Goal: Task Accomplishment & Management: Manage account settings

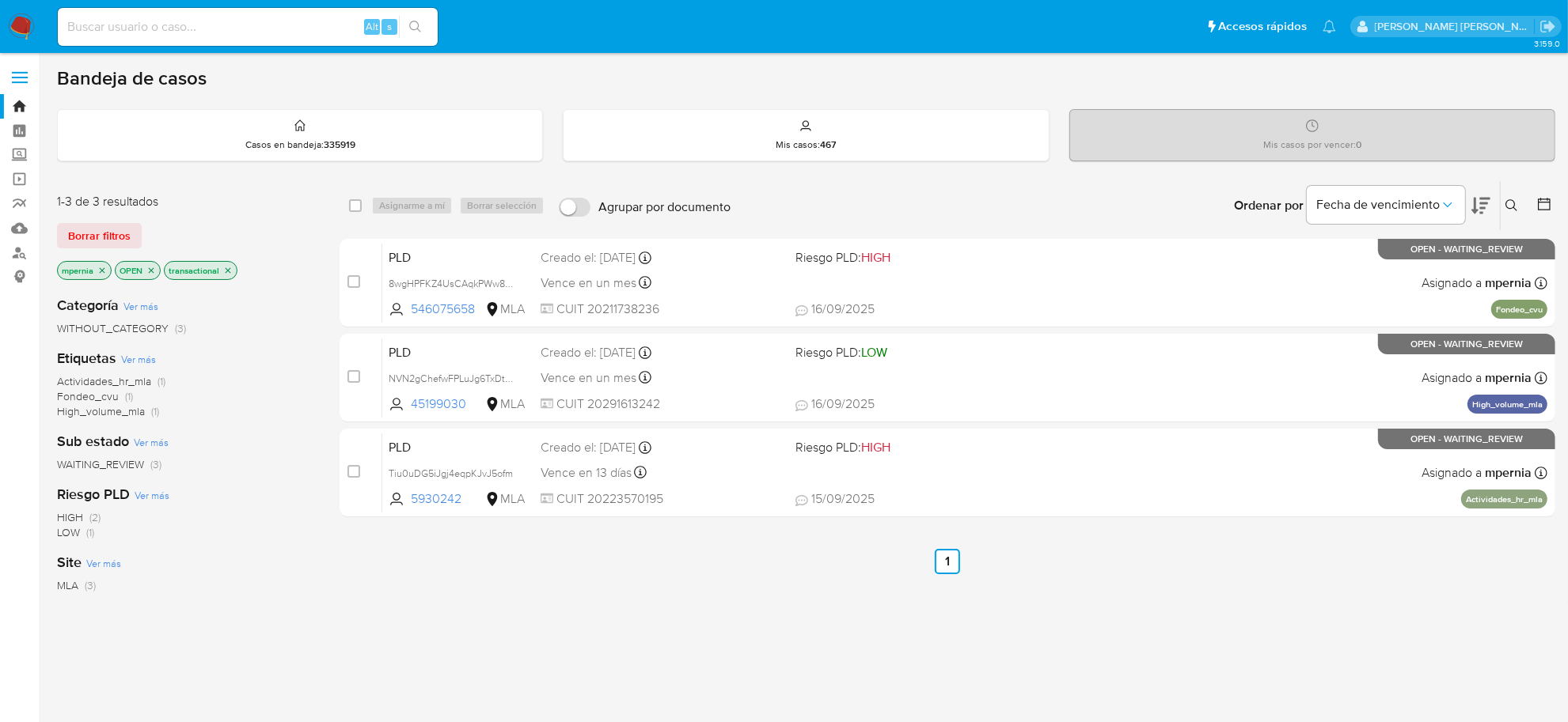
click at [230, 270] on icon "close-filter" at bounding box center [228, 270] width 10 height 10
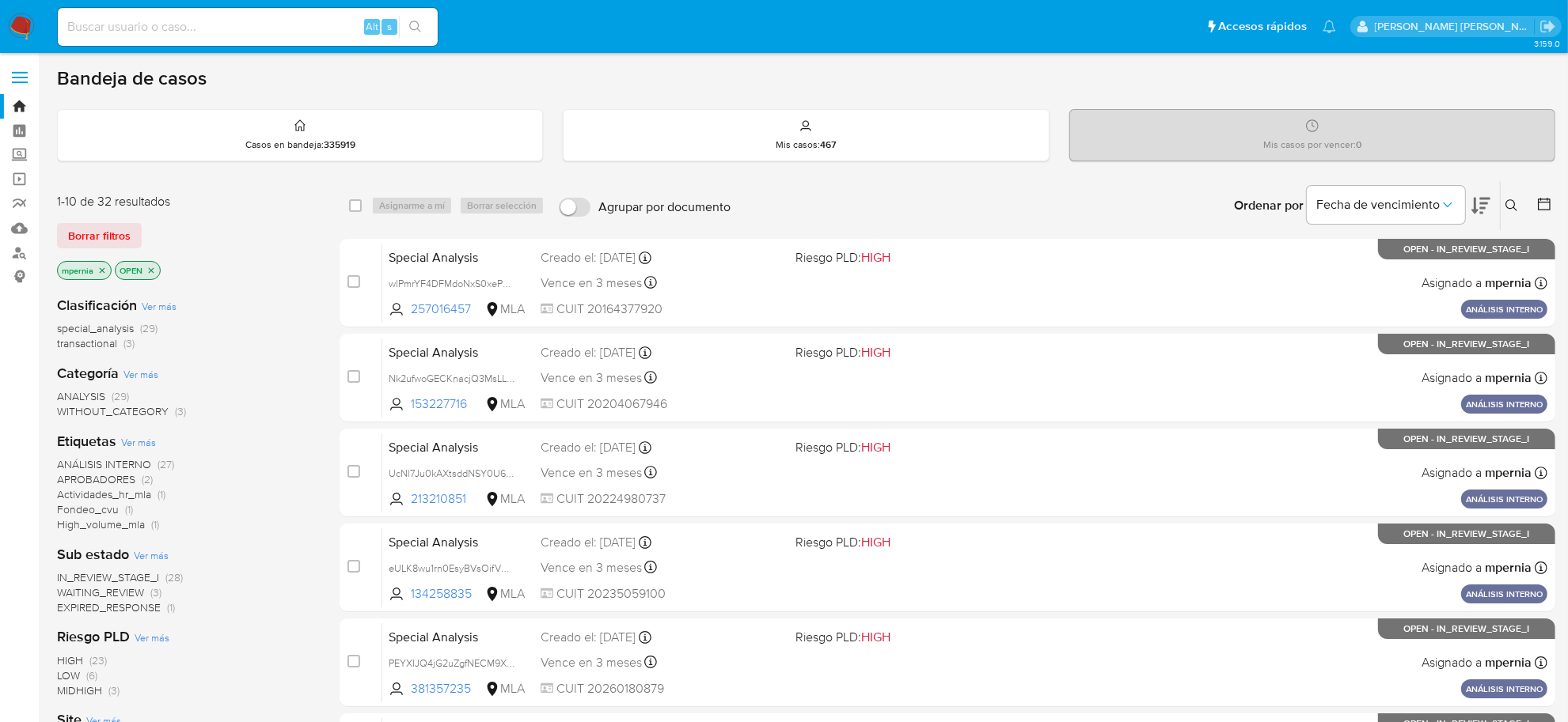
click at [84, 341] on span "transactional" at bounding box center [87, 343] width 60 height 16
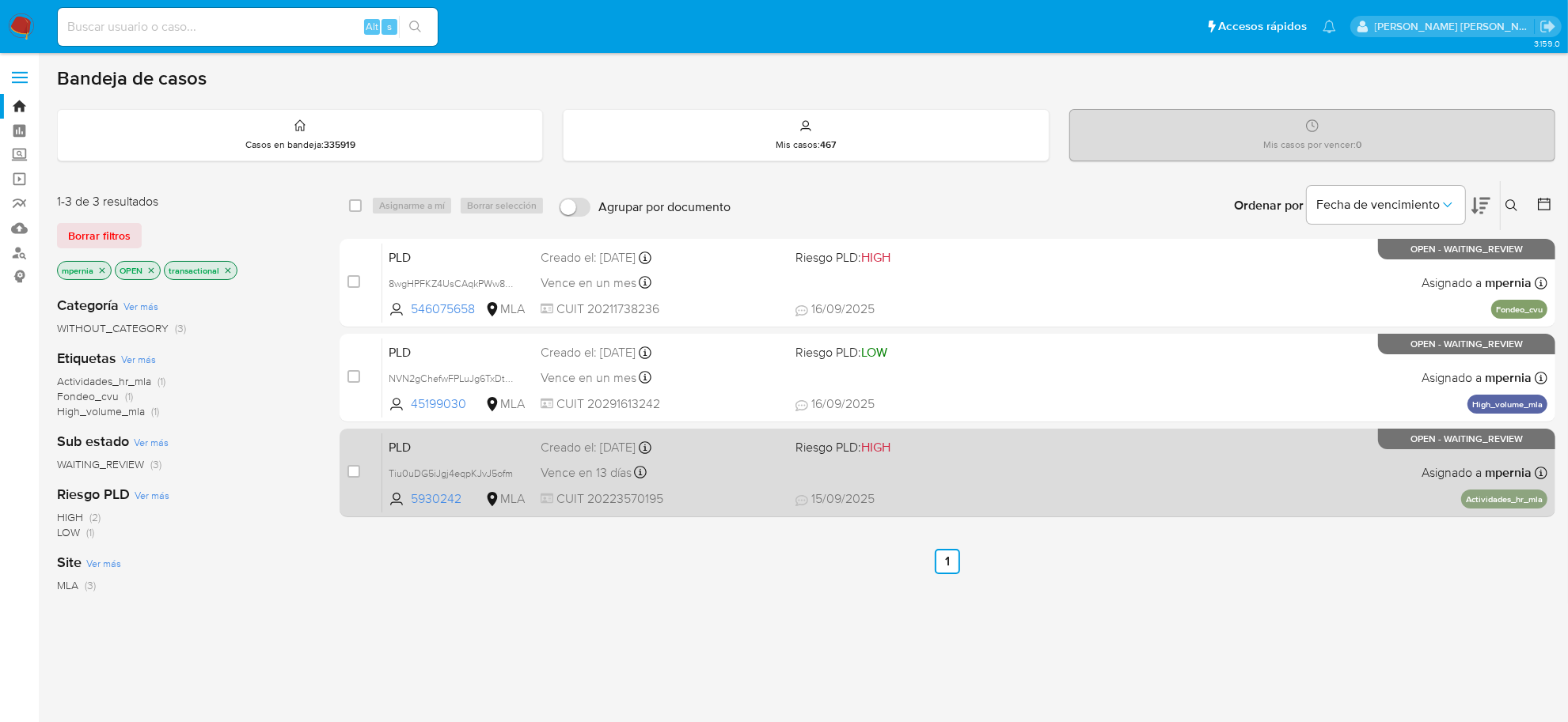
click at [593, 443] on div "Creado el: 12/08/2025 Creado el: 12/08/2025 12:15:57" at bounding box center [662, 448] width 242 height 17
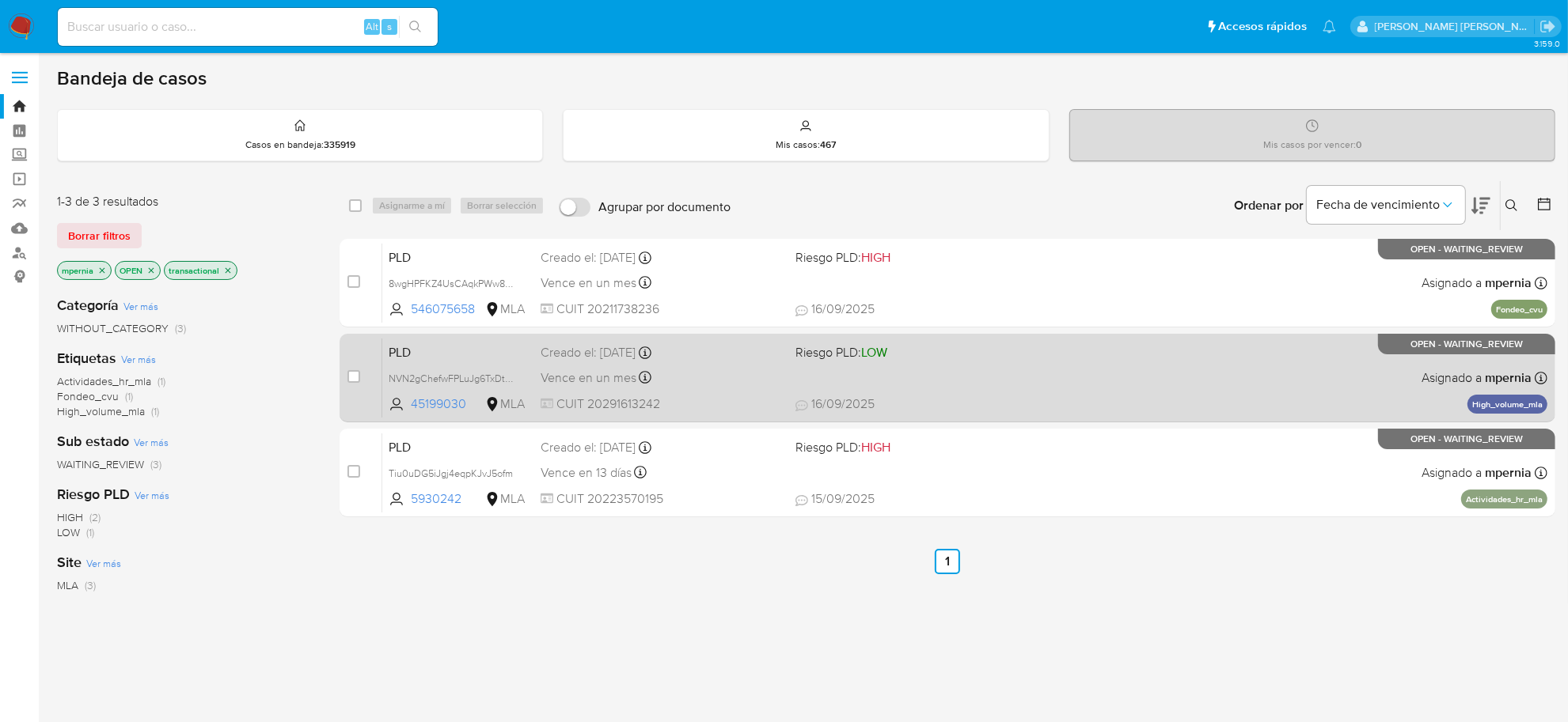
click at [615, 363] on div "PLD NVN2gChefwFPLuJg6TxDtljC 45199030 MLA Riesgo PLD: LOW Creado el: 12/08/2025…" at bounding box center [965, 378] width 1165 height 80
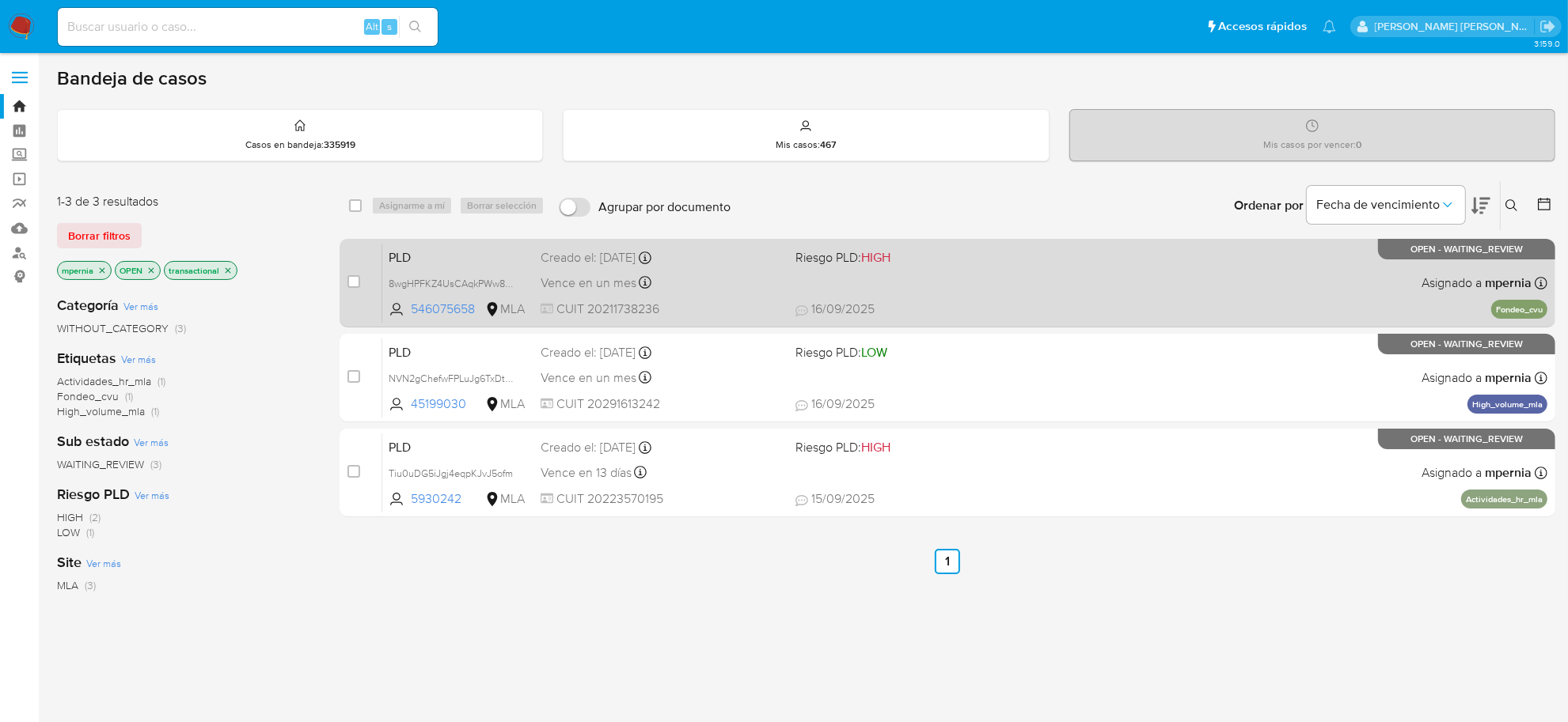
click at [610, 291] on div "Vence en un mes Vence el 29/10/2025 12:36:20" at bounding box center [662, 283] width 242 height 21
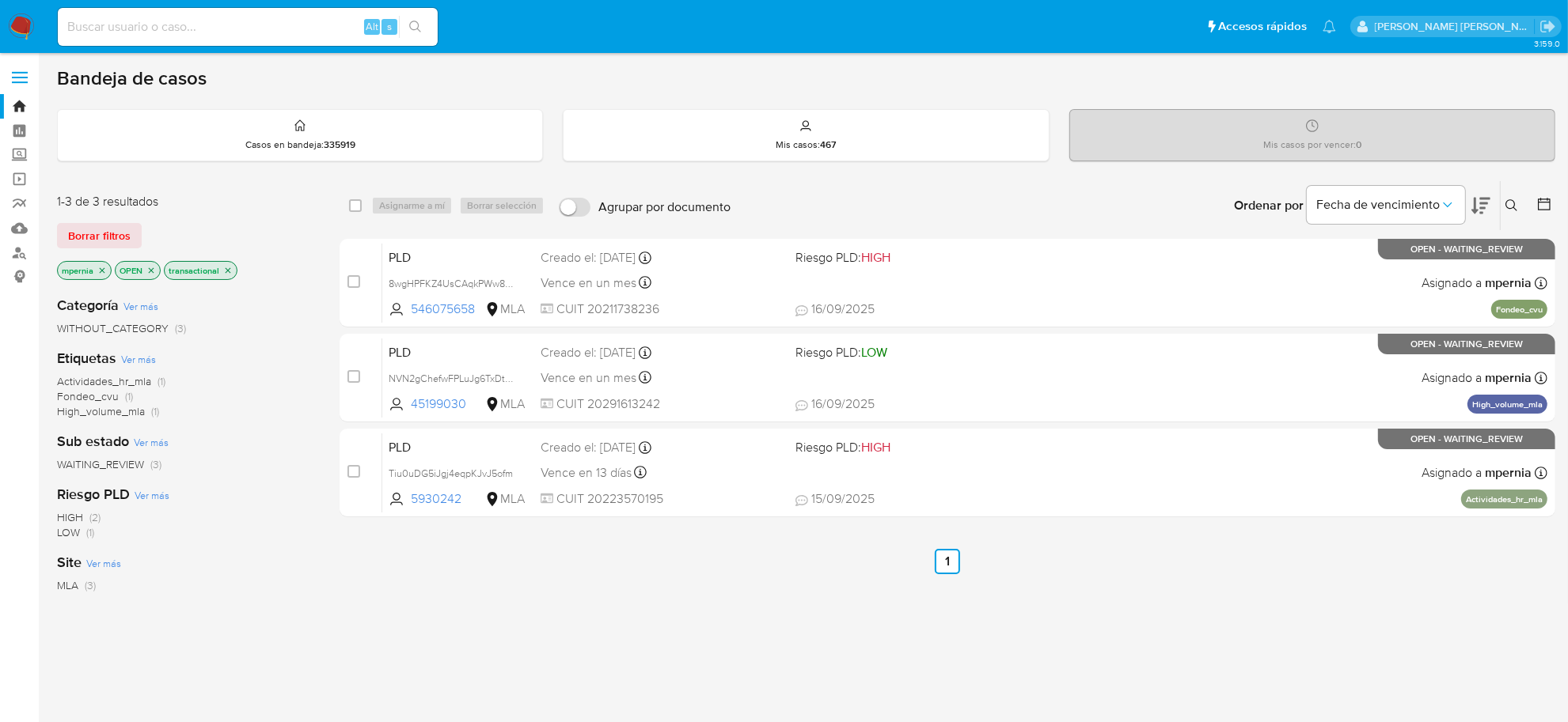
click at [230, 271] on icon "close-filter" at bounding box center [228, 270] width 10 height 10
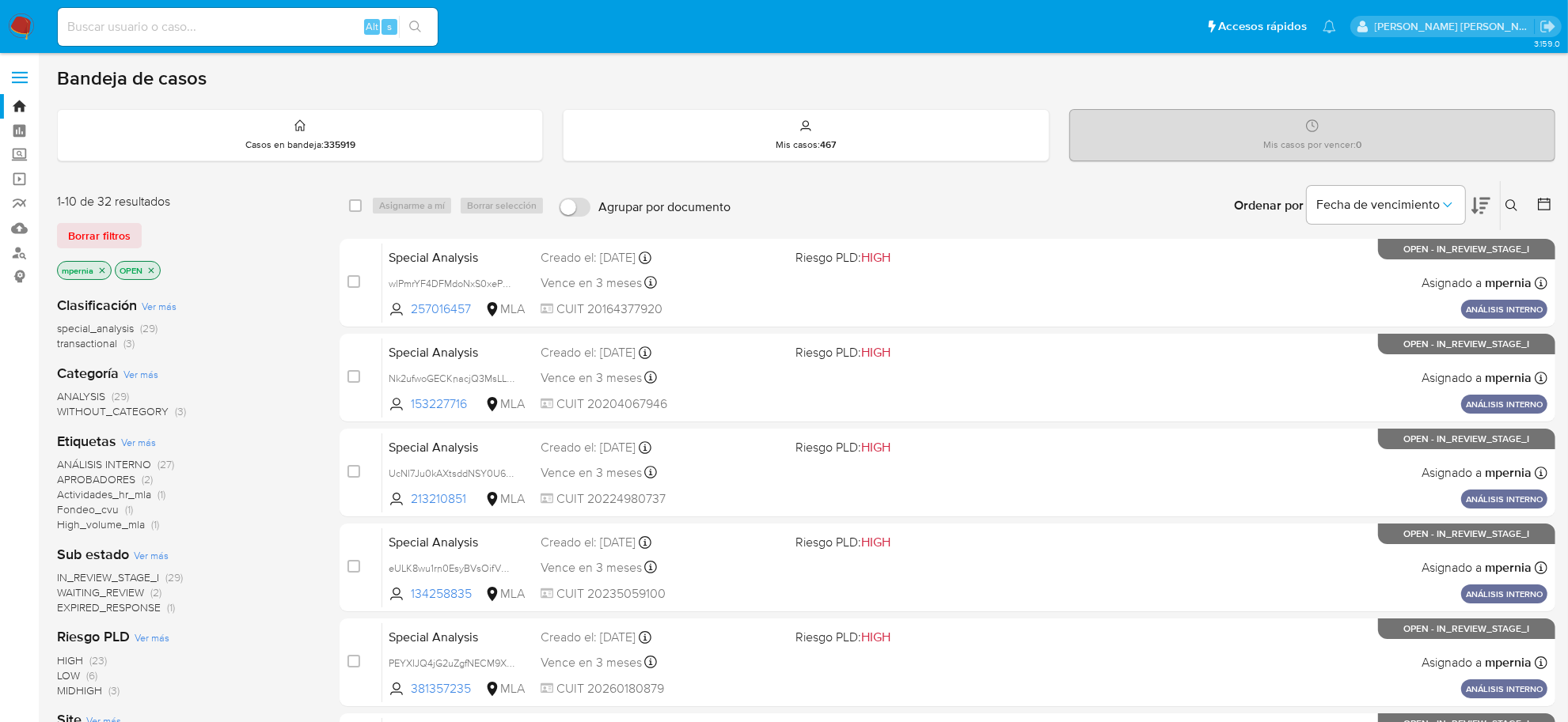
click at [86, 345] on span "transactional" at bounding box center [87, 343] width 60 height 16
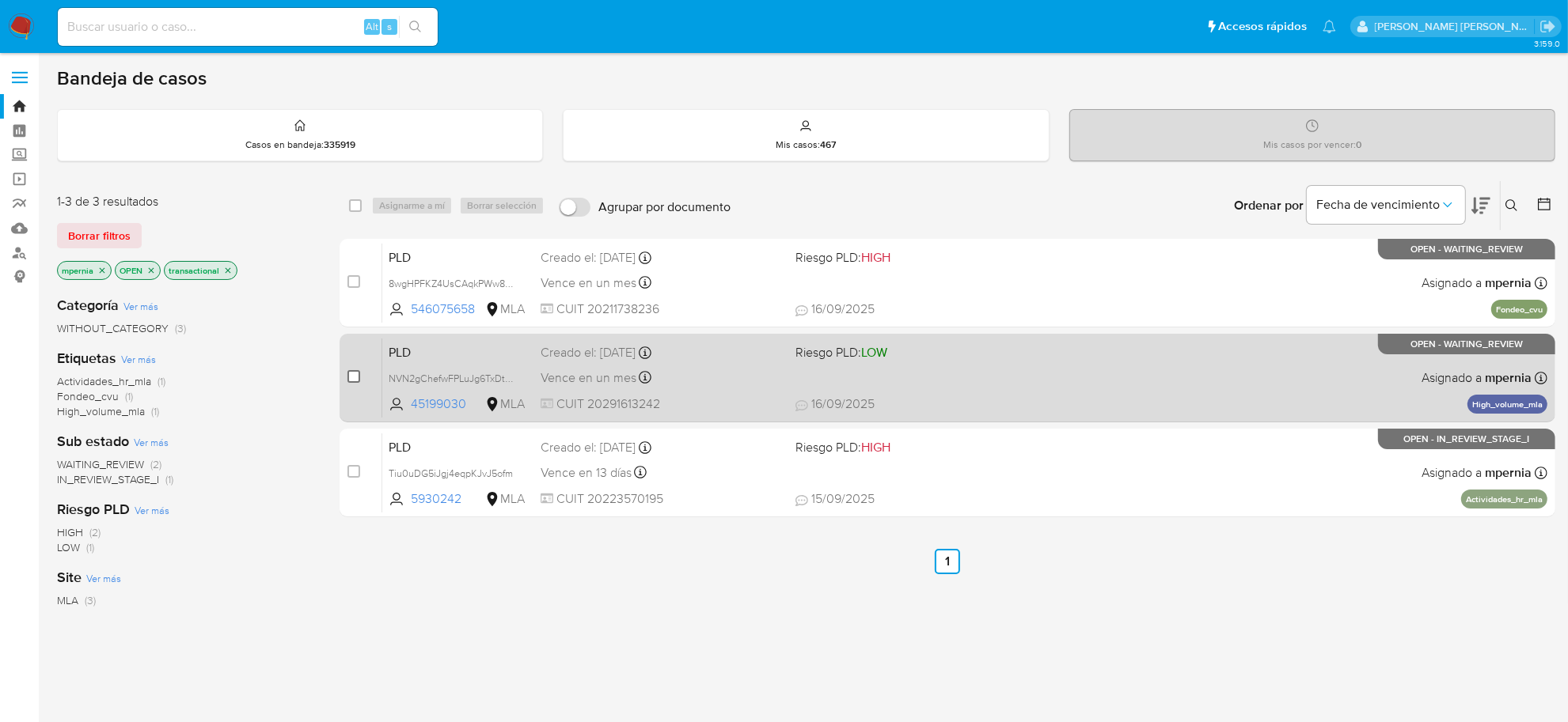
click at [353, 377] on input "checkbox" at bounding box center [353, 376] width 12 height 12
checkbox input "true"
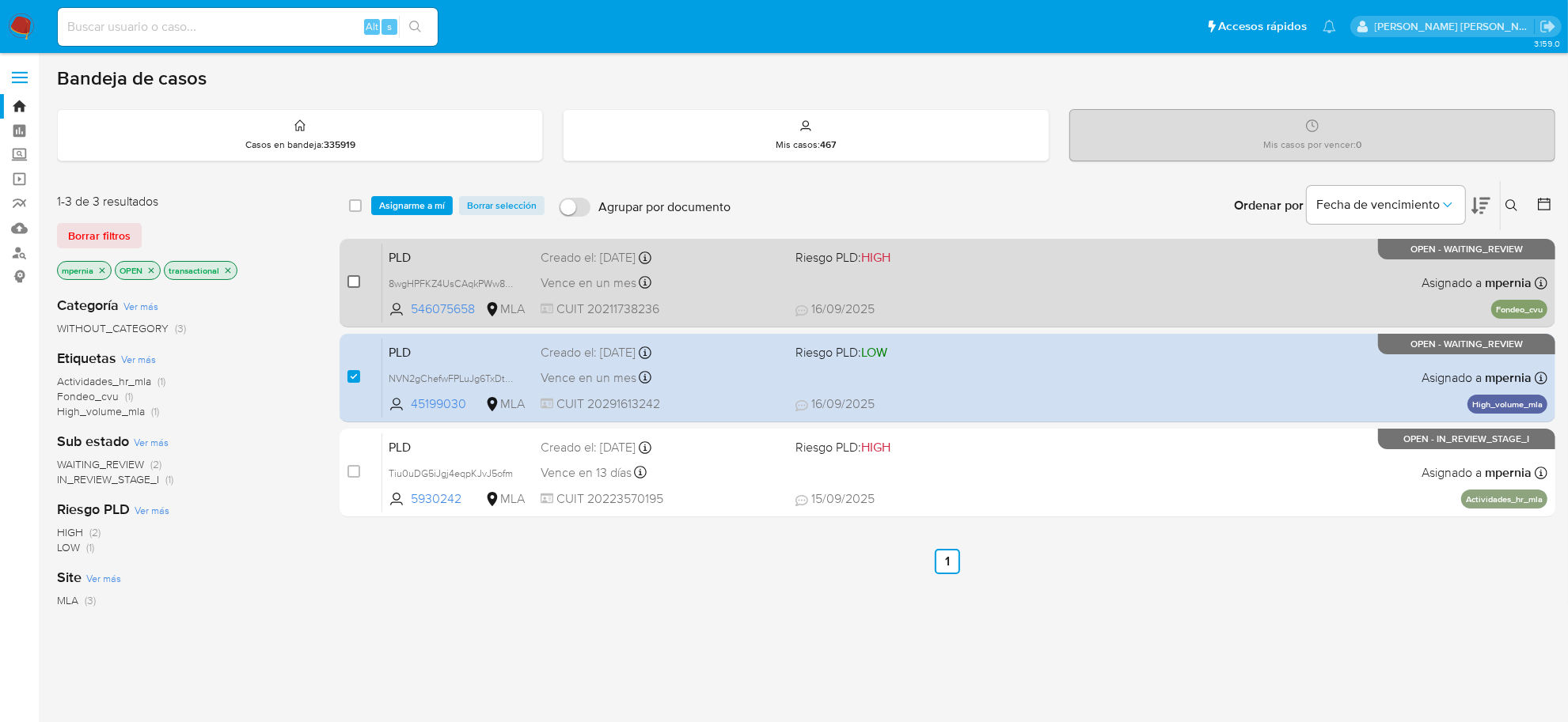
click at [350, 277] on input "checkbox" at bounding box center [353, 281] width 12 height 12
checkbox input "true"
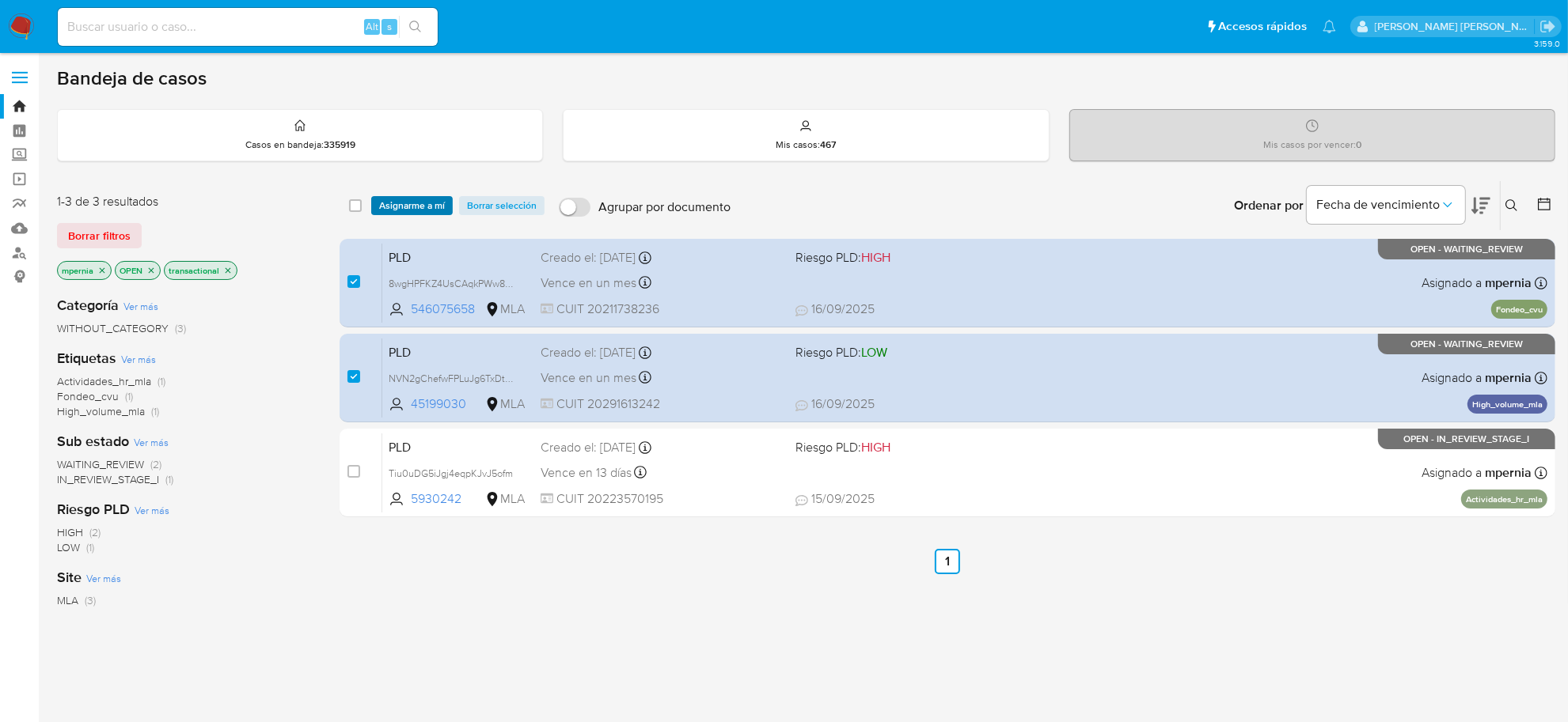
click at [409, 207] on span "Asignarme a mí" at bounding box center [412, 205] width 65 height 16
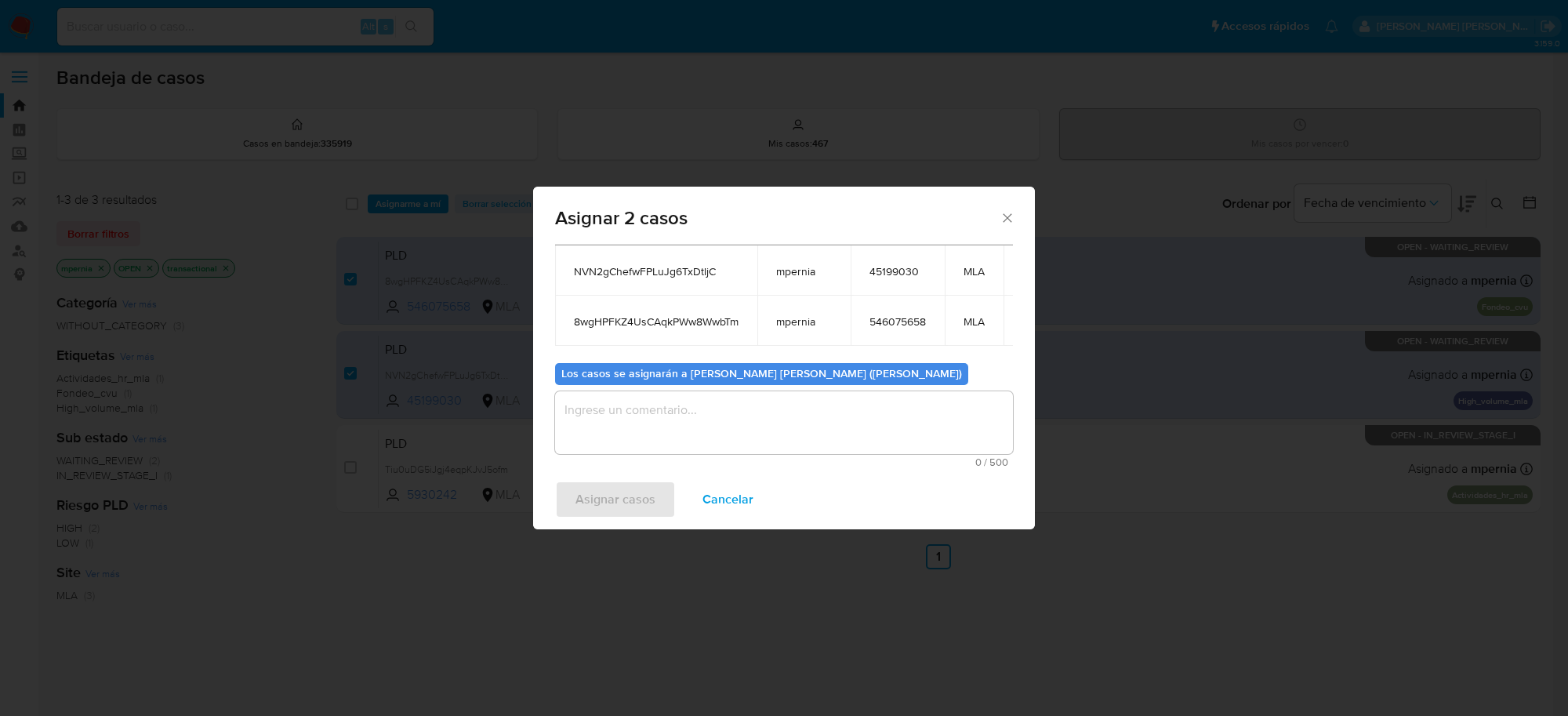
scroll to position [104, 0]
click at [615, 416] on textarea "assign-modal" at bounding box center [784, 422] width 458 height 62
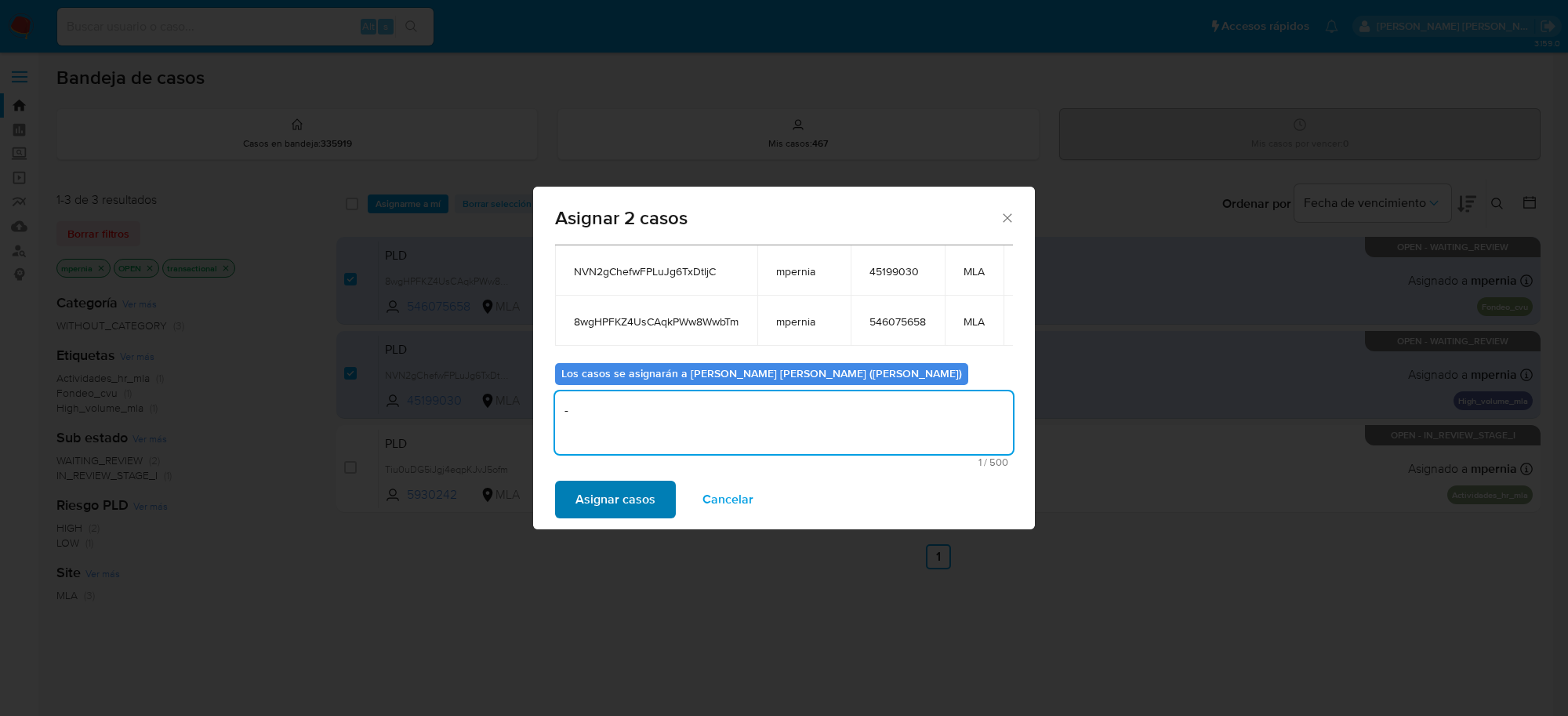
type textarea "-"
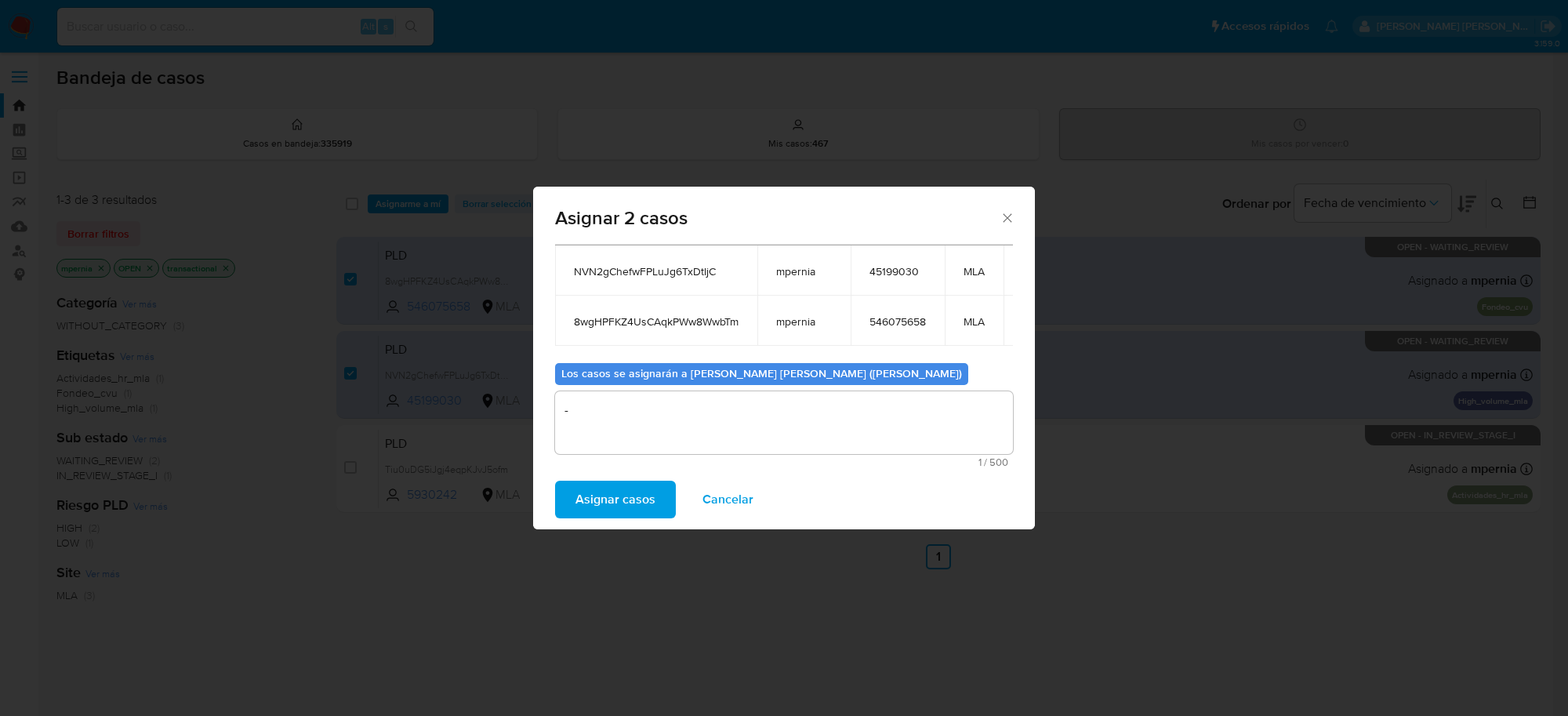
click at [630, 499] on span "Asignar casos" at bounding box center [615, 500] width 80 height 35
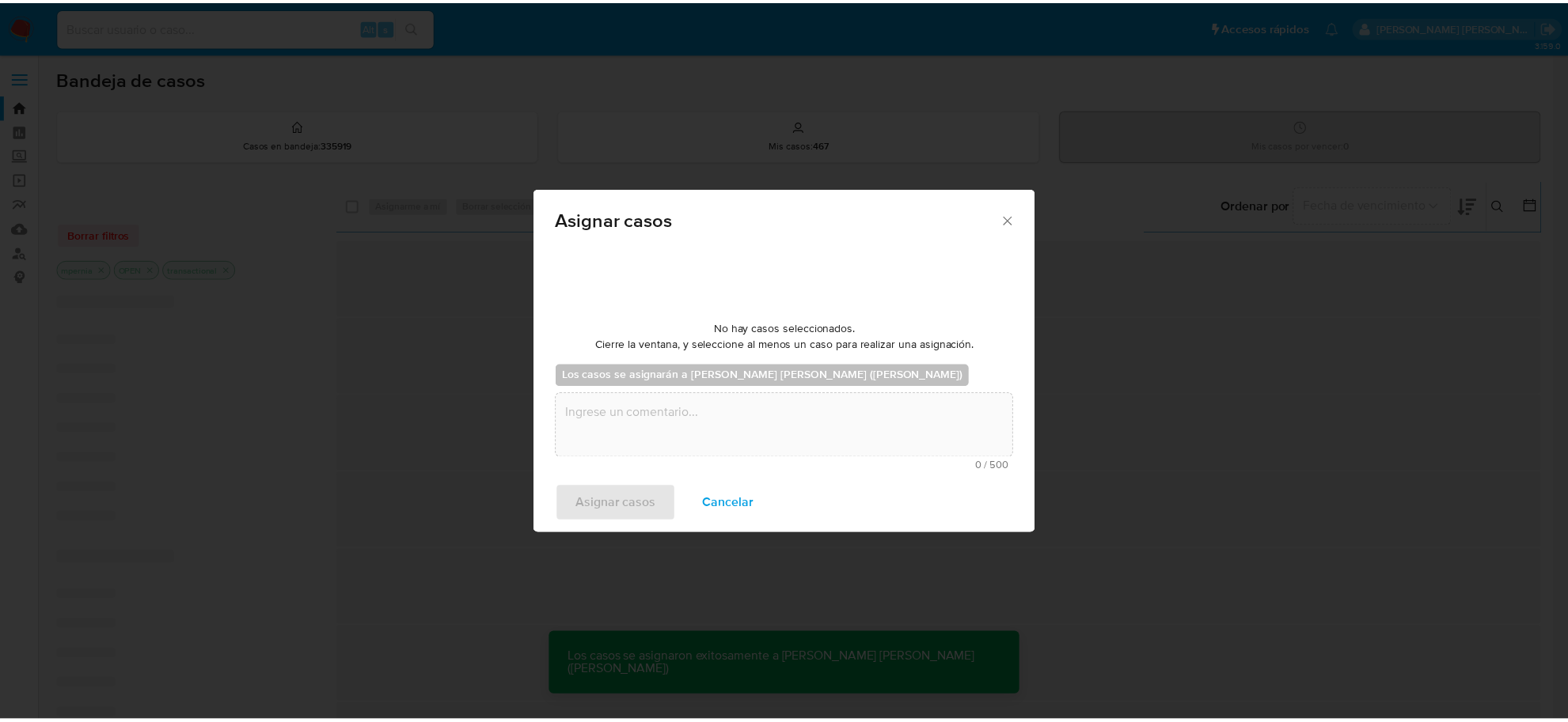
scroll to position [96, 0]
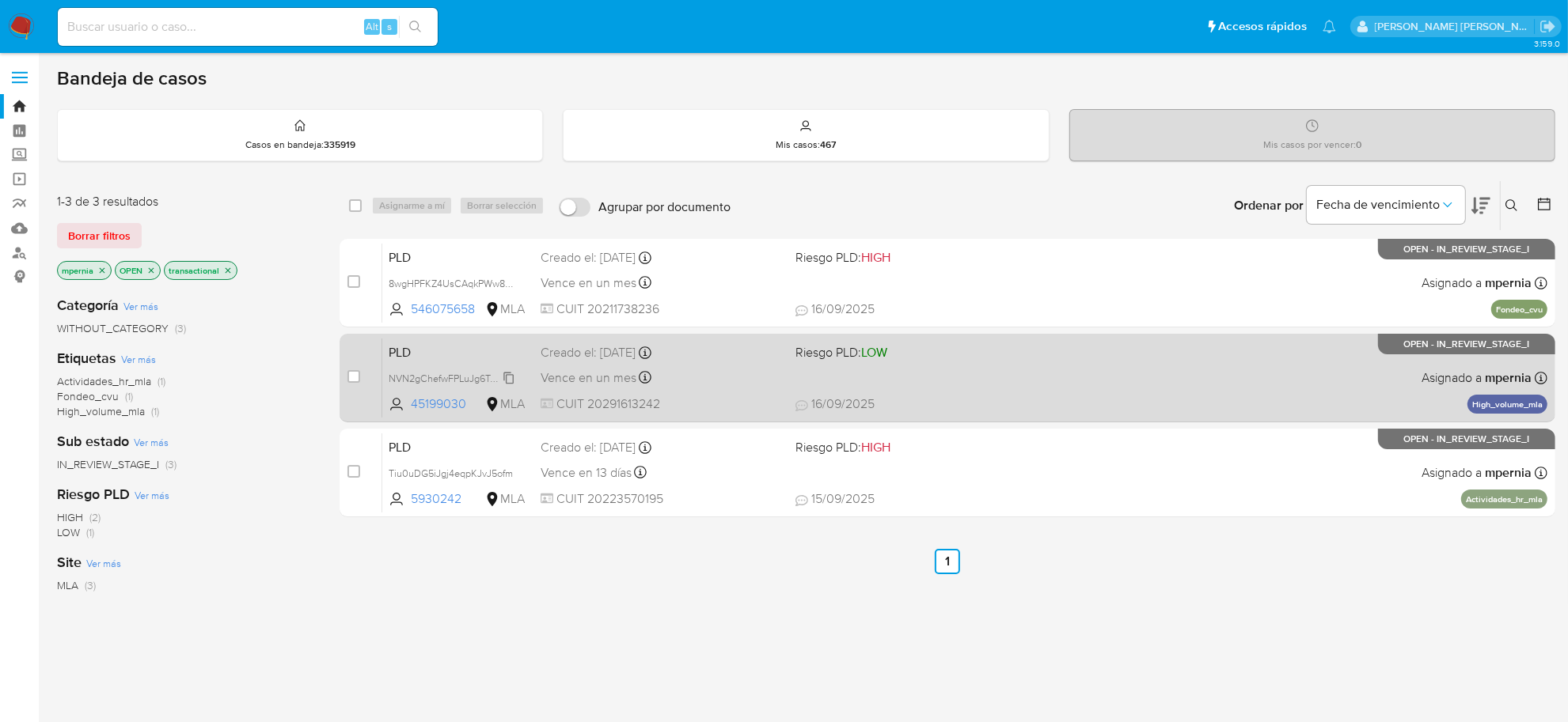
click at [436, 372] on span "NVN2gChefwFPLuJg6TxDtljC" at bounding box center [453, 377] width 128 height 17
click at [627, 370] on span "Vence en un mes" at bounding box center [588, 377] width 96 height 17
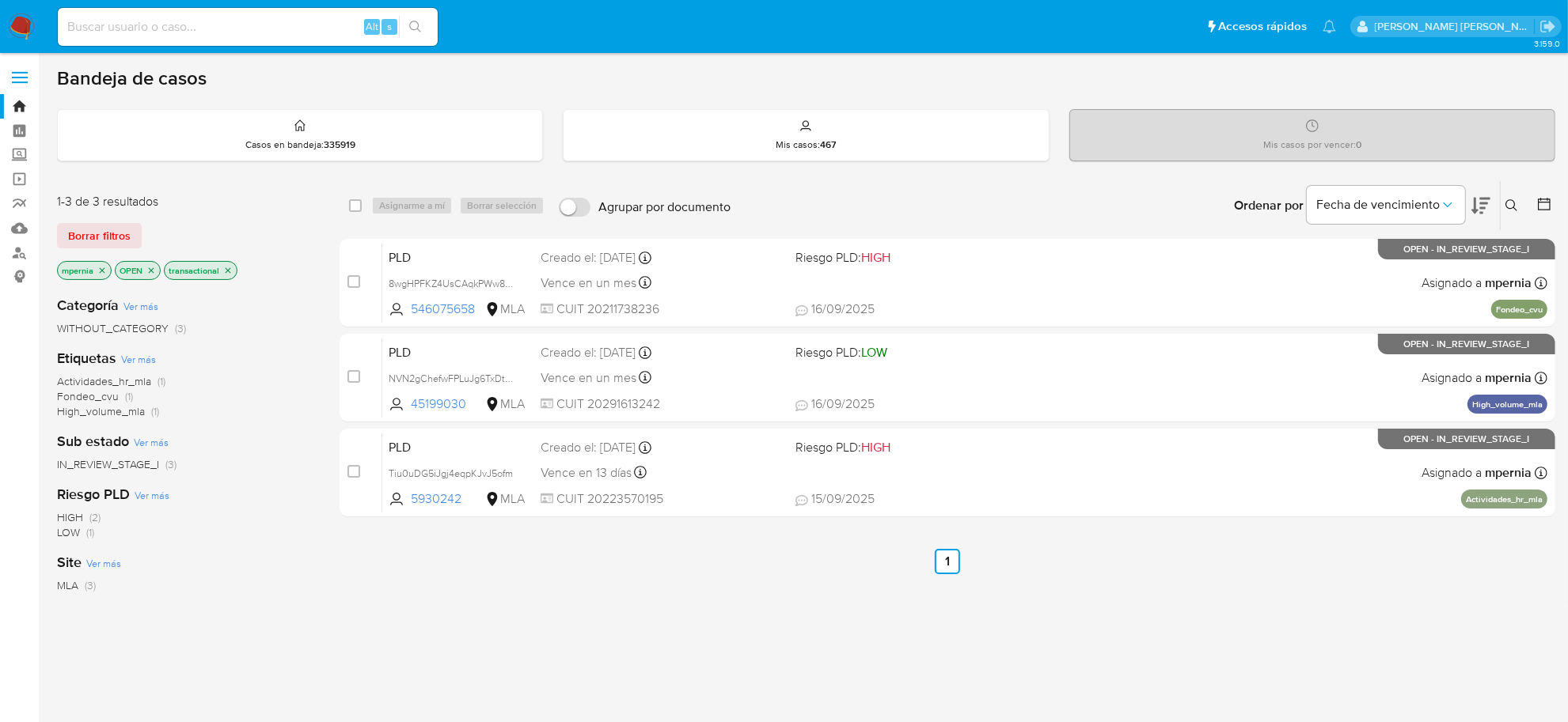
click at [124, 26] on input at bounding box center [248, 26] width 380 height 20
paste input "257114868"
type input "257114868"
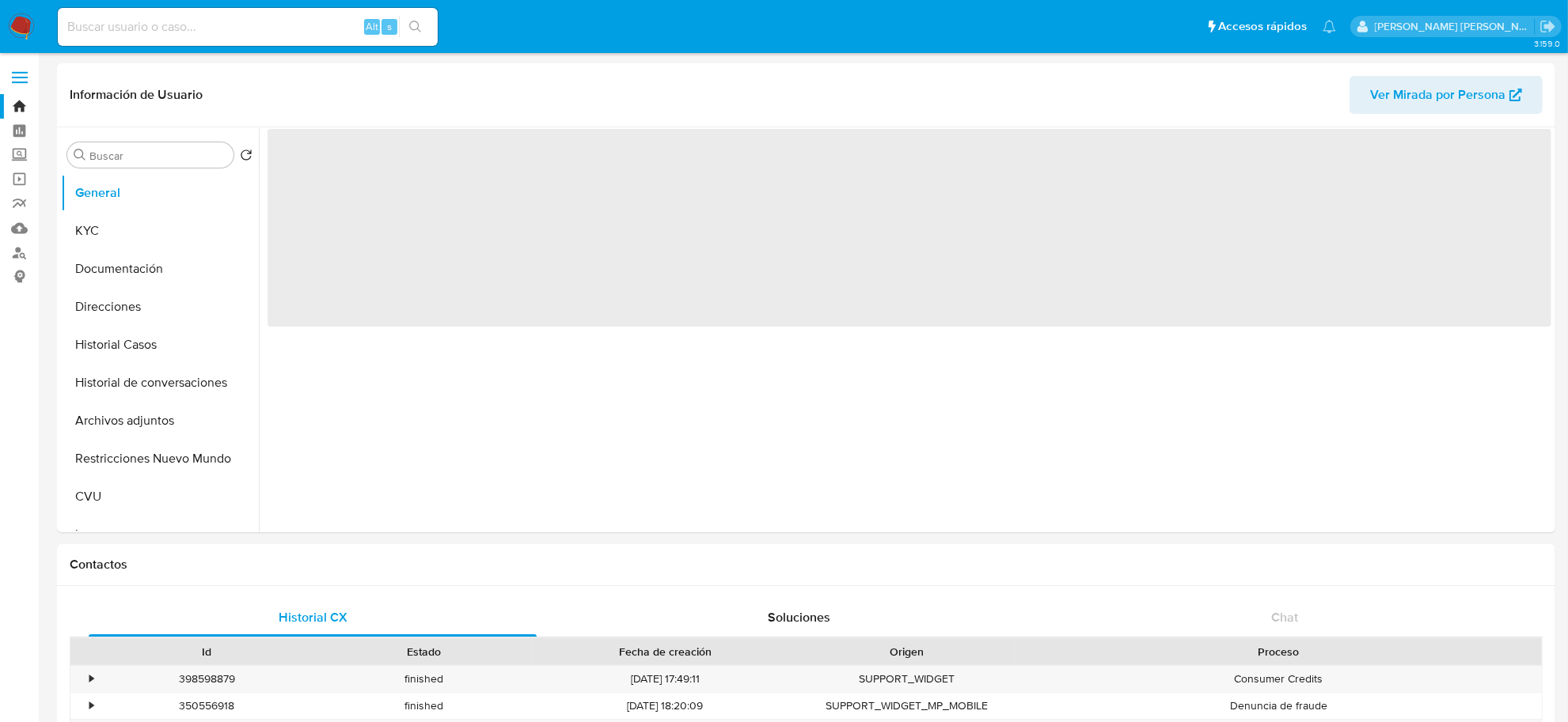
select select "10"
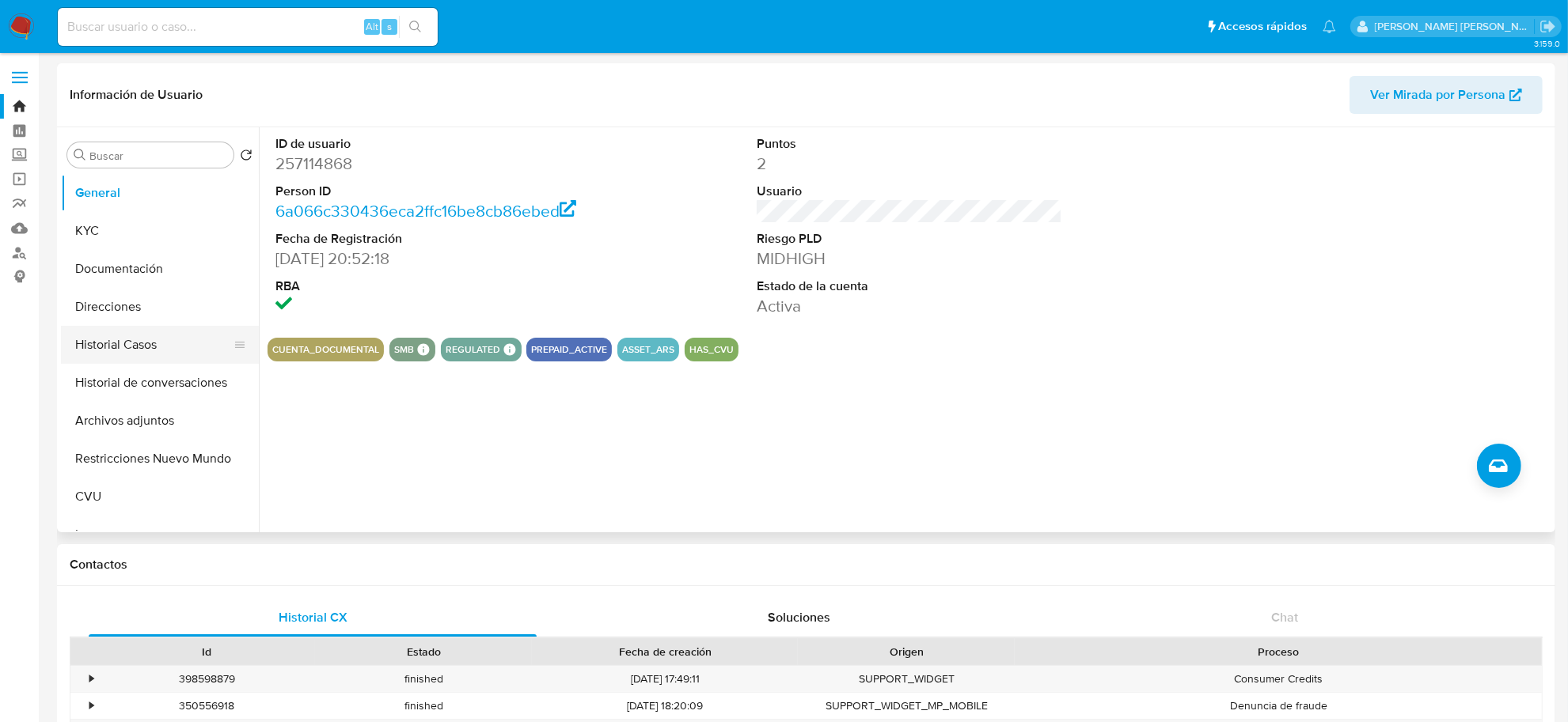
click at [123, 341] on button "Historial Casos" at bounding box center [154, 345] width 185 height 38
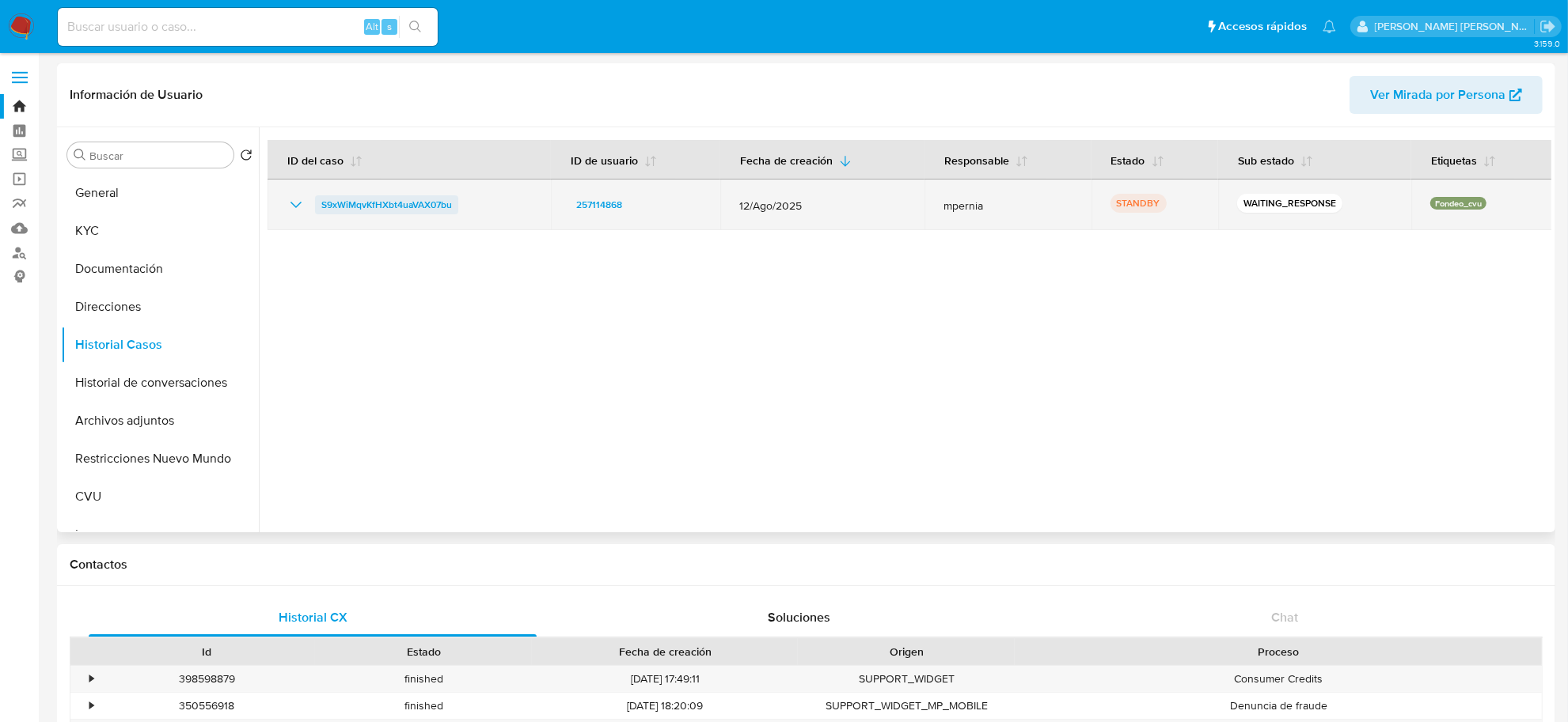
click at [408, 208] on span "S9xWiMqvKfHXbt4uaVAX07bu" at bounding box center [386, 204] width 131 height 19
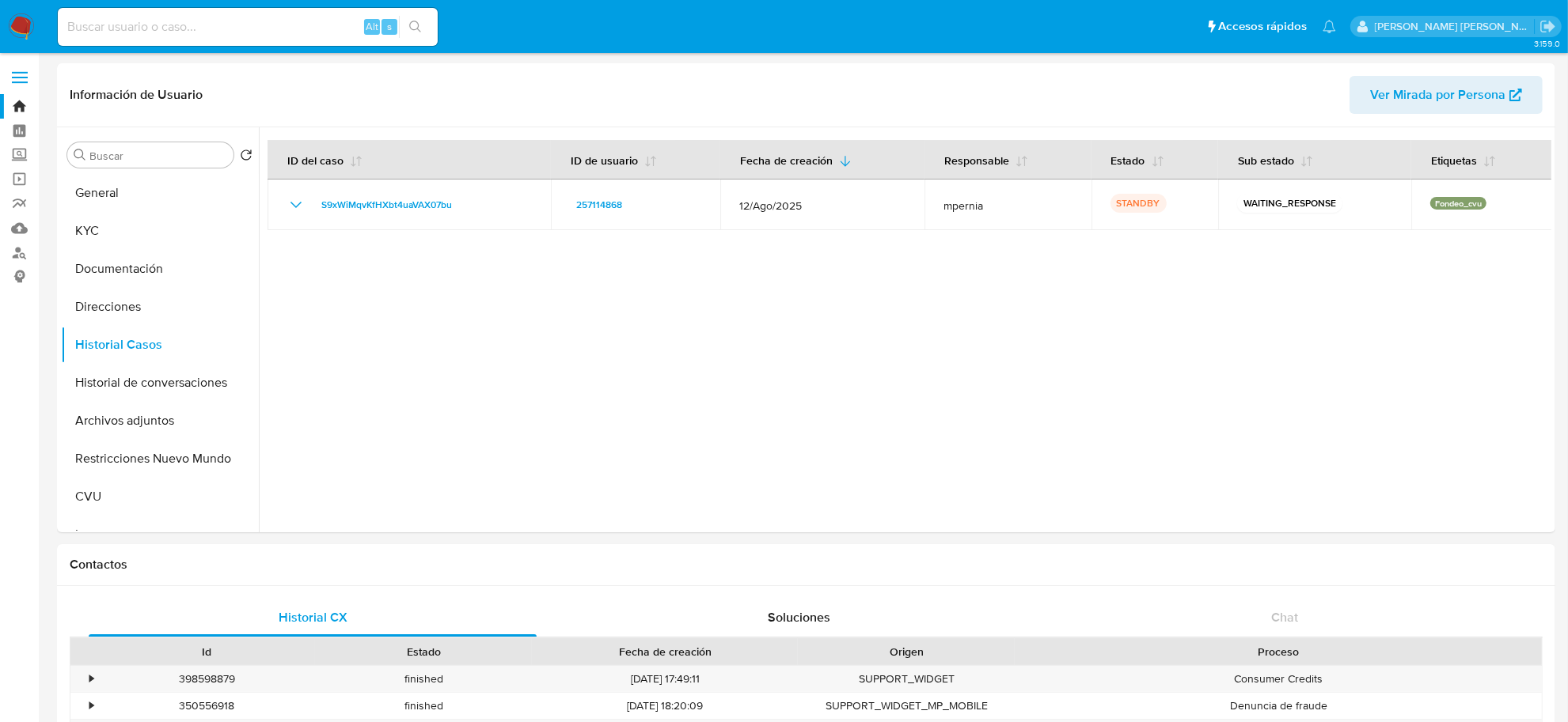
click at [259, 32] on input at bounding box center [248, 26] width 380 height 20
paste input "187145713"
type input "187145713"
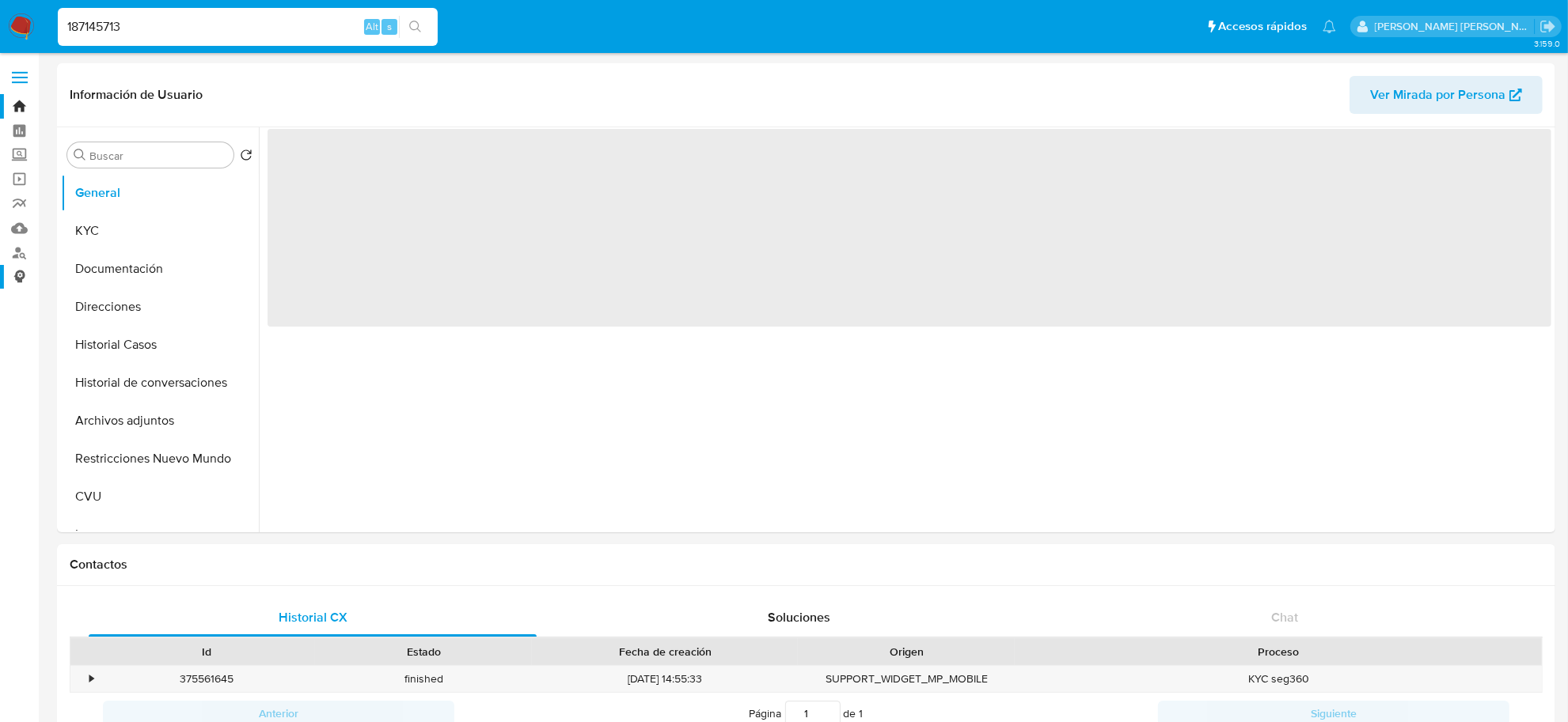
select select "10"
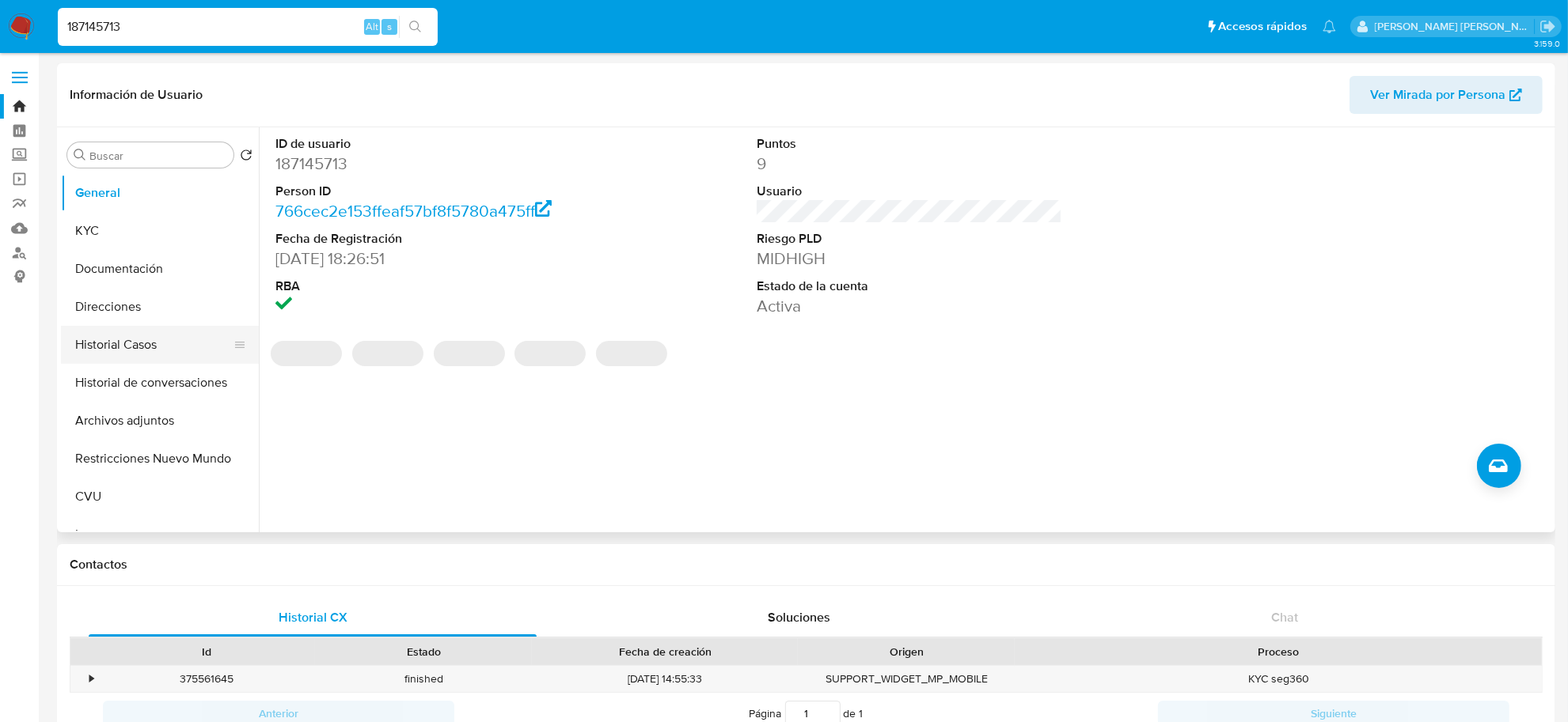
click at [156, 342] on button "Historial Casos" at bounding box center [154, 345] width 185 height 38
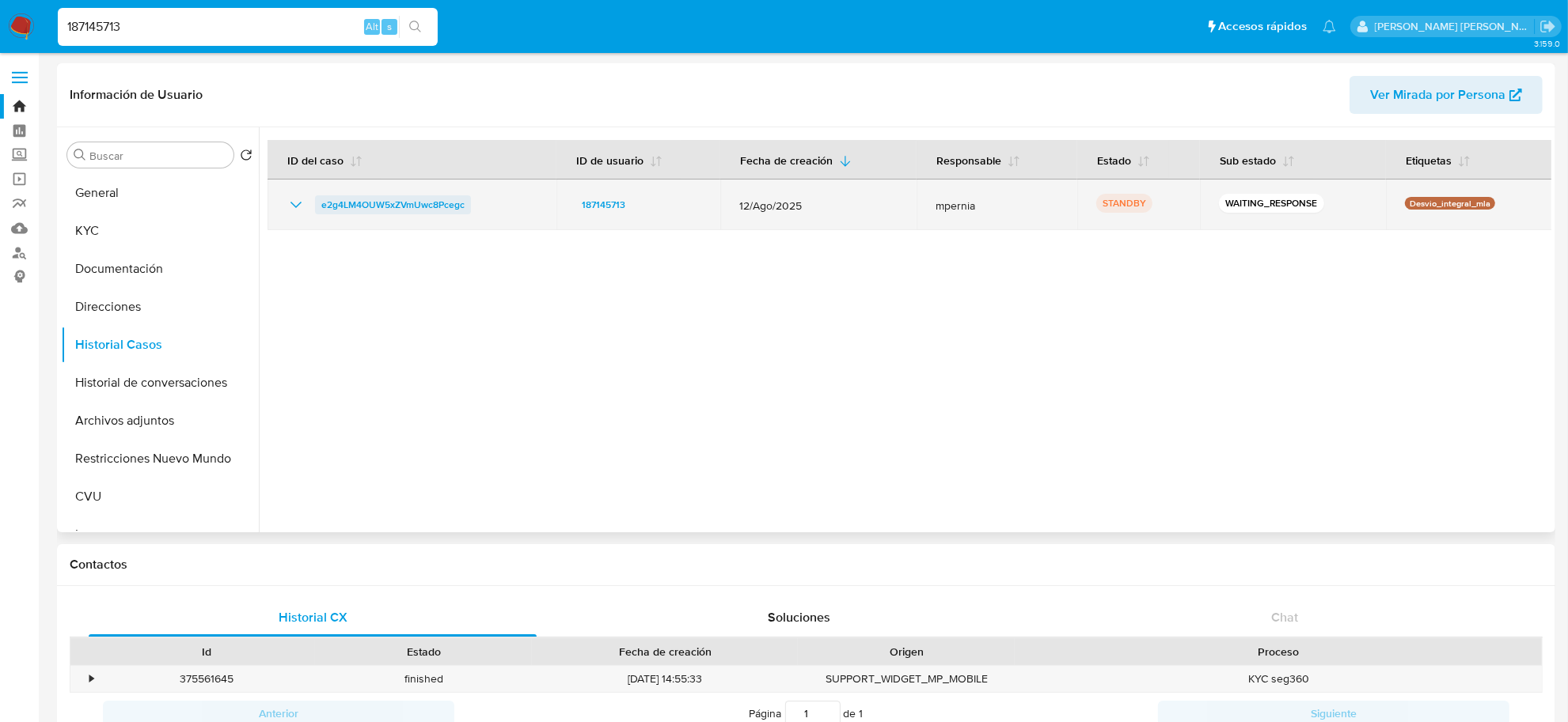
click at [361, 198] on span "e2g4LM4OUW5xZVmUwc8Pcegc" at bounding box center [392, 204] width 143 height 19
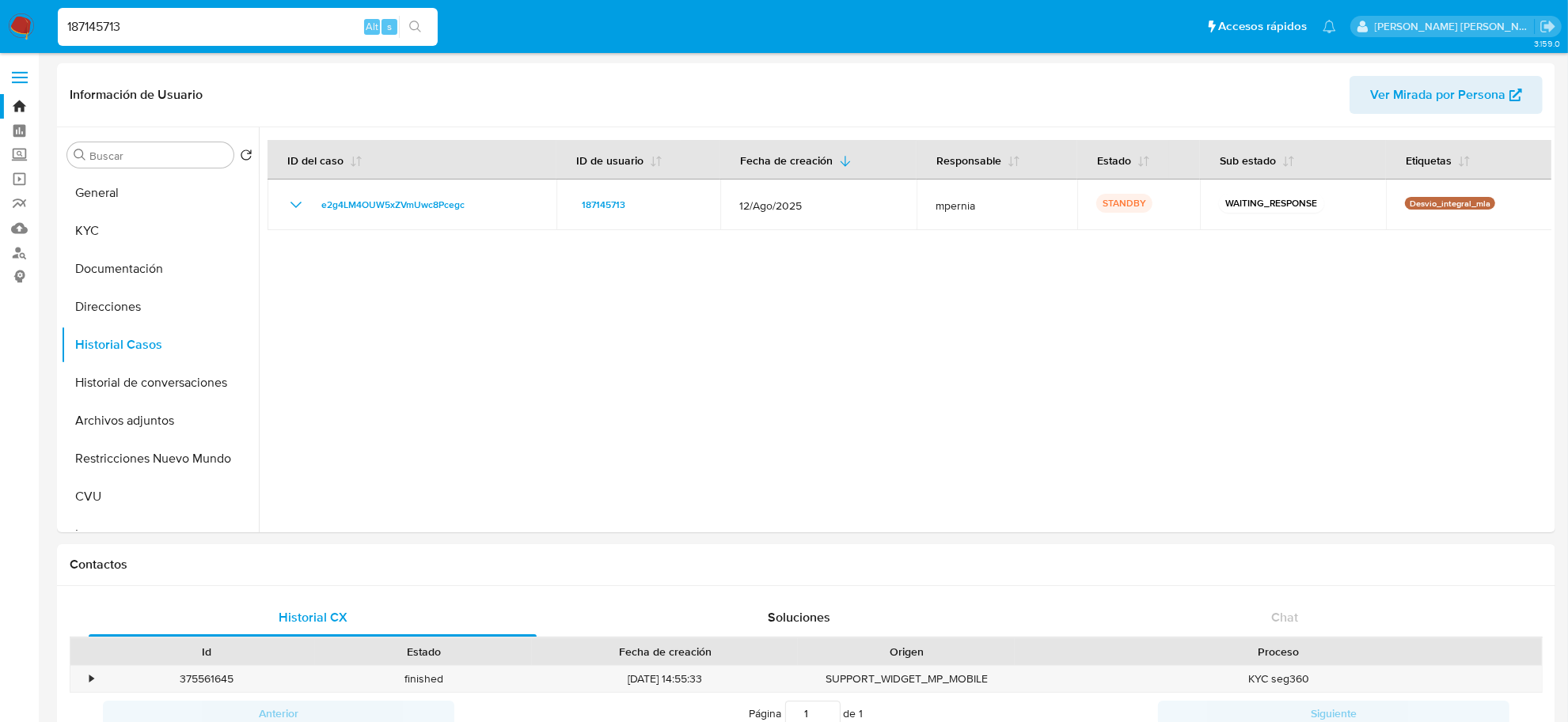
drag, startPoint x: 195, startPoint y: 24, endPoint x: 182, endPoint y: 25, distance: 13.0
click at [183, 25] on input "187145713" at bounding box center [248, 26] width 380 height 20
drag, startPoint x: 139, startPoint y: 21, endPoint x: 53, endPoint y: 29, distance: 86.4
click at [56, 25] on li "187145713 Alt s" at bounding box center [248, 26] width 388 height 39
paste input "279070228"
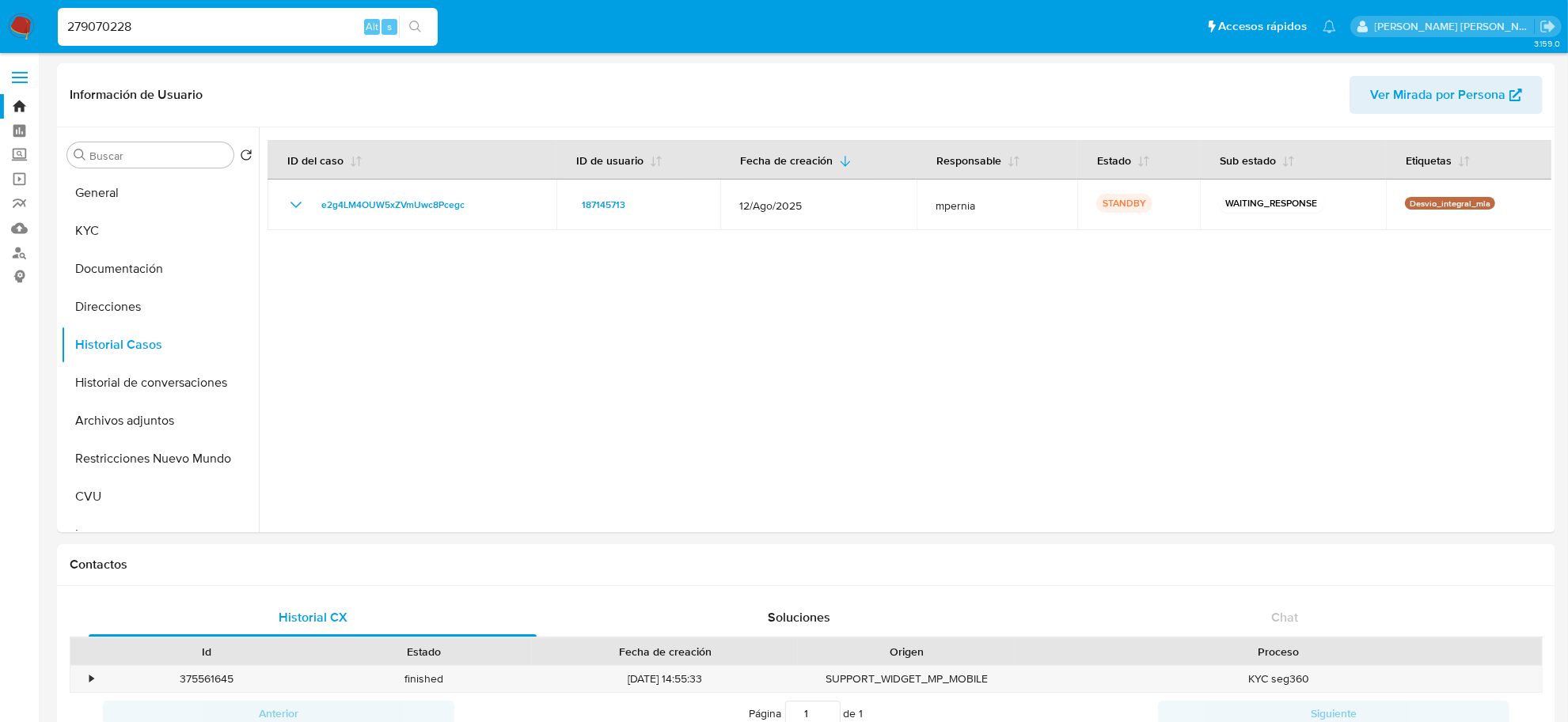
type input "279070228"
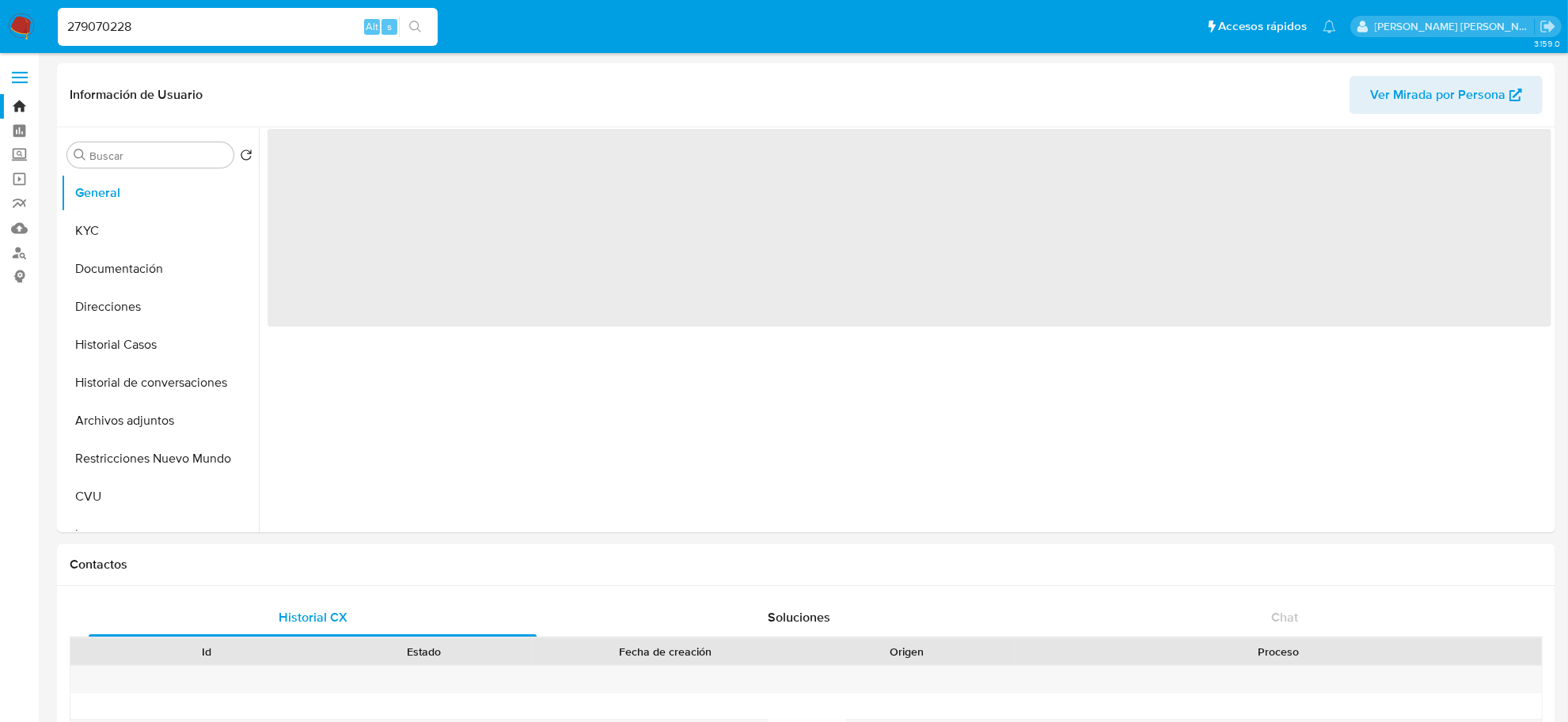
select select "10"
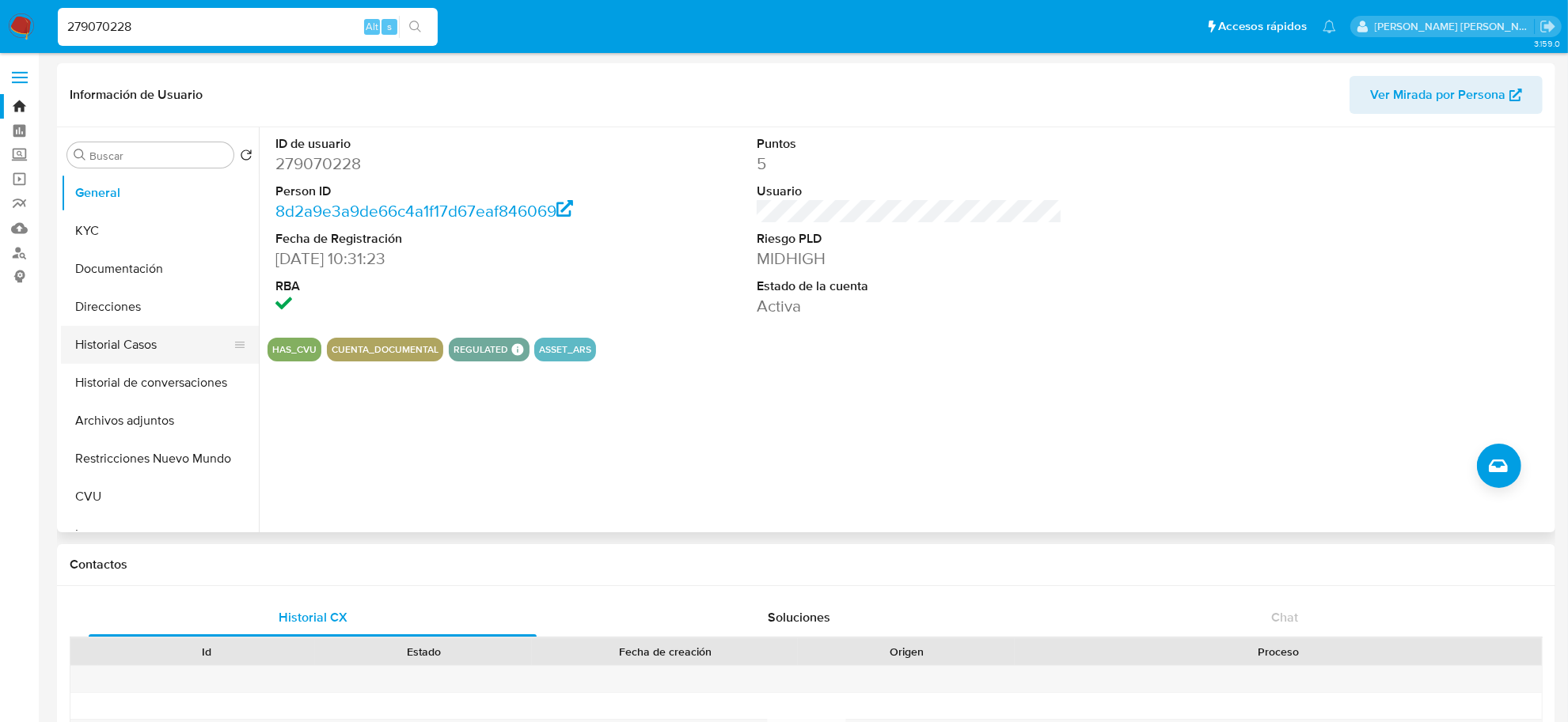
click at [137, 333] on button "Historial Casos" at bounding box center [154, 345] width 185 height 38
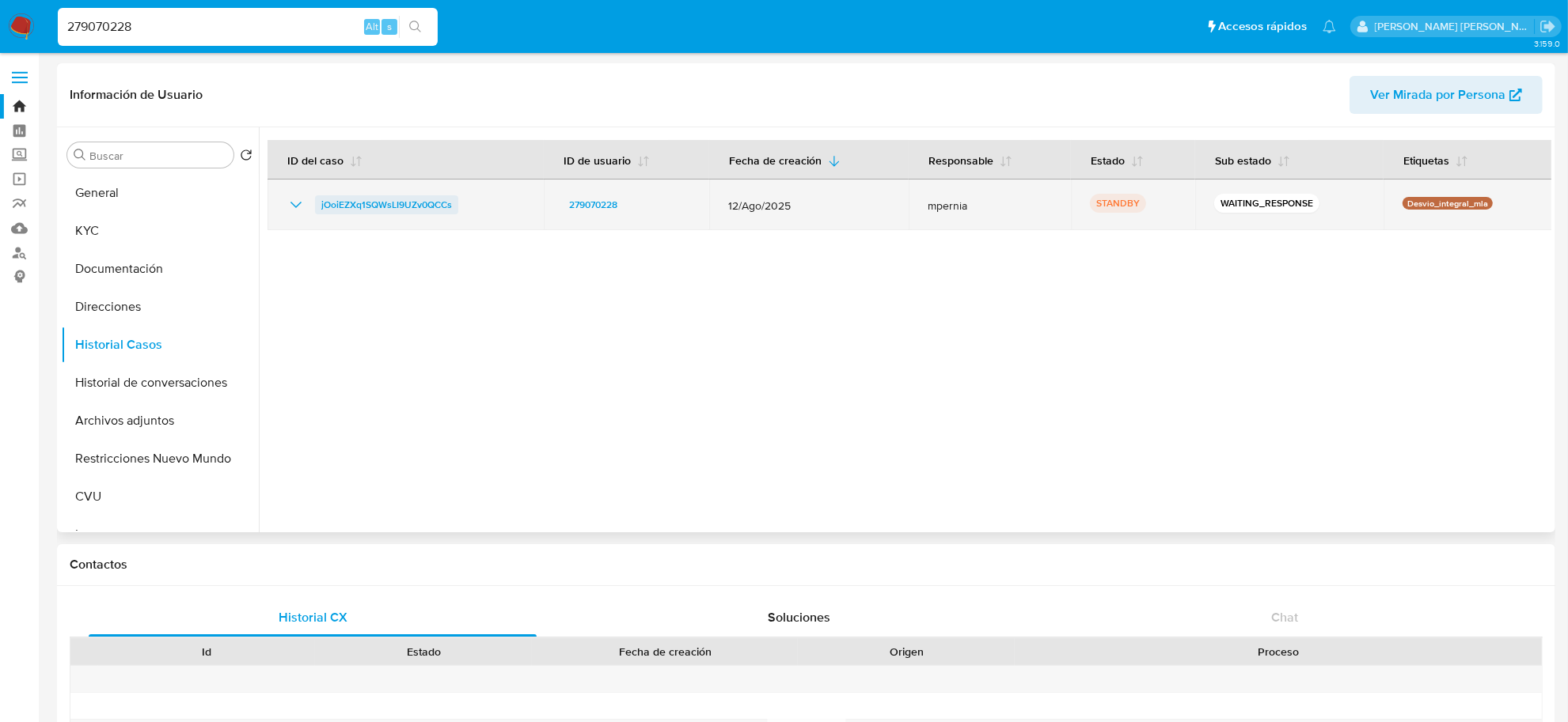
click at [342, 206] on span "jOoiEZXq1SQWsLI9UZv0QCCs" at bounding box center [386, 204] width 131 height 19
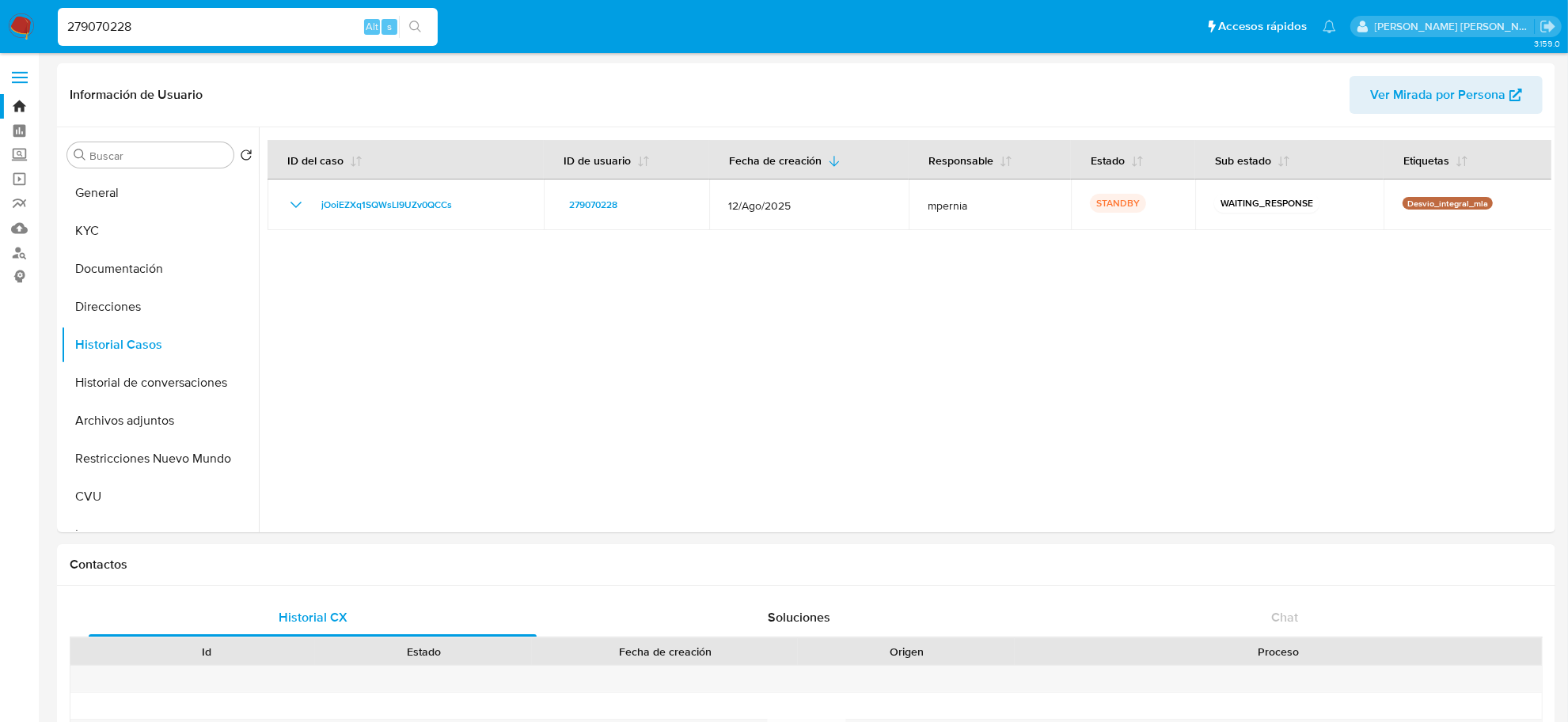
click at [96, 29] on input "279070228" at bounding box center [248, 26] width 380 height 20
paste input "65142306"
type input "651423068"
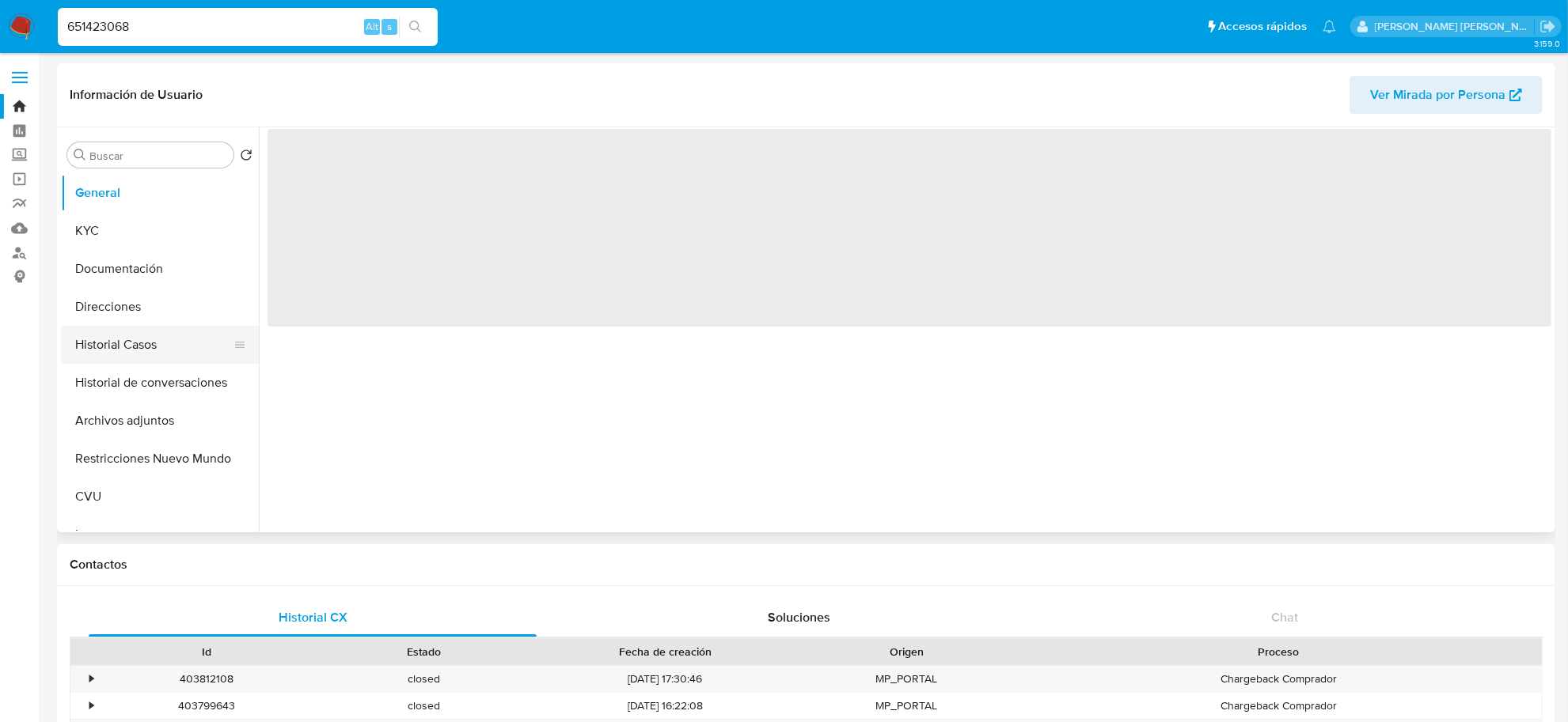
click at [149, 348] on button "Historial Casos" at bounding box center [154, 345] width 185 height 38
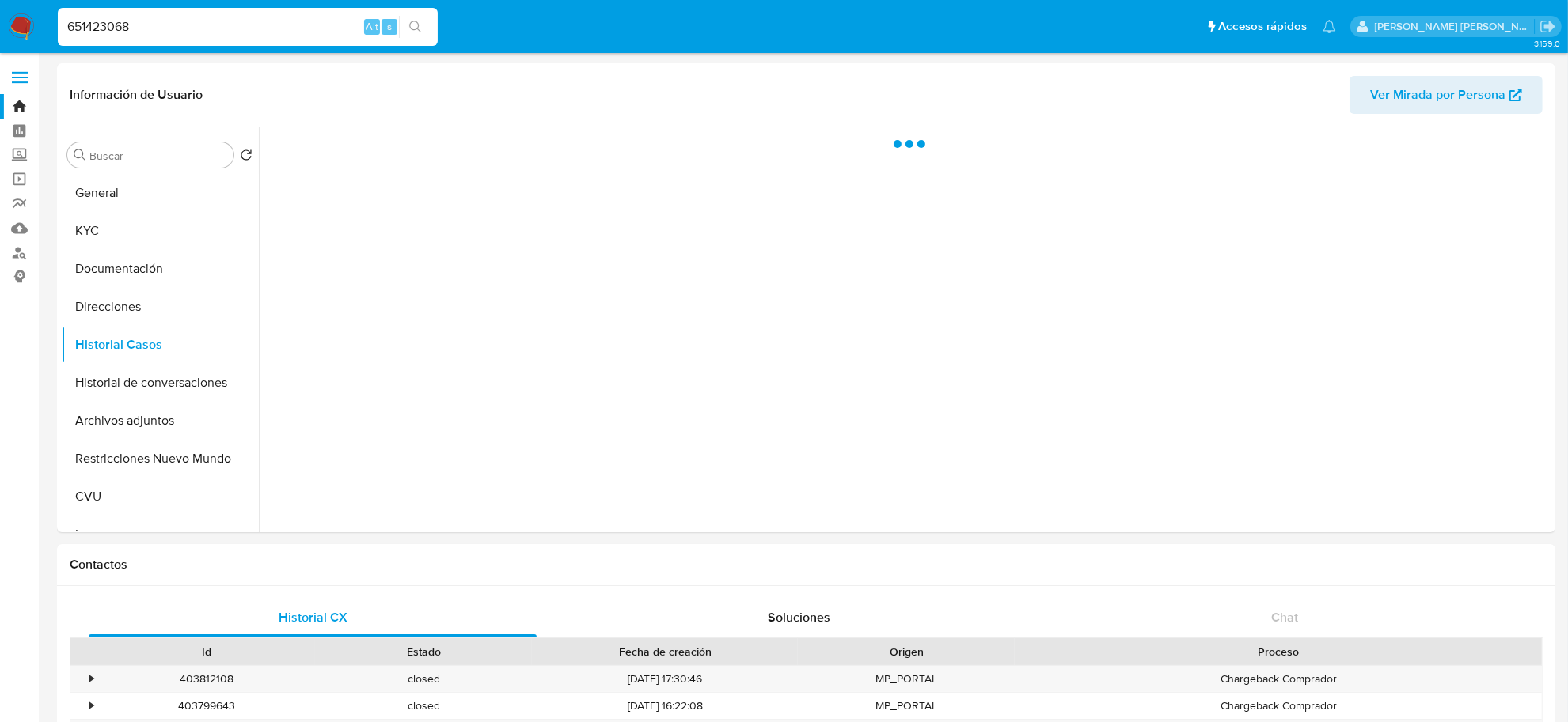
select select "10"
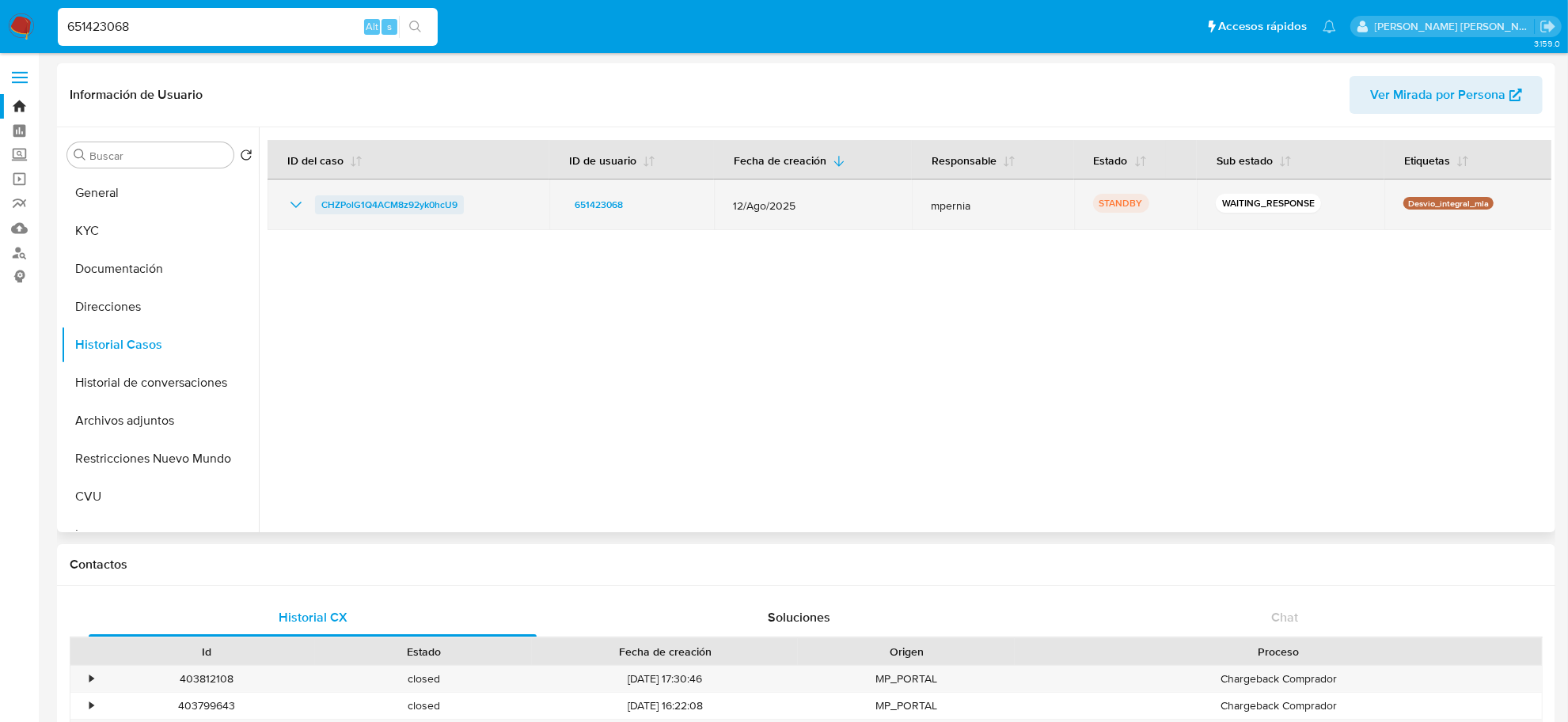
click at [434, 202] on span "CHZPolG1Q4ACM8z92yk0hcU9" at bounding box center [389, 204] width 136 height 19
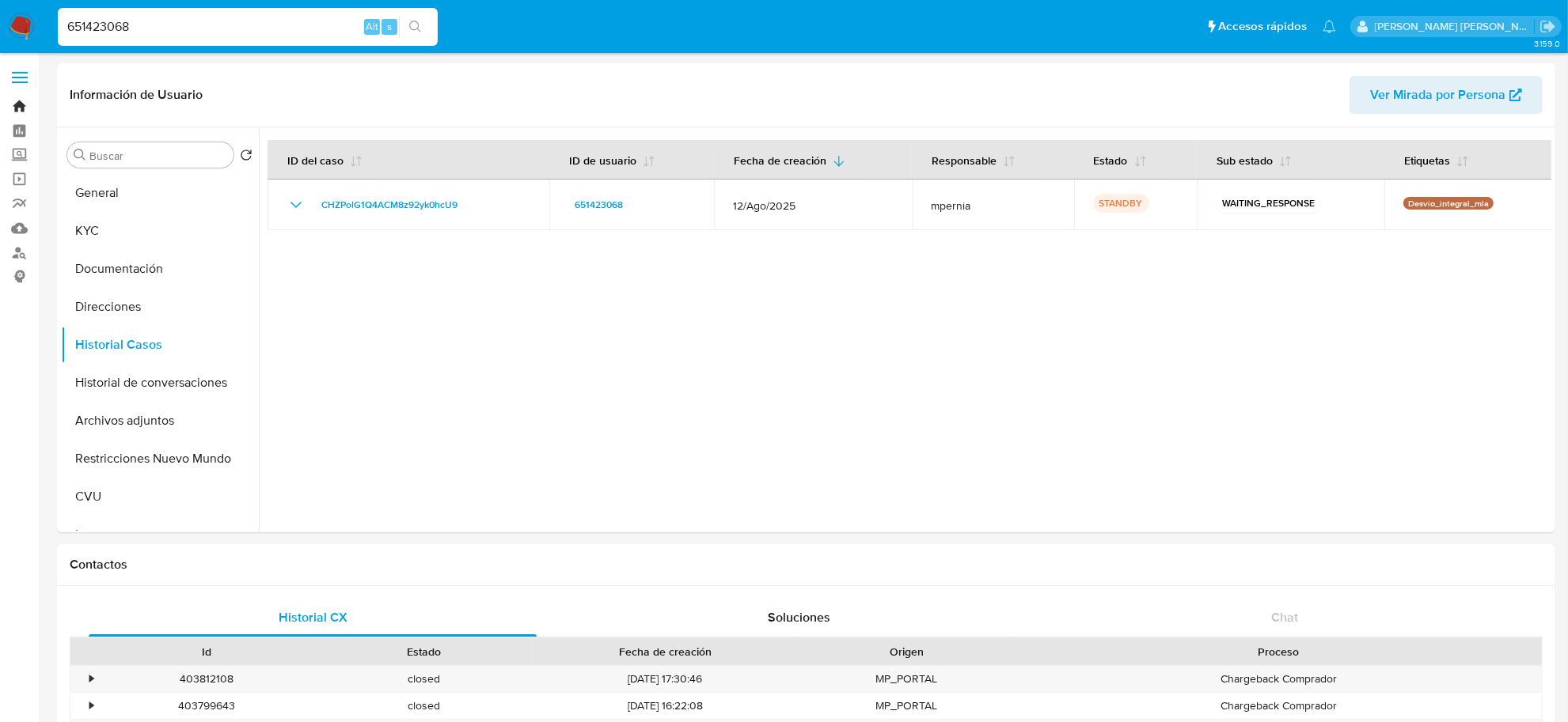
click at [17, 114] on link "Bandeja" at bounding box center [94, 106] width 189 height 25
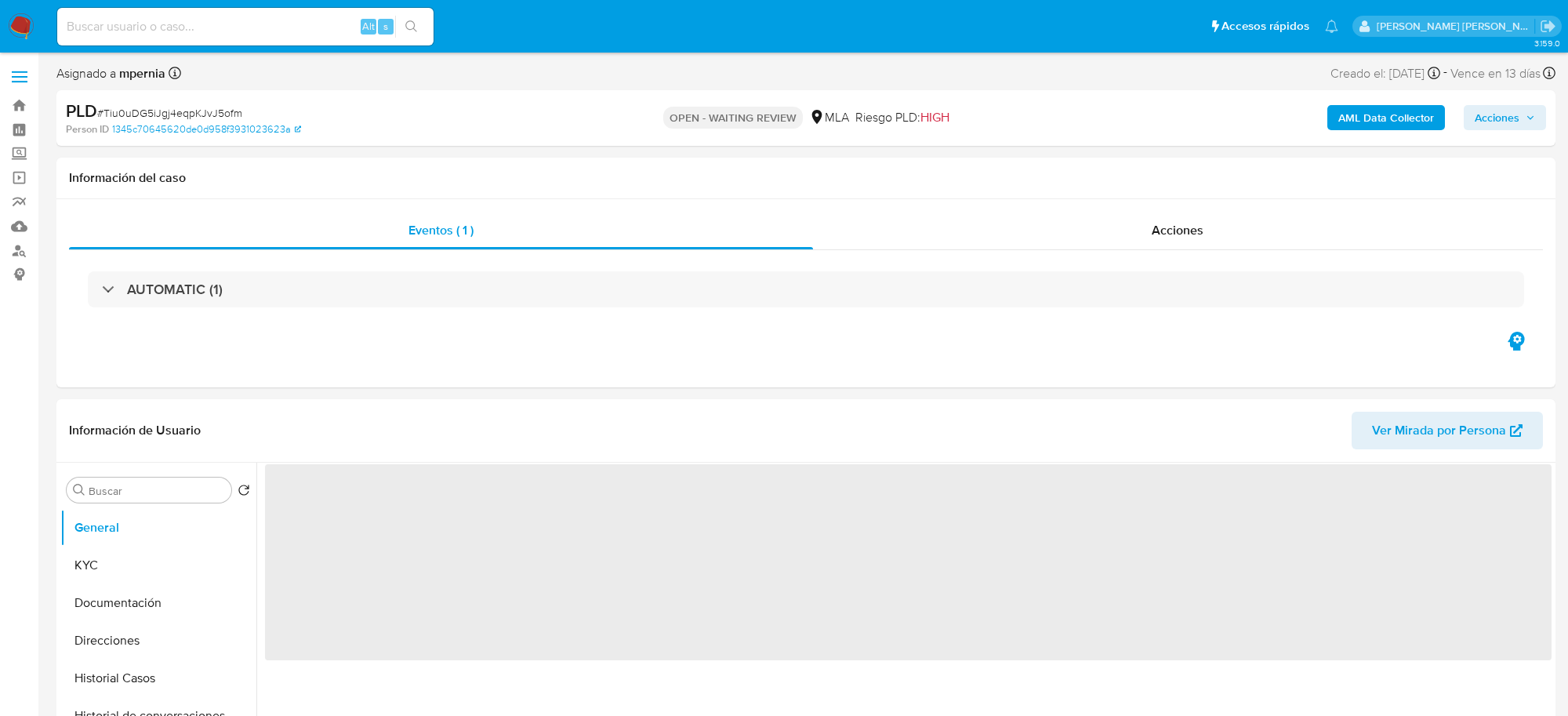
select select "10"
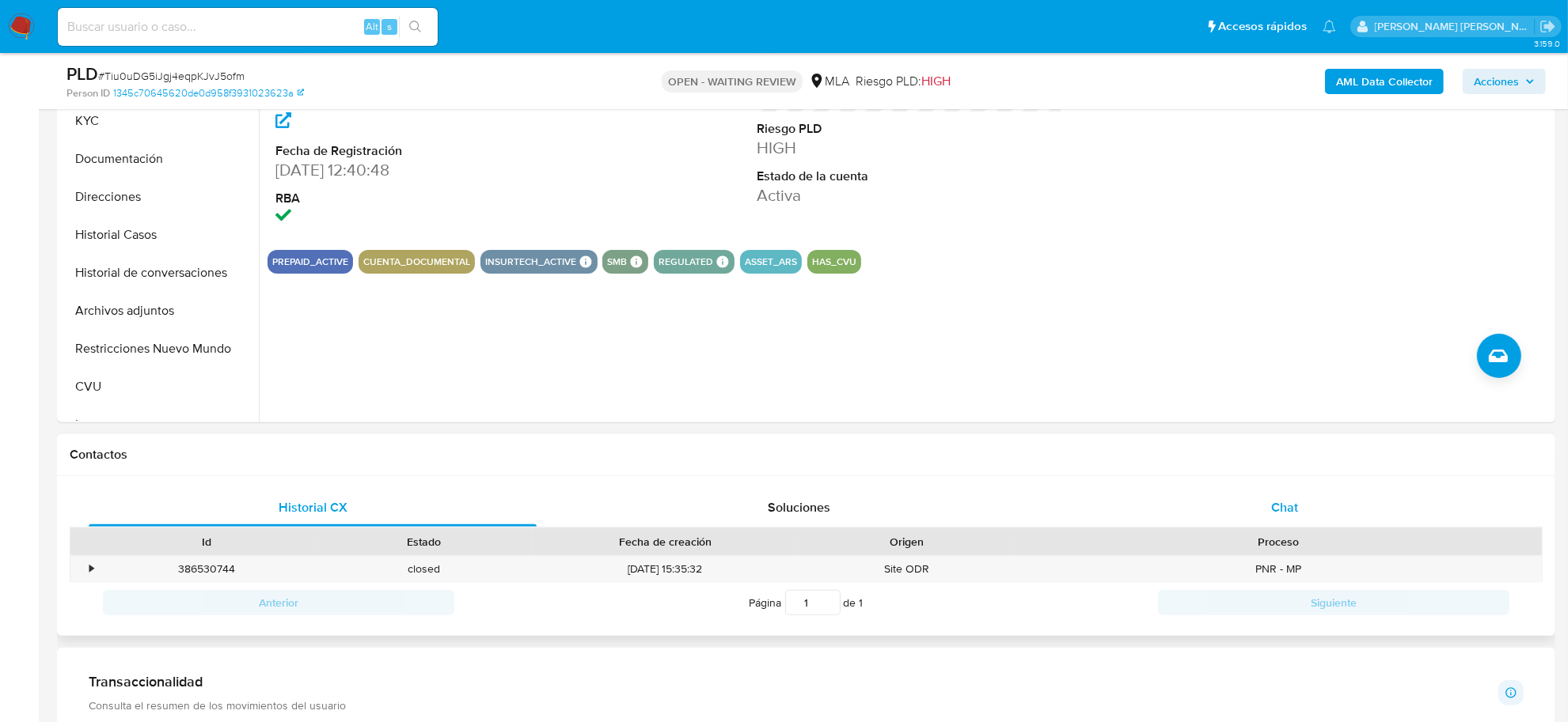
scroll to position [395, 0]
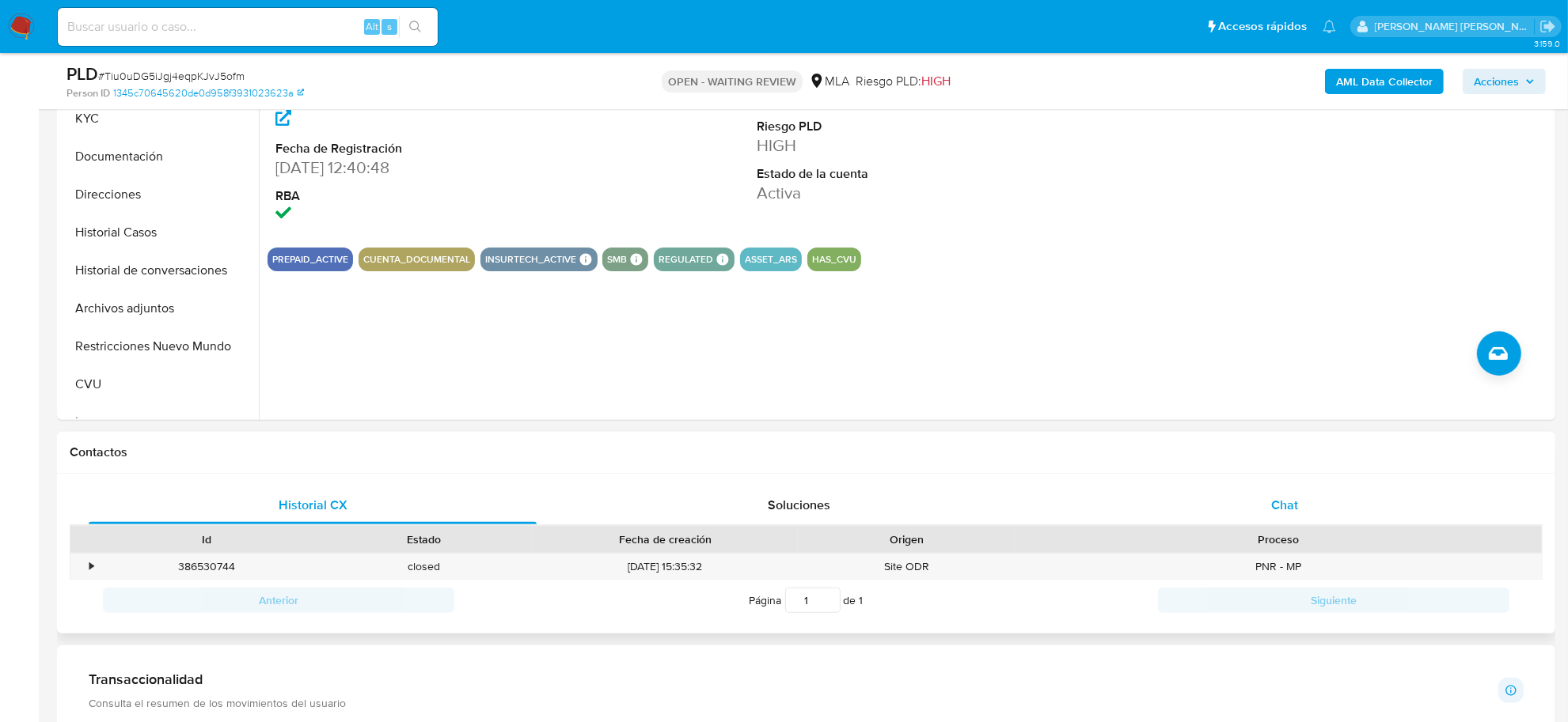
click at [1289, 506] on span "Chat" at bounding box center [1284, 505] width 27 height 18
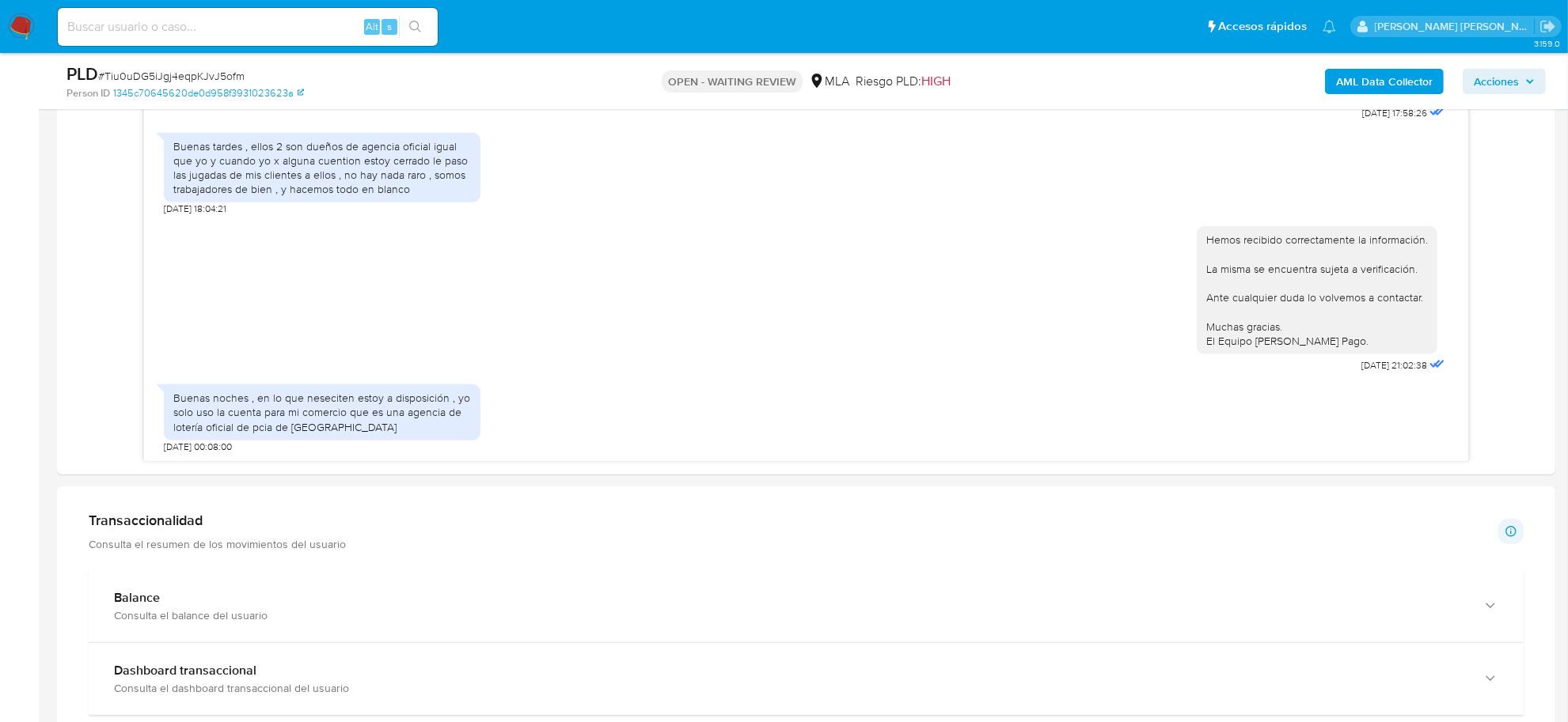
scroll to position [791, 0]
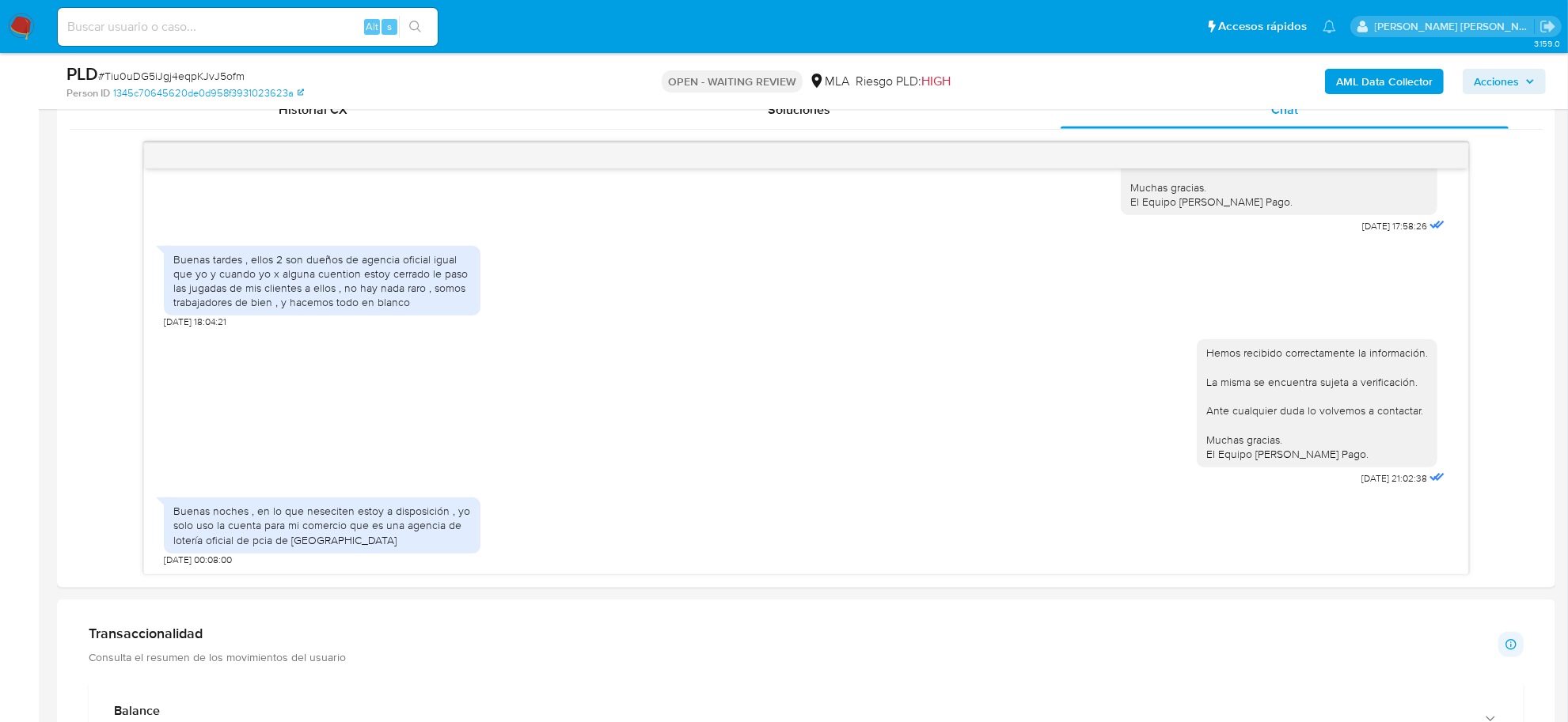
click at [188, 71] on span "# Tiu0uDG5iJgj4eqpKJvJ5ofm" at bounding box center [171, 75] width 146 height 16
copy span "Tiu0uDG5iJgj4eqpKJvJ5ofm"
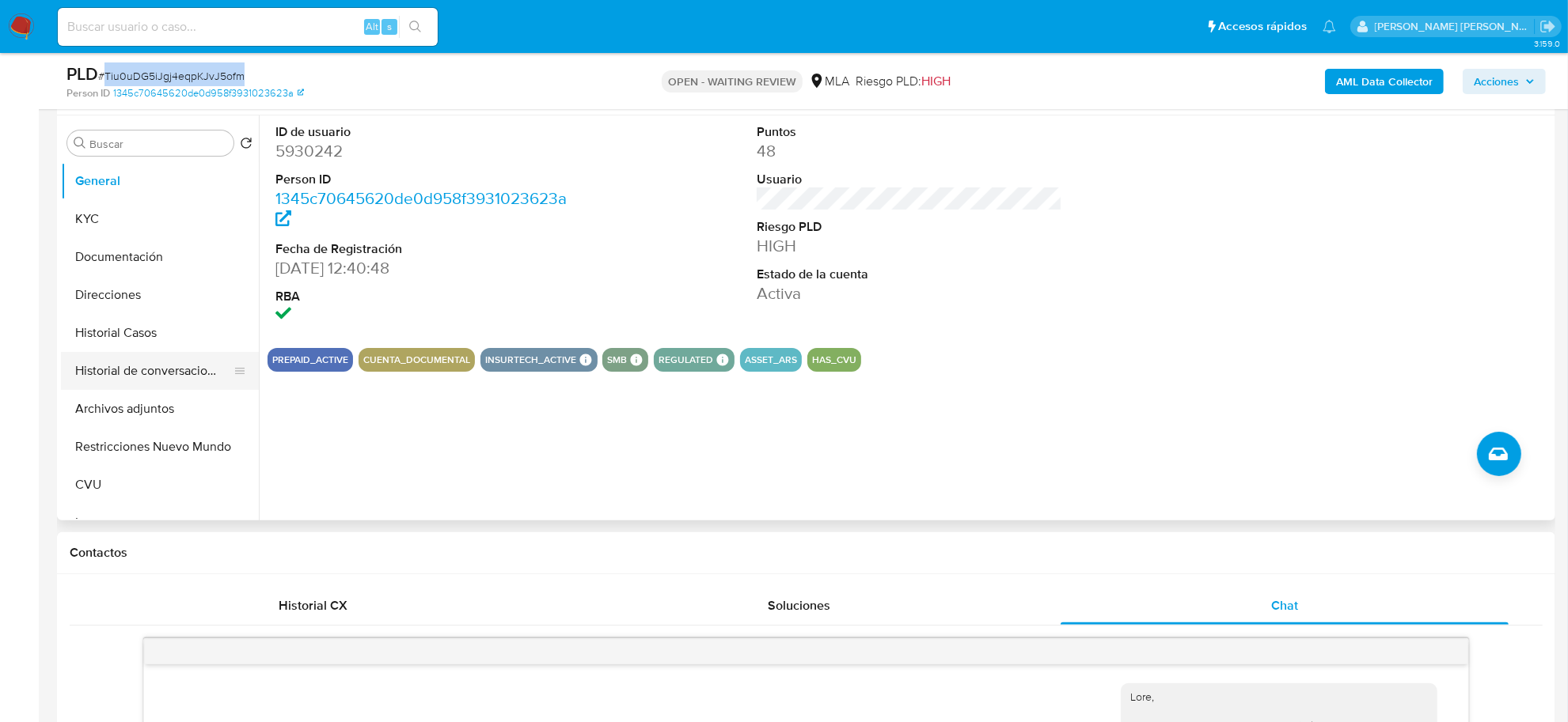
scroll to position [0, 0]
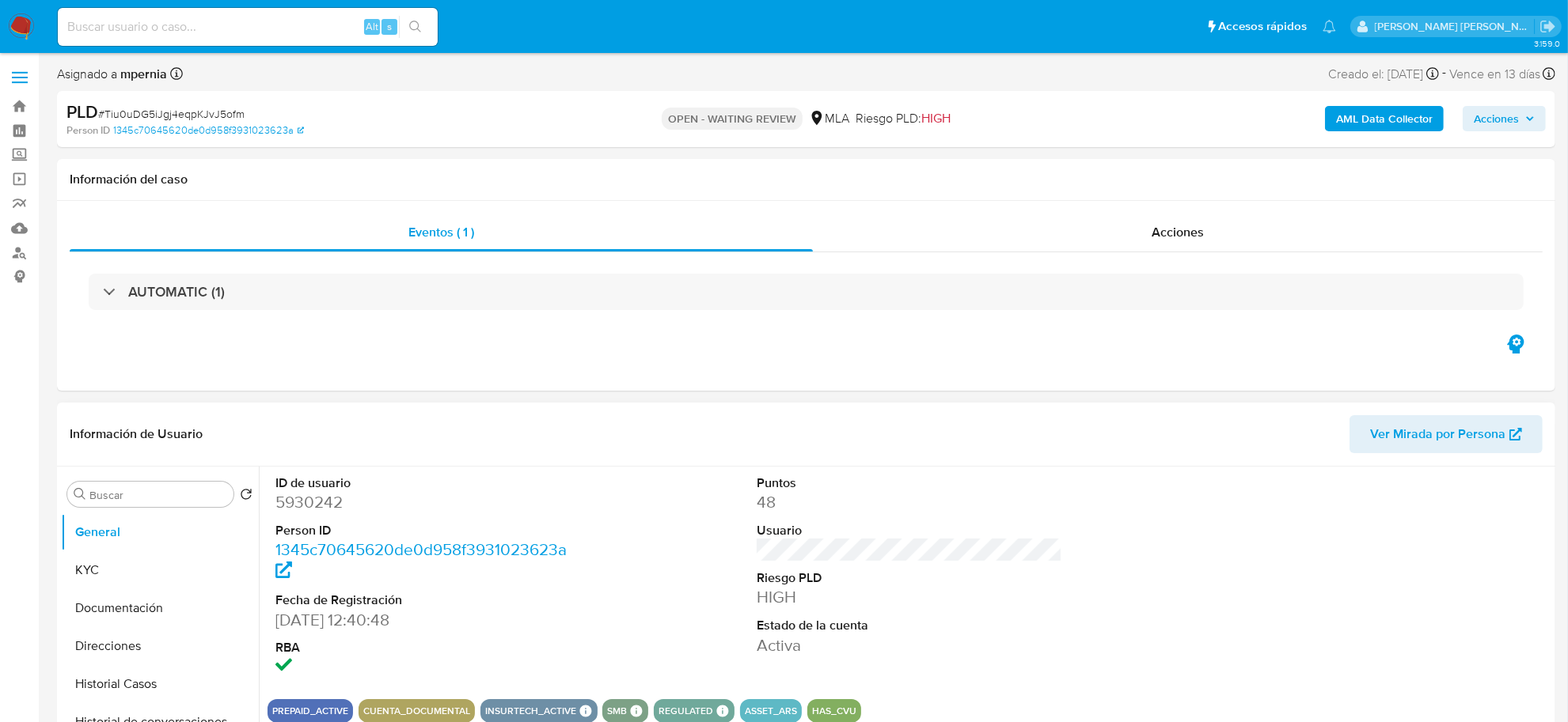
click at [294, 503] on dd "5930242" at bounding box center [428, 501] width 306 height 22
copy dd "5930242"
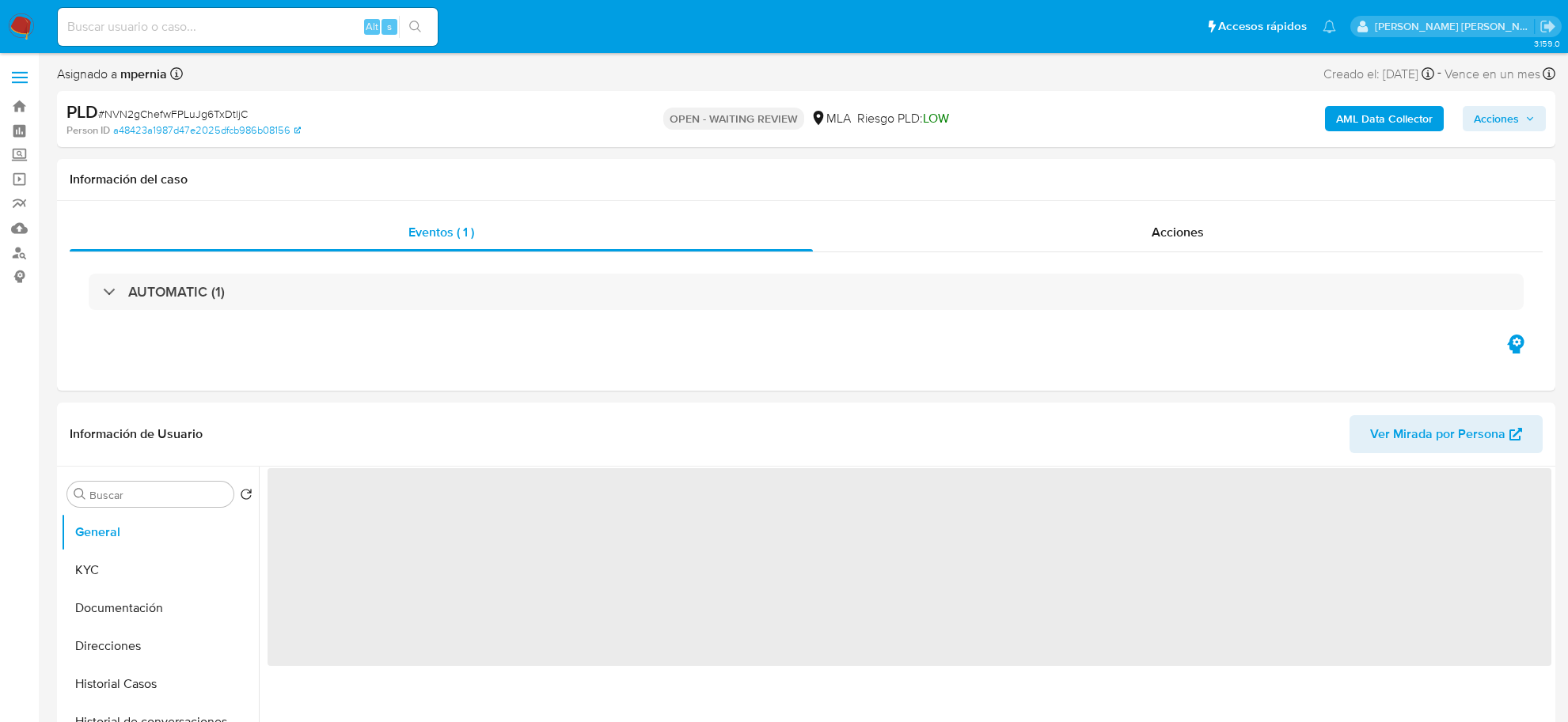
select select "10"
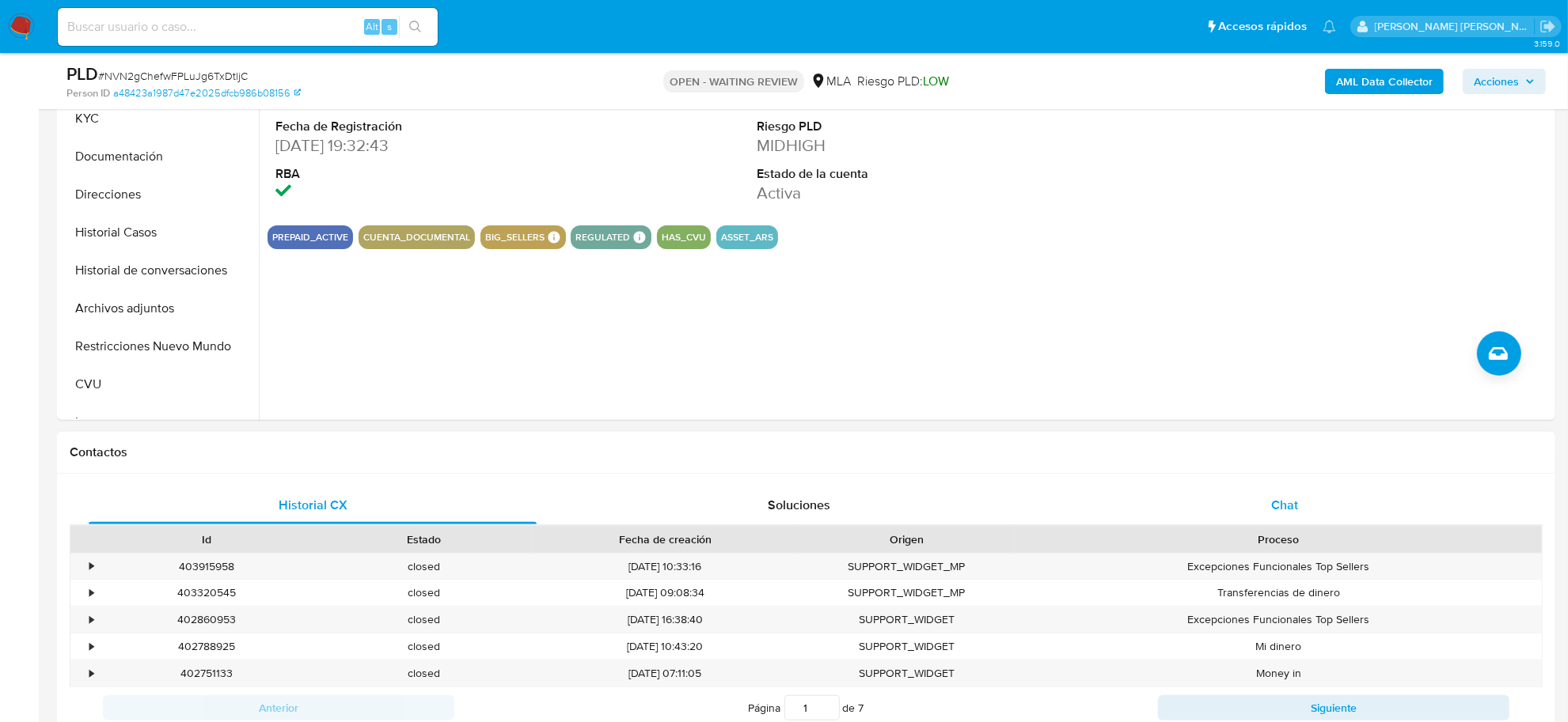
click at [1289, 511] on span "Chat" at bounding box center [1284, 505] width 27 height 18
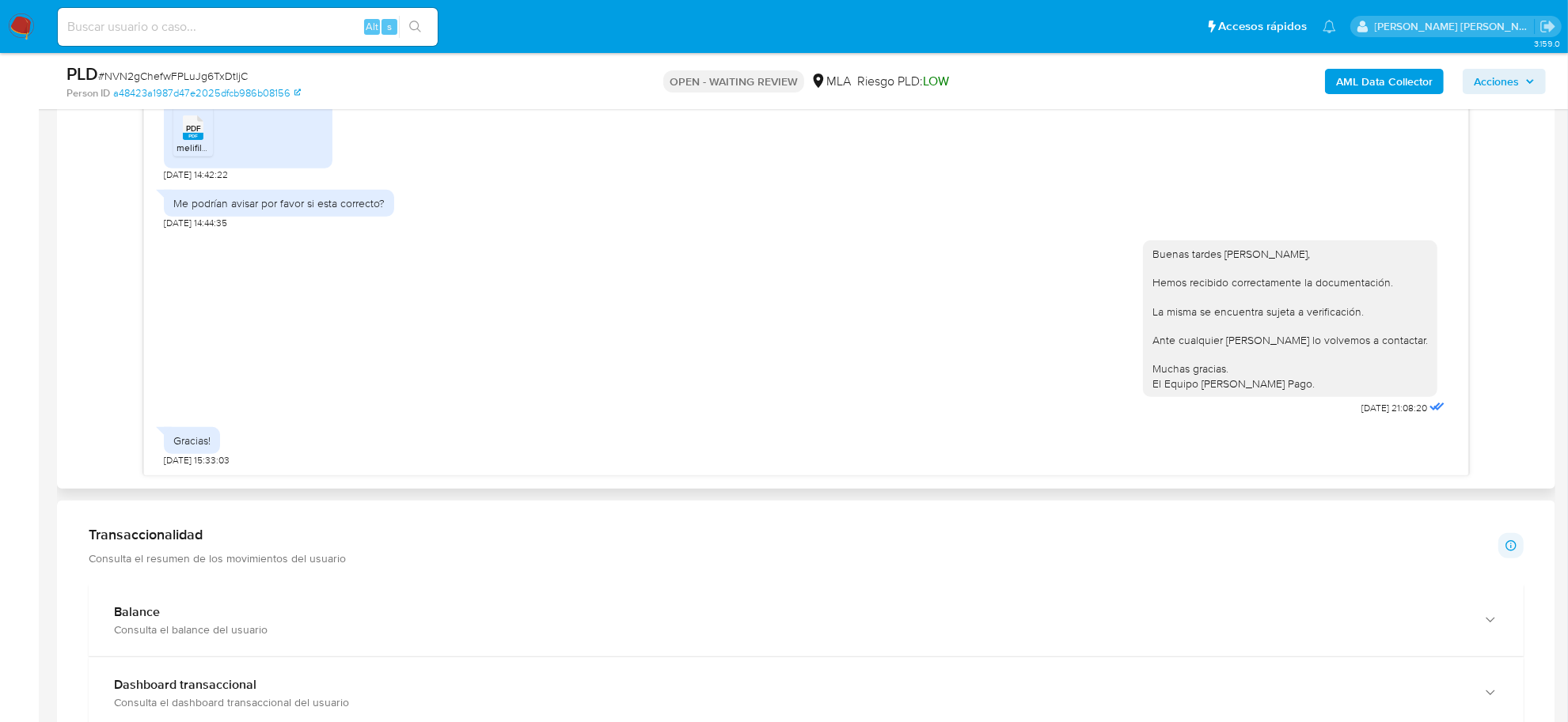
scroll to position [1518, 0]
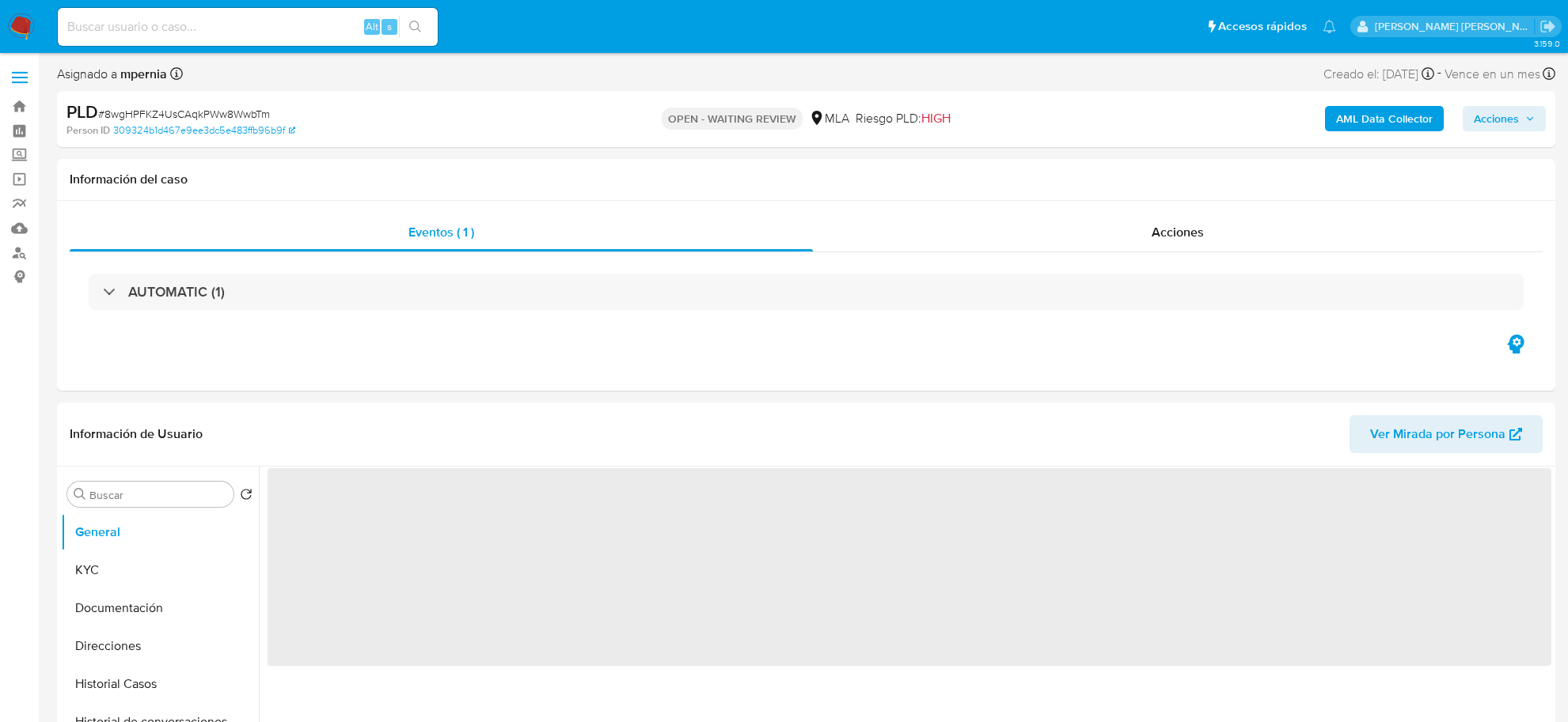
select select "10"
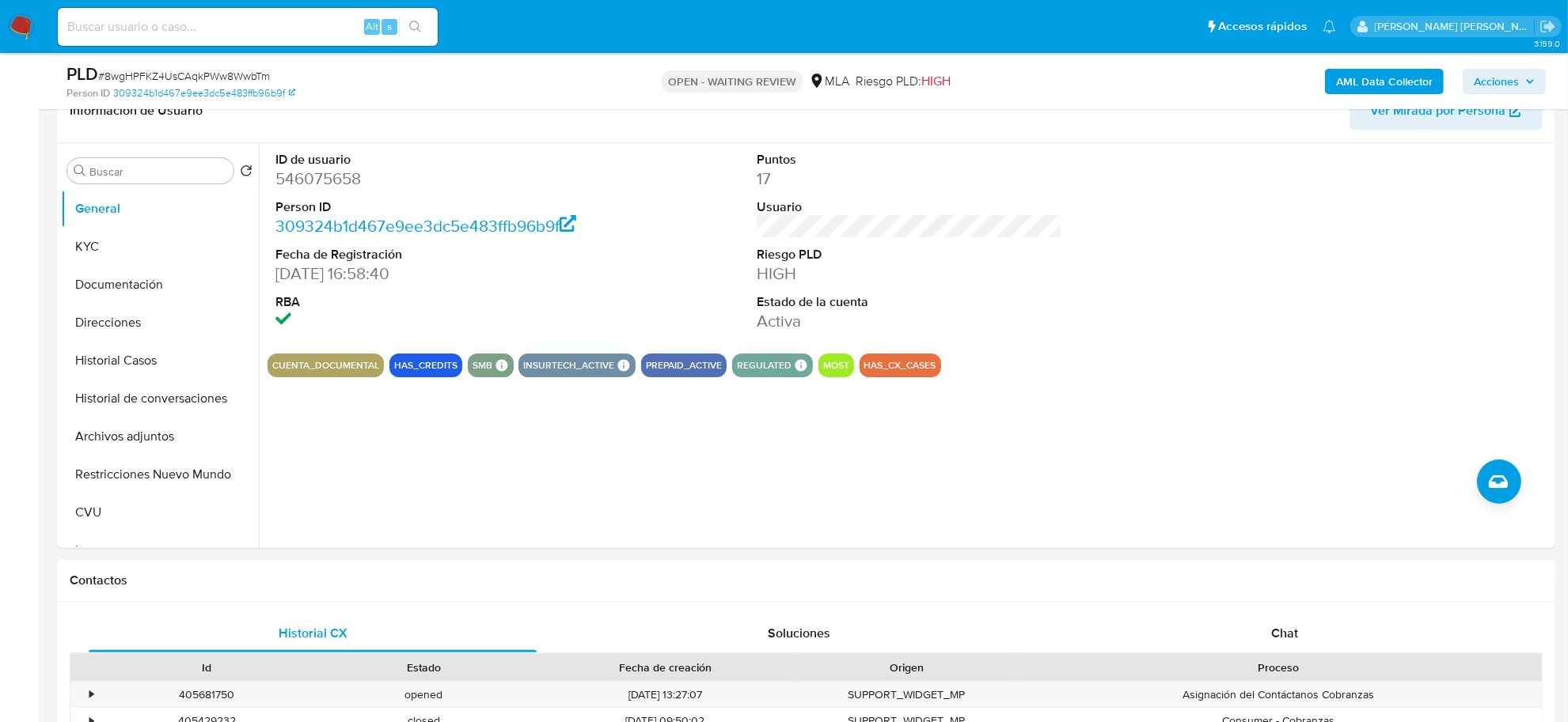
scroll to position [395, 0]
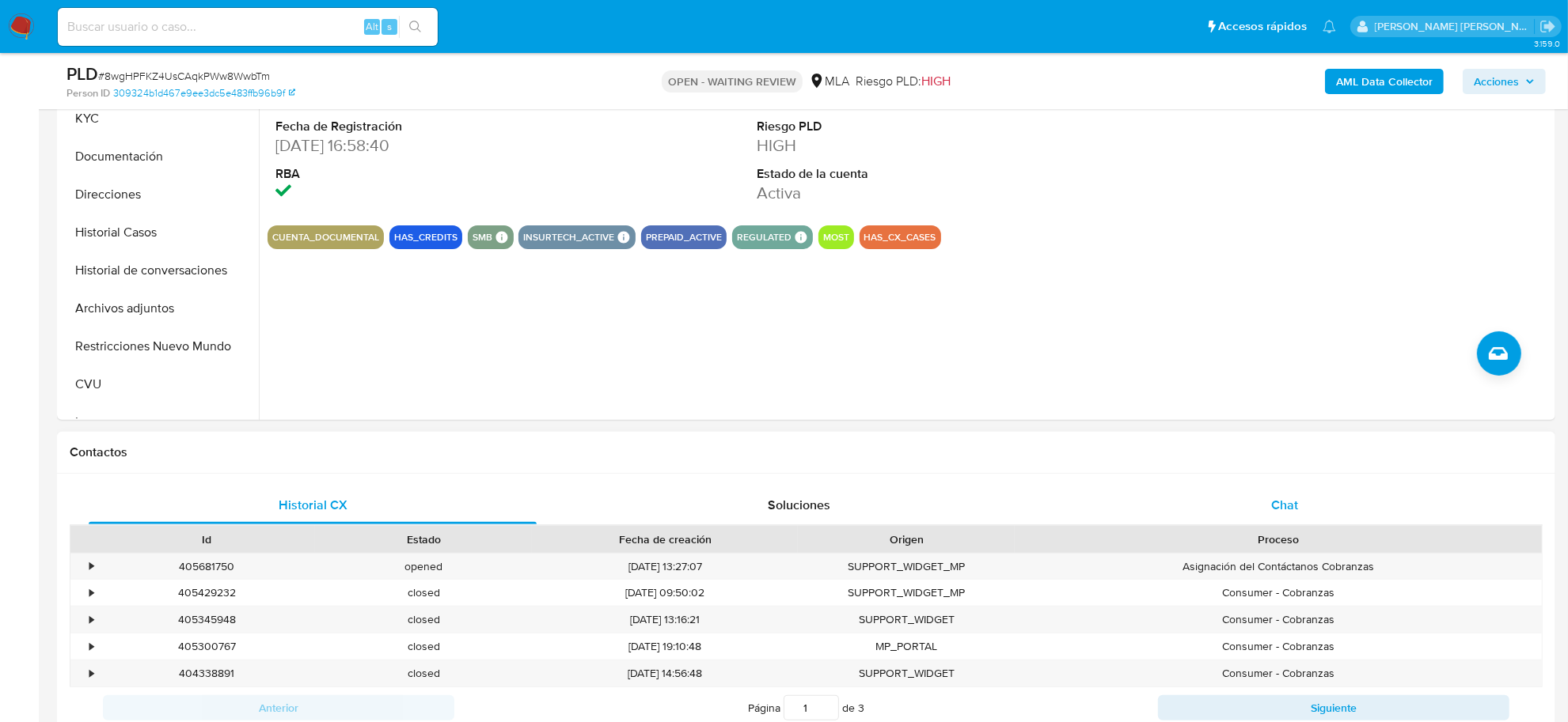
click at [1271, 511] on div "Chat" at bounding box center [1284, 506] width 448 height 38
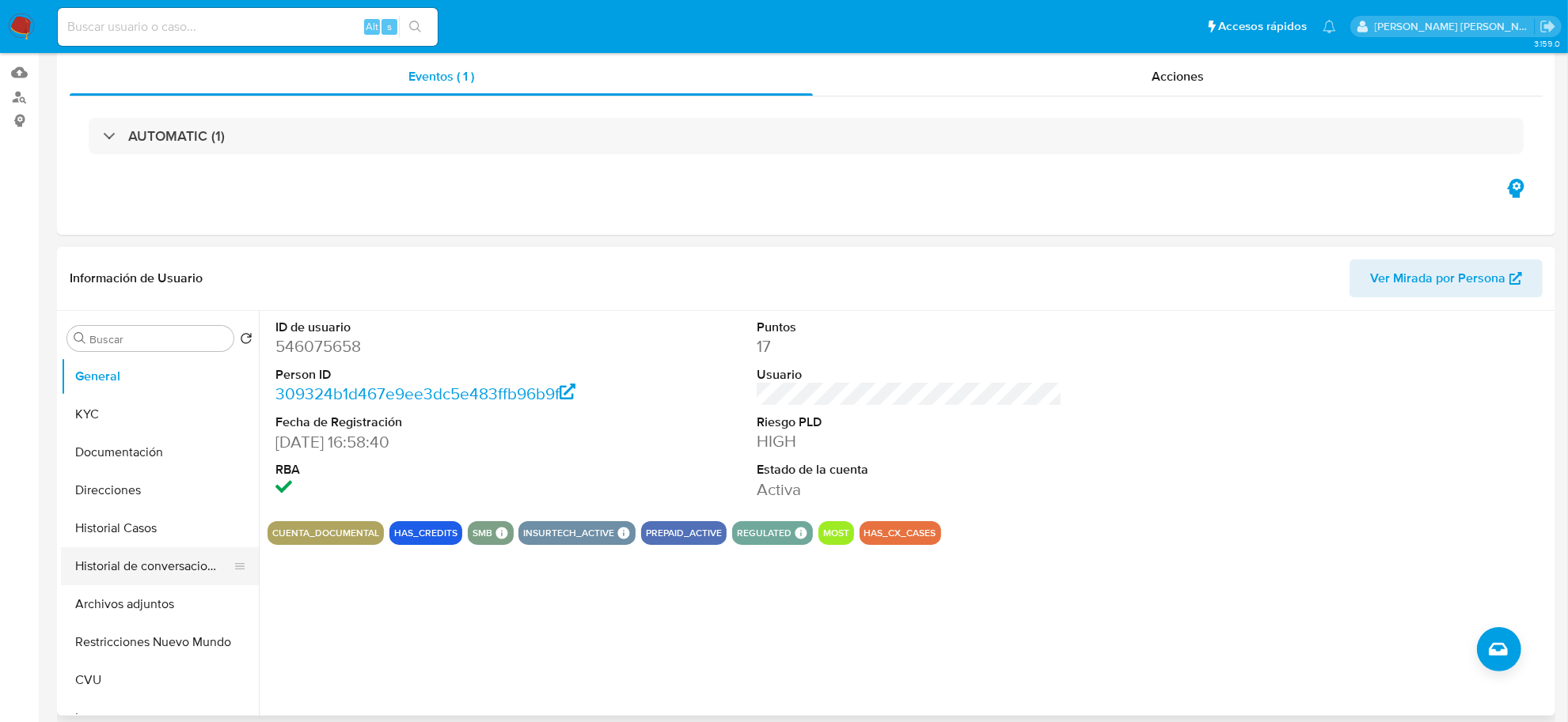
scroll to position [0, 0]
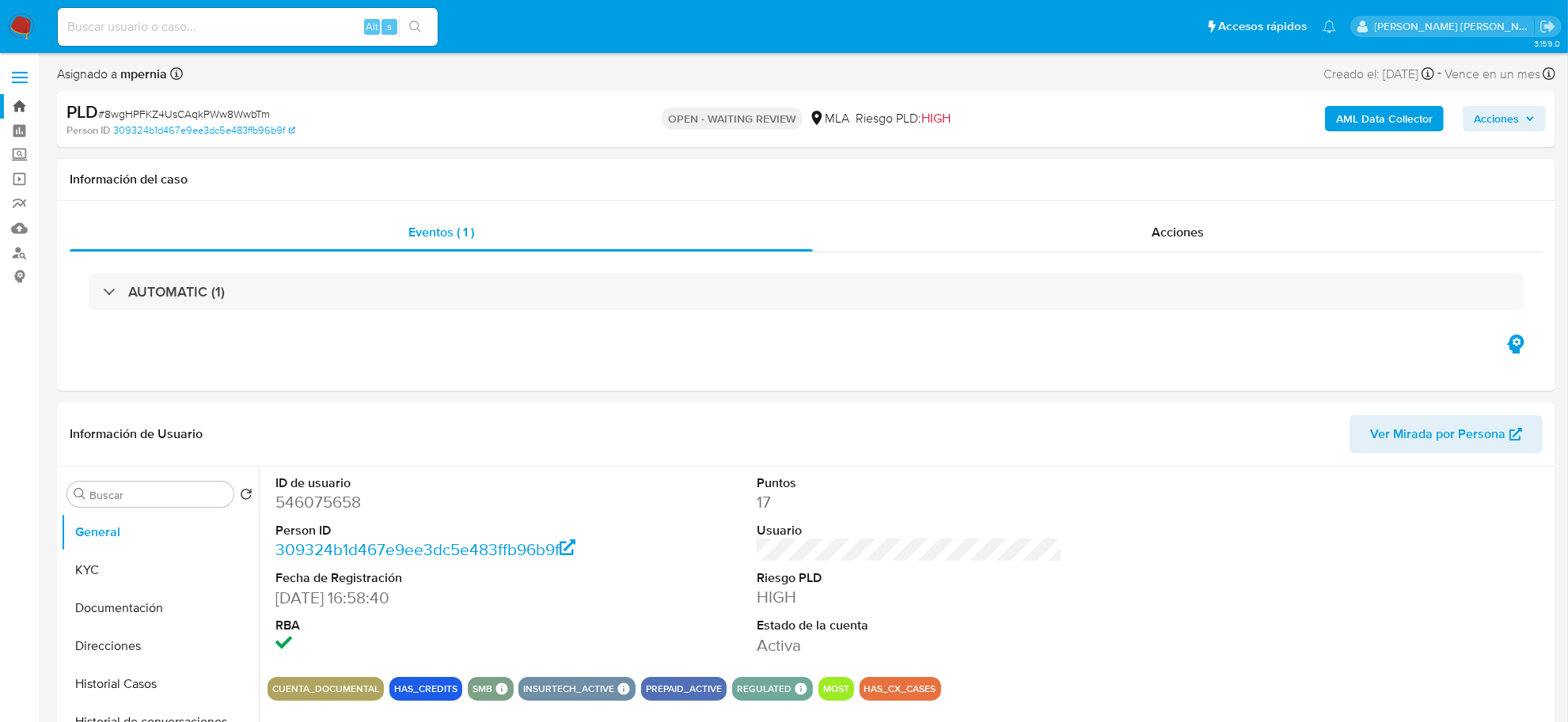
click at [17, 111] on link "Bandeja" at bounding box center [94, 106] width 189 height 25
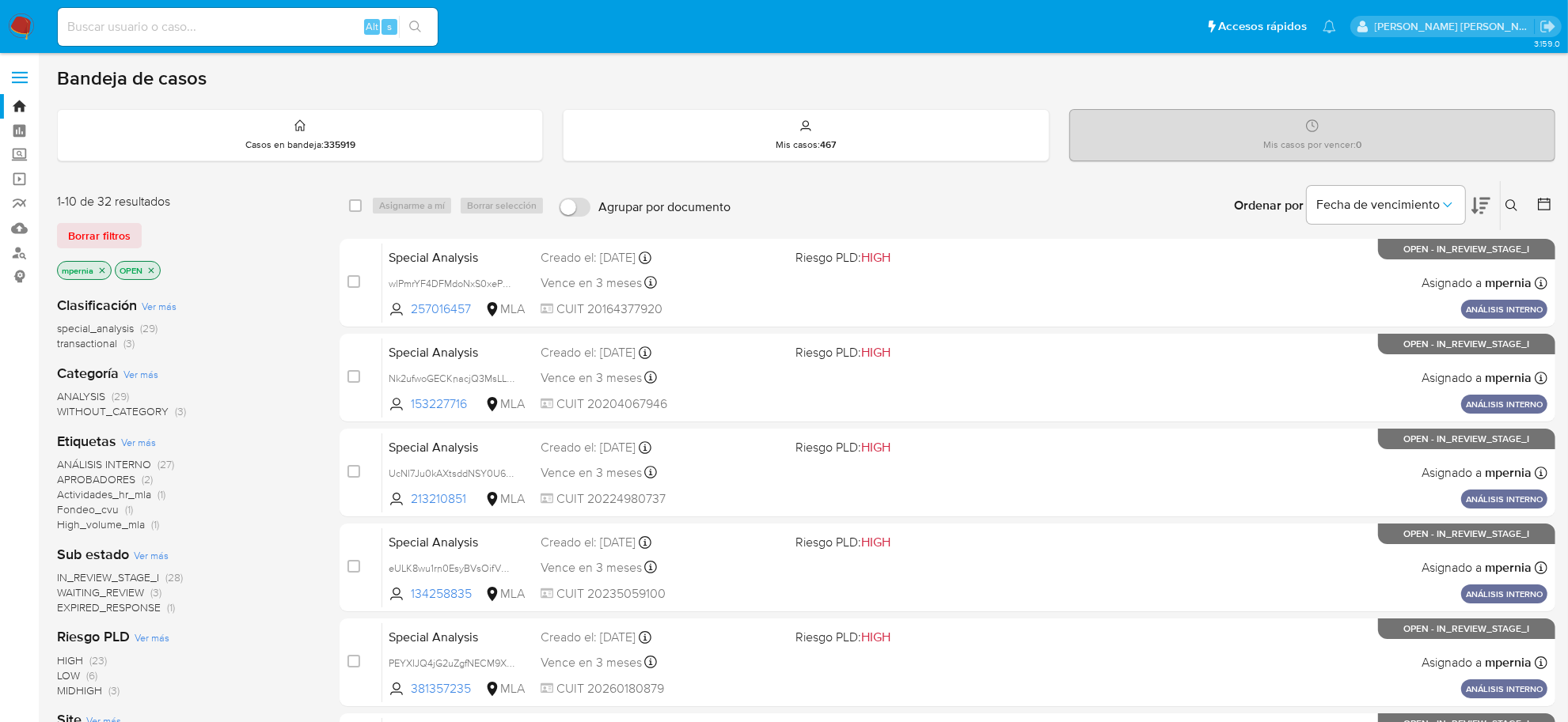
click at [71, 345] on span "transactional" at bounding box center [87, 343] width 60 height 16
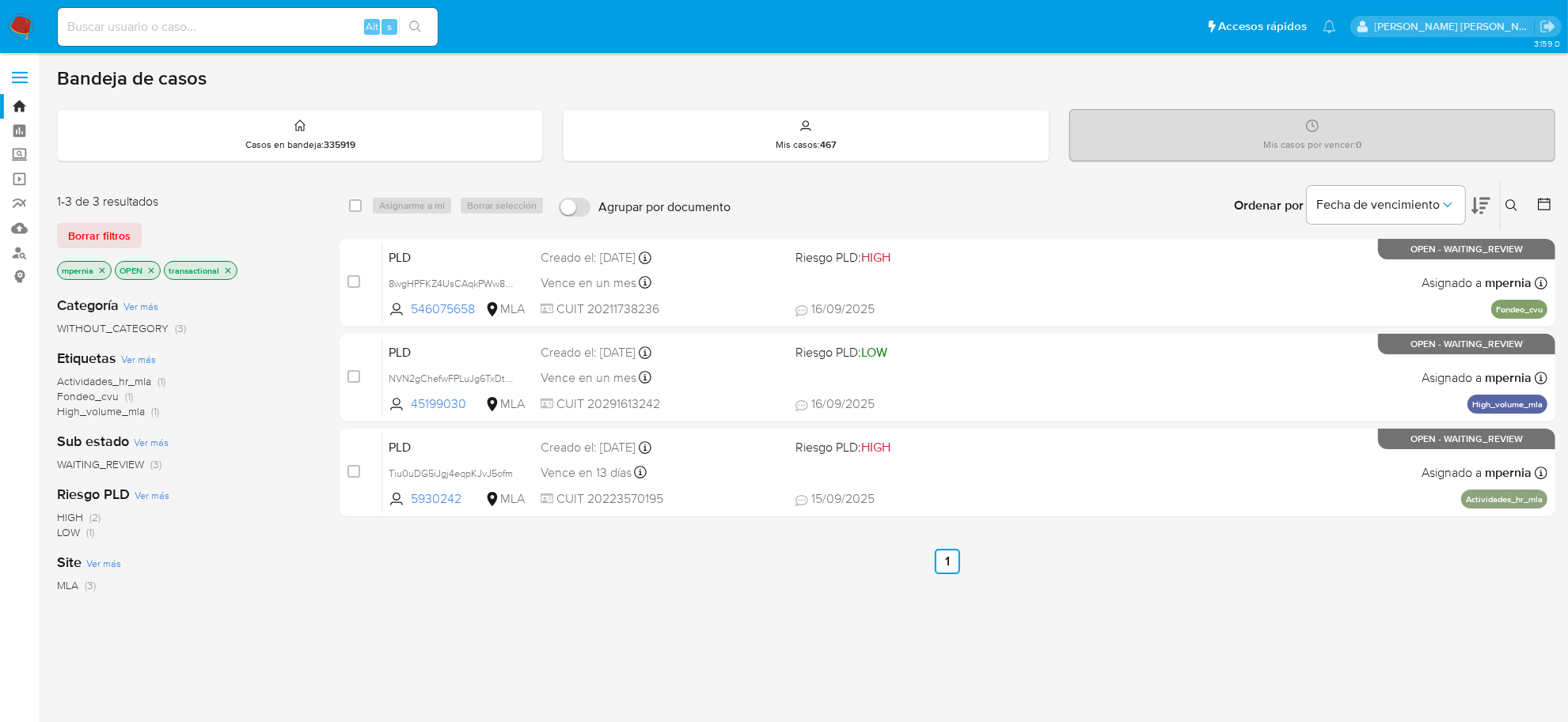
click at [100, 269] on icon "close-filter" at bounding box center [102, 270] width 10 height 10
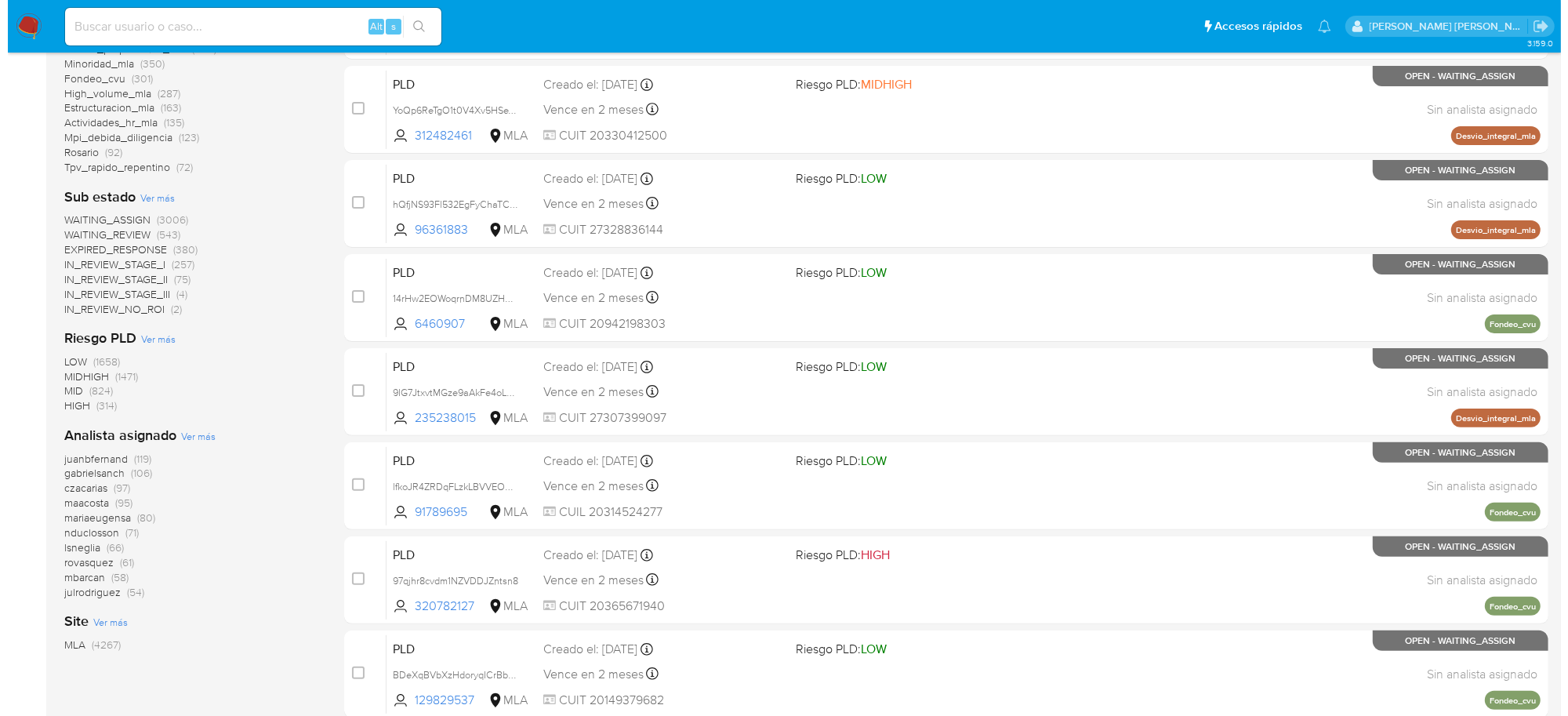
scroll to position [392, 0]
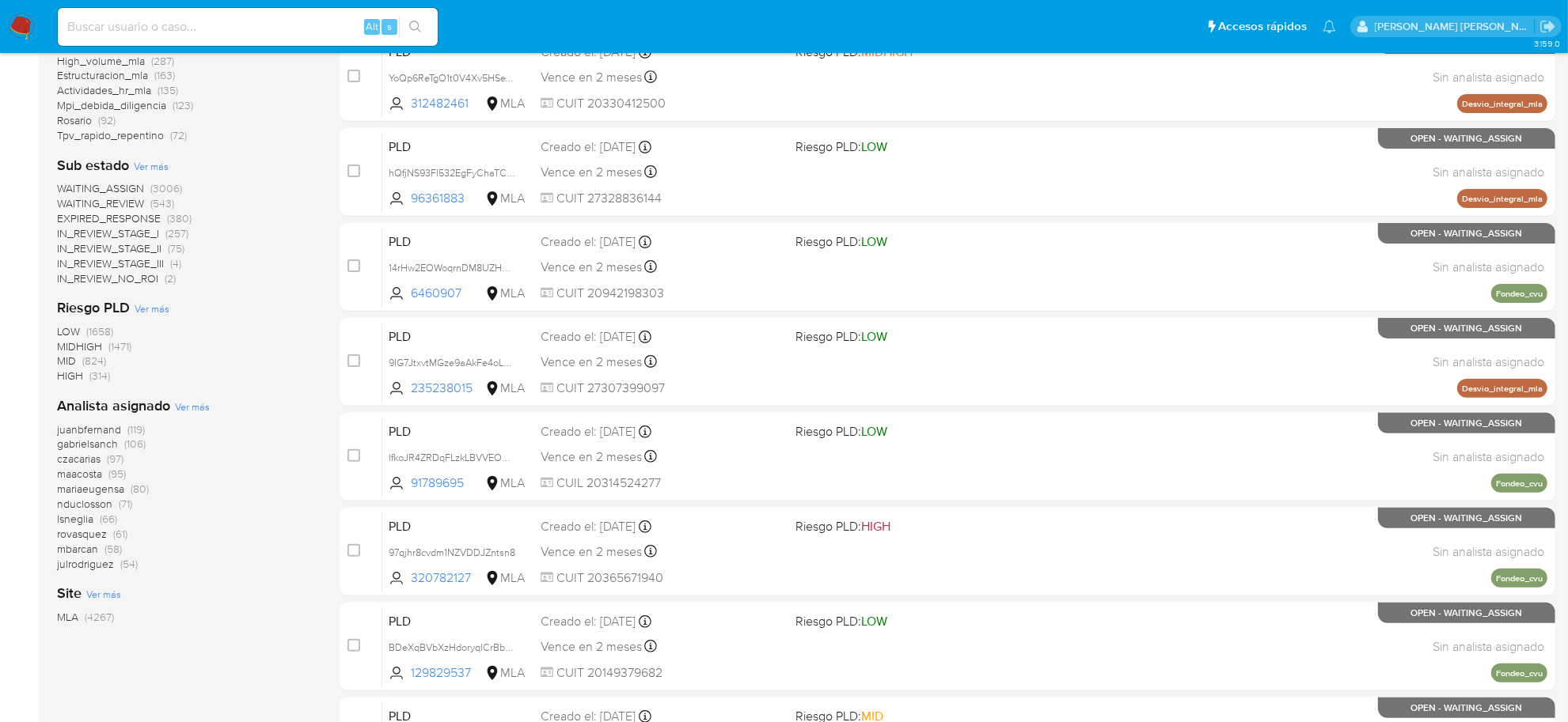
click at [187, 406] on span "Ver más" at bounding box center [192, 406] width 35 height 14
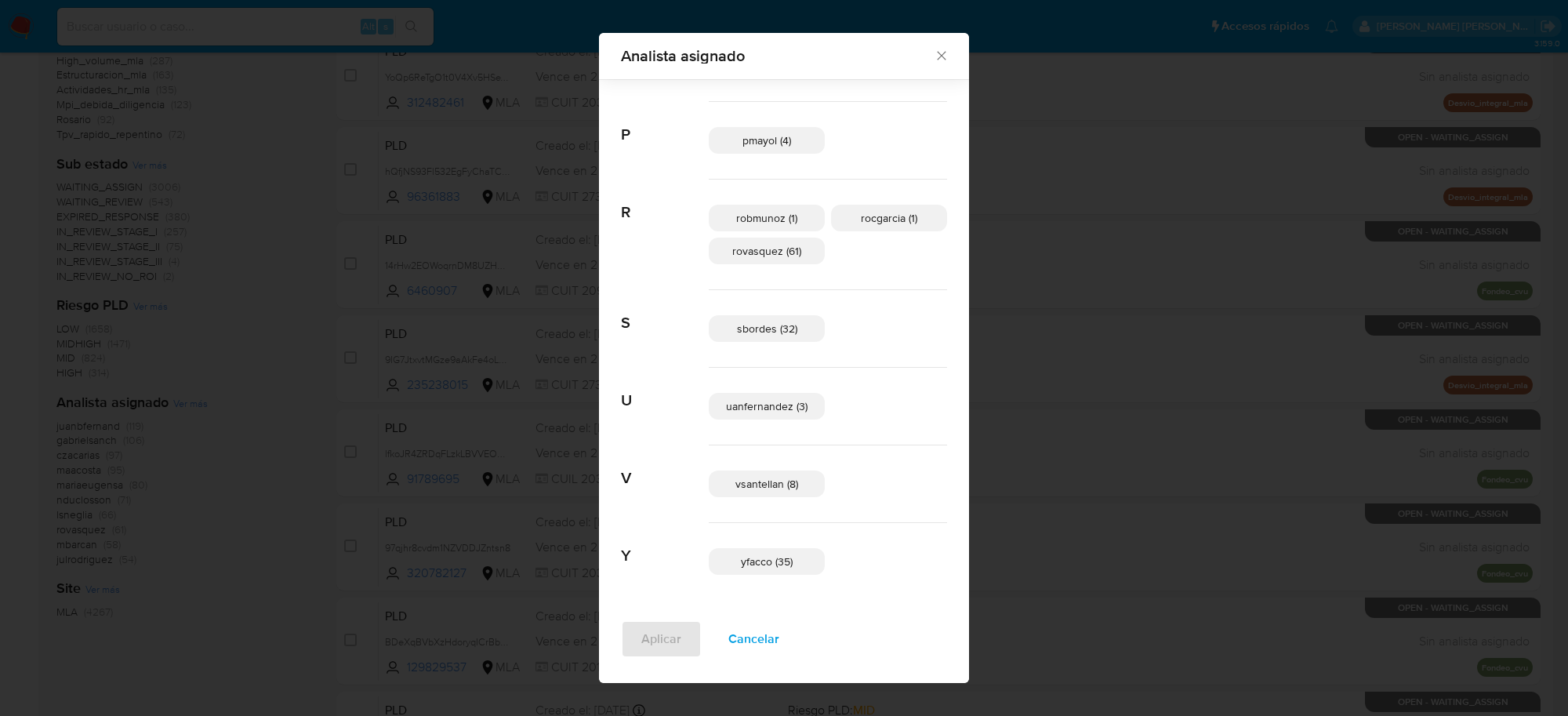
scroll to position [970, 0]
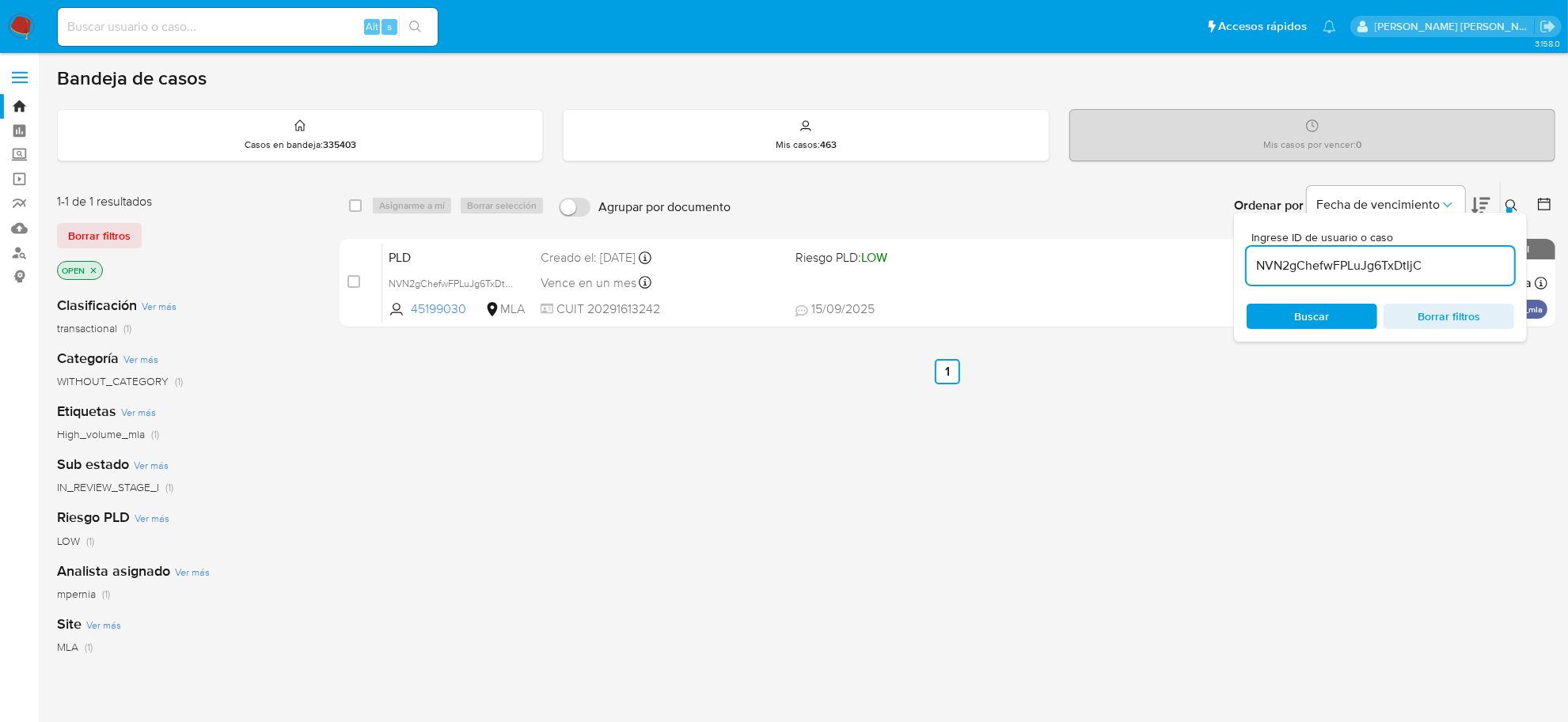
click at [1320, 265] on input "NVN2gChefwFPLuJg6TxDtljC" at bounding box center [1380, 265] width 267 height 20
paste input "Tiu0uDG5iJgj4eqpKJvJ5ofm"
click at [1320, 265] on input "NVN2gChefwFPLuJg6TxDtljC" at bounding box center [1380, 265] width 267 height 20
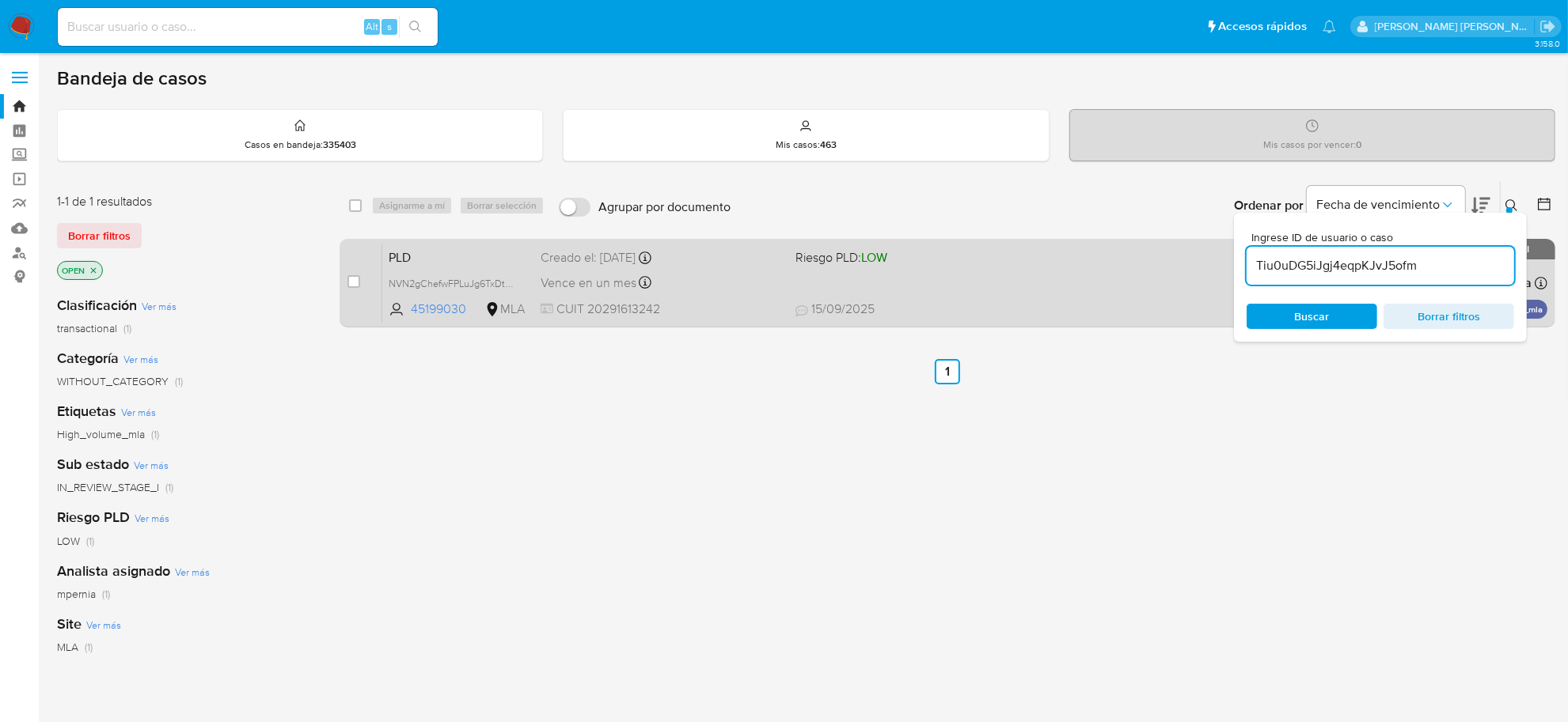
type input "Tiu0uDG5iJgj4eqpKJvJ5ofm"
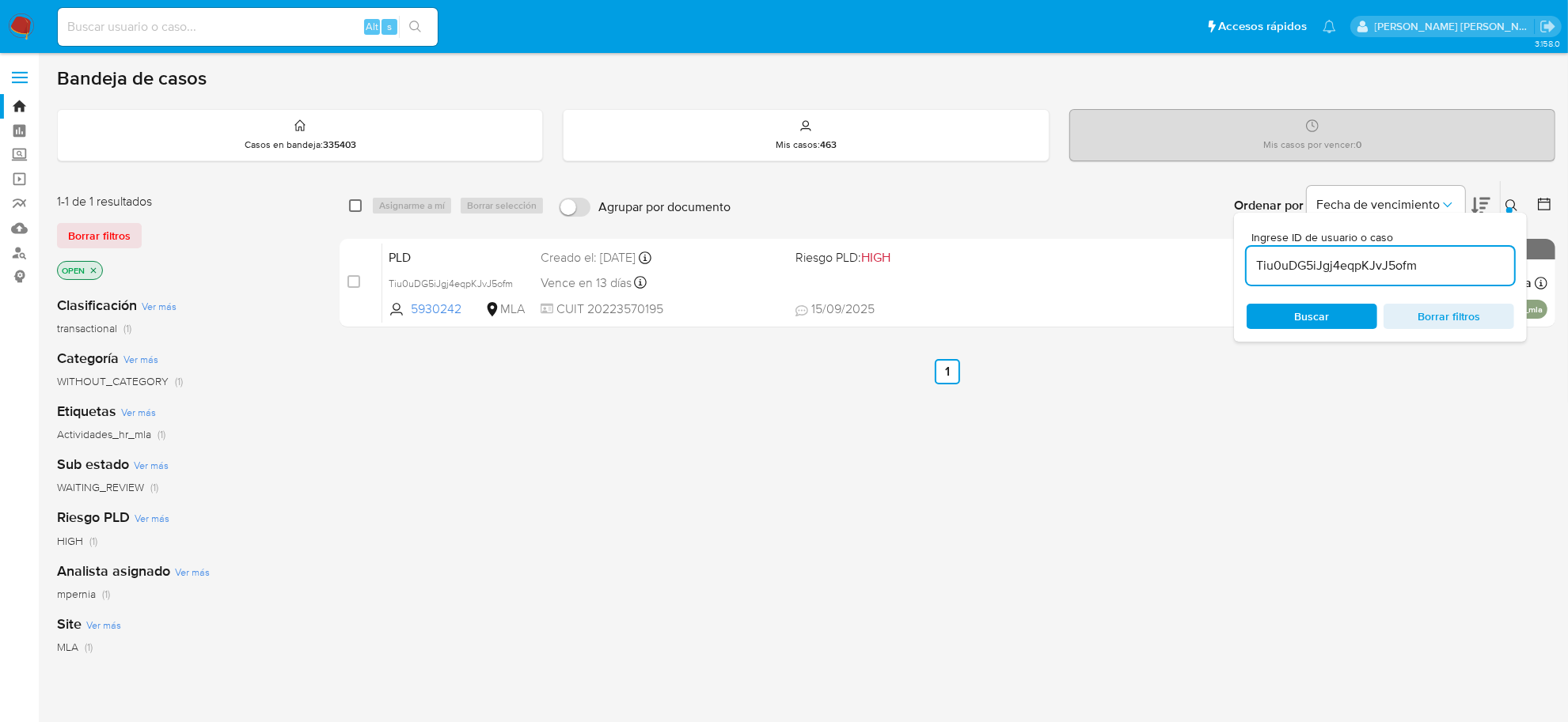
click at [355, 204] on input "checkbox" at bounding box center [355, 205] width 12 height 12
checkbox input "true"
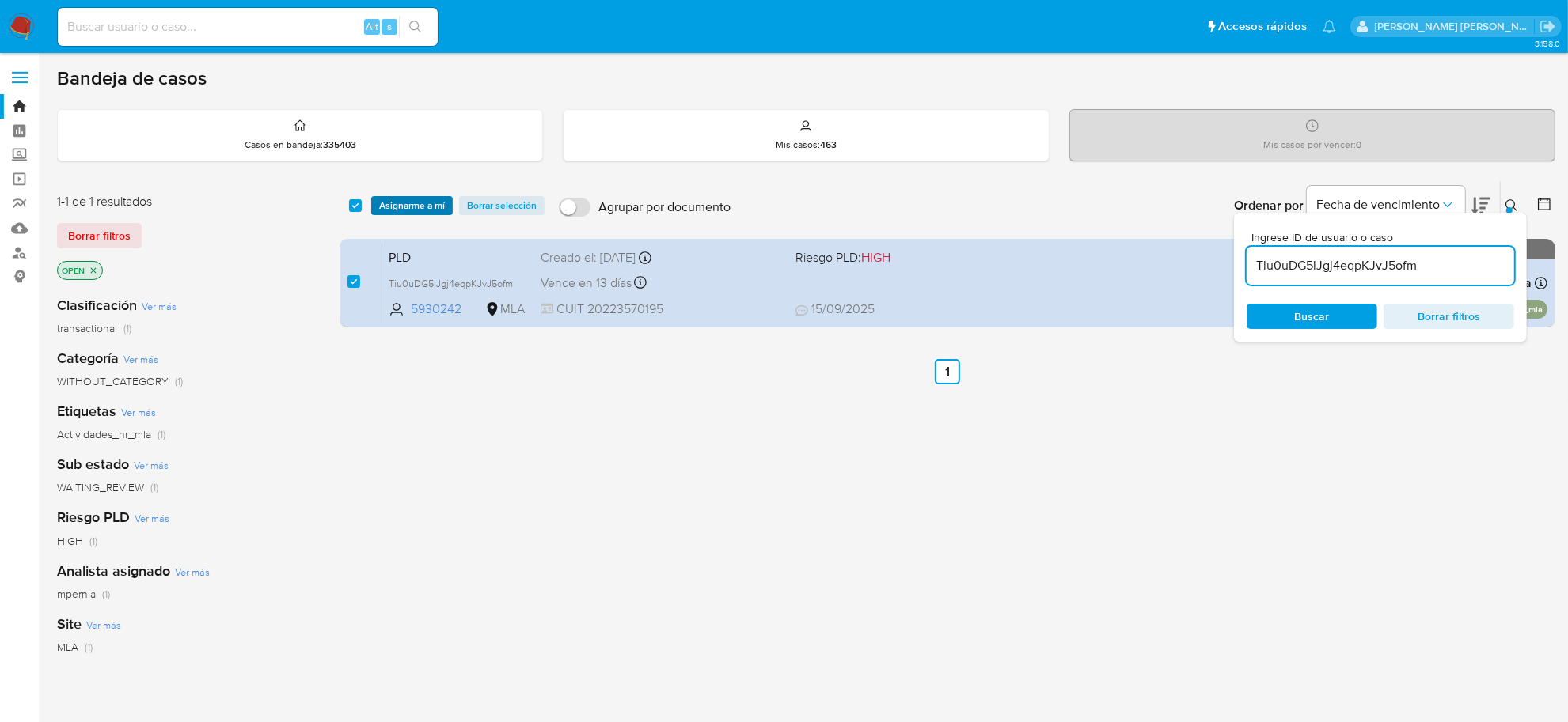
click at [416, 207] on span "Asignarme a mí" at bounding box center [412, 205] width 65 height 16
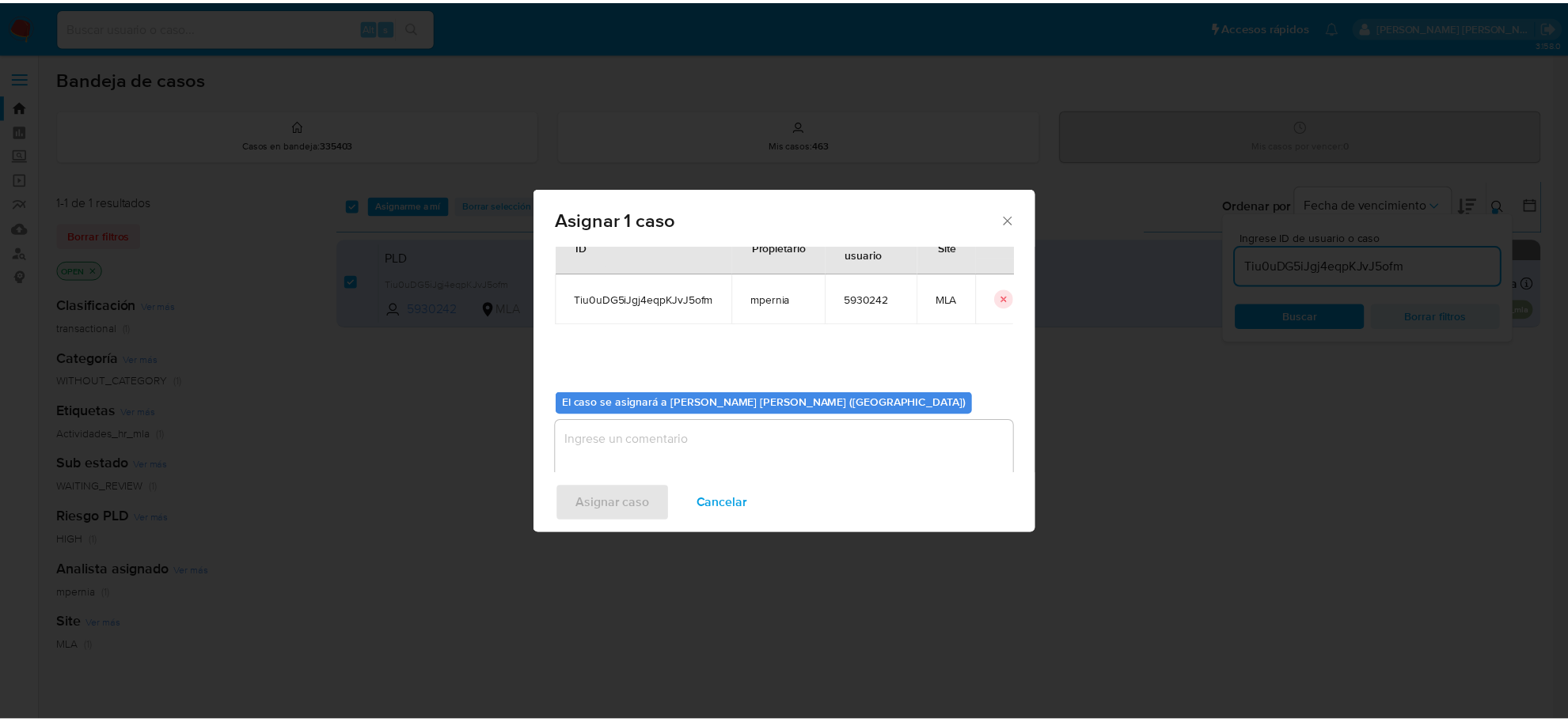
scroll to position [81, 0]
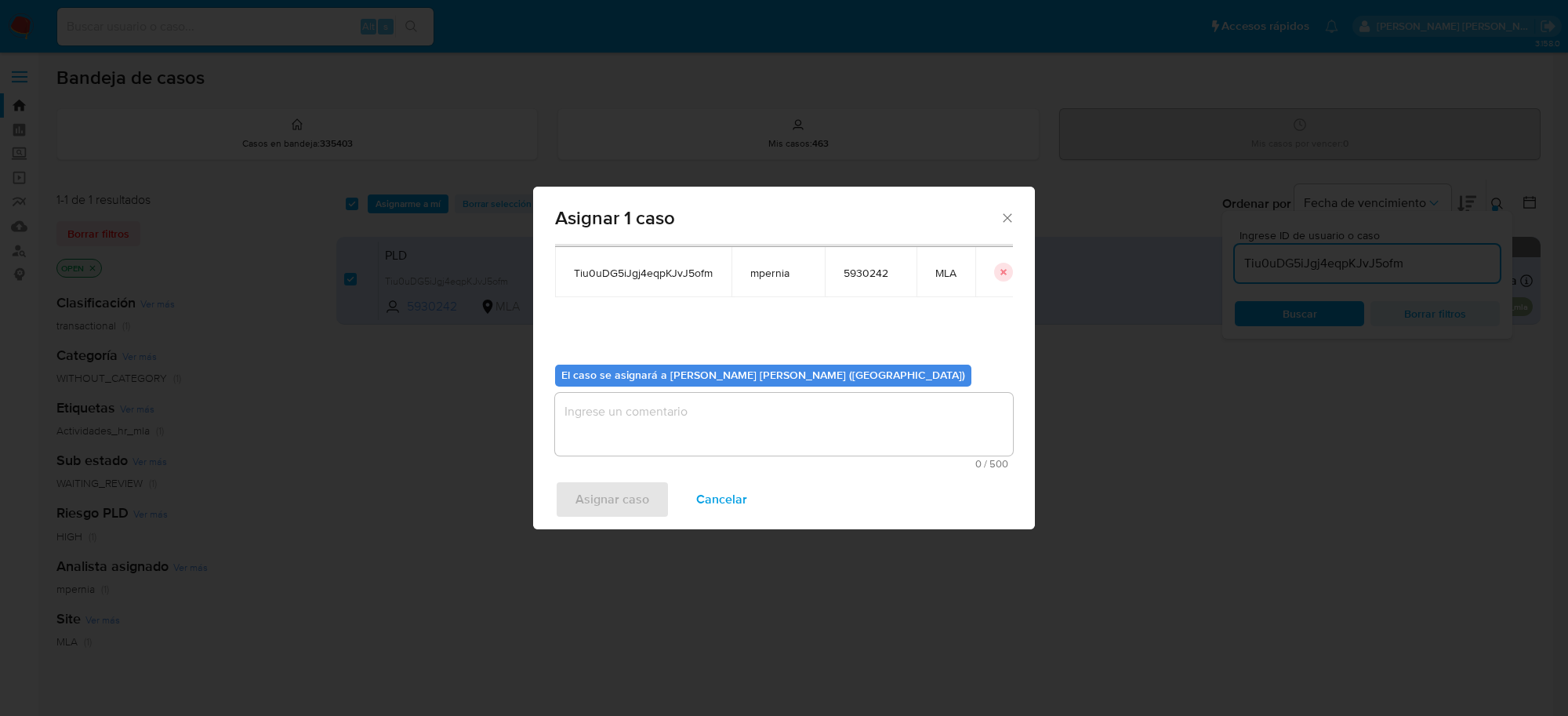
click at [639, 437] on textarea "assign-modal" at bounding box center [784, 424] width 458 height 62
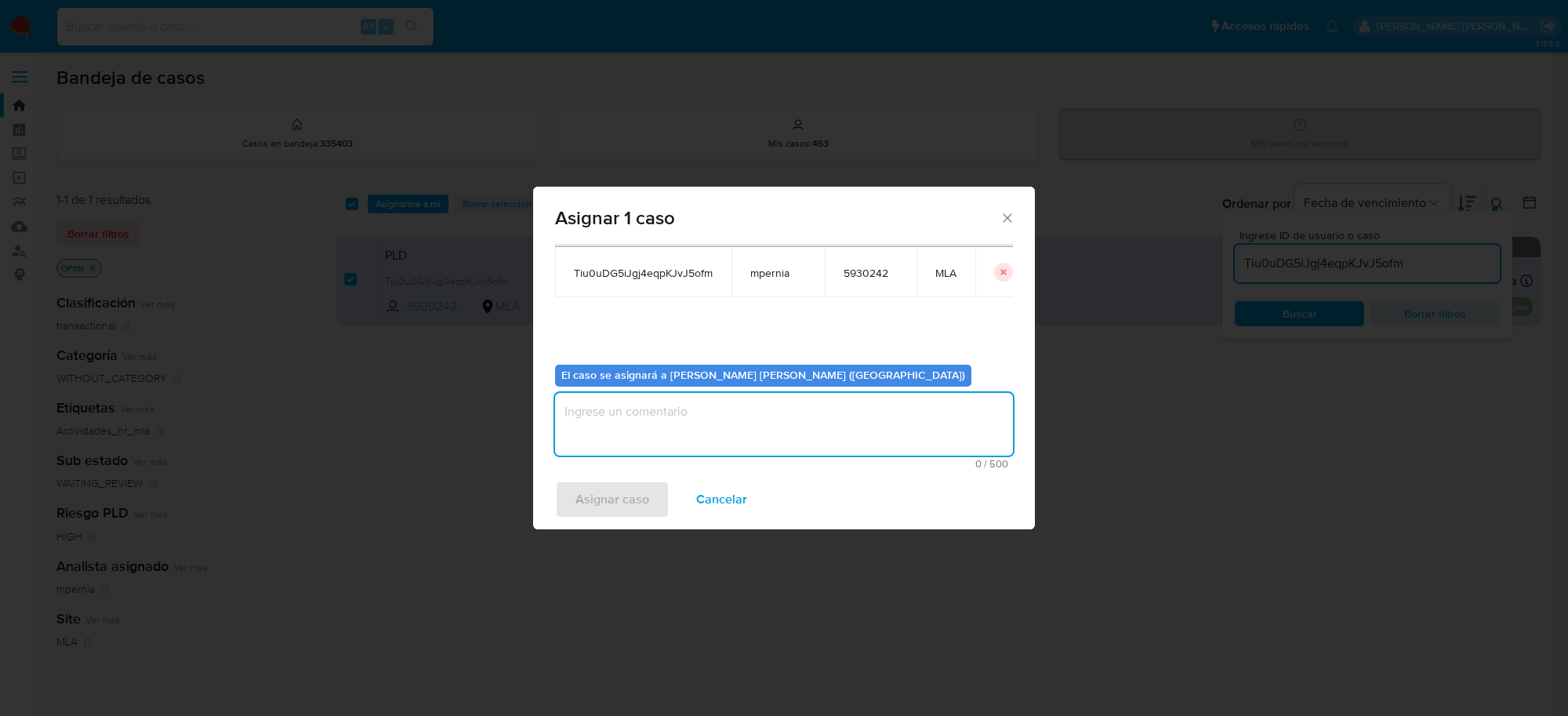
type textarea "+"
type textarea "-"
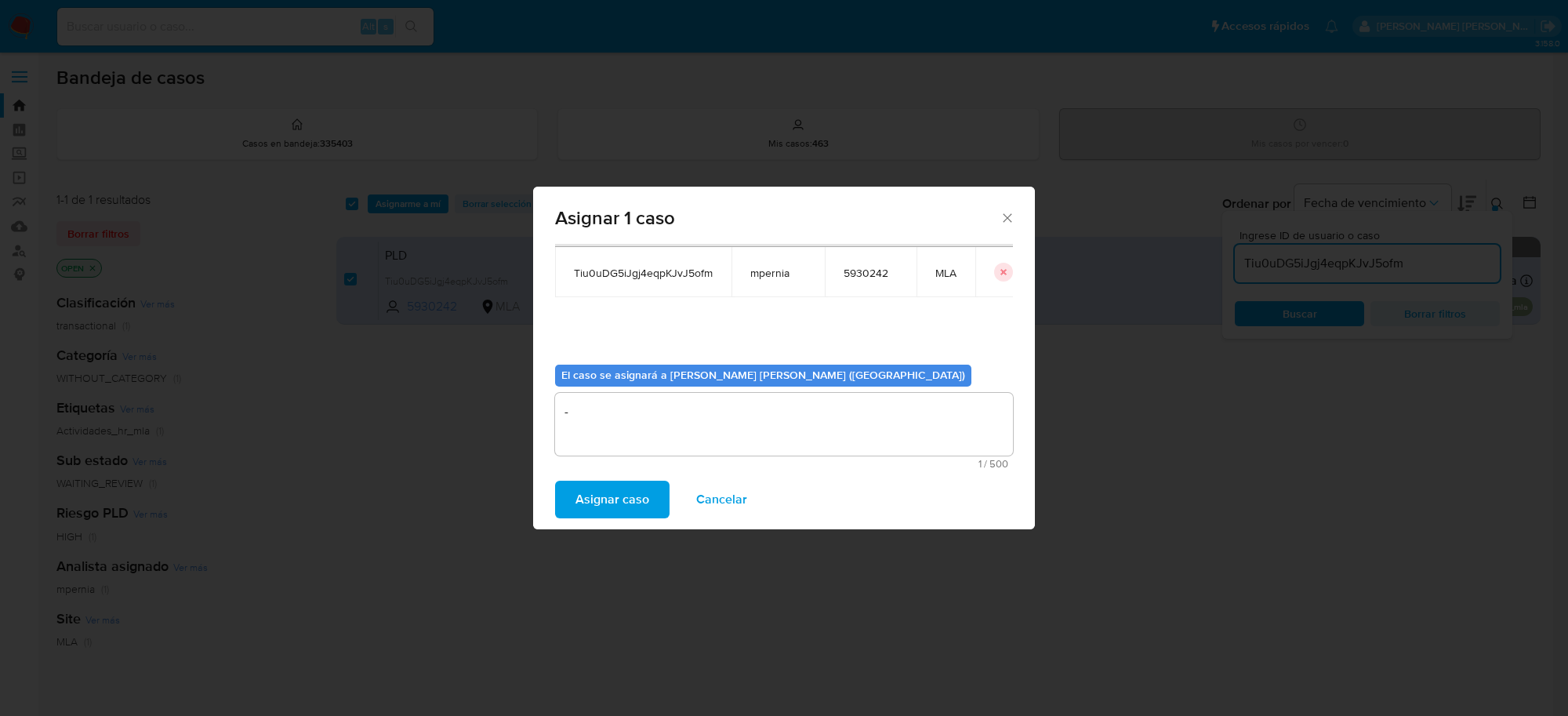
click at [629, 503] on span "Asignar caso" at bounding box center [612, 500] width 74 height 35
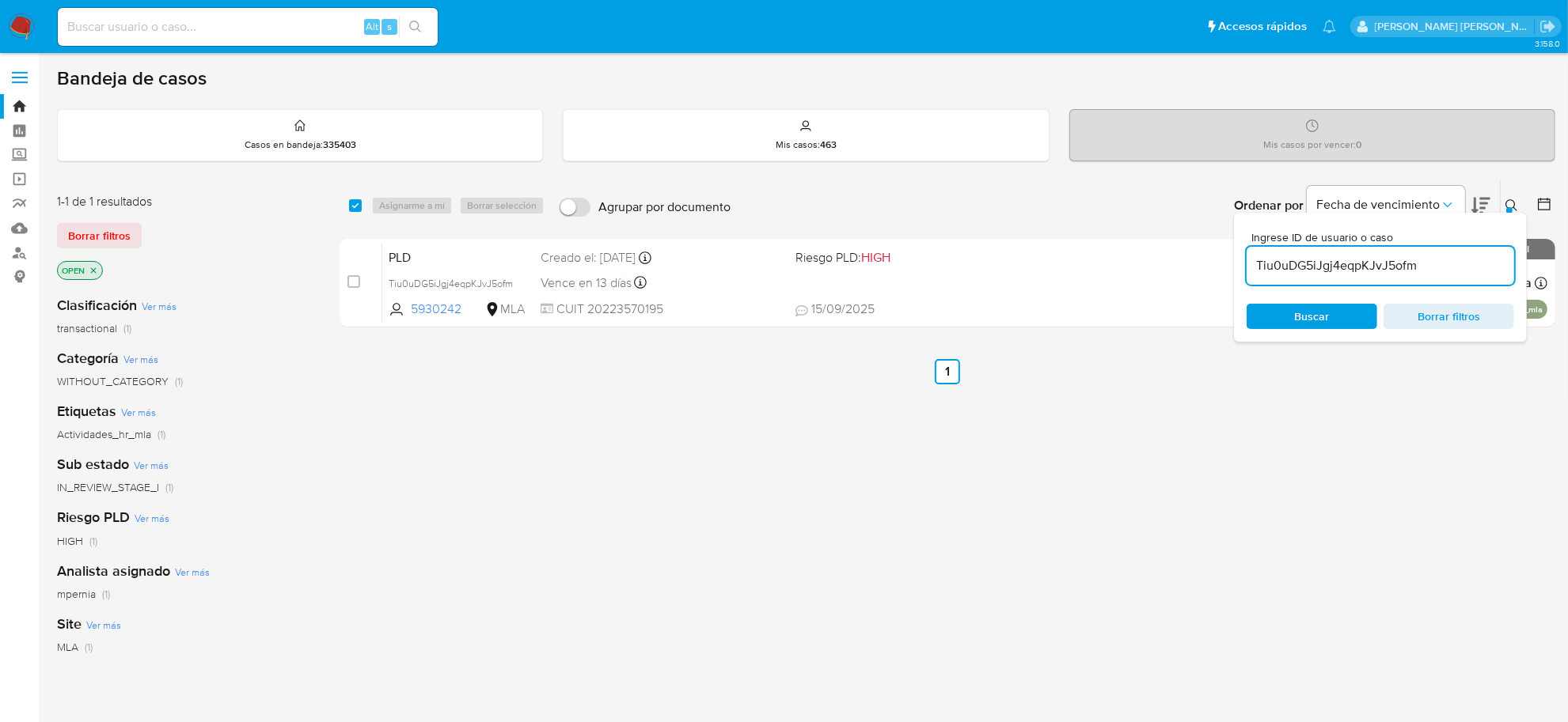
click at [254, 38] on div "Alt s" at bounding box center [248, 27] width 380 height 38
click at [239, 24] on input at bounding box center [248, 26] width 380 height 20
paste input "122697605"
type input "122697605"
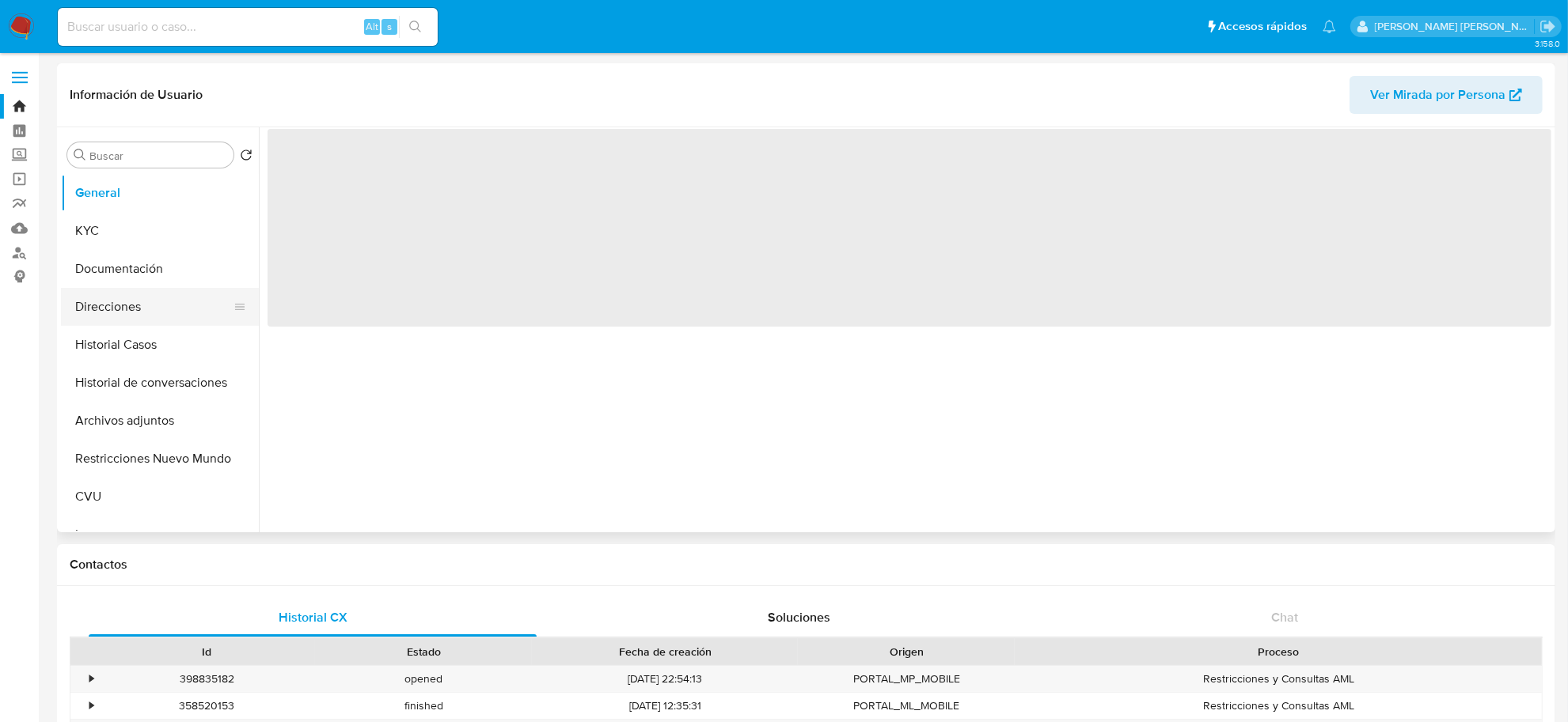
select select "10"
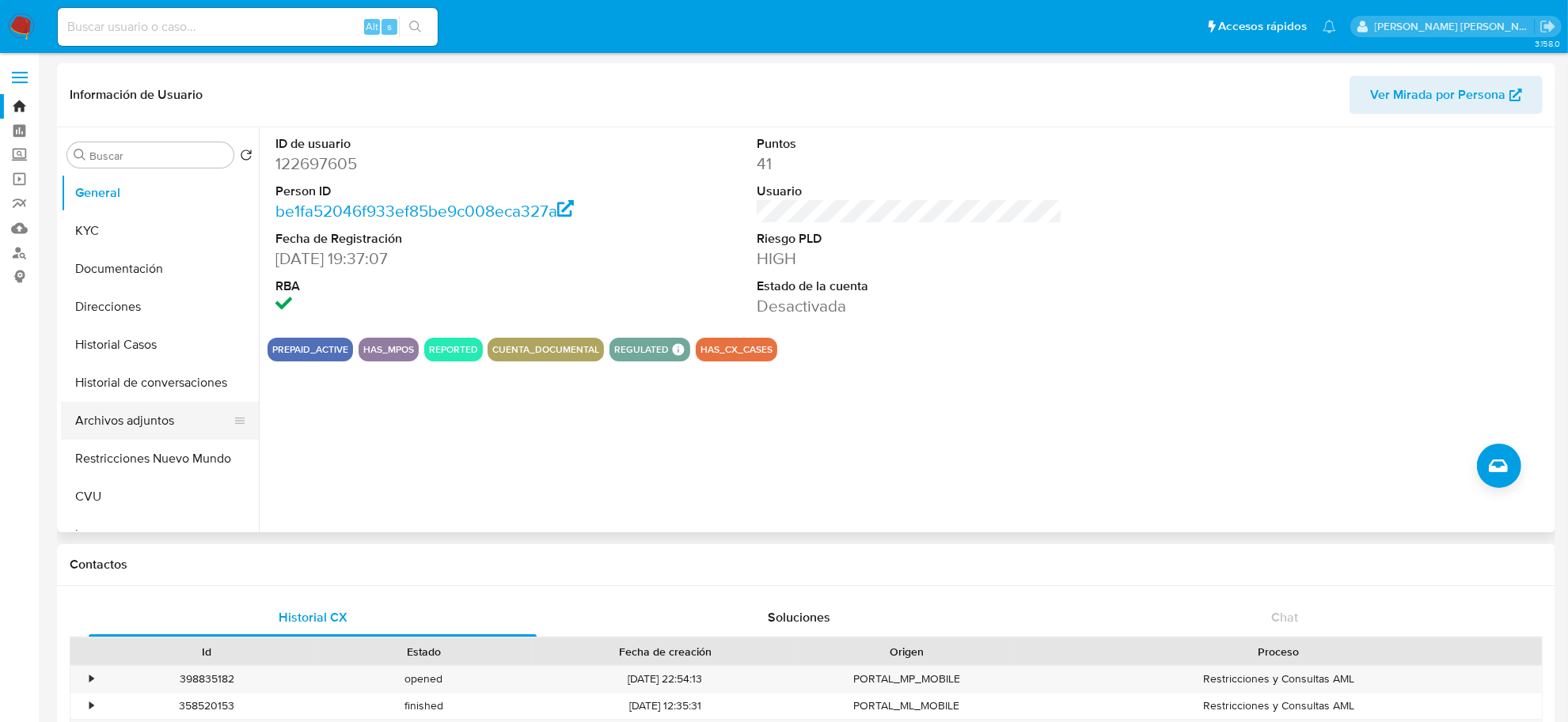
click at [128, 413] on button "Archivos adjuntos" at bounding box center [154, 421] width 185 height 38
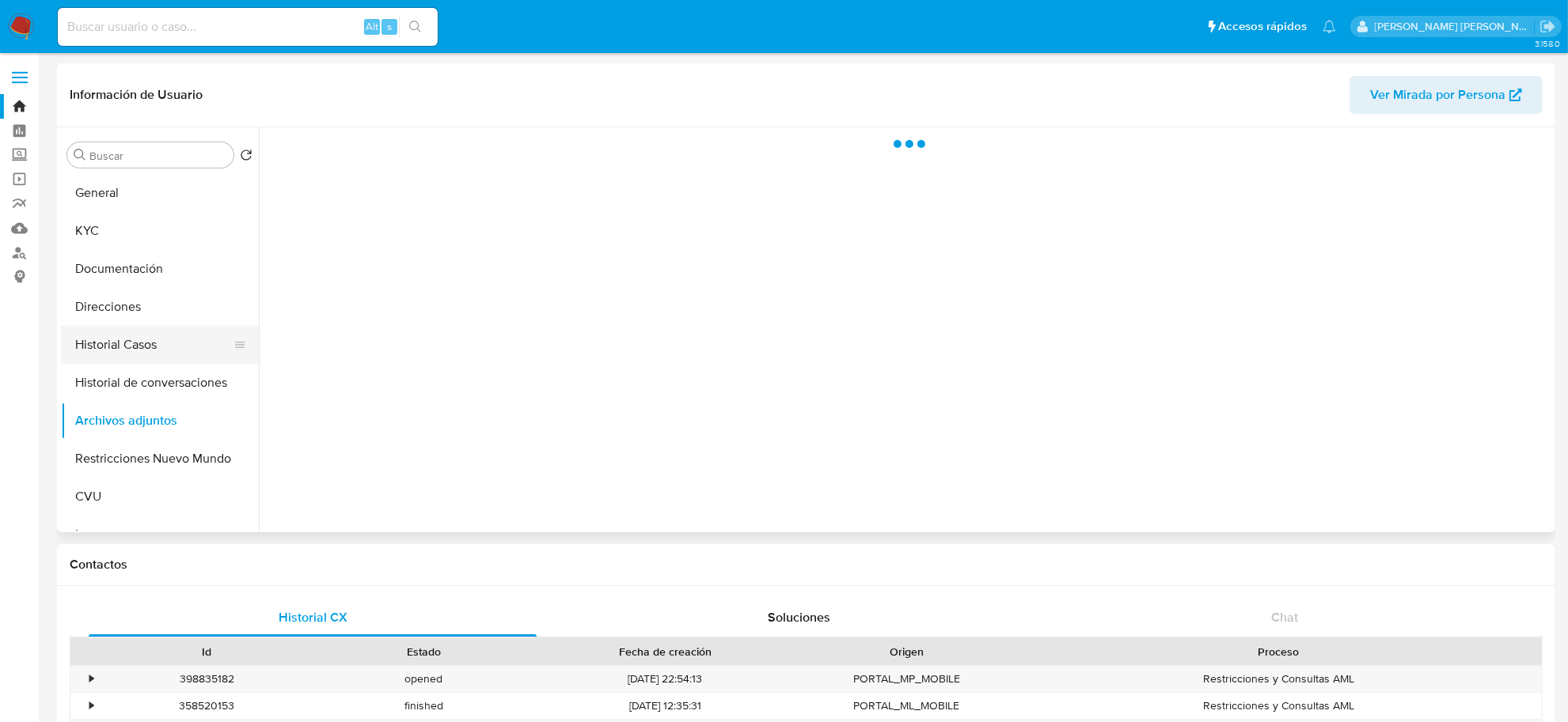
click at [104, 350] on button "Historial Casos" at bounding box center [154, 345] width 185 height 38
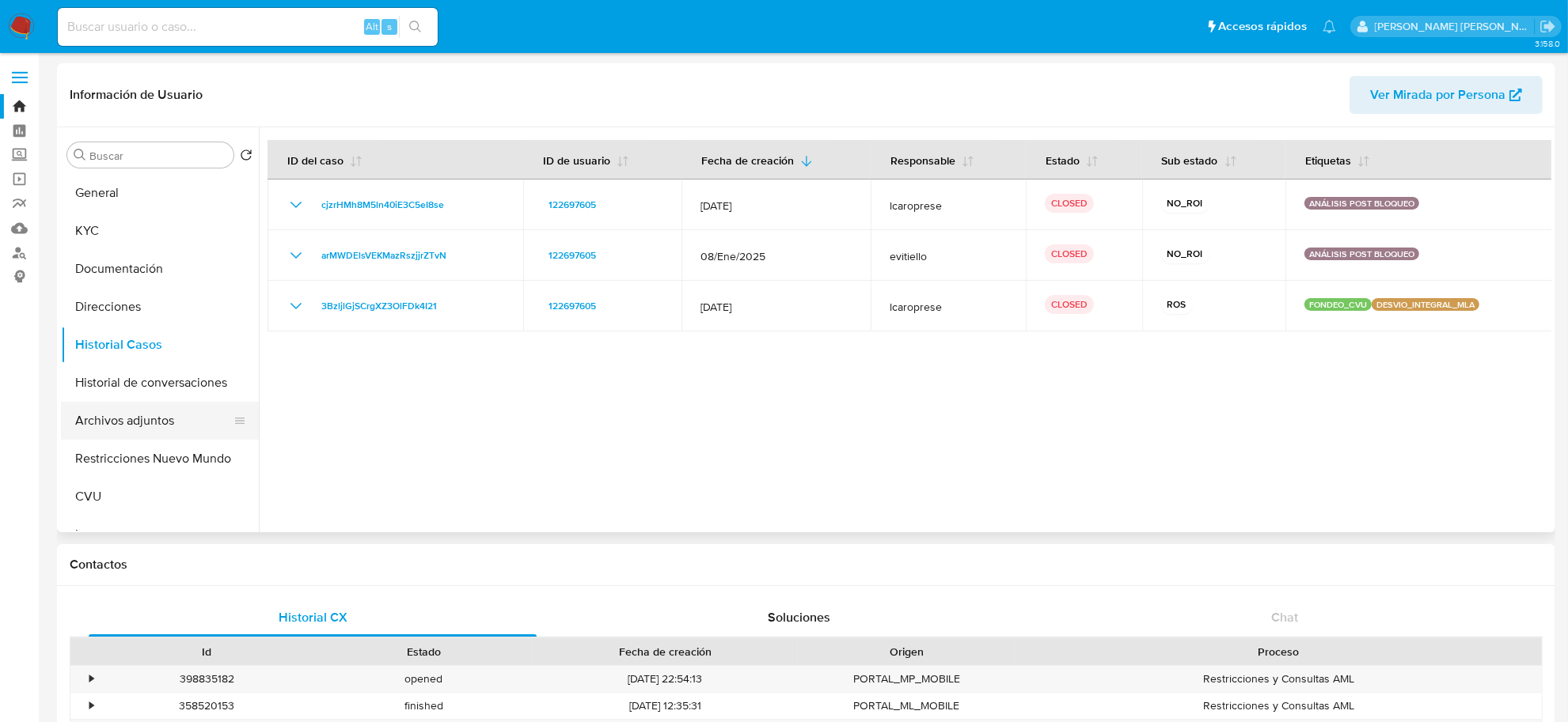
click at [128, 416] on button "Archivos adjuntos" at bounding box center [154, 421] width 185 height 38
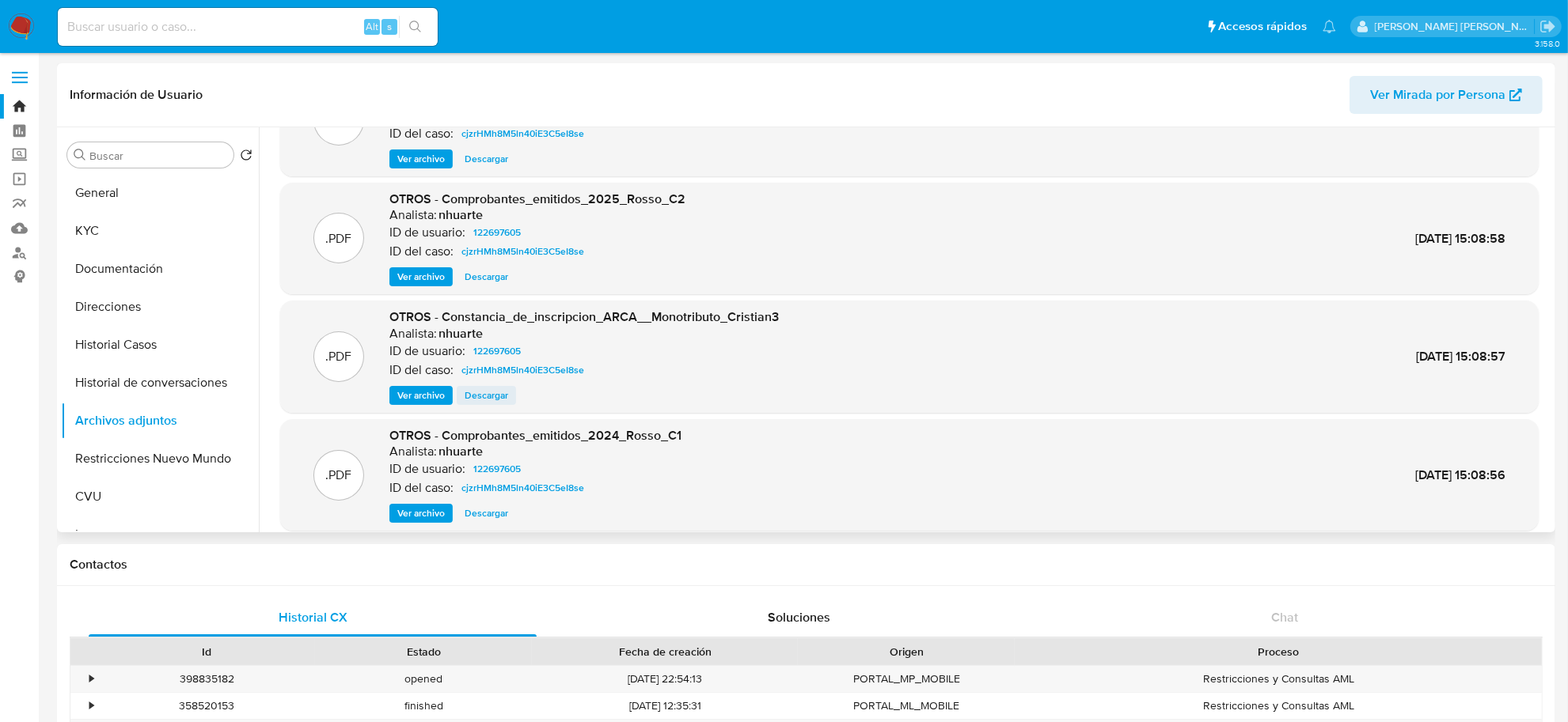
scroll to position [132, 0]
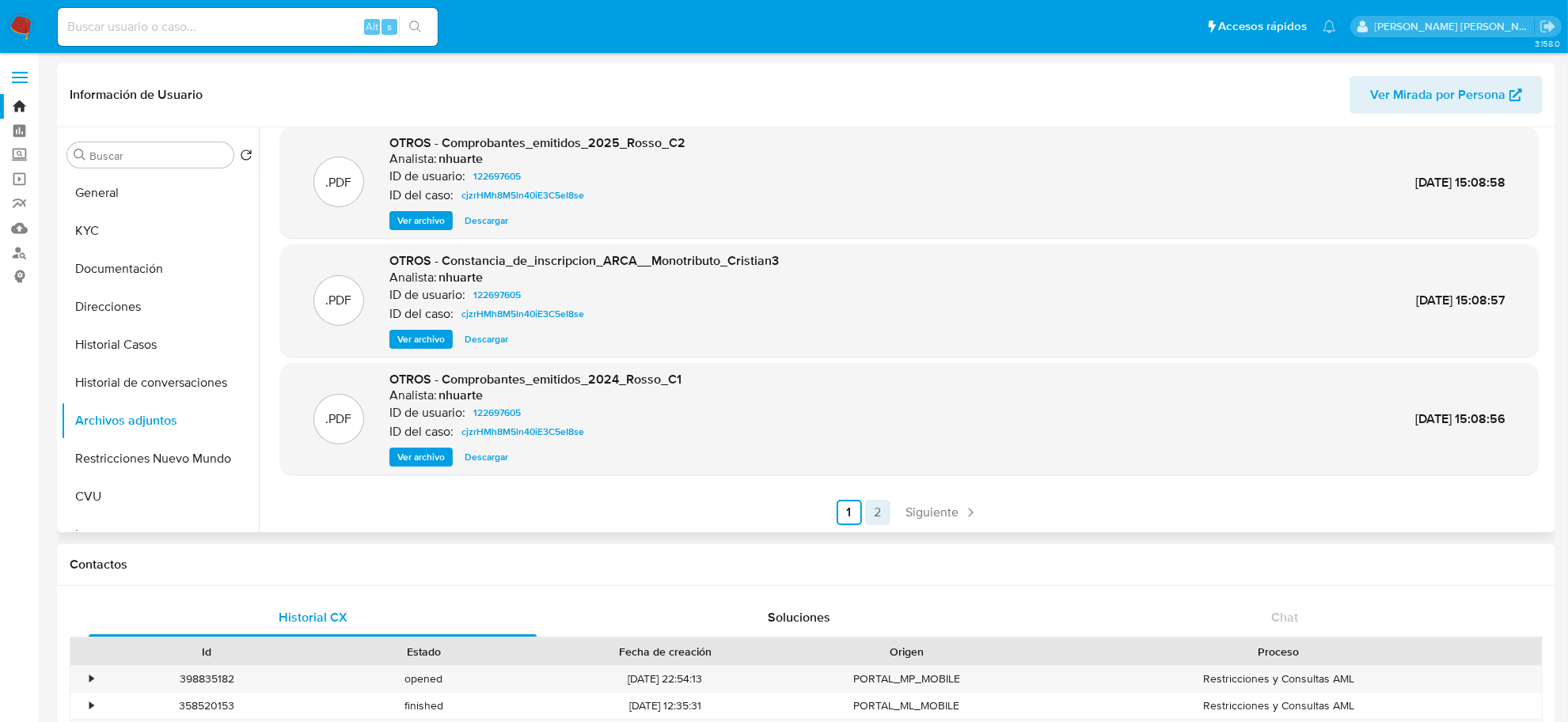
click at [876, 507] on link "2" at bounding box center [878, 512] width 25 height 25
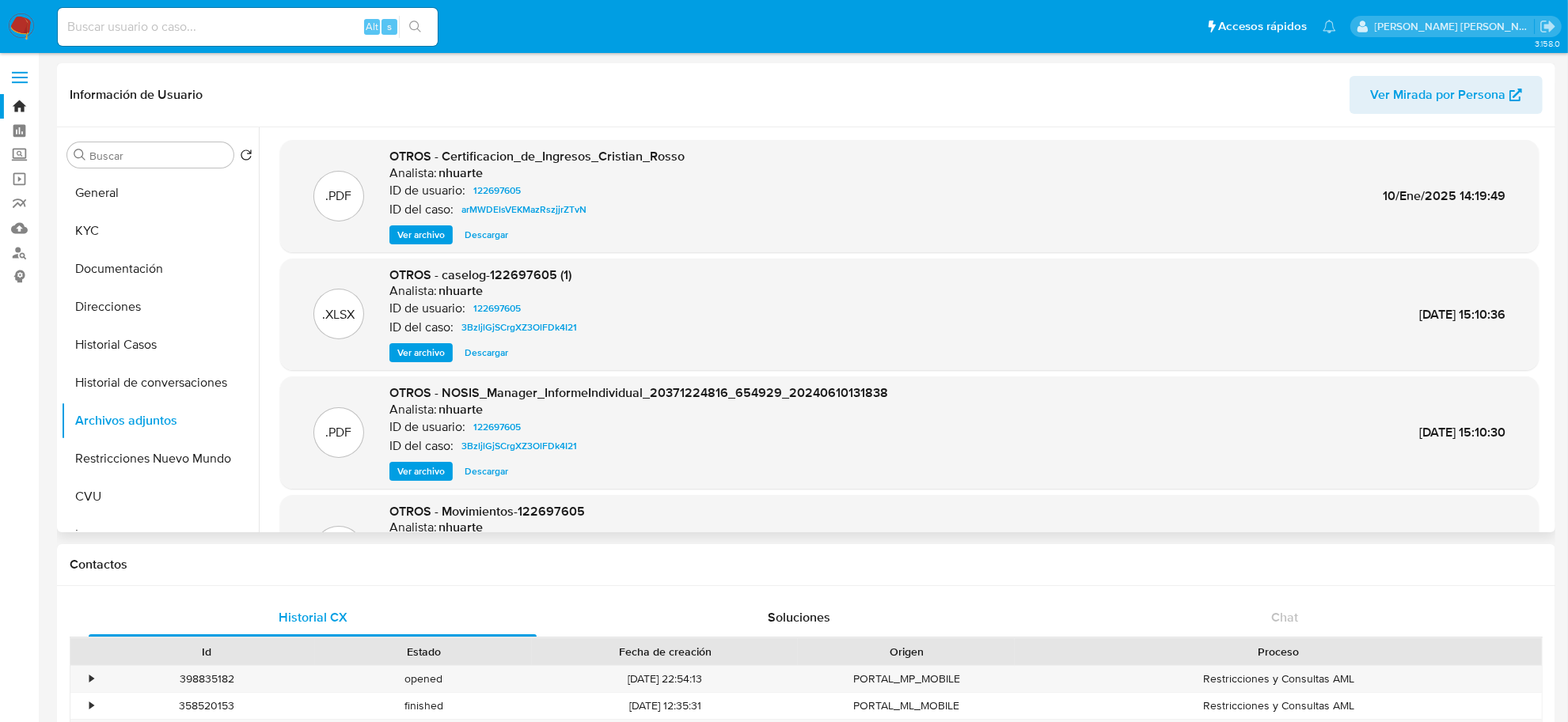
click at [432, 356] on span "Ver archivo" at bounding box center [421, 352] width 47 height 16
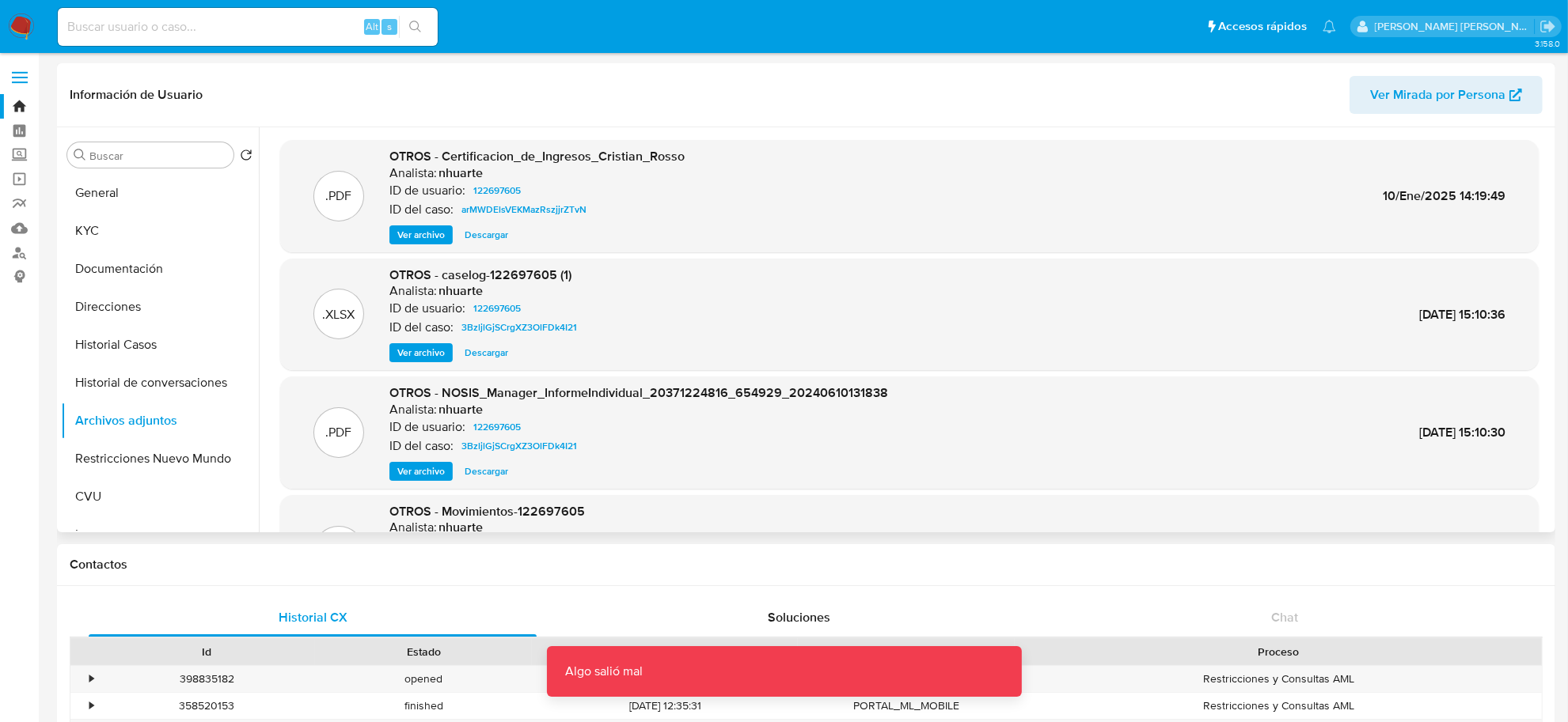
click at [466, 350] on span "Descargar" at bounding box center [486, 352] width 43 height 16
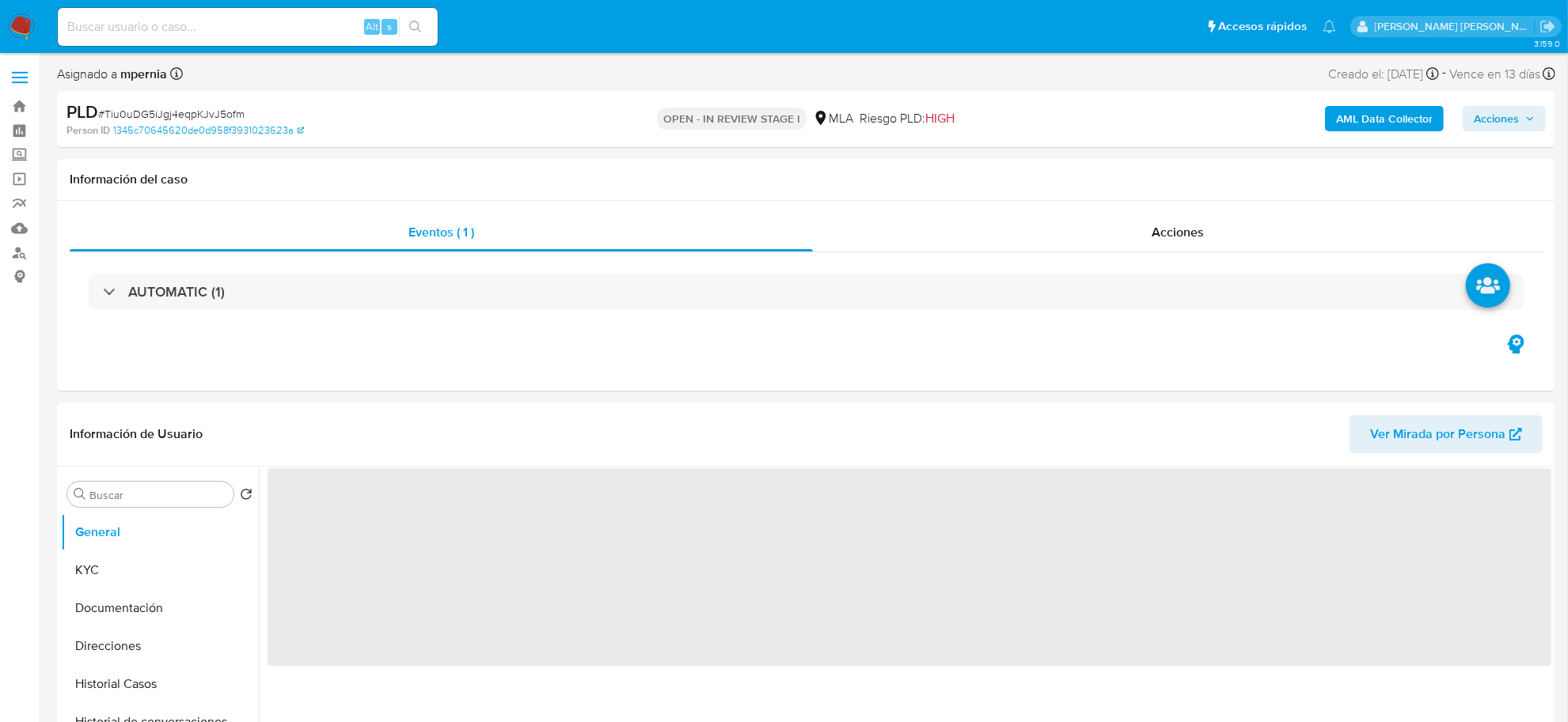
select select "10"
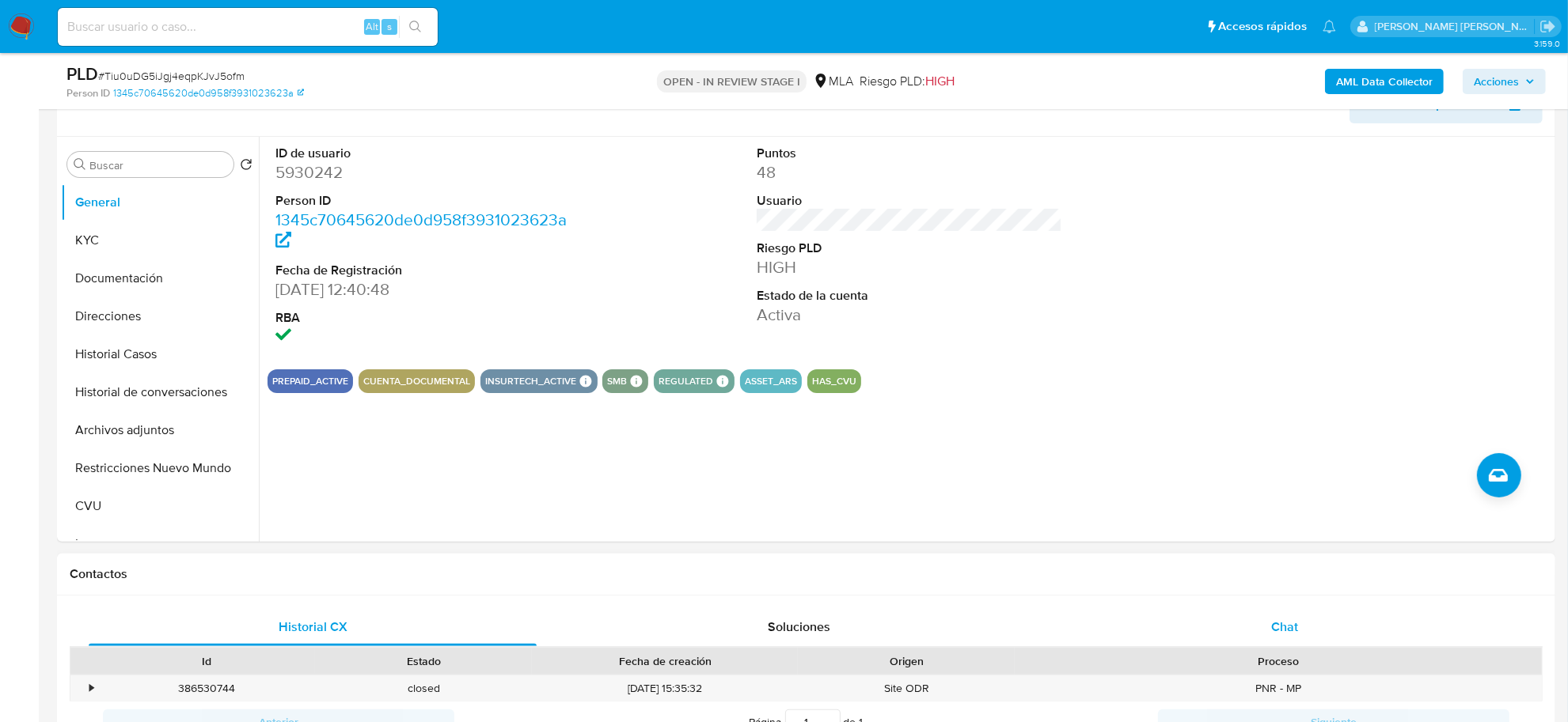
scroll to position [395, 0]
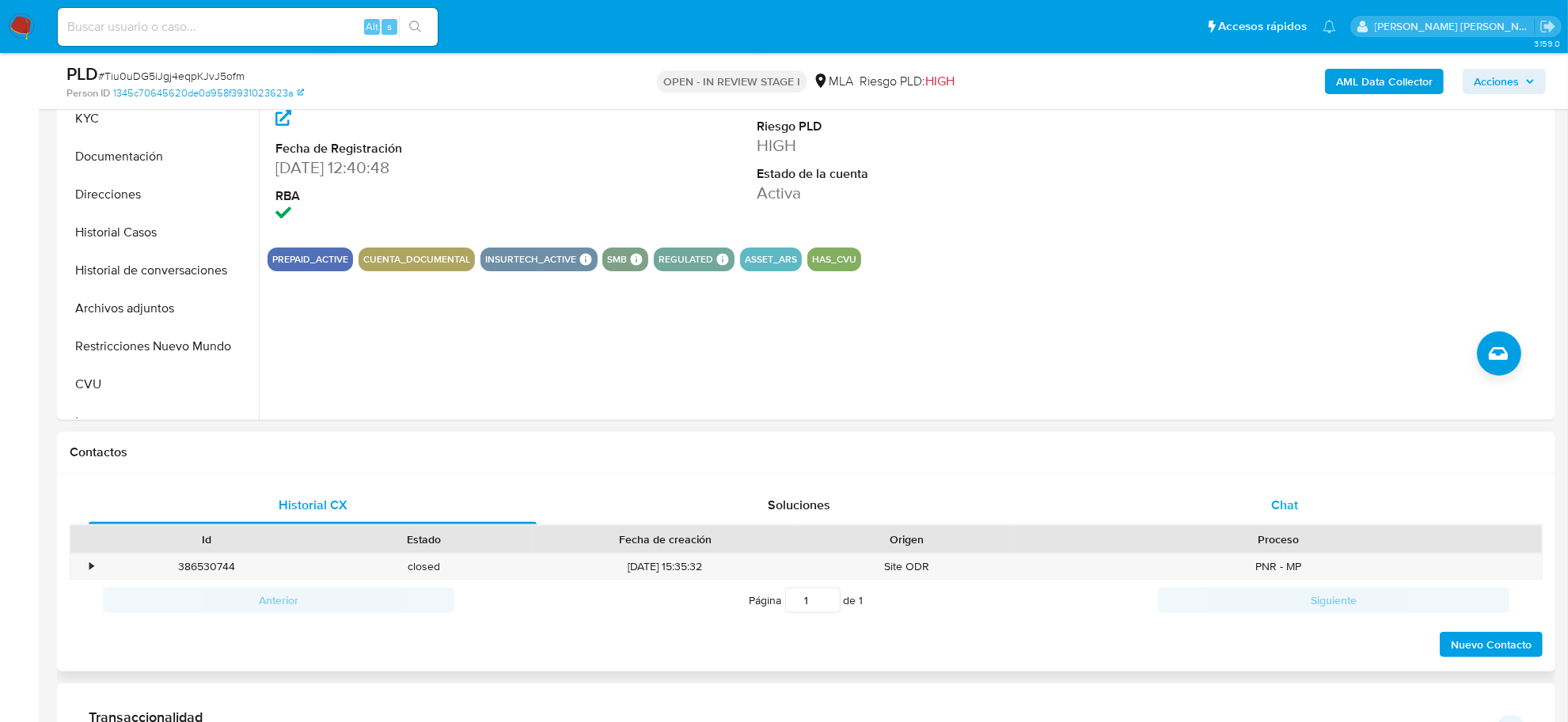
click at [1288, 504] on span "Chat" at bounding box center [1284, 505] width 27 height 18
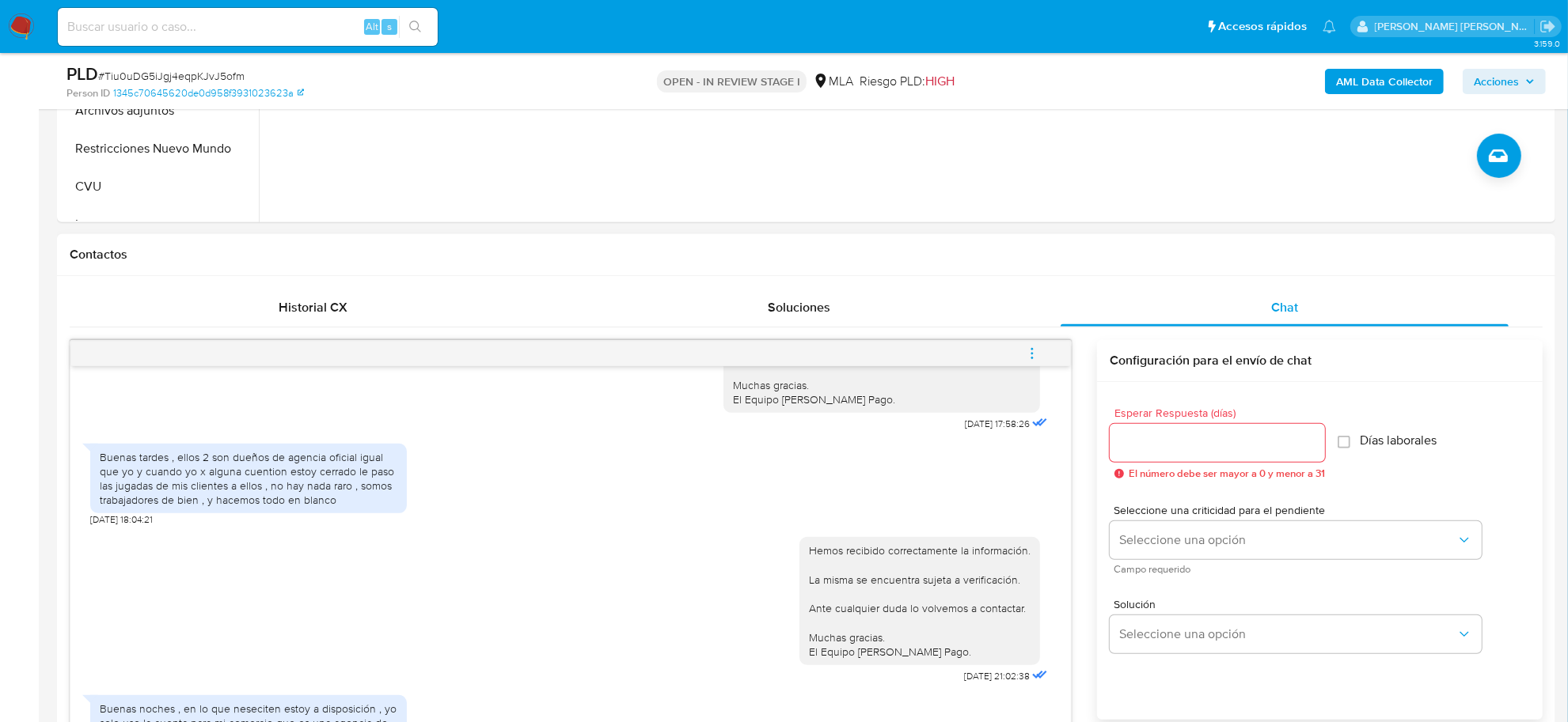
scroll to position [99, 0]
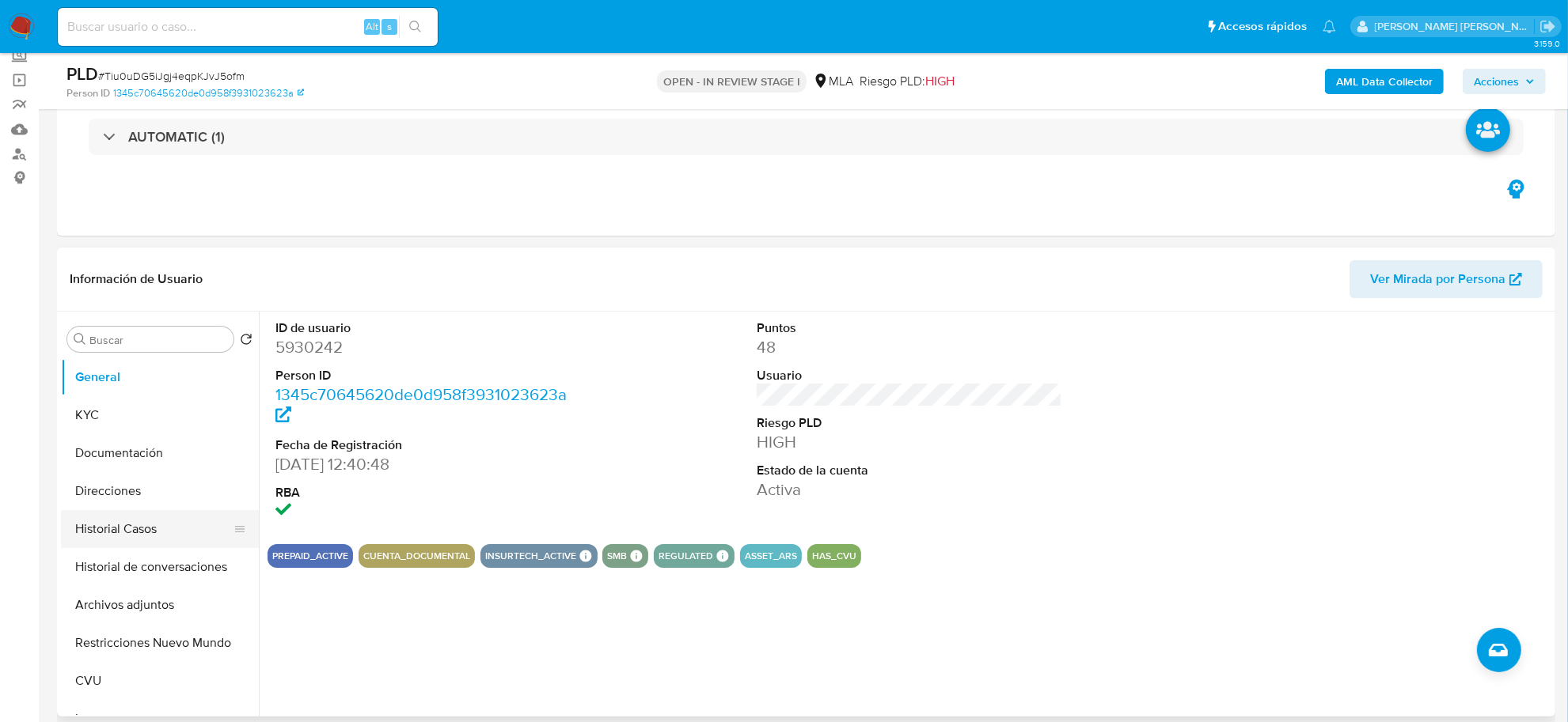
click at [88, 526] on button "Historial Casos" at bounding box center [154, 529] width 185 height 38
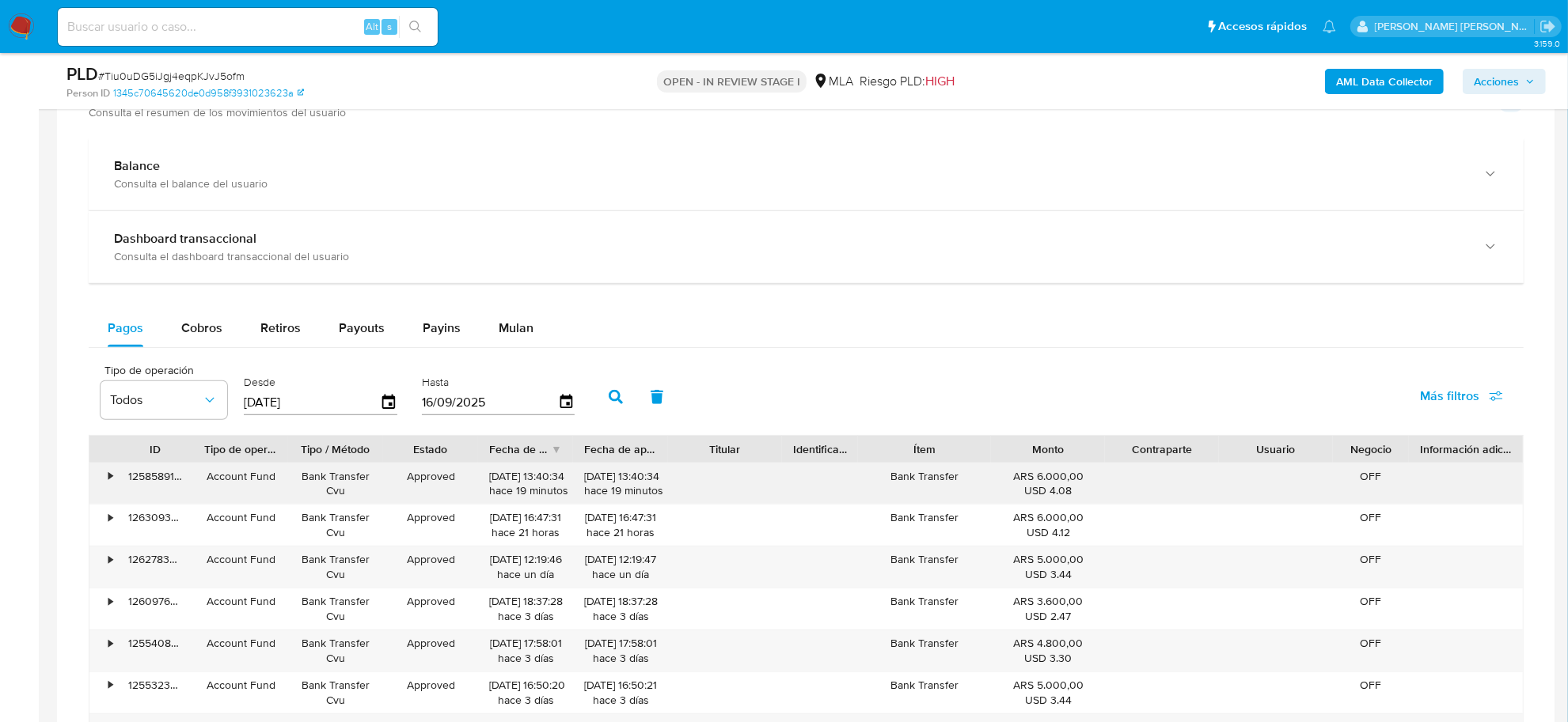
scroll to position [1488, 0]
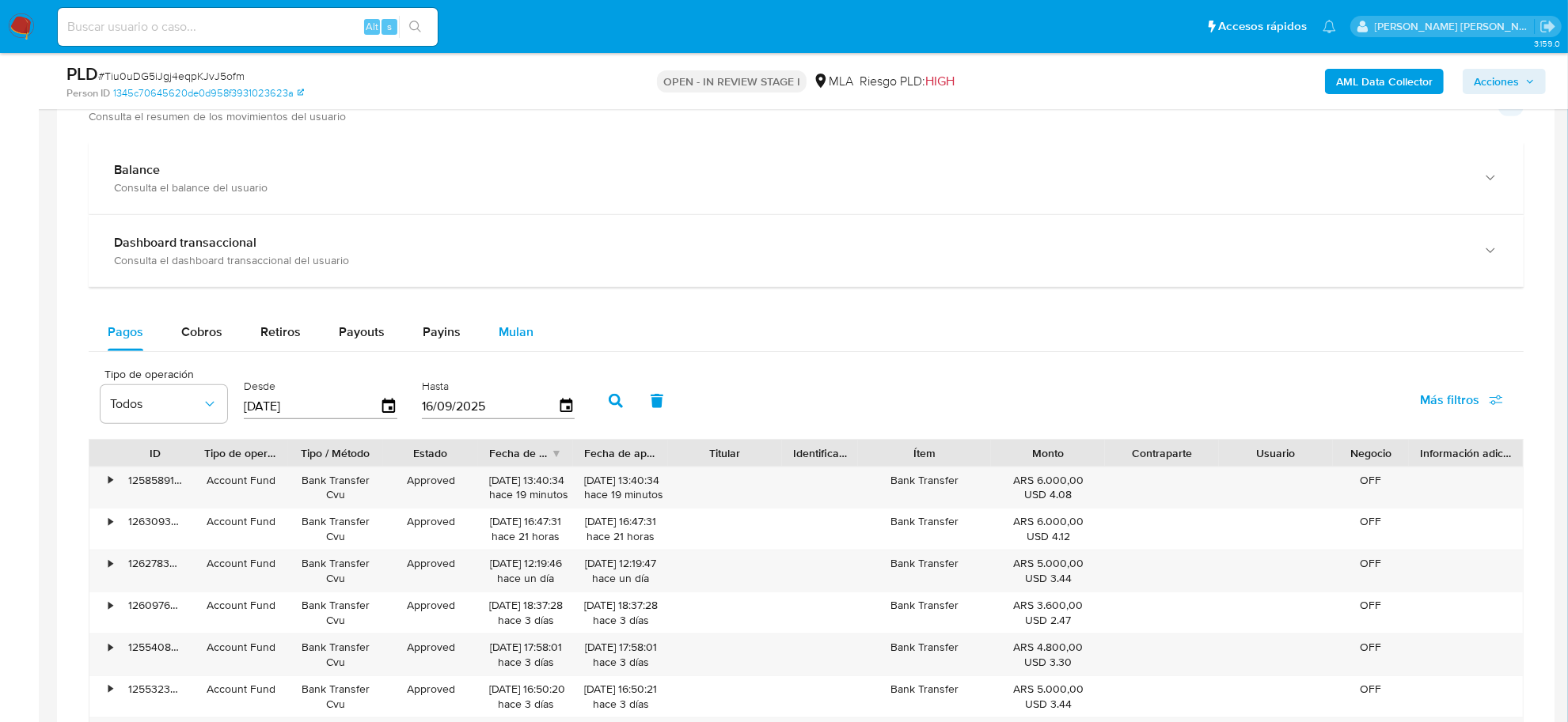
click at [499, 319] on div "Mulan" at bounding box center [516, 332] width 35 height 38
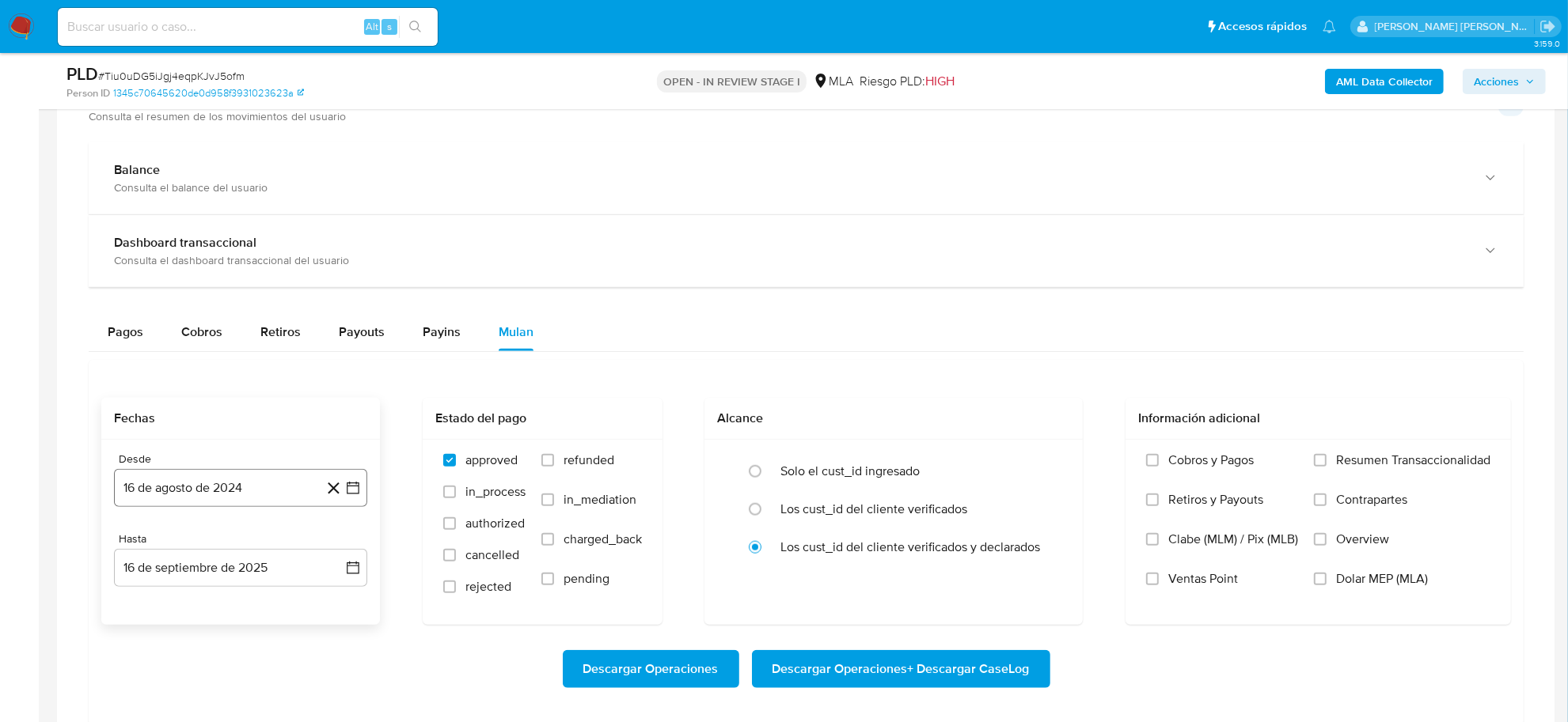
click at [238, 488] on button "16 de agosto de 2024" at bounding box center [240, 488] width 253 height 38
click at [281, 247] on icon "Seleccionar mes y año" at bounding box center [278, 247] width 12 height 12
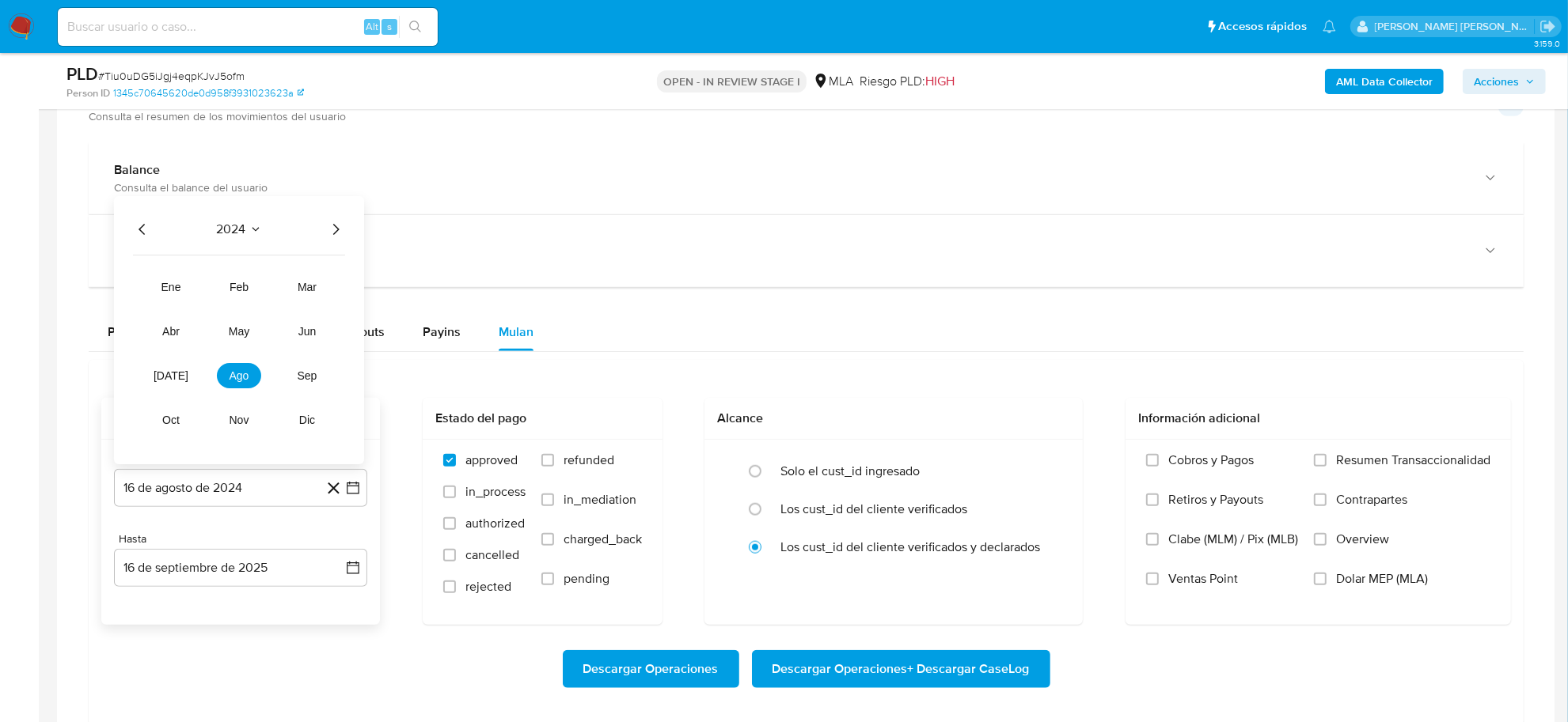
click at [329, 231] on icon "Año siguiente" at bounding box center [335, 229] width 19 height 19
click at [163, 333] on span "abr" at bounding box center [171, 331] width 17 height 12
click at [176, 305] on button "1" at bounding box center [176, 305] width 25 height 25
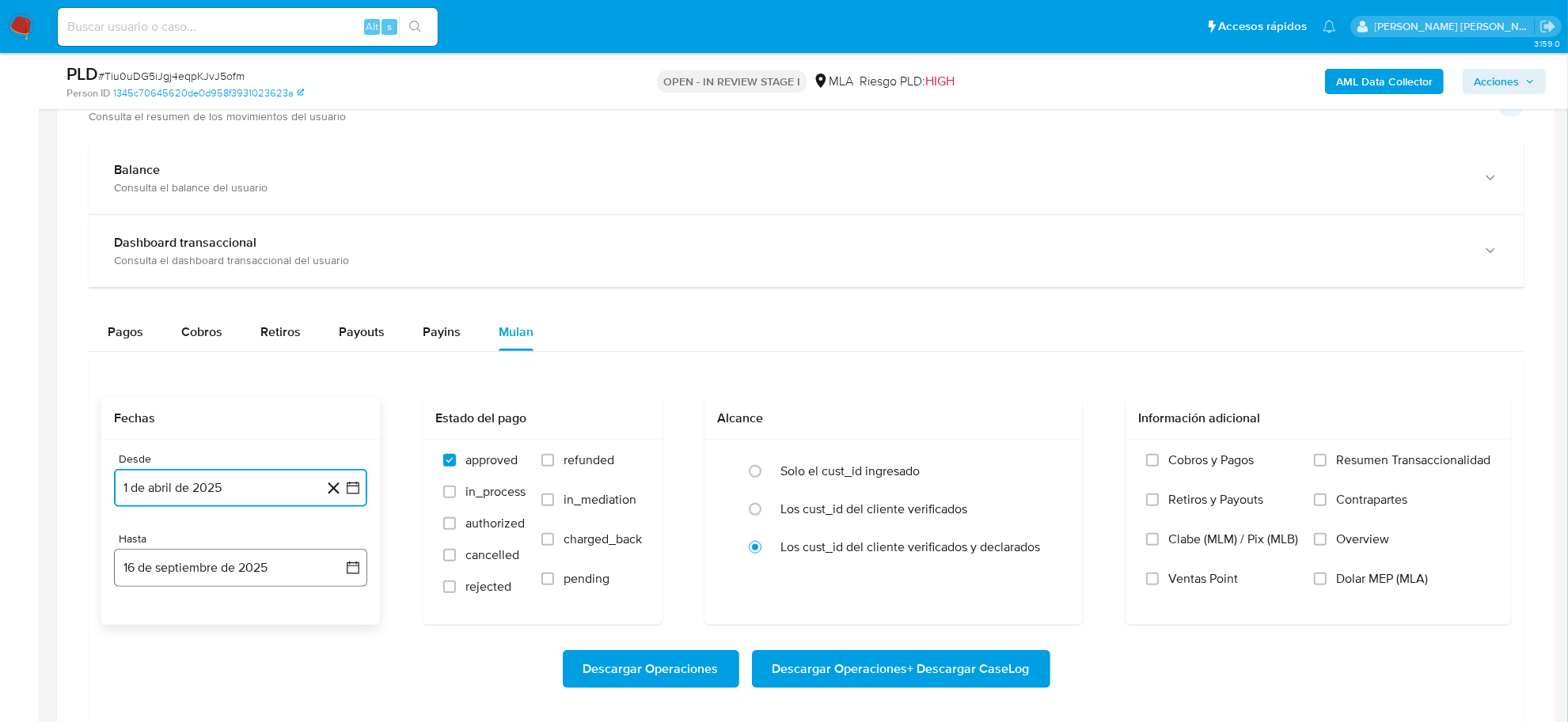
click at [219, 574] on button "16 de septiembre de 2025" at bounding box center [240, 568] width 253 height 38
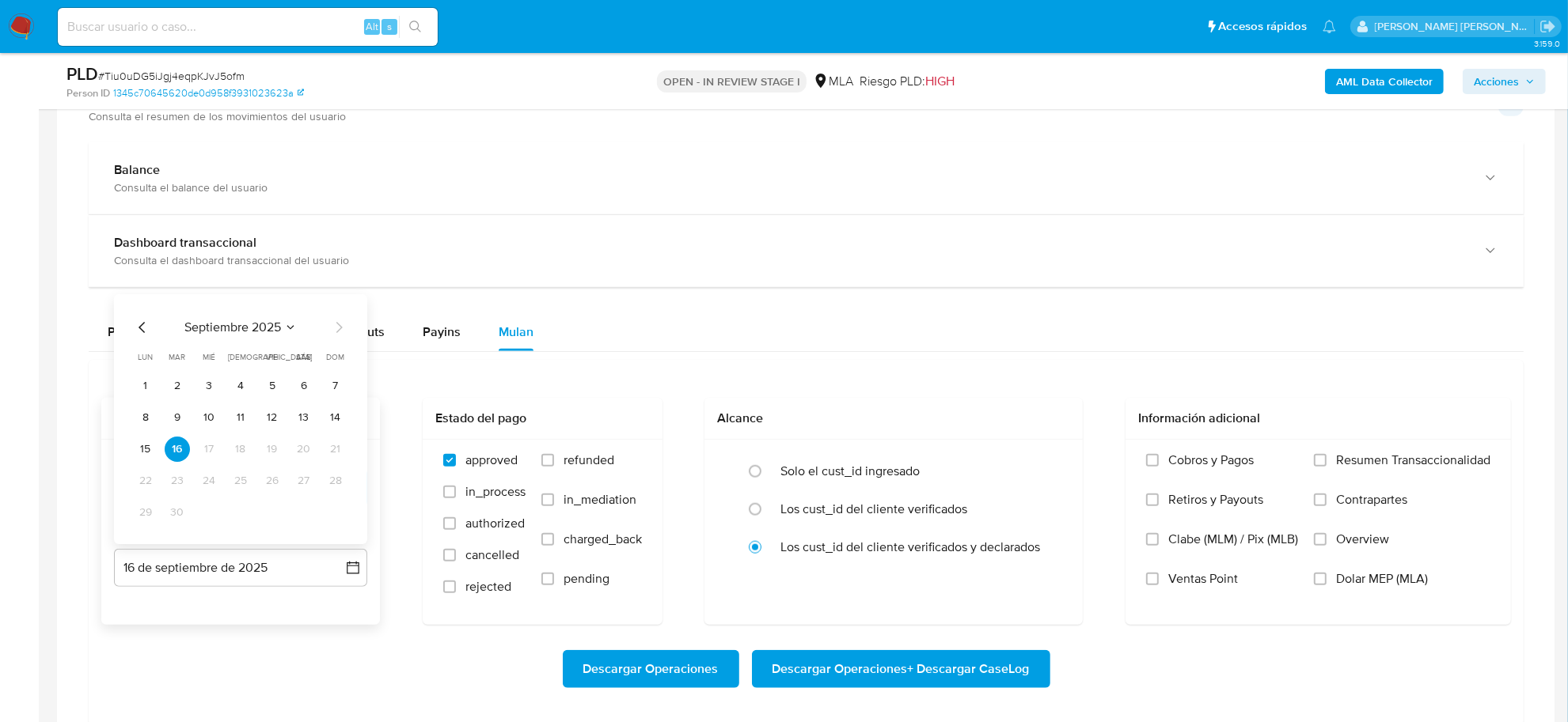
click at [144, 328] on icon "Mes anterior" at bounding box center [142, 327] width 19 height 19
click at [342, 333] on icon "Mes siguiente" at bounding box center [338, 327] width 19 height 19
click at [338, 520] on button "31" at bounding box center [335, 512] width 25 height 25
click at [580, 468] on span "refunded" at bounding box center [589, 460] width 51 height 16
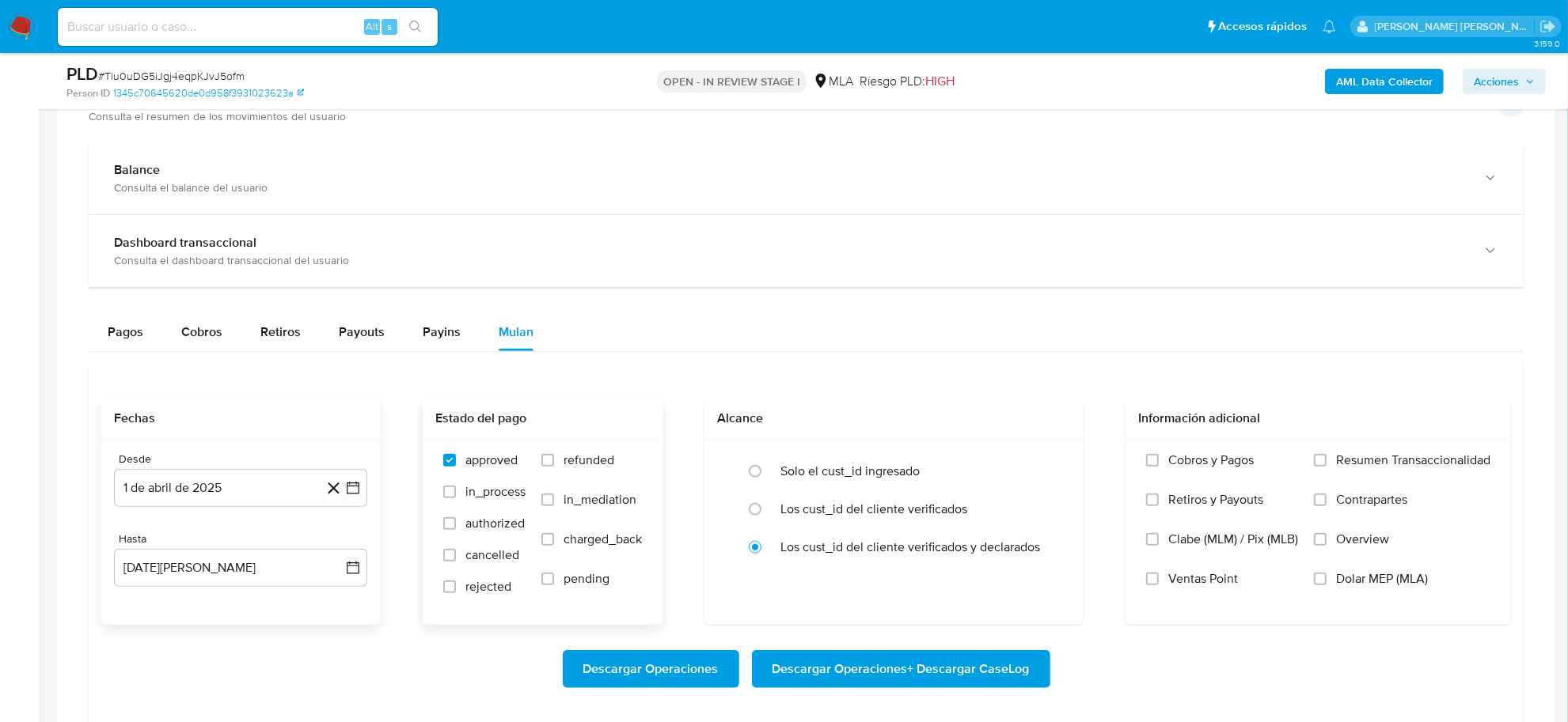
click at [554, 466] on input "refunded" at bounding box center [547, 460] width 12 height 12
checkbox input "true"
click at [1378, 576] on span "Dolar MEP (MLA)" at bounding box center [1382, 578] width 92 height 16
click at [1326, 576] on input "Dolar MEP (MLA)" at bounding box center [1320, 578] width 12 height 12
click at [981, 674] on span "Descargar Operaciones + Descargar CaseLog" at bounding box center [900, 669] width 257 height 35
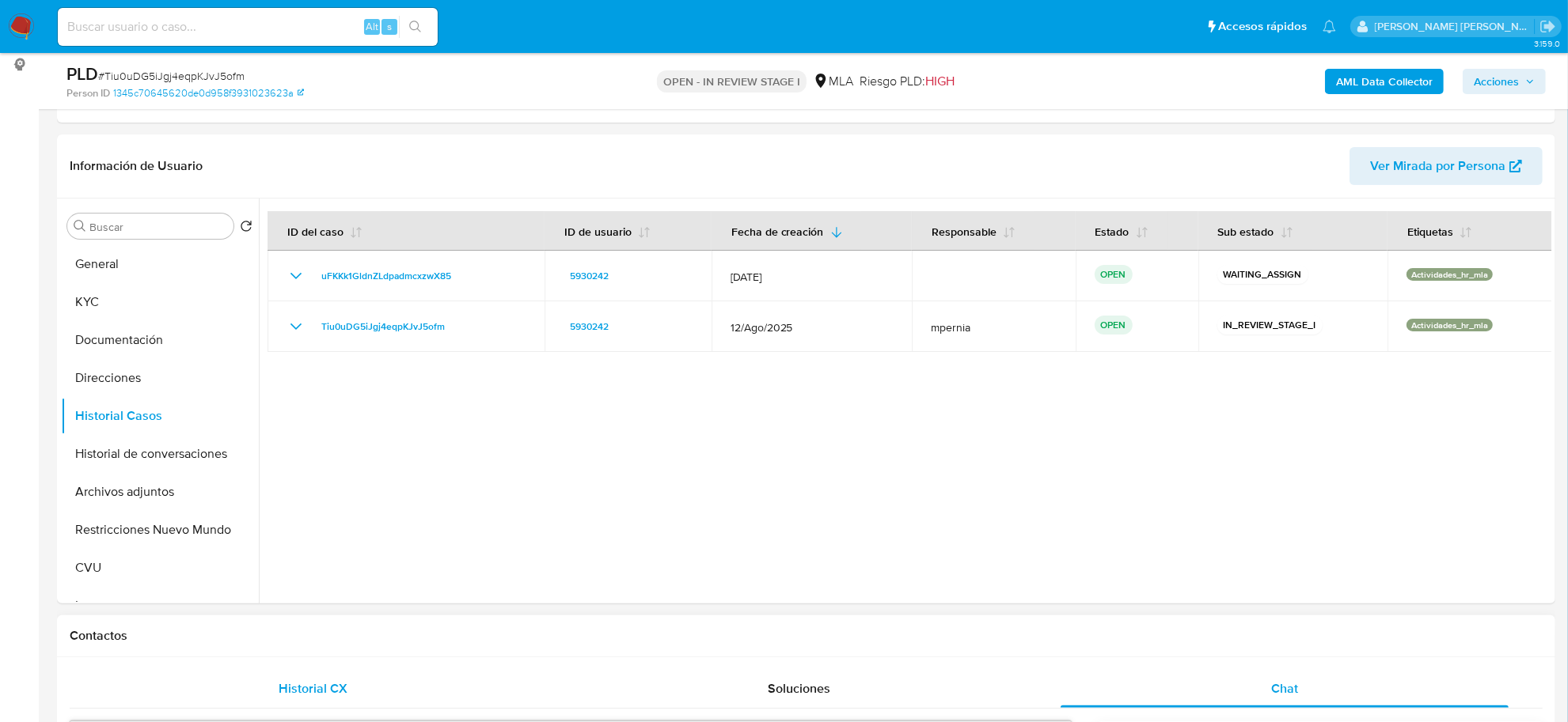
scroll to position [203, 0]
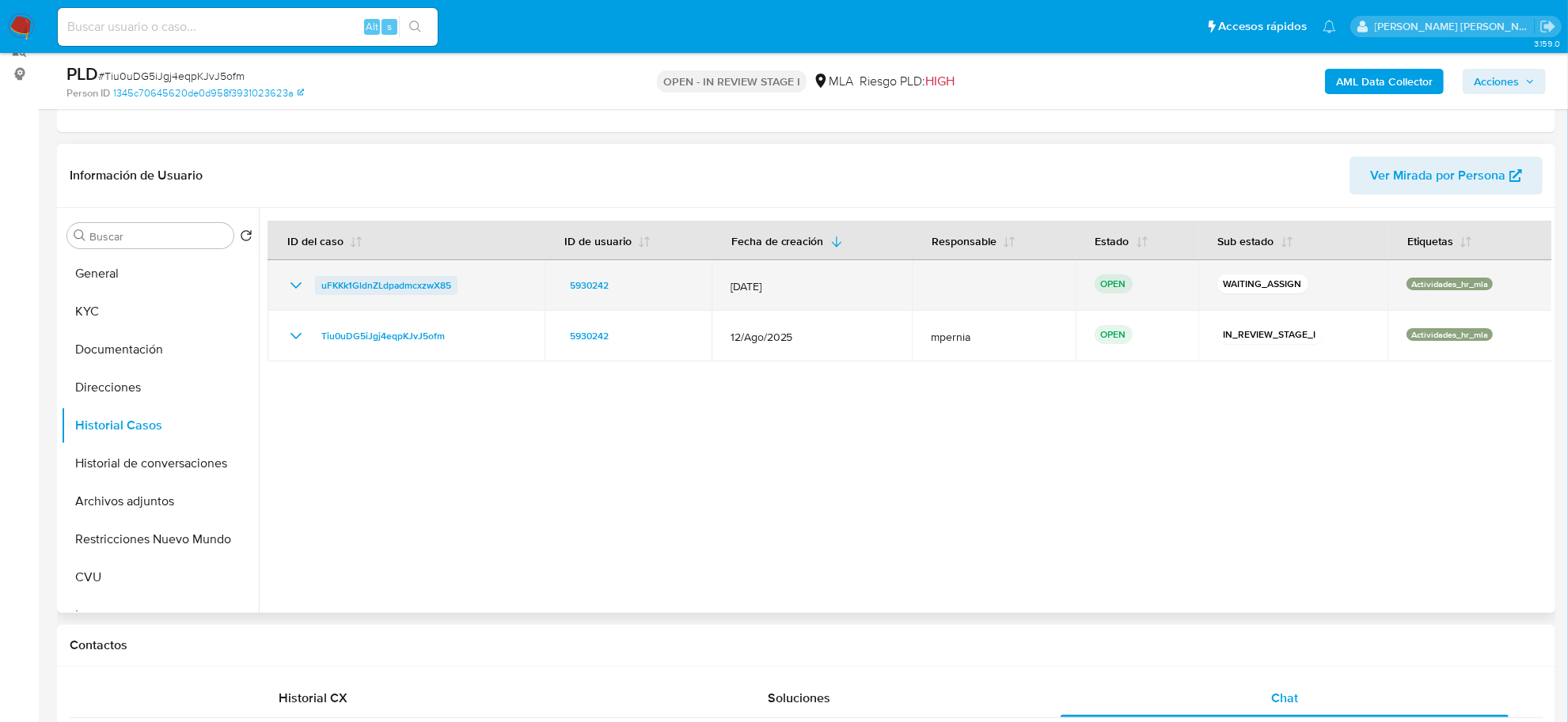
drag, startPoint x: 465, startPoint y: 286, endPoint x: 321, endPoint y: 291, distance: 144.1
click at [321, 291] on div "uFKKk1GldnZLdpadmcxzwX85" at bounding box center [406, 285] width 239 height 19
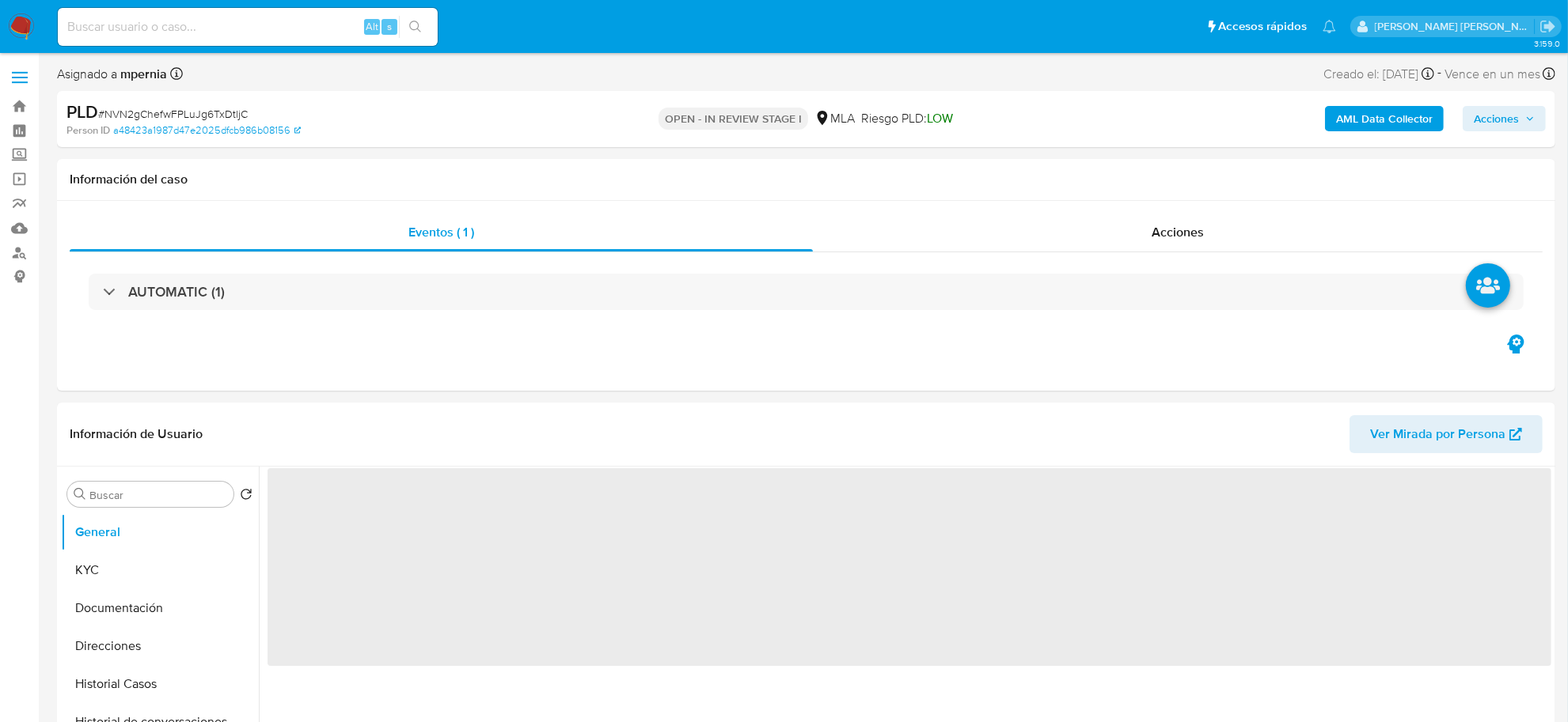
select select "10"
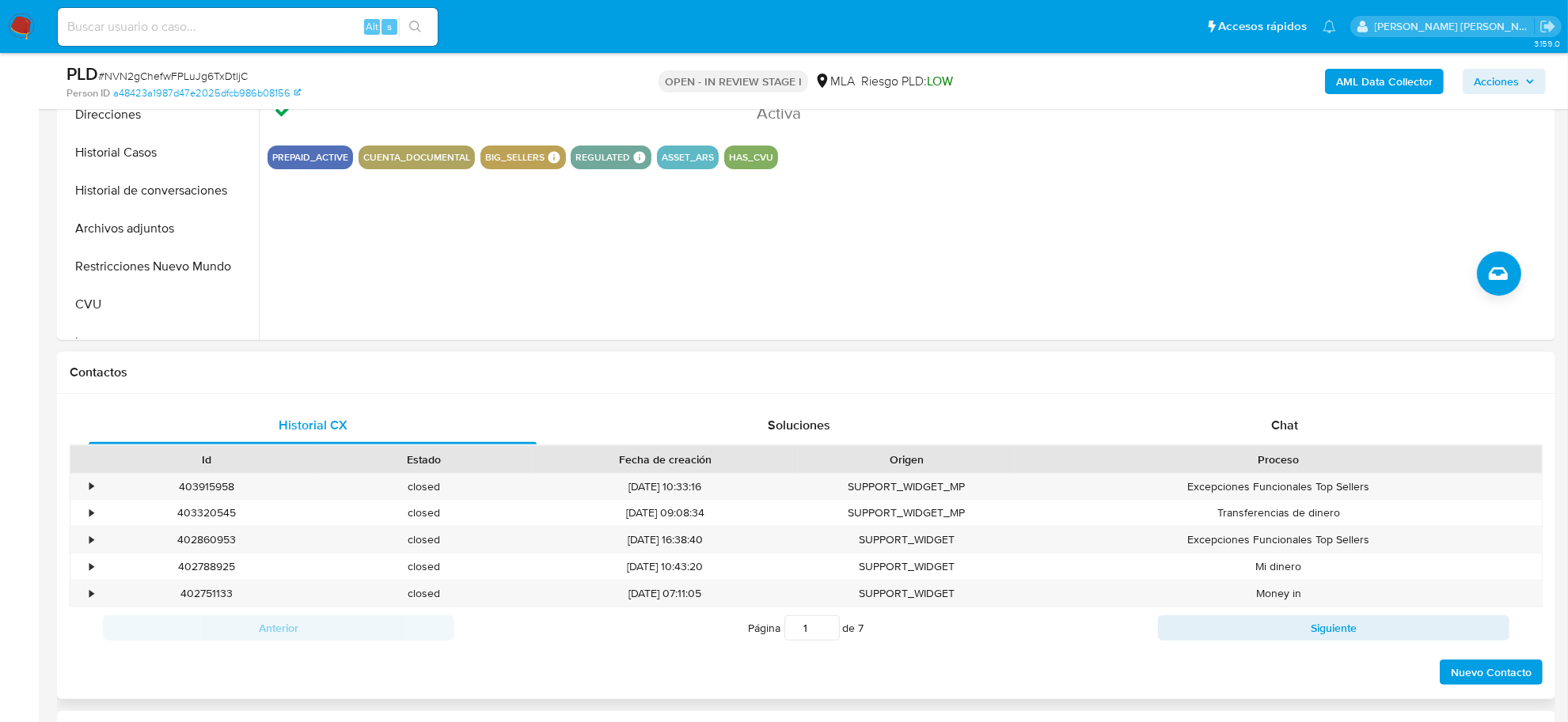
scroll to position [494, 0]
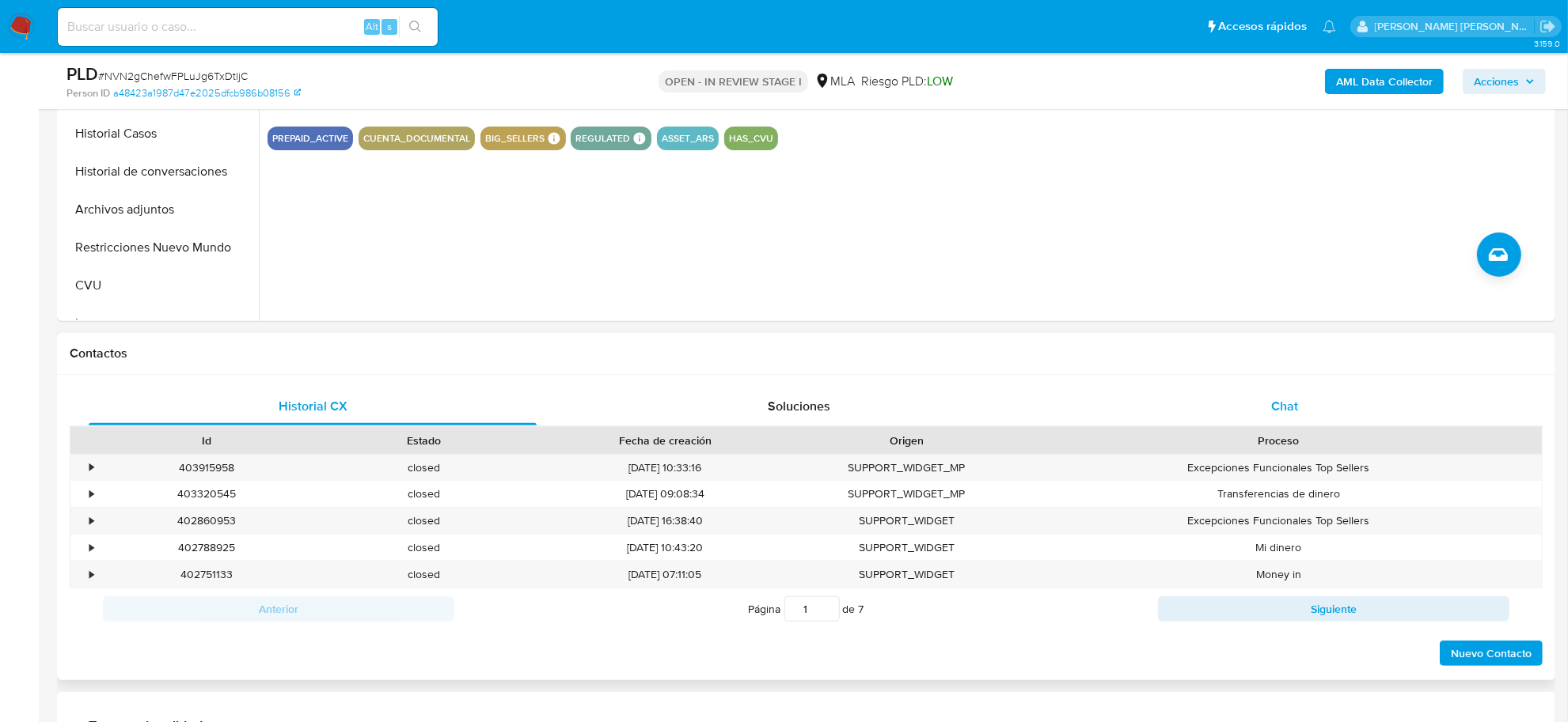
click at [1263, 408] on div "Chat" at bounding box center [1284, 407] width 448 height 38
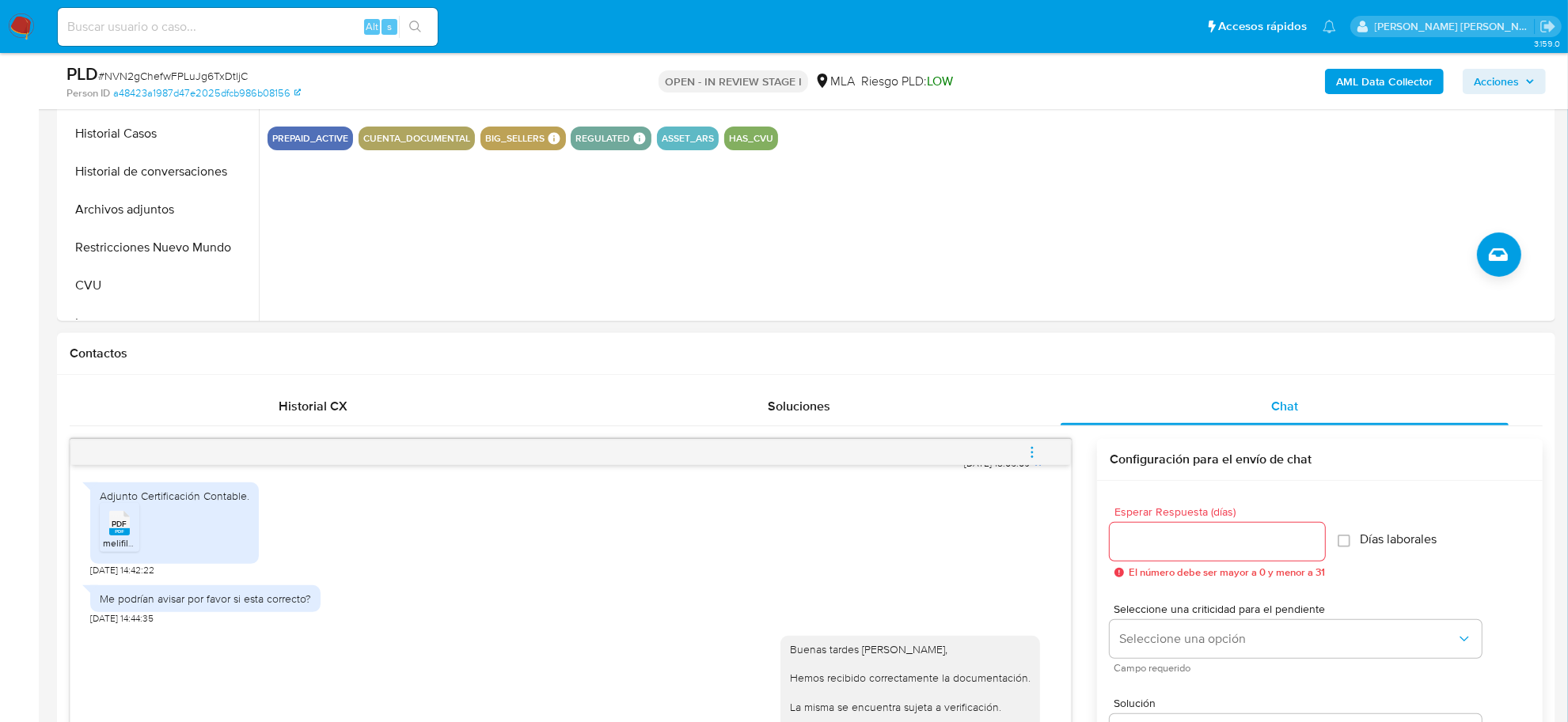
scroll to position [296, 0]
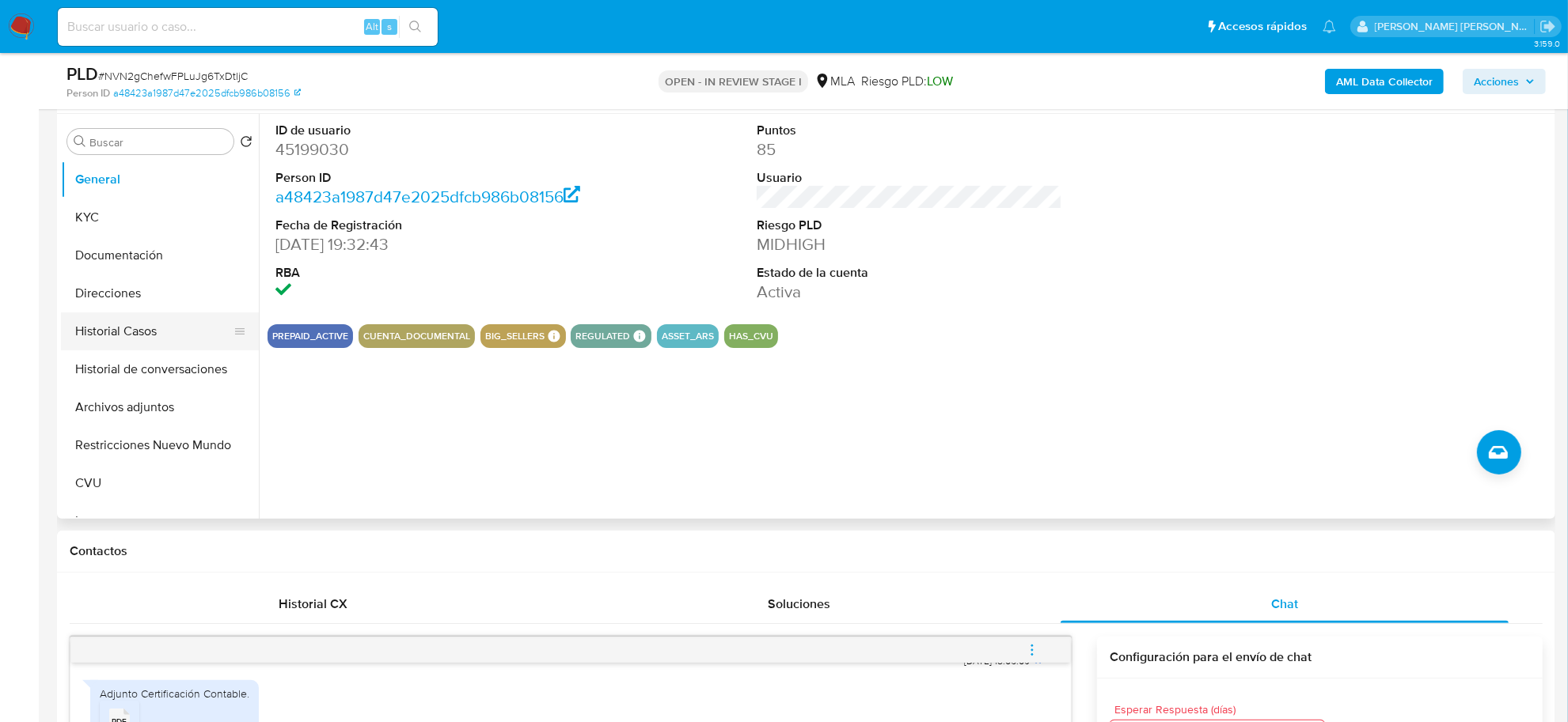
click at [105, 340] on button "Historial Casos" at bounding box center [154, 332] width 185 height 38
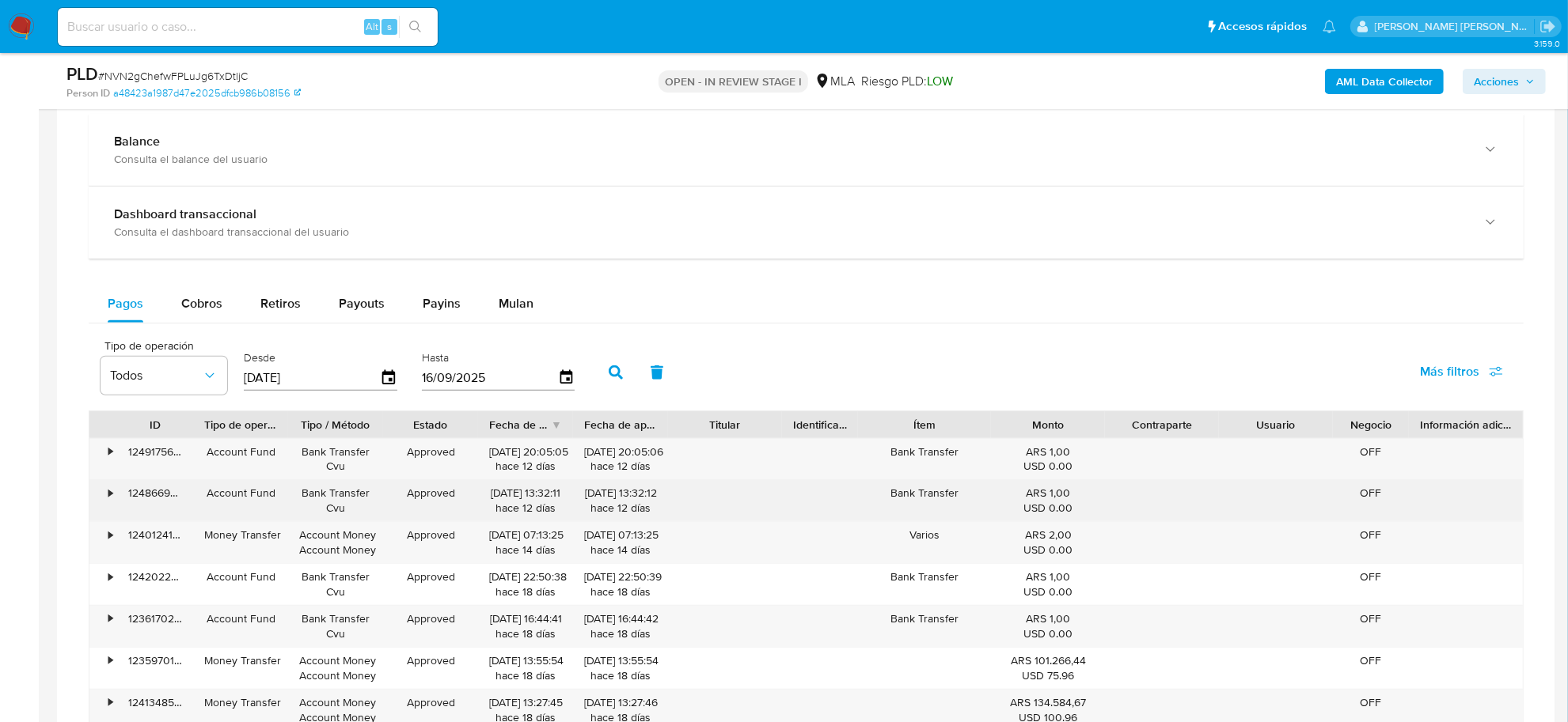
scroll to position [1483, 0]
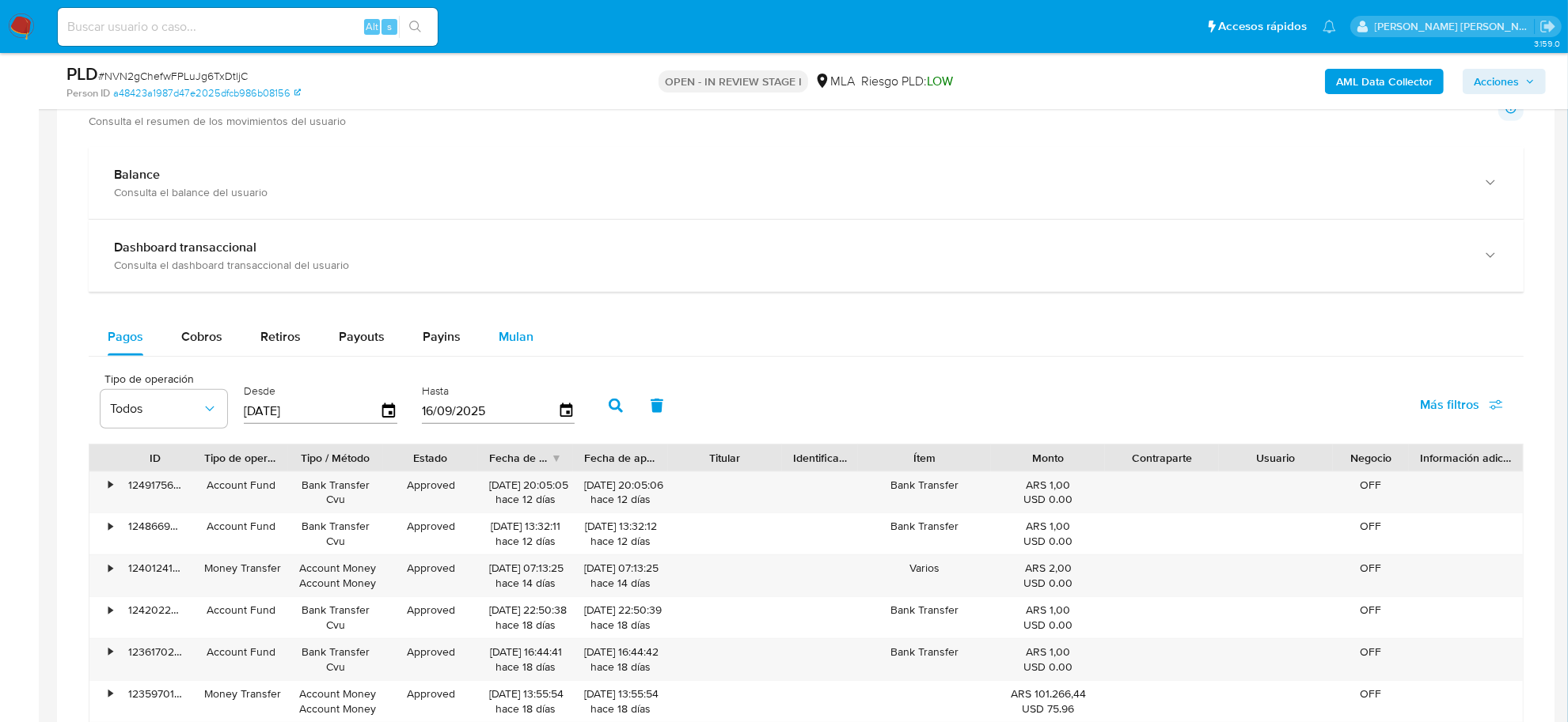
click at [516, 335] on span "Mulan" at bounding box center [516, 336] width 35 height 18
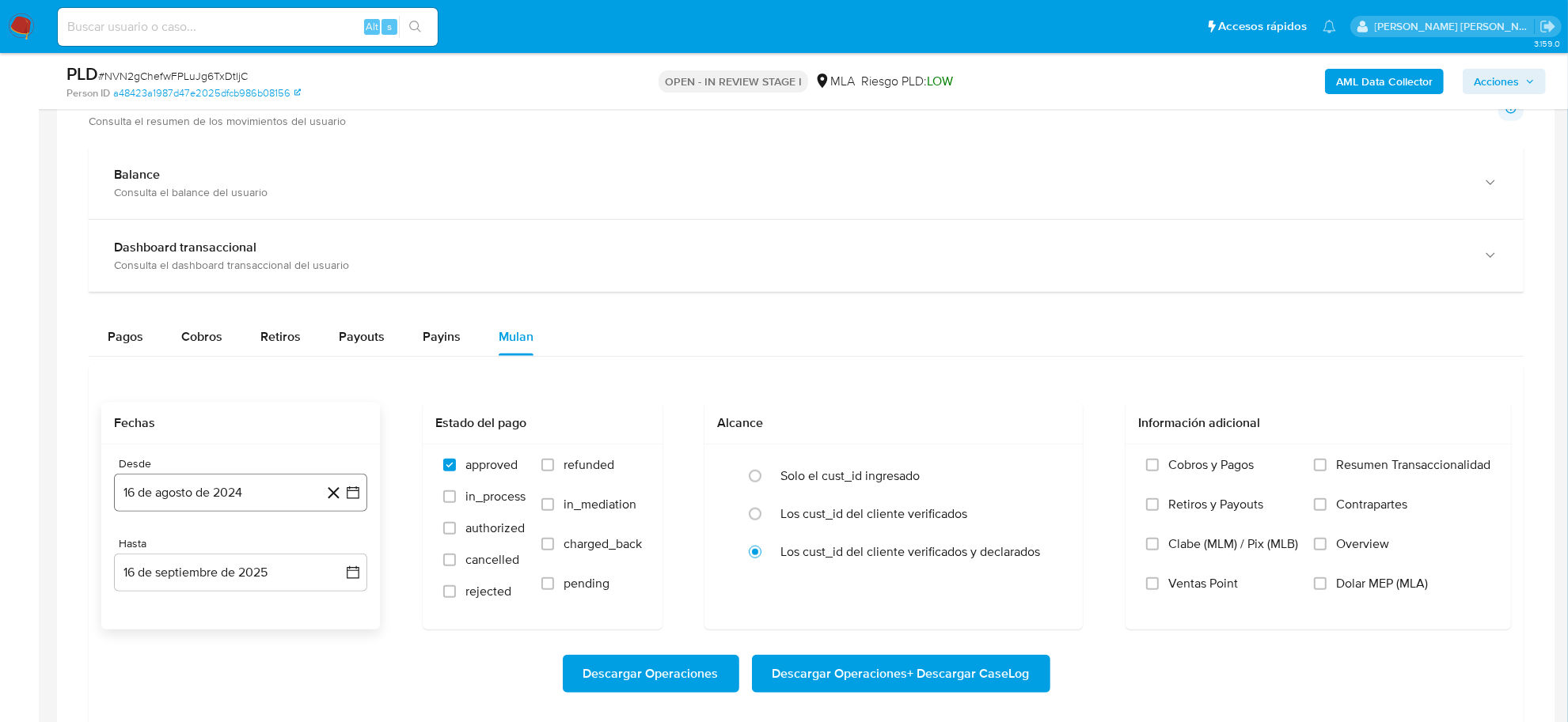
click at [254, 506] on button "16 de agosto de 2024" at bounding box center [240, 492] width 253 height 38
click at [274, 254] on icon "Seleccionar mes y año" at bounding box center [278, 252] width 12 height 12
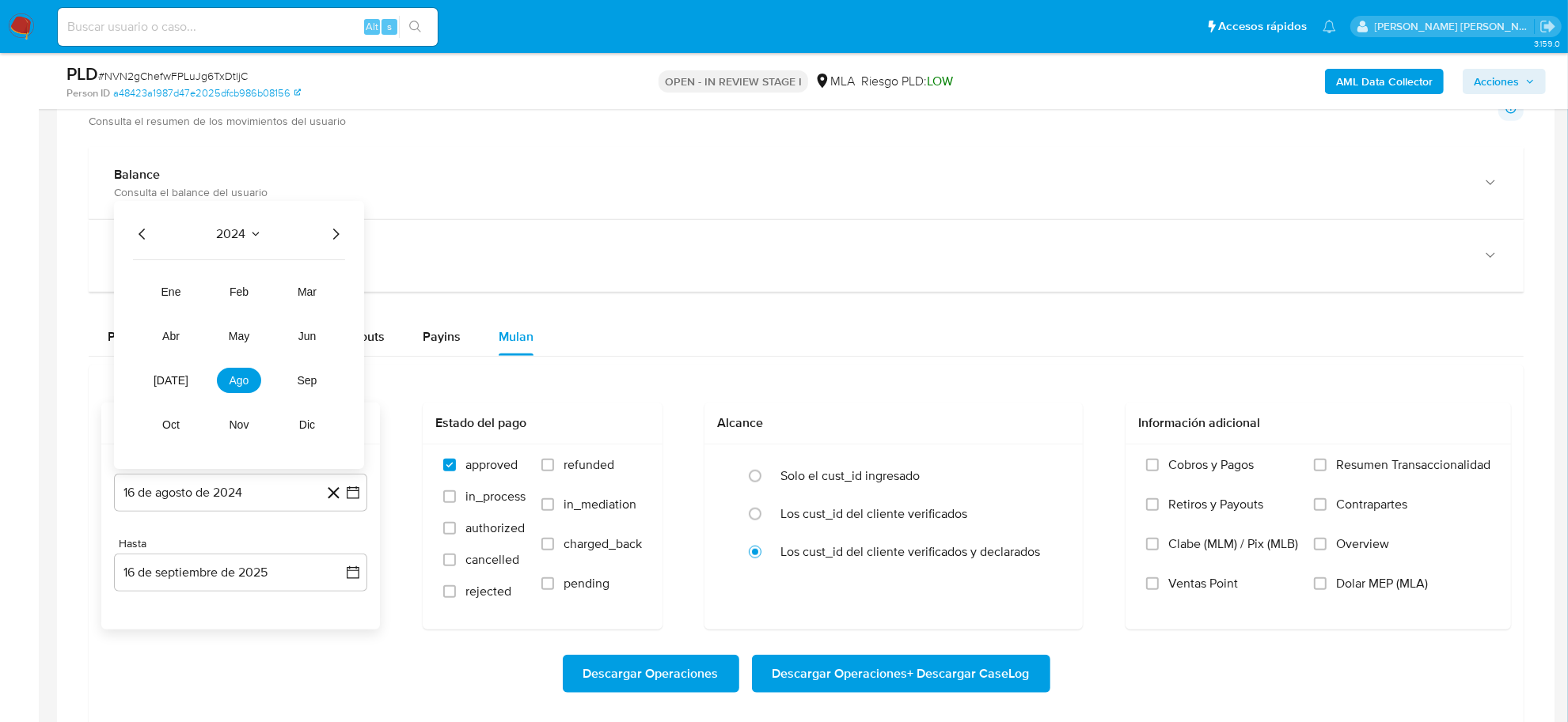
click at [337, 239] on icon "Año siguiente" at bounding box center [335, 234] width 19 height 19
click at [176, 341] on span "abr" at bounding box center [171, 336] width 17 height 12
click at [180, 314] on button "1" at bounding box center [176, 310] width 25 height 25
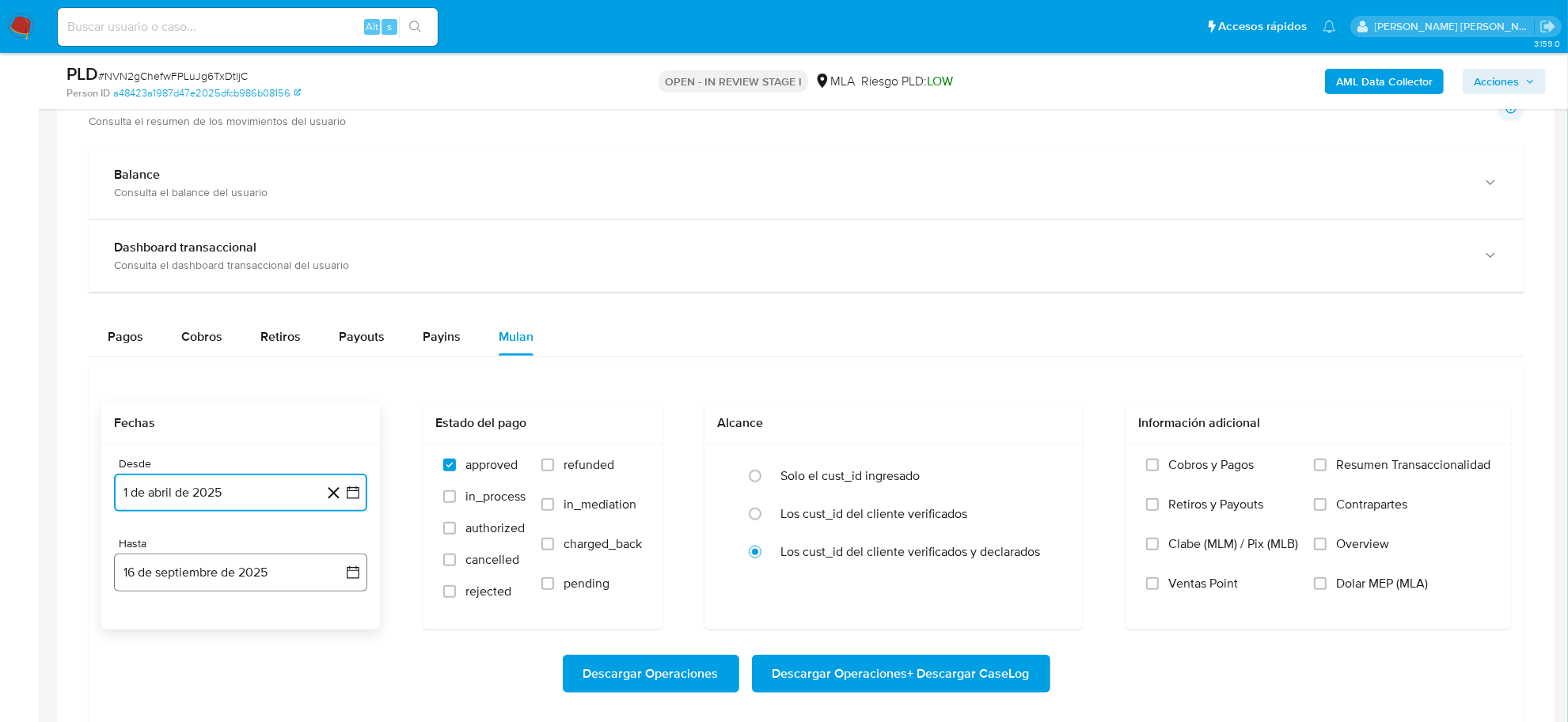
click at [222, 569] on button "16 de septiembre de 2025" at bounding box center [240, 573] width 253 height 38
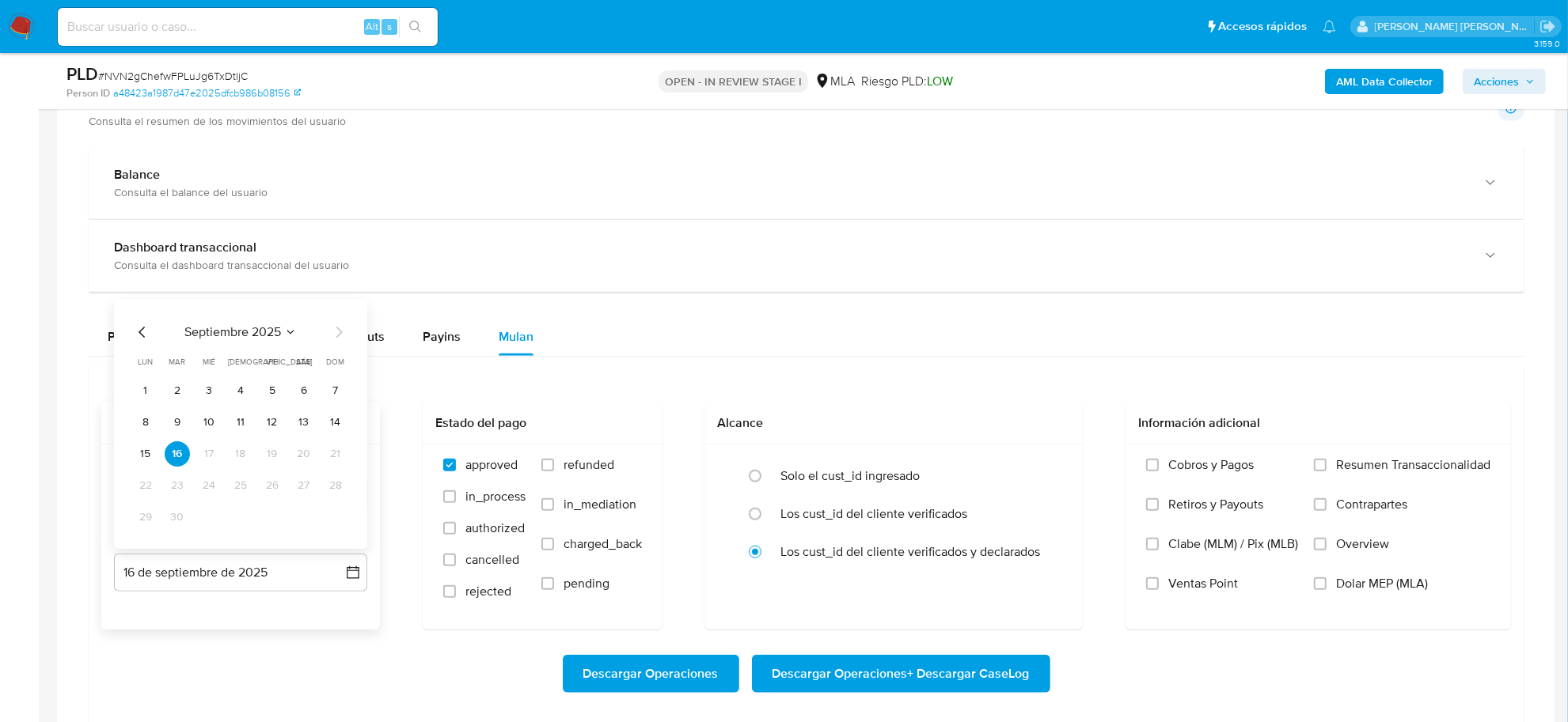
click at [142, 333] on icon "Mes anterior" at bounding box center [142, 332] width 19 height 19
click at [335, 520] on button "31" at bounding box center [335, 517] width 25 height 25
click at [575, 468] on span "refunded" at bounding box center [589, 465] width 51 height 16
click at [554, 468] on input "refunded" at bounding box center [547, 465] width 12 height 12
checkbox input "true"
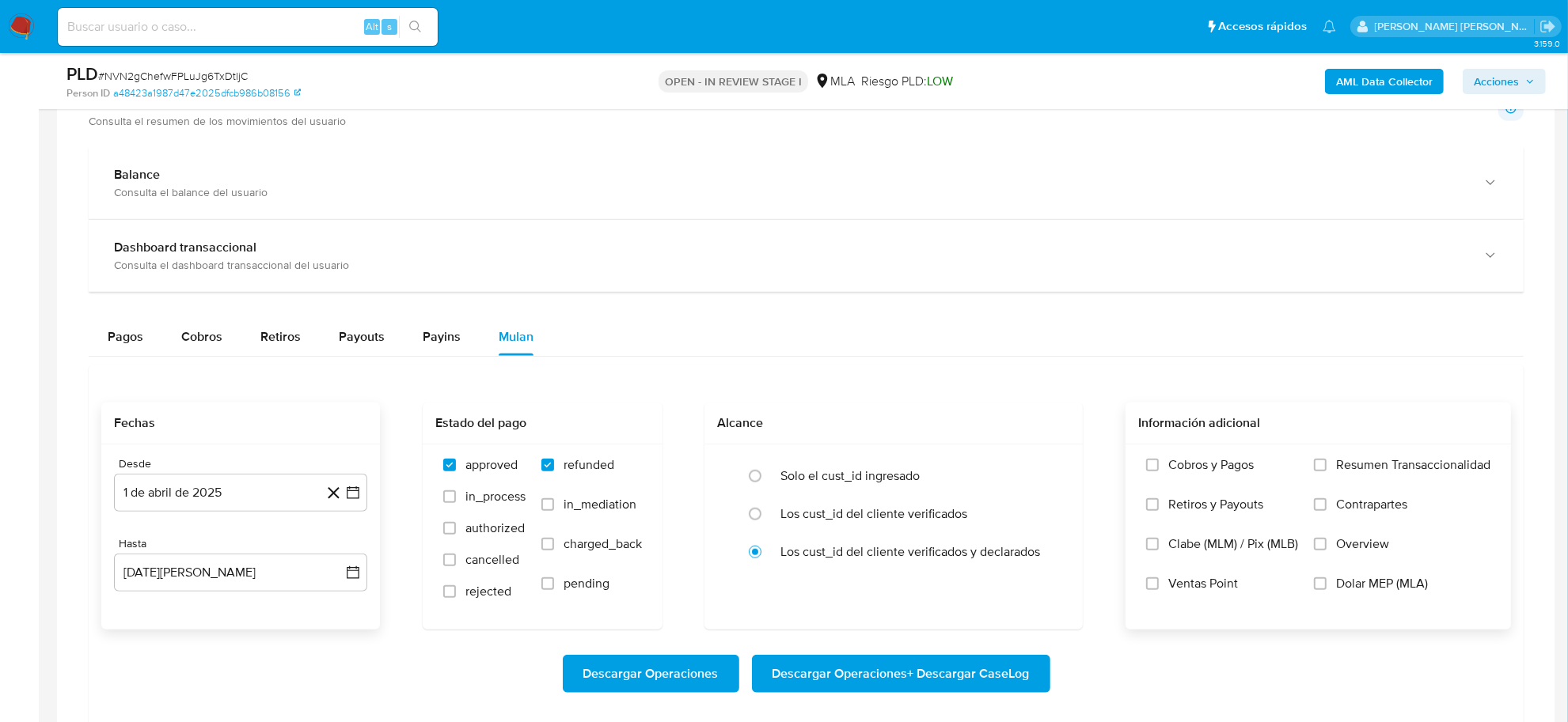
click at [1390, 577] on span "Dolar MEP (MLA)" at bounding box center [1382, 583] width 92 height 16
click at [1326, 577] on input "Dolar MEP (MLA)" at bounding box center [1320, 583] width 12 height 12
click at [879, 671] on span "Descargar Operaciones + Descargar CaseLog" at bounding box center [900, 674] width 257 height 35
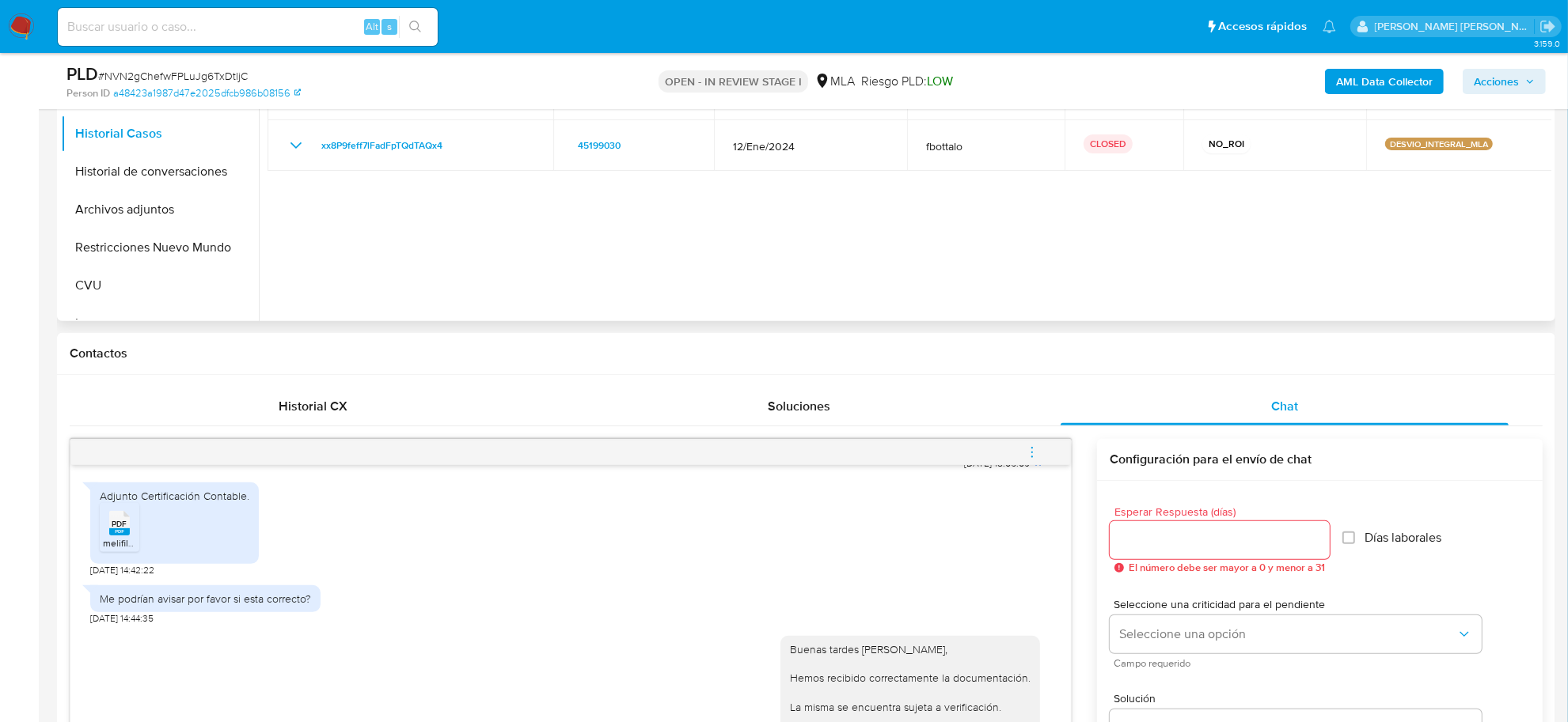
scroll to position [296, 0]
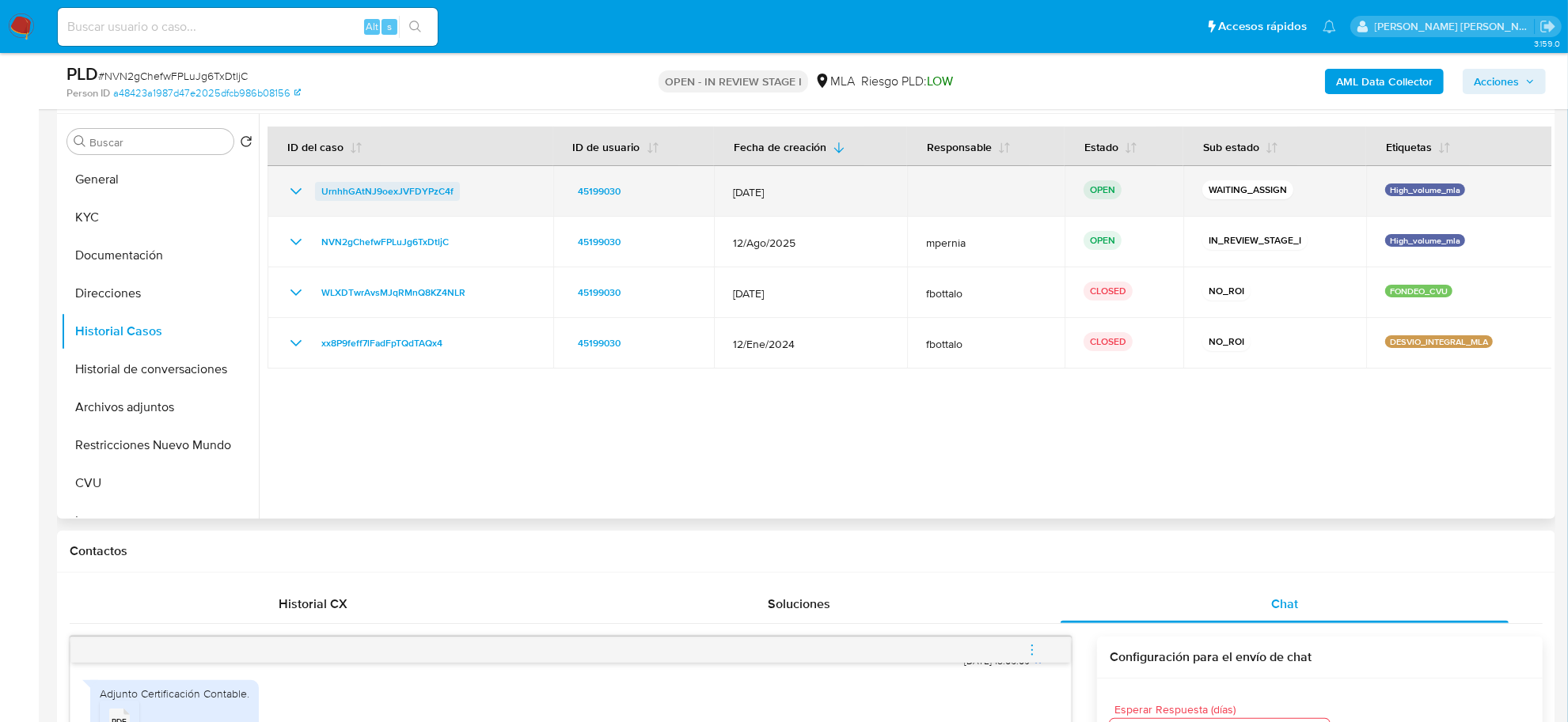
drag, startPoint x: 460, startPoint y: 198, endPoint x: 315, endPoint y: 191, distance: 145.2
click at [315, 191] on div "UrnhhGAtNJ9oexJVFDYPzC4f" at bounding box center [410, 191] width 248 height 19
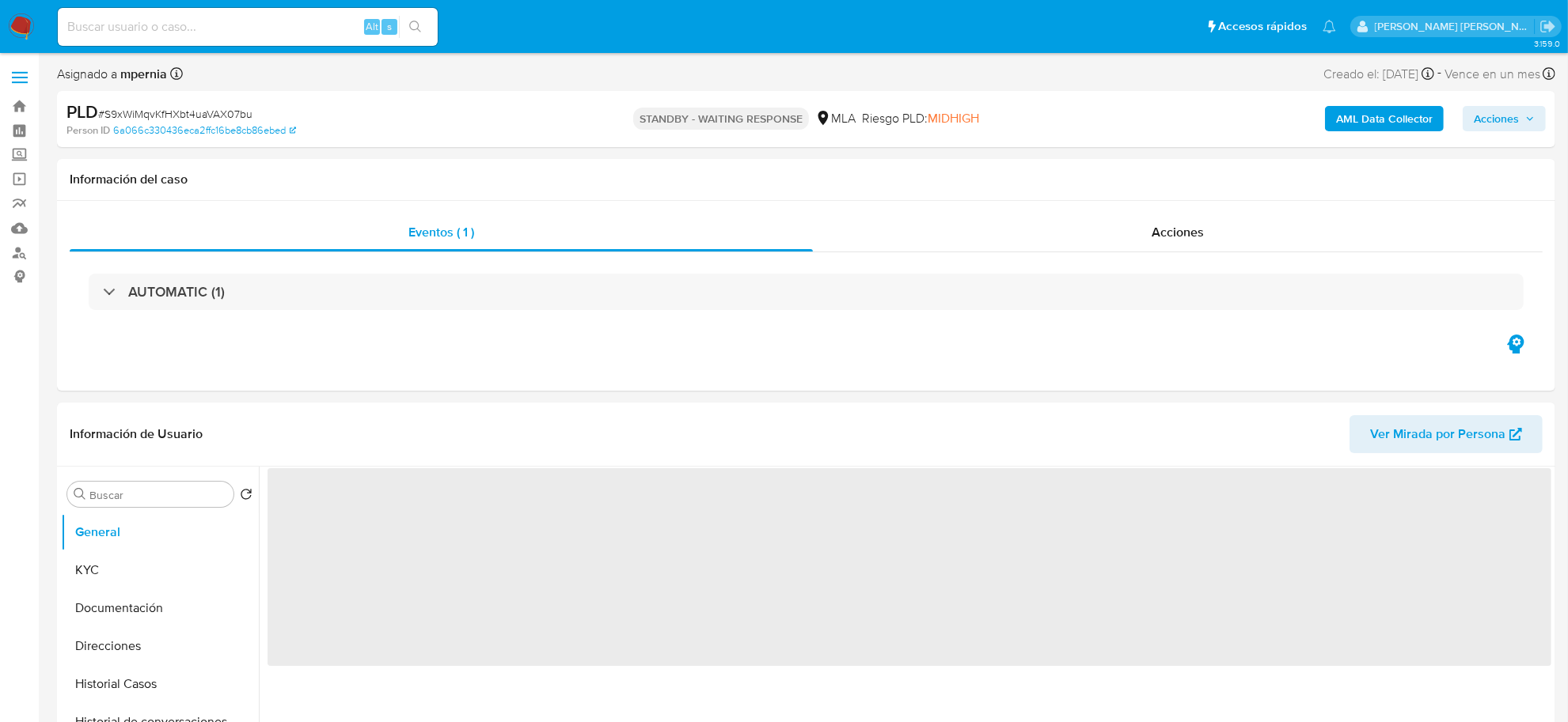
select select "10"
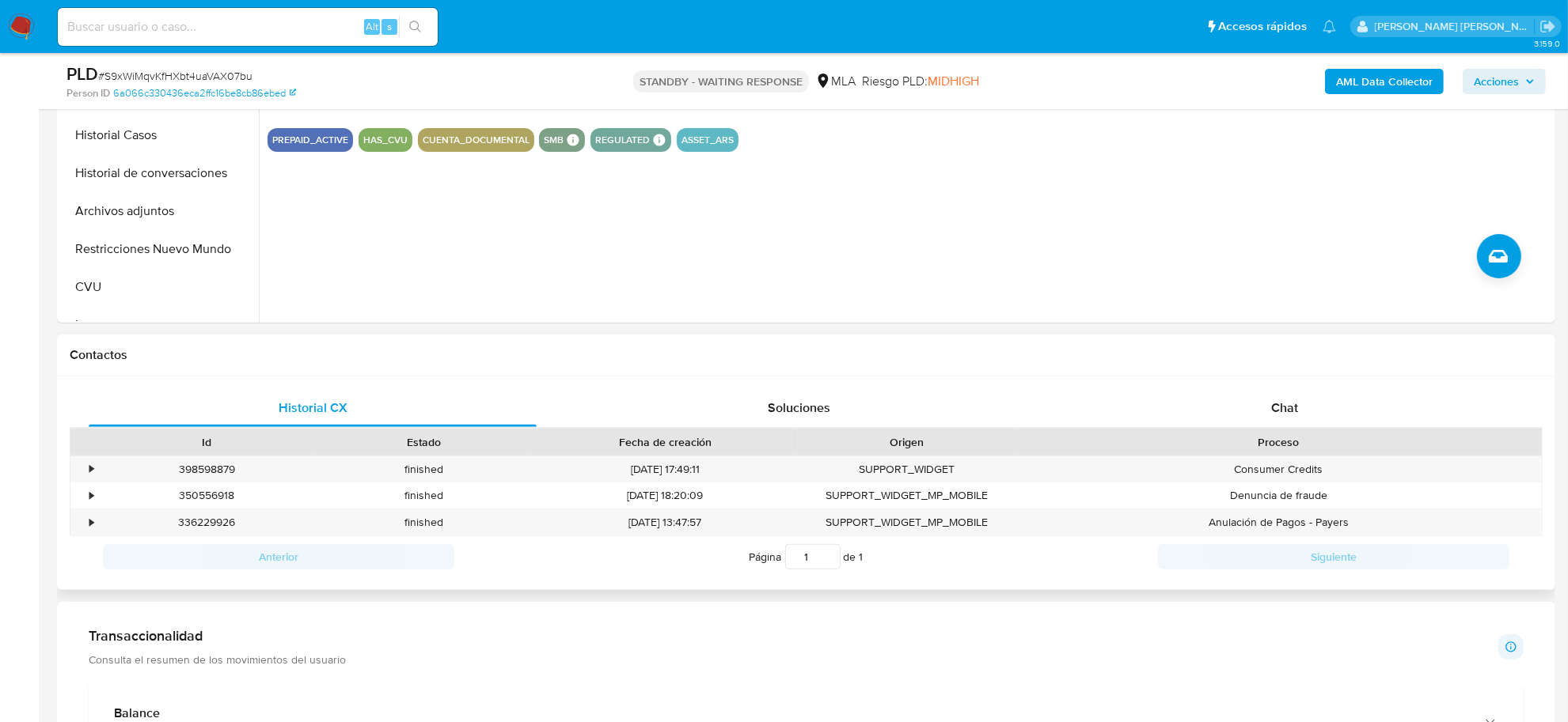
scroll to position [494, 0]
click at [1274, 409] on span "Chat" at bounding box center [1284, 406] width 27 height 18
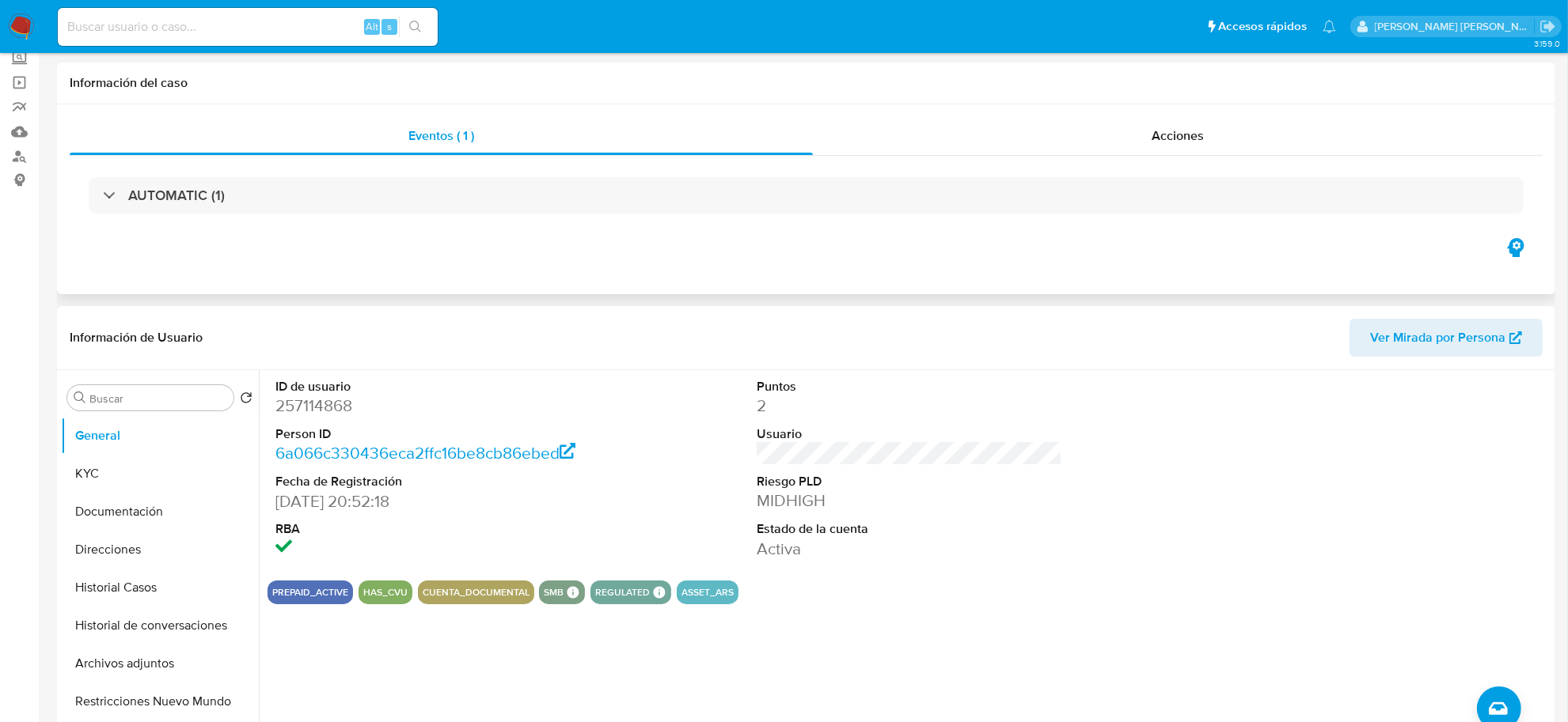
scroll to position [0, 0]
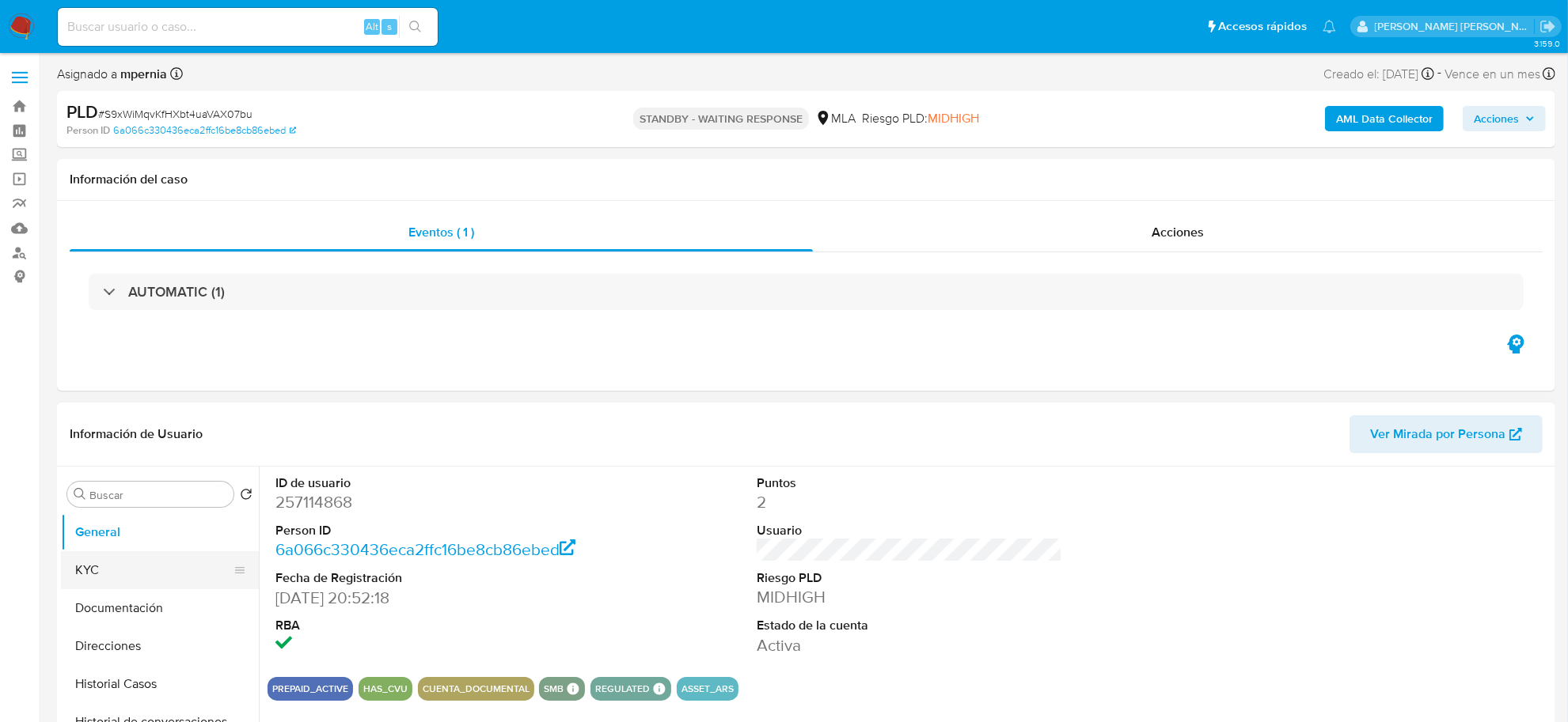
click at [109, 564] on button "KYC" at bounding box center [154, 570] width 185 height 38
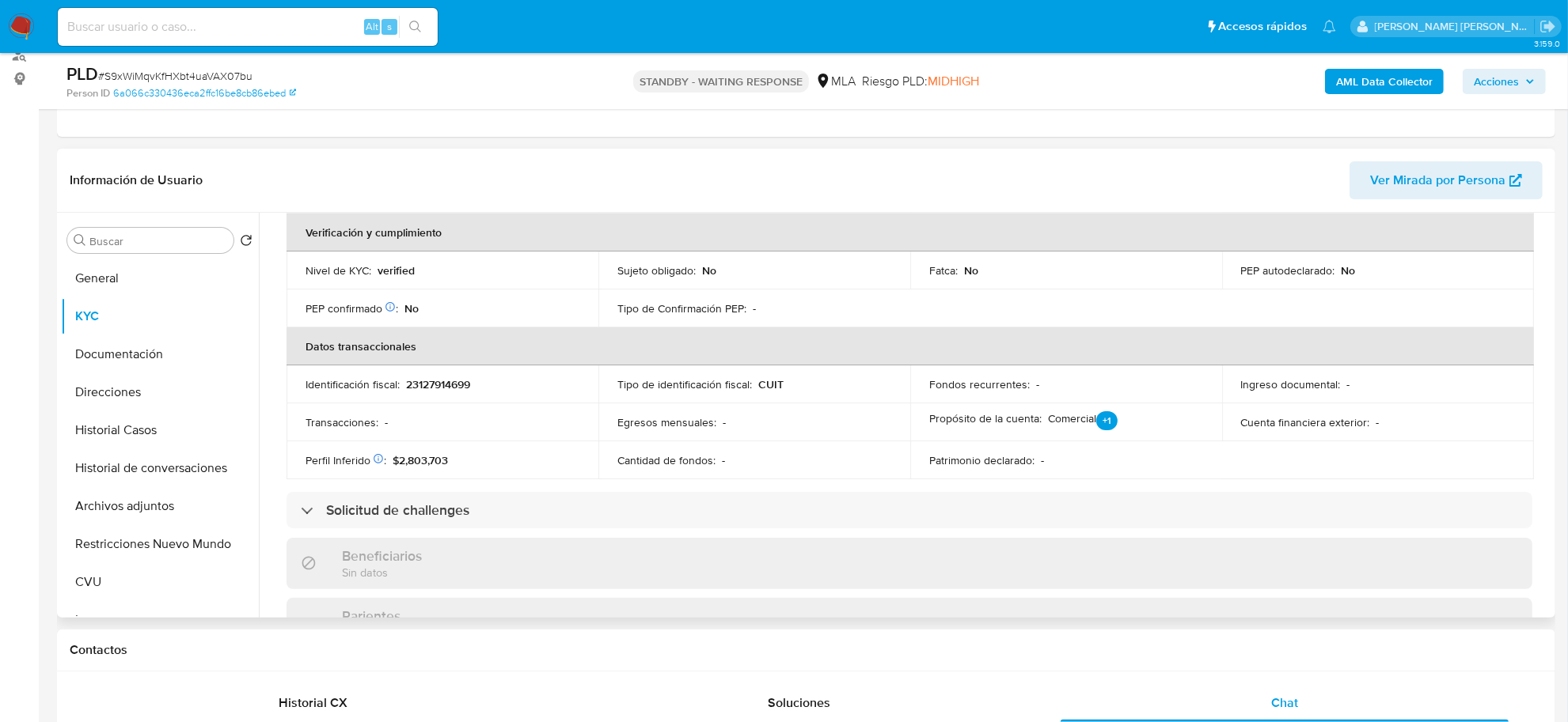
scroll to position [279, 0]
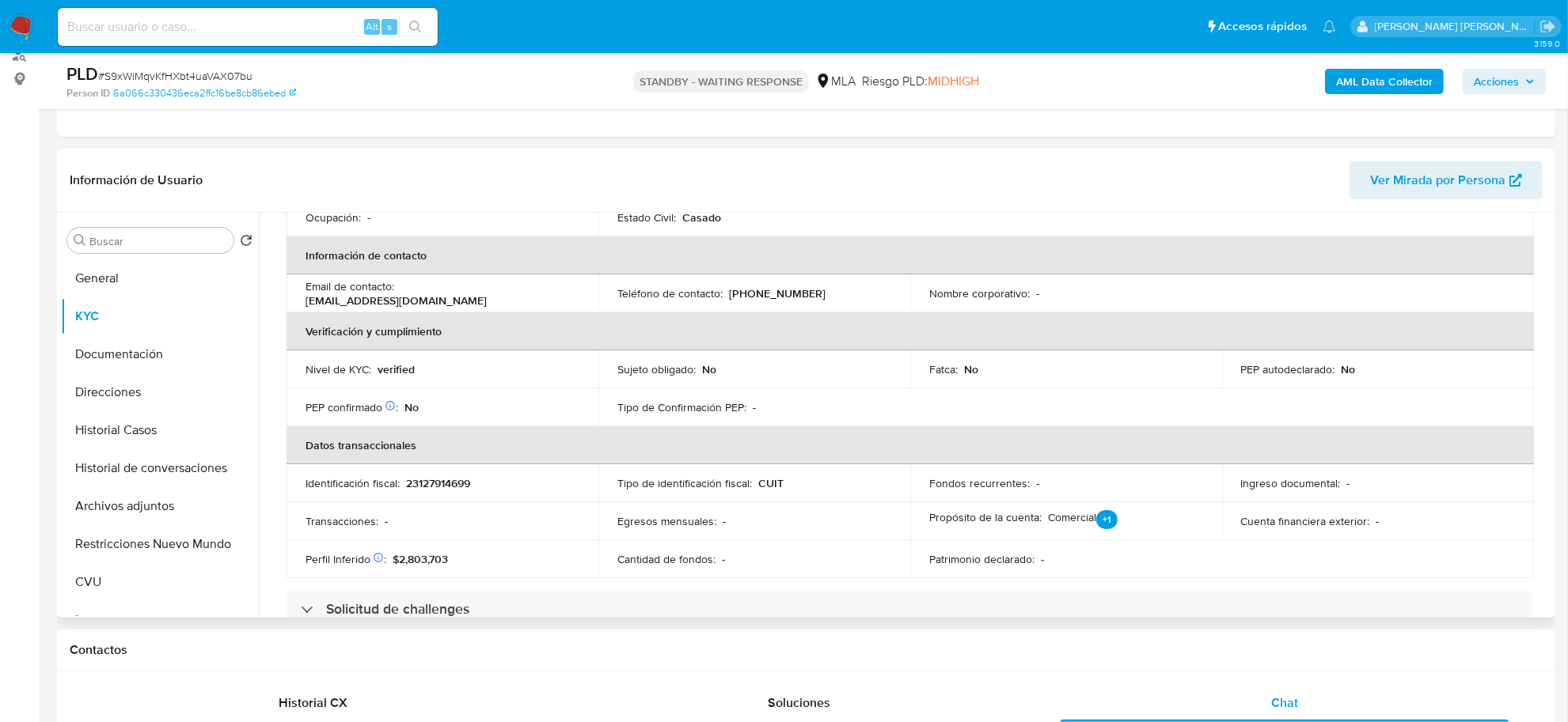
click at [429, 293] on p "[EMAIL_ADDRESS][DOMAIN_NAME]" at bounding box center [396, 300] width 181 height 14
click at [420, 317] on th "Verificación y cumplimiento" at bounding box center [910, 332] width 1247 height 38
drag, startPoint x: 401, startPoint y: 295, endPoint x: 556, endPoint y: 293, distance: 155.0
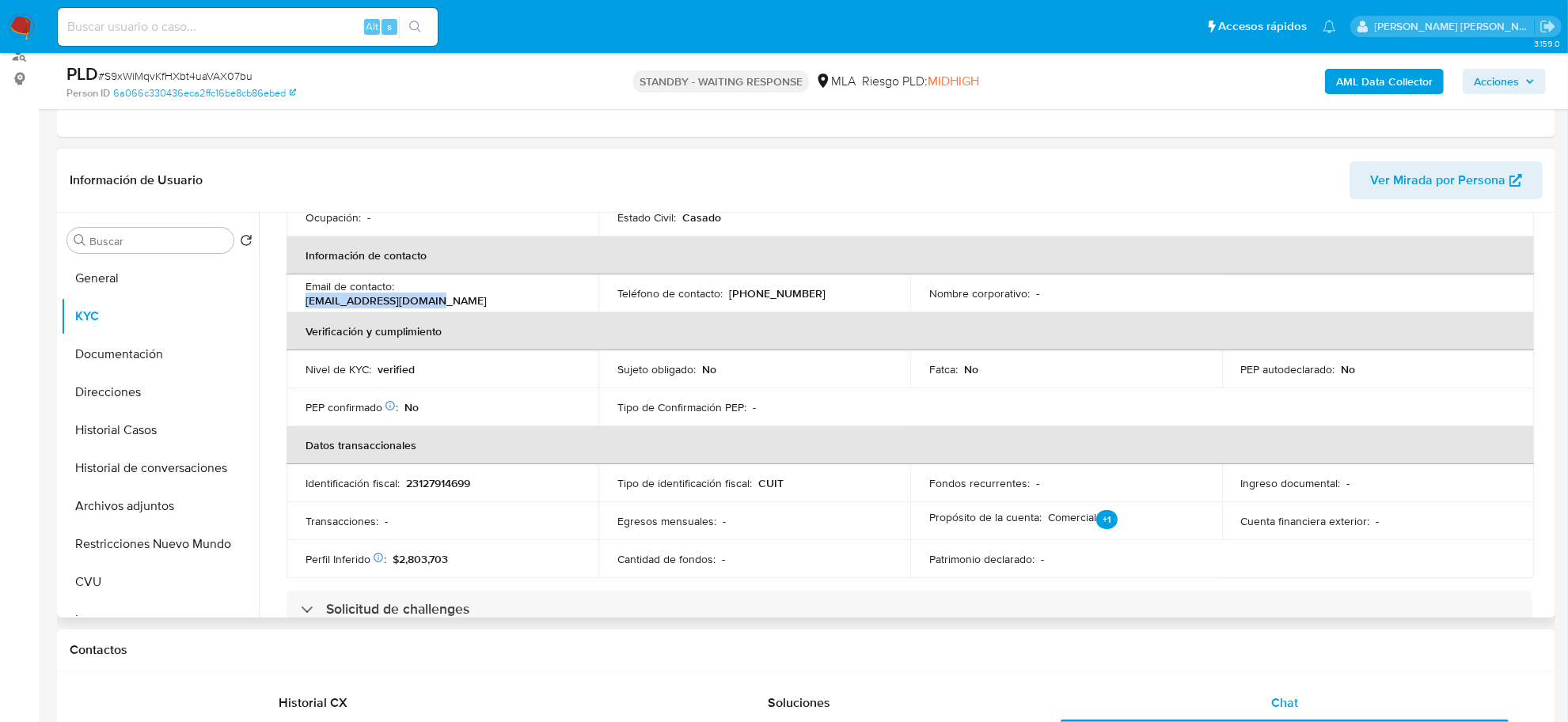
click at [556, 293] on div "Email de contacto : [EMAIL_ADDRESS][DOMAIN_NAME]" at bounding box center [442, 293] width 274 height 29
copy p "raulmuller58@gmail.com"
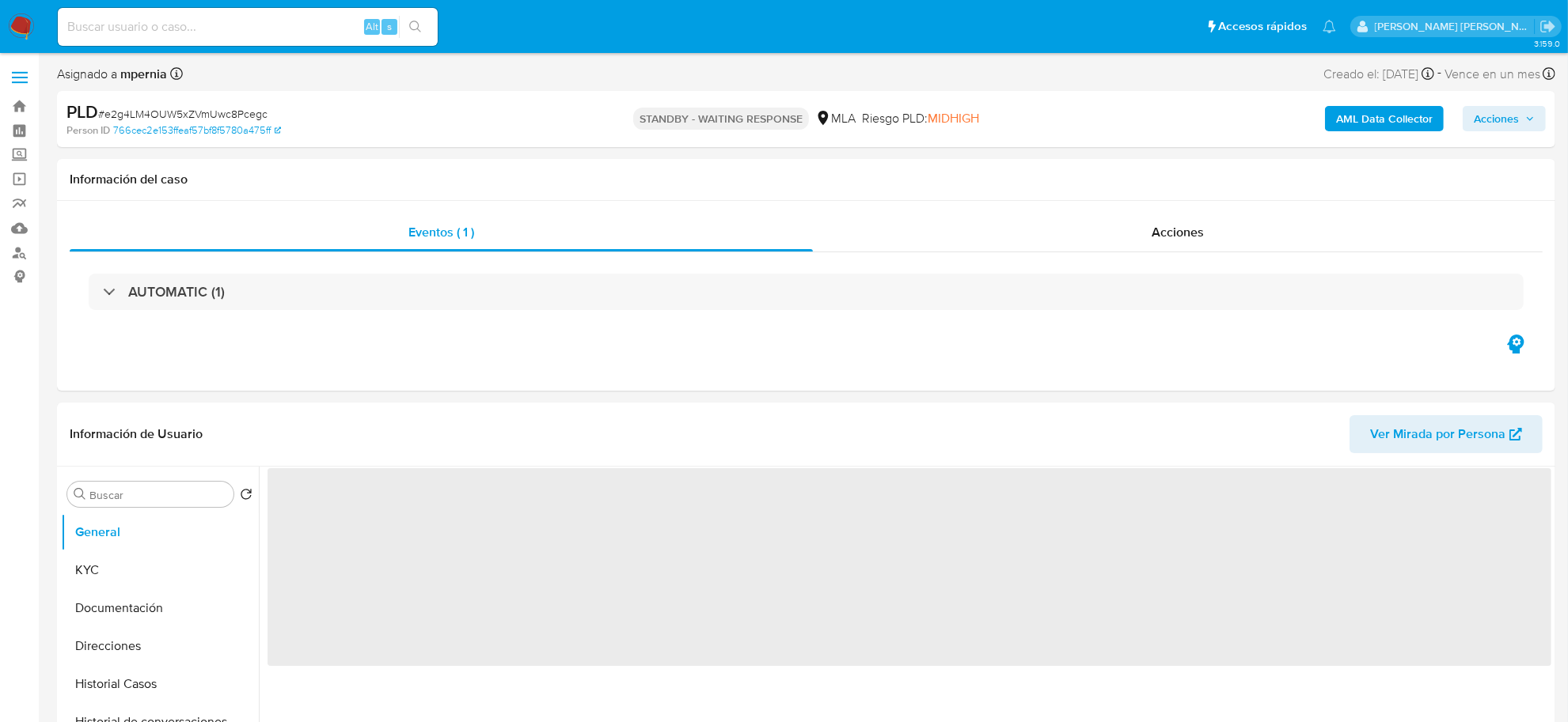
select select "10"
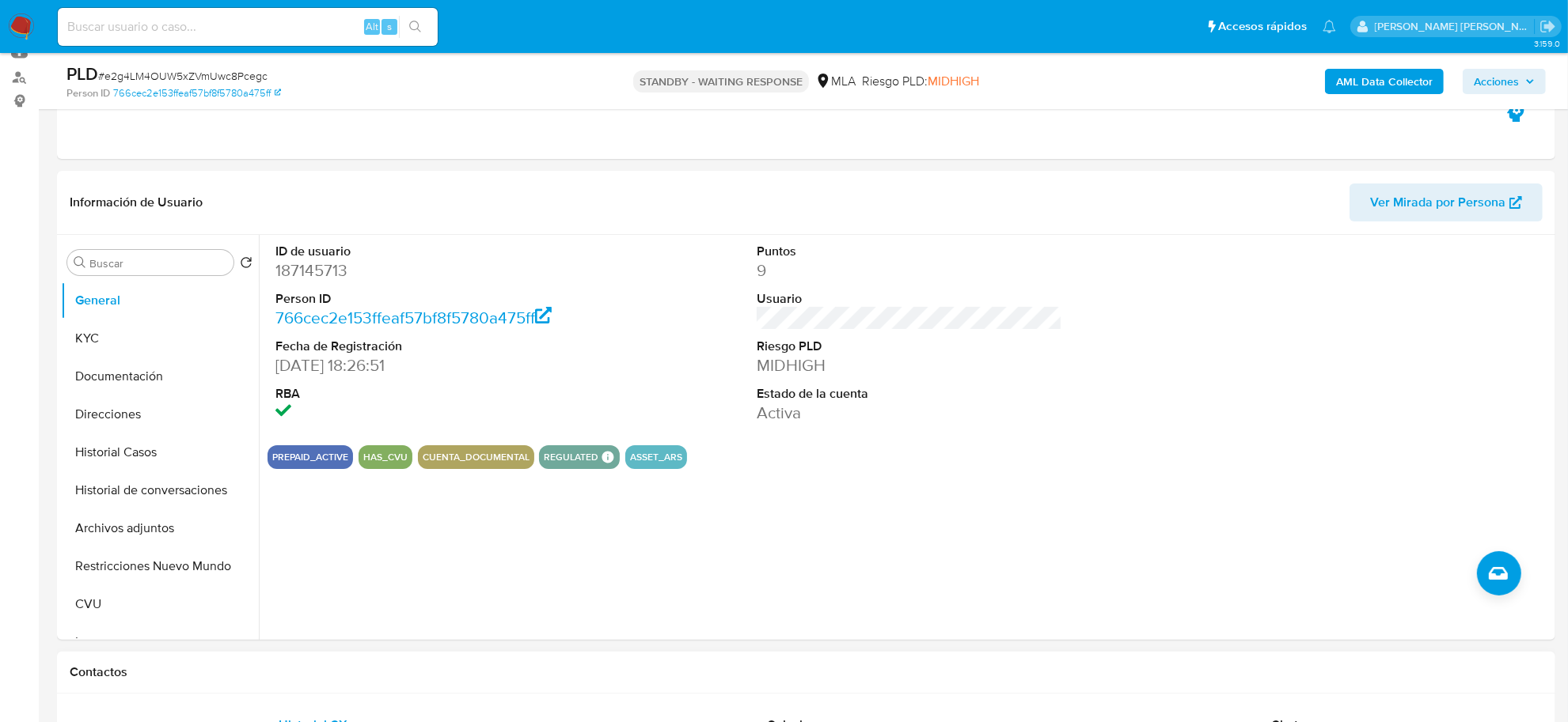
scroll to position [395, 0]
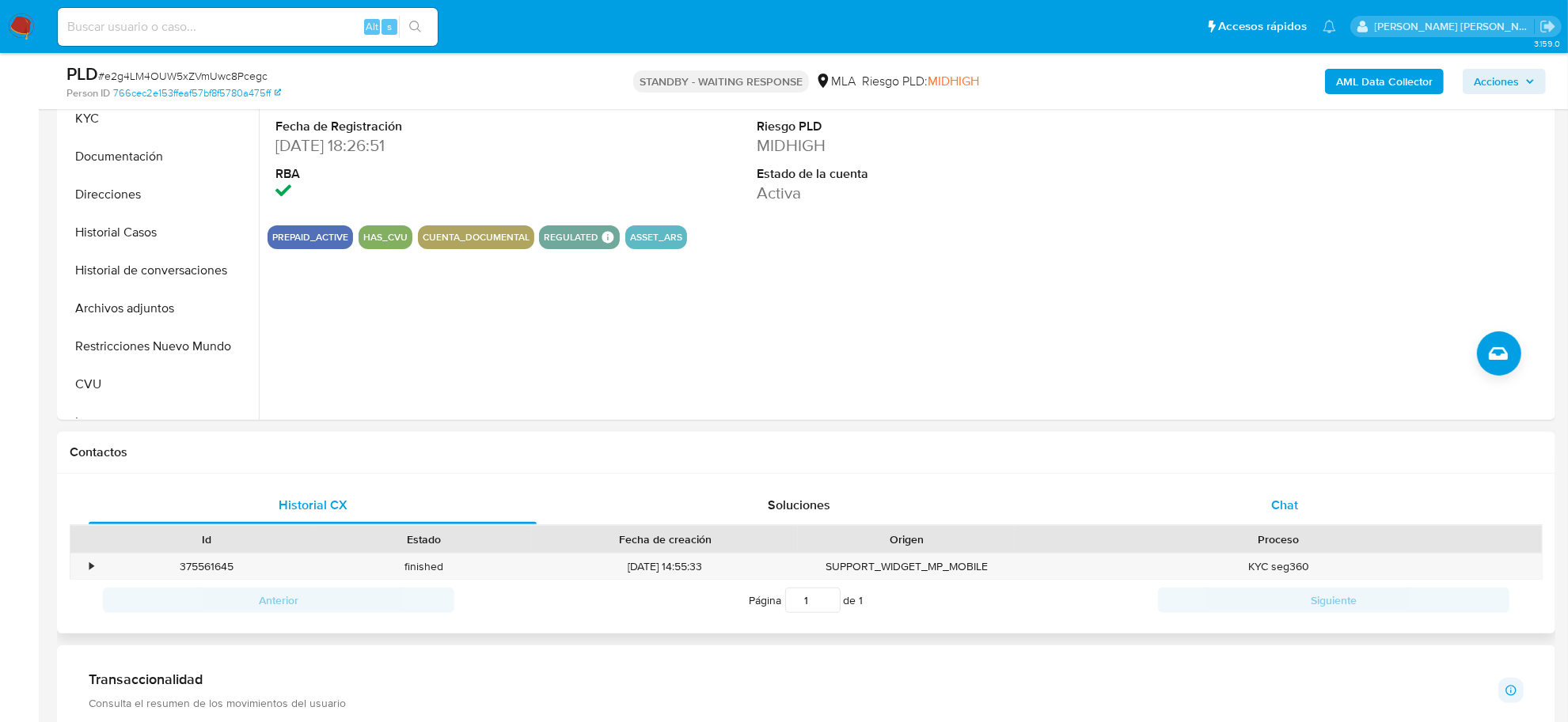
click at [1288, 519] on div "Chat" at bounding box center [1284, 506] width 448 height 38
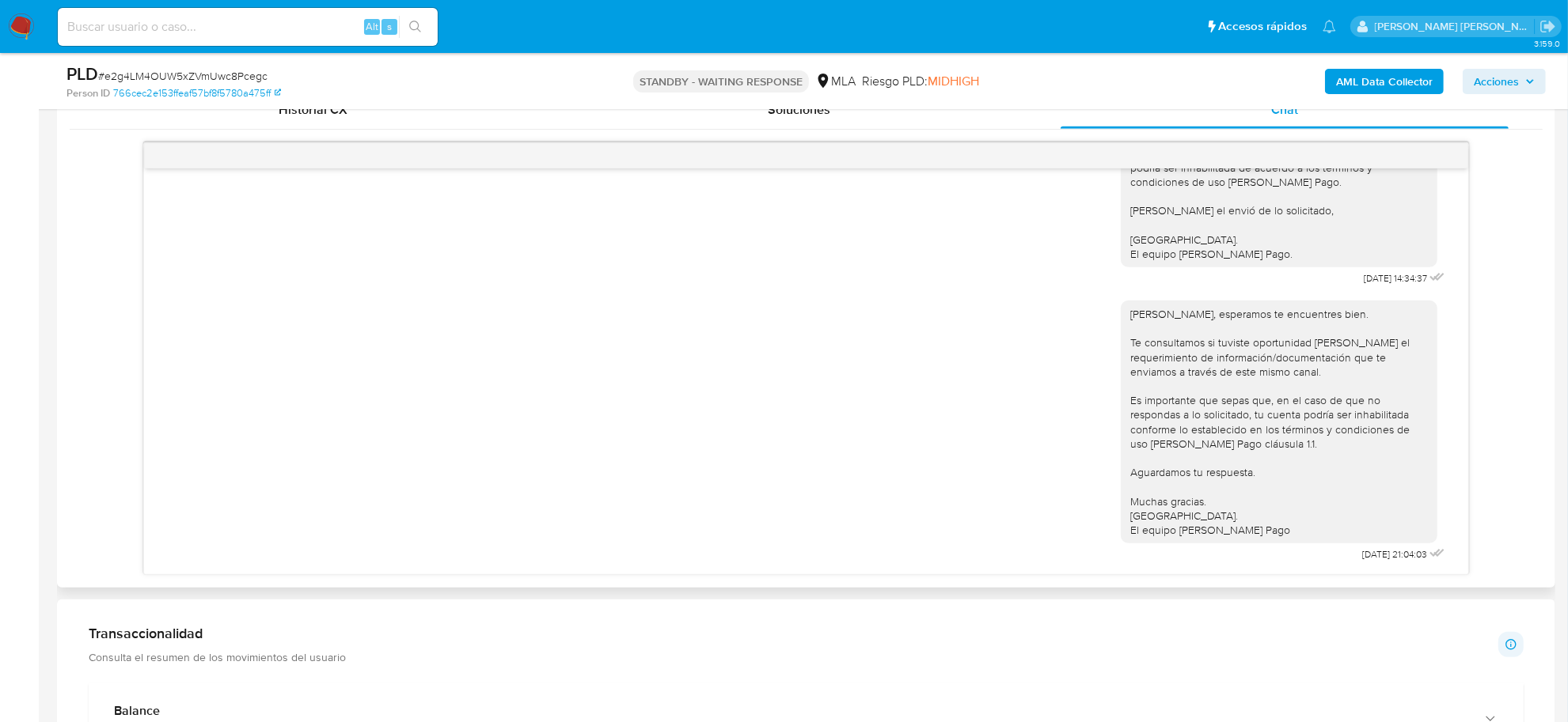
scroll to position [890, 0]
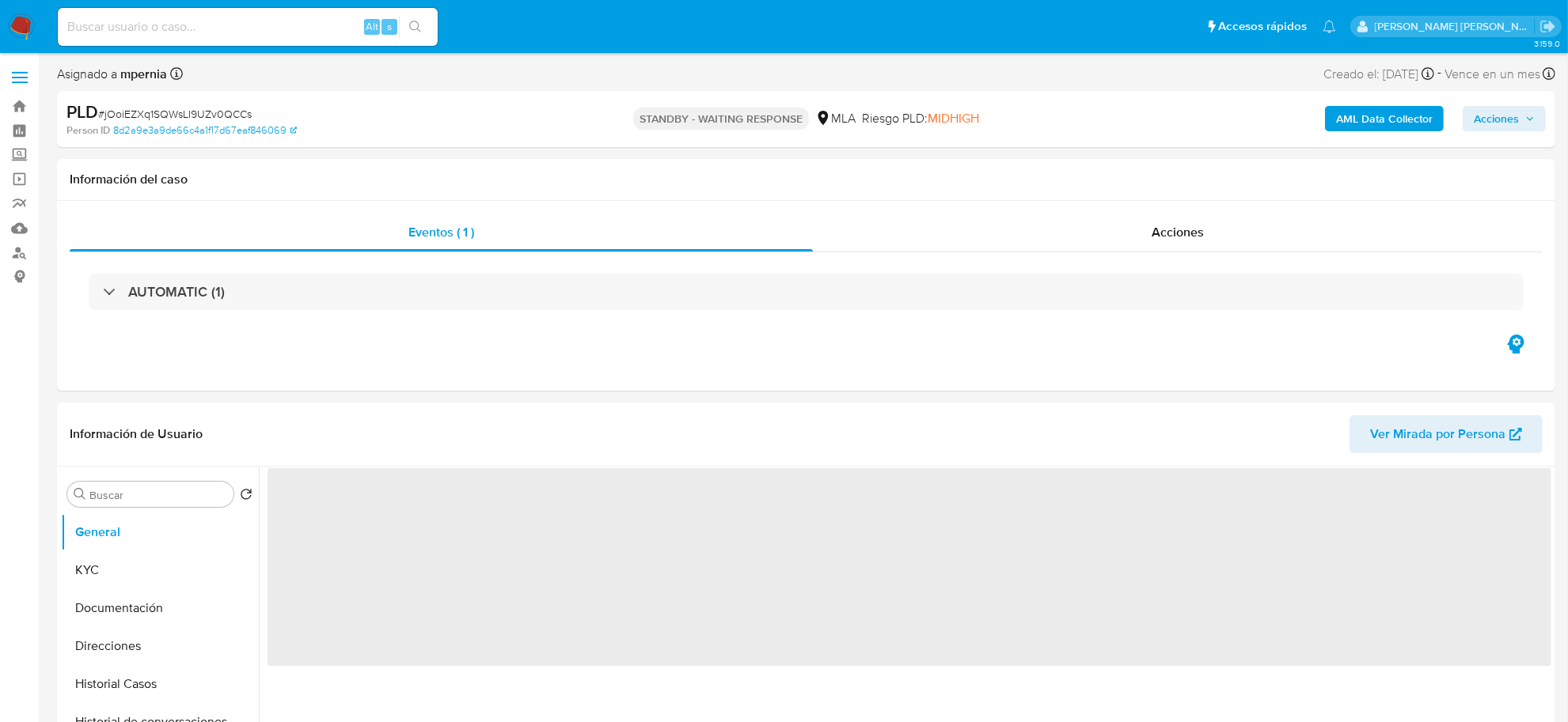
select select "10"
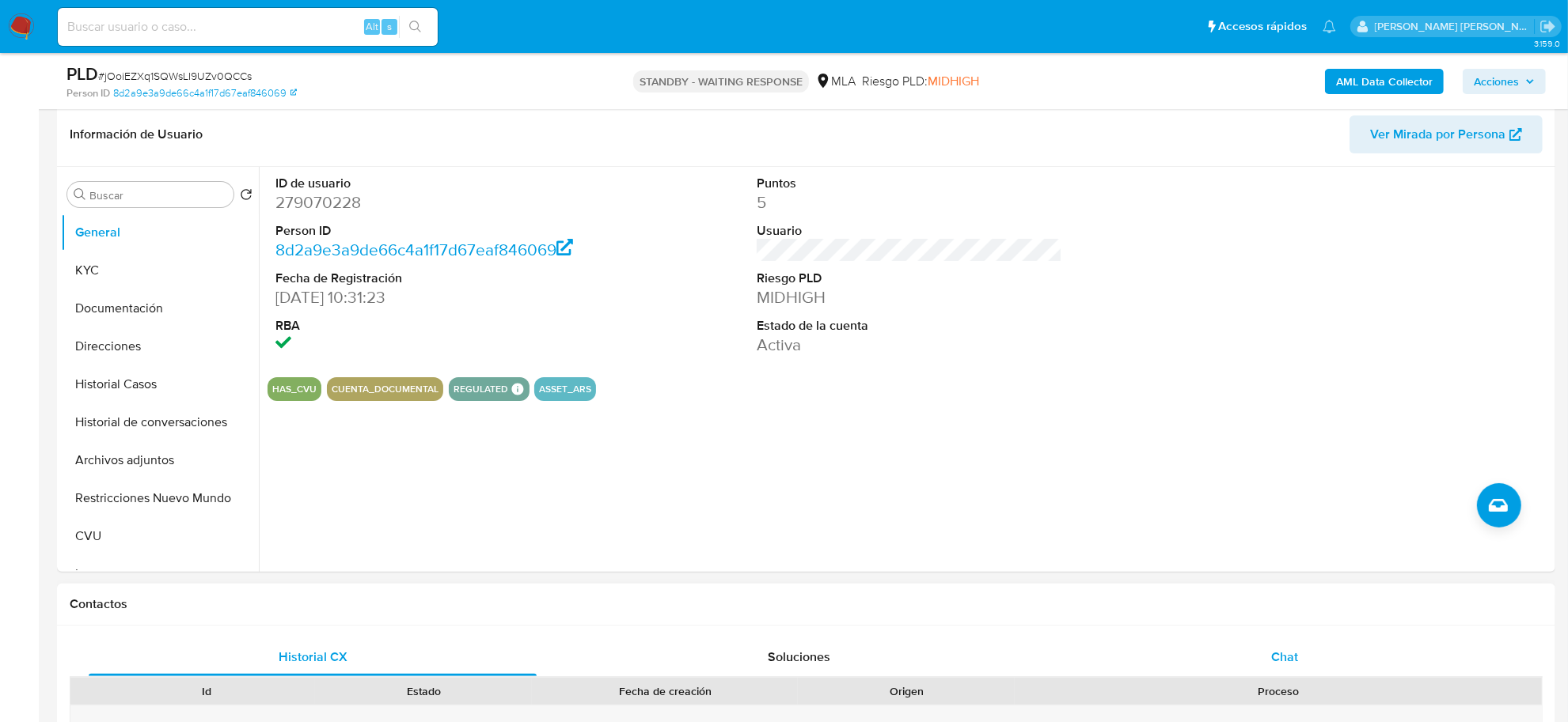
scroll to position [395, 0]
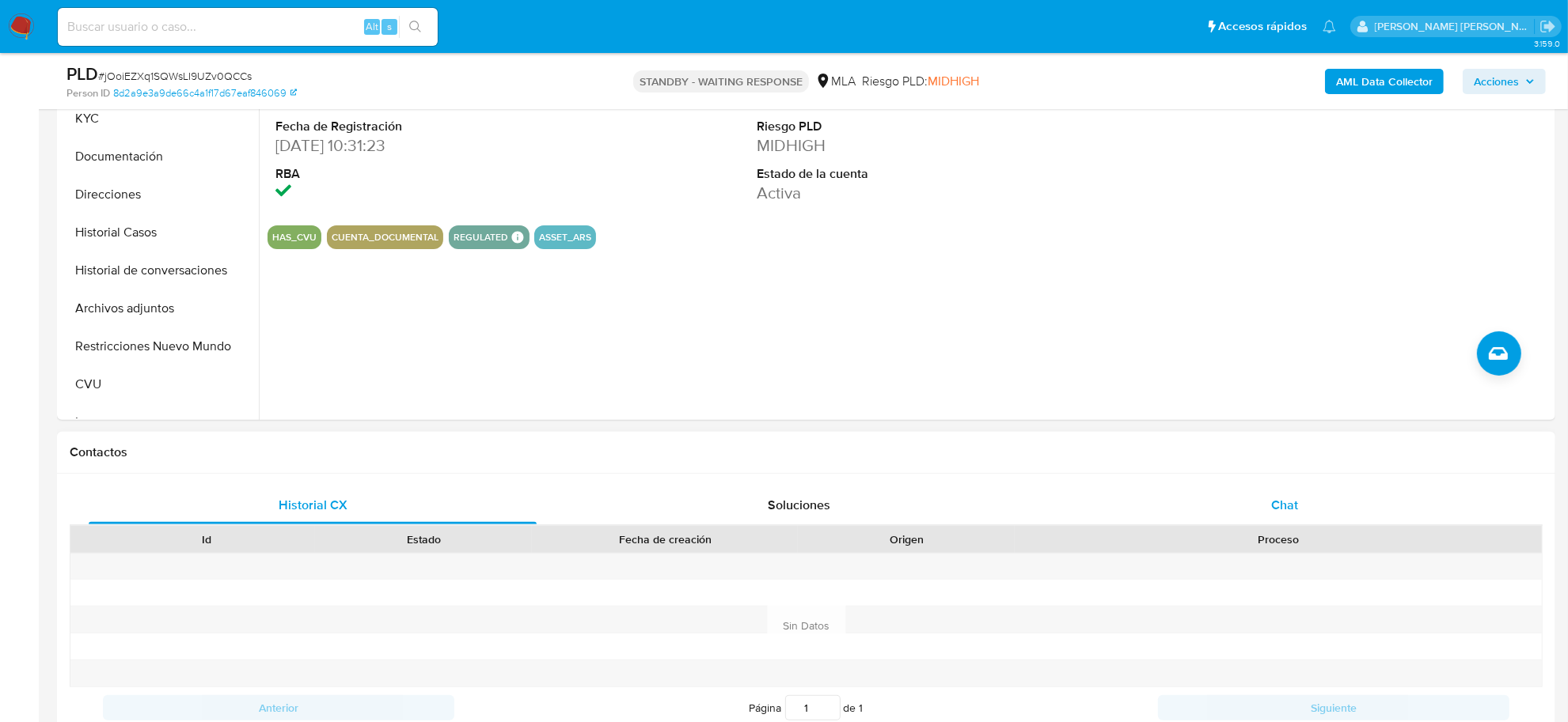
click at [1272, 507] on span "Chat" at bounding box center [1284, 505] width 27 height 18
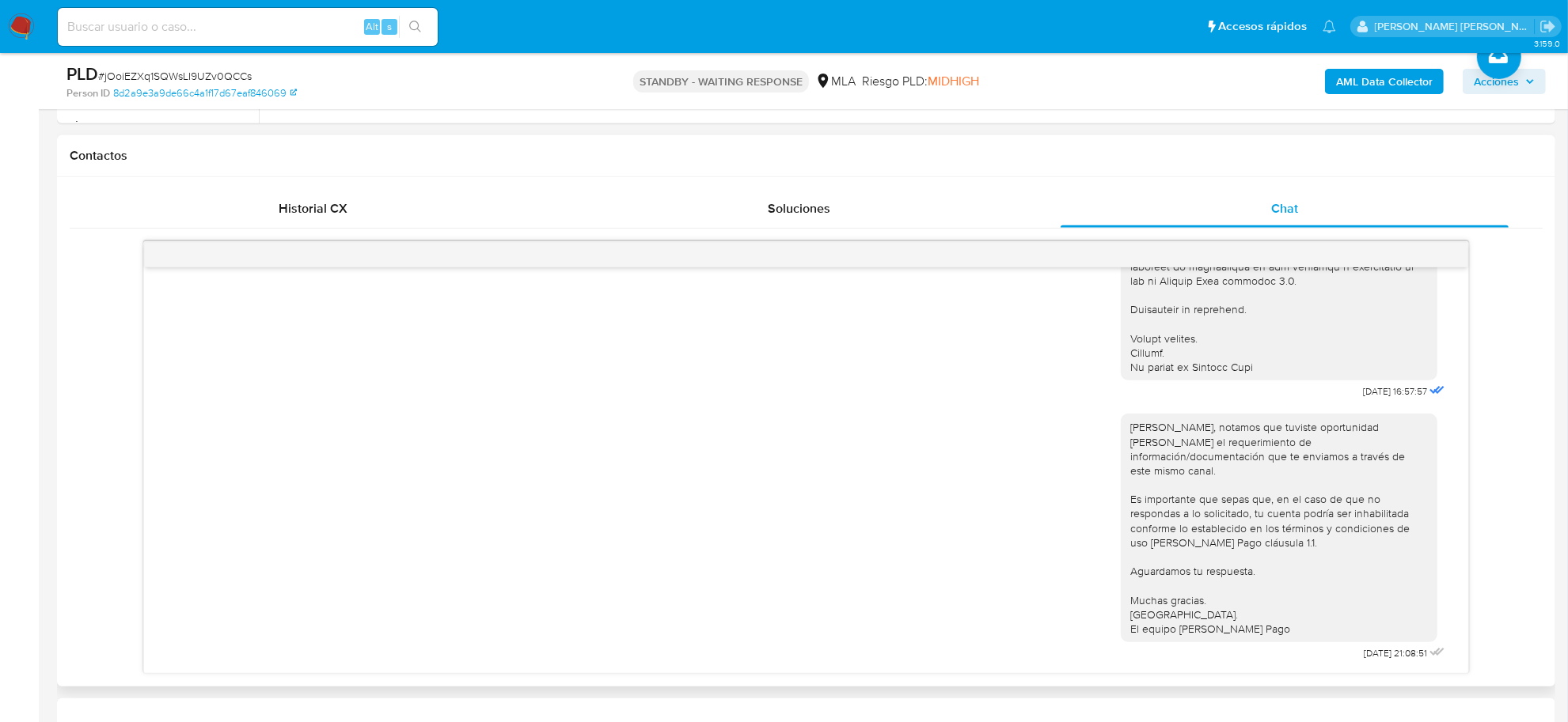
scroll to position [1668, 0]
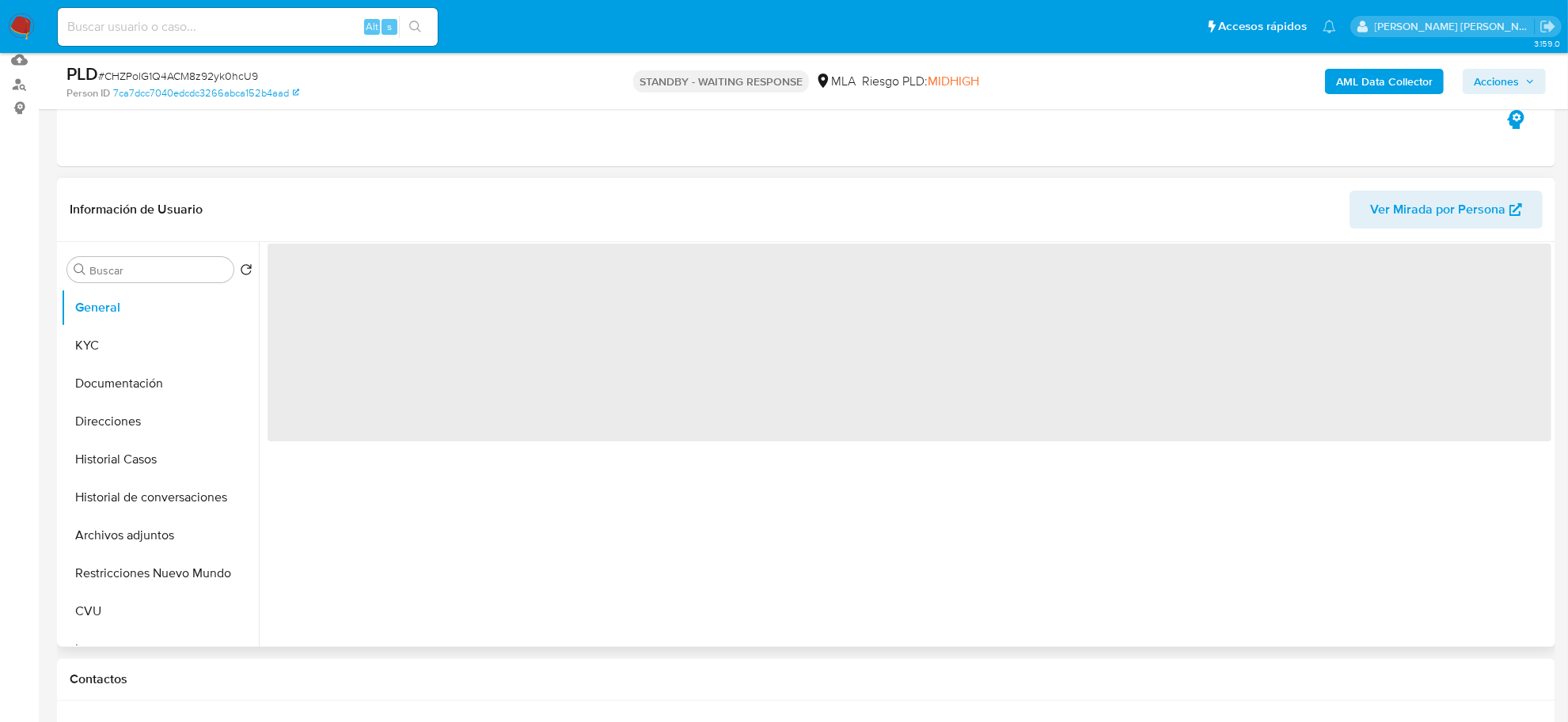
scroll to position [198, 0]
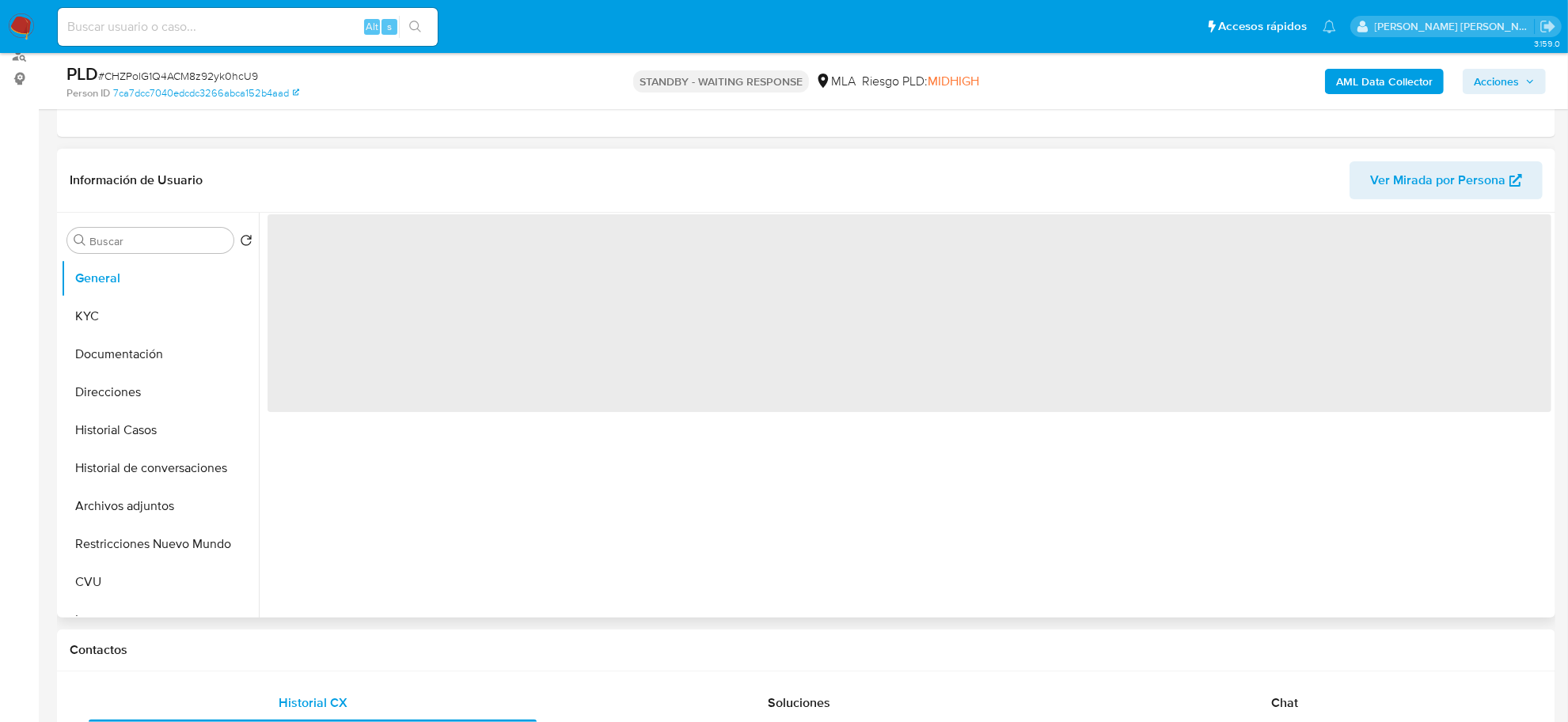
select select "10"
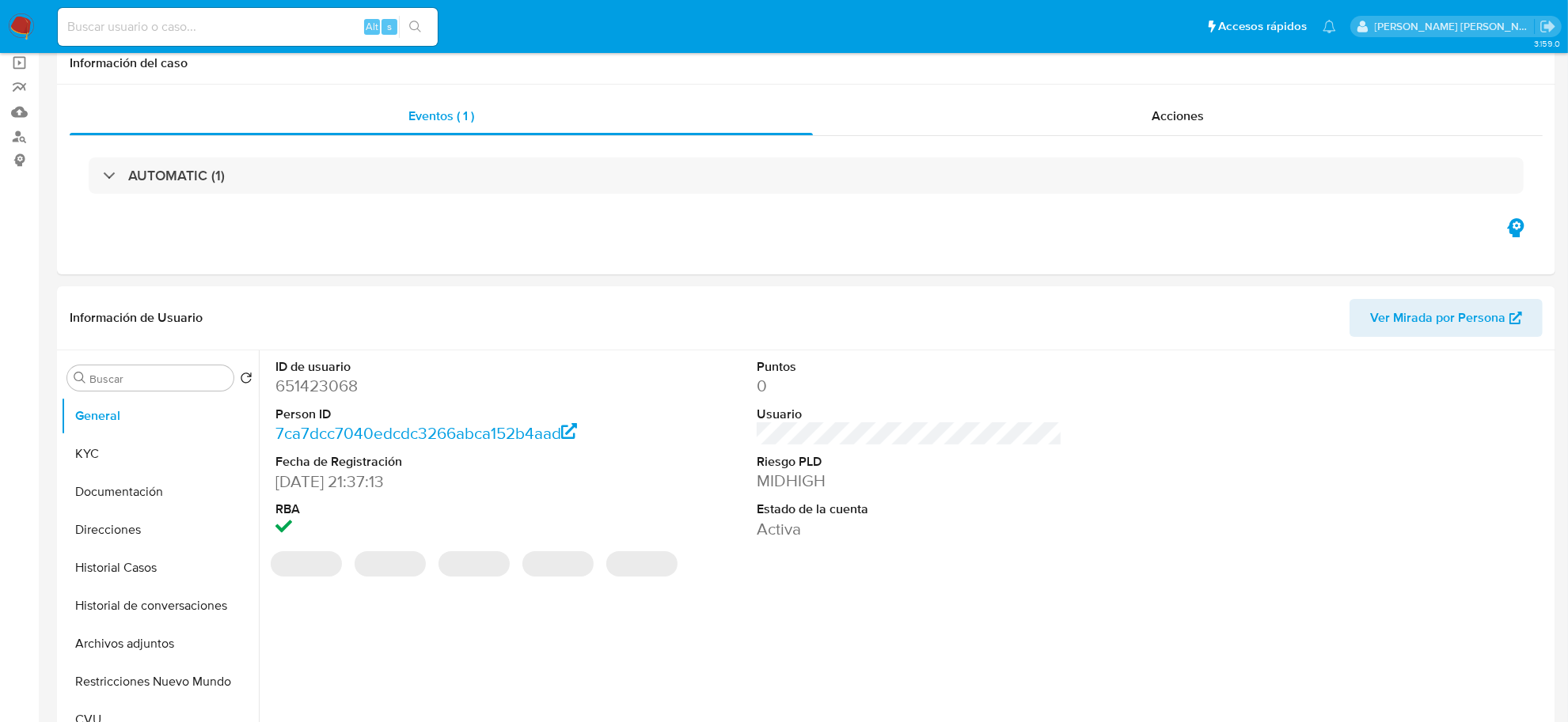
scroll to position [395, 0]
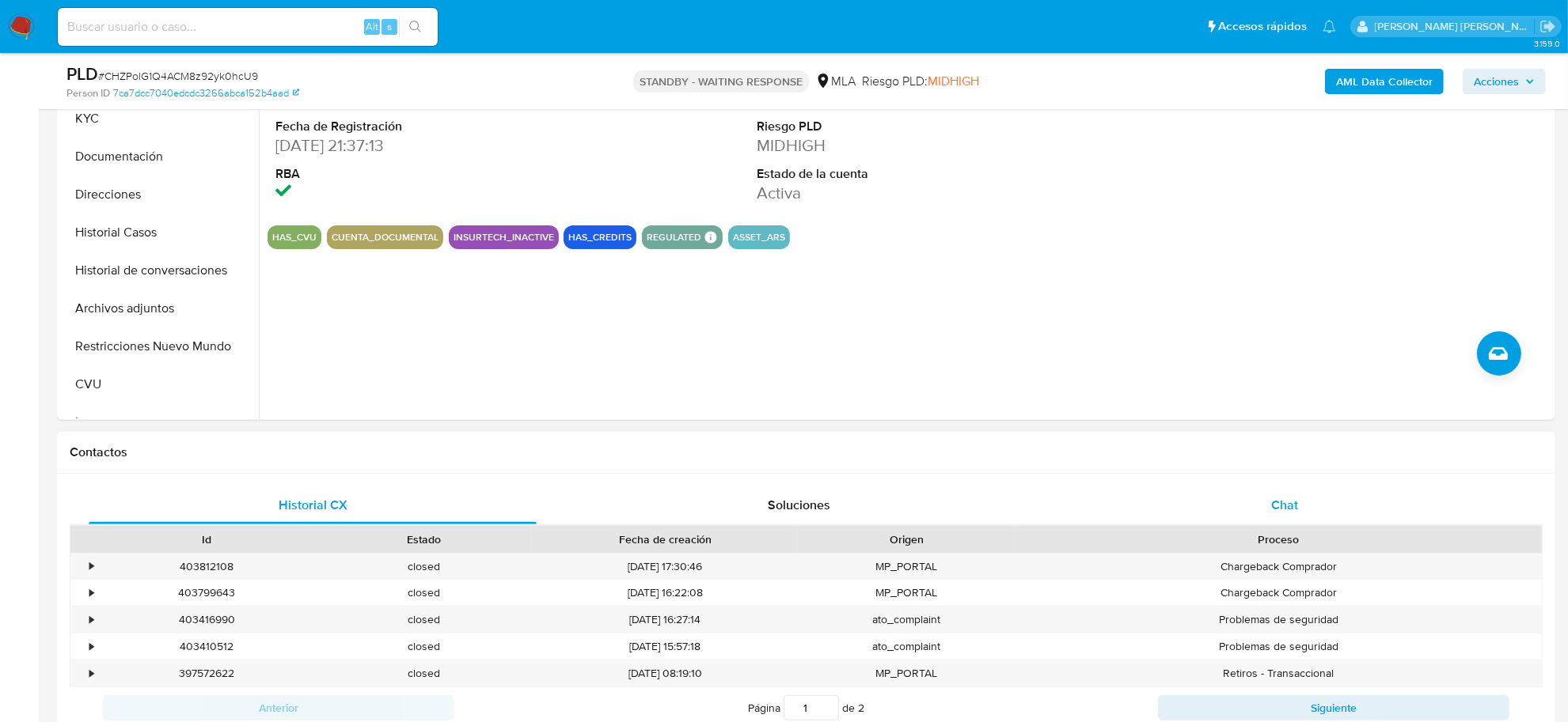
drag, startPoint x: 1293, startPoint y: 515, endPoint x: 1279, endPoint y: 507, distance: 16.1
click at [1292, 515] on span "Chat" at bounding box center [1284, 505] width 27 height 18
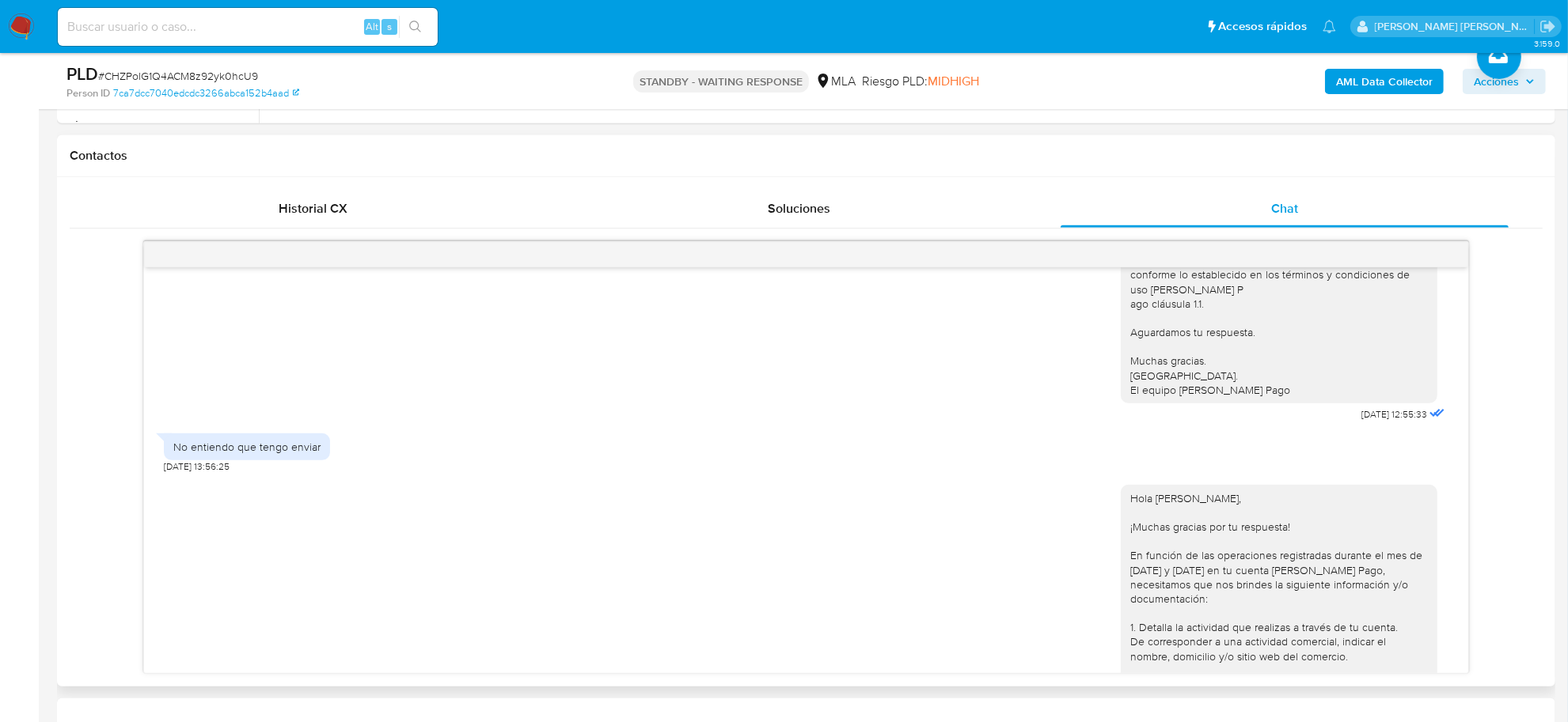
scroll to position [1010, 0]
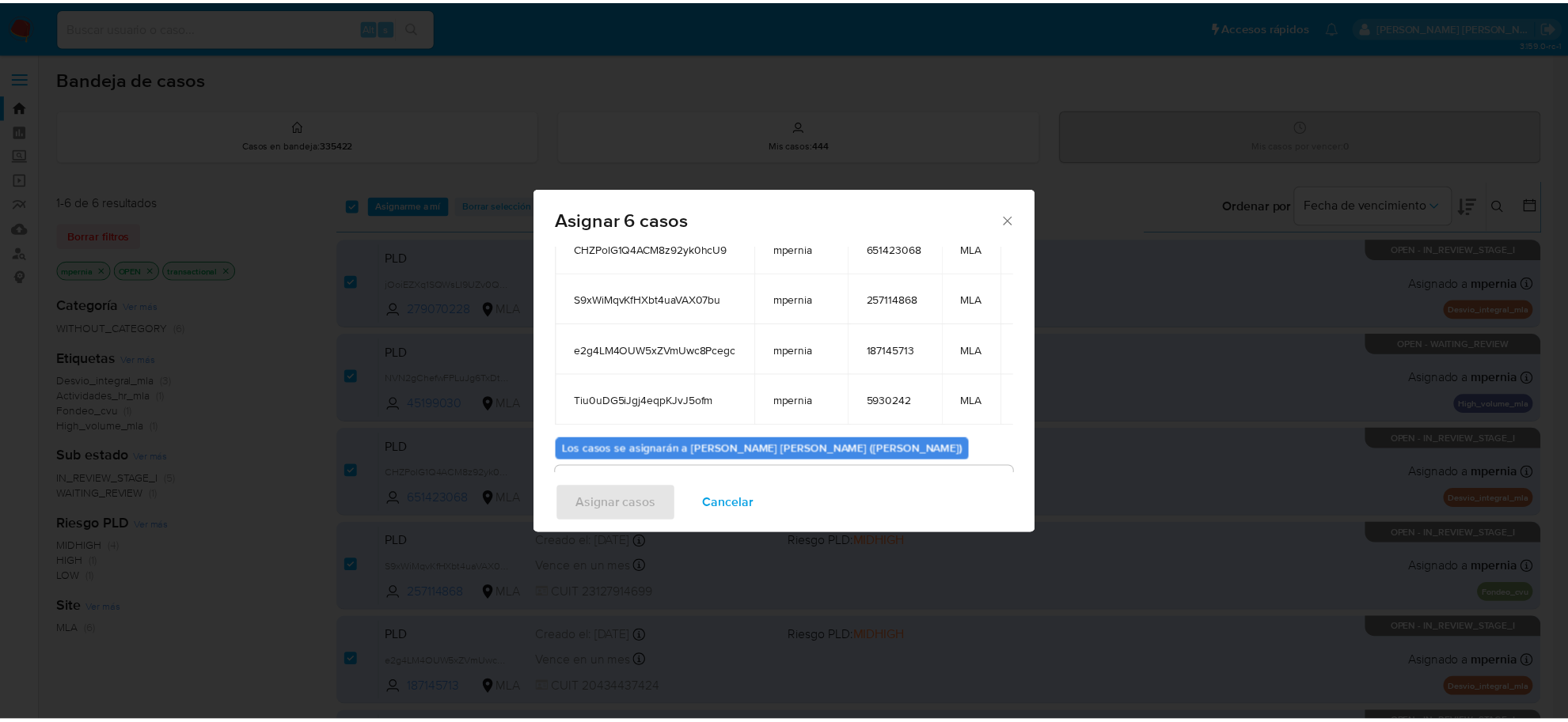
scroll to position [96, 0]
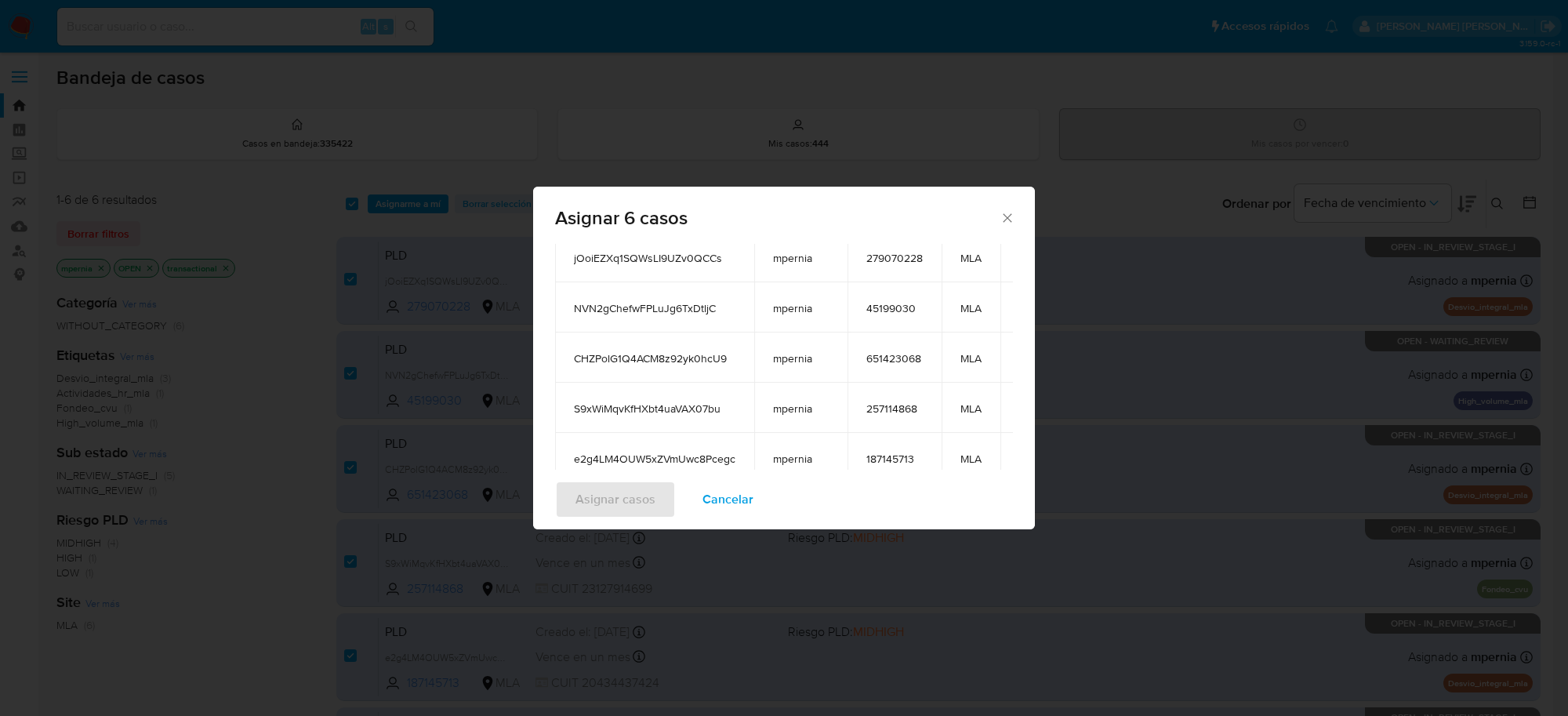
click at [1005, 219] on icon "Cerrar ventana" at bounding box center [1007, 218] width 15 height 15
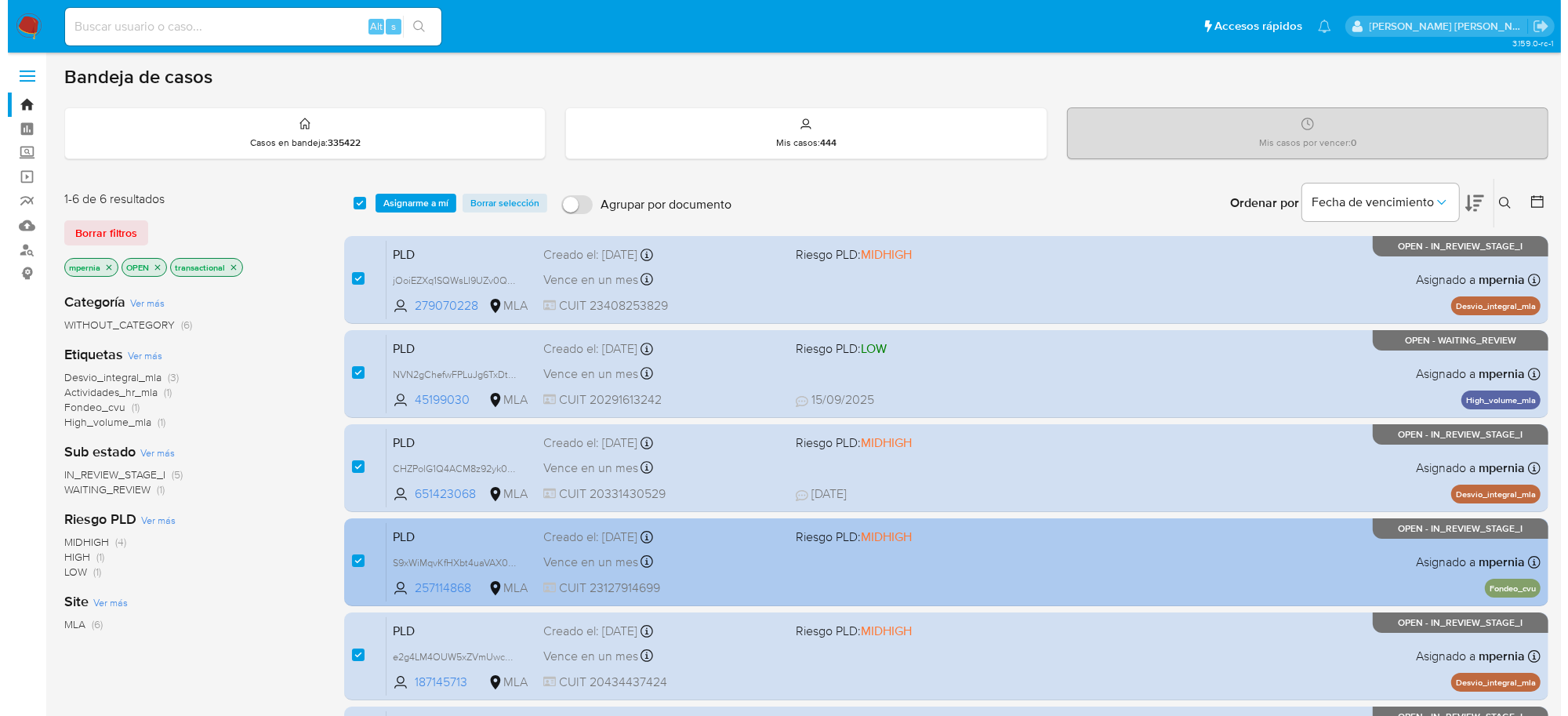
scroll to position [0, 0]
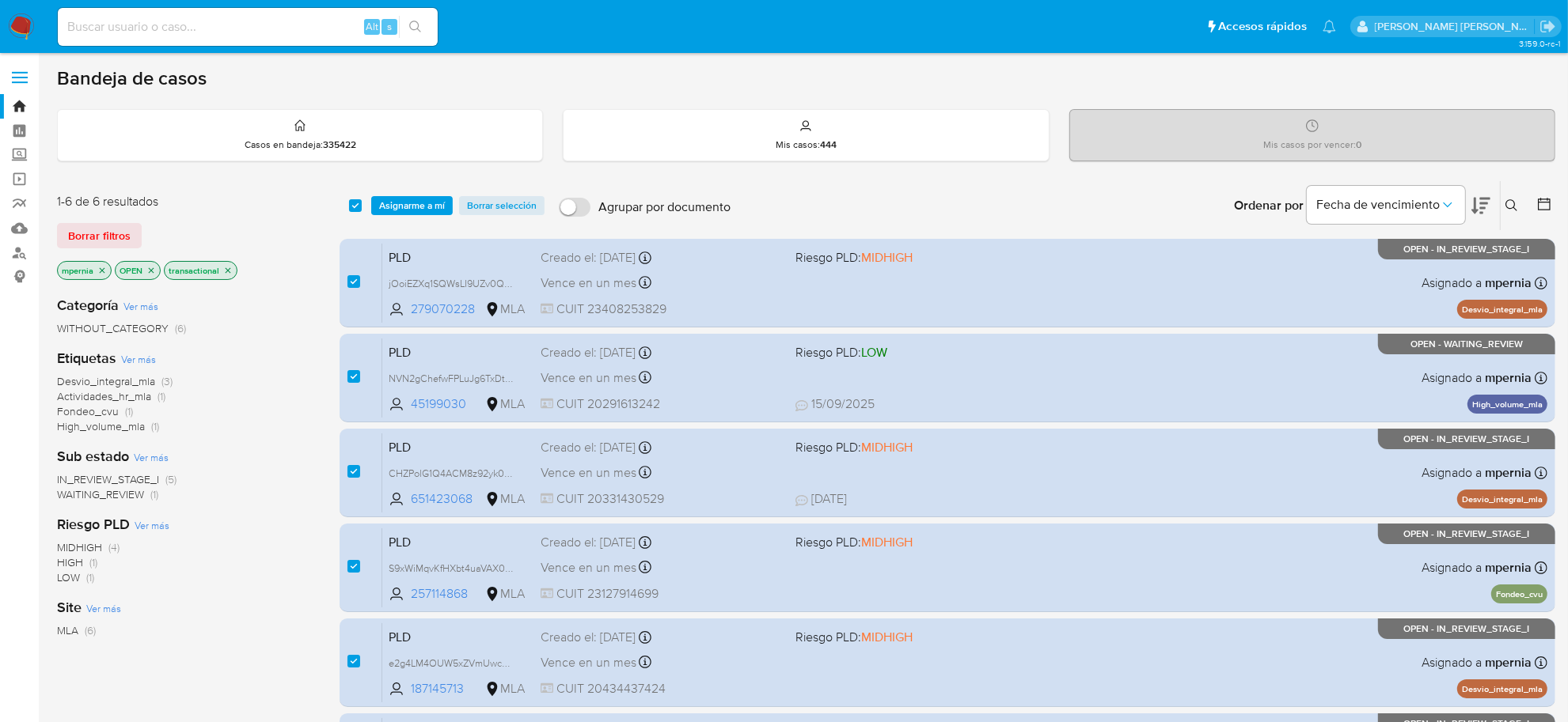
click at [421, 202] on span "Asignarme a mí" at bounding box center [412, 205] width 65 height 16
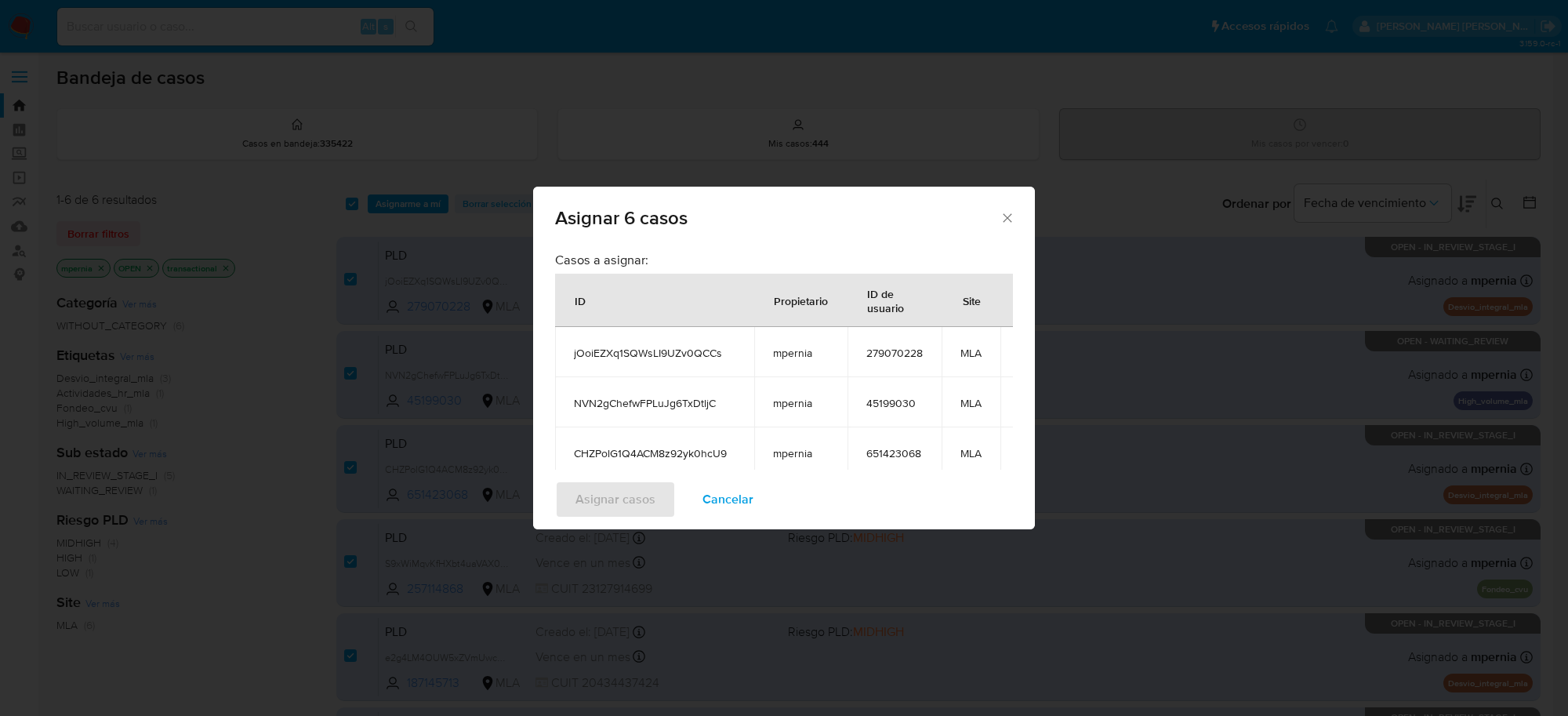
click at [1013, 216] on icon "Cerrar ventana" at bounding box center [1007, 218] width 15 height 15
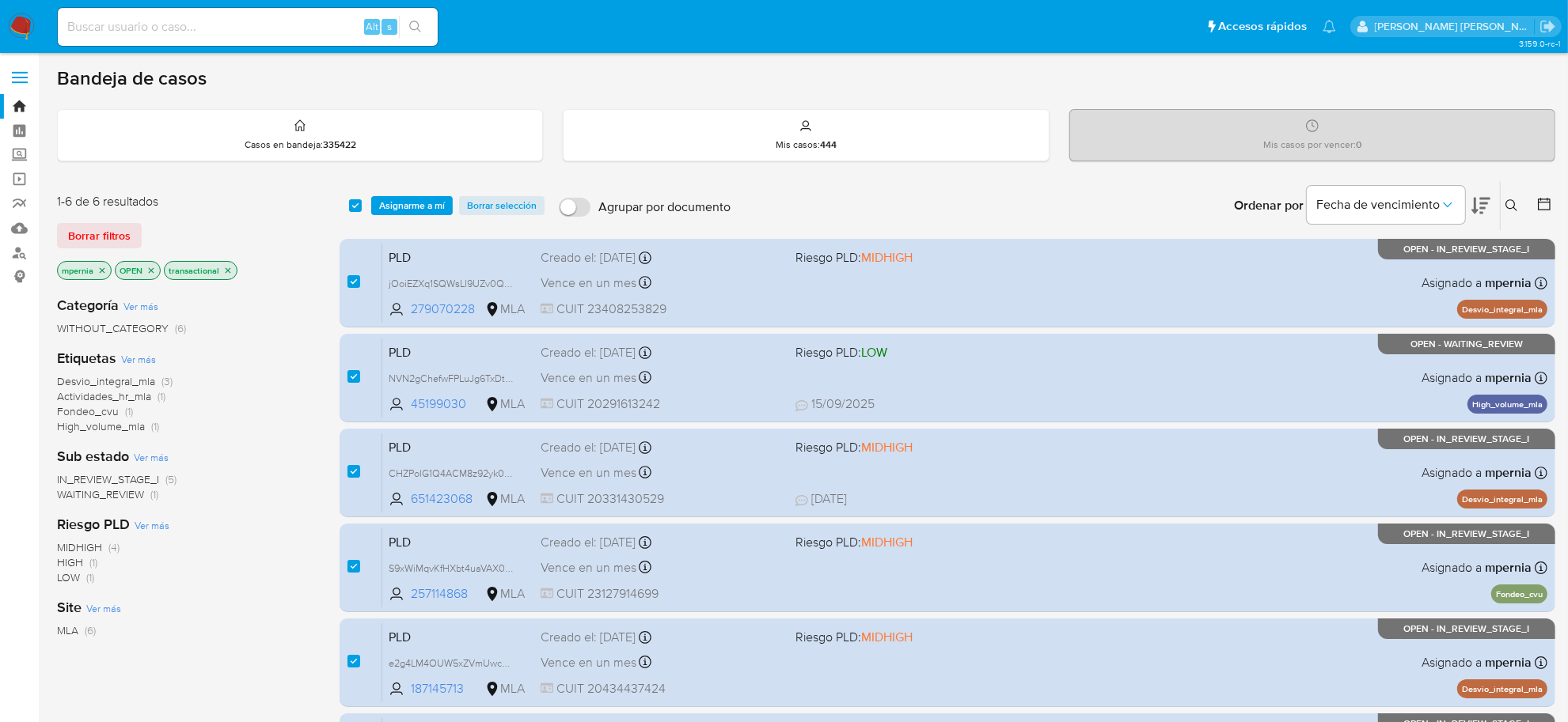
click at [432, 204] on span "Asignarme a mí" at bounding box center [412, 205] width 65 height 16
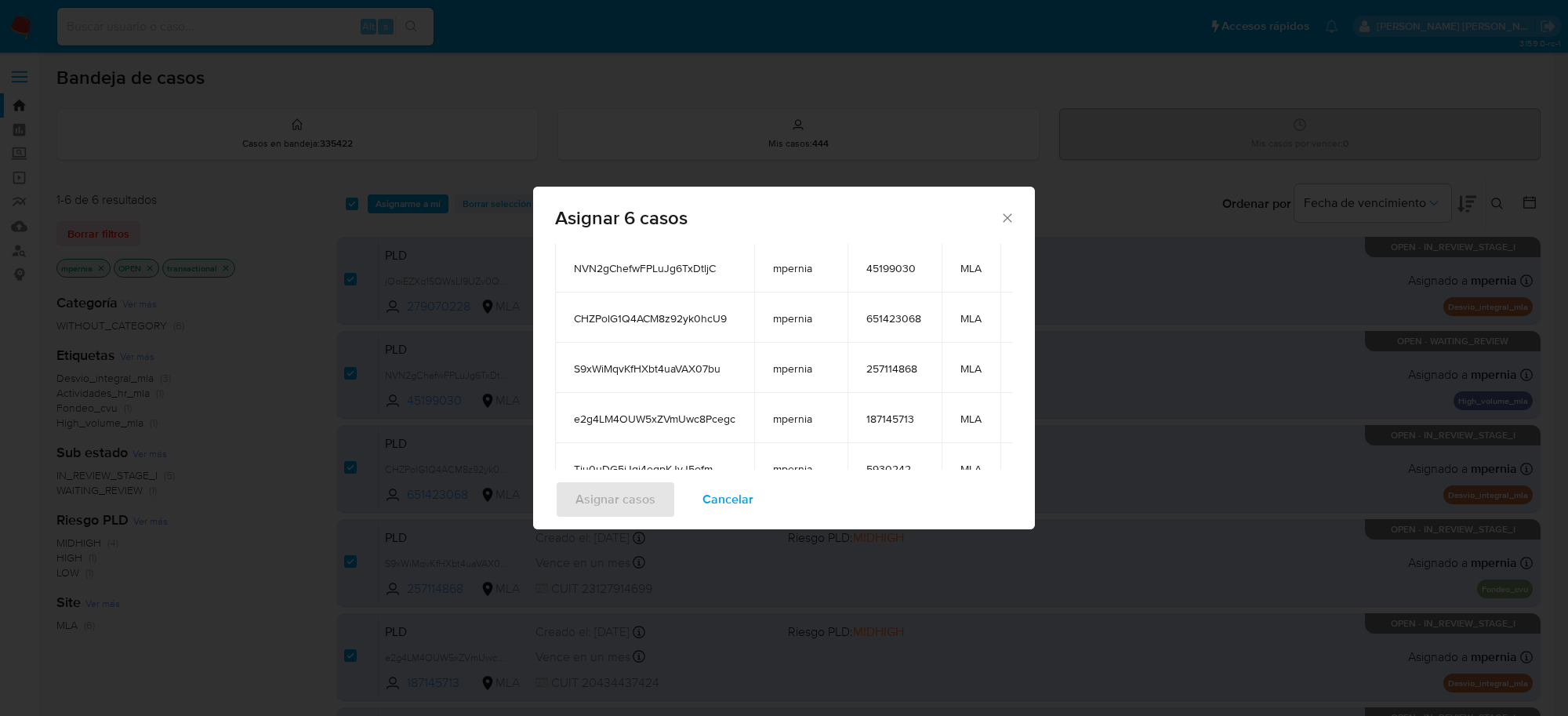
scroll to position [291, 0]
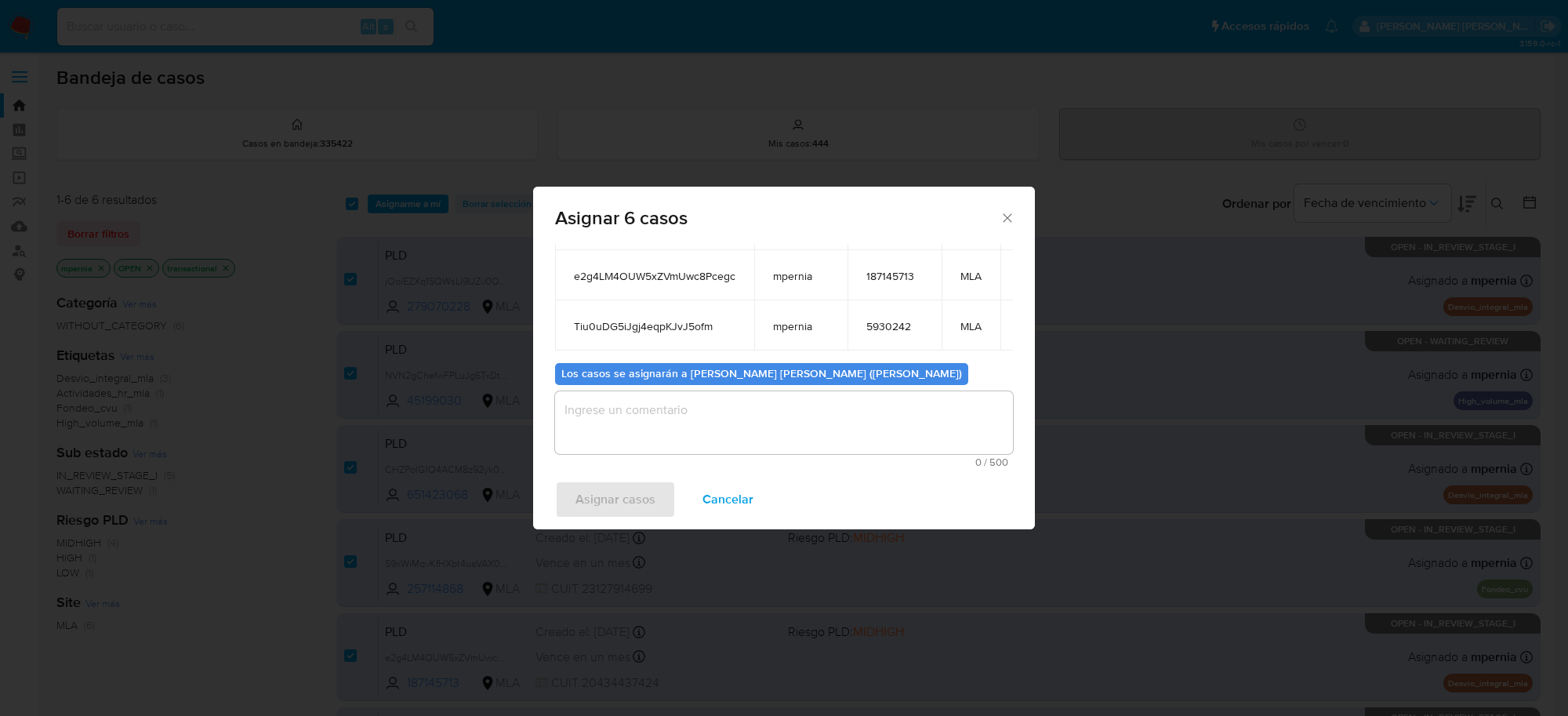
click at [757, 405] on textarea "assign-modal" at bounding box center [784, 422] width 458 height 62
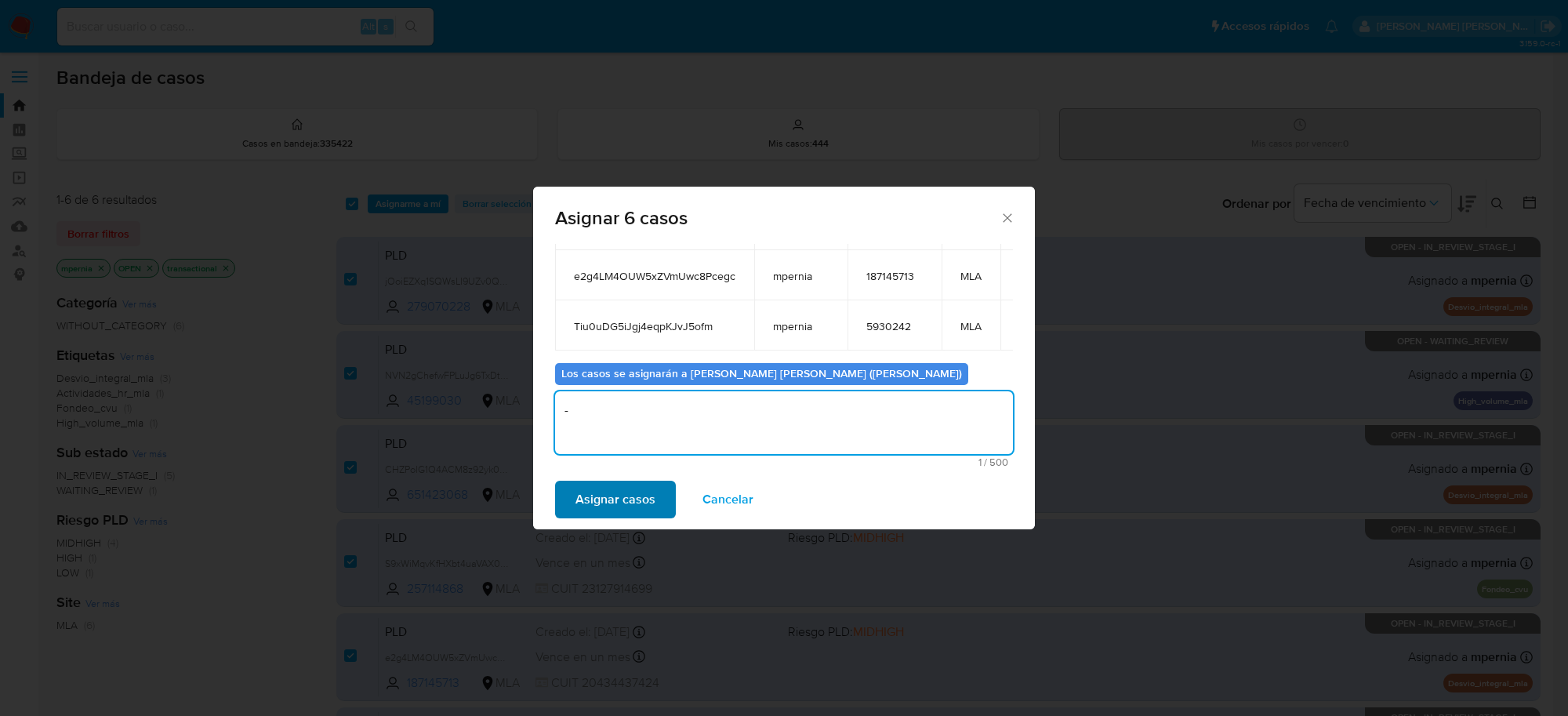
type textarea "-"
click at [648, 492] on span "Asignar casos" at bounding box center [615, 500] width 80 height 35
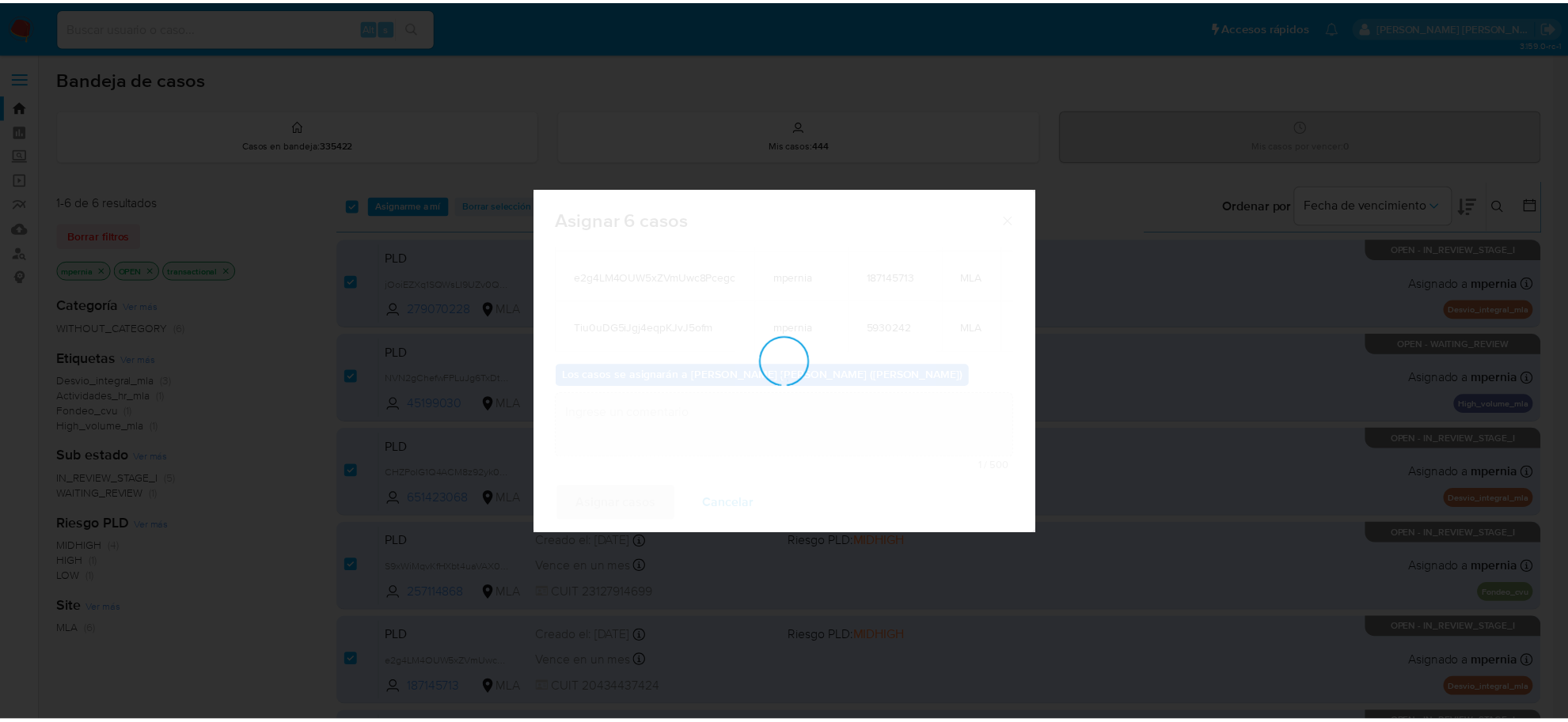
scroll to position [96, 0]
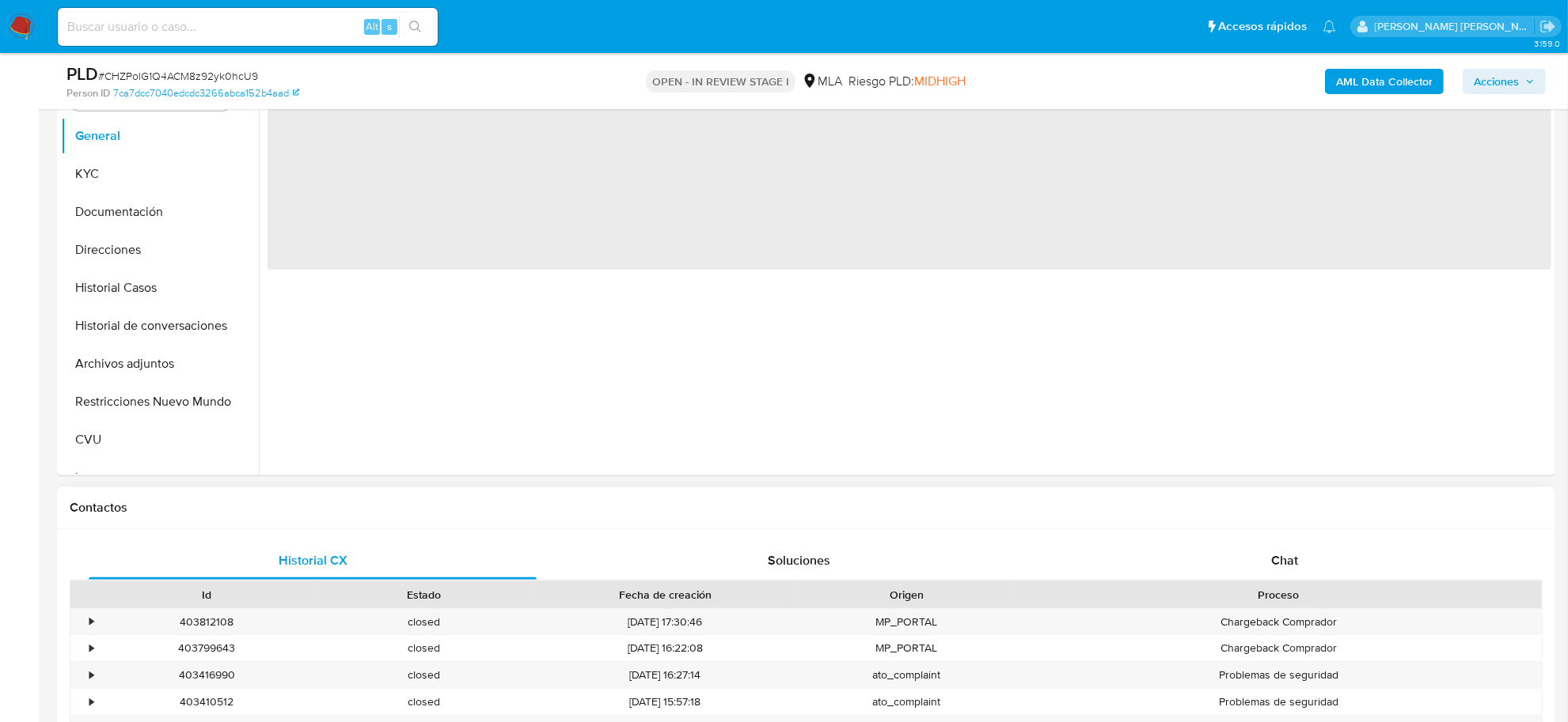
select select "10"
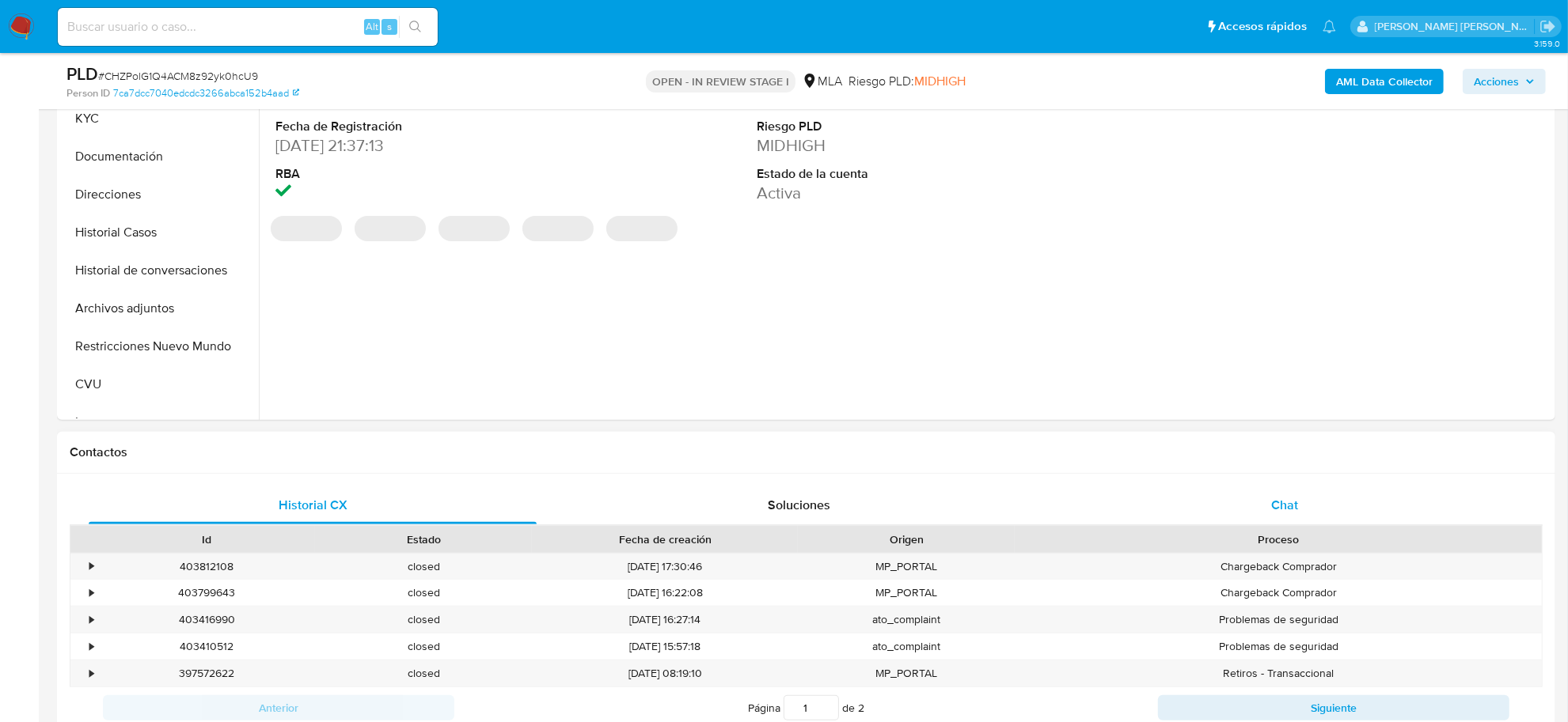
click at [1286, 501] on span "Chat" at bounding box center [1284, 505] width 27 height 18
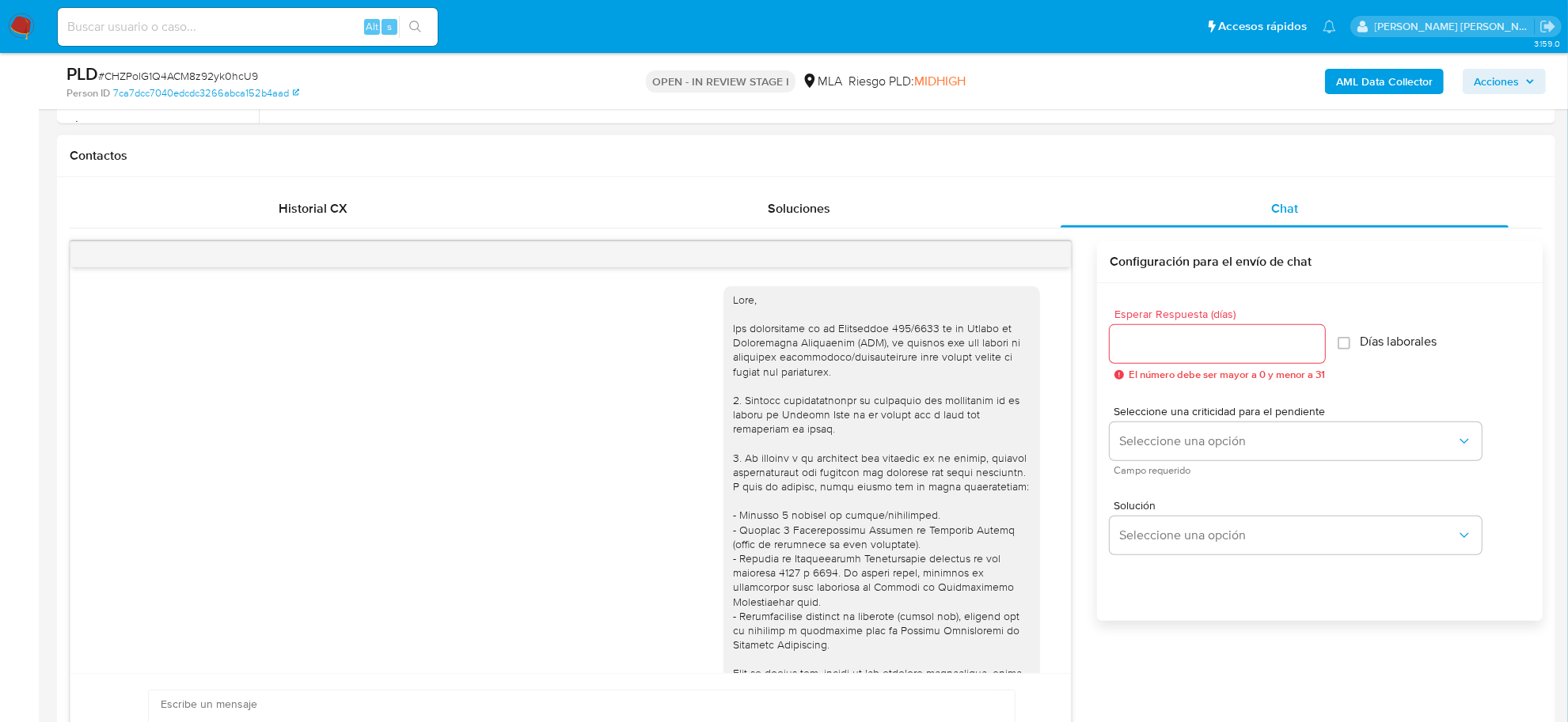
scroll to position [1801, 0]
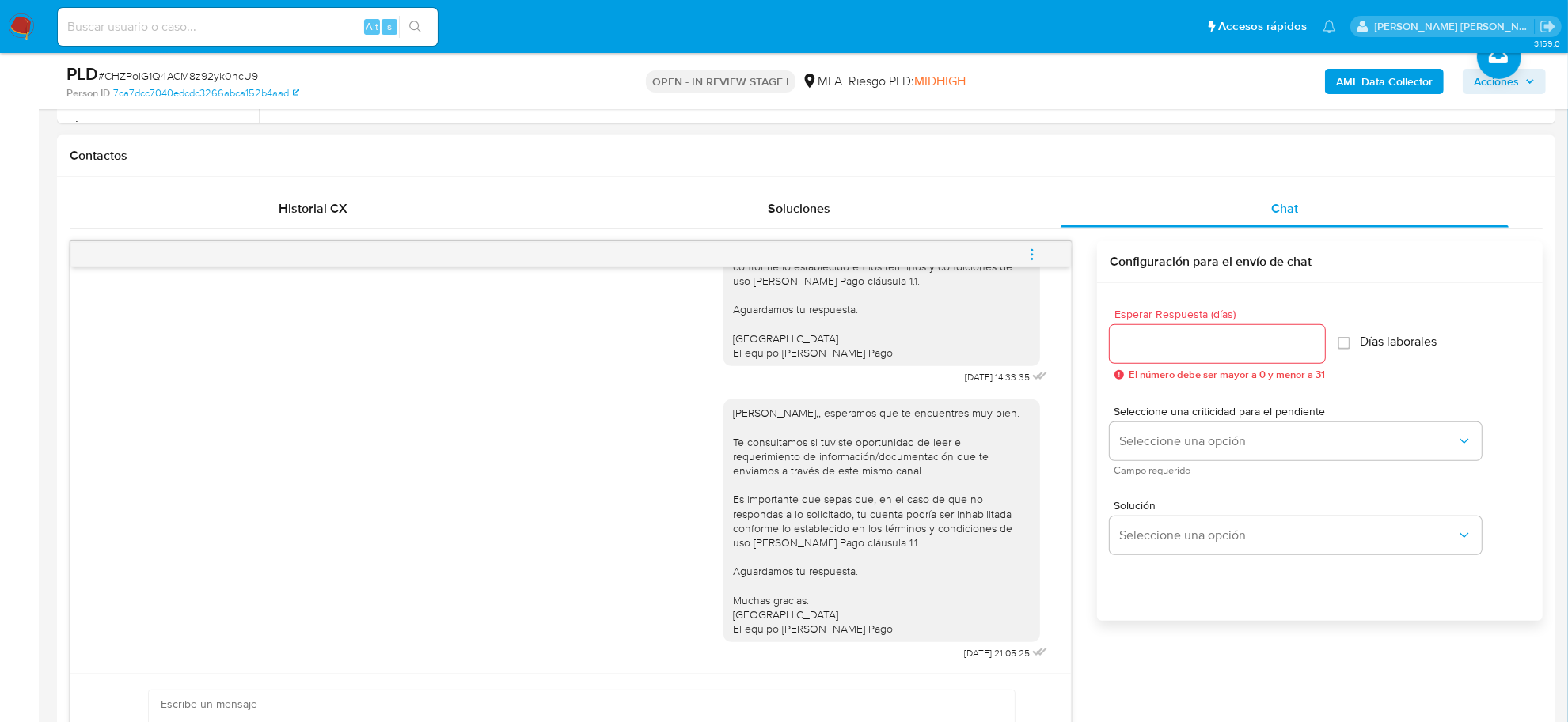
click at [1033, 251] on icon "menu-action" at bounding box center [1032, 250] width 2 height 2
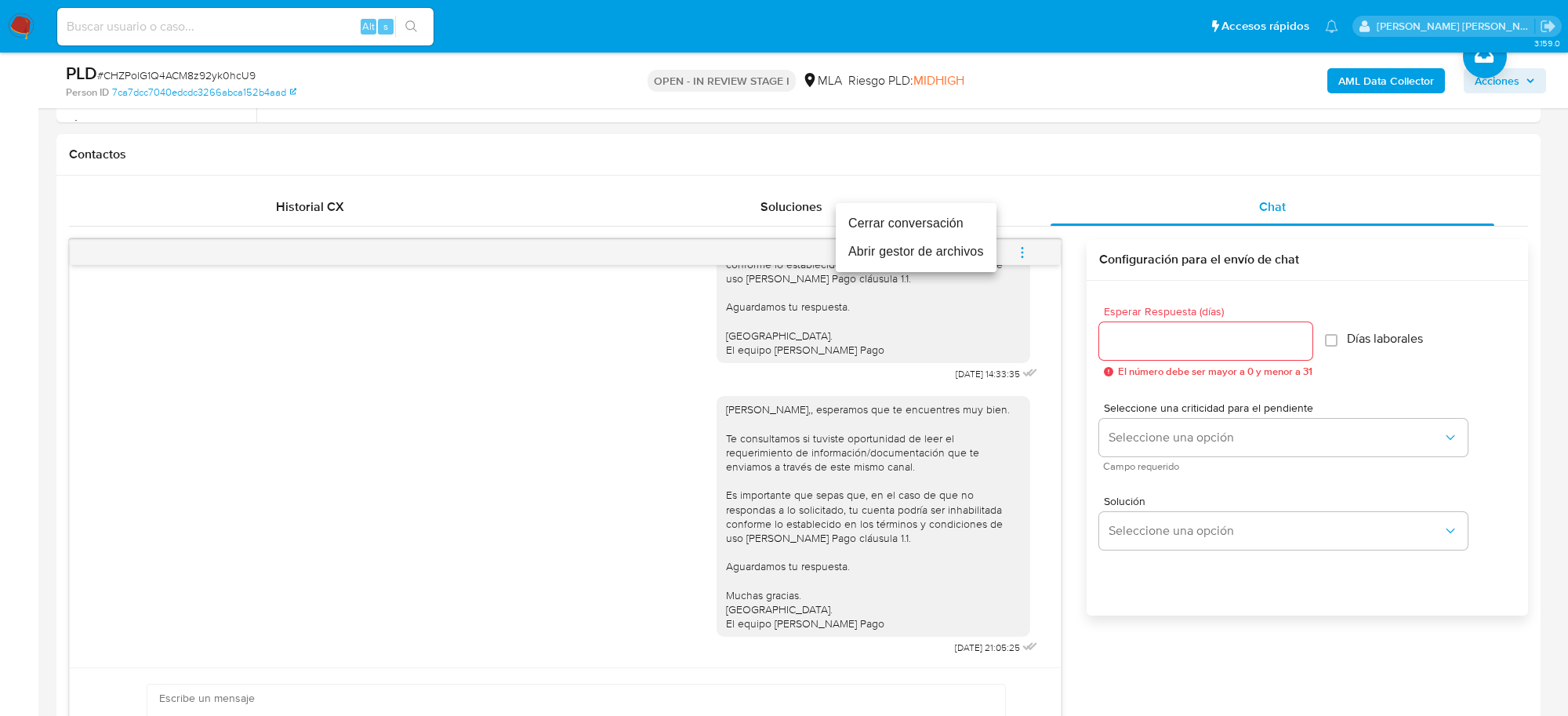
click at [920, 217] on li "Cerrar conversación" at bounding box center [916, 224] width 161 height 28
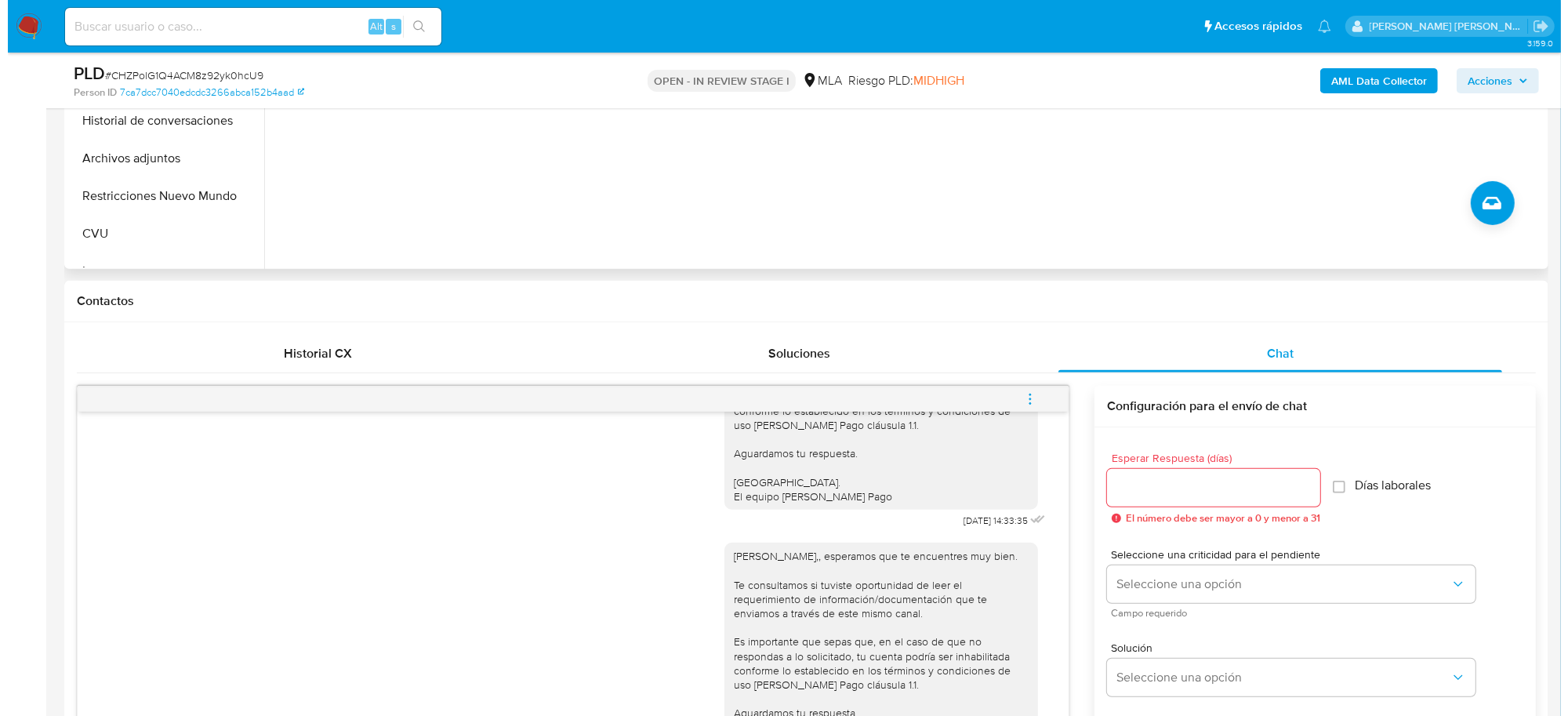
scroll to position [294, 0]
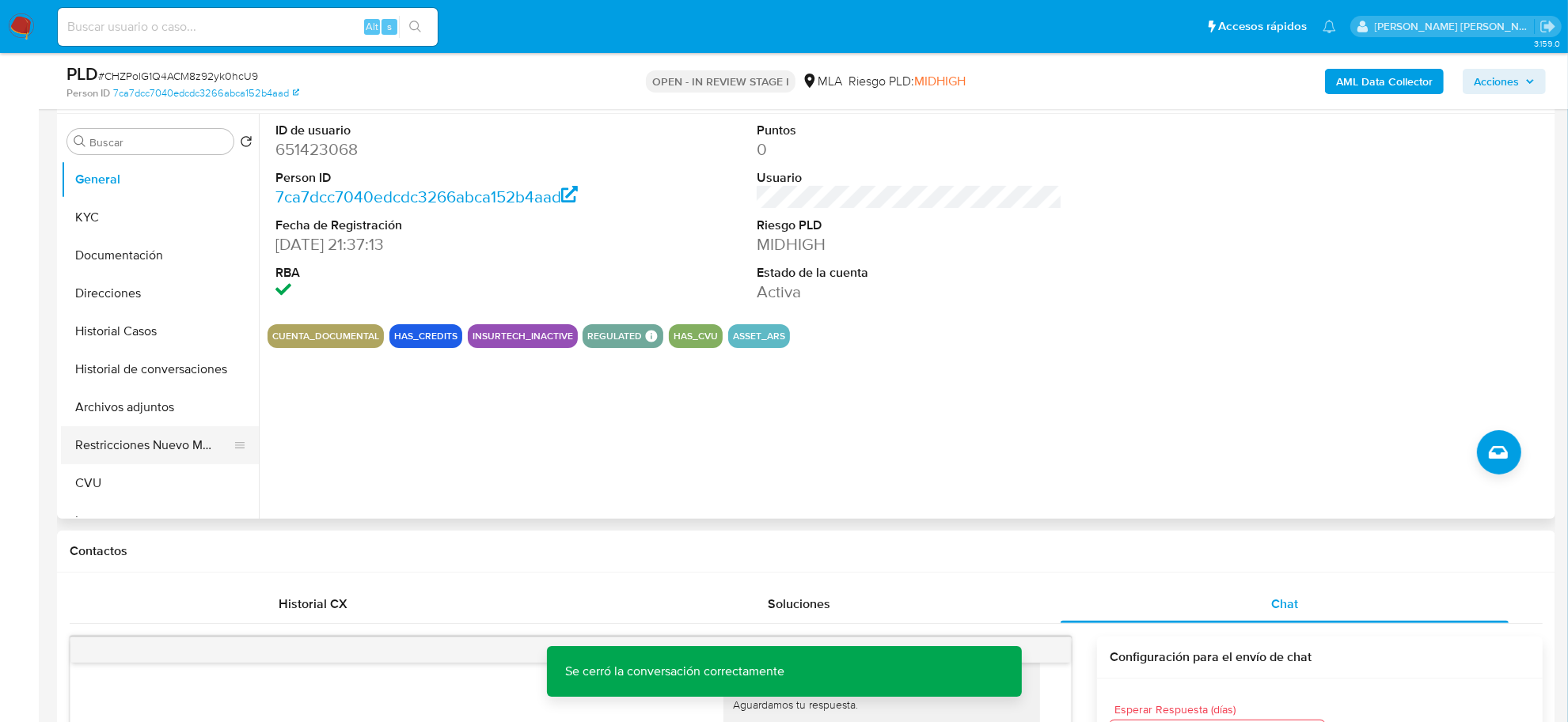
click at [101, 452] on button "Restricciones Nuevo Mundo" at bounding box center [154, 445] width 185 height 38
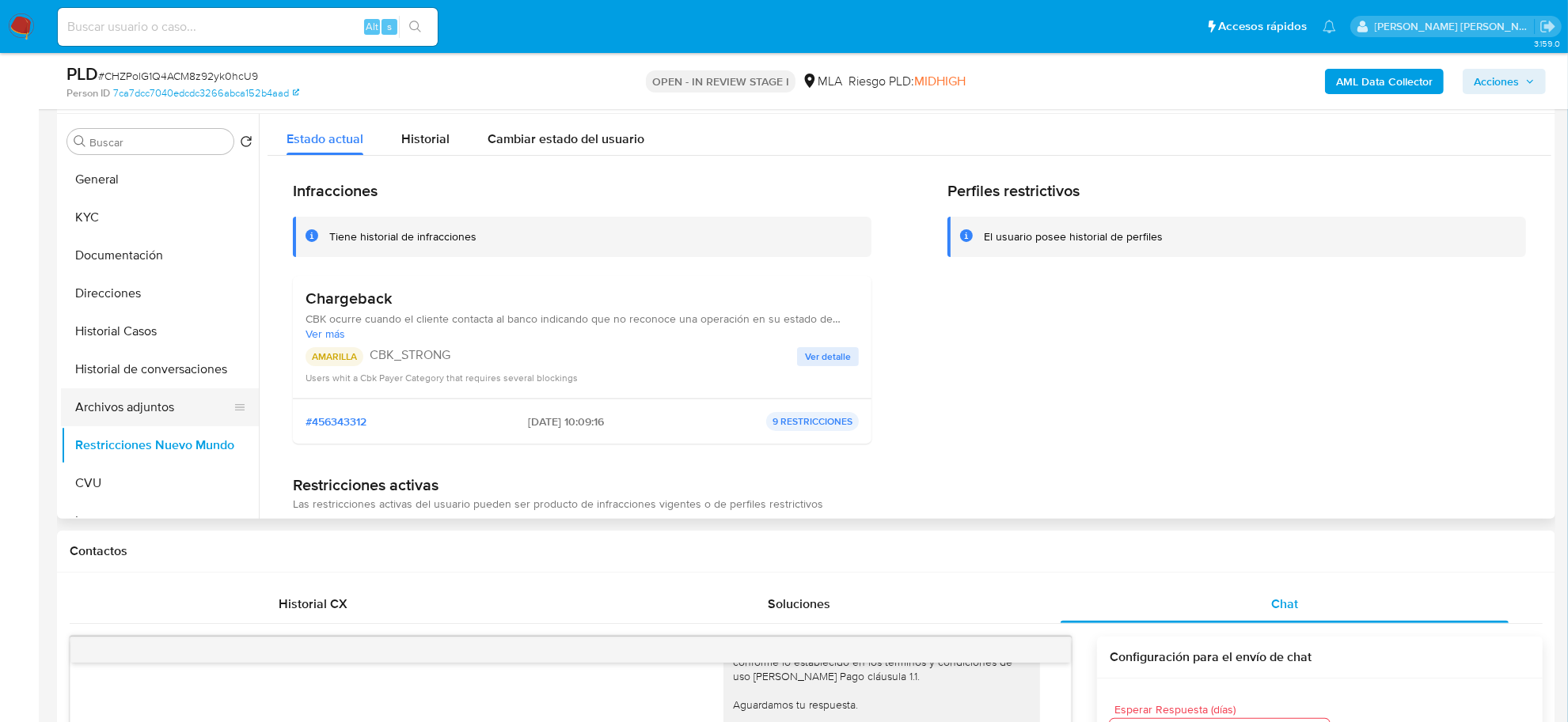
click at [109, 409] on button "Archivos adjuntos" at bounding box center [154, 408] width 185 height 38
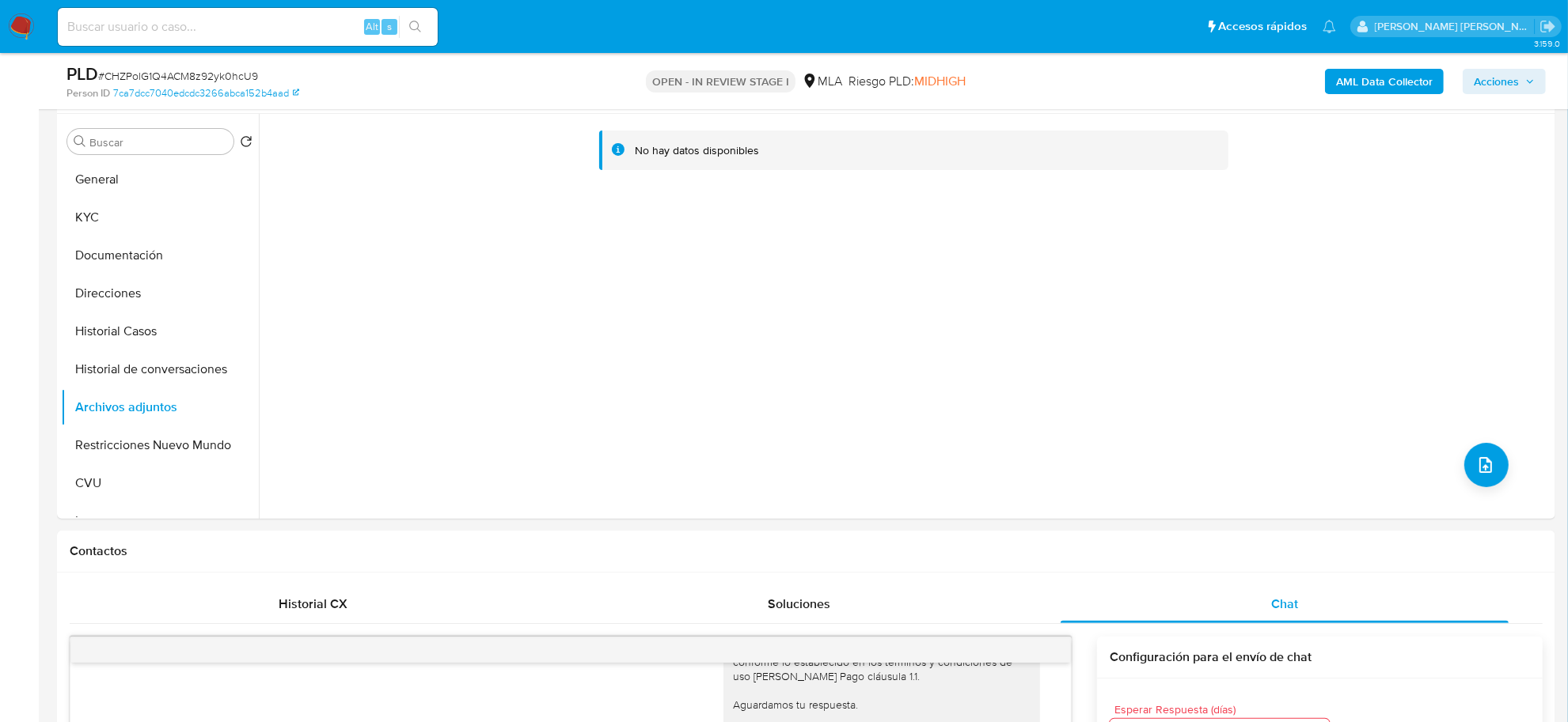
click at [1372, 79] on b "AML Data Collector" at bounding box center [1384, 81] width 96 height 25
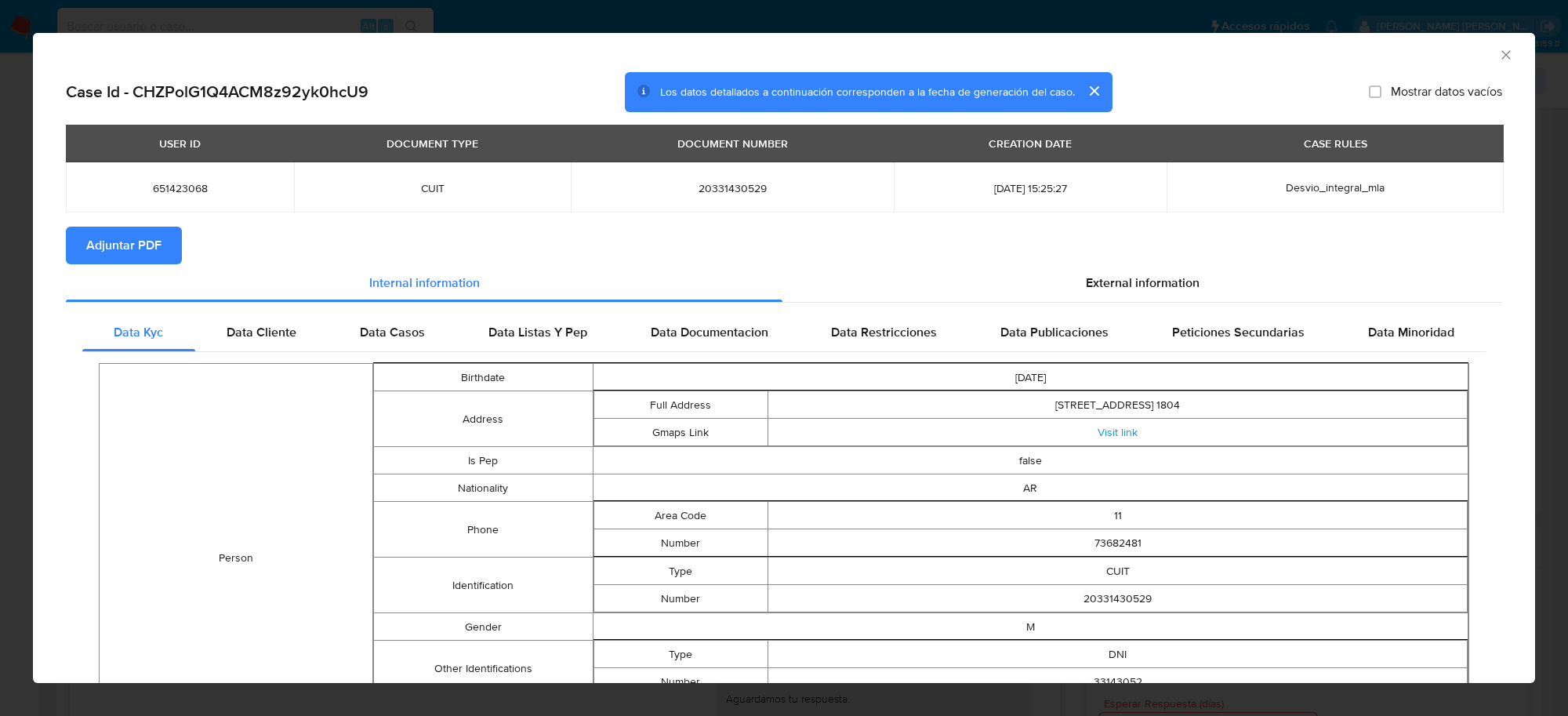
click at [134, 262] on span "Adjuntar PDF" at bounding box center [124, 245] width 75 height 35
click at [1502, 53] on icon "Cerrar ventana" at bounding box center [1506, 54] width 9 height 9
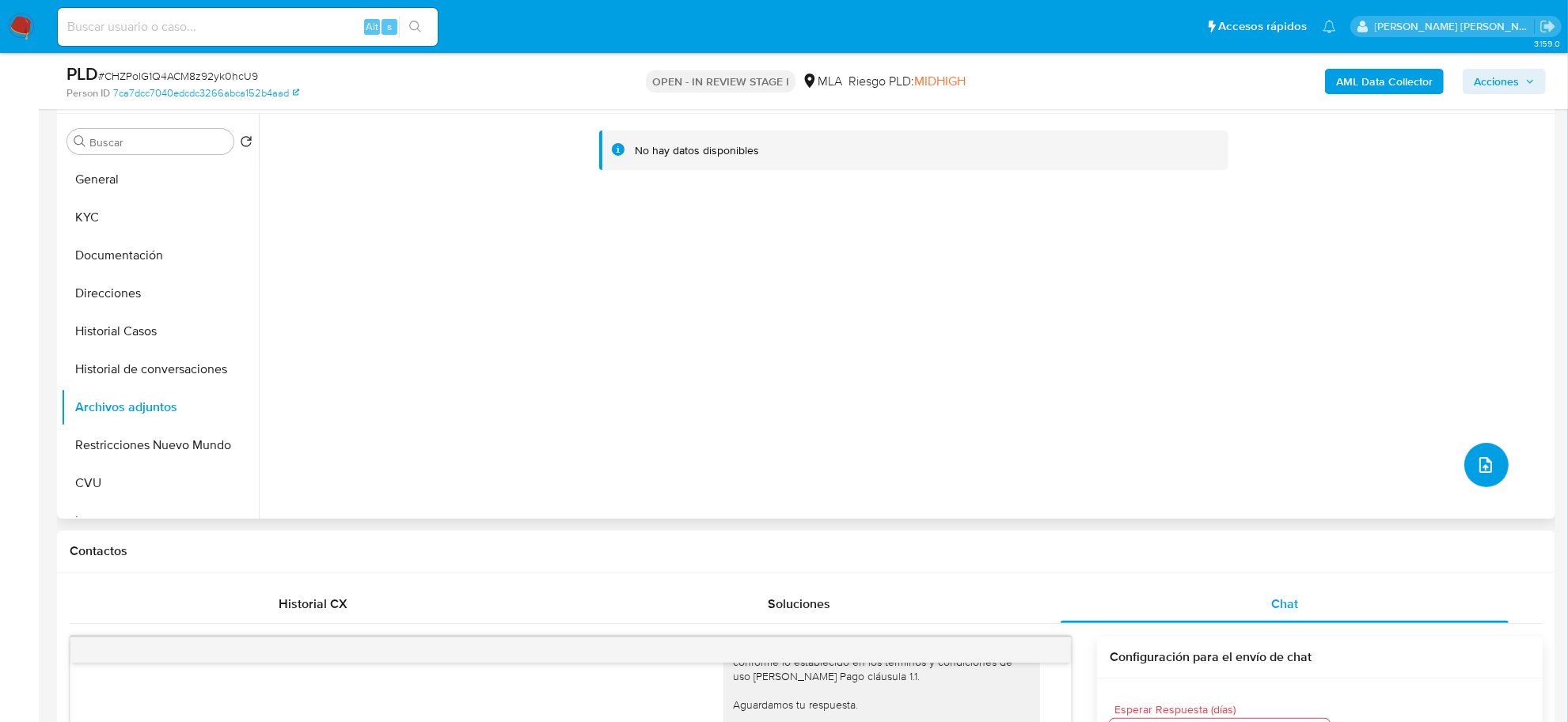
click at [1494, 467] on button "upload-file" at bounding box center [1486, 465] width 44 height 44
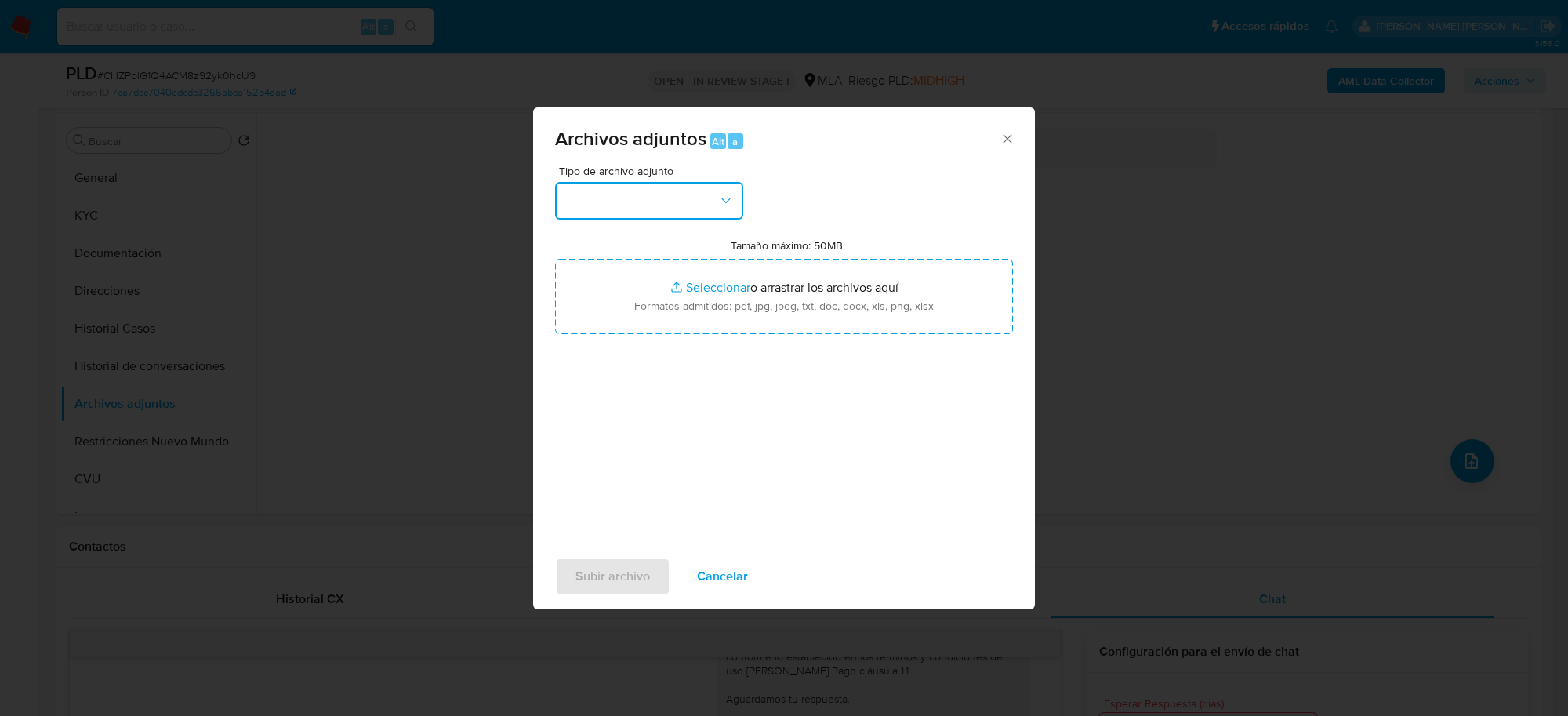
click at [704, 218] on button "button" at bounding box center [649, 201] width 188 height 37
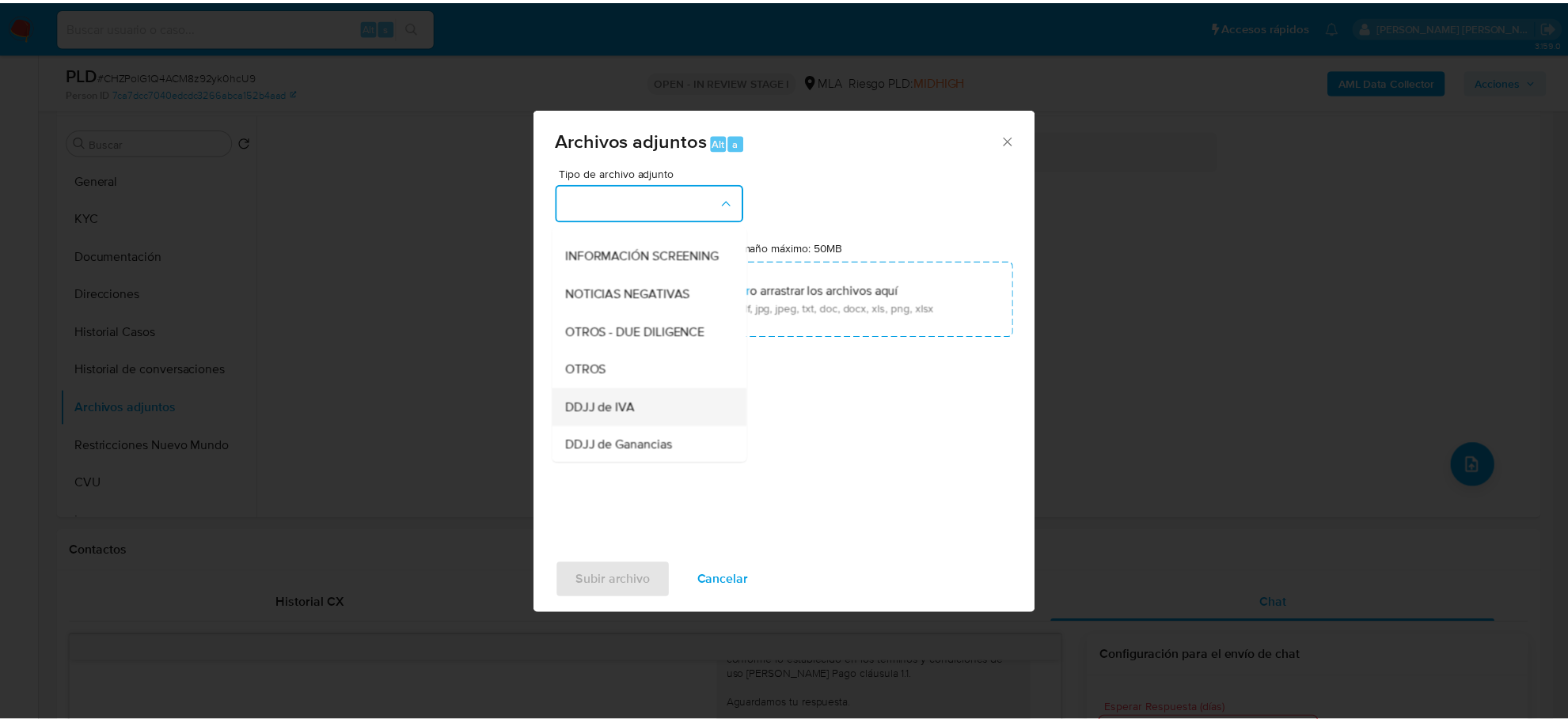
scroll to position [198, 0]
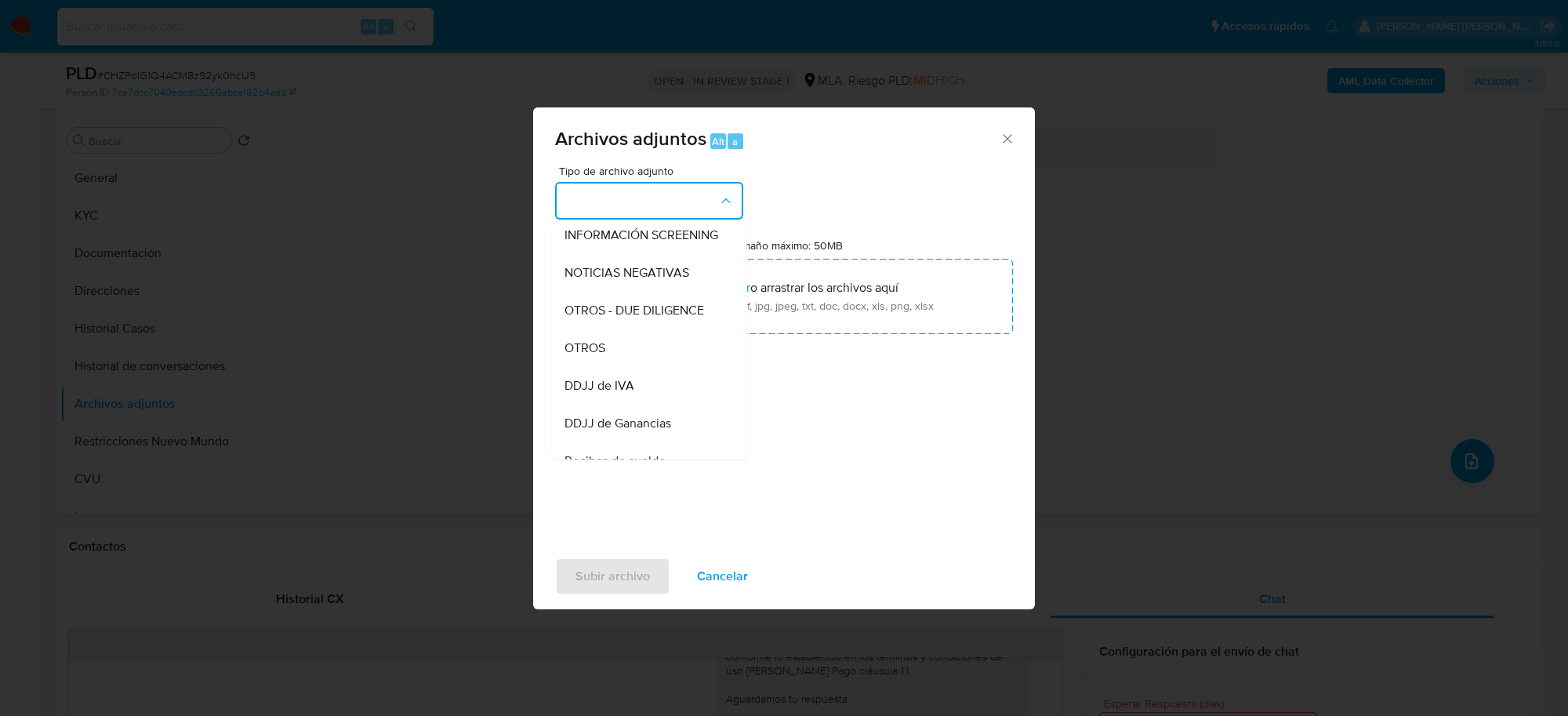
click at [609, 359] on div "OTROS" at bounding box center [644, 348] width 160 height 37
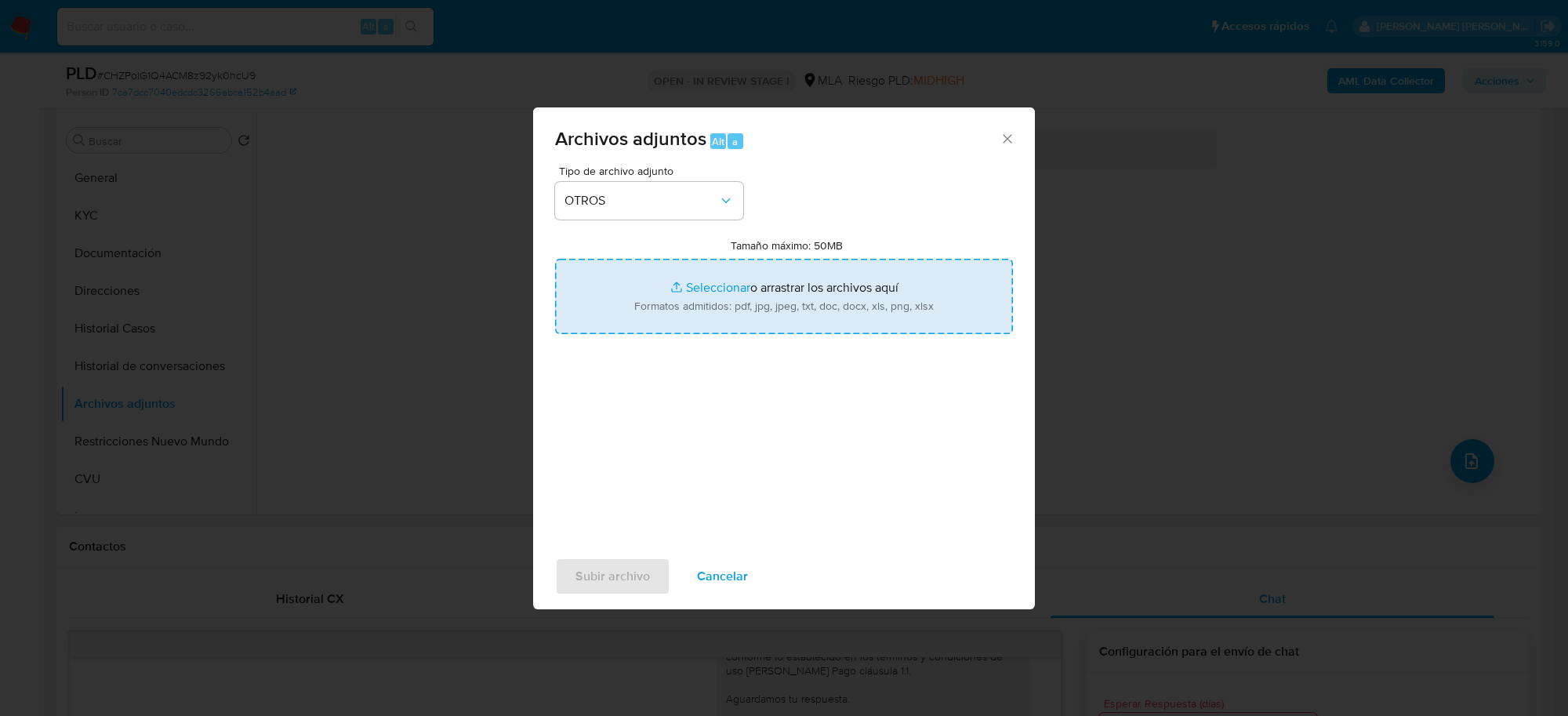
type input "C:\fakepath\Movimientos-Aladdin-651423068.xlsx"
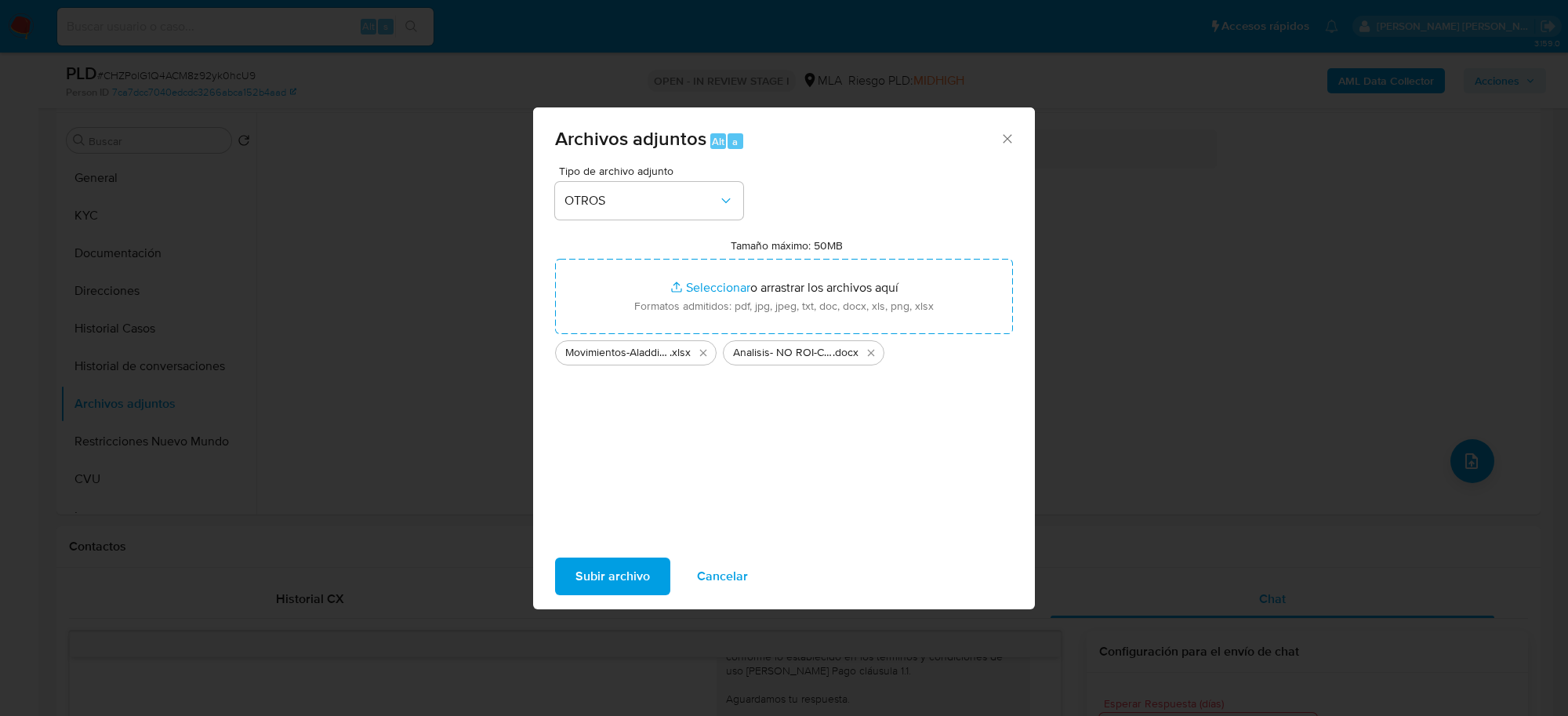
click at [601, 571] on span "Subir archivo" at bounding box center [613, 577] width 74 height 35
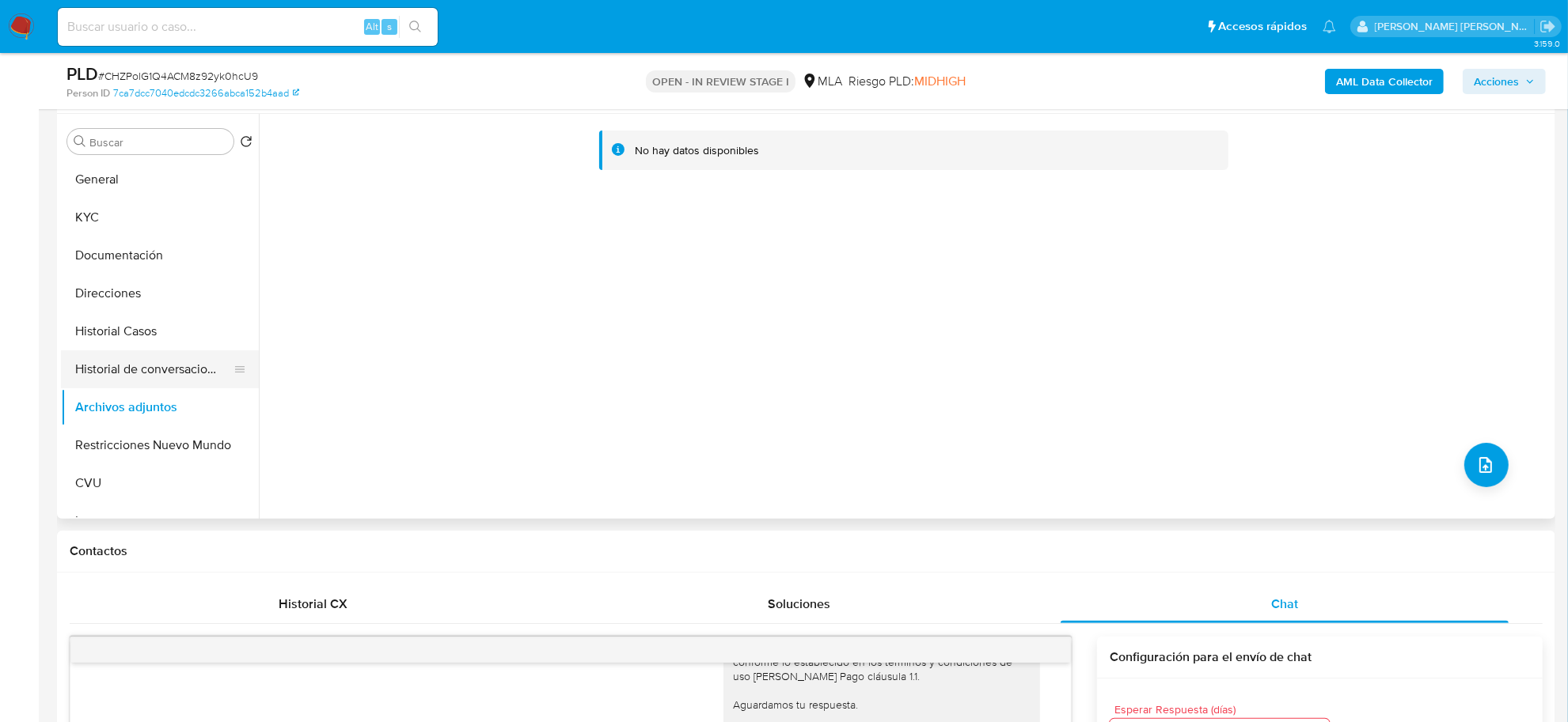
click at [139, 372] on button "Historial de conversaciones" at bounding box center [154, 369] width 185 height 38
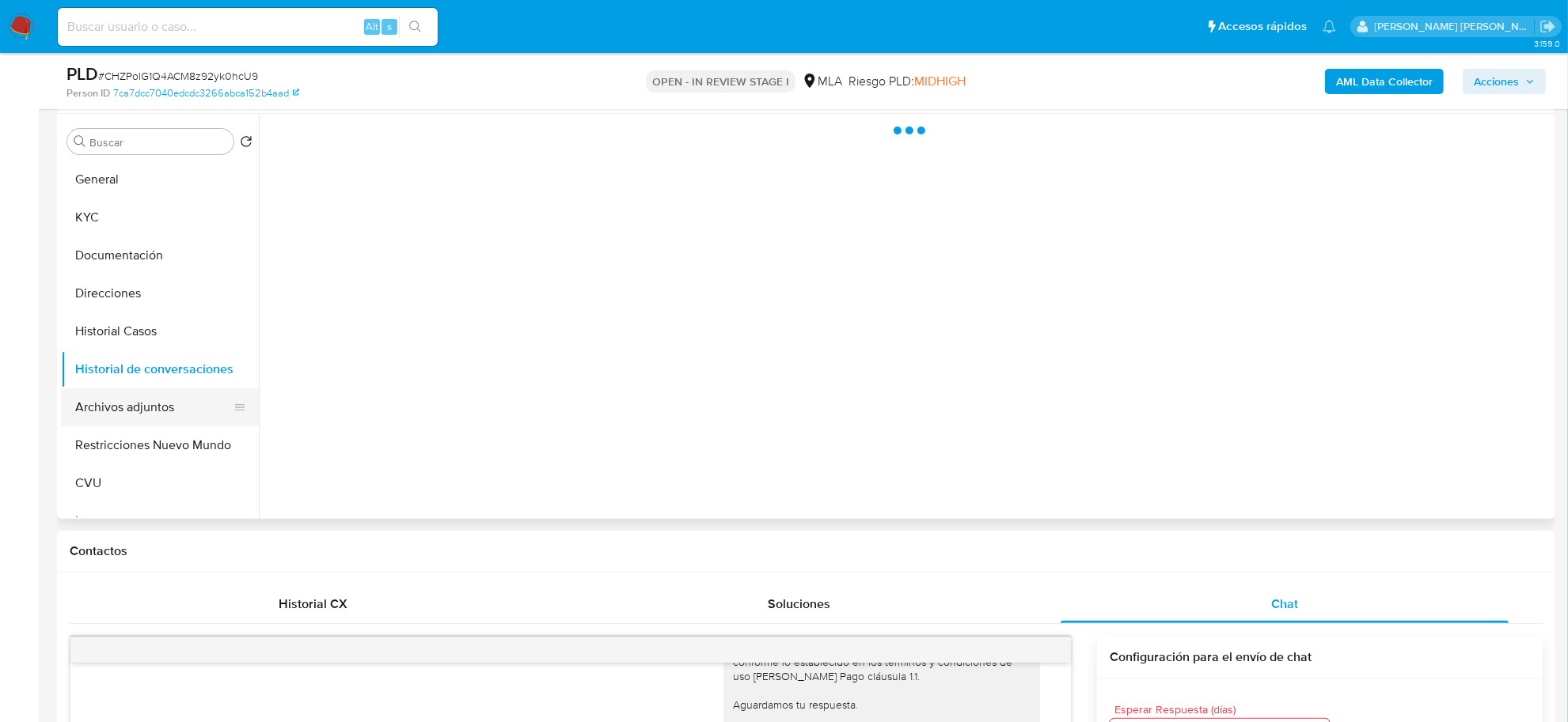
click at [137, 399] on button "Archivos adjuntos" at bounding box center [154, 408] width 185 height 38
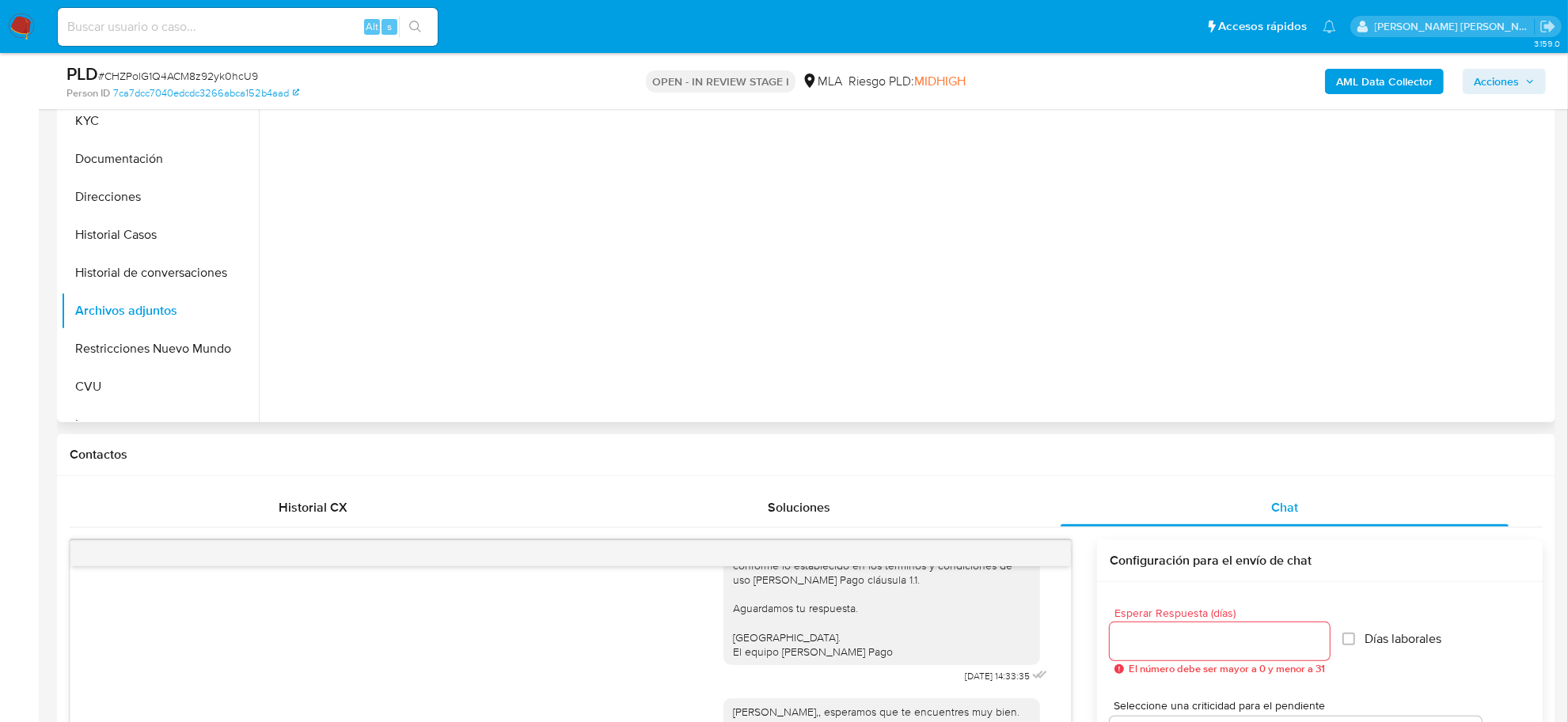
scroll to position [296, 0]
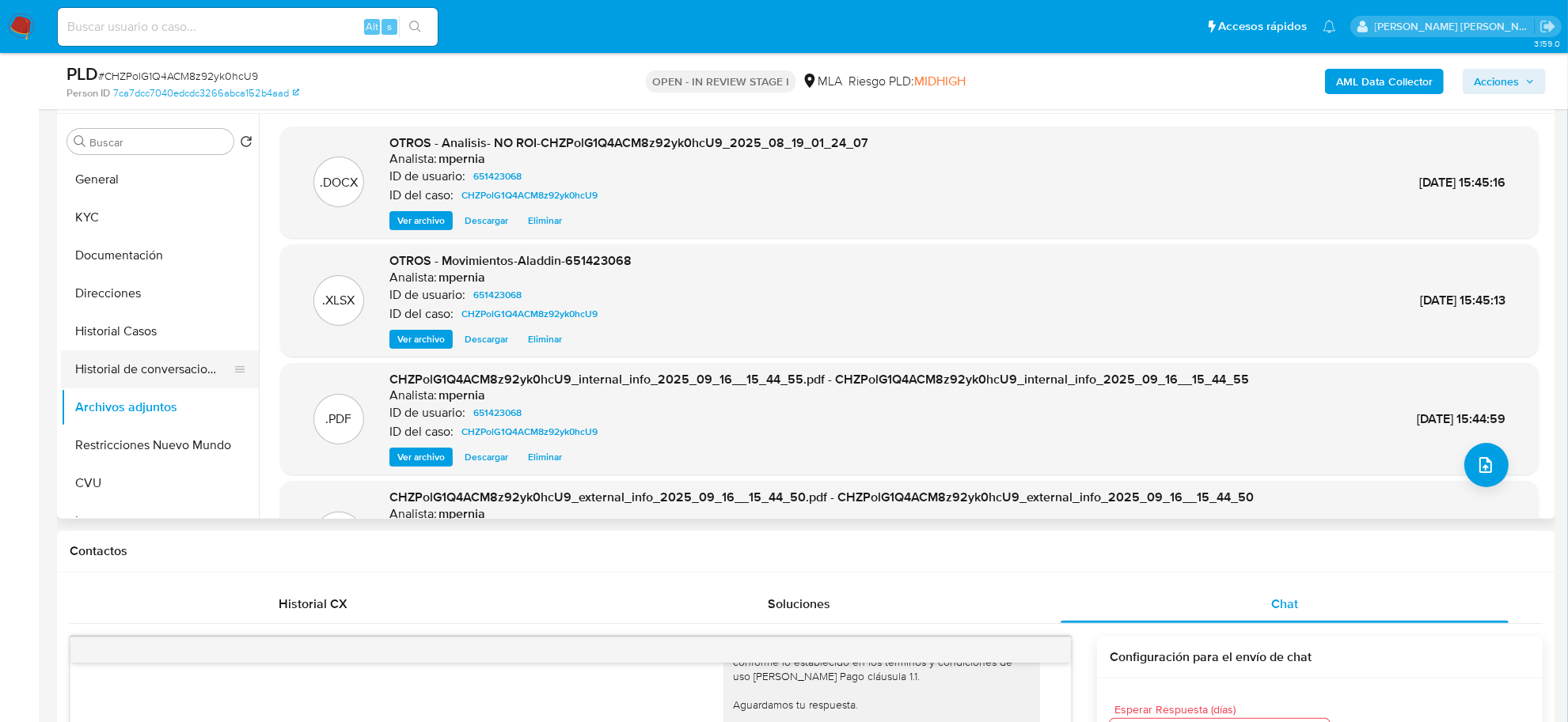
click at [179, 377] on button "Historial de conversaciones" at bounding box center [154, 369] width 185 height 38
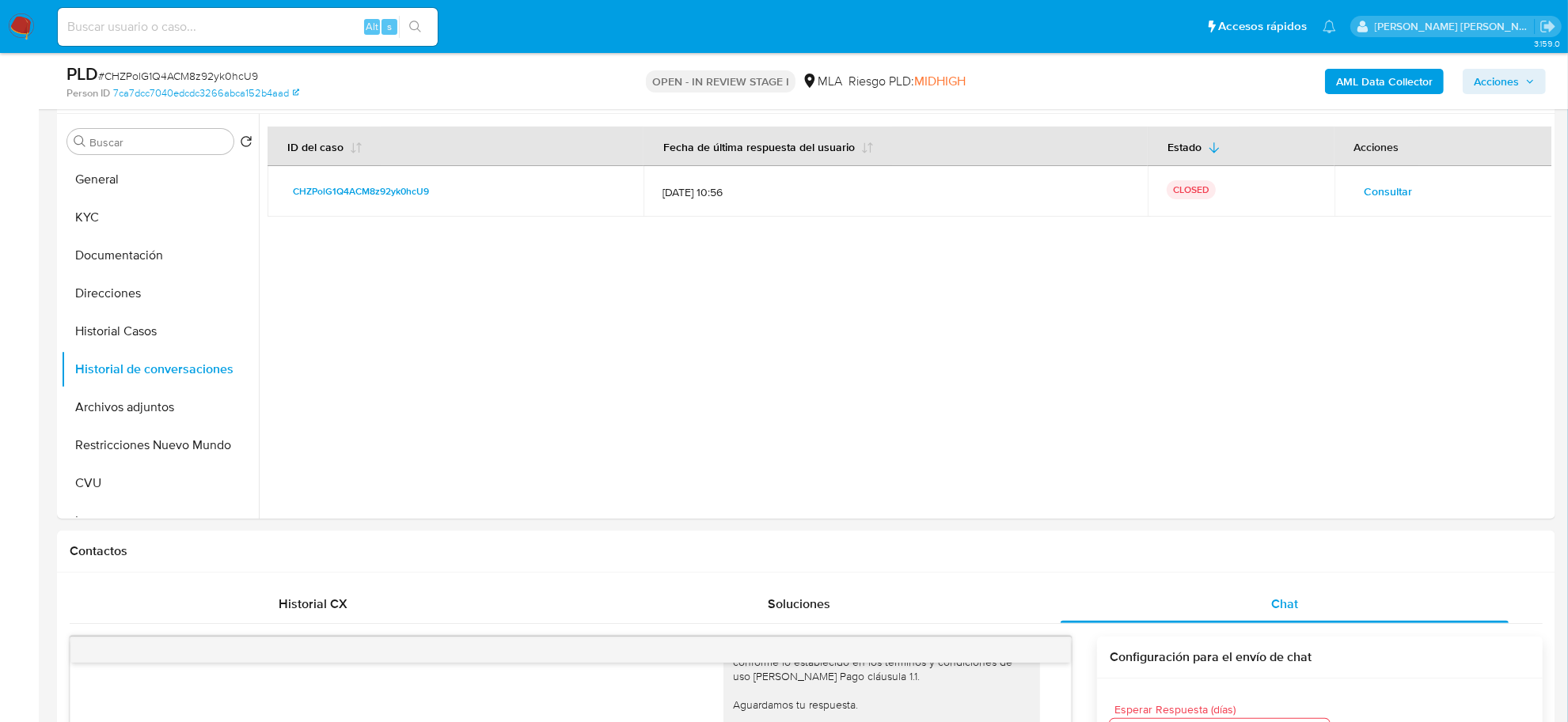
click at [1522, 83] on span "Acciones" at bounding box center [1503, 81] width 61 height 22
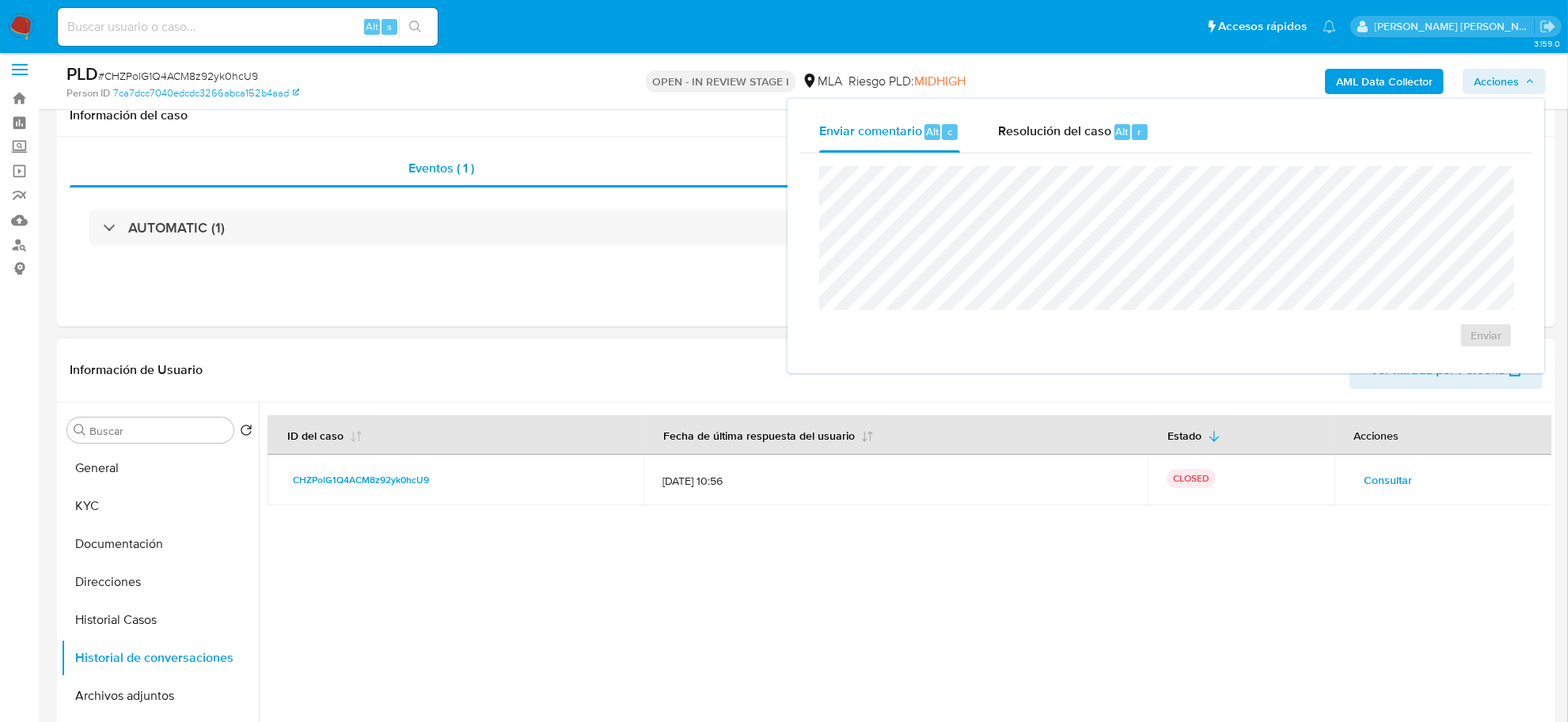
scroll to position [0, 0]
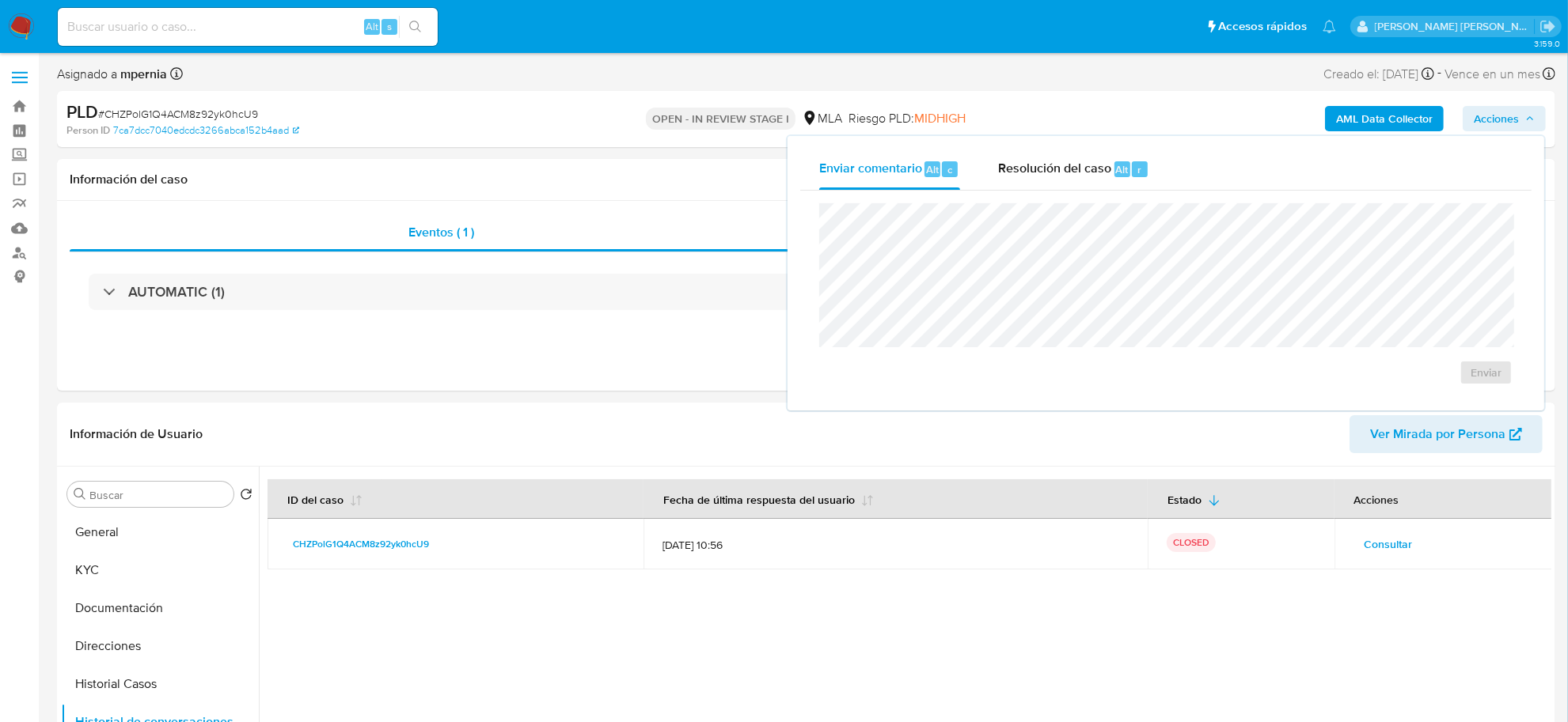
drag, startPoint x: 1091, startPoint y: 174, endPoint x: 1086, endPoint y: 195, distance: 21.6
click at [1090, 172] on span "Resolución del caso" at bounding box center [1054, 169] width 114 height 18
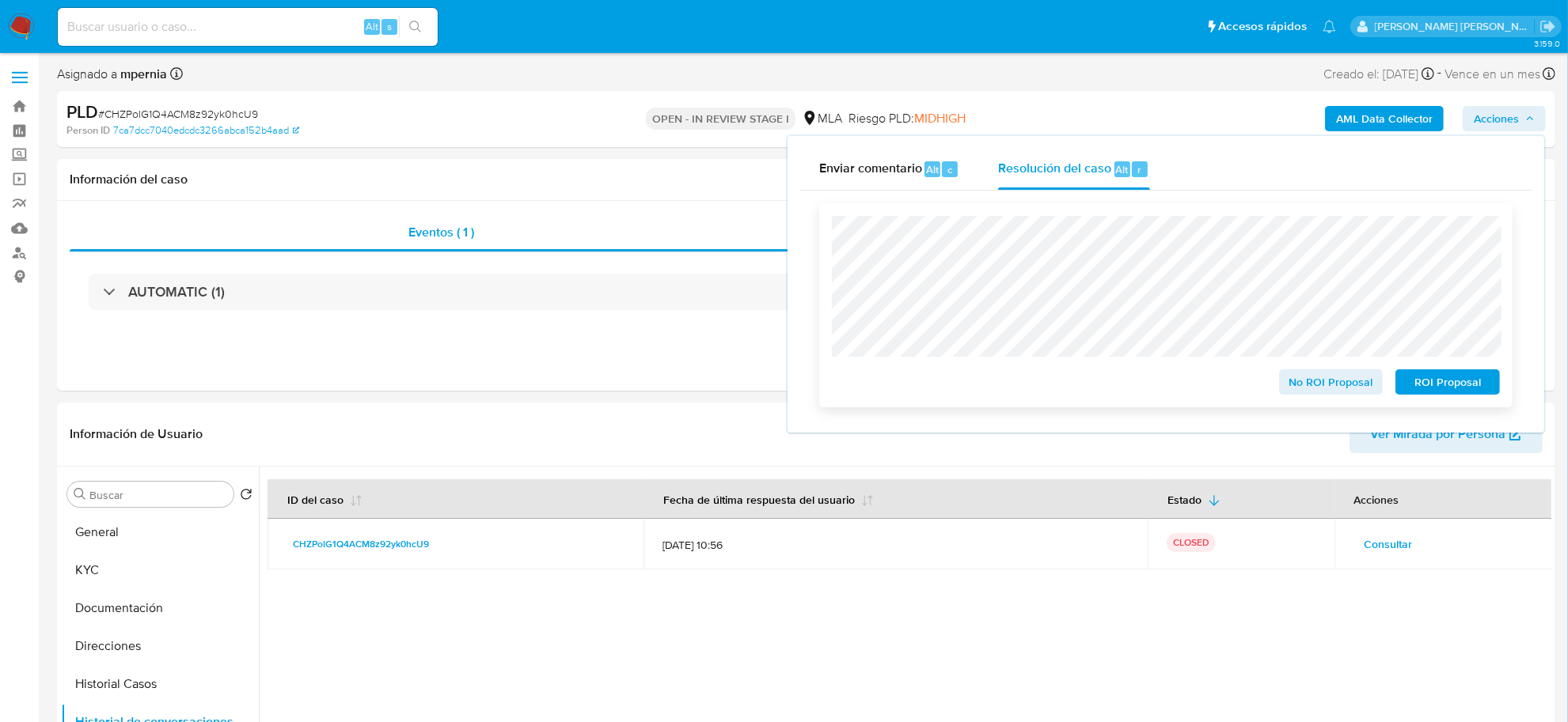
click at [1311, 390] on span "No ROI Proposal" at bounding box center [1331, 381] width 83 height 22
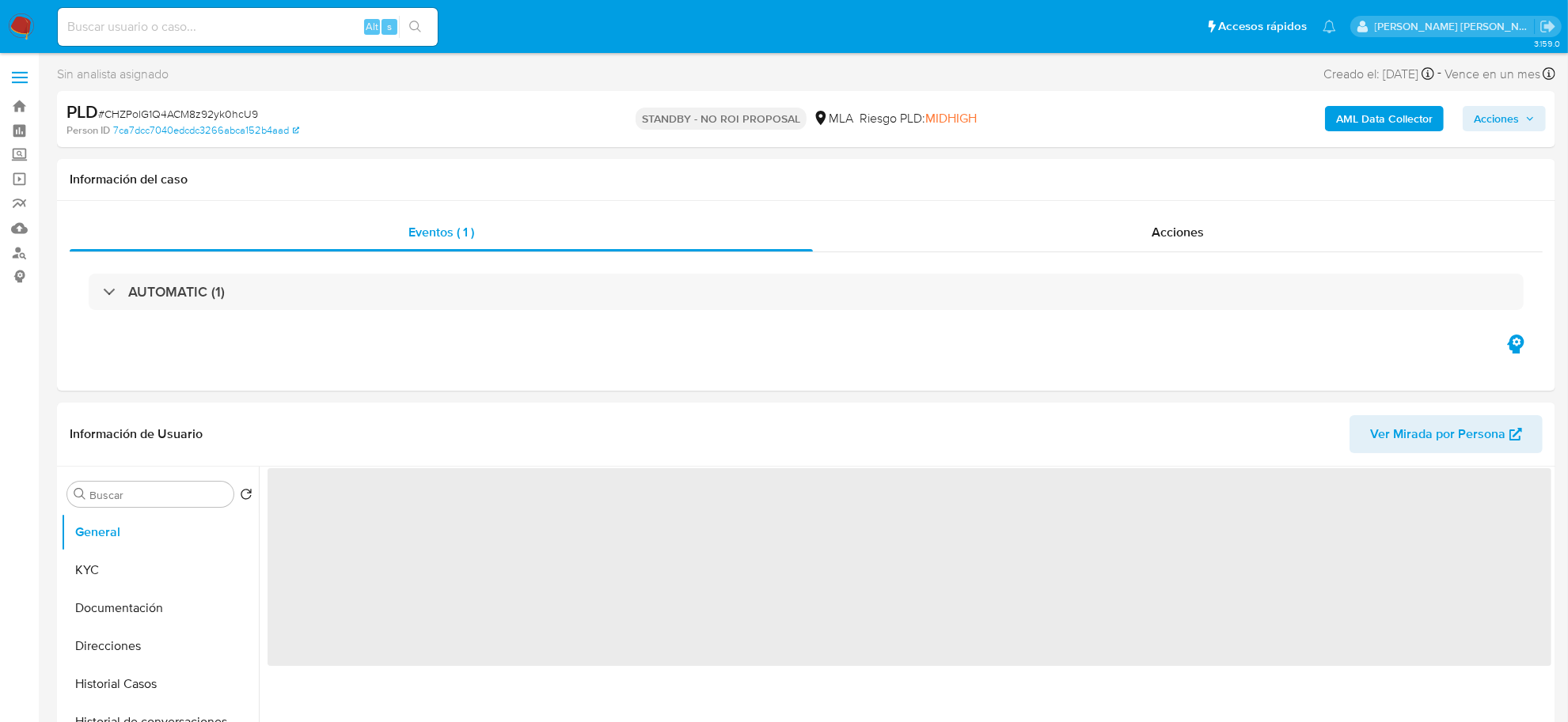
select select "10"
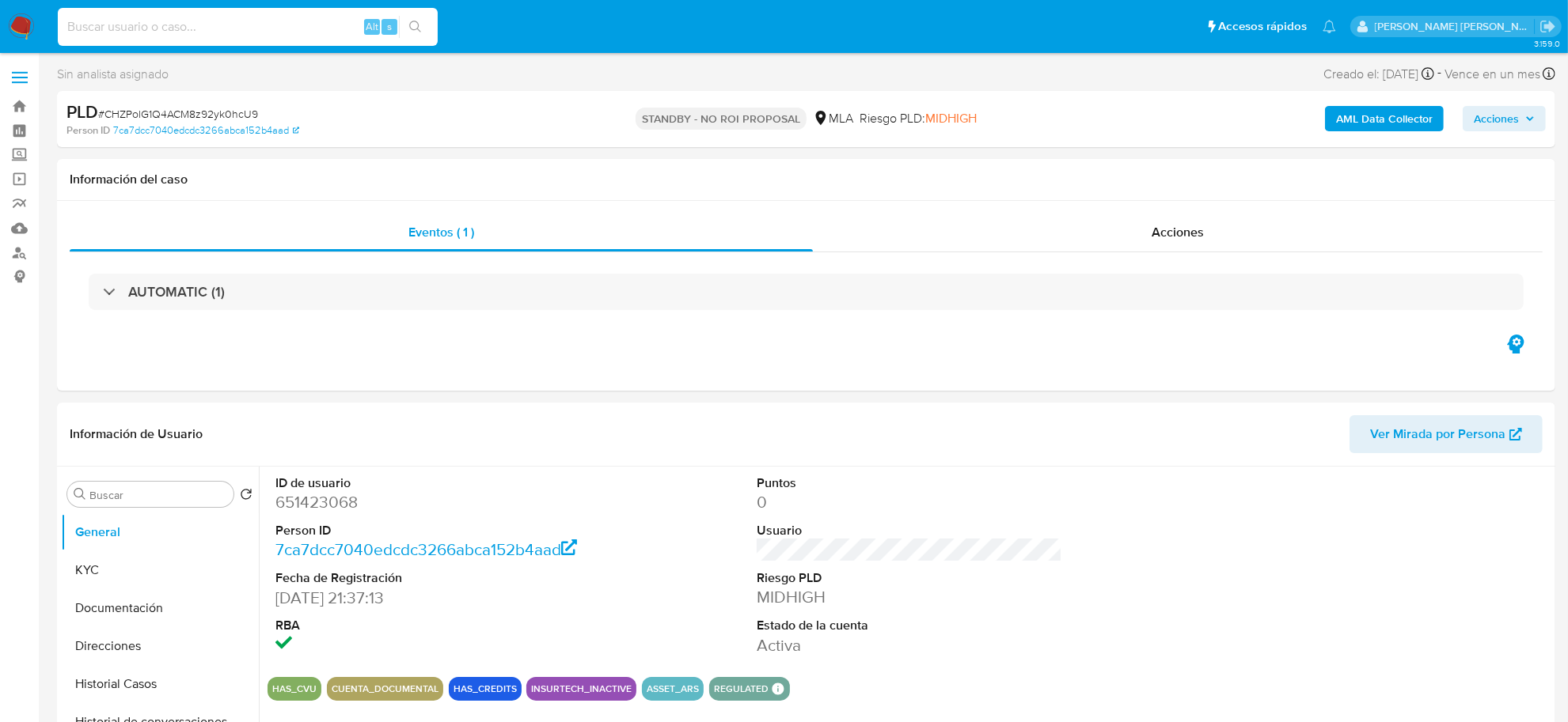
click at [163, 34] on input at bounding box center [248, 26] width 380 height 20
paste input "279070228"
type input "279070228"
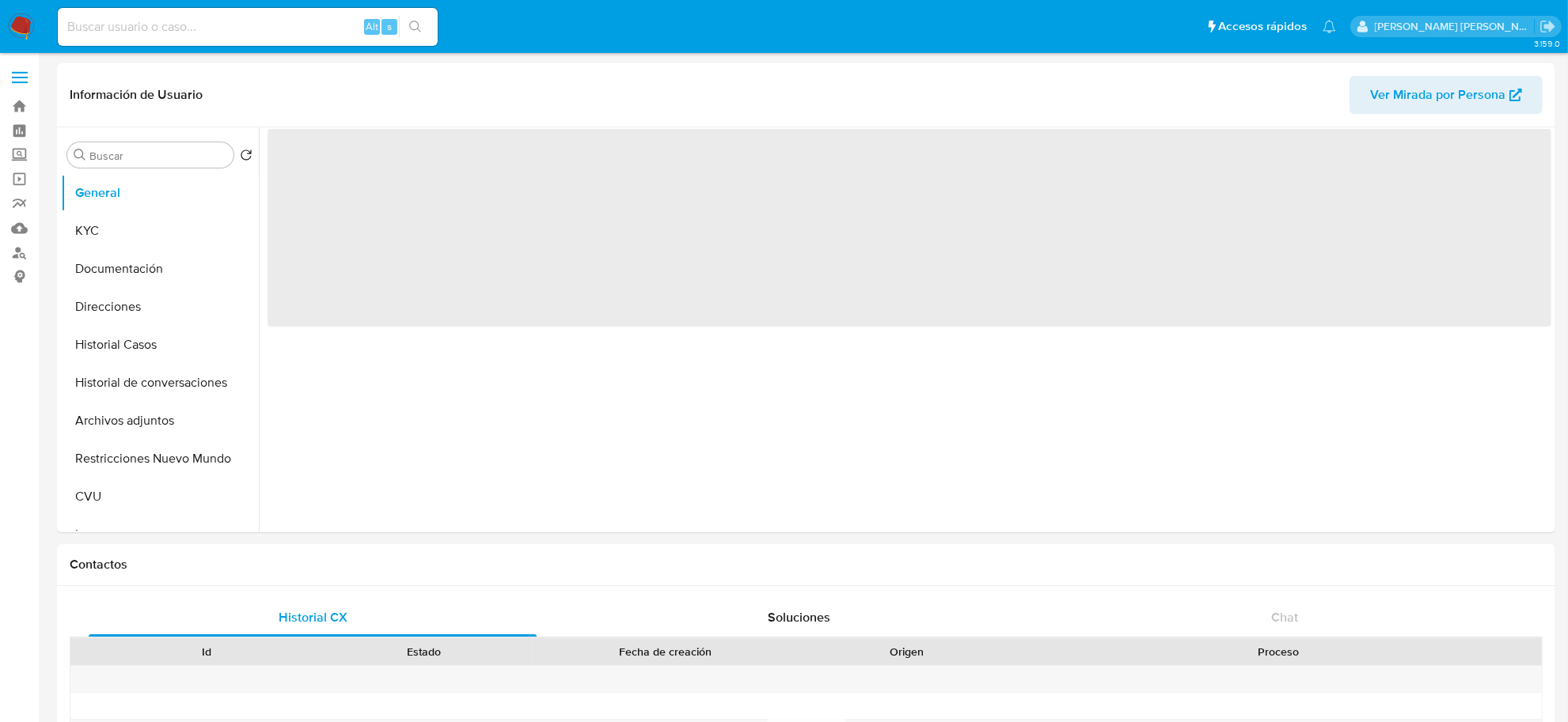
select select "10"
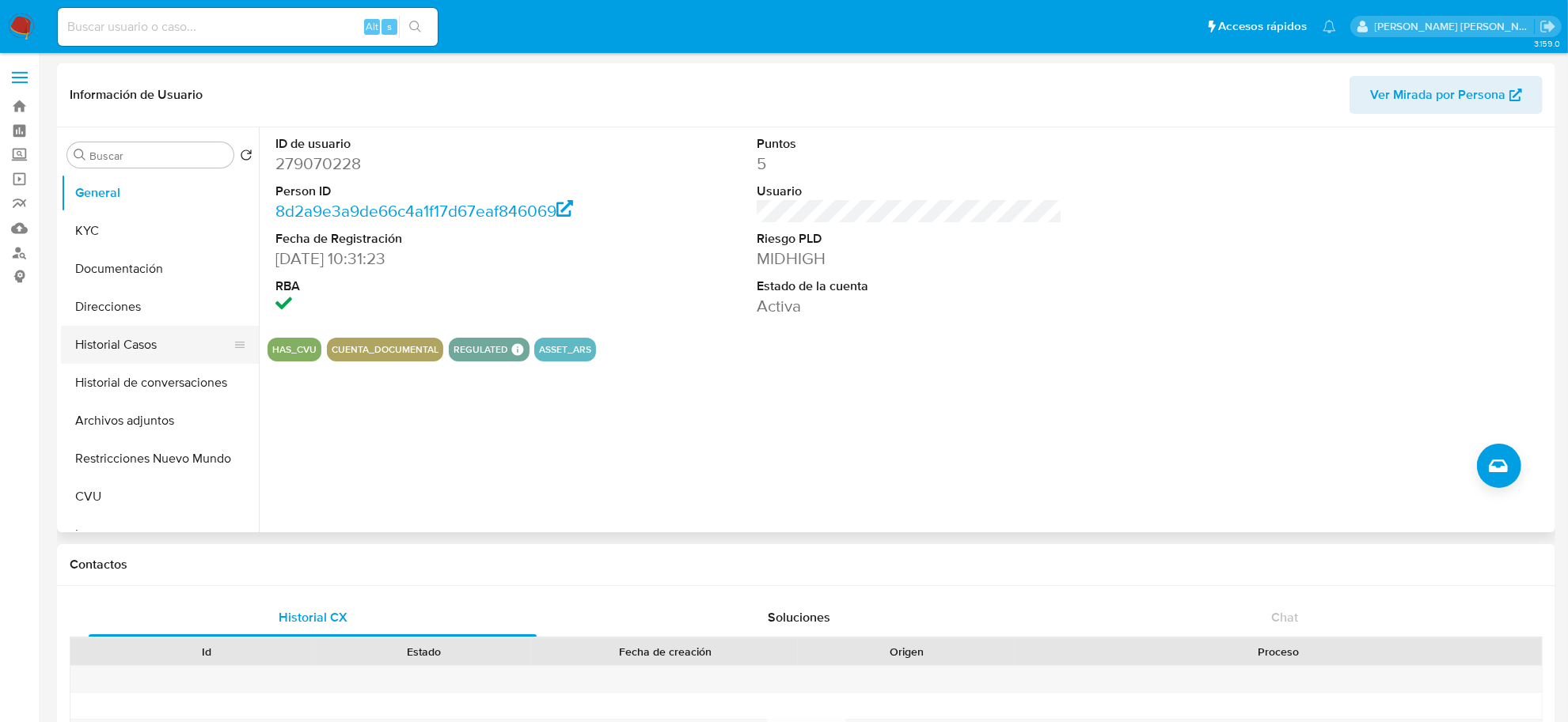
click at [137, 354] on button "Historial Casos" at bounding box center [154, 345] width 185 height 38
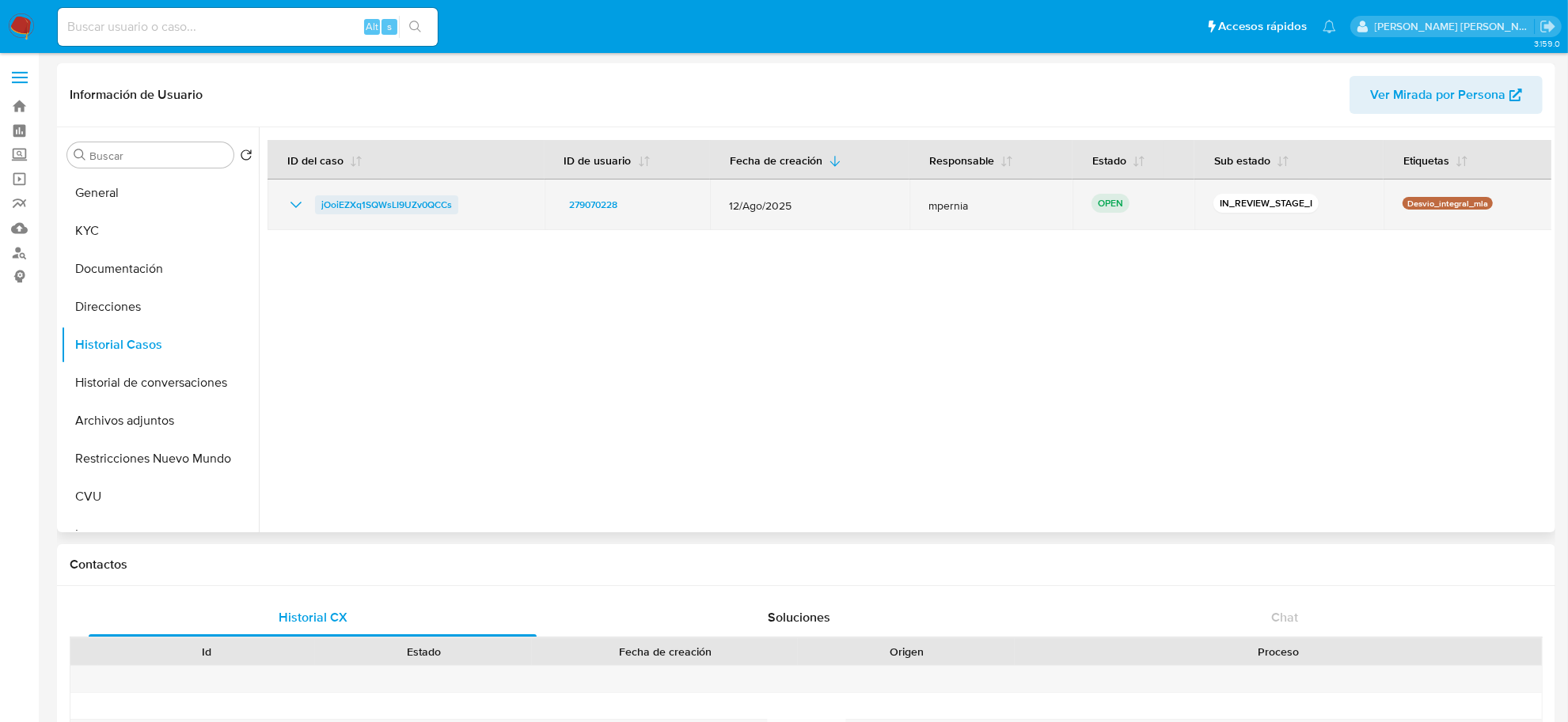
click at [409, 204] on span "jOoiEZXq1SQWsLI9UZv0QCCs" at bounding box center [386, 204] width 131 height 19
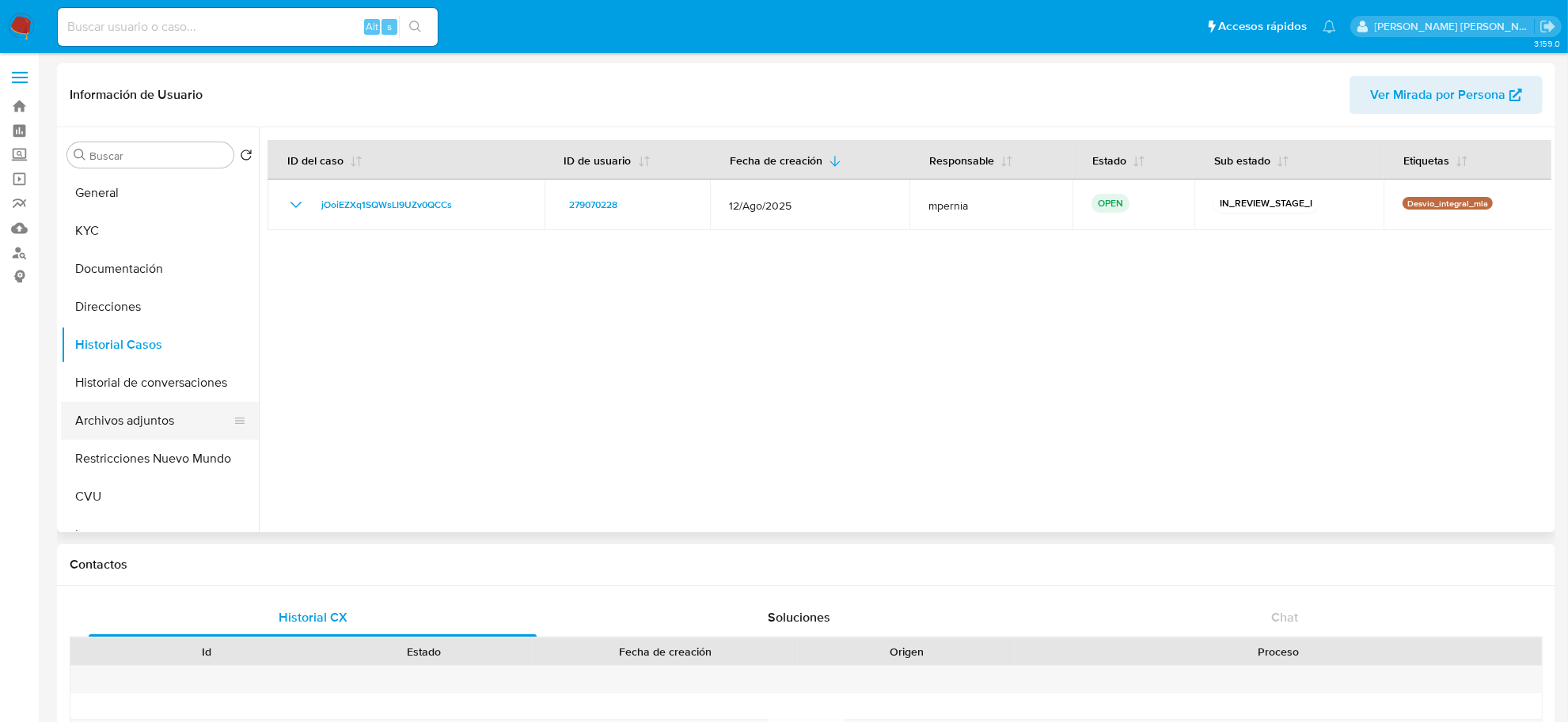
click at [127, 419] on button "Archivos adjuntos" at bounding box center [154, 421] width 185 height 38
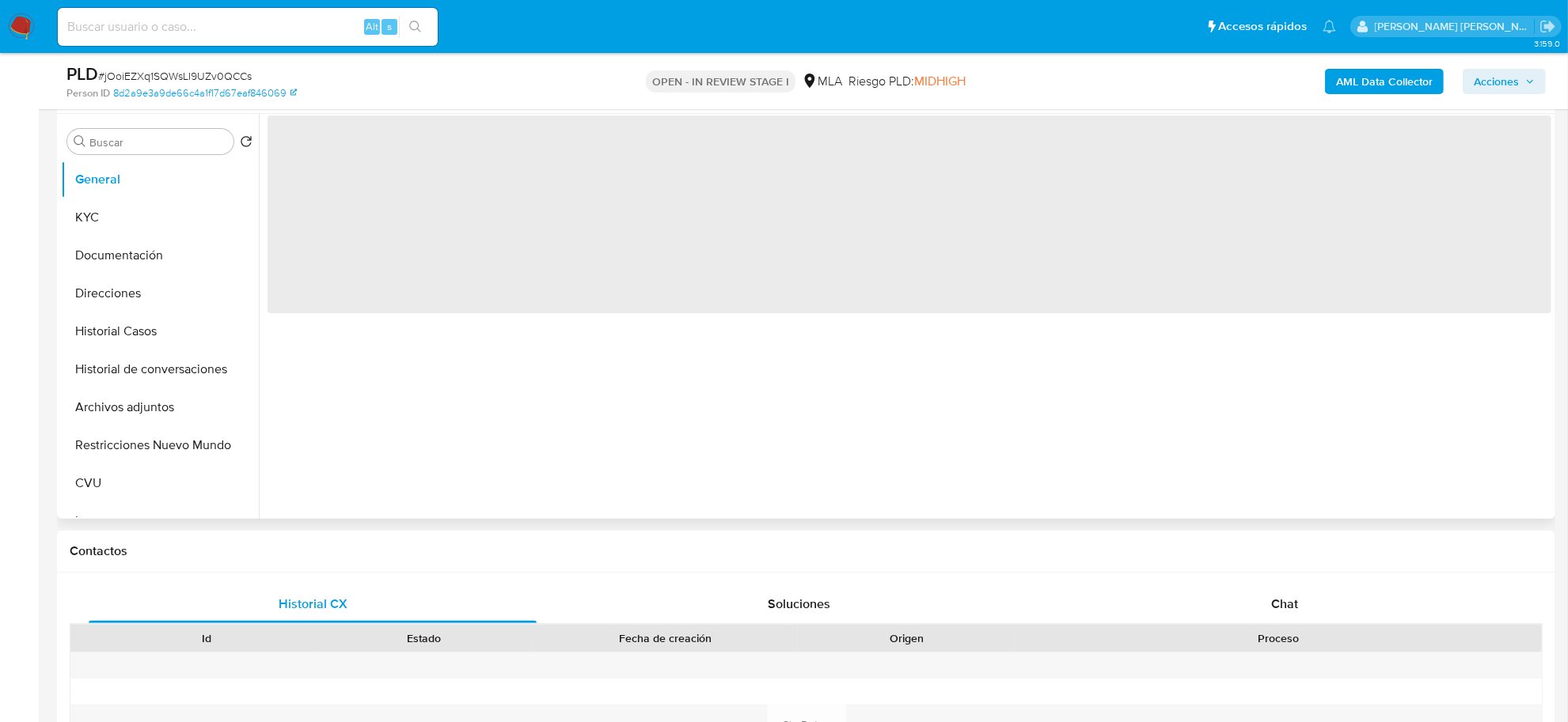
scroll to position [395, 0]
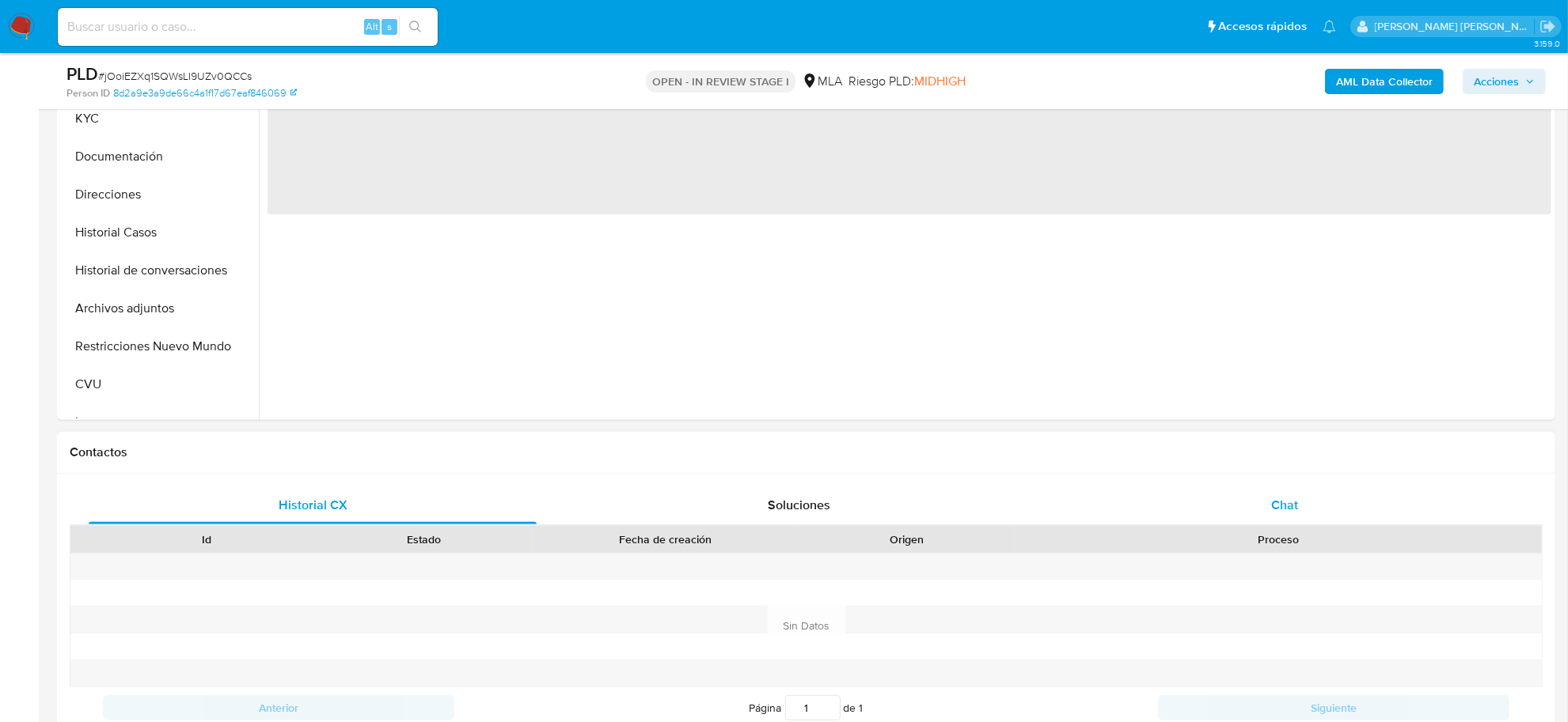
select select "10"
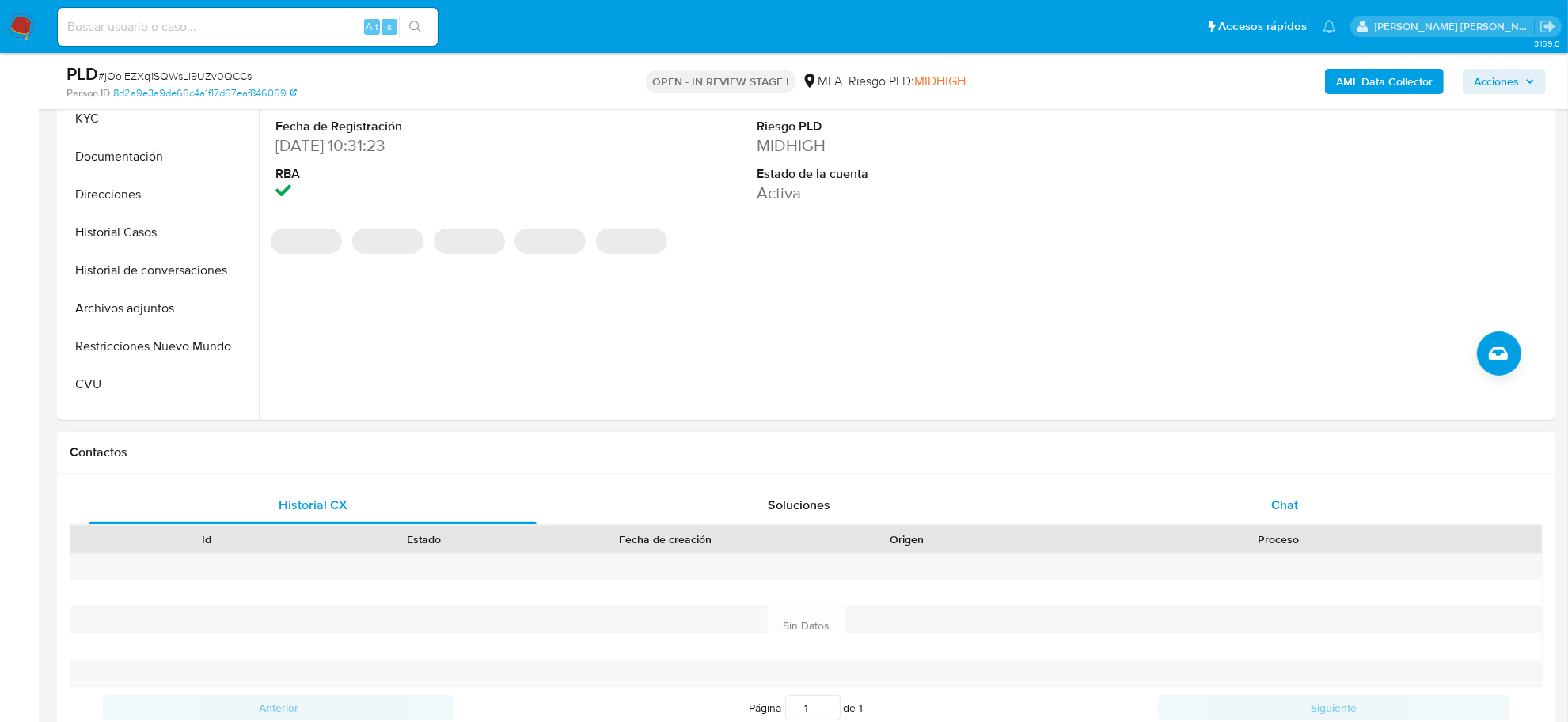
click at [1296, 504] on span "Chat" at bounding box center [1284, 505] width 27 height 18
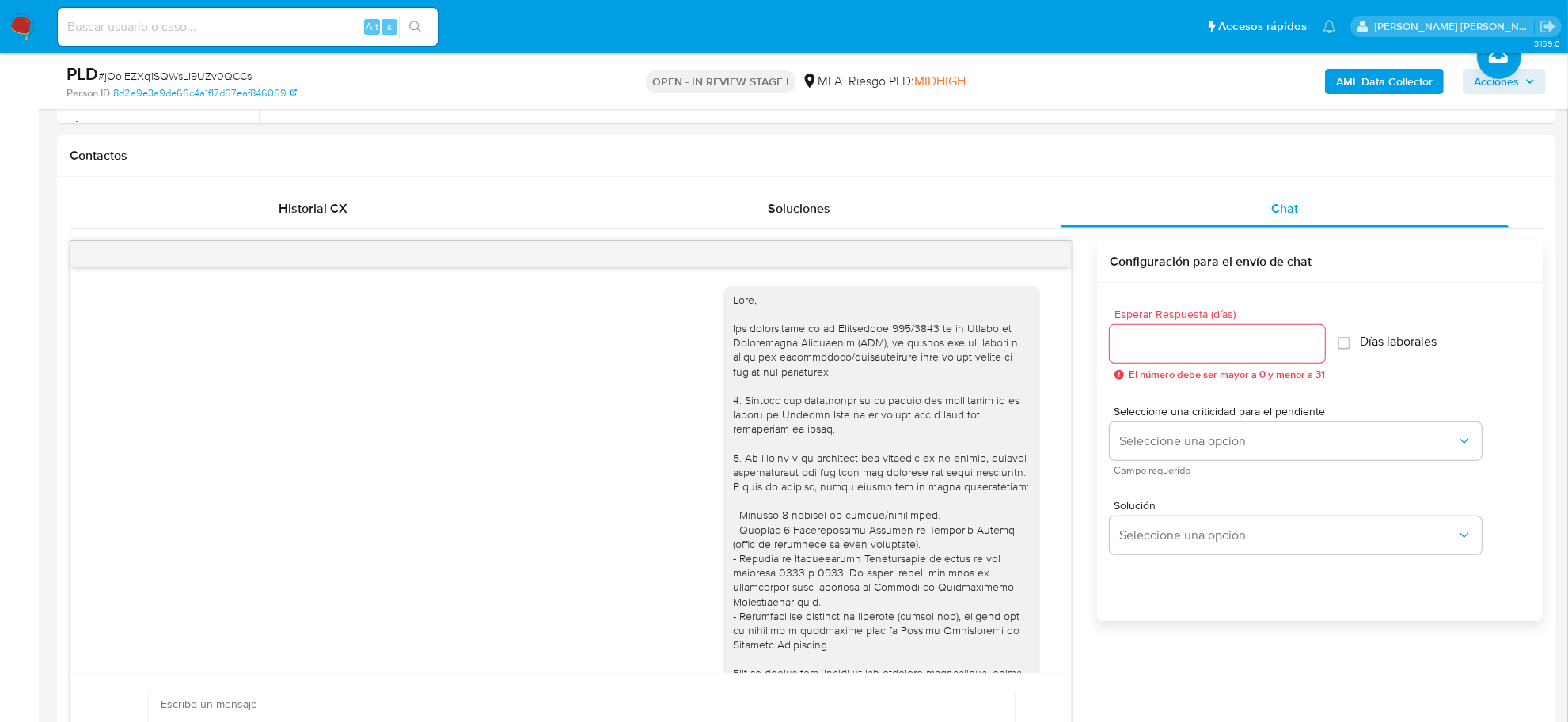
scroll to position [1668, 0]
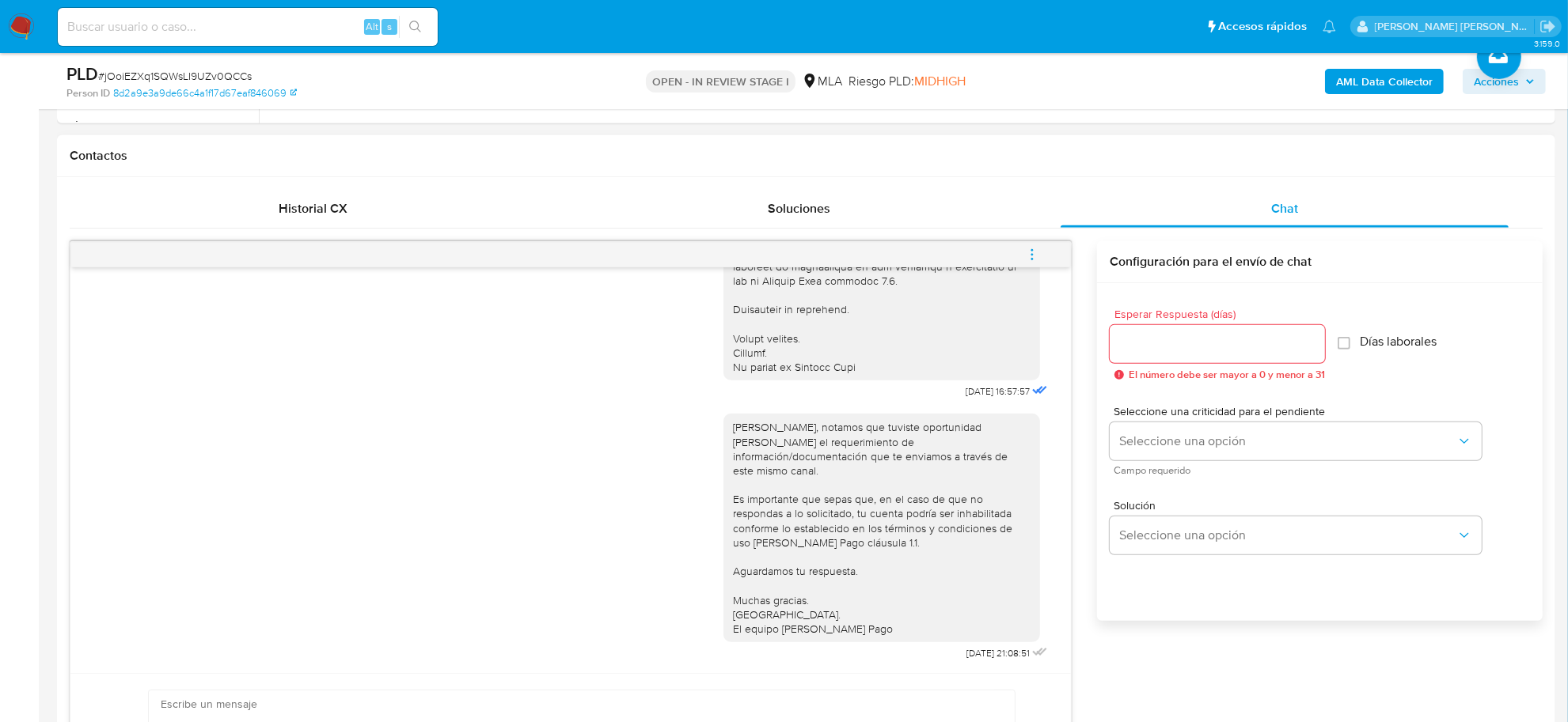
click at [1035, 252] on icon "menu-action" at bounding box center [1031, 254] width 14 height 14
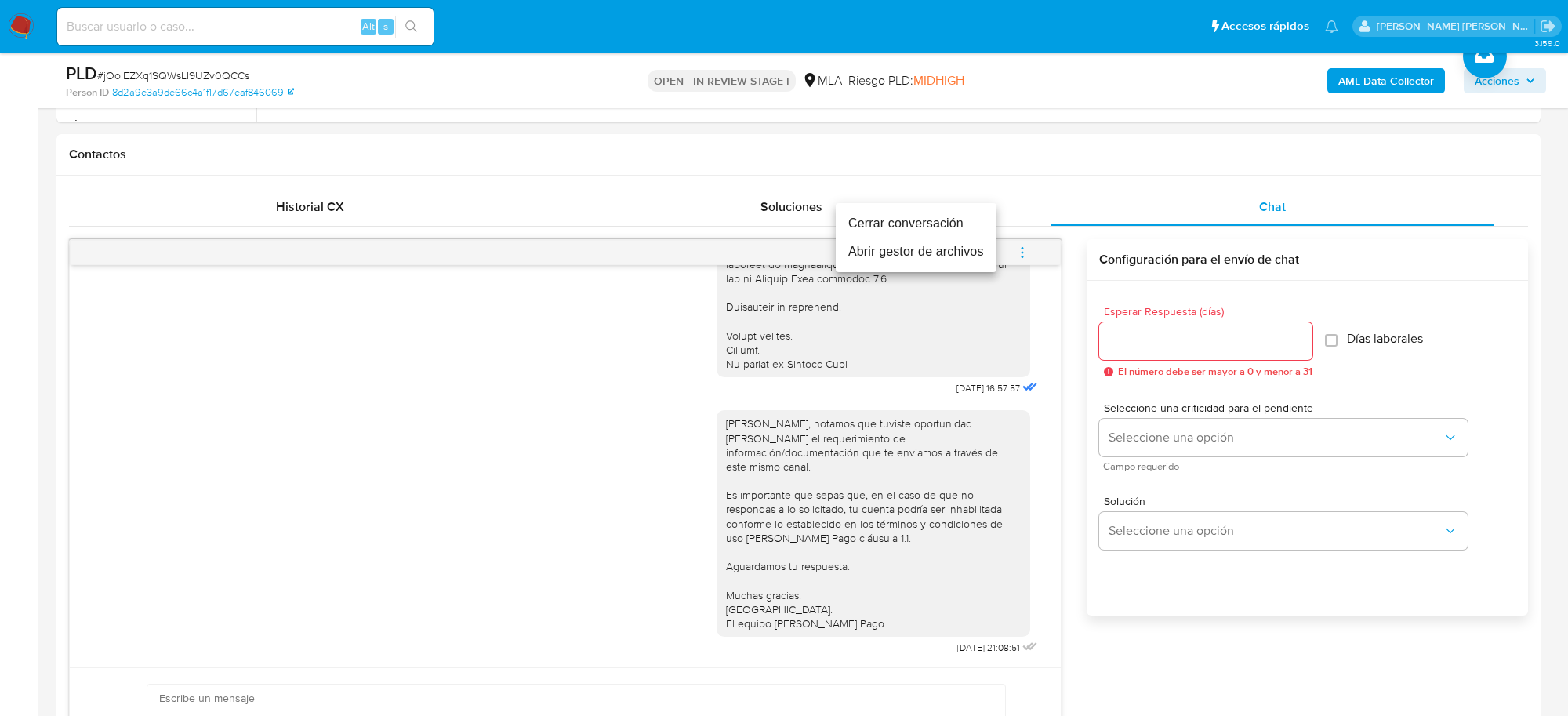
click at [907, 220] on li "Cerrar conversación" at bounding box center [916, 224] width 161 height 28
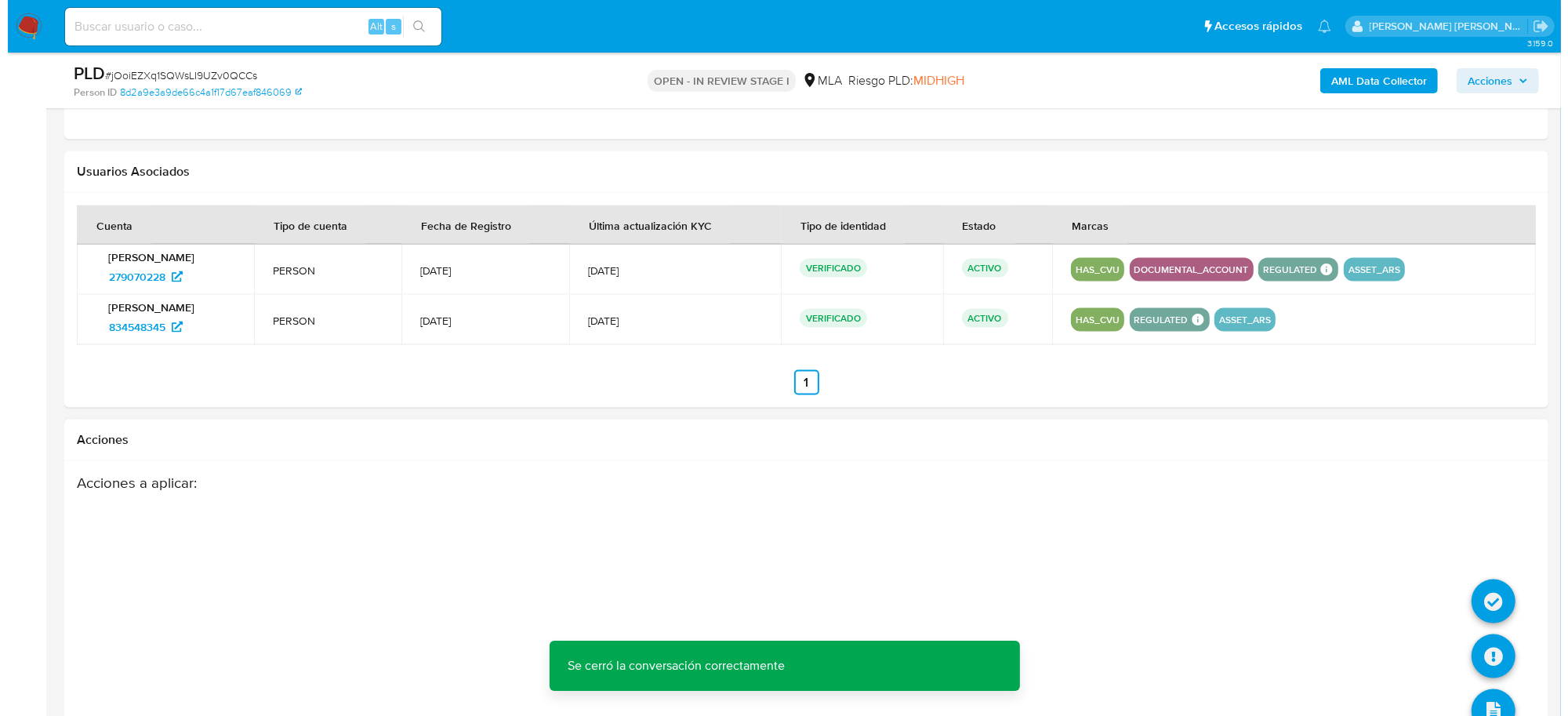
scroll to position [2456, 0]
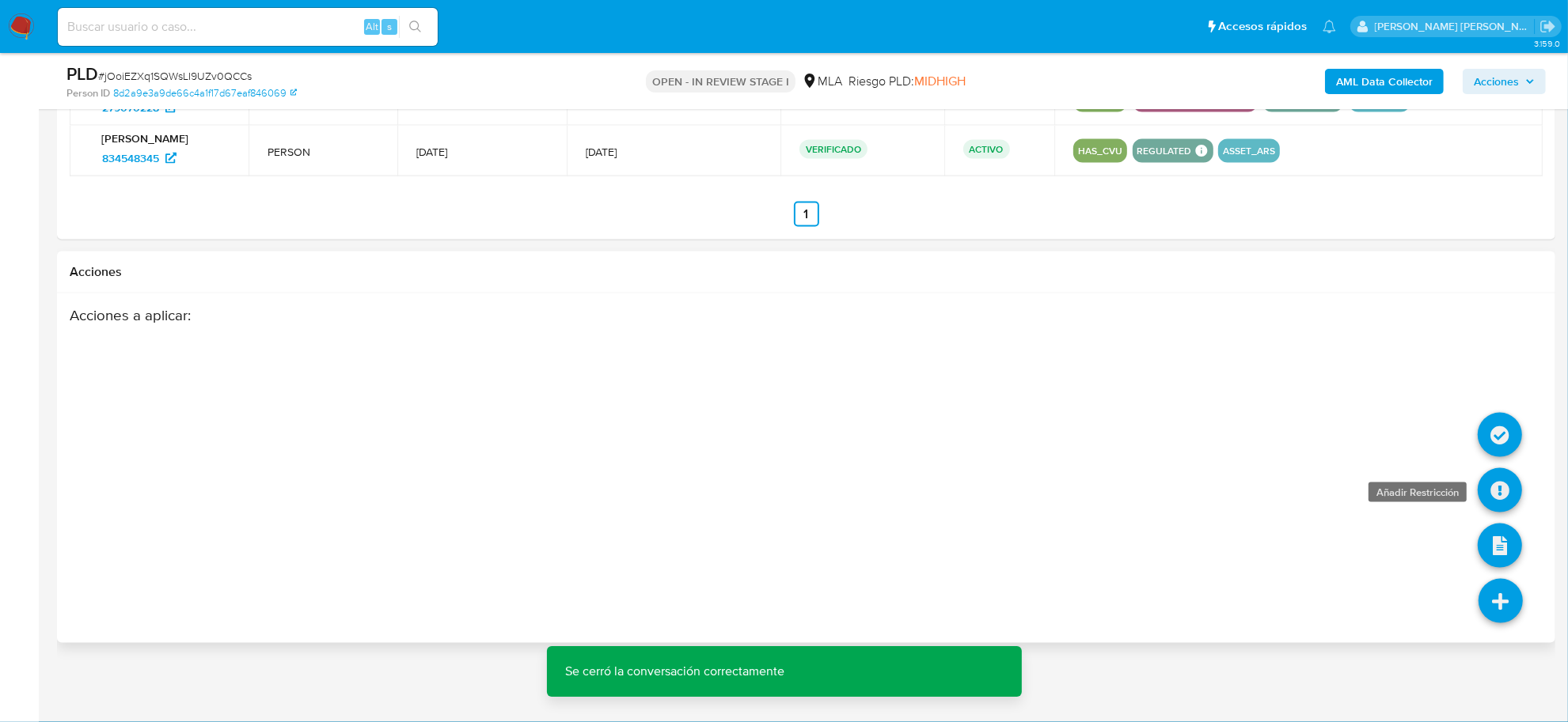
click at [1508, 502] on icon at bounding box center [1499, 490] width 44 height 44
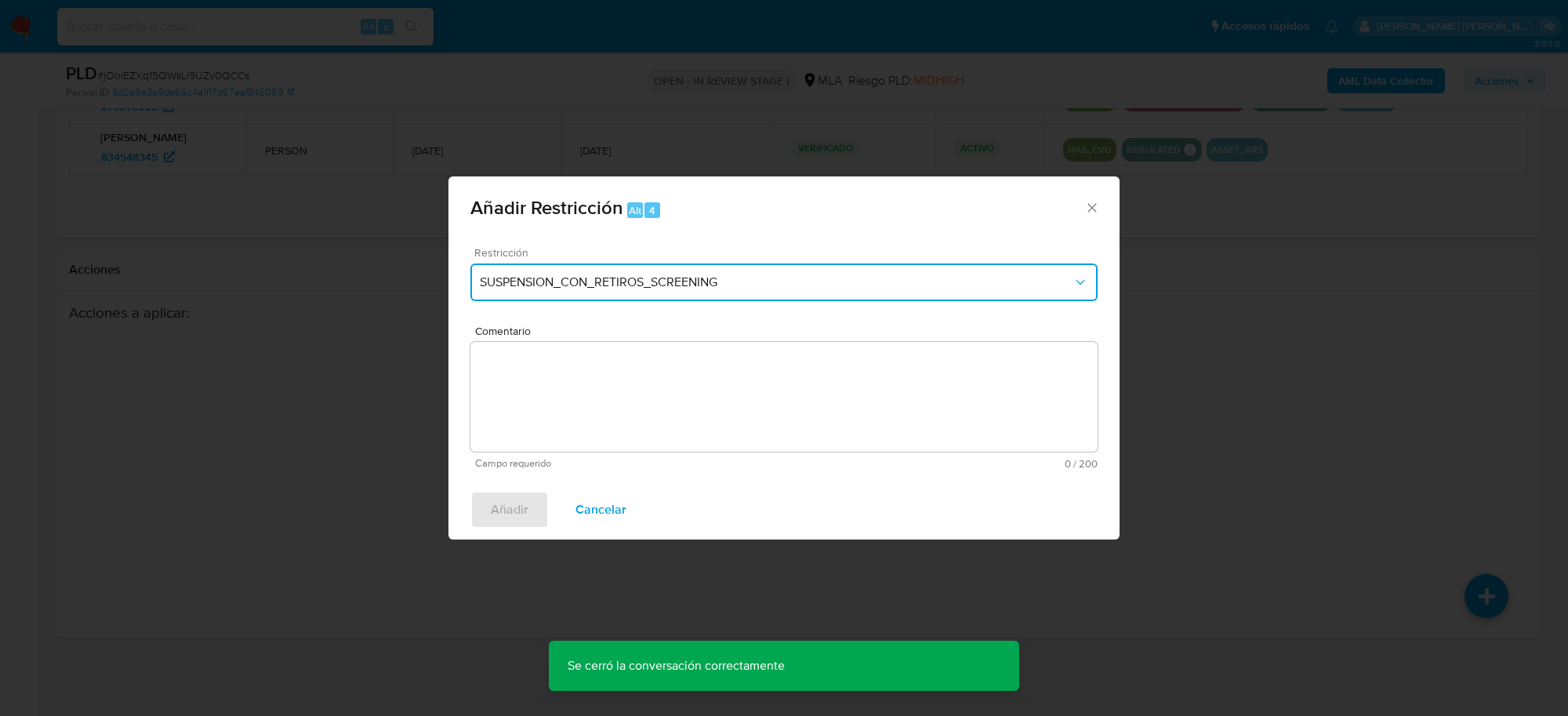
click at [612, 271] on button "SUSPENSION_CON_RETIROS_SCREENING" at bounding box center [784, 282] width 627 height 37
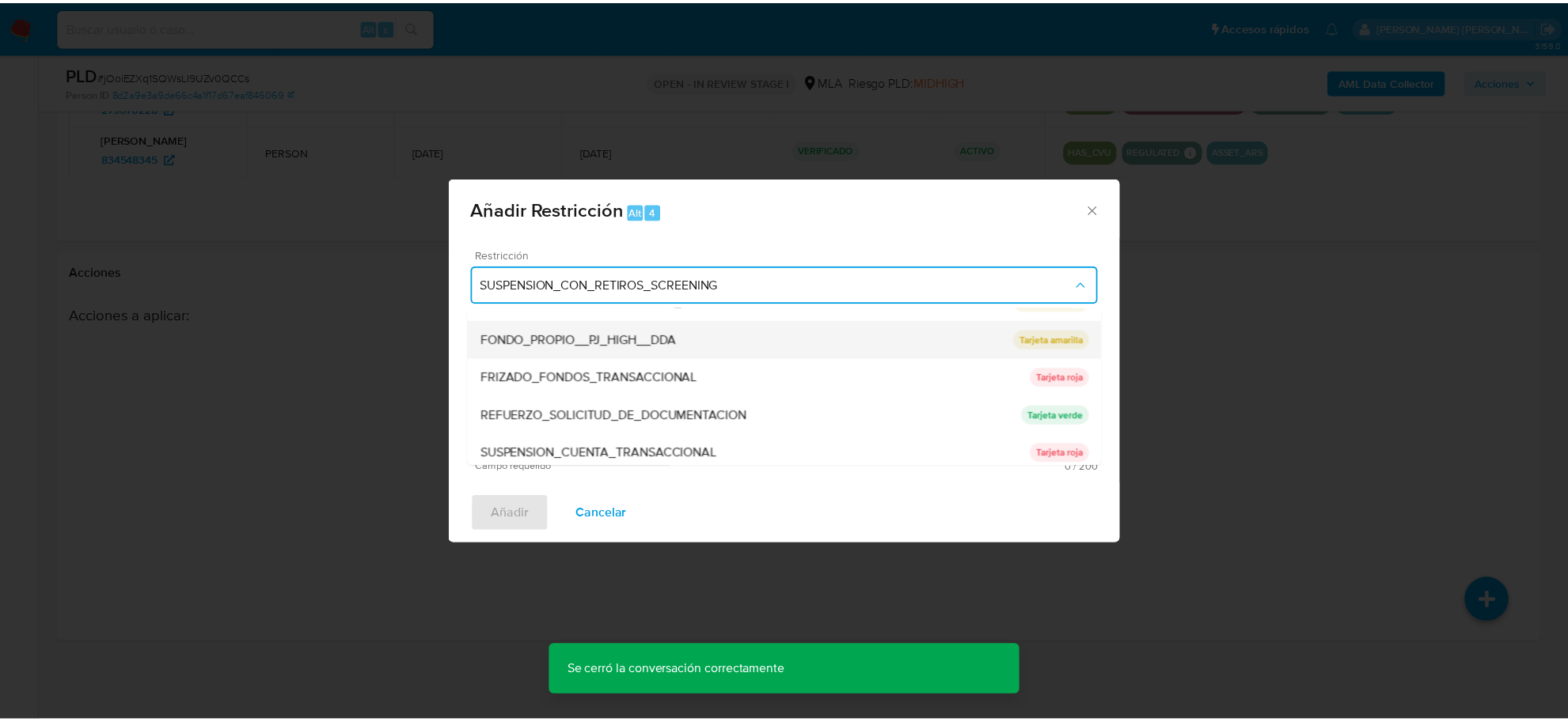
scroll to position [296, 0]
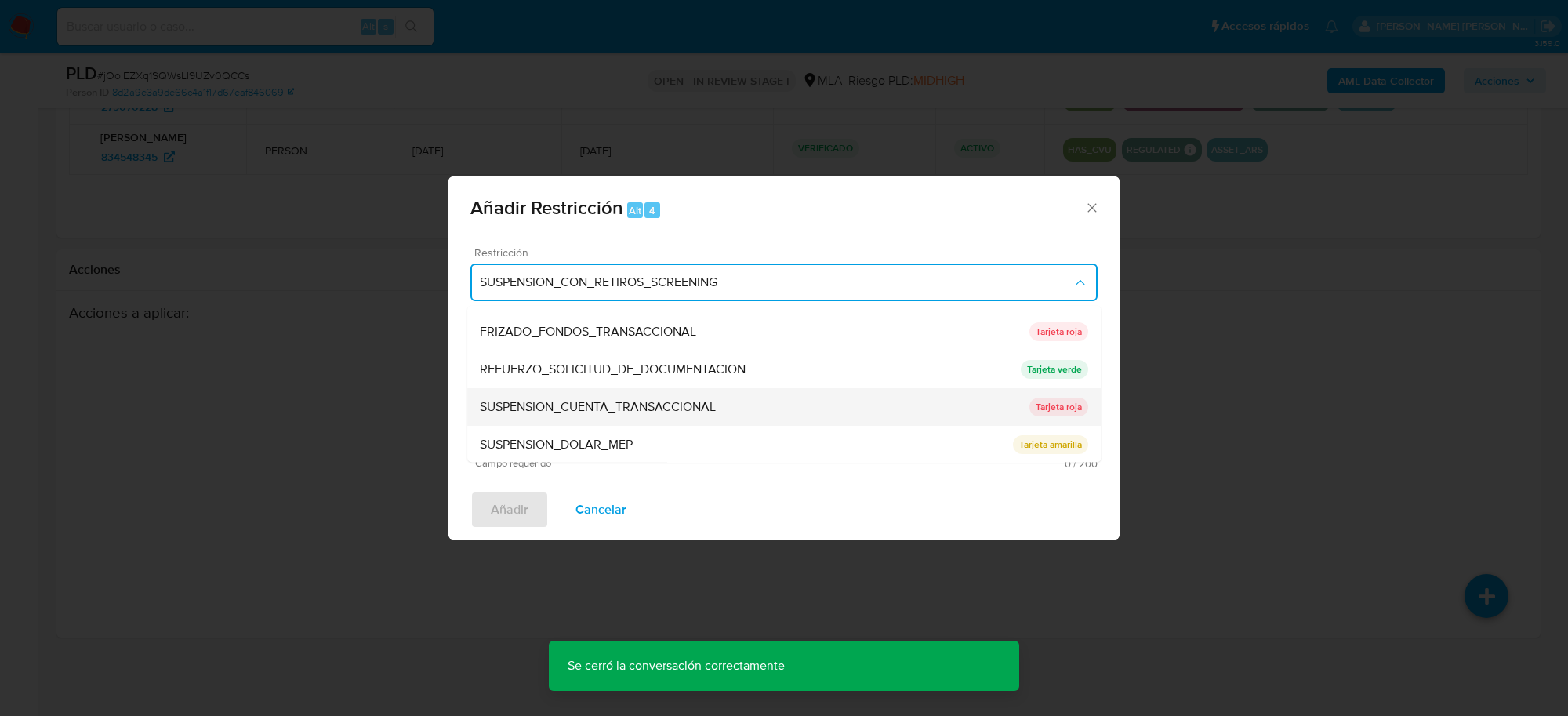
click at [634, 407] on span "SUSPENSION_CUENTA_TRANSACCIONAL" at bounding box center [598, 407] width 236 height 15
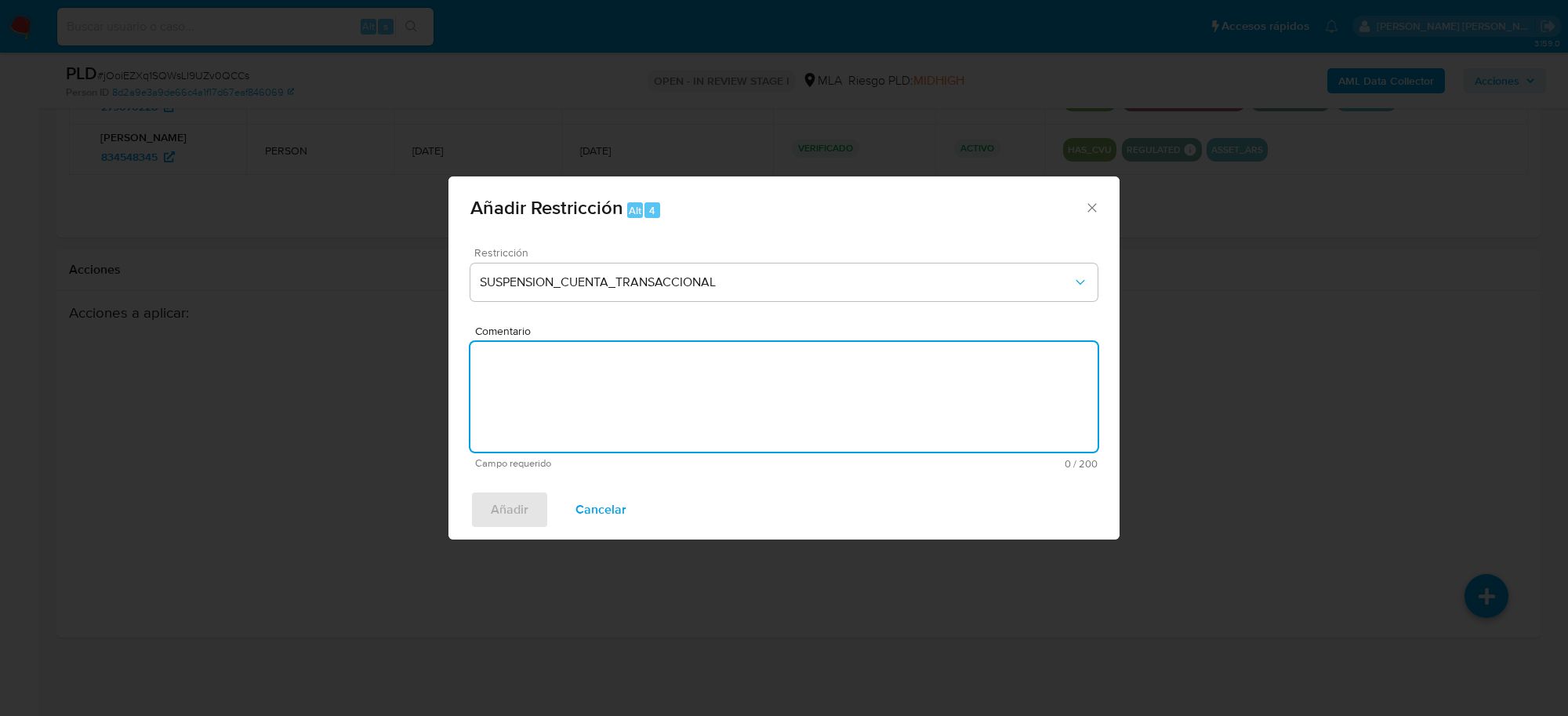
click at [624, 414] on textarea "Comentario" at bounding box center [784, 397] width 627 height 110
type textarea "AML"
click at [518, 508] on span "Añadir" at bounding box center [509, 509] width 37 height 35
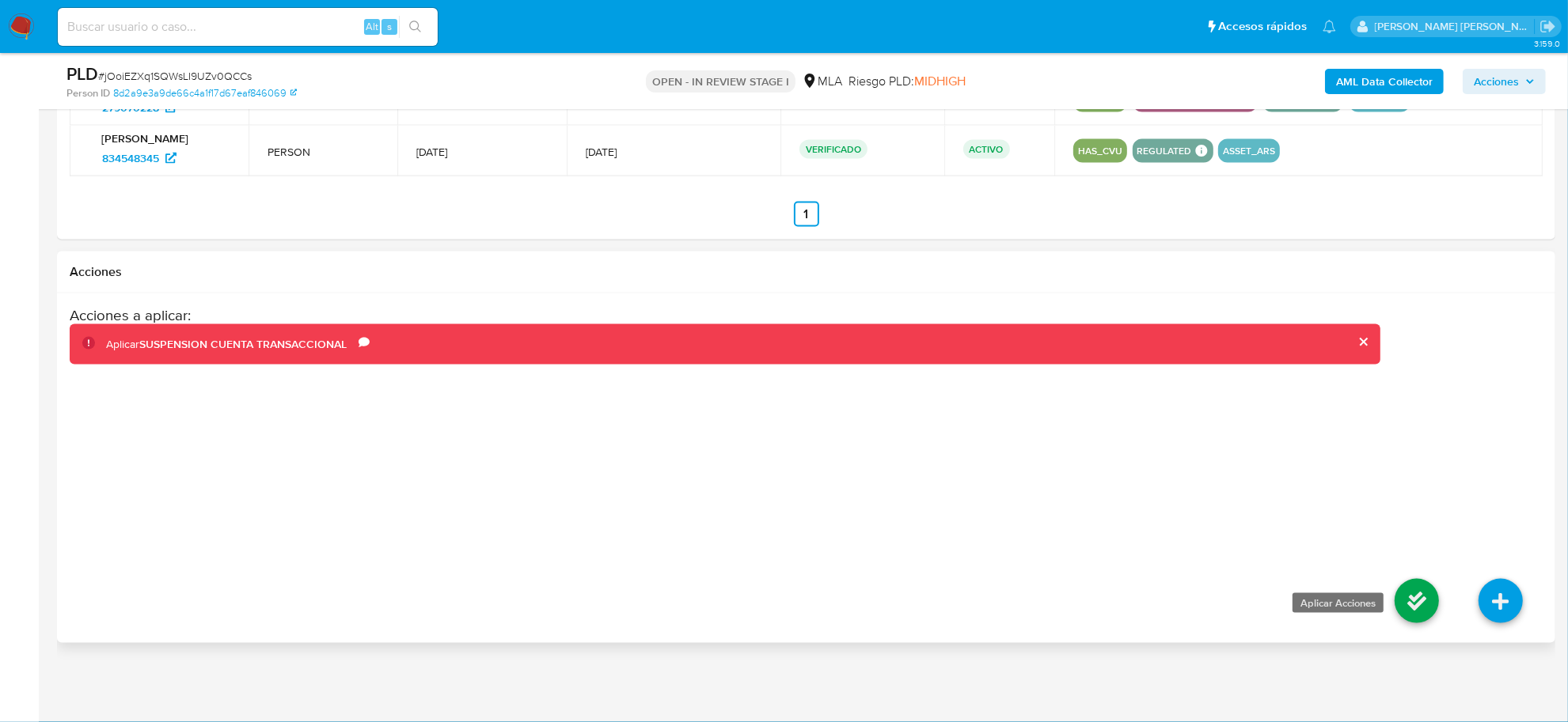
click at [1414, 605] on icon at bounding box center [1417, 601] width 44 height 44
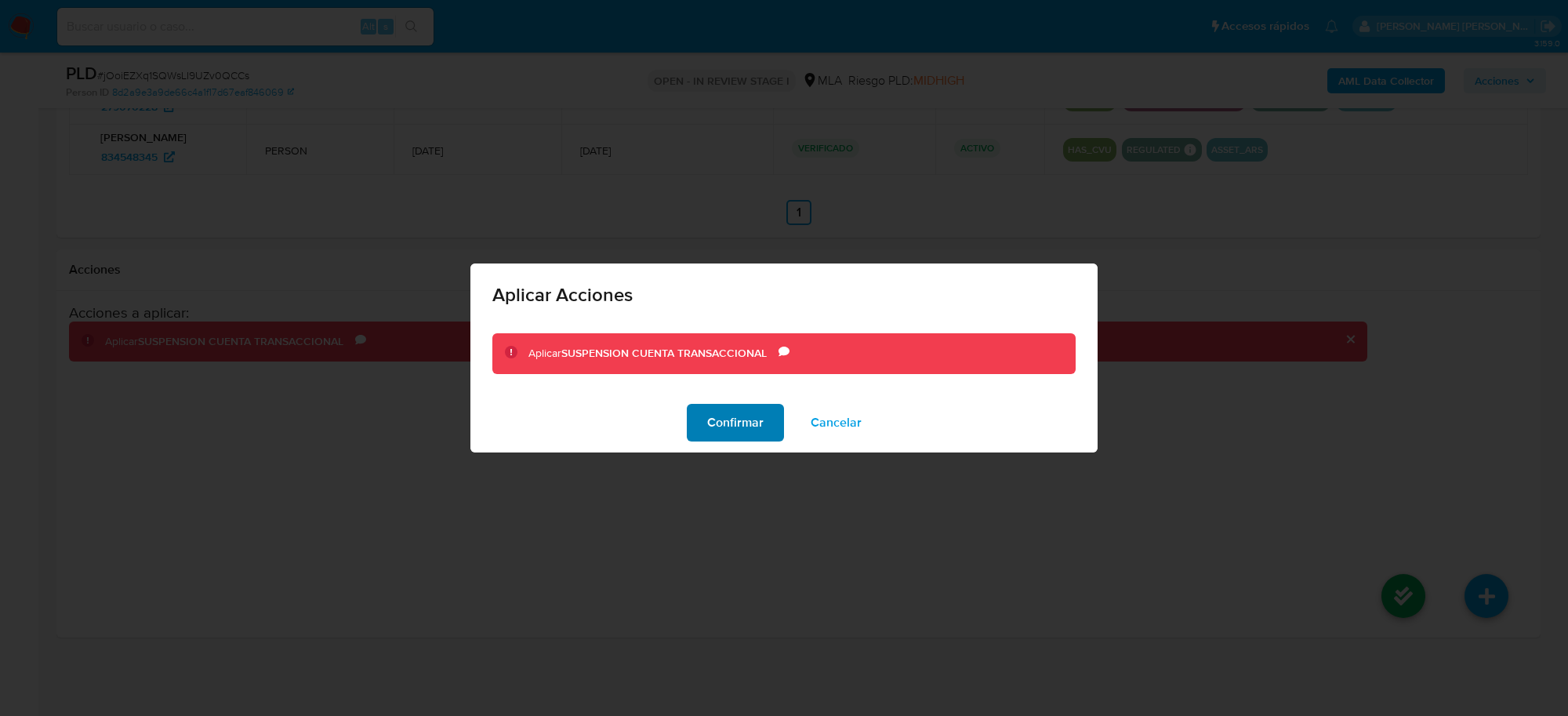
click at [751, 411] on span "Confirmar" at bounding box center [736, 423] width 57 height 35
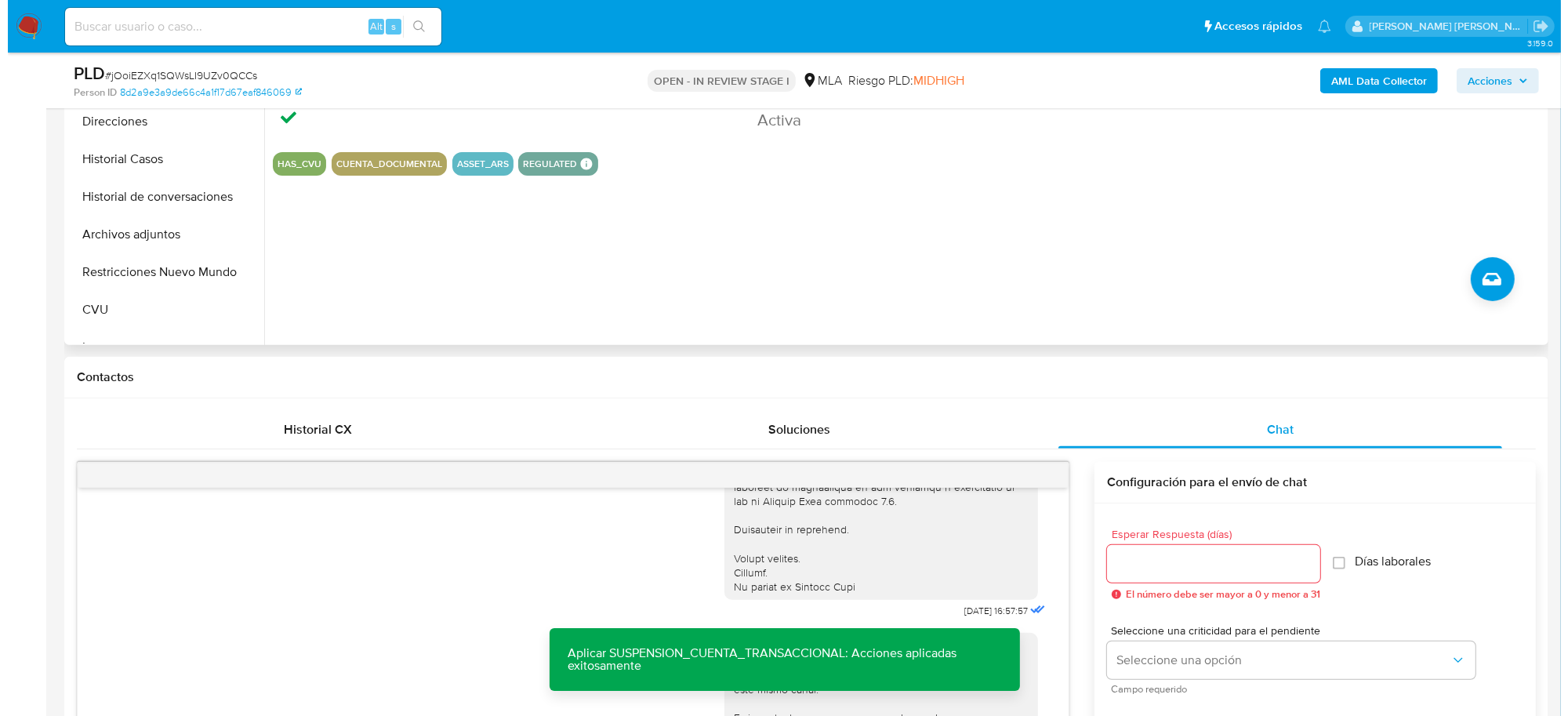
scroll to position [200, 0]
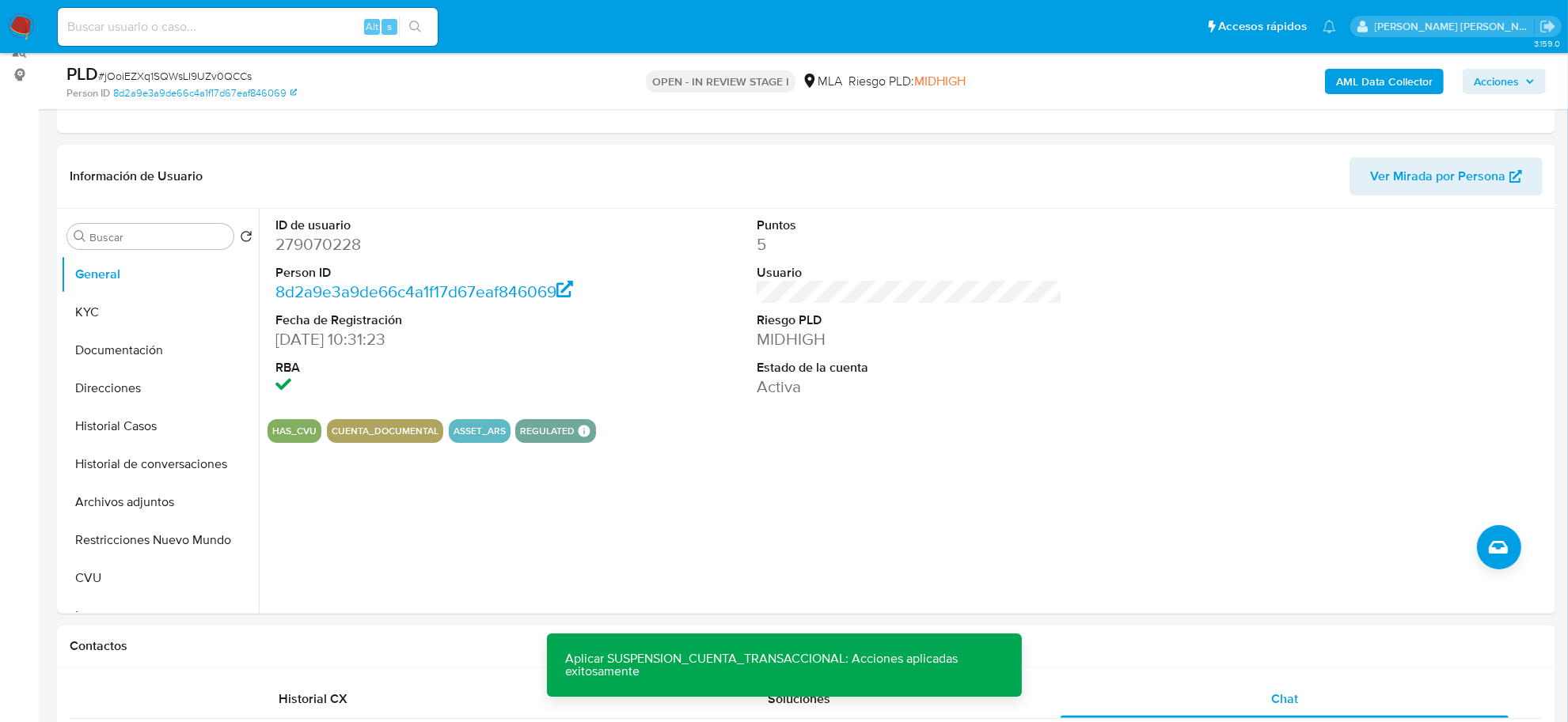
click at [1344, 82] on b "AML Data Collector" at bounding box center [1384, 81] width 96 height 25
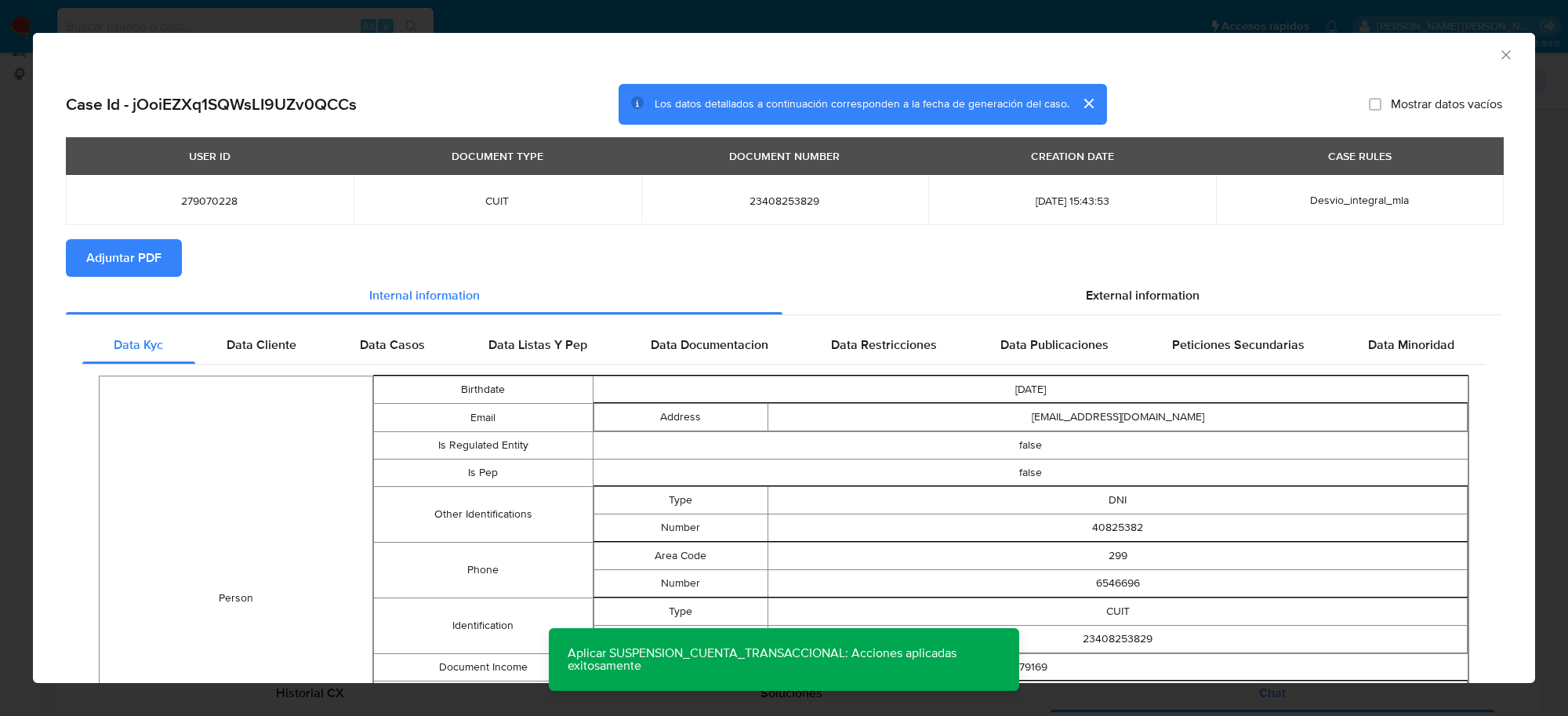
click at [164, 255] on button "Adjuntar PDF" at bounding box center [123, 258] width 116 height 37
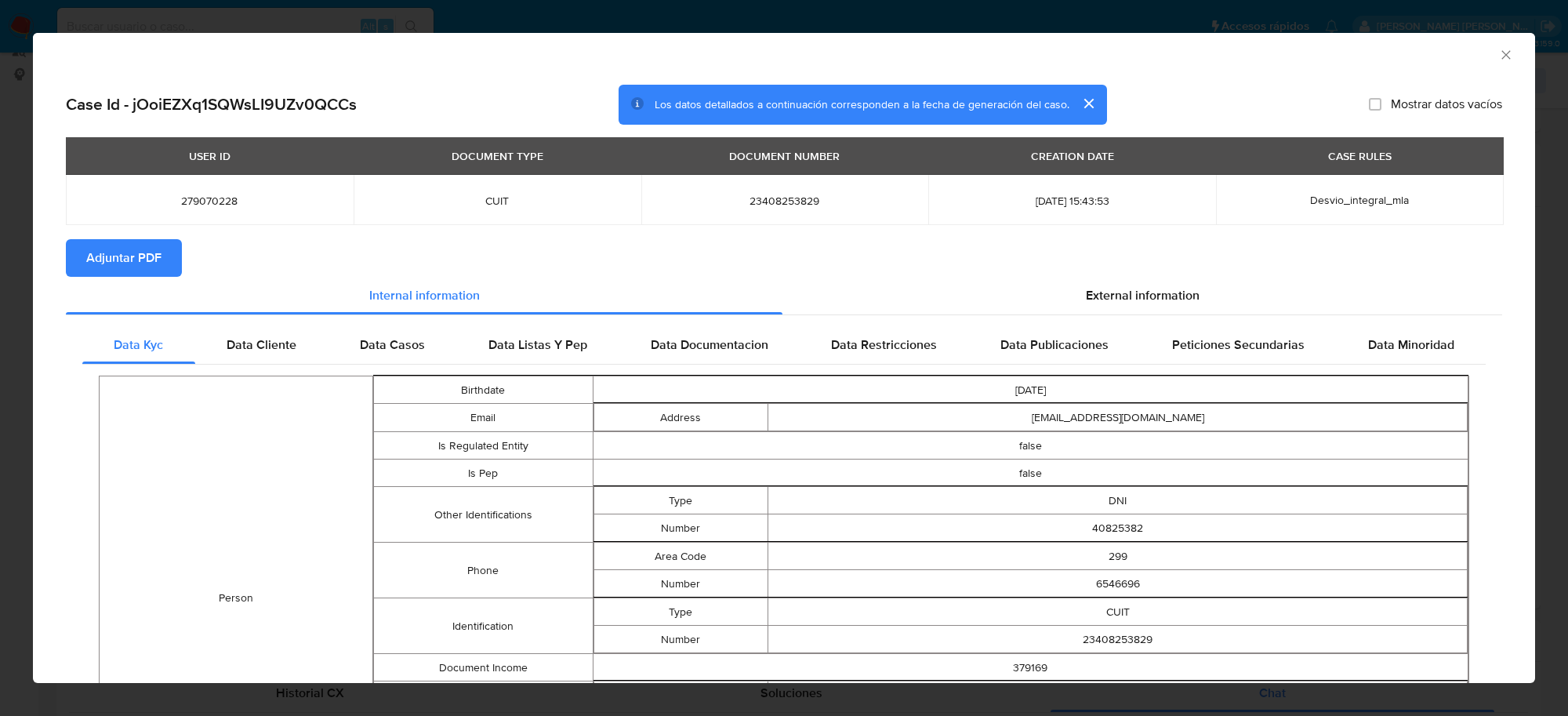
click at [1502, 57] on icon "Cerrar ventana" at bounding box center [1506, 54] width 9 height 9
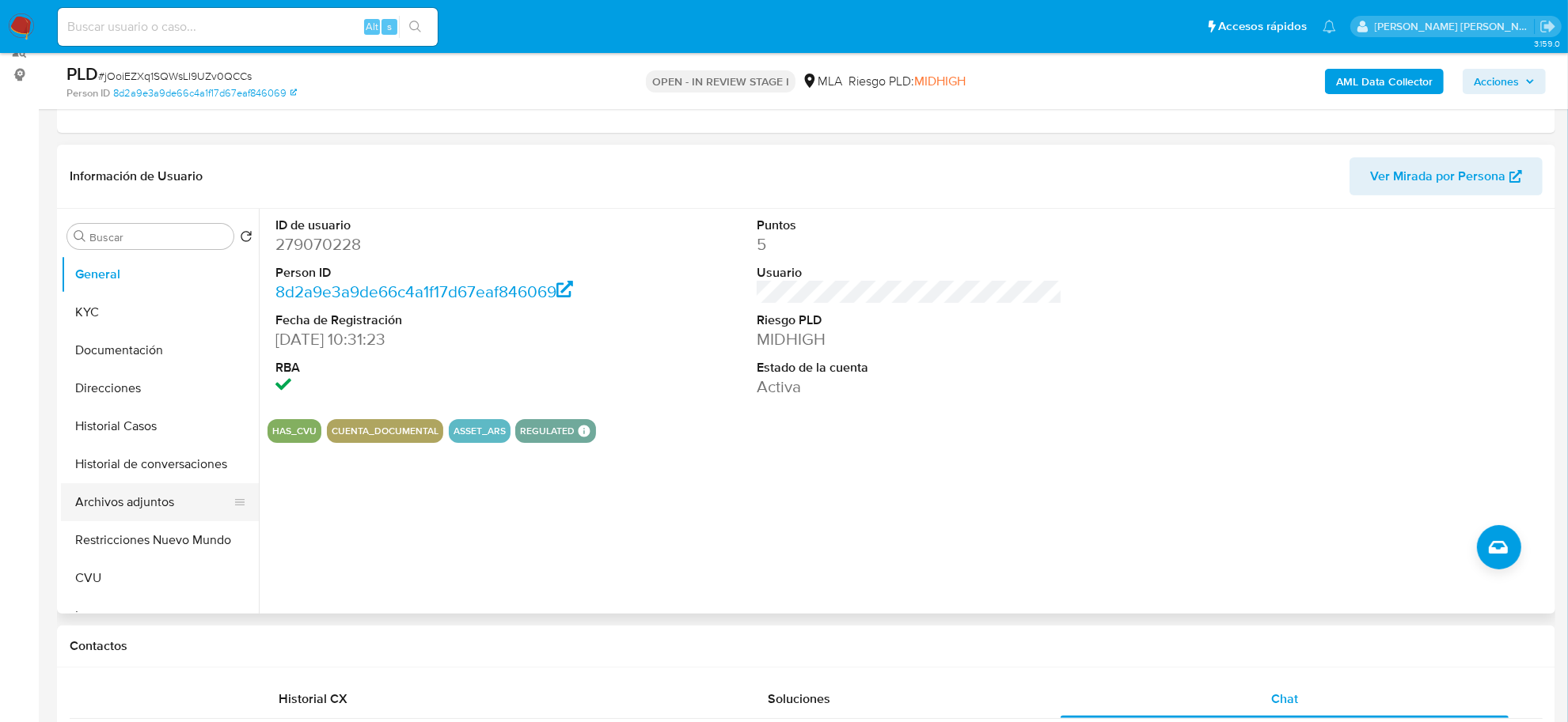
click at [128, 509] on button "Archivos adjuntos" at bounding box center [154, 502] width 185 height 38
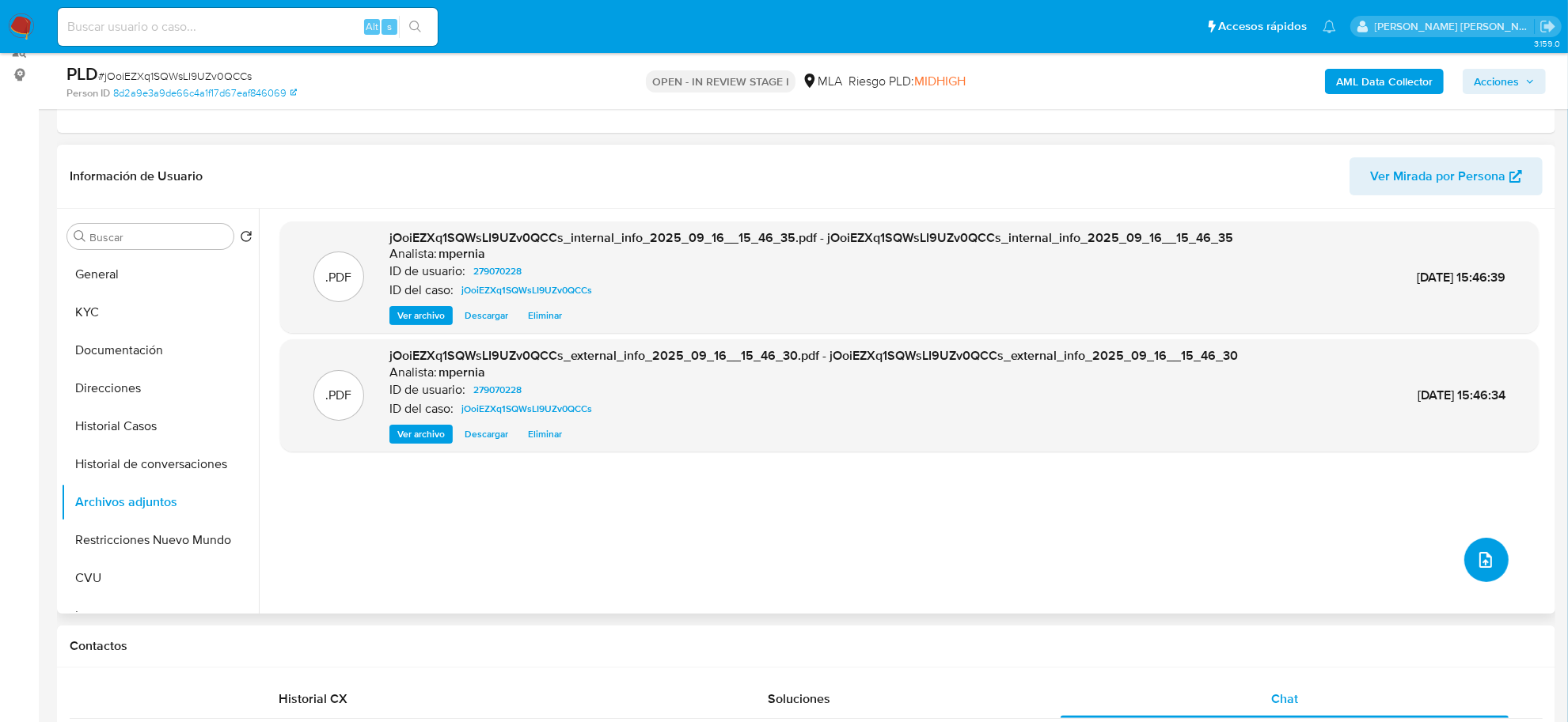
click at [1476, 559] on icon "upload-file" at bounding box center [1485, 559] width 19 height 19
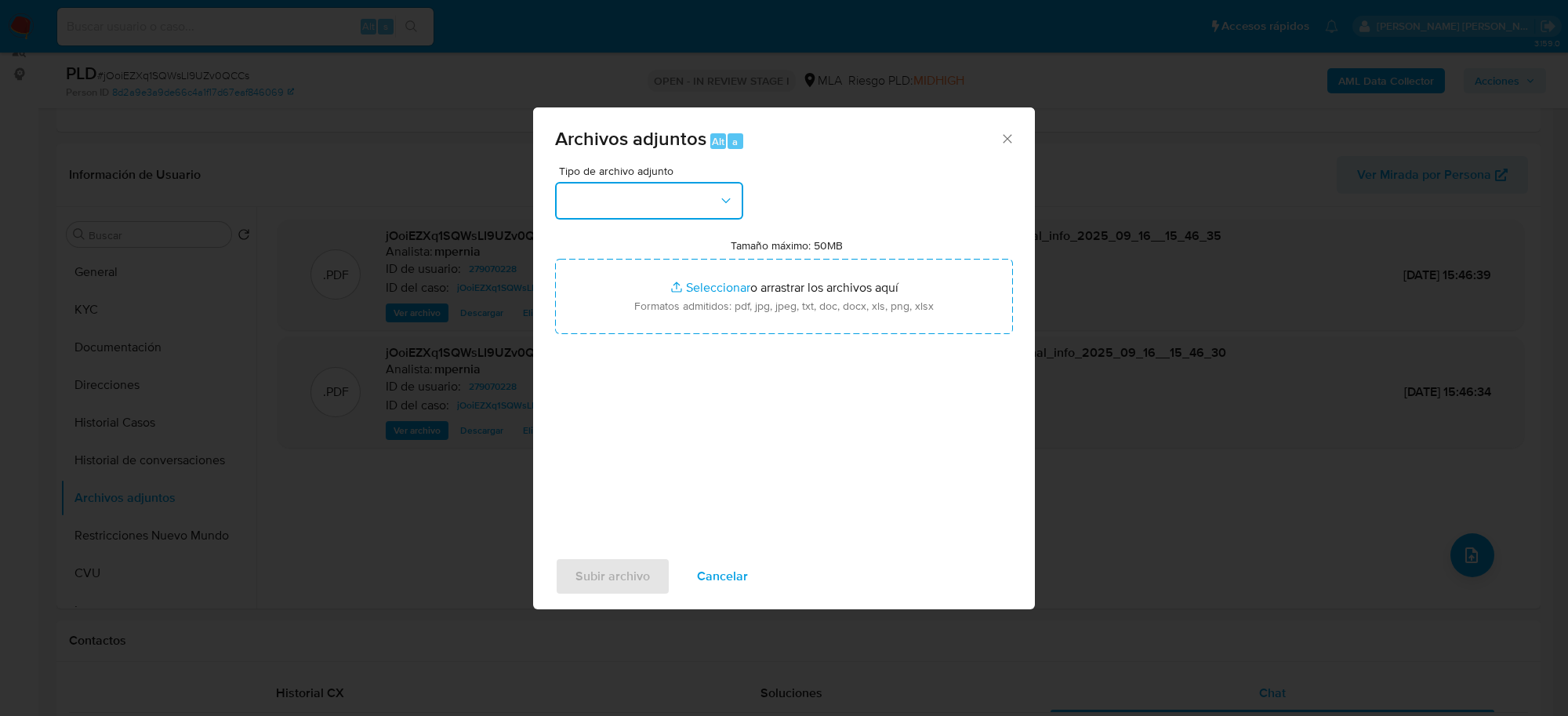
click at [694, 198] on button "button" at bounding box center [649, 201] width 188 height 37
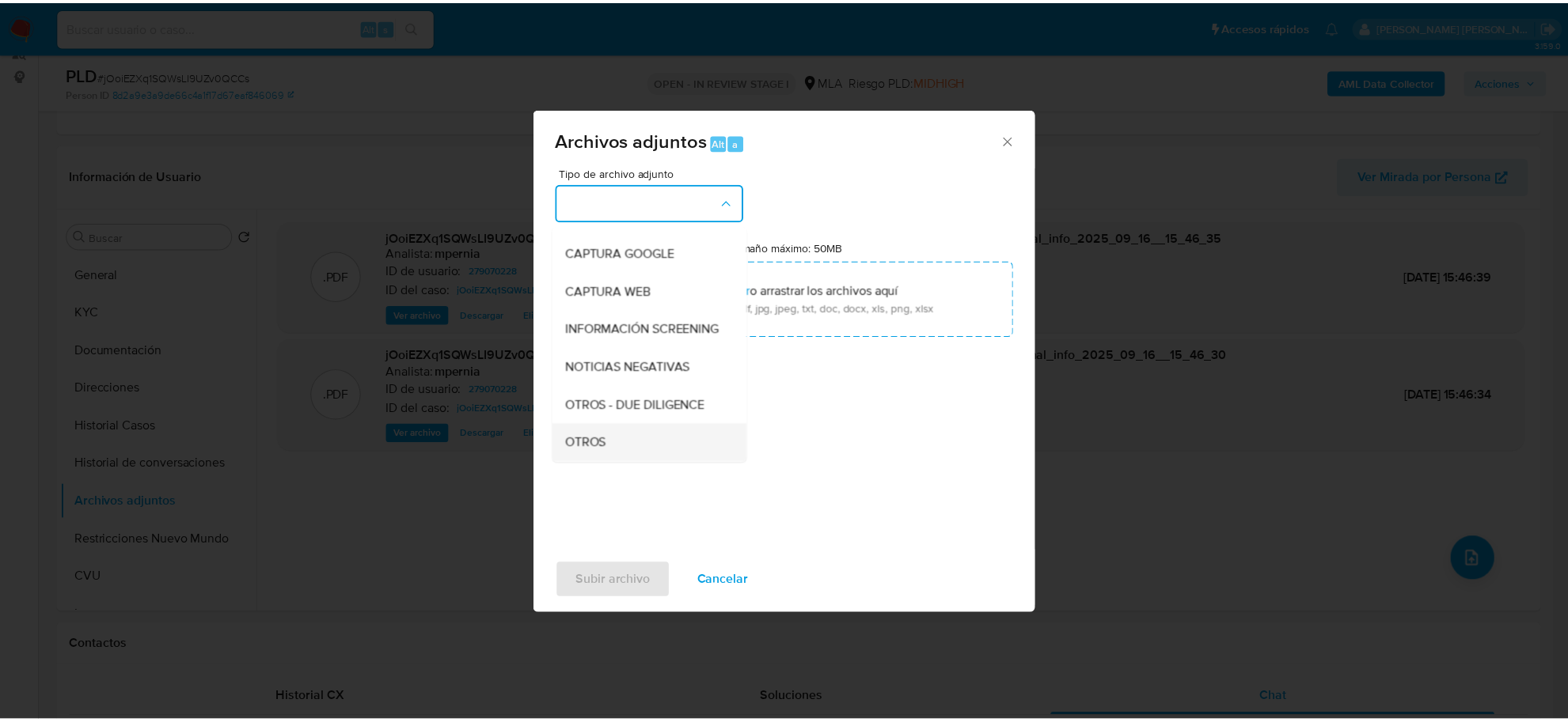
scroll to position [198, 0]
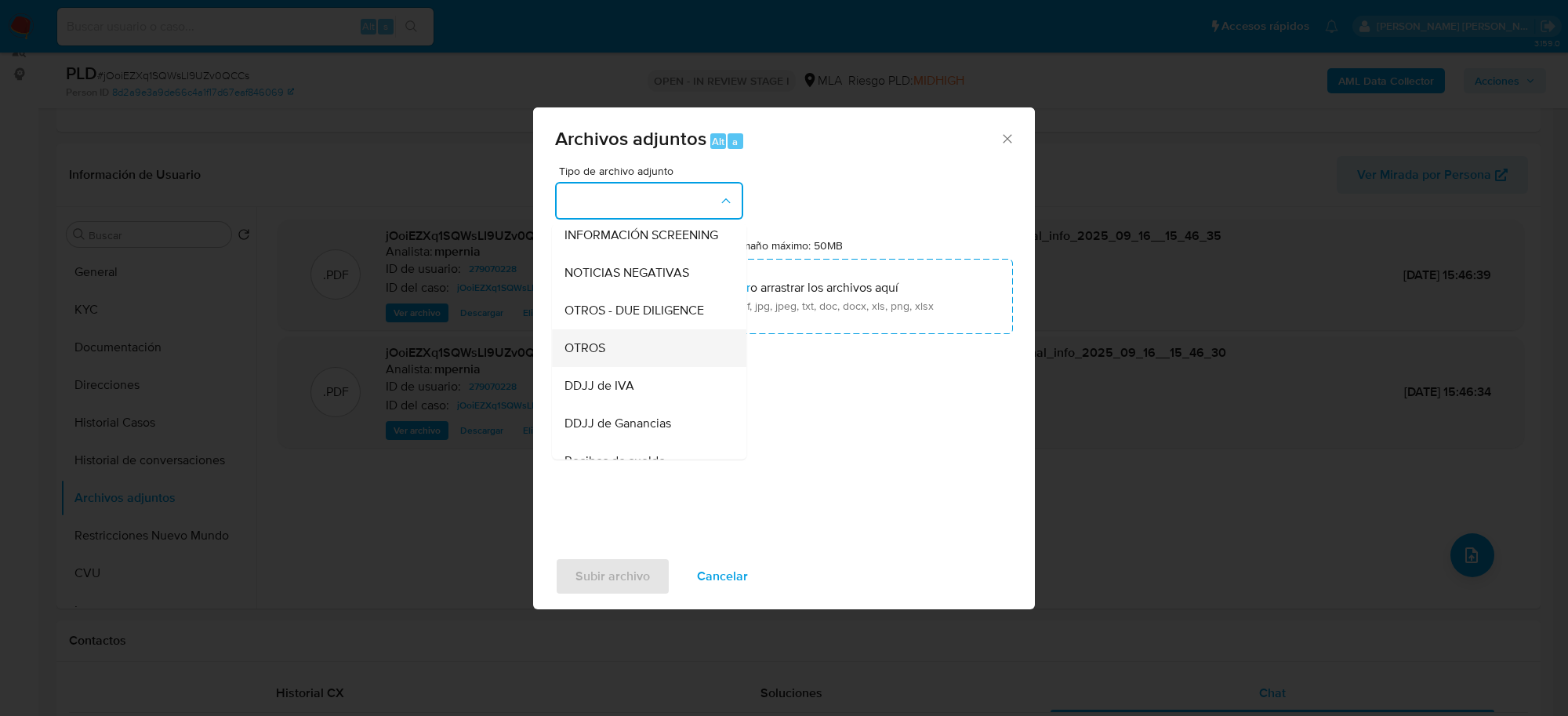
click at [668, 367] on div "OTROS" at bounding box center [644, 348] width 160 height 37
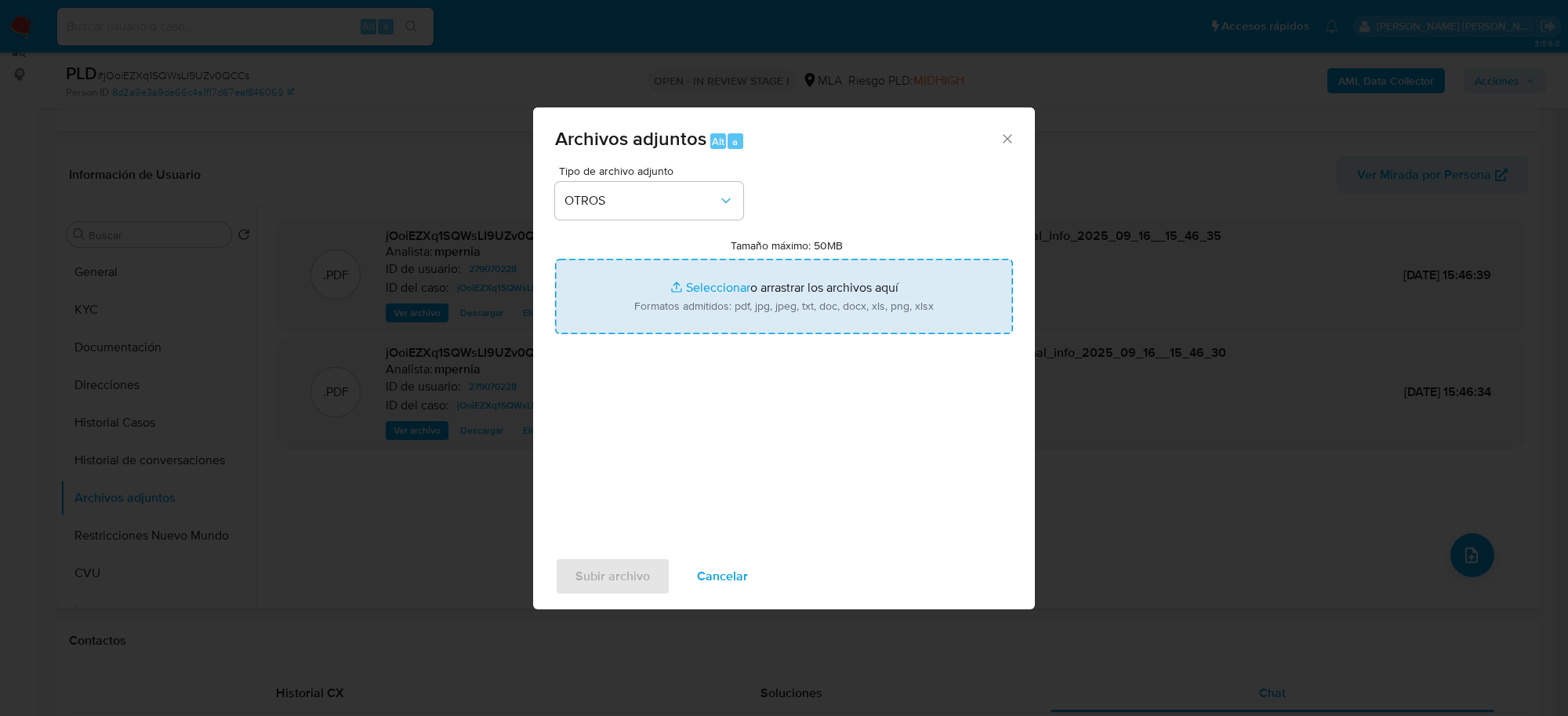
type input "C:\fakepath\Caselog jOoiEZXq1SQWsLI9UZv0QCCs_2025_08_18_19_49_26.docx"
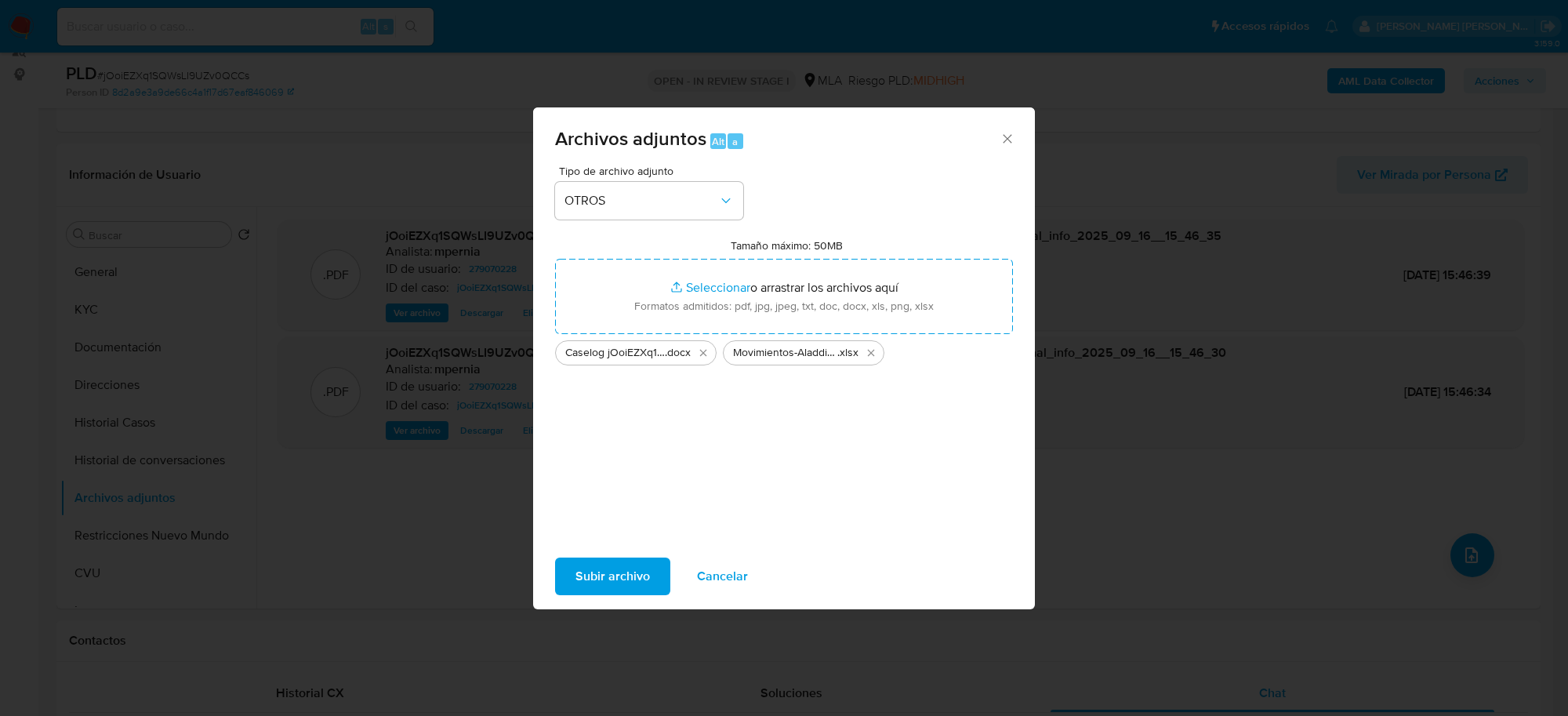
click at [606, 570] on span "Subir archivo" at bounding box center [613, 577] width 74 height 35
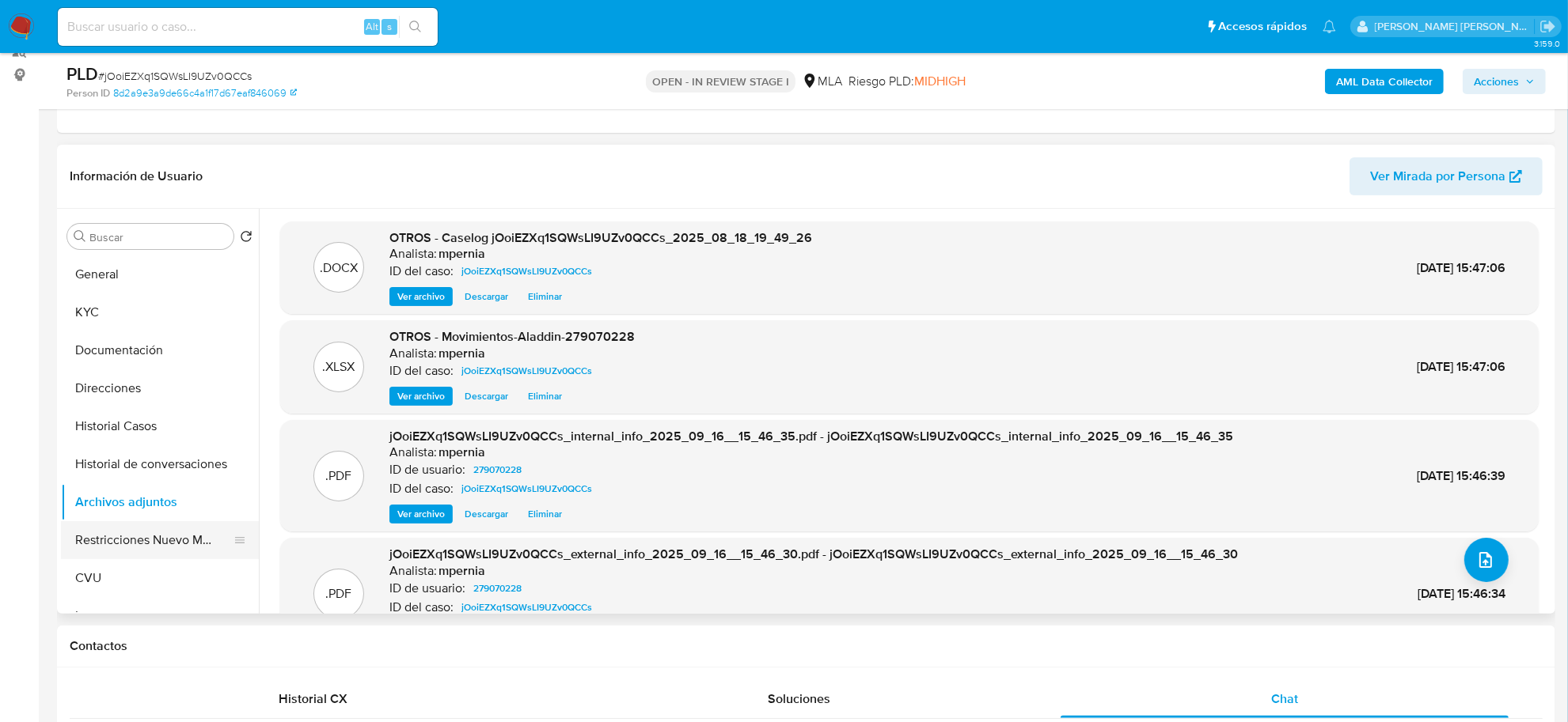
click at [180, 536] on button "Restricciones Nuevo Mundo" at bounding box center [154, 540] width 185 height 38
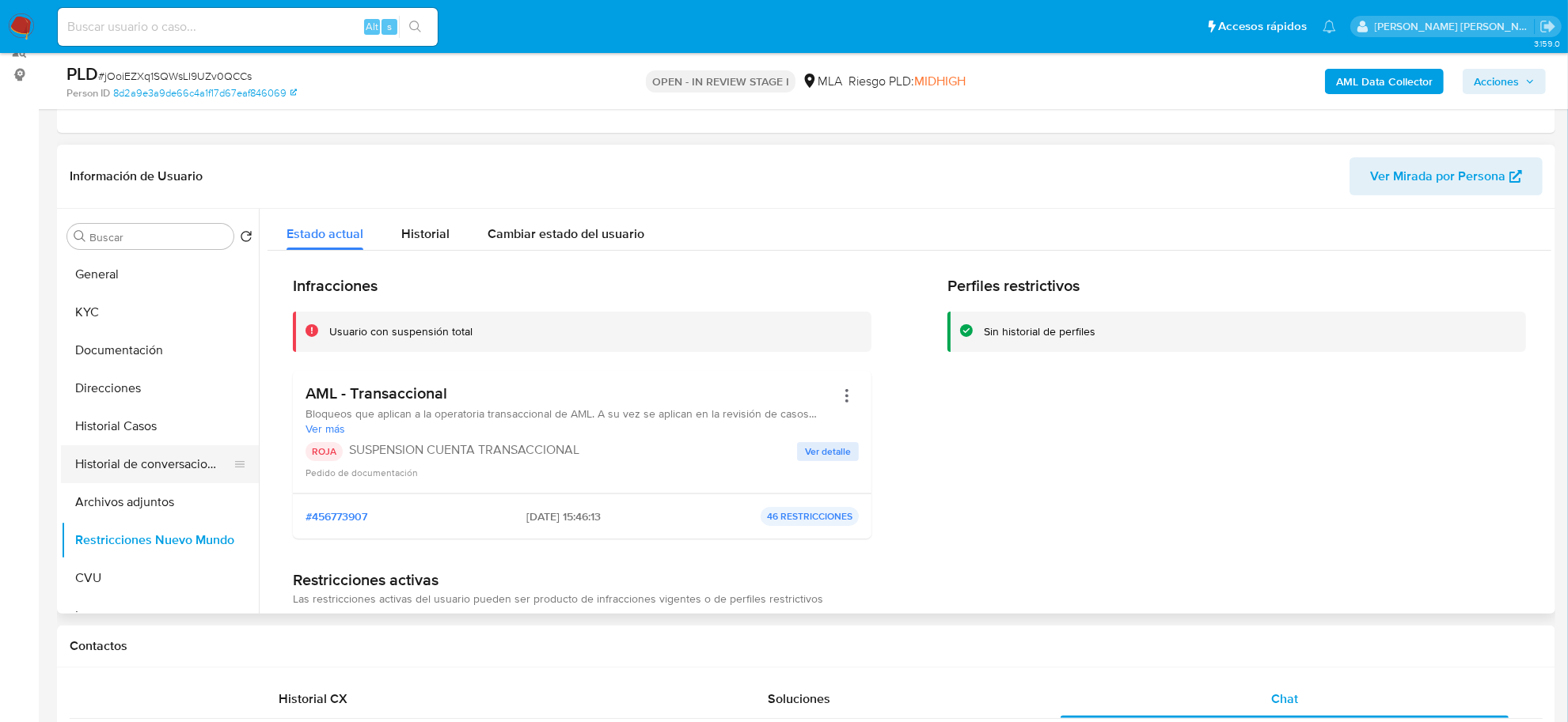
click at [174, 475] on button "Historial de conversaciones" at bounding box center [154, 464] width 185 height 38
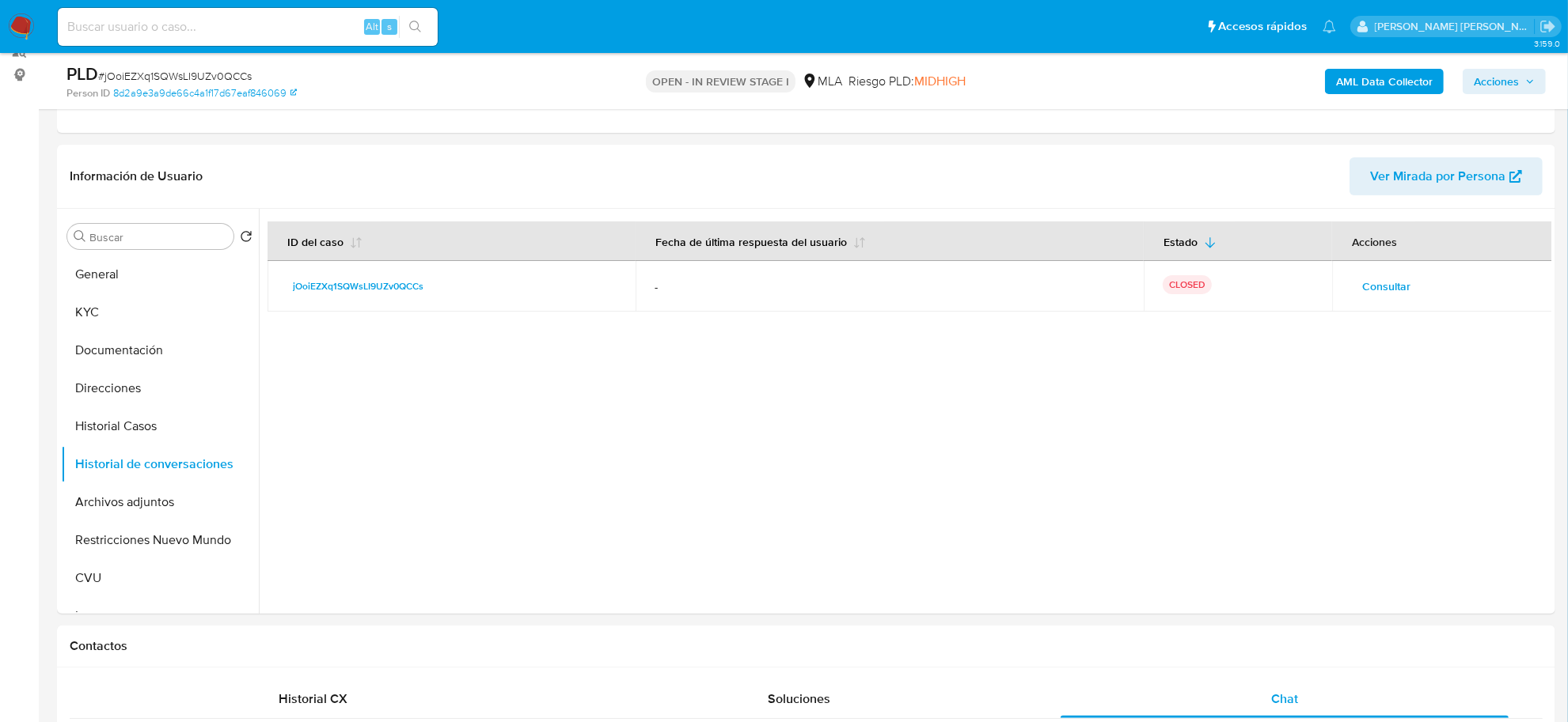
click at [1526, 78] on icon "button" at bounding box center [1530, 82] width 10 height 10
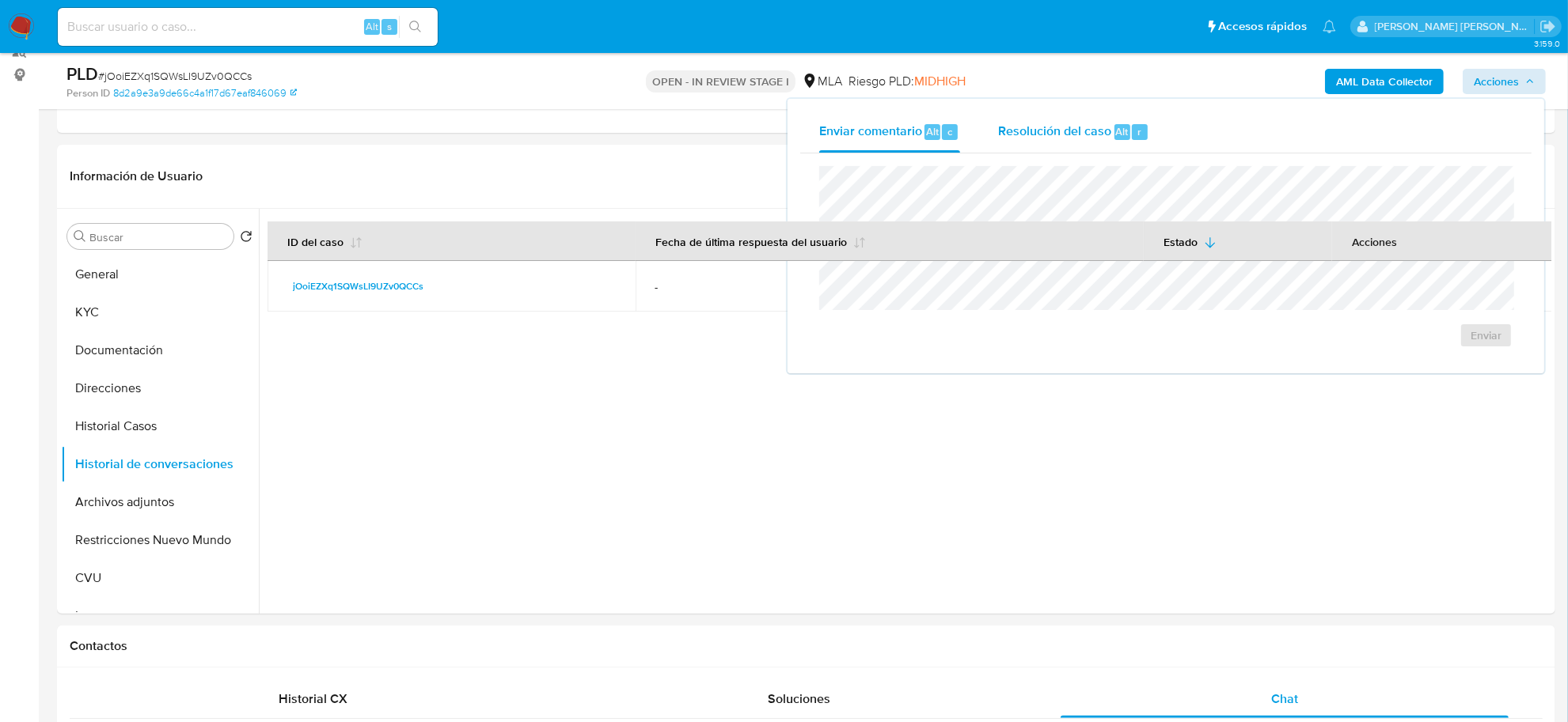
click at [1079, 139] on span "Resolución del caso" at bounding box center [1054, 131] width 114 height 18
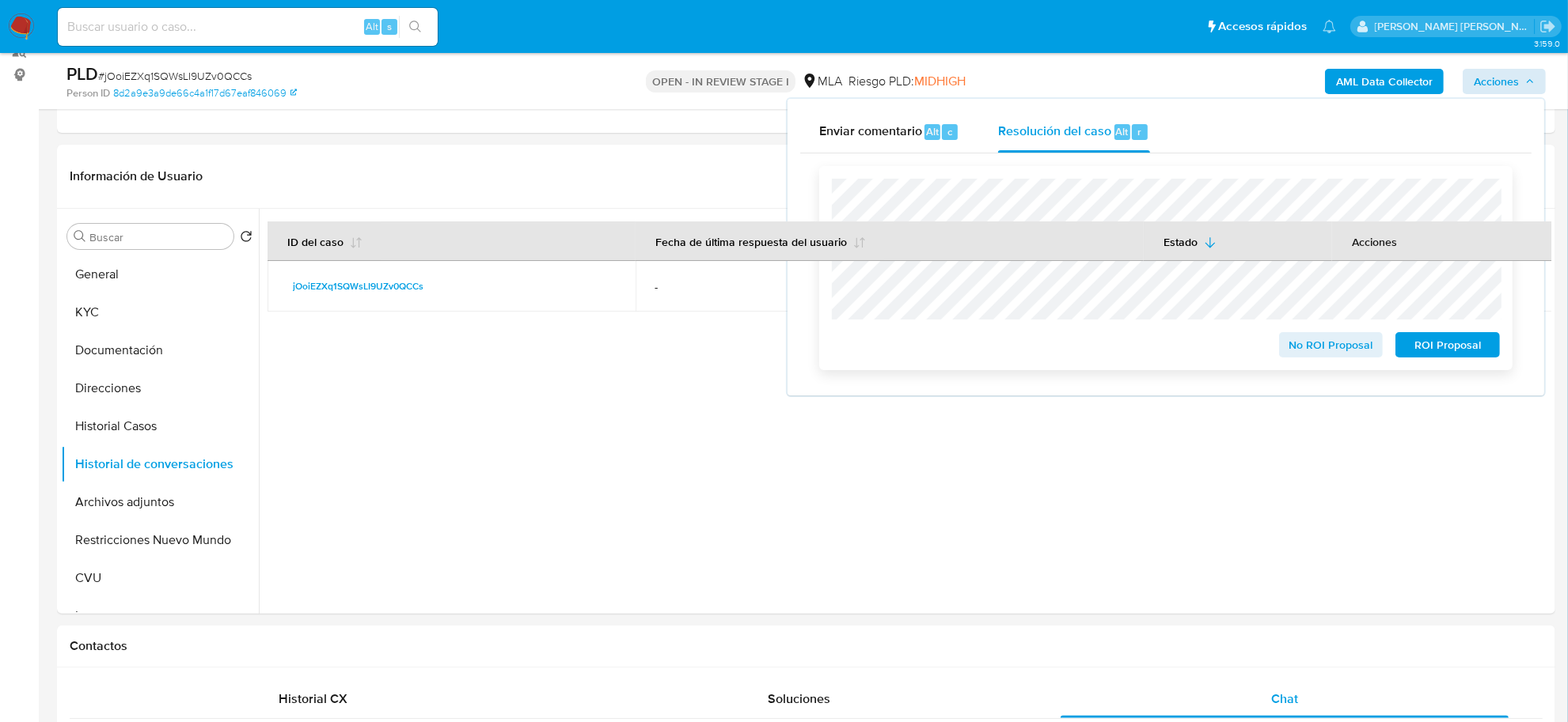
click at [1442, 353] on span "ROI Proposal" at bounding box center [1447, 345] width 83 height 22
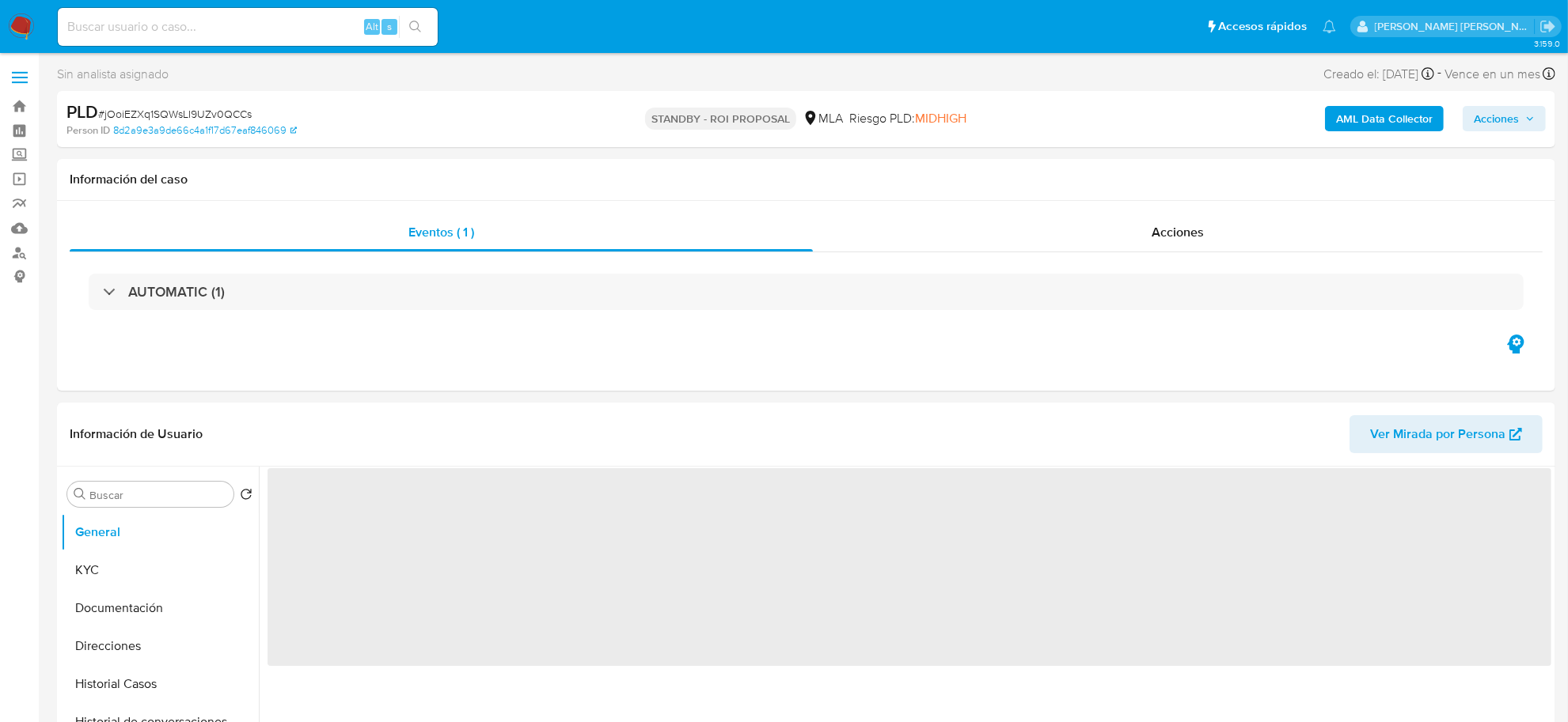
select select "10"
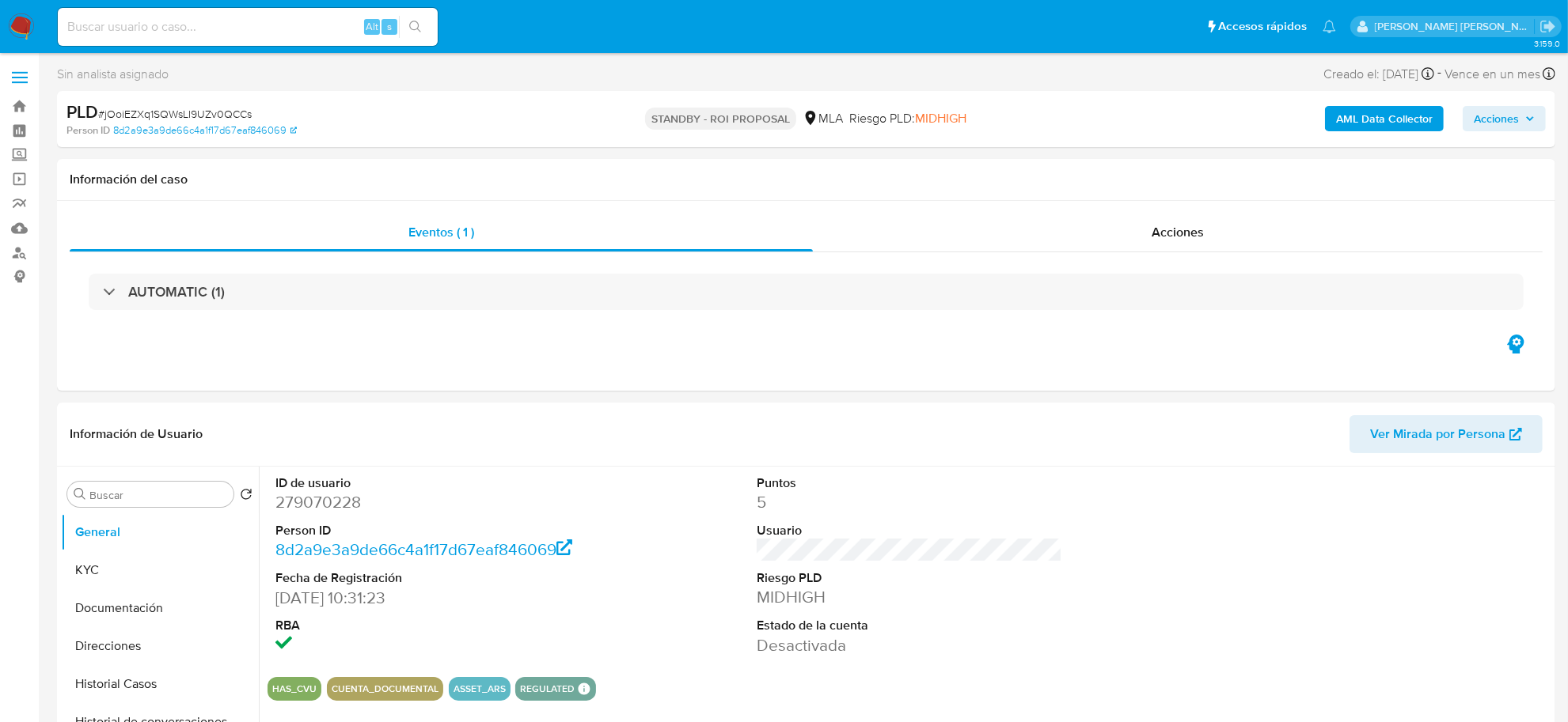
click at [199, 20] on input at bounding box center [248, 26] width 380 height 20
paste input "187145713"
type input "187145713"
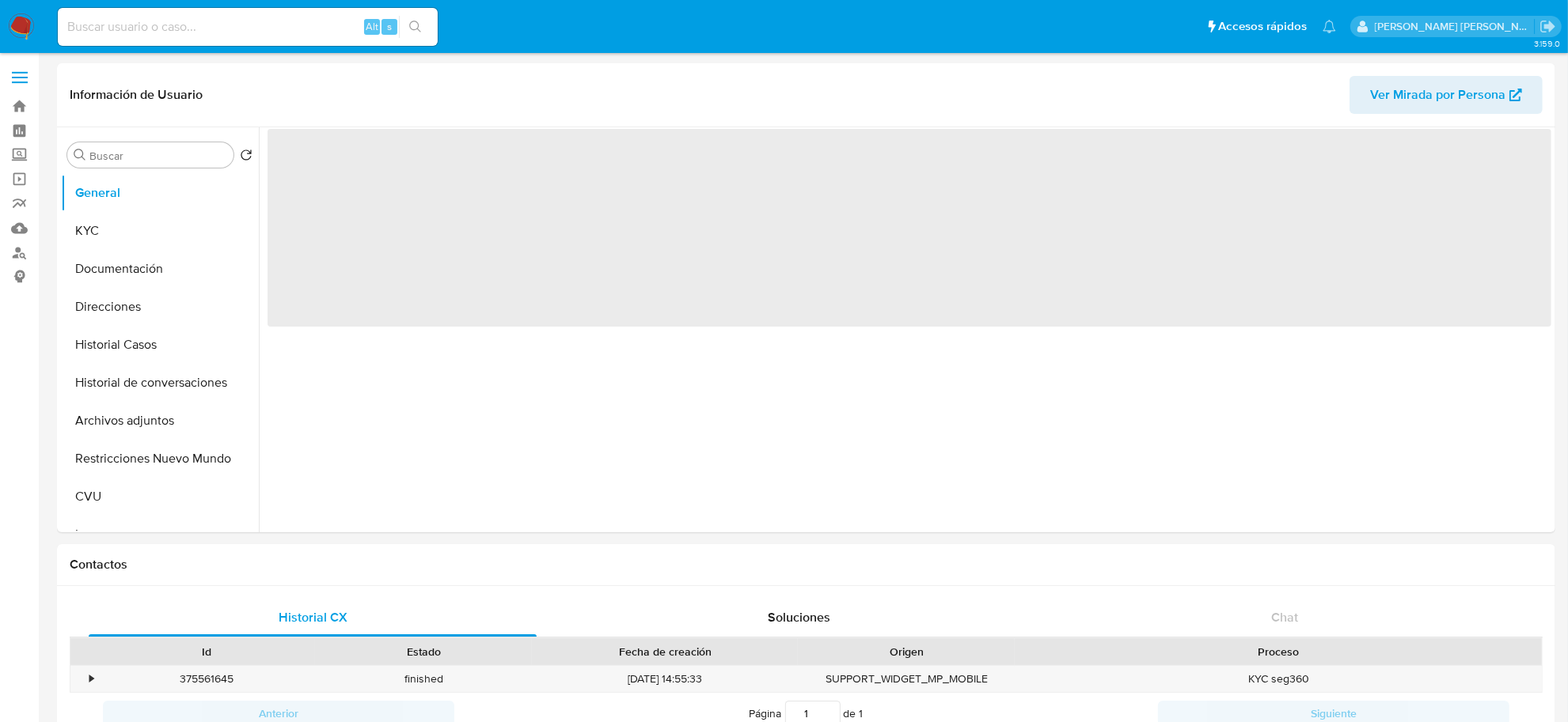
select select "10"
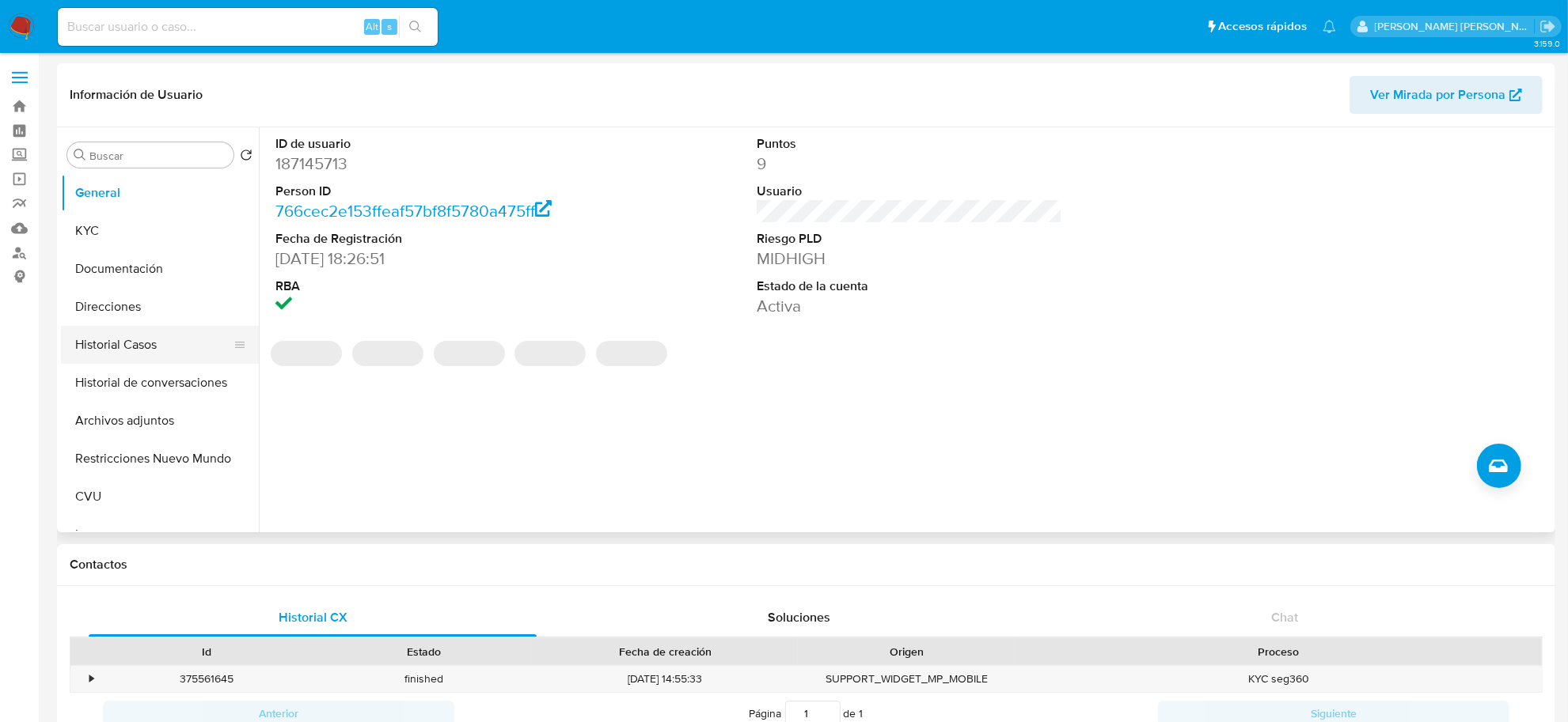
click at [125, 344] on button "Historial Casos" at bounding box center [154, 345] width 185 height 38
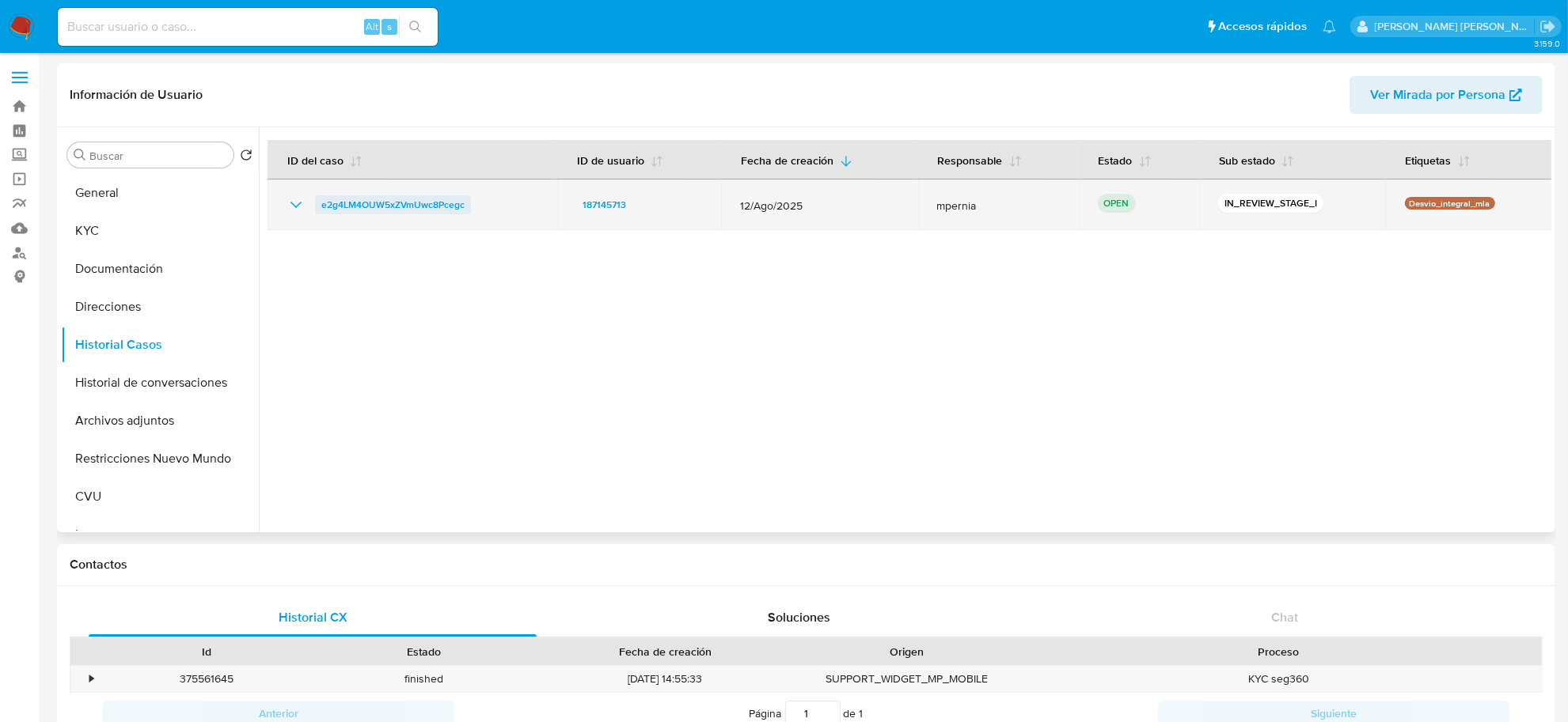
click at [402, 203] on span "e2g4LM4OUW5xZVmUwc8Pcegc" at bounding box center [392, 204] width 143 height 19
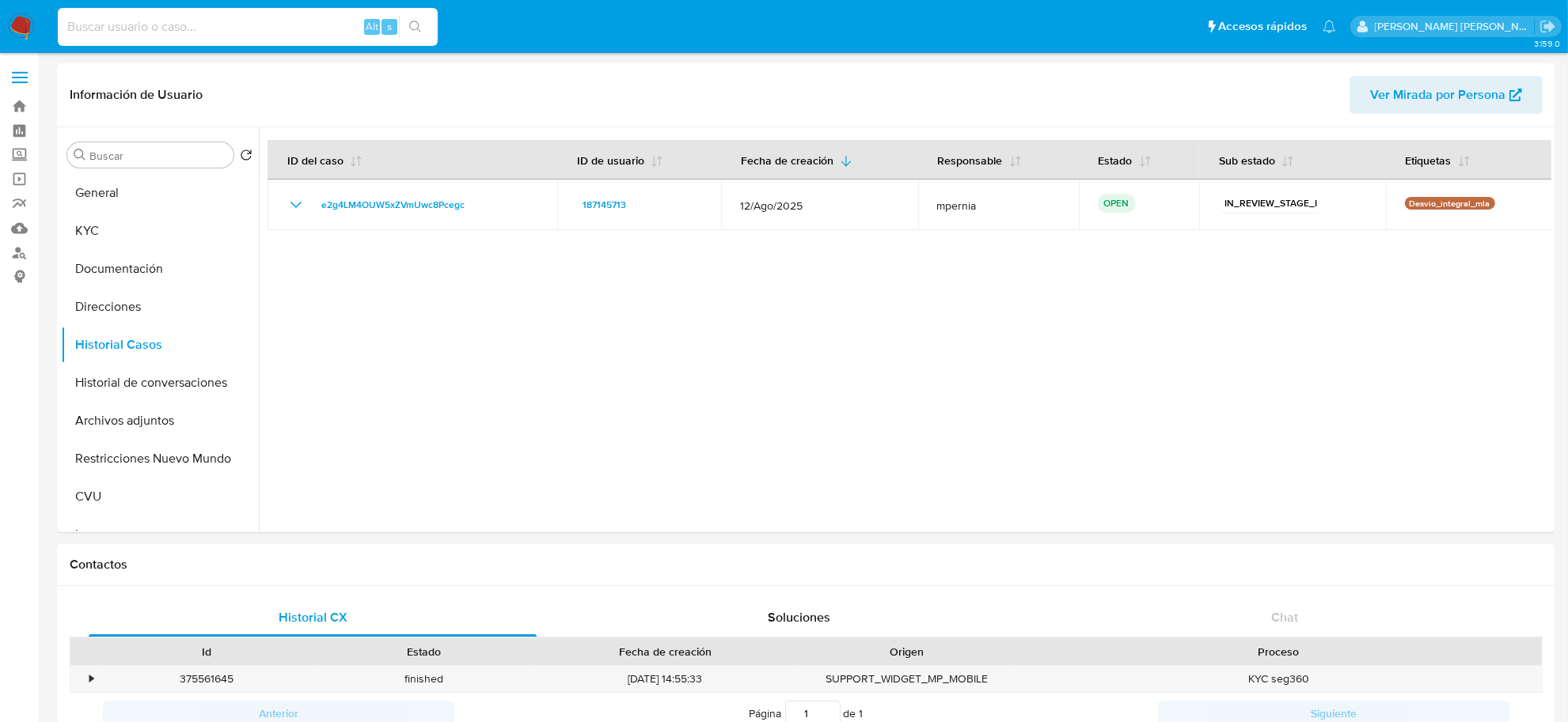
click at [321, 33] on input at bounding box center [248, 26] width 380 height 20
paste input "257114868"
type input "257114868"
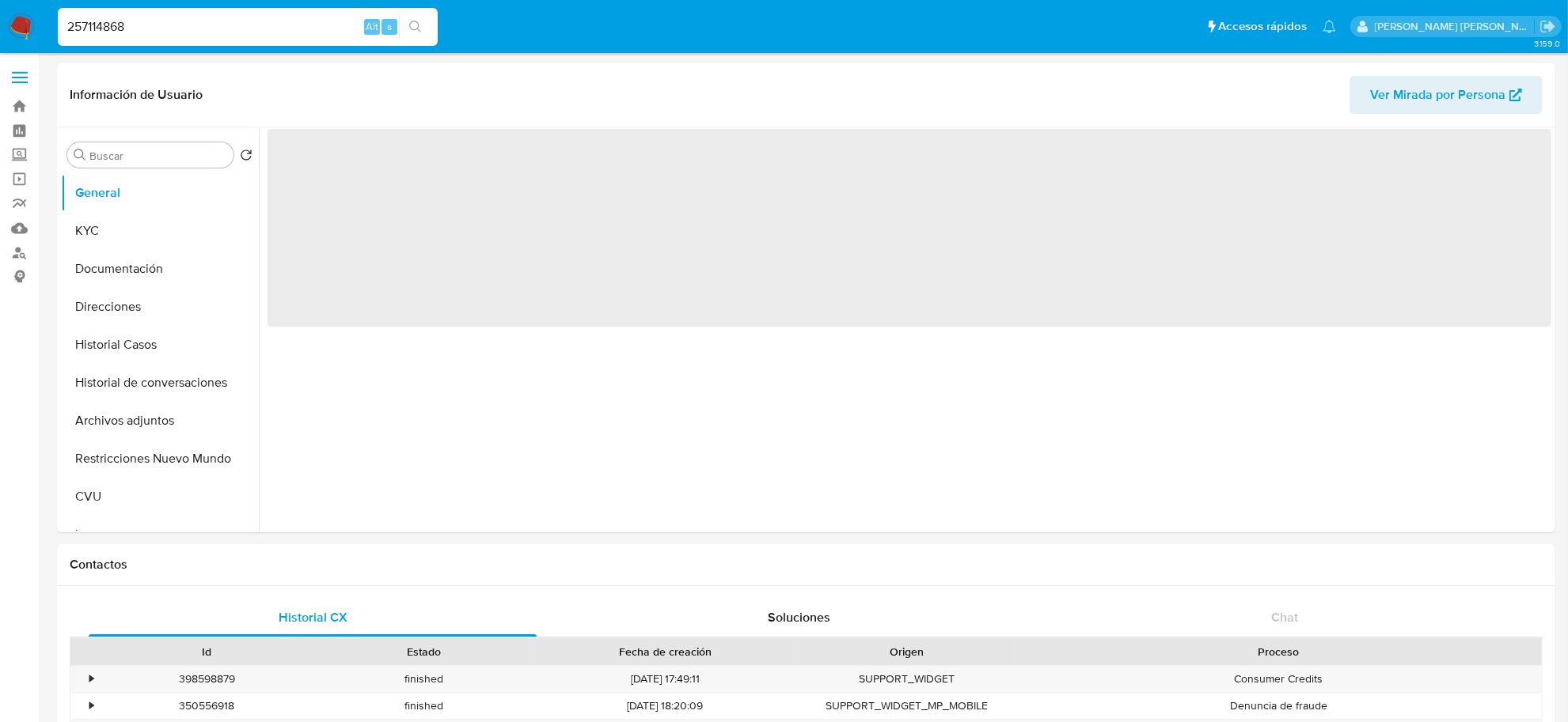
select select "10"
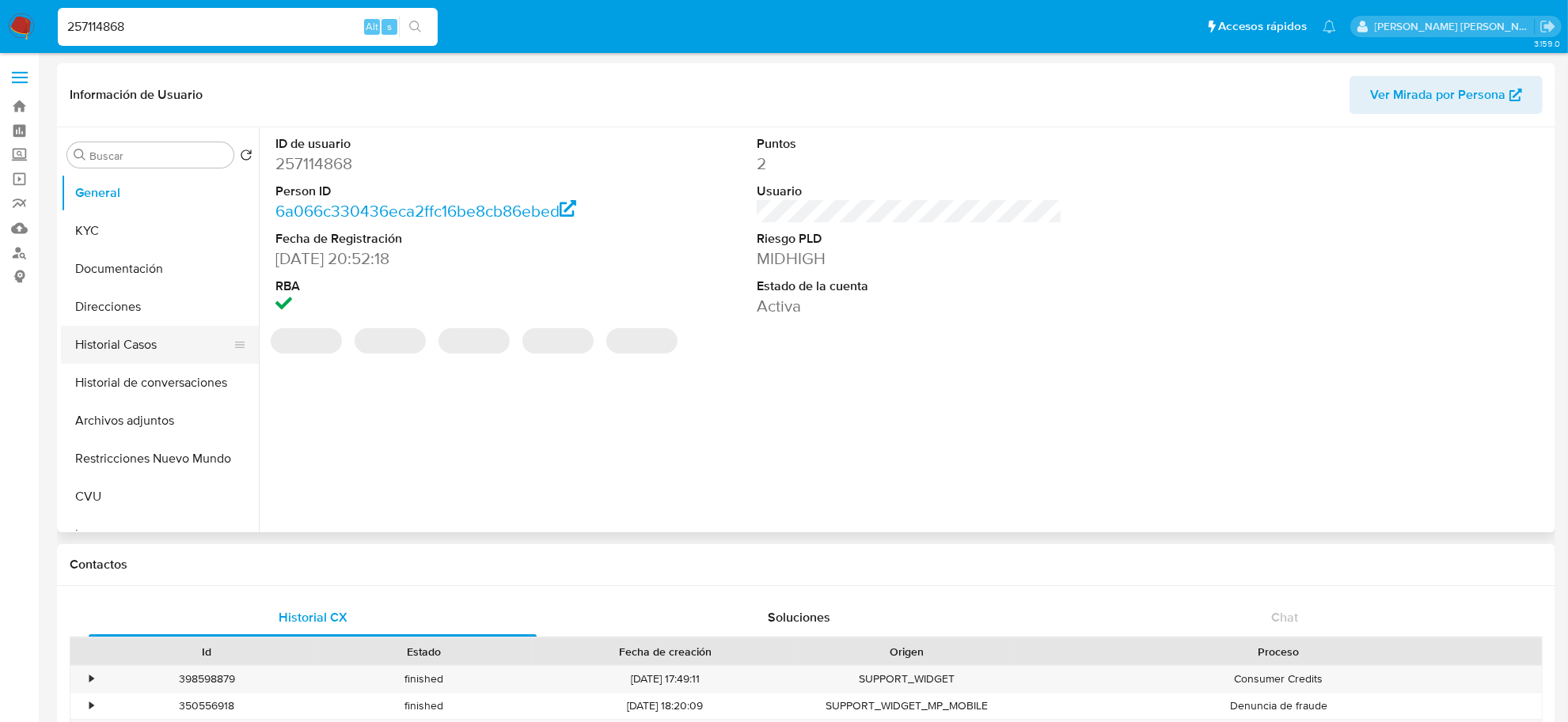
click at [136, 361] on button "Historial Casos" at bounding box center [154, 345] width 185 height 38
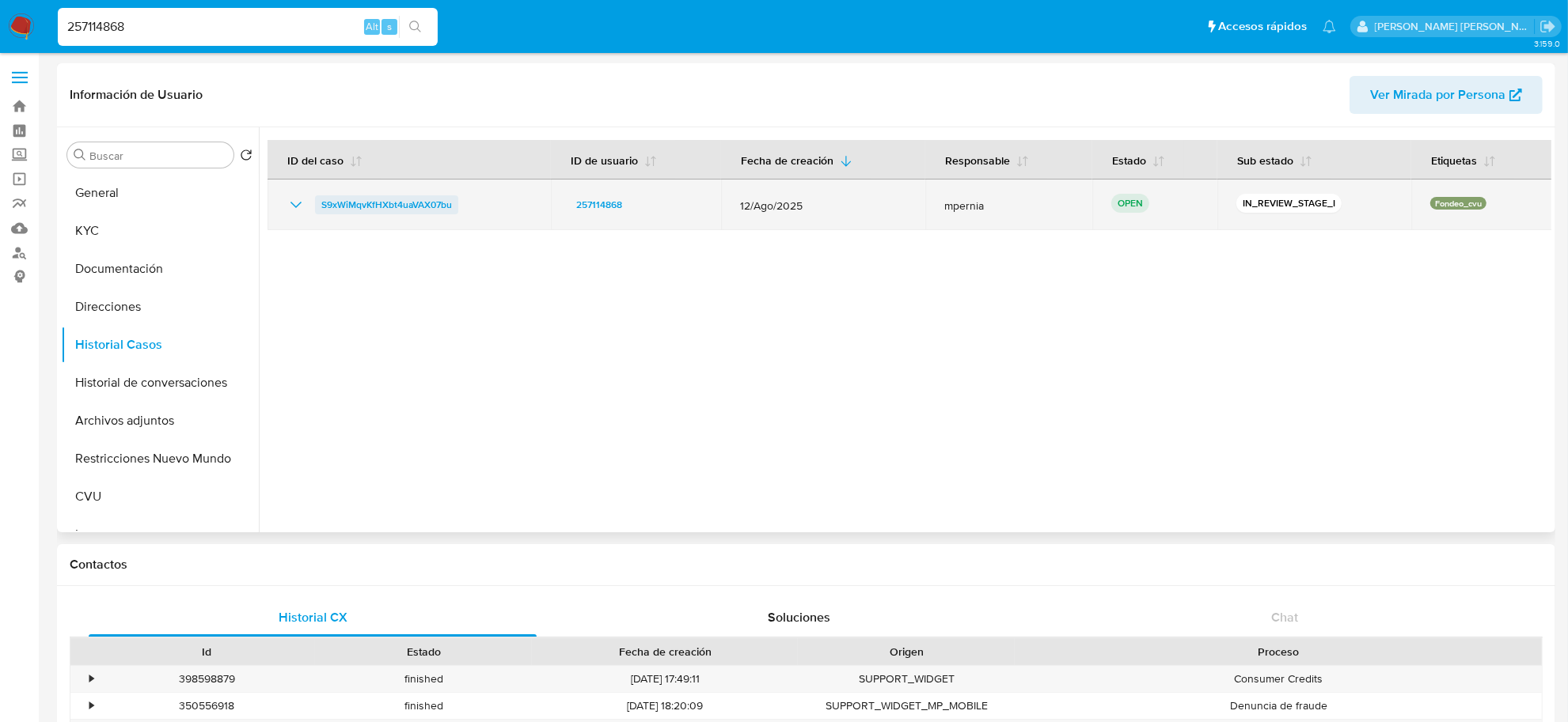
click at [400, 198] on span "S9xWiMqvKfHXbt4uaVAX07bu" at bounding box center [386, 204] width 131 height 19
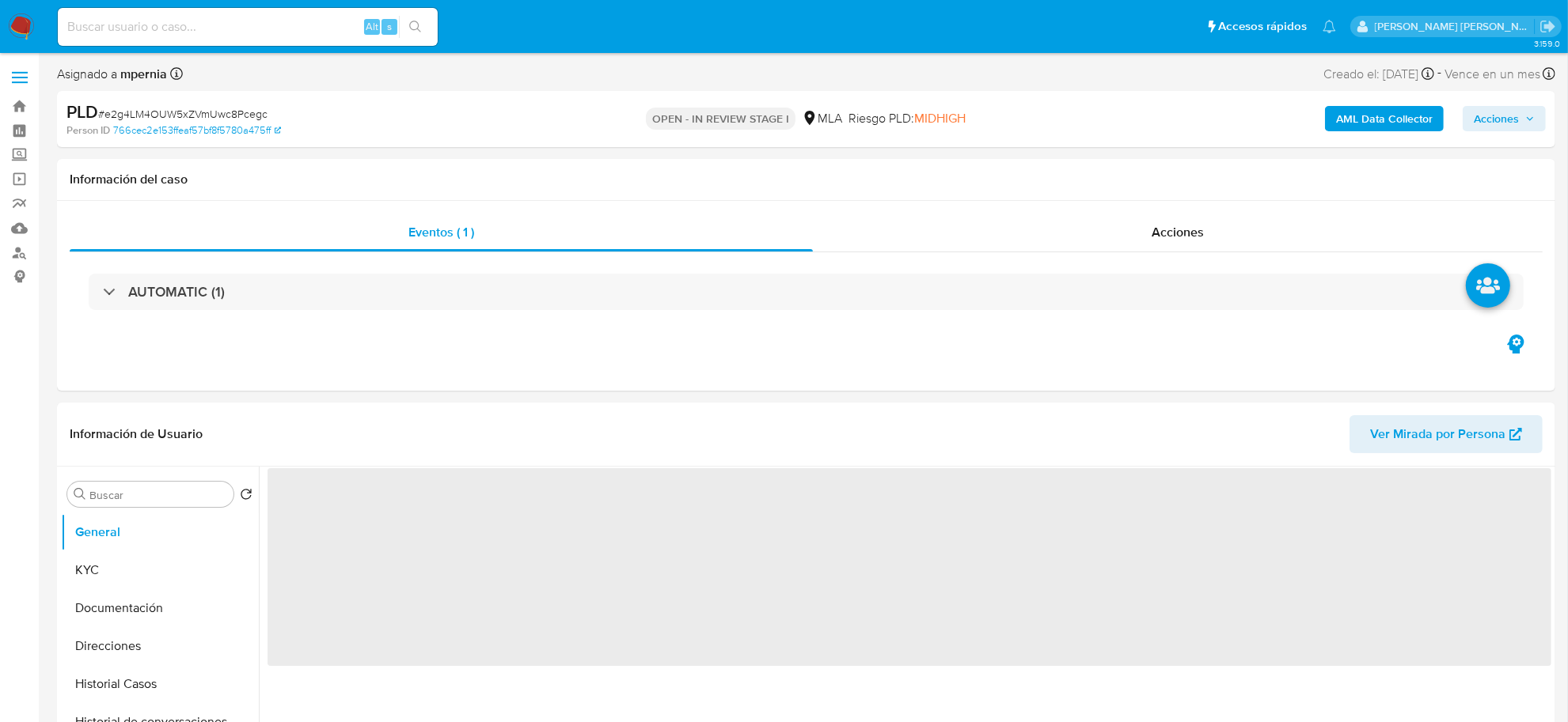
select select "10"
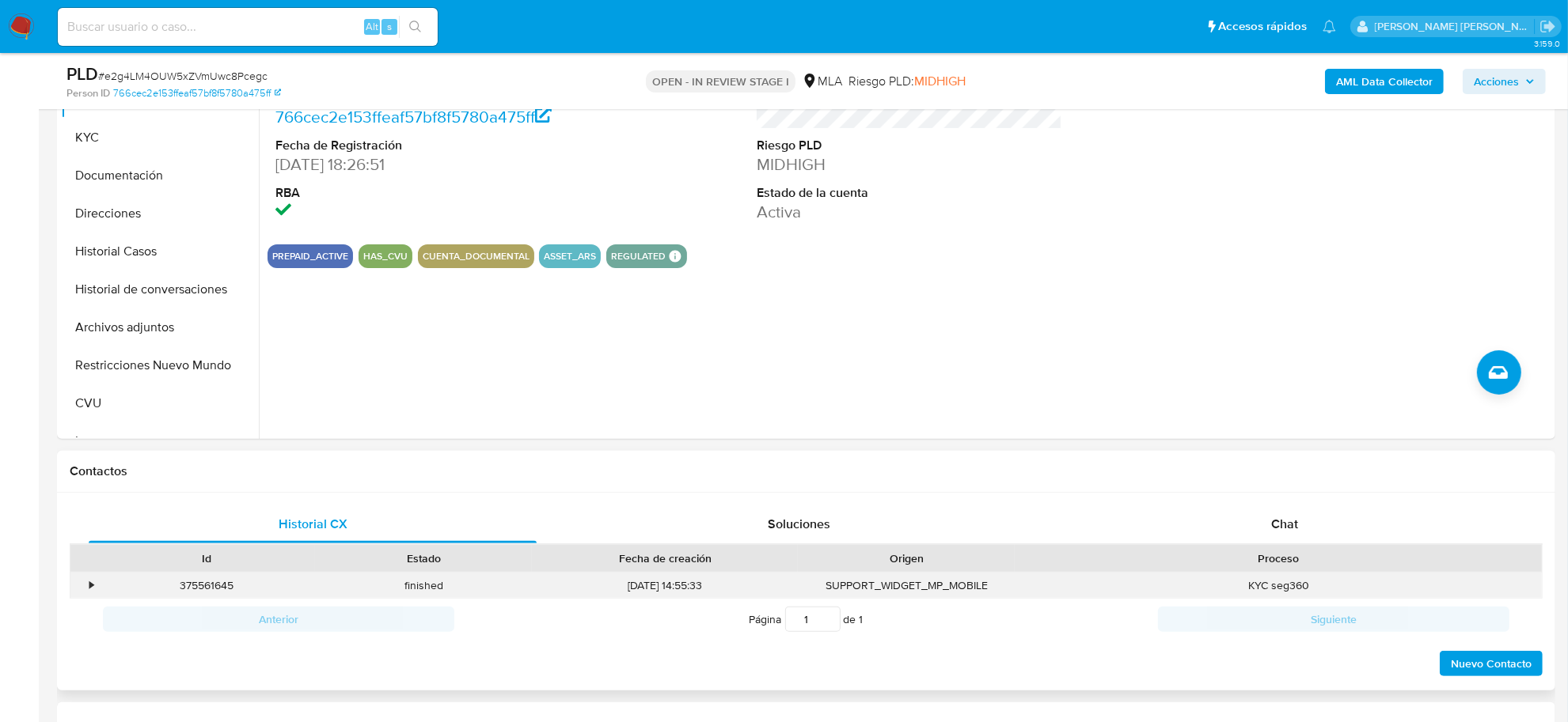
scroll to position [395, 0]
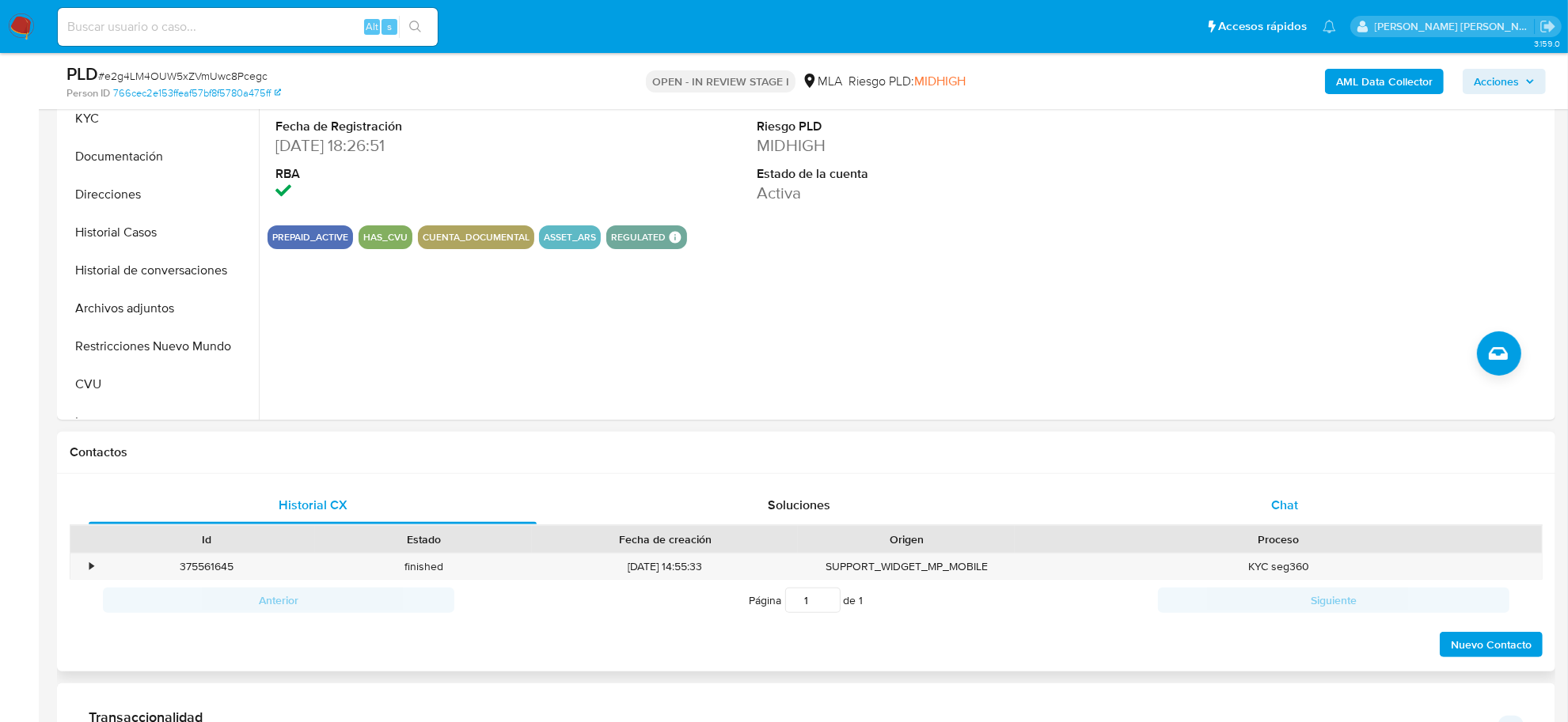
click at [1284, 508] on span "Chat" at bounding box center [1284, 505] width 27 height 18
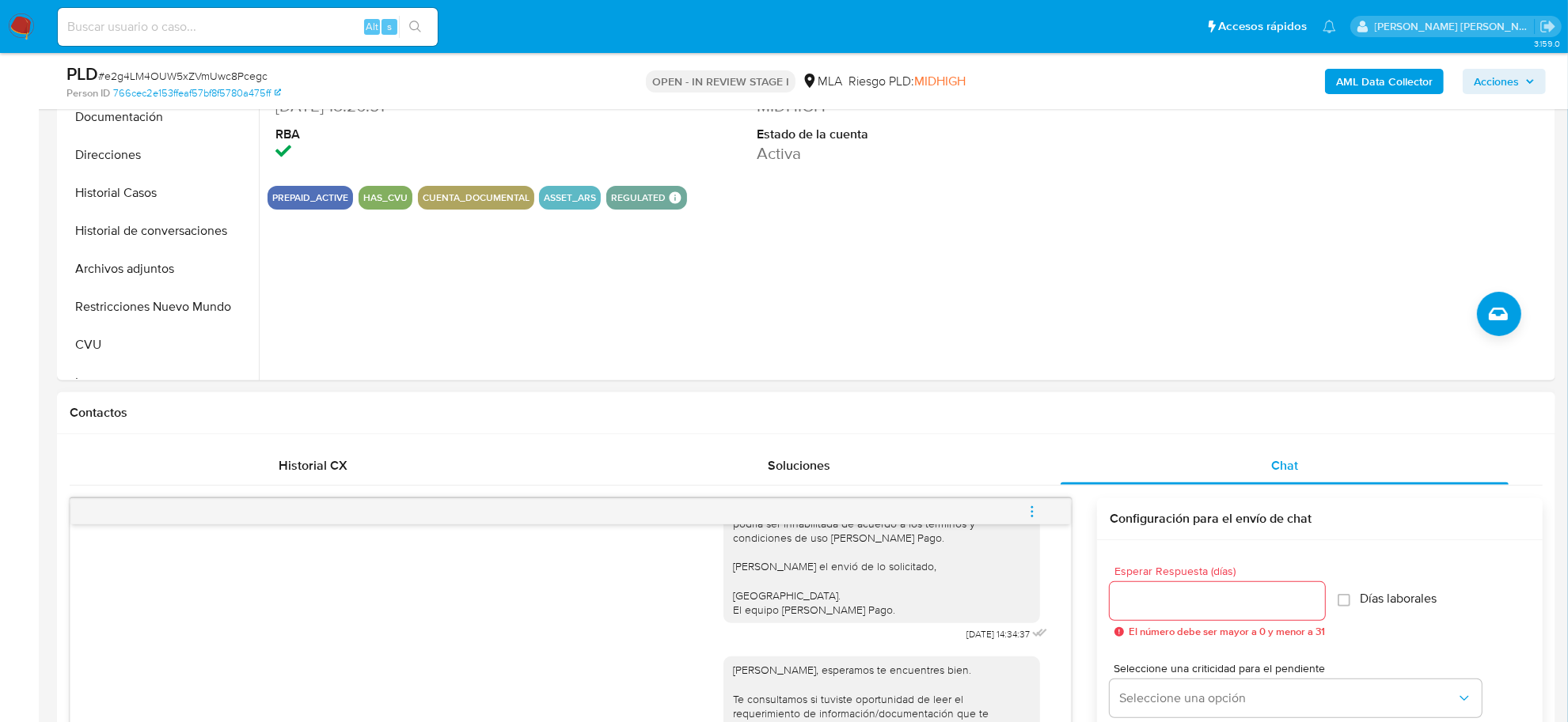
scroll to position [593, 0]
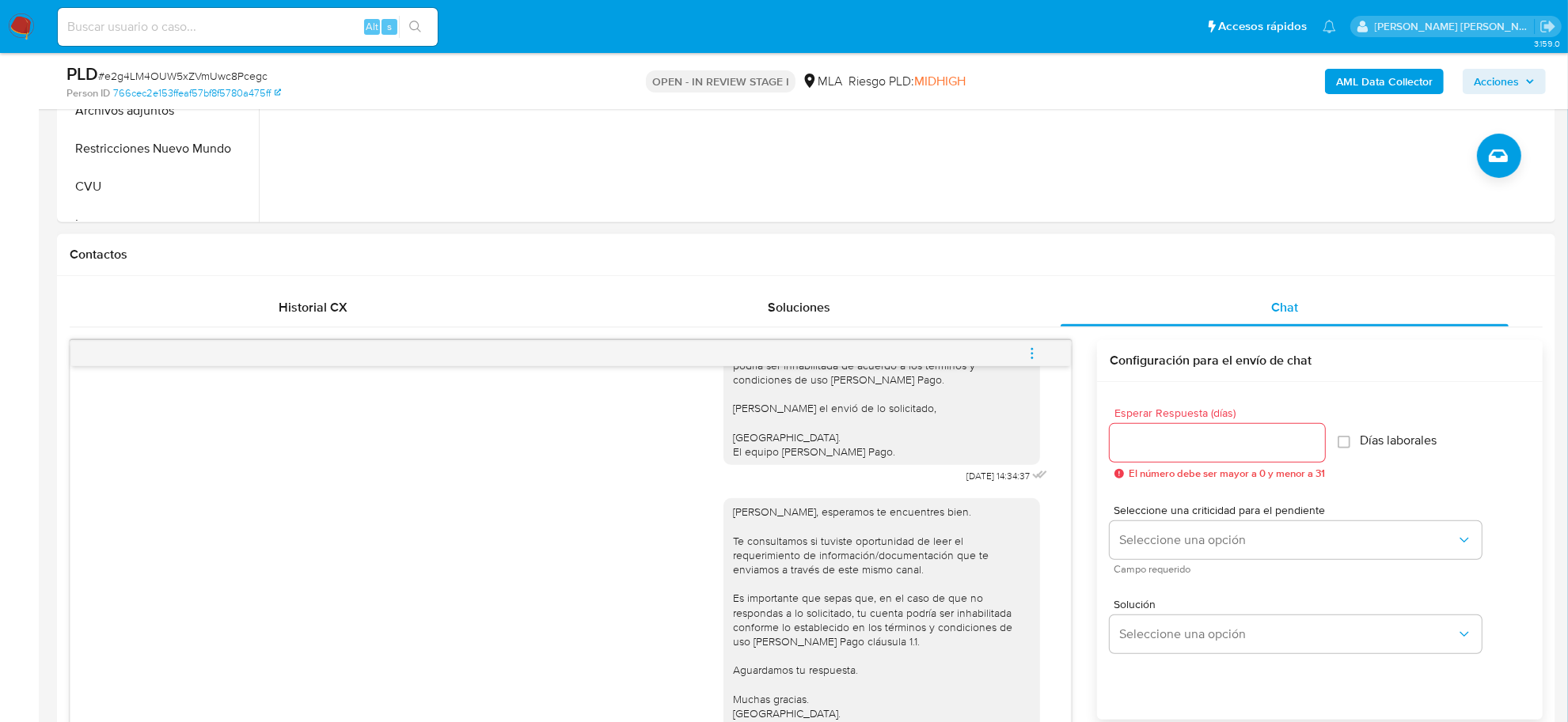
click at [1027, 354] on icon "menu-action" at bounding box center [1031, 353] width 14 height 14
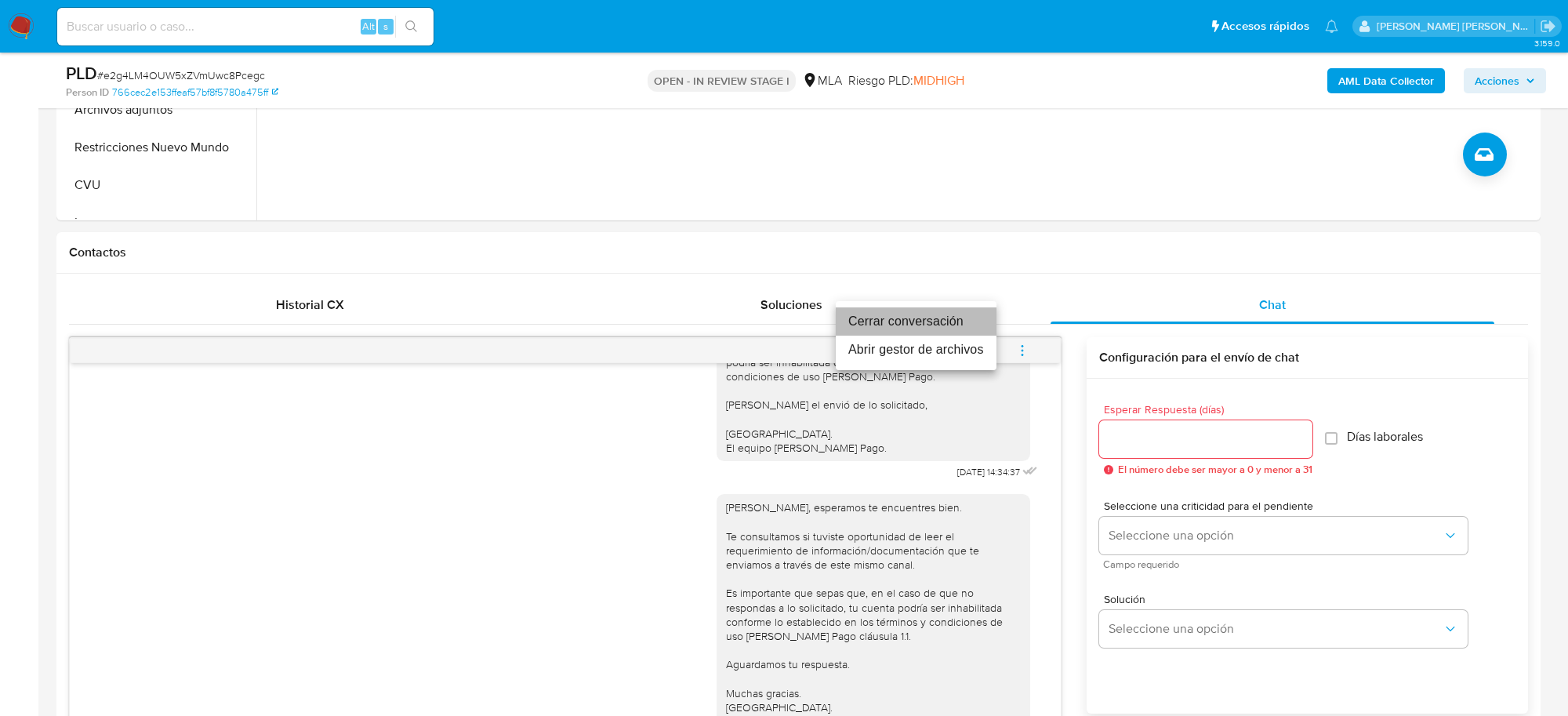
click at [957, 326] on li "Cerrar conversación" at bounding box center [916, 322] width 161 height 28
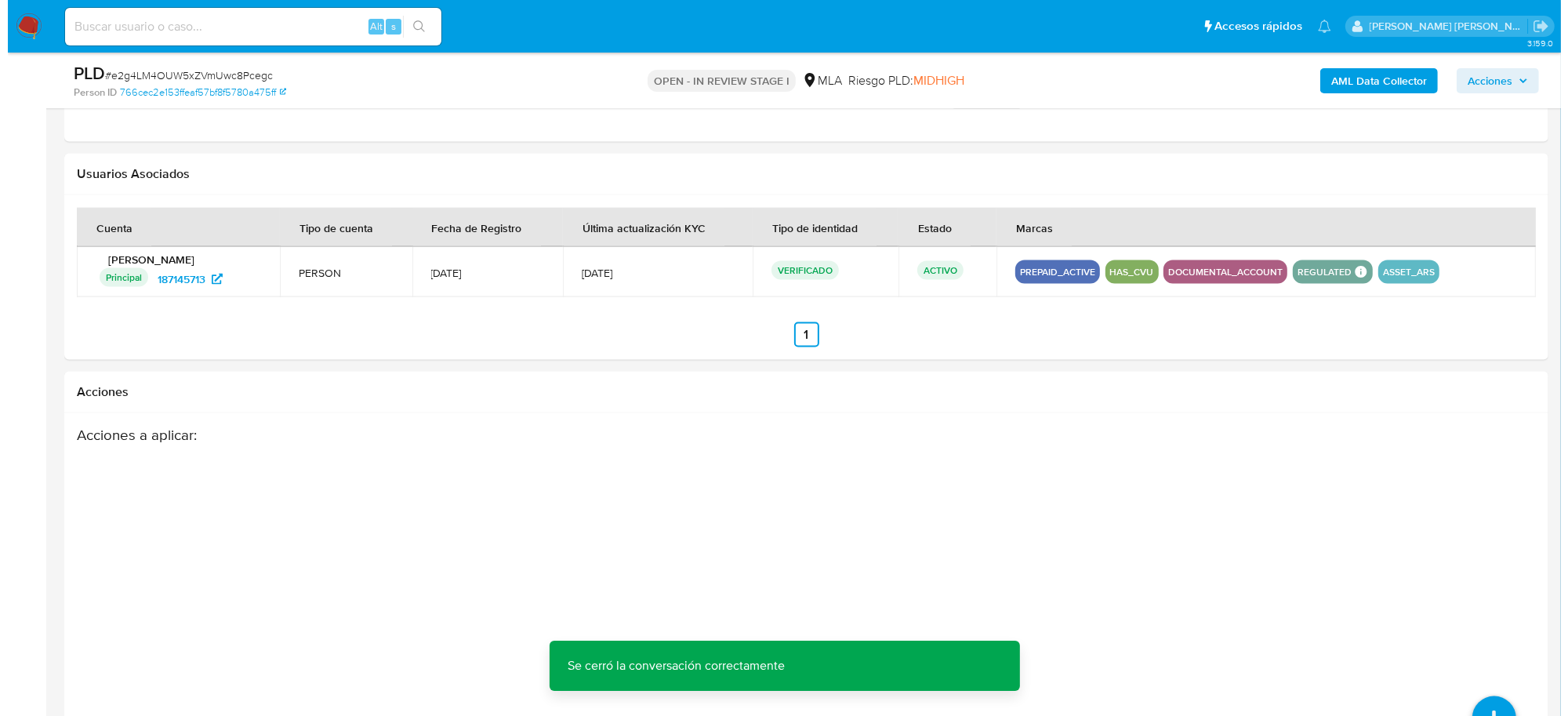
scroll to position [2405, 0]
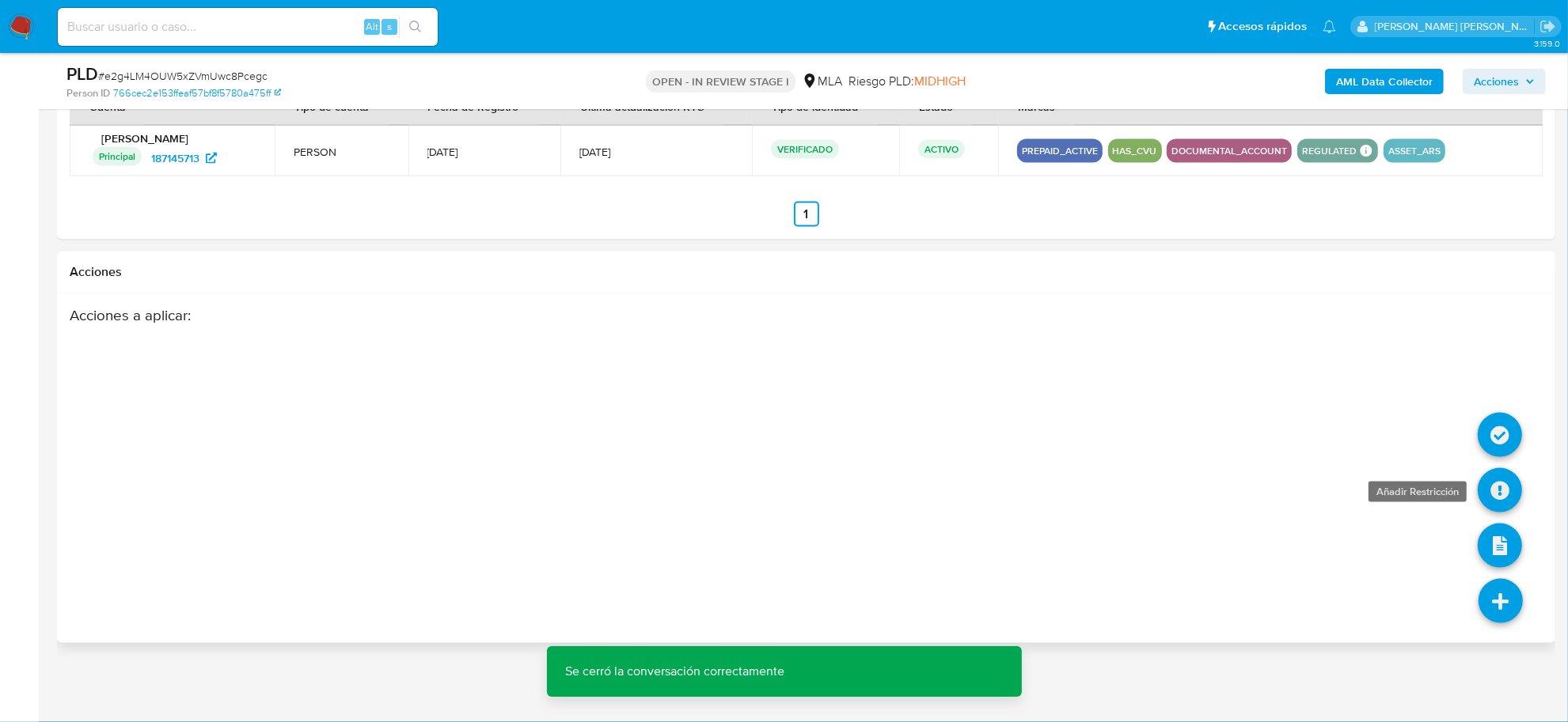
click at [1485, 503] on icon at bounding box center [1499, 490] width 44 height 44
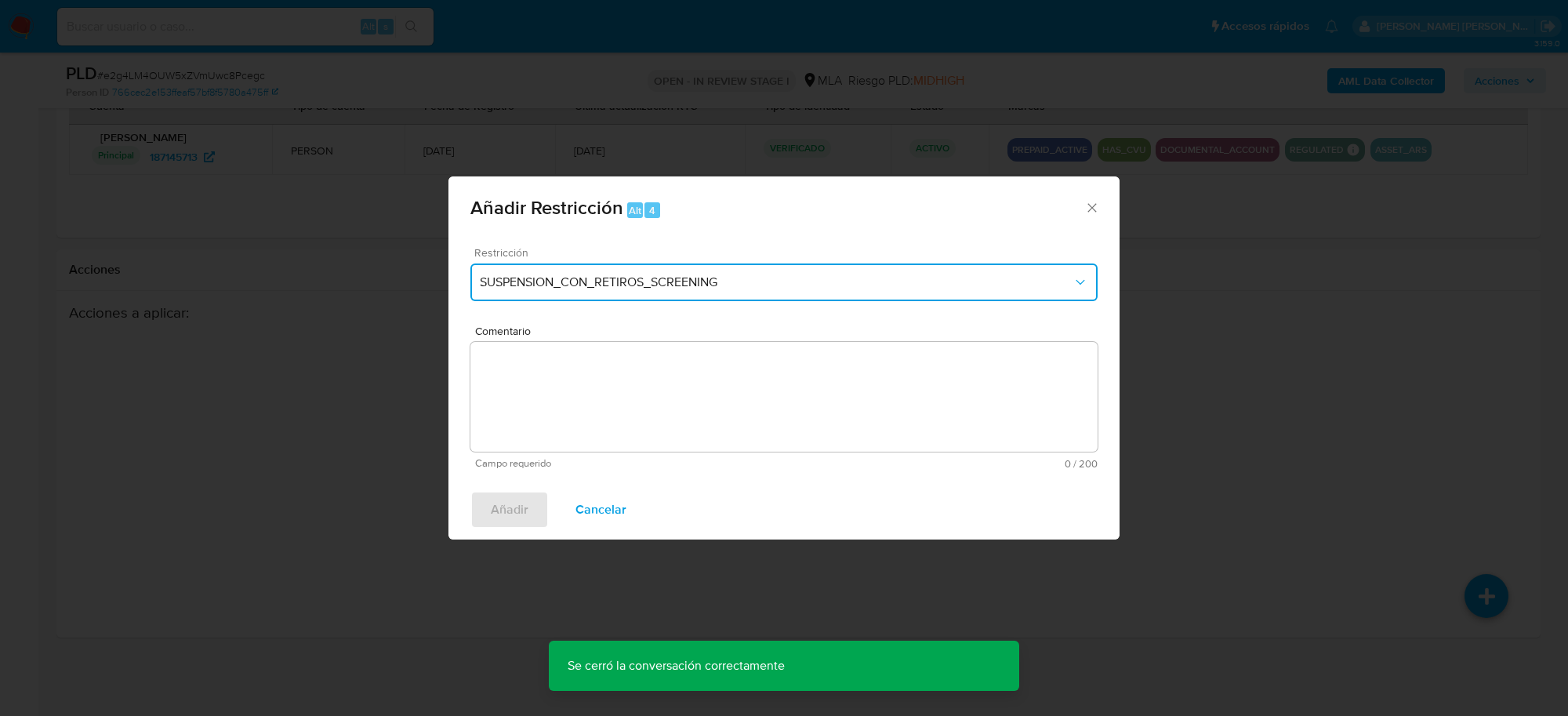
click at [681, 288] on span "SUSPENSION_CON_RETIROS_SCREENING" at bounding box center [776, 282] width 593 height 15
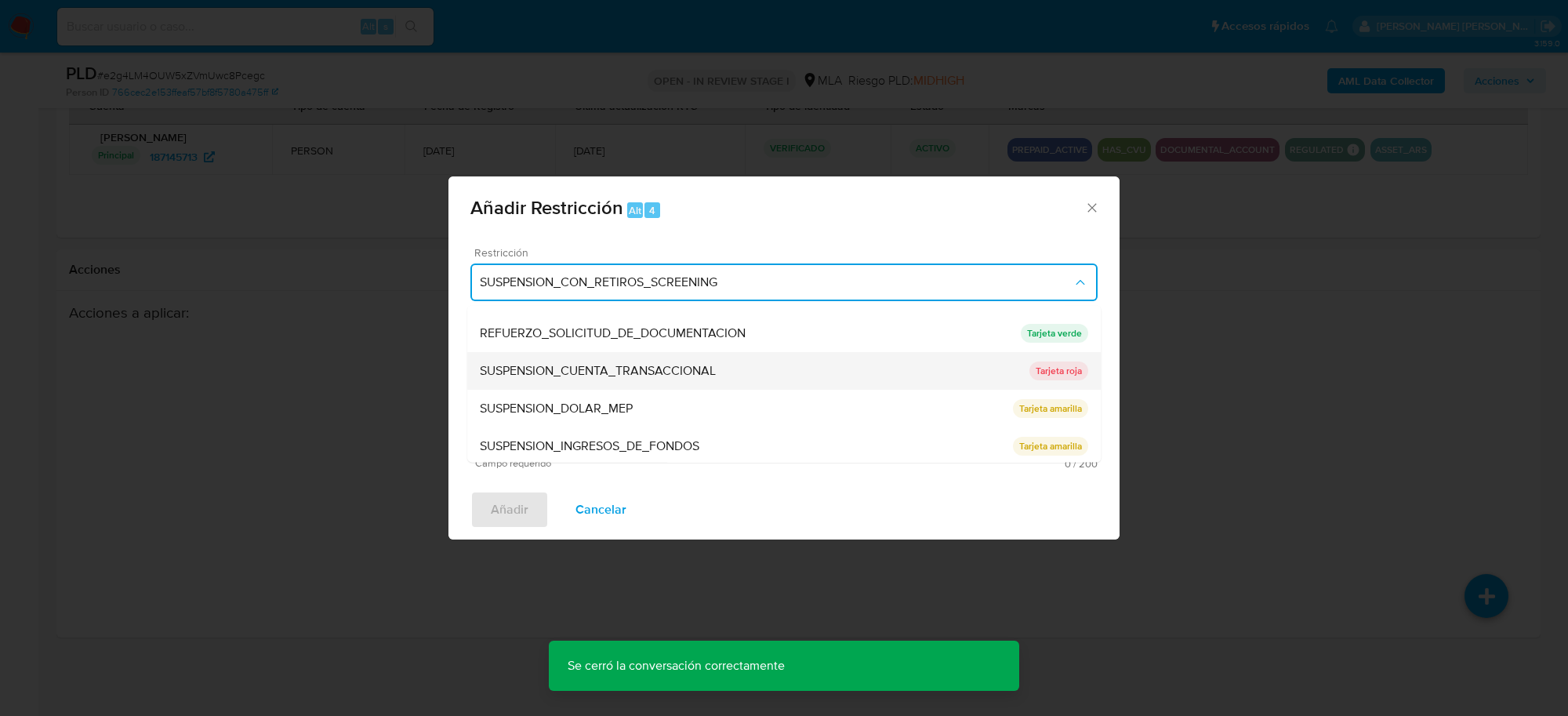
scroll to position [332, 0]
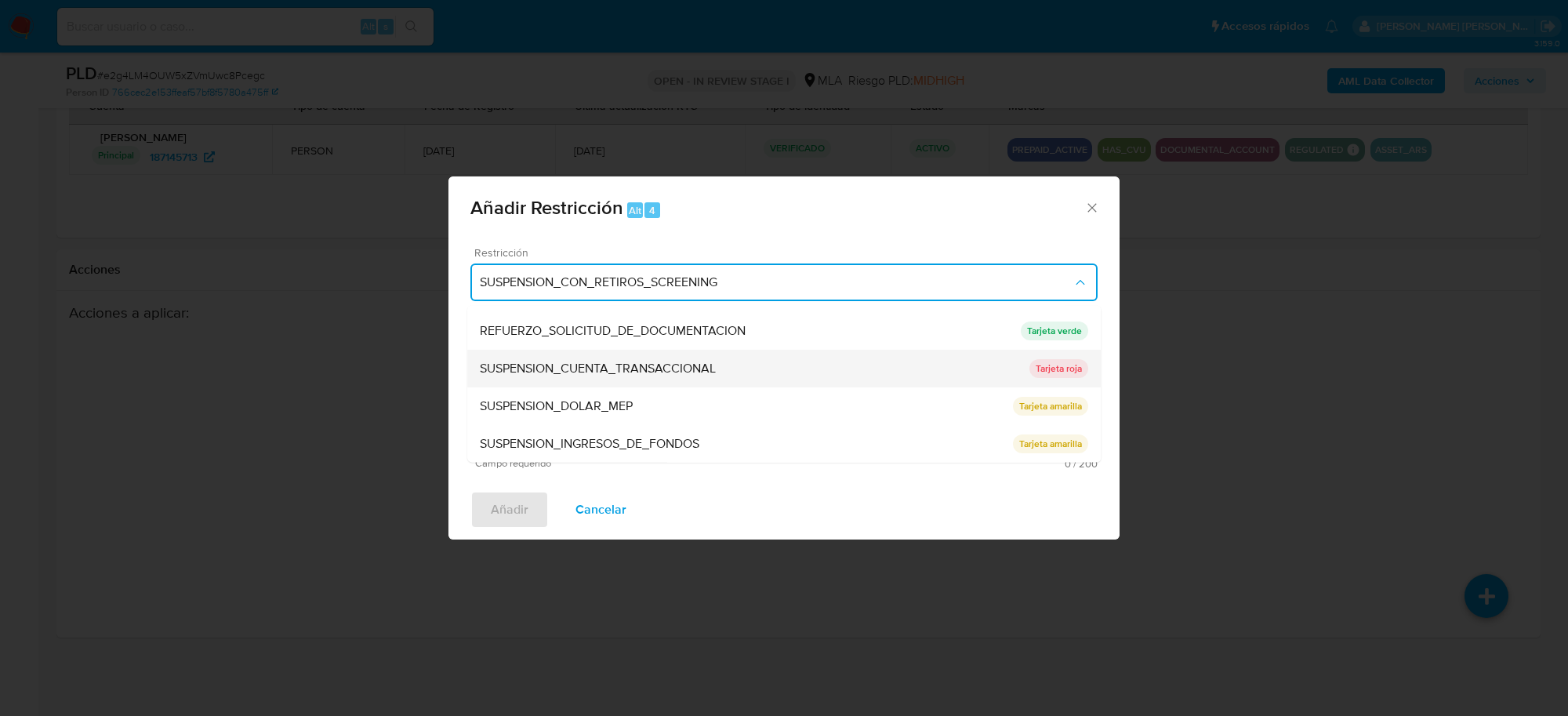
click at [593, 369] on span "SUSPENSION_CUENTA_TRANSACCIONAL" at bounding box center [598, 369] width 236 height 15
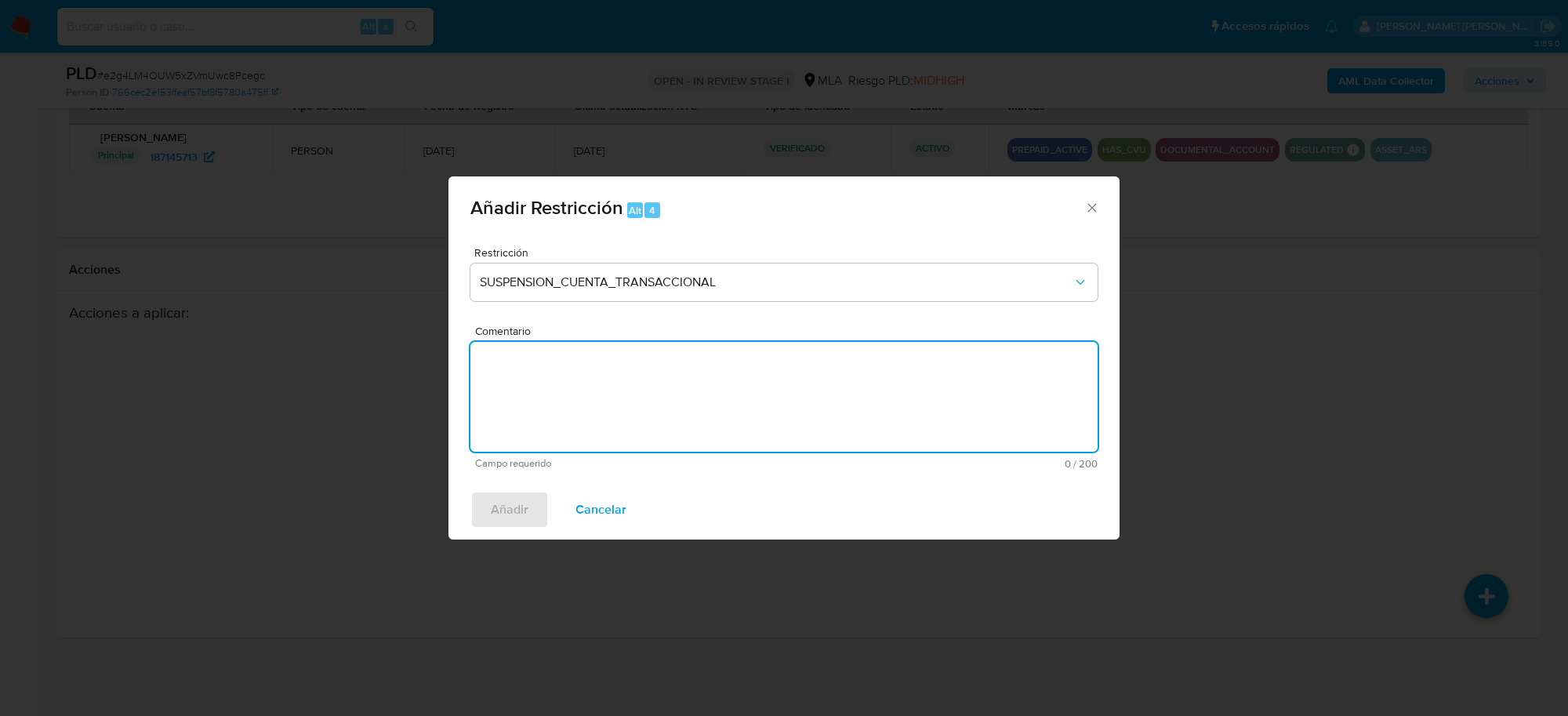
click at [593, 369] on textarea "Comentario" at bounding box center [784, 397] width 627 height 110
type textarea "AML"
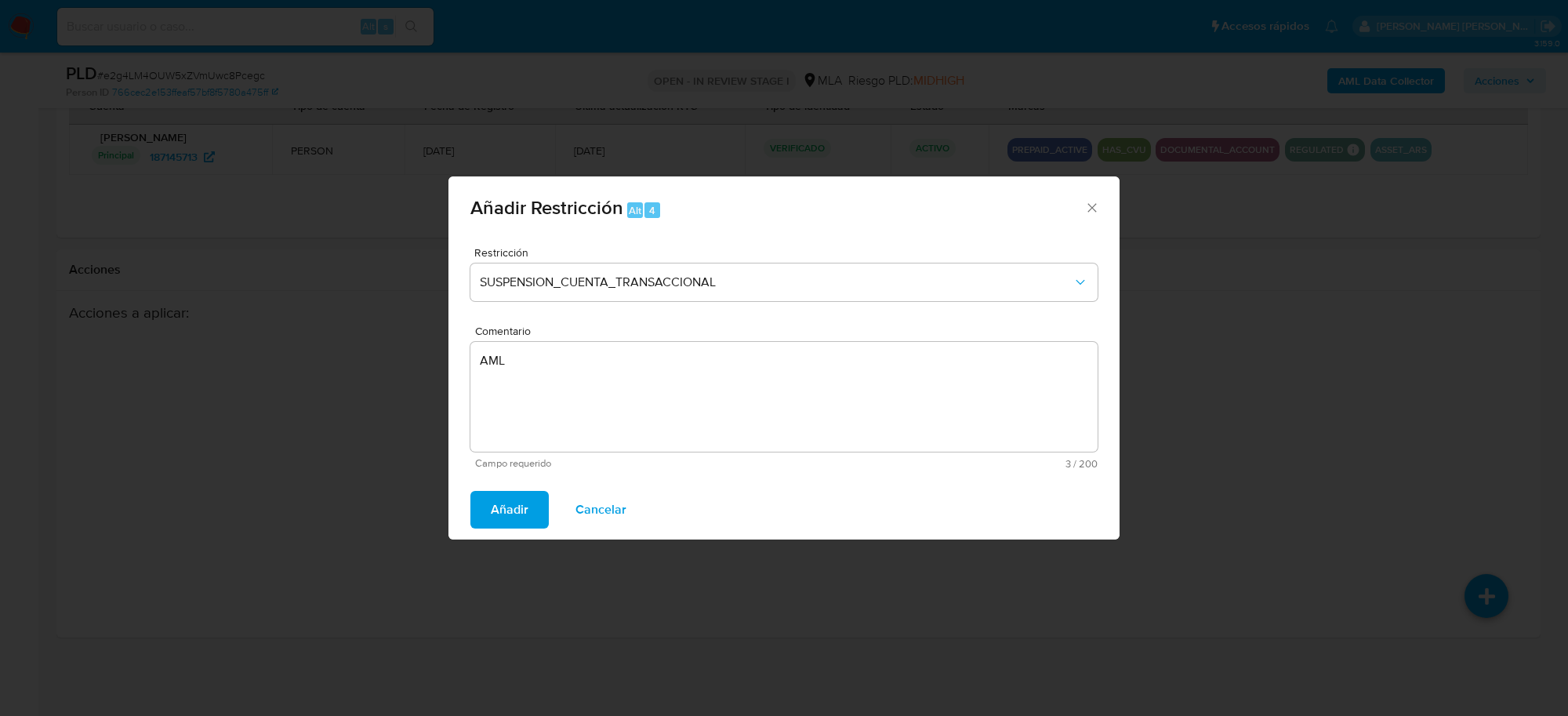
click at [484, 514] on button "Añadir" at bounding box center [509, 509] width 79 height 37
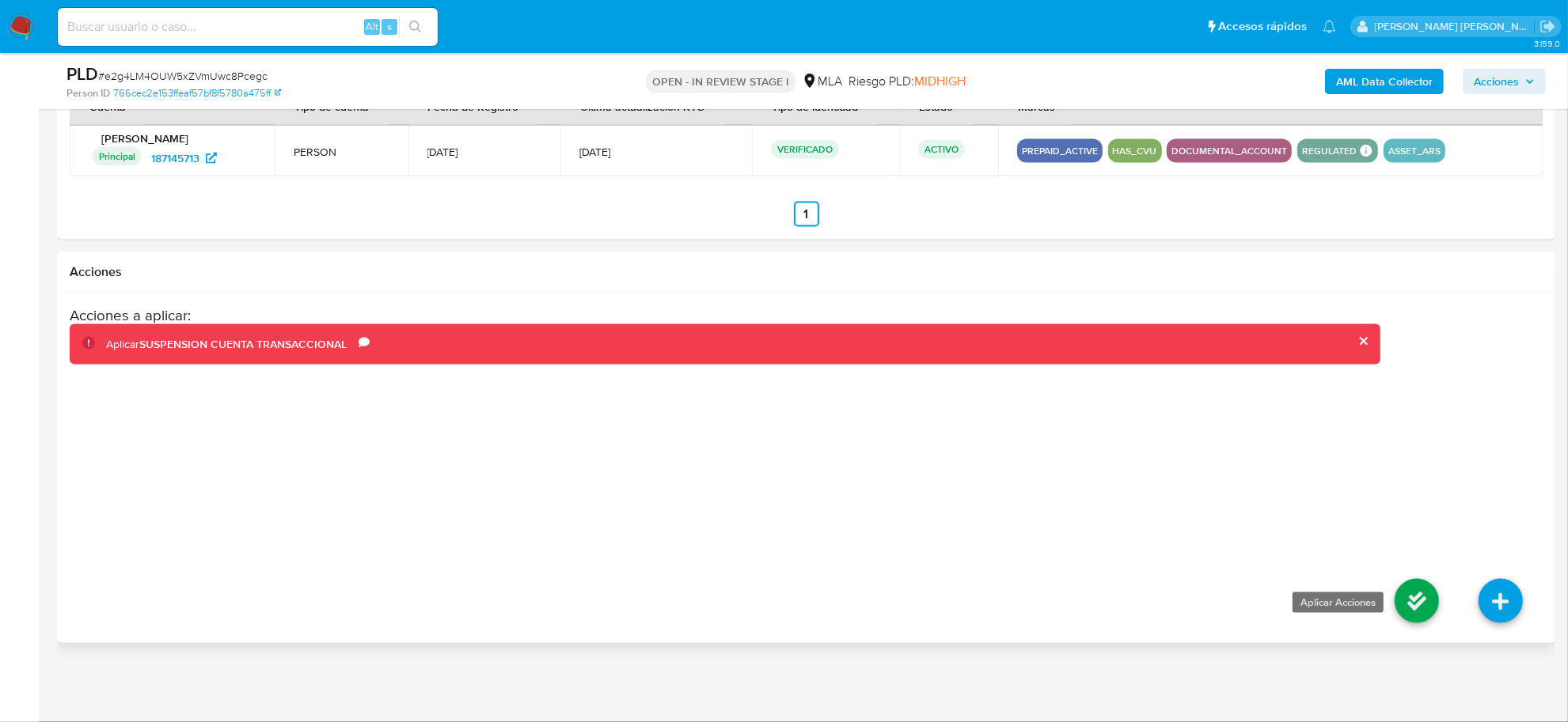
click at [1405, 595] on icon at bounding box center [1417, 601] width 44 height 44
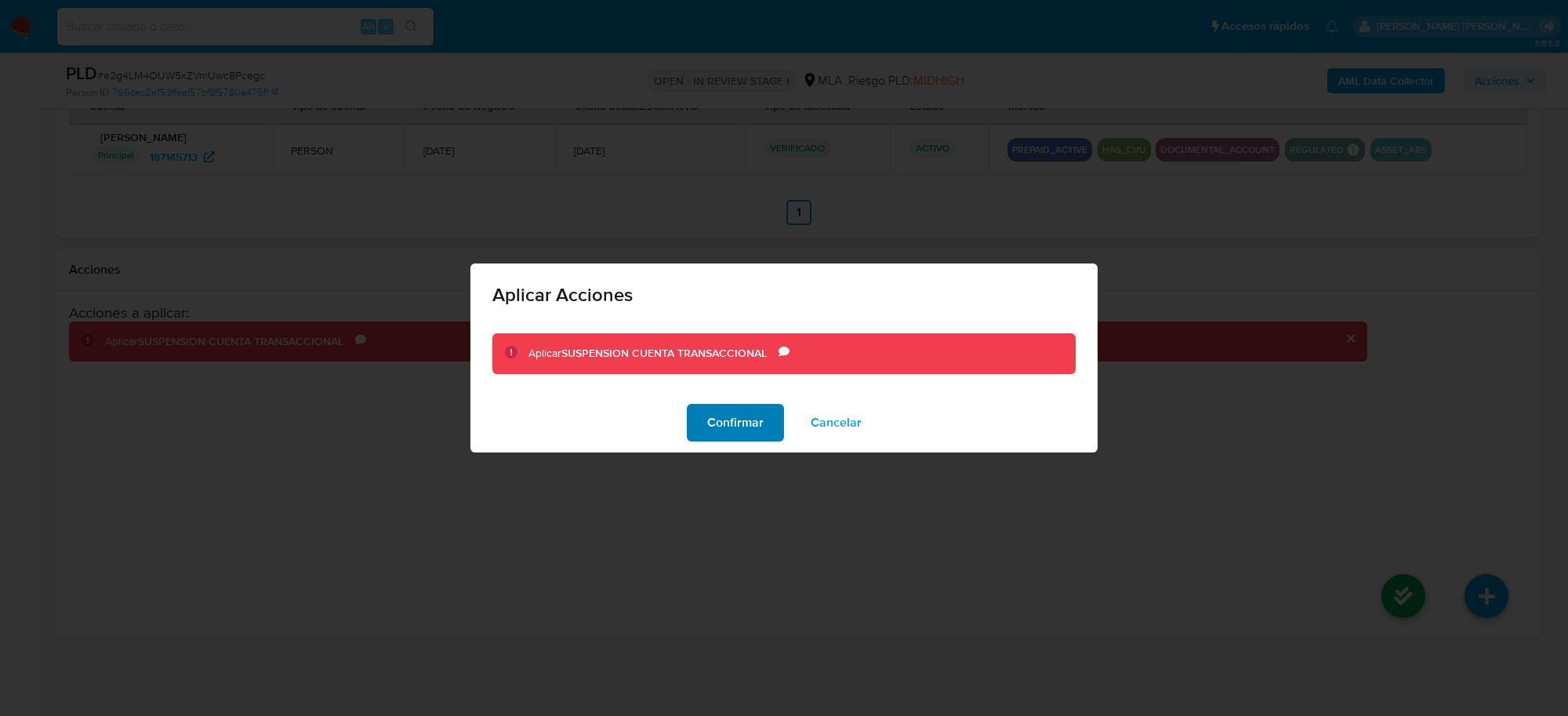
click at [734, 425] on span "Confirmar" at bounding box center [736, 423] width 57 height 35
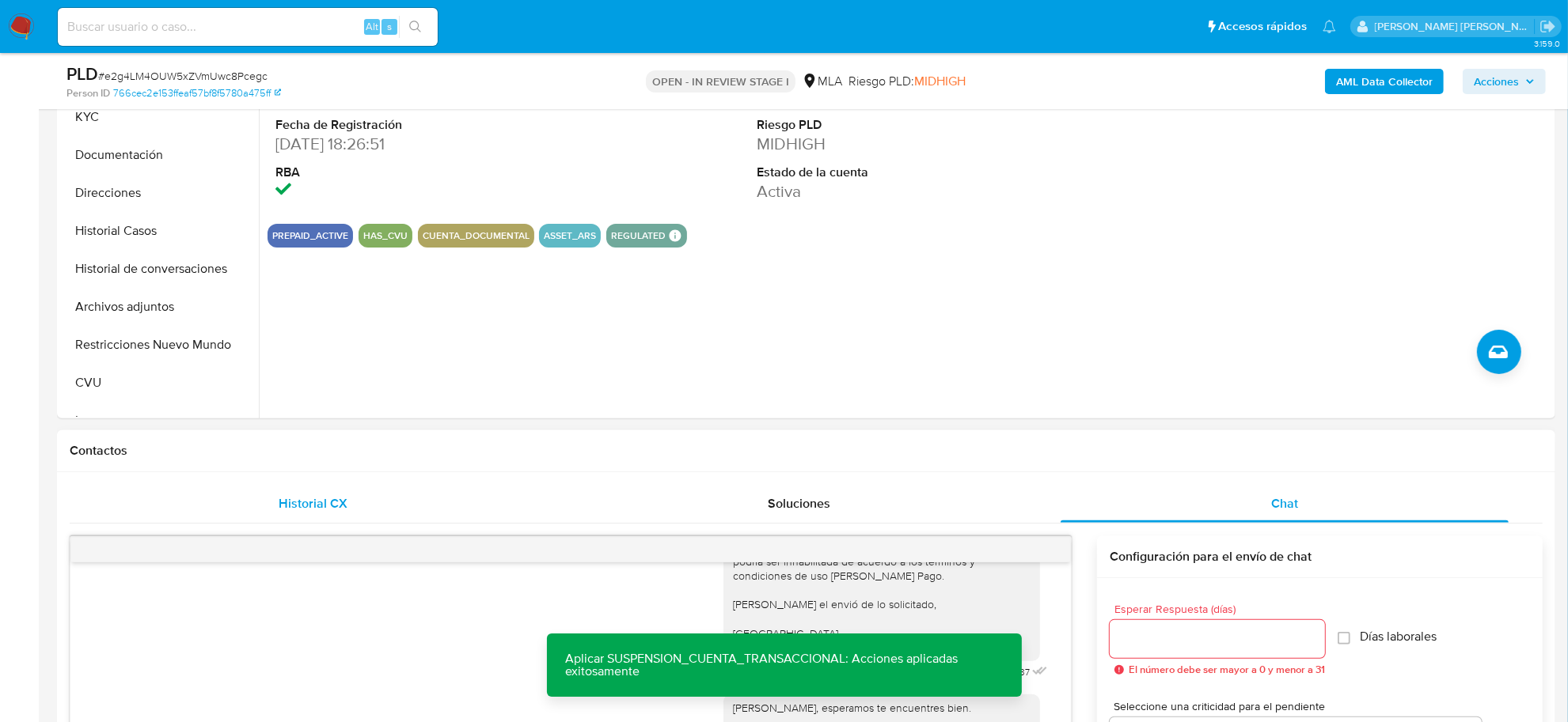
scroll to position [348, 0]
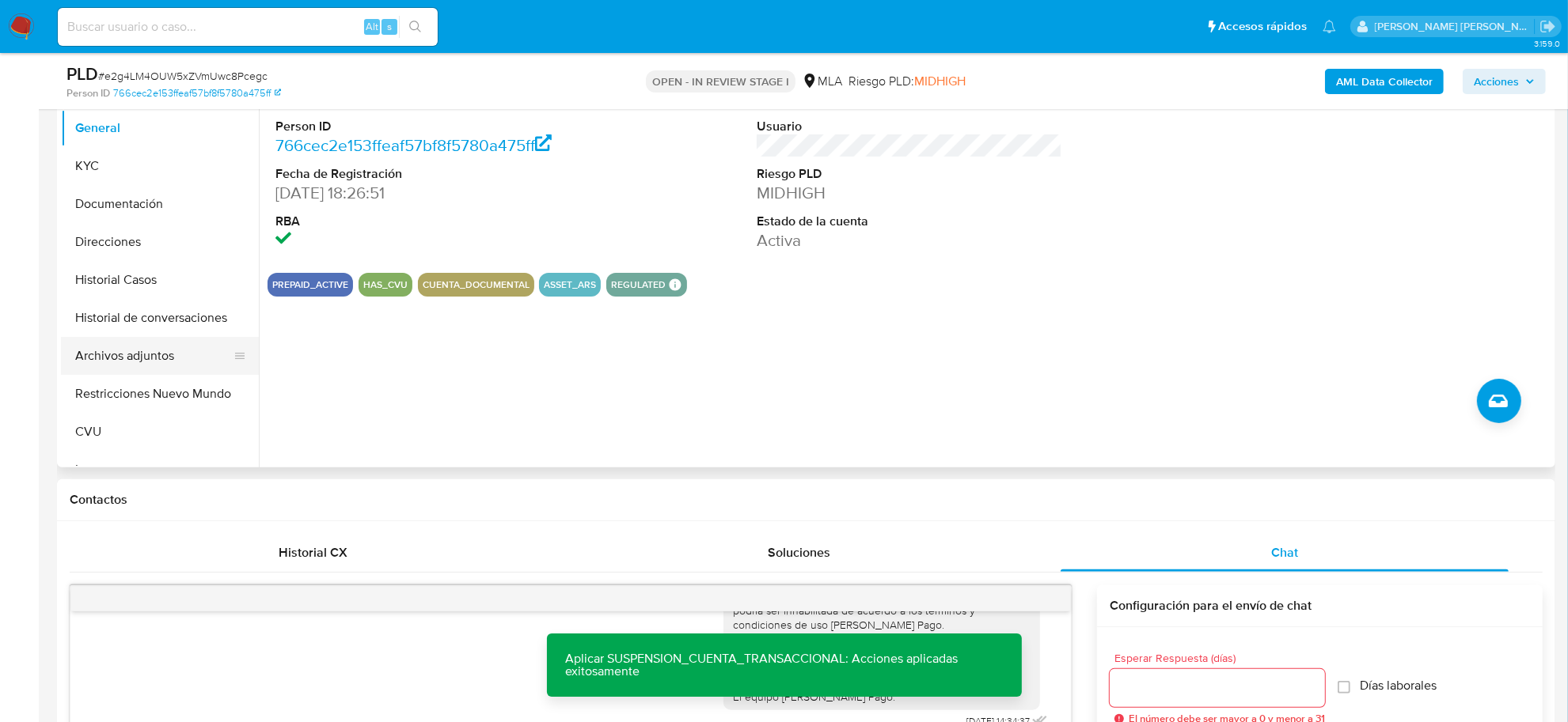
click at [163, 366] on button "Archivos adjuntos" at bounding box center [154, 356] width 185 height 38
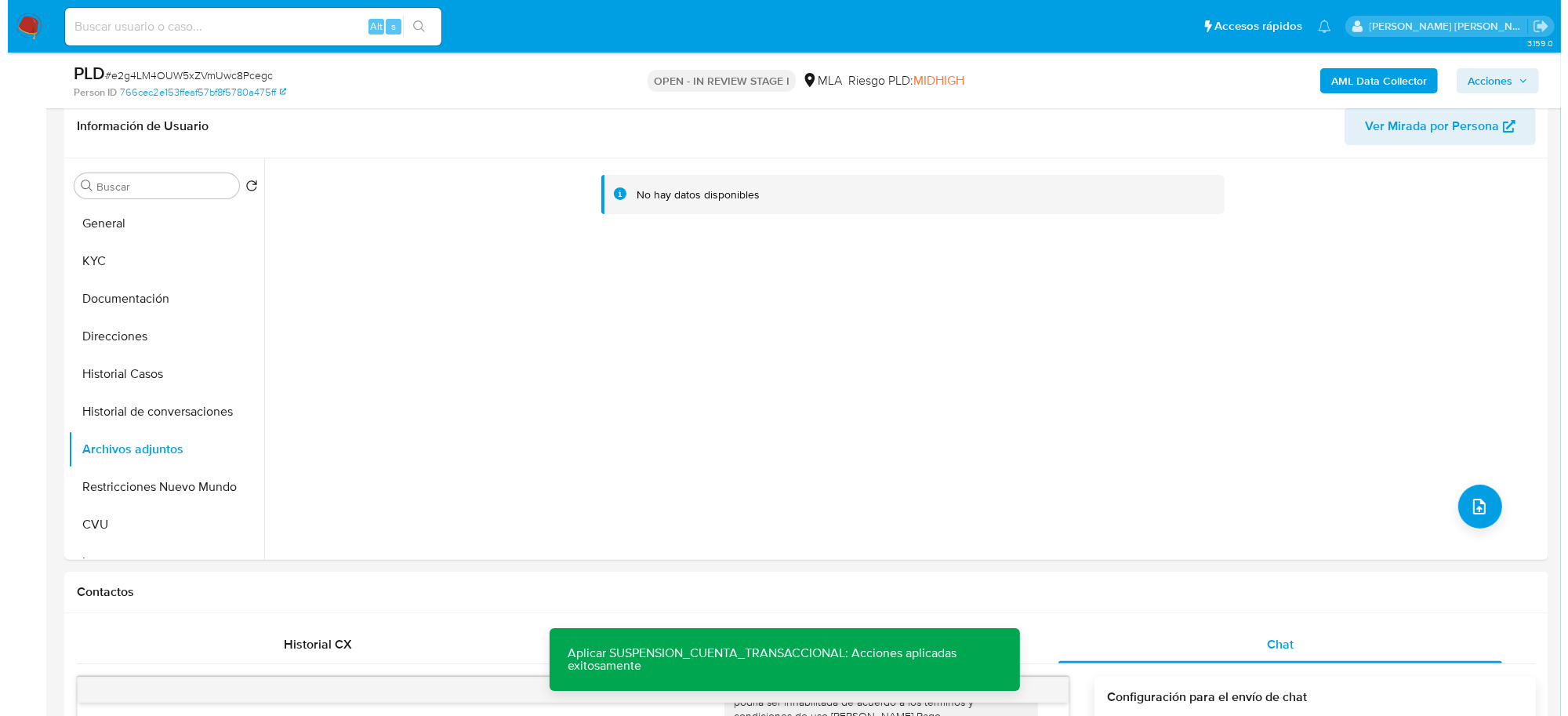
scroll to position [51, 0]
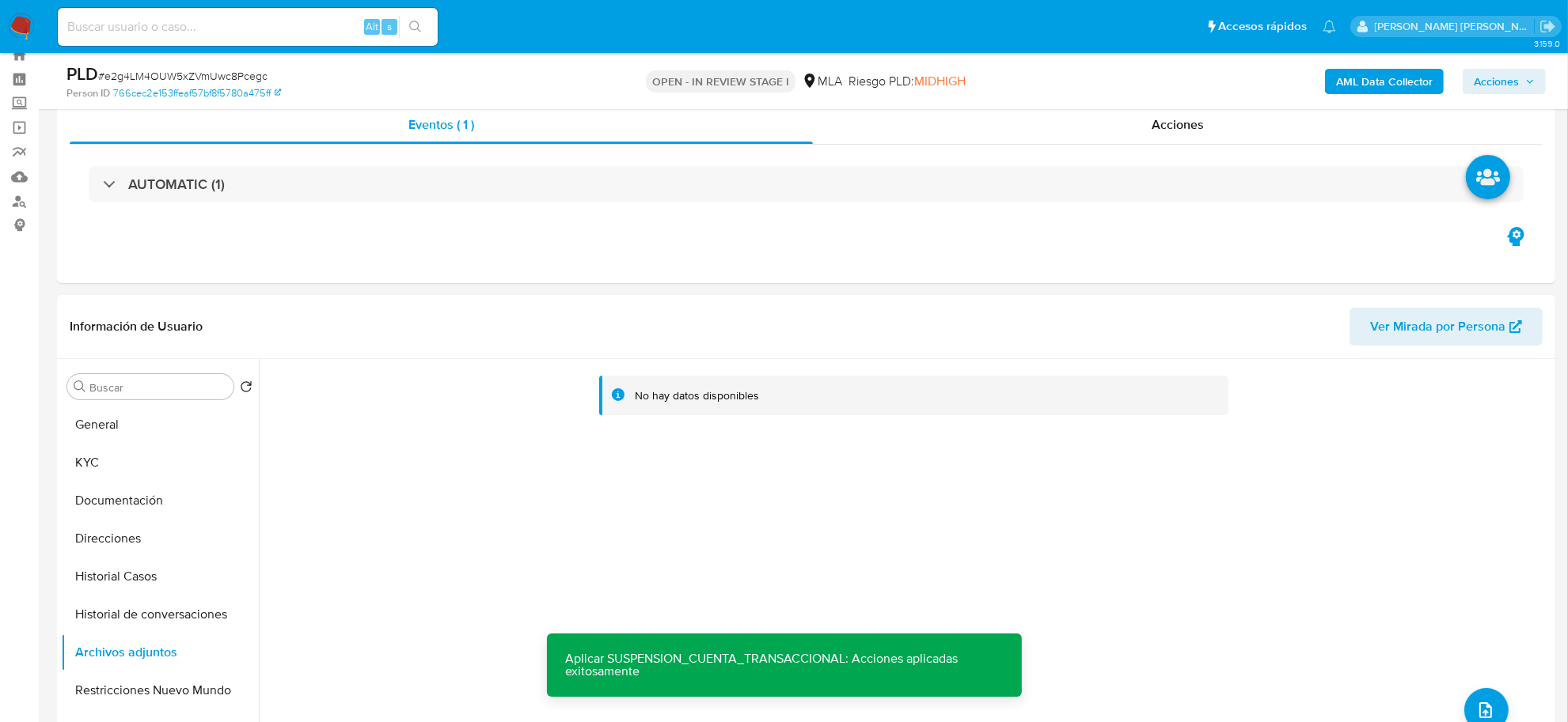
click at [1378, 84] on b "AML Data Collector" at bounding box center [1384, 81] width 96 height 25
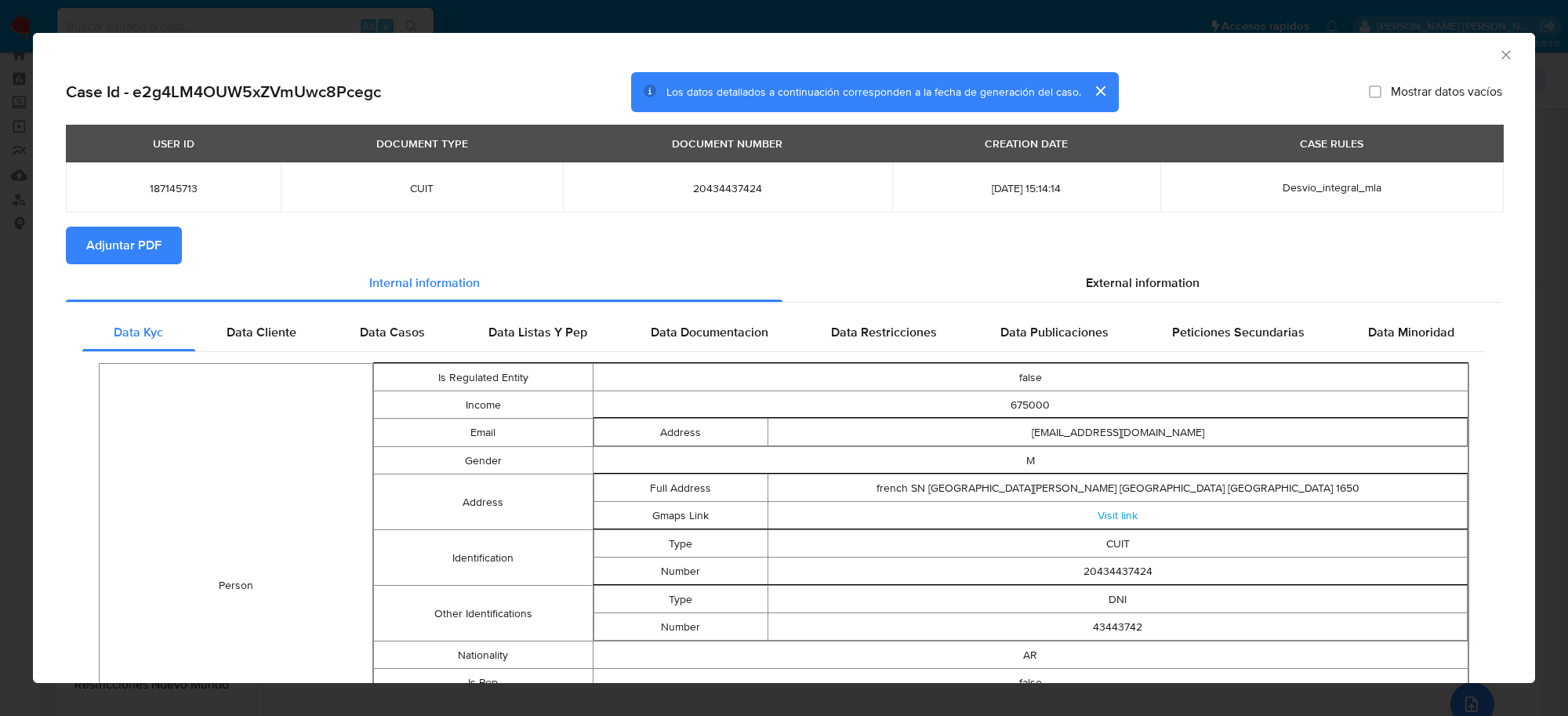
click at [155, 251] on span "Adjuntar PDF" at bounding box center [124, 245] width 75 height 35
click at [1496, 62] on div "AML Data Collector" at bounding box center [784, 53] width 1502 height 39
click at [1498, 58] on icon "Cerrar ventana" at bounding box center [1506, 54] width 15 height 15
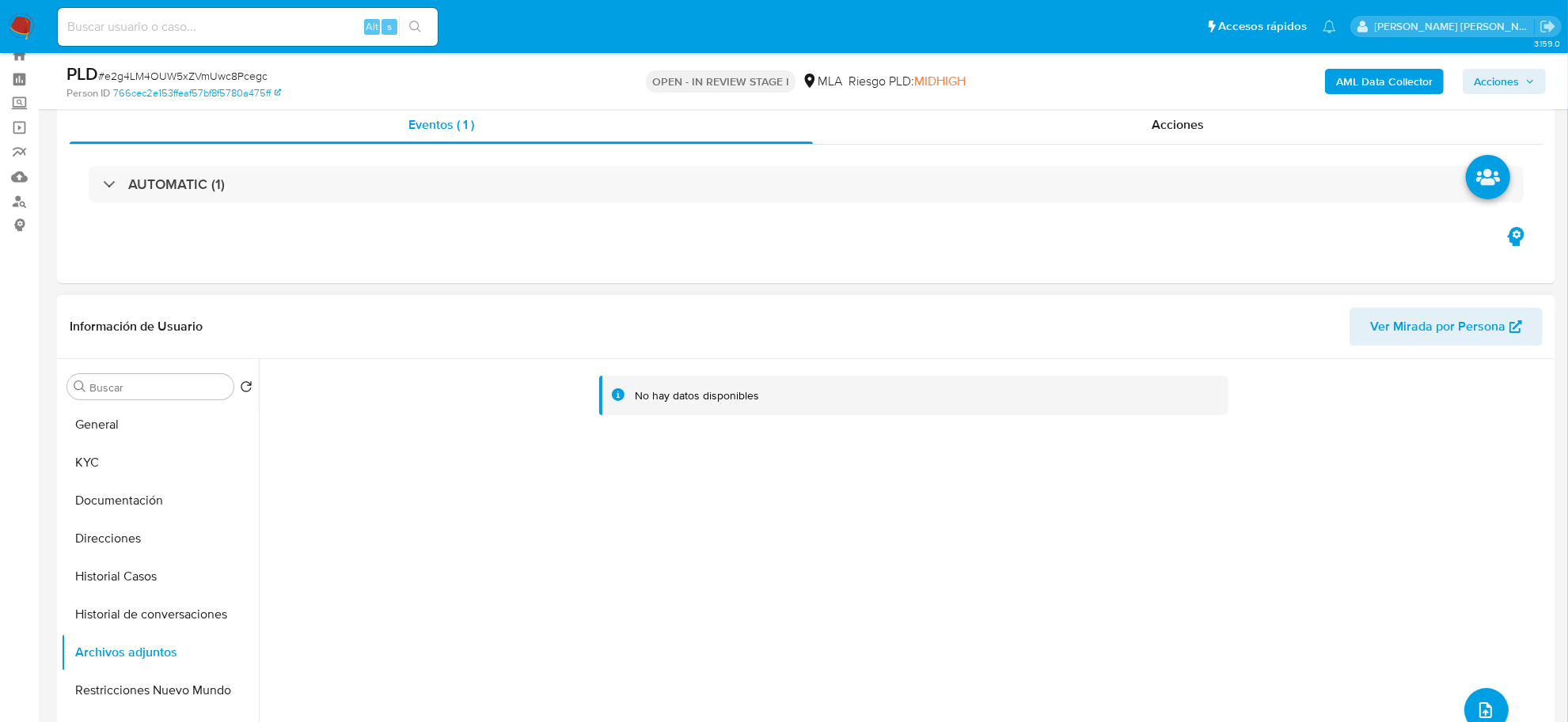
click at [1490, 702] on button "upload-file" at bounding box center [1486, 711] width 44 height 44
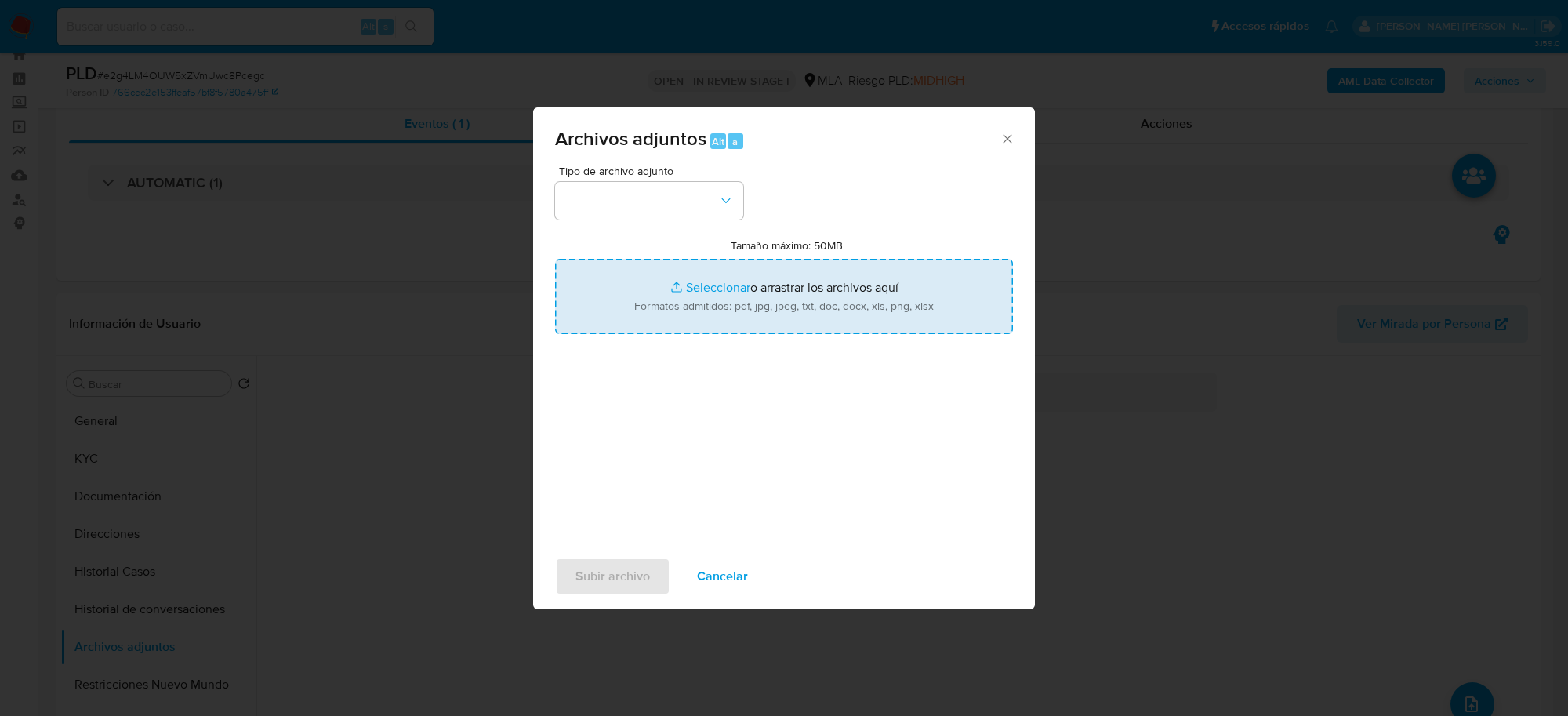
type input "C:\fakepath\Caselog e2g4LM4OUW5xZVmUwc8Pcegc_2025_08_19_01_11_27.docx"
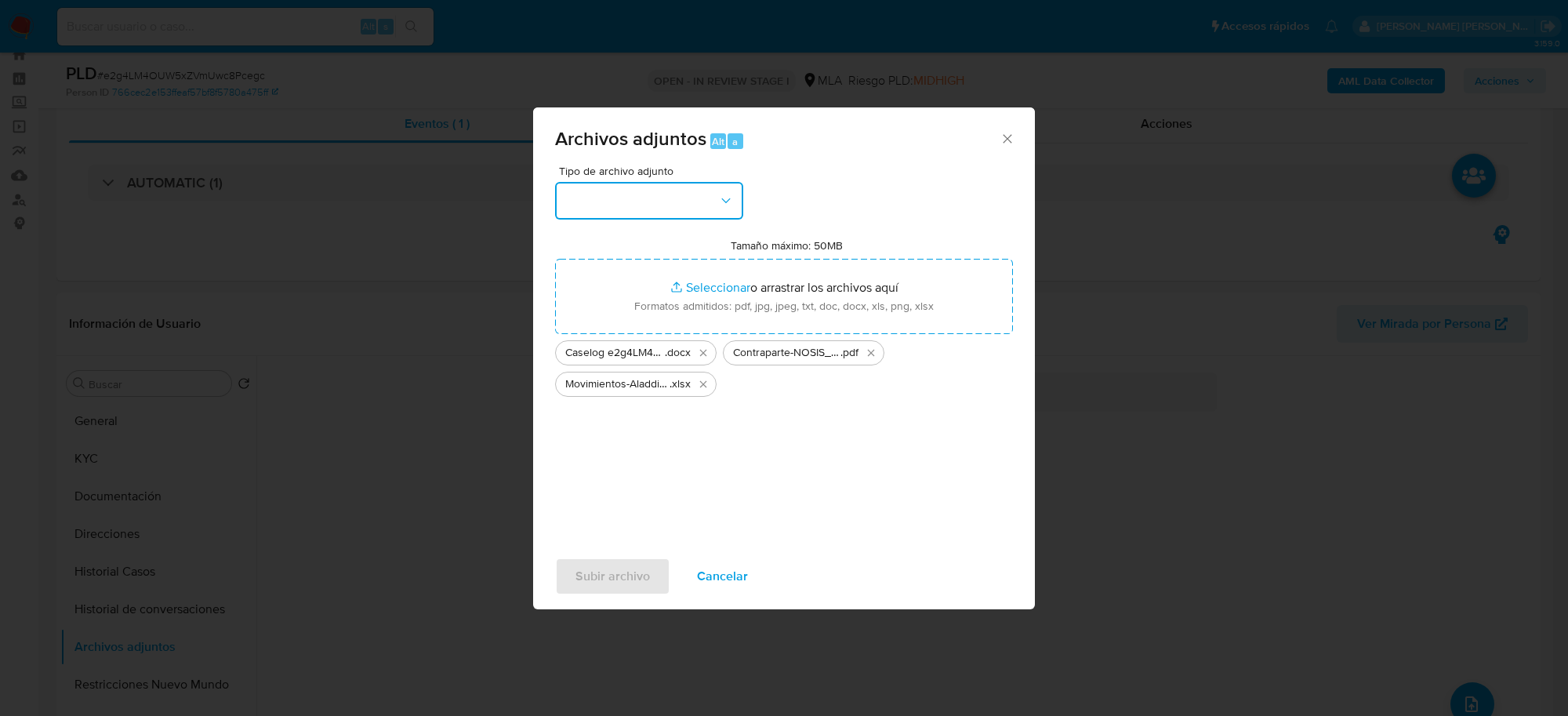
click at [725, 202] on icon "button" at bounding box center [725, 200] width 15 height 15
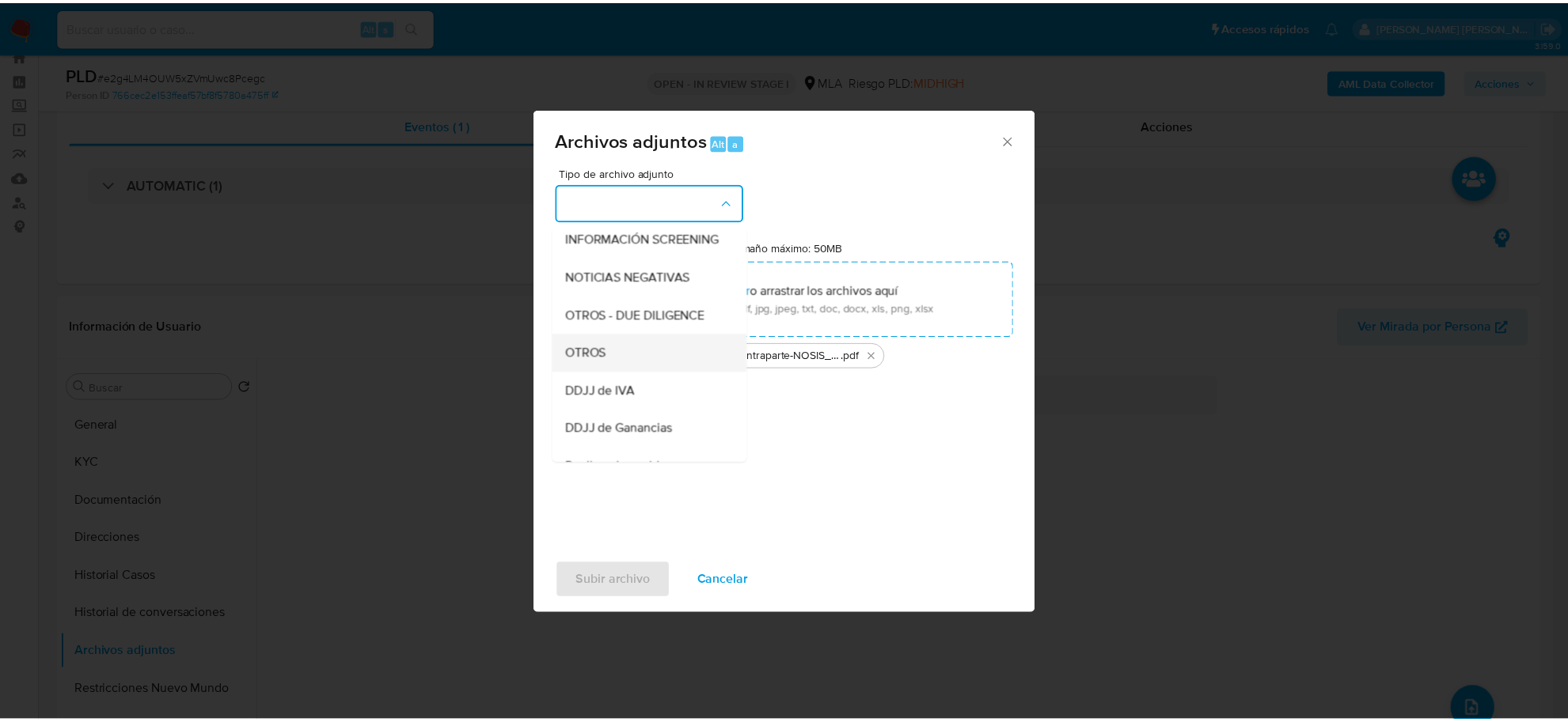
scroll to position [198, 0]
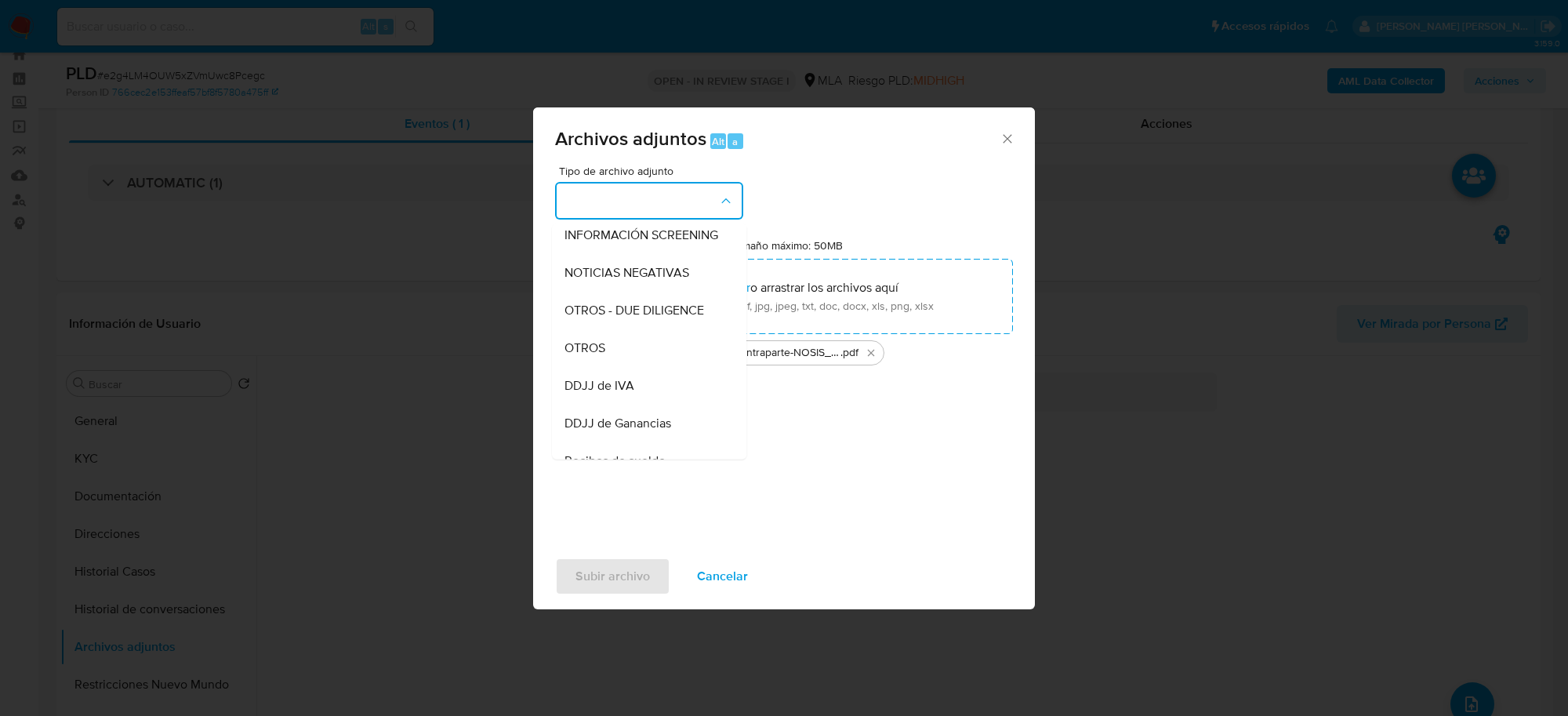
click at [621, 362] on div "OTROS" at bounding box center [644, 348] width 160 height 37
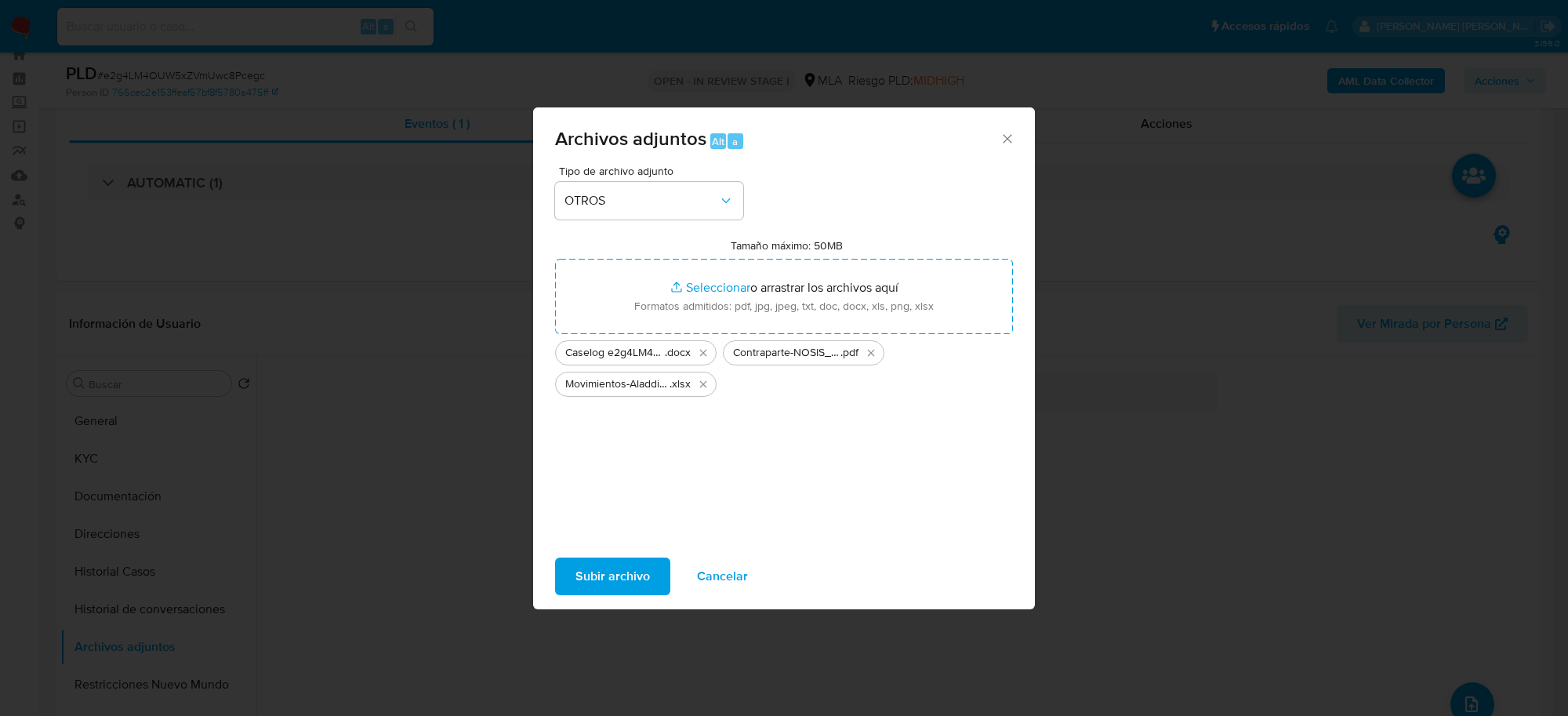
click at [634, 573] on span "Subir archivo" at bounding box center [613, 577] width 74 height 35
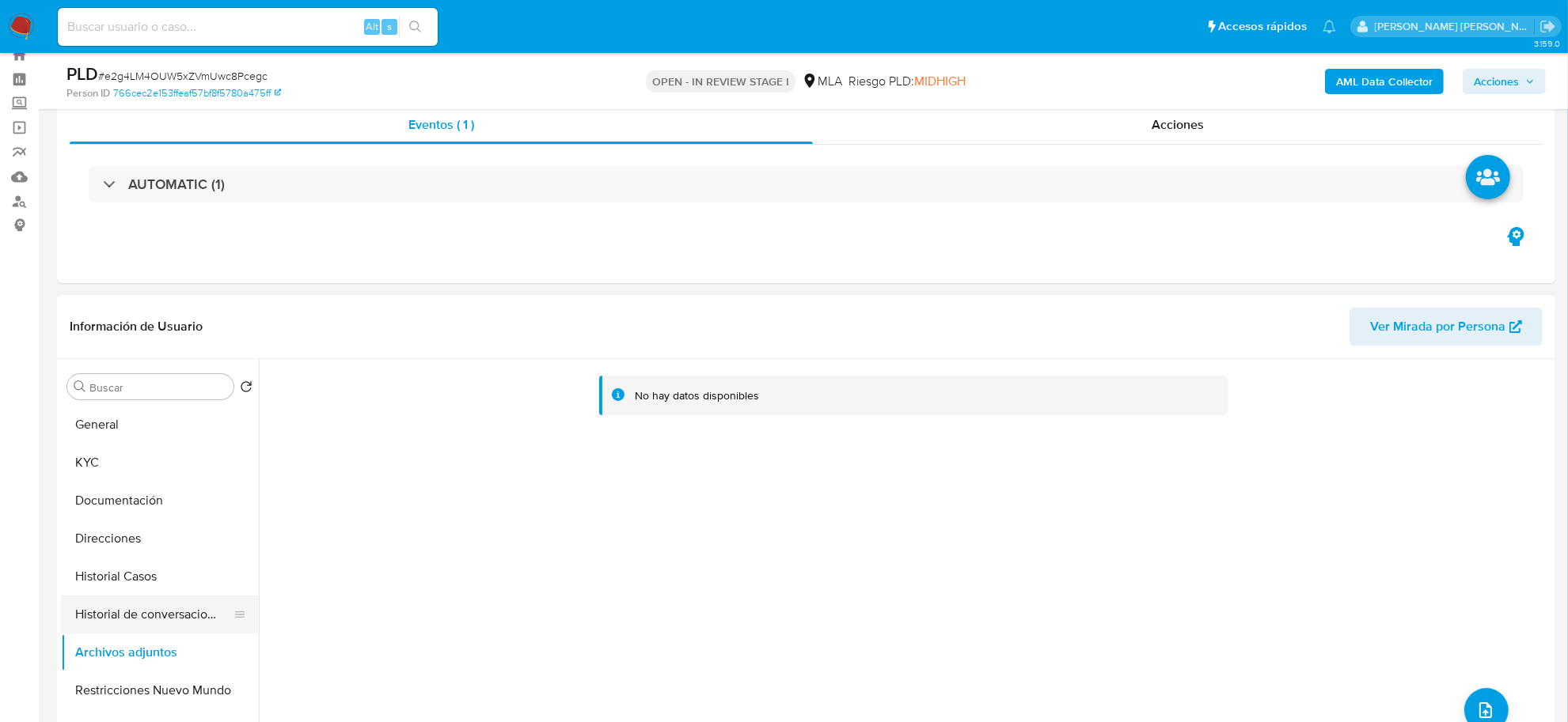
click at [153, 622] on button "Historial de conversaciones" at bounding box center [154, 614] width 185 height 38
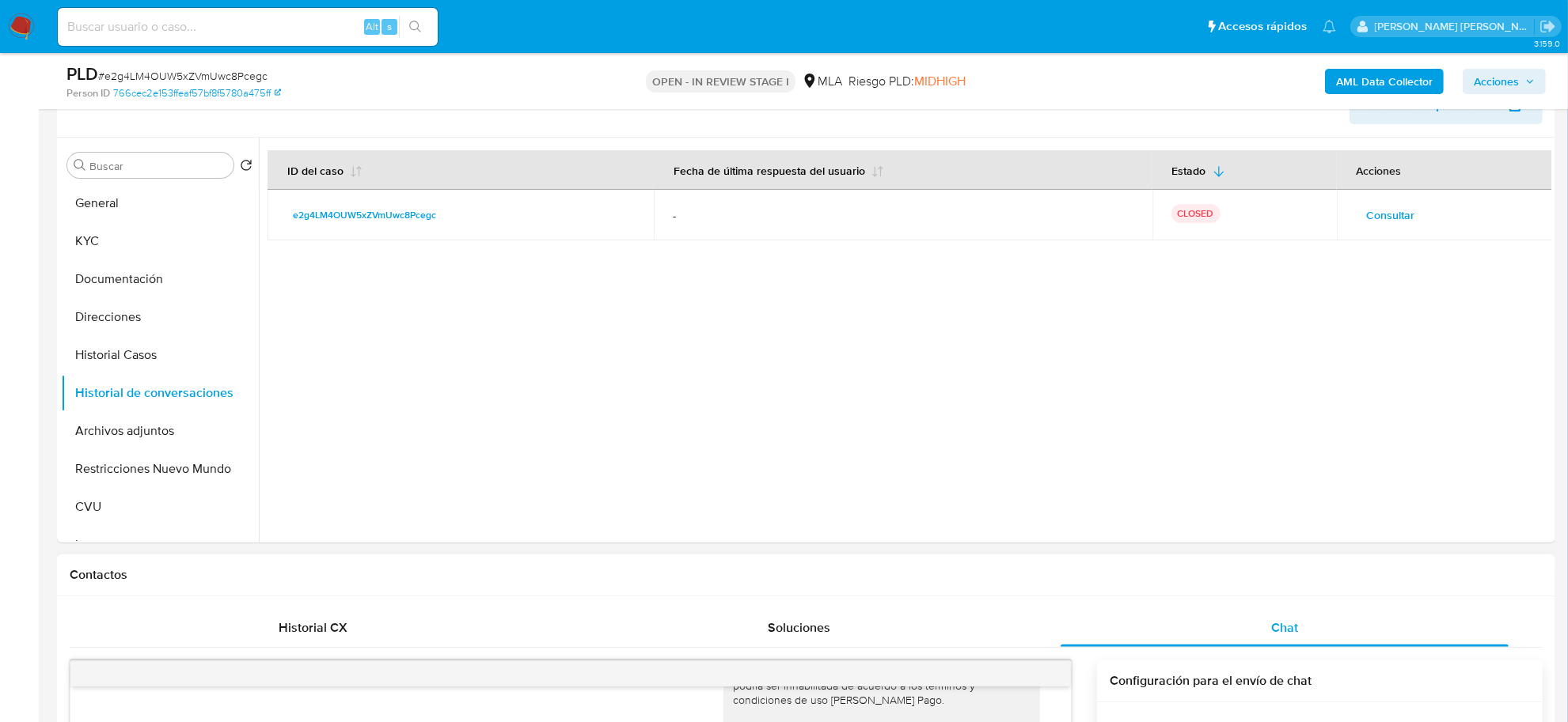
scroll to position [348, 0]
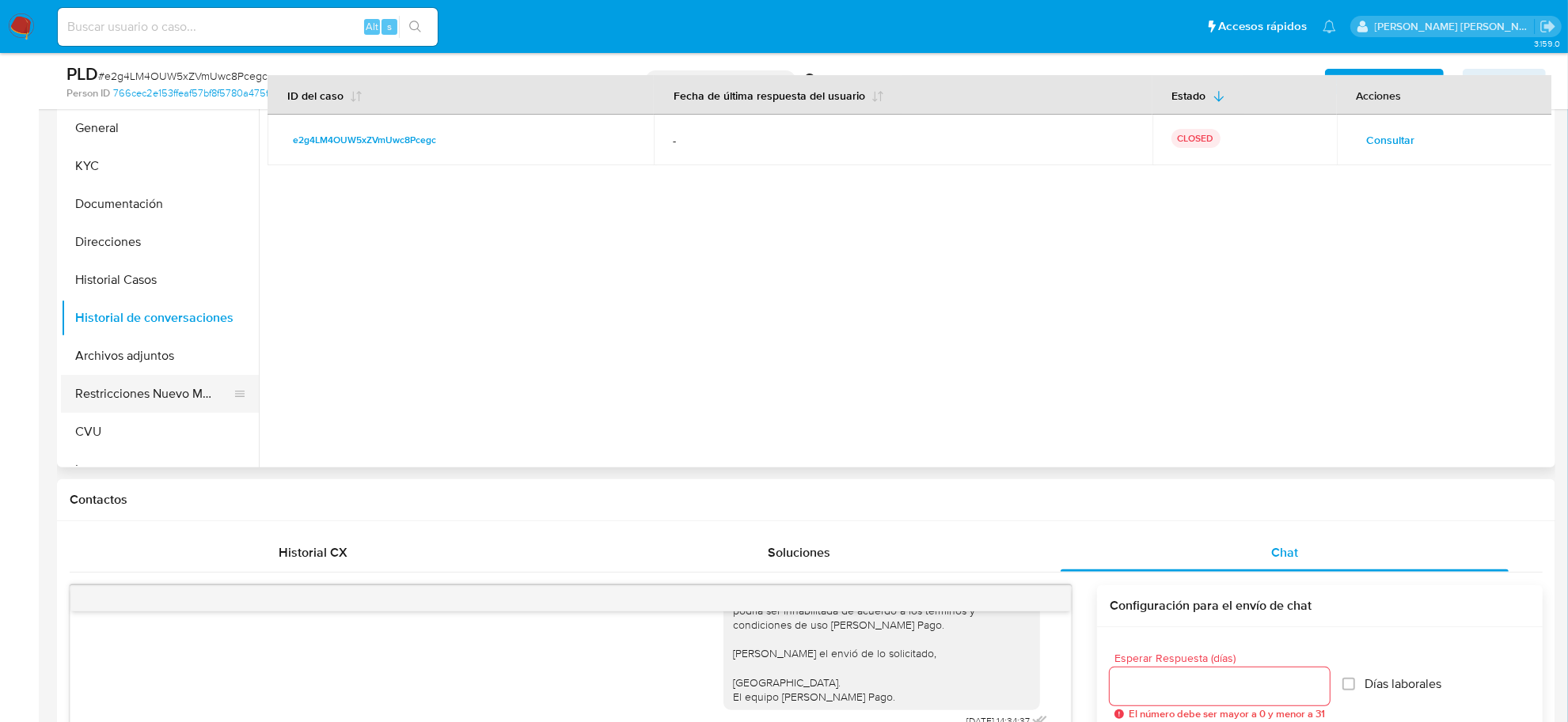
click at [142, 398] on button "Restricciones Nuevo Mundo" at bounding box center [154, 394] width 185 height 38
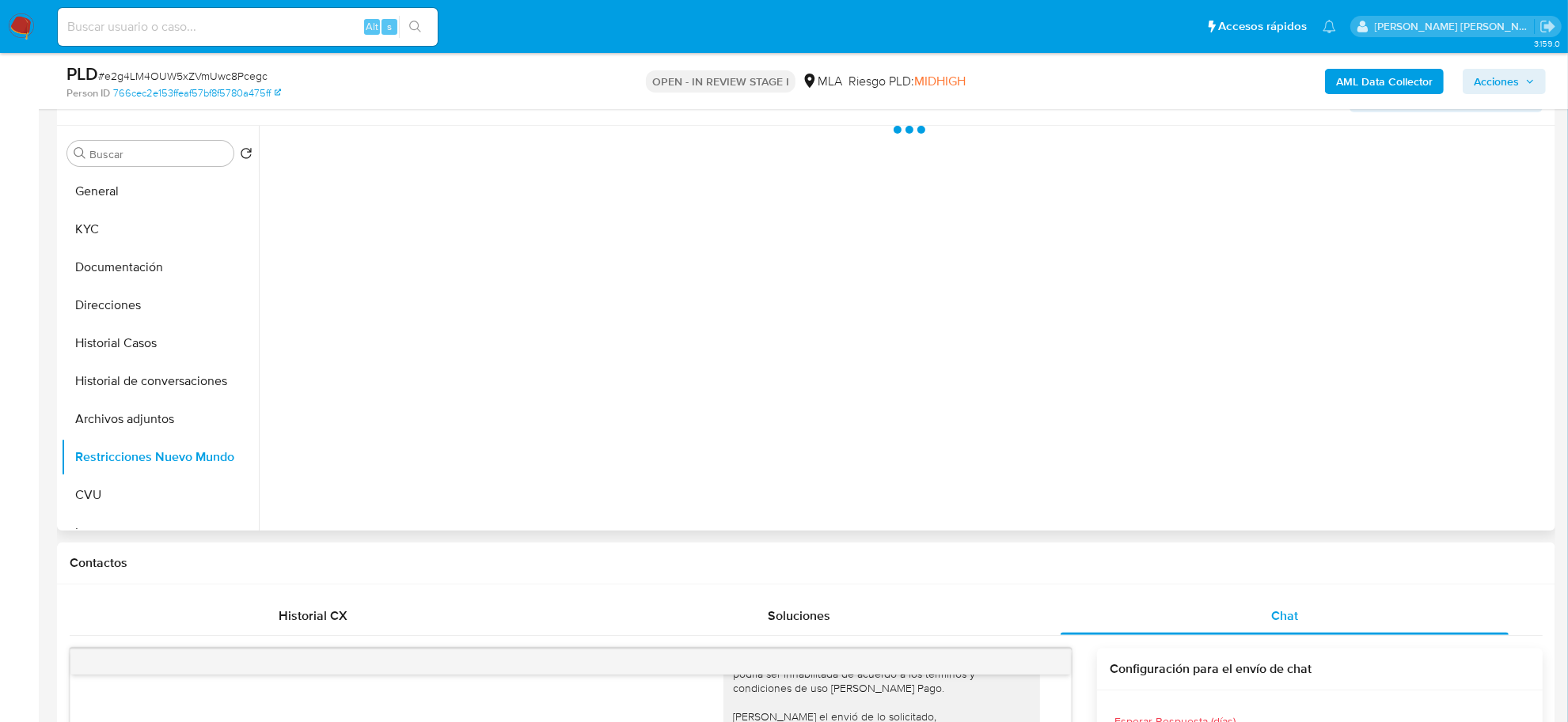
scroll to position [249, 0]
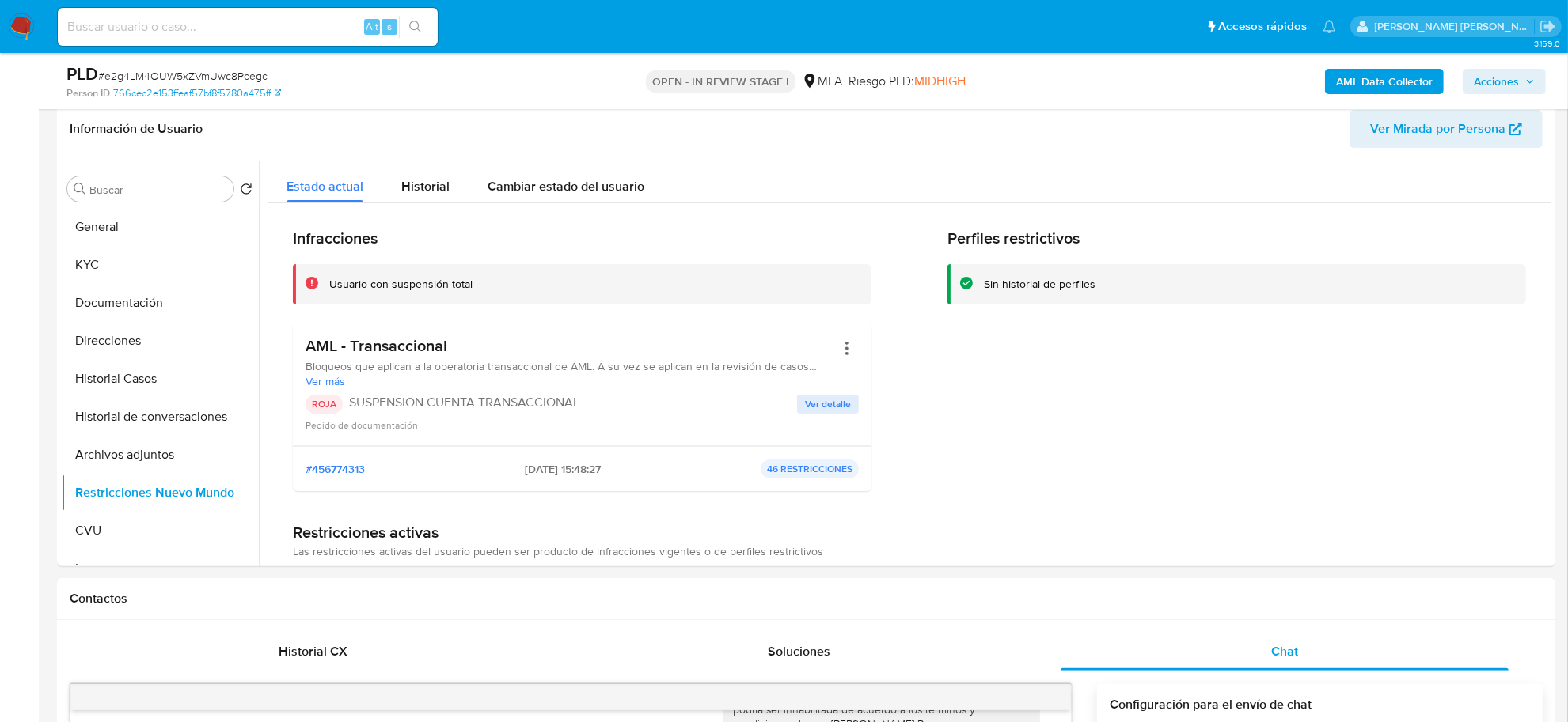
click at [1508, 88] on span "Acciones" at bounding box center [1495, 81] width 45 height 25
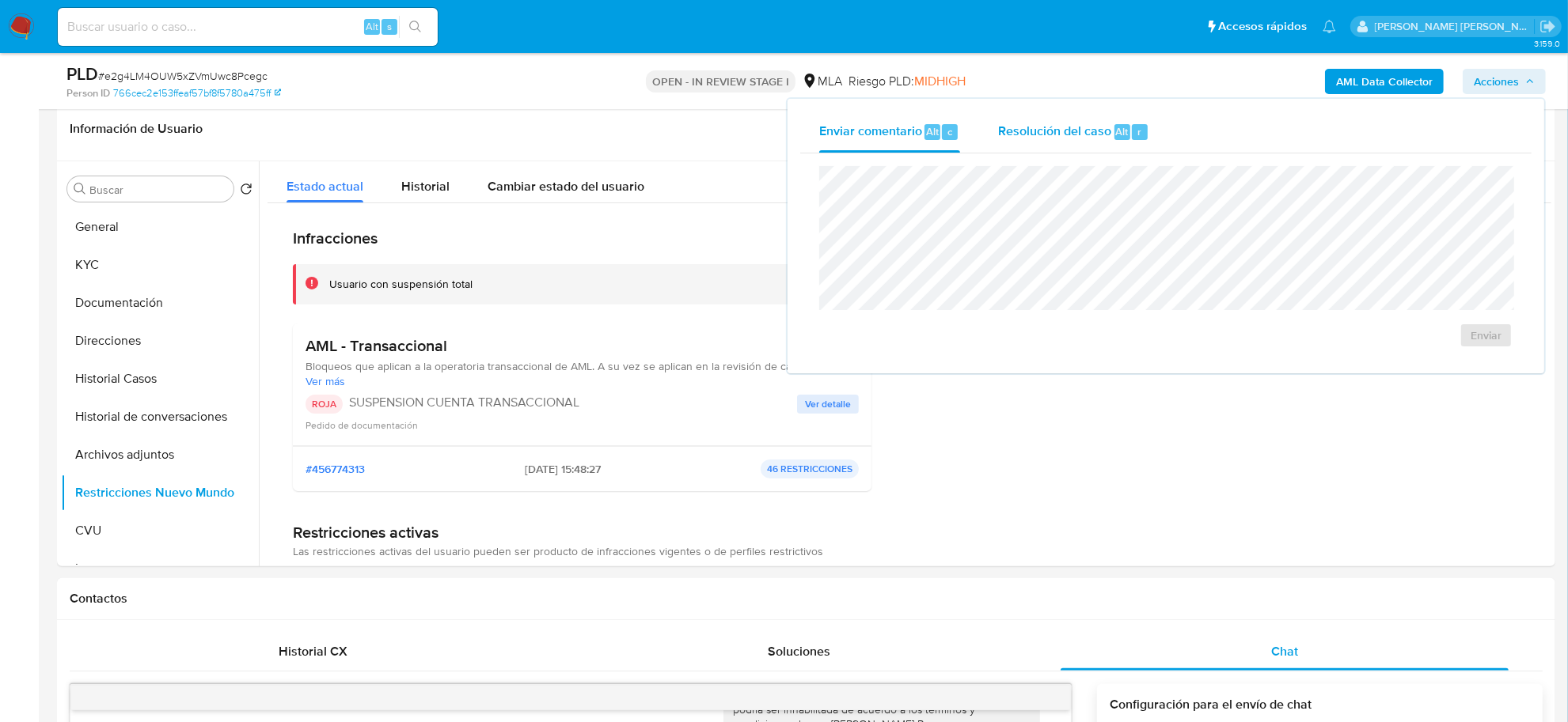
click at [1126, 127] on div "Alt" at bounding box center [1122, 131] width 16 height 16
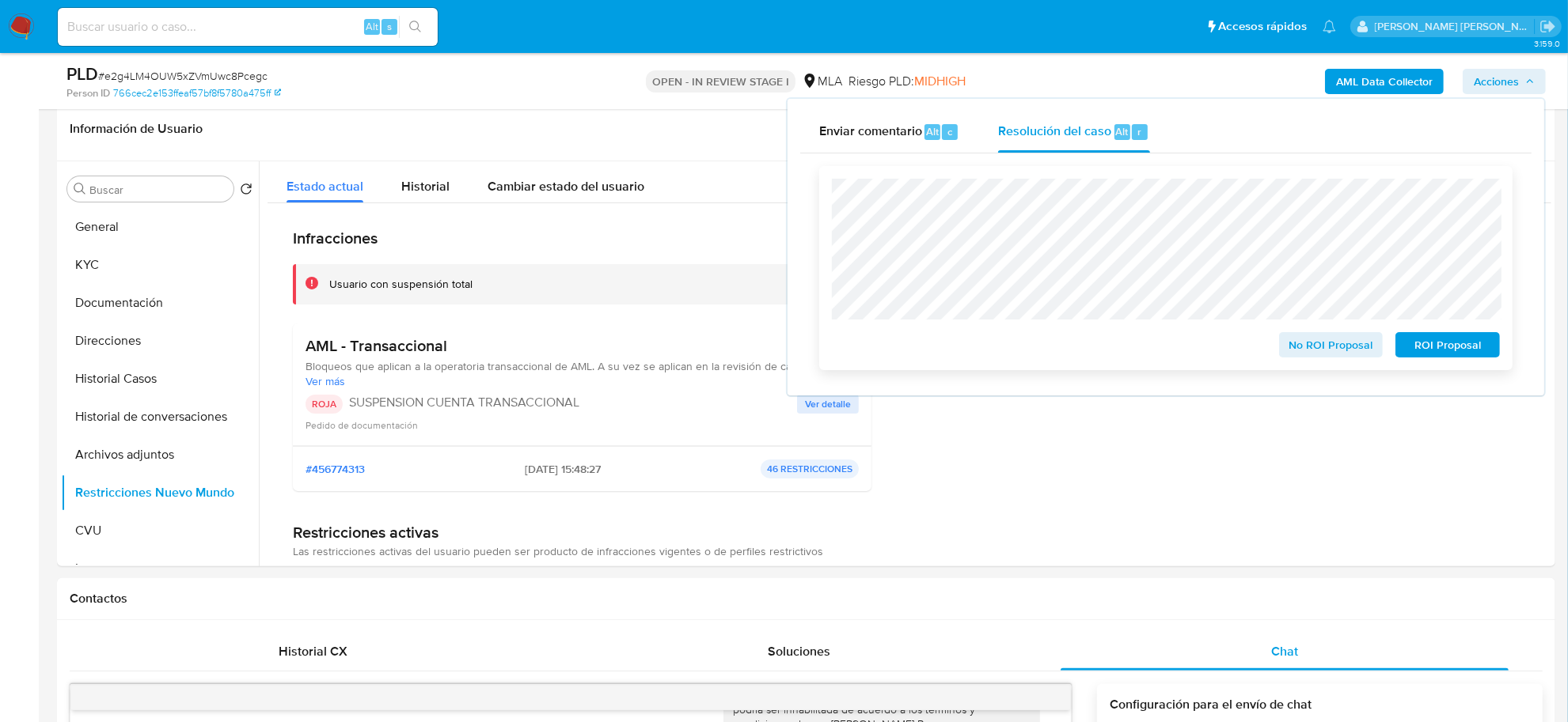
click at [1464, 346] on span "ROI Proposal" at bounding box center [1447, 345] width 83 height 22
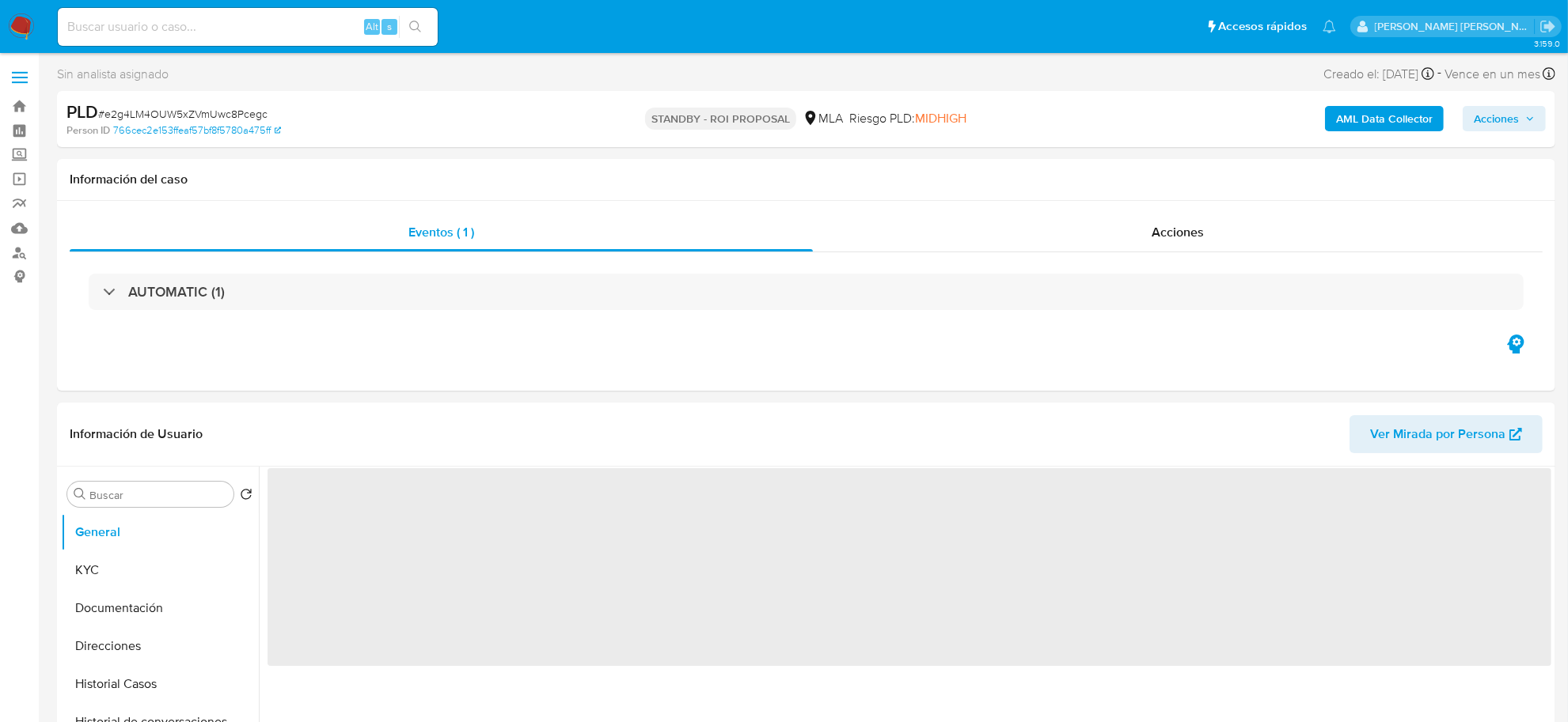
select select "10"
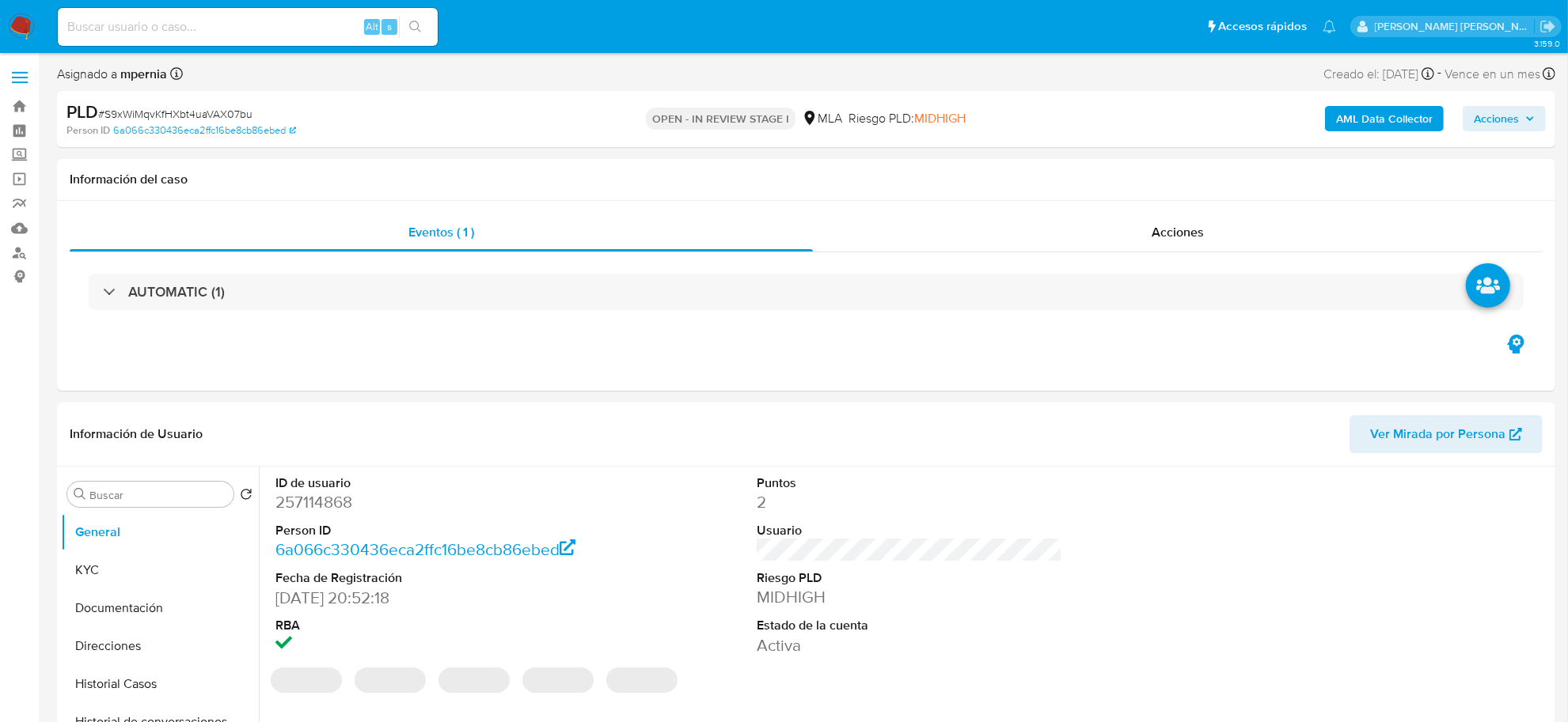
select select "10"
click at [1389, 129] on b "AML Data Collector" at bounding box center [1384, 118] width 96 height 25
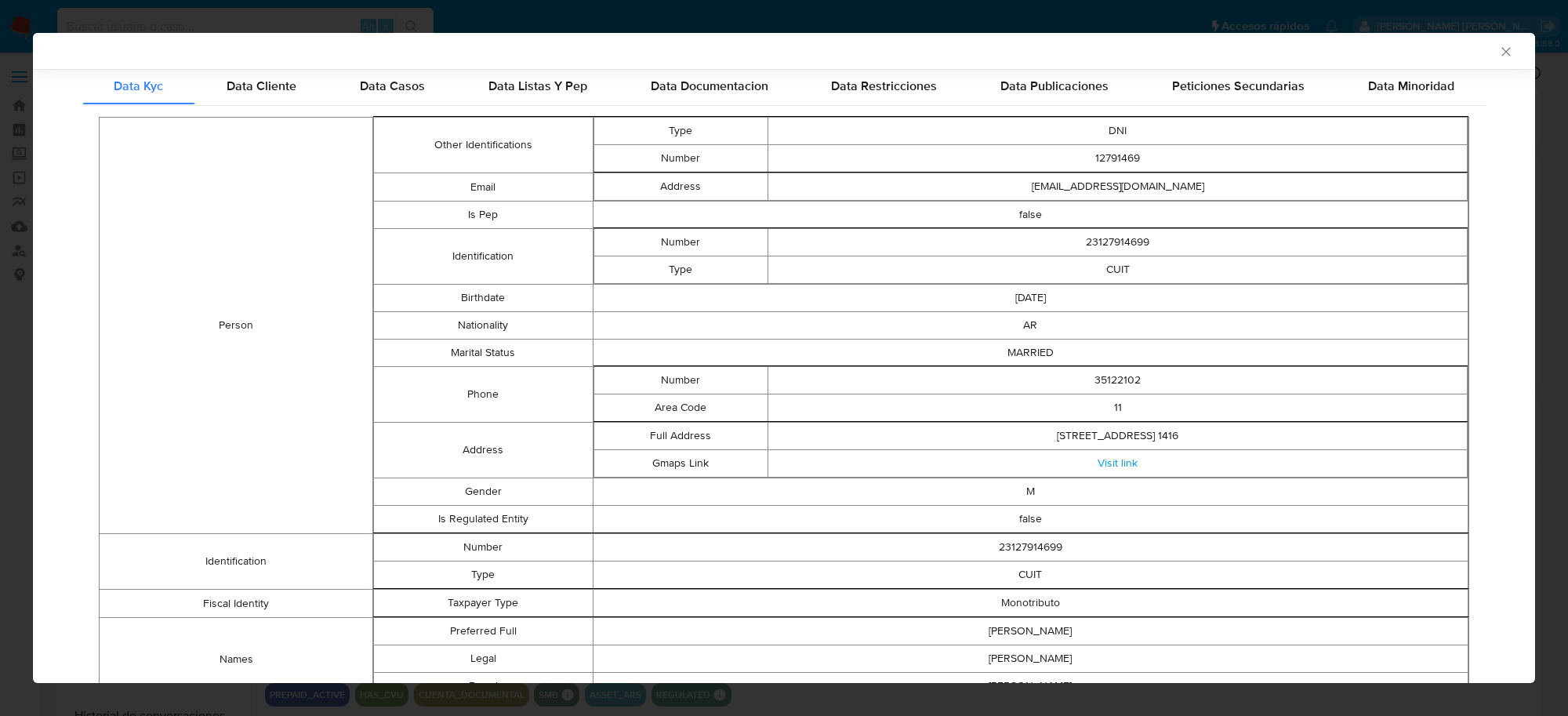
scroll to position [94, 0]
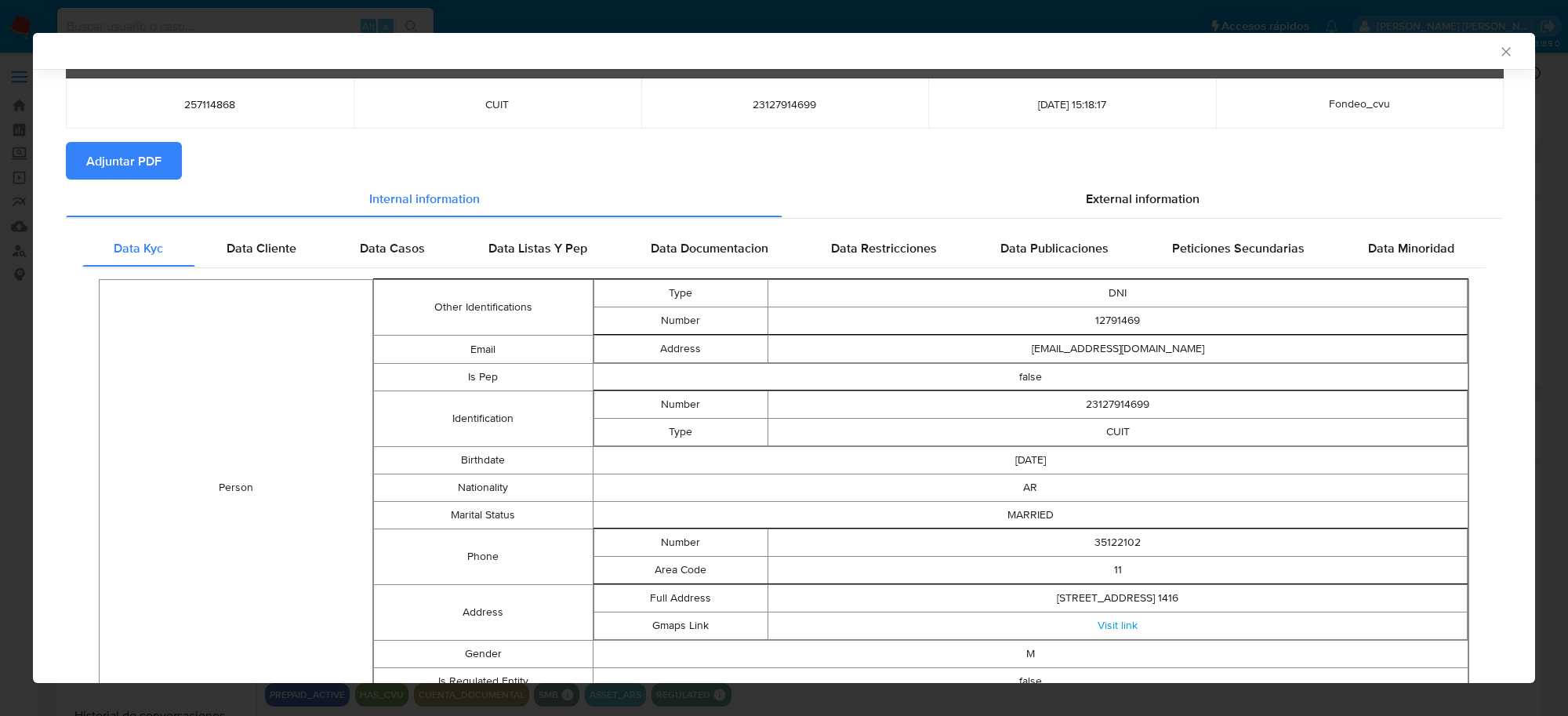
click at [112, 155] on span "Adjuntar PDF" at bounding box center [124, 160] width 75 height 35
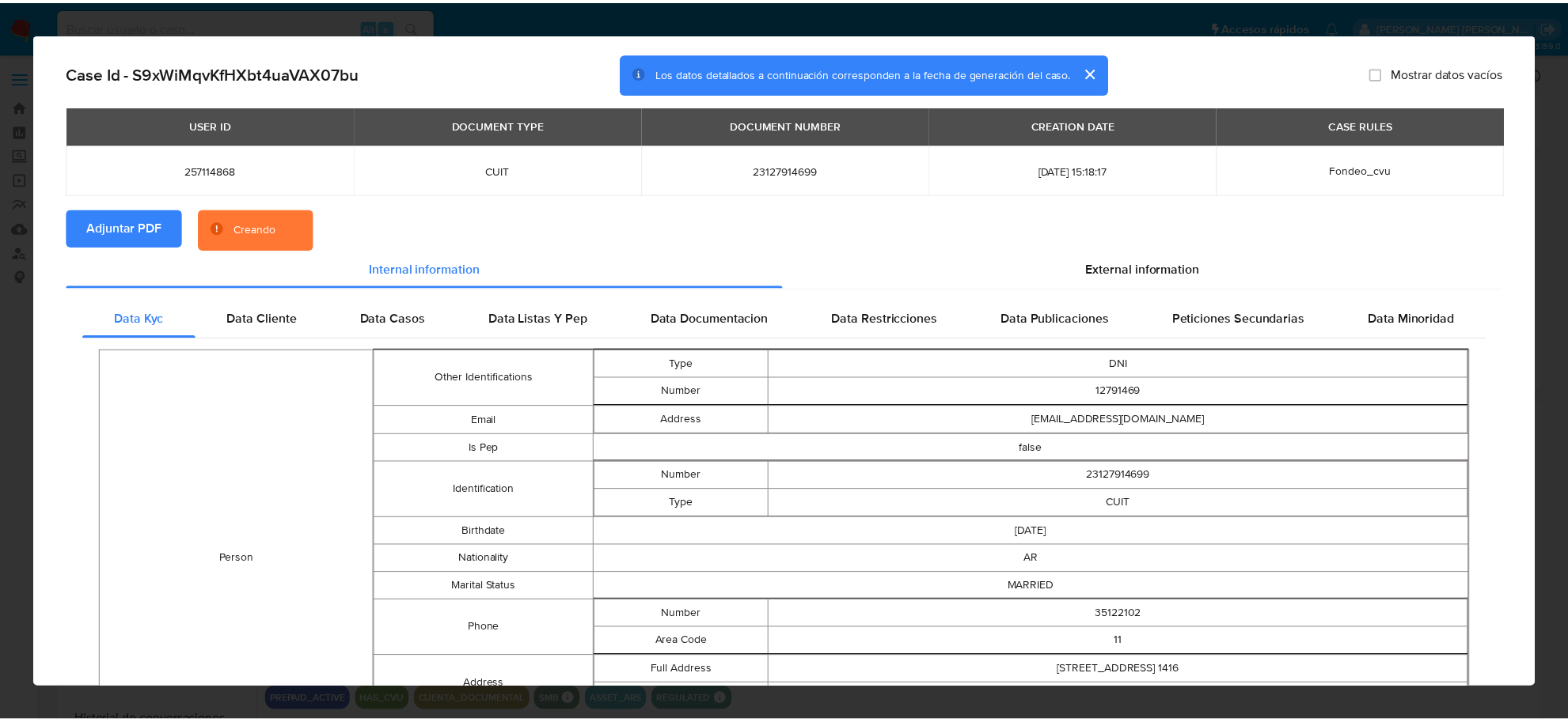
scroll to position [0, 0]
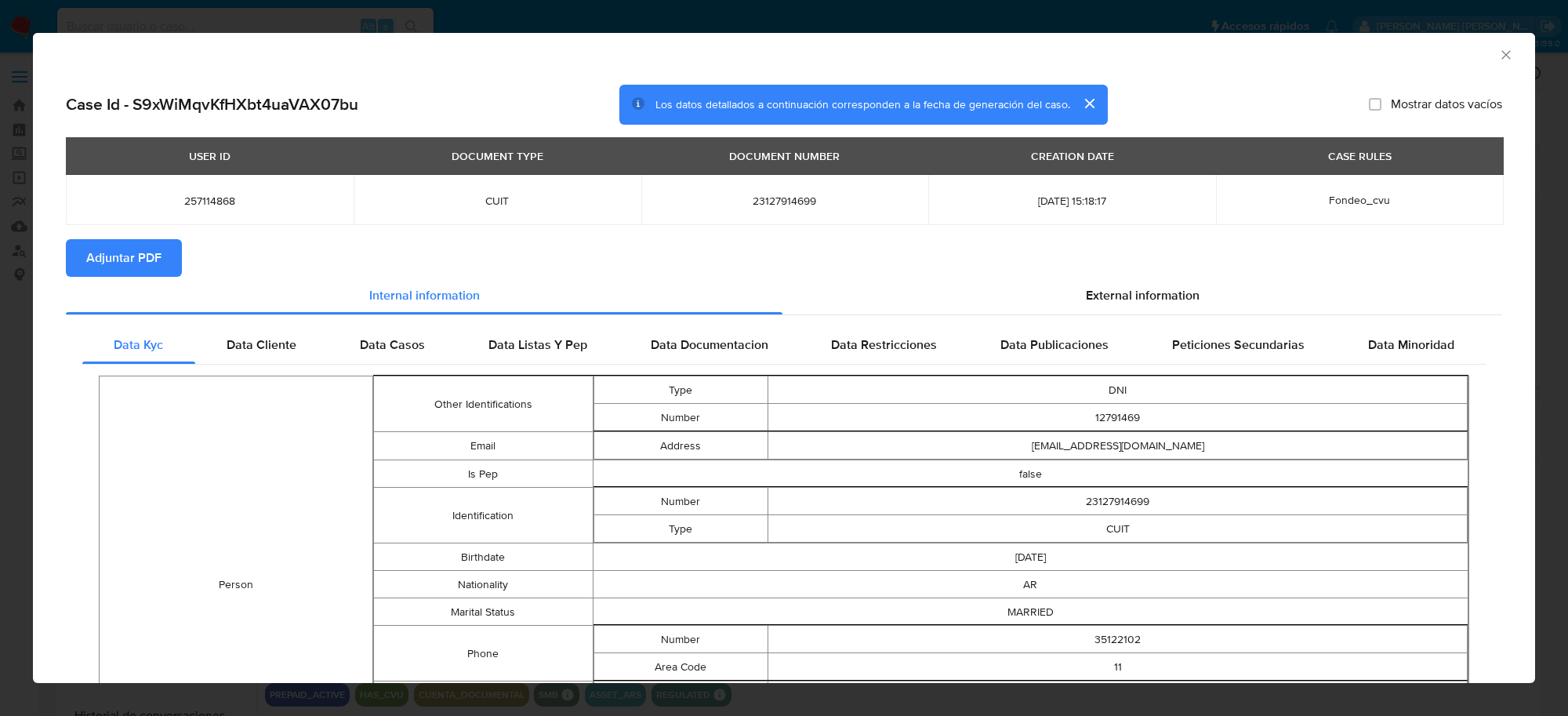
click at [1498, 57] on icon "Cerrar ventana" at bounding box center [1506, 54] width 15 height 15
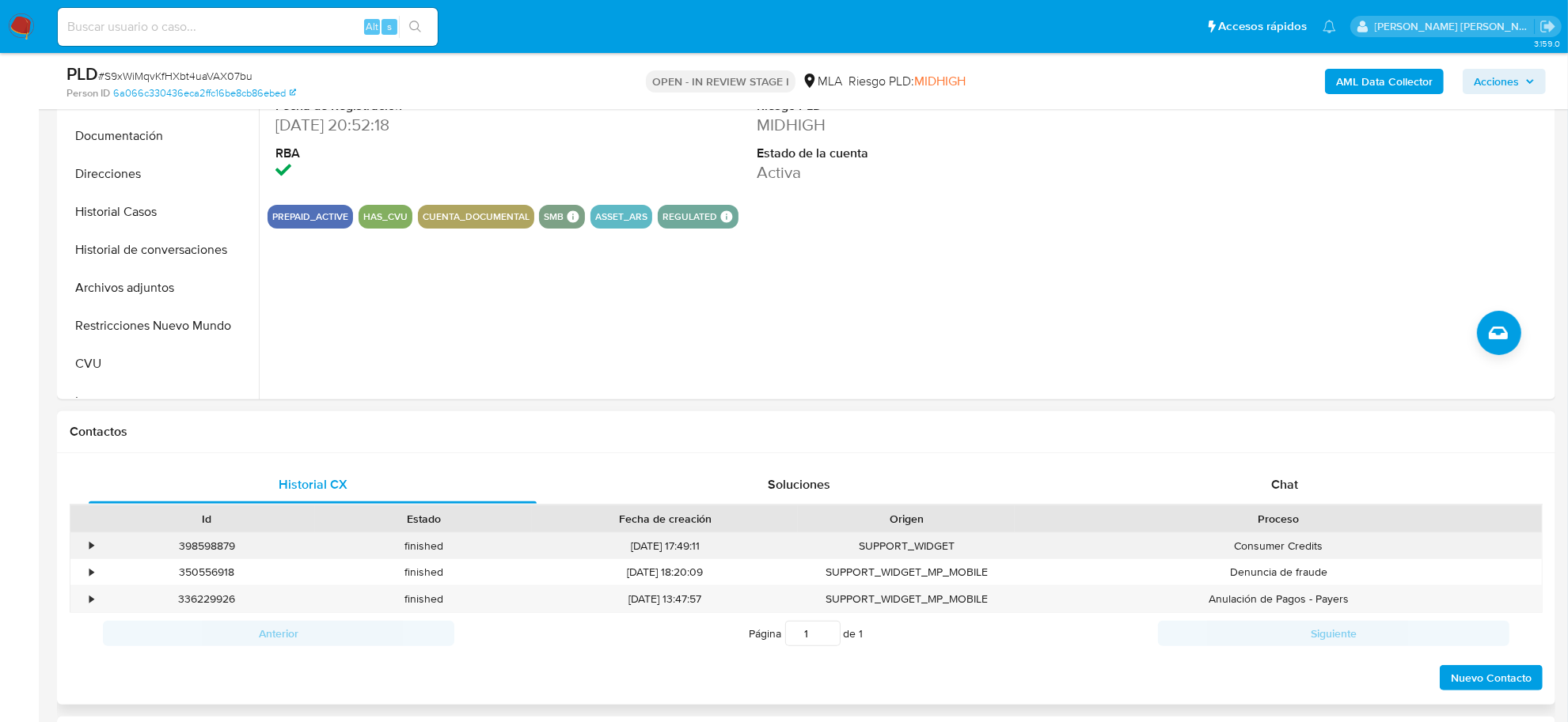
scroll to position [494, 0]
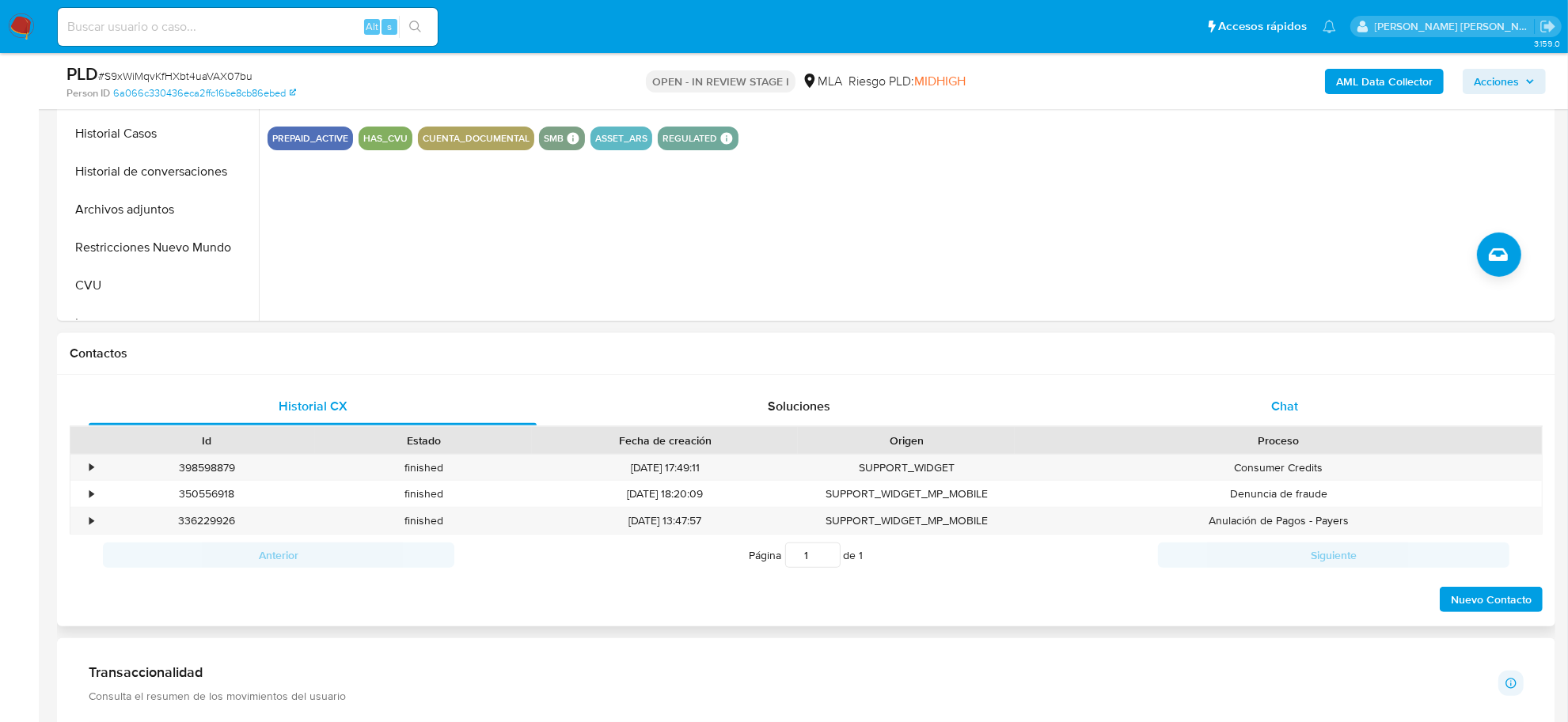
click at [1289, 410] on span "Chat" at bounding box center [1284, 406] width 27 height 18
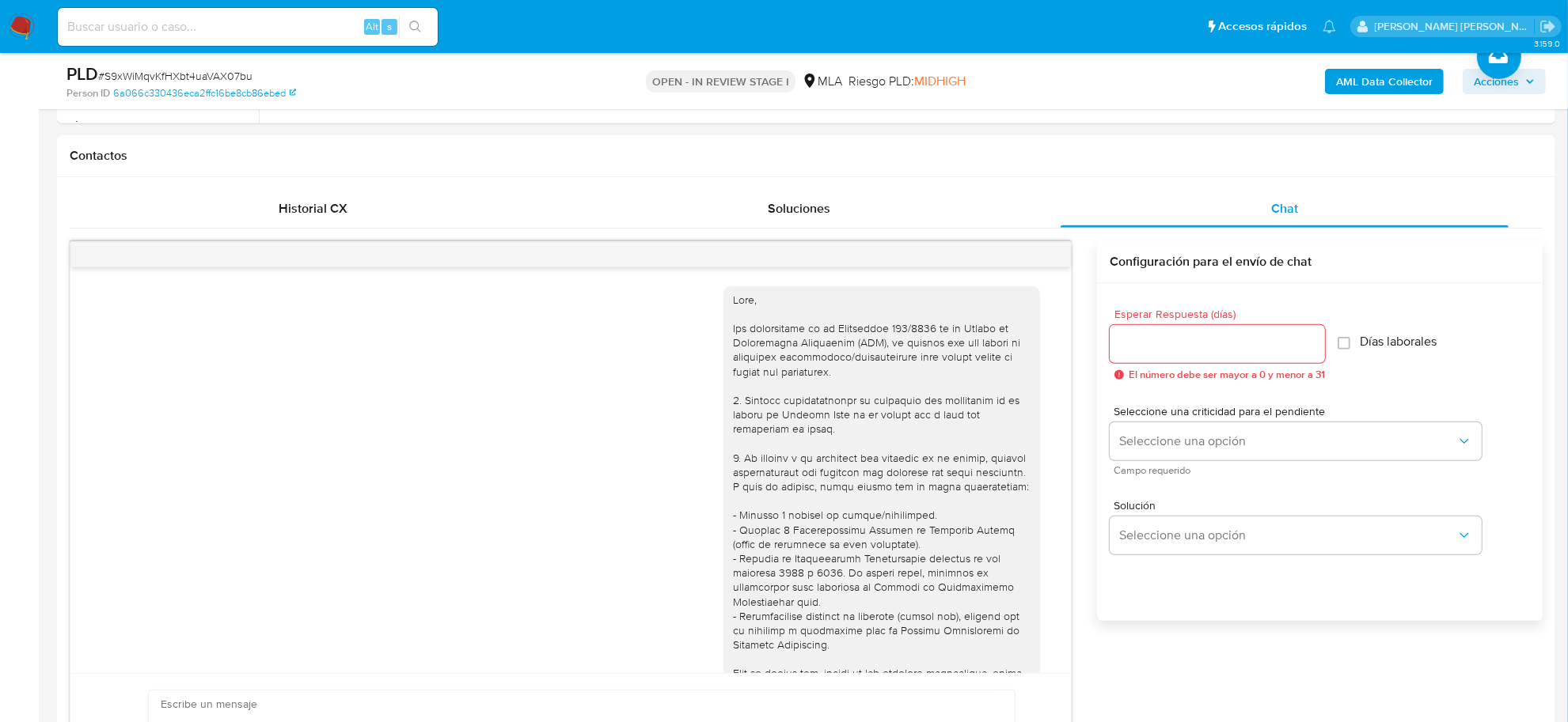
scroll to position [1798, 0]
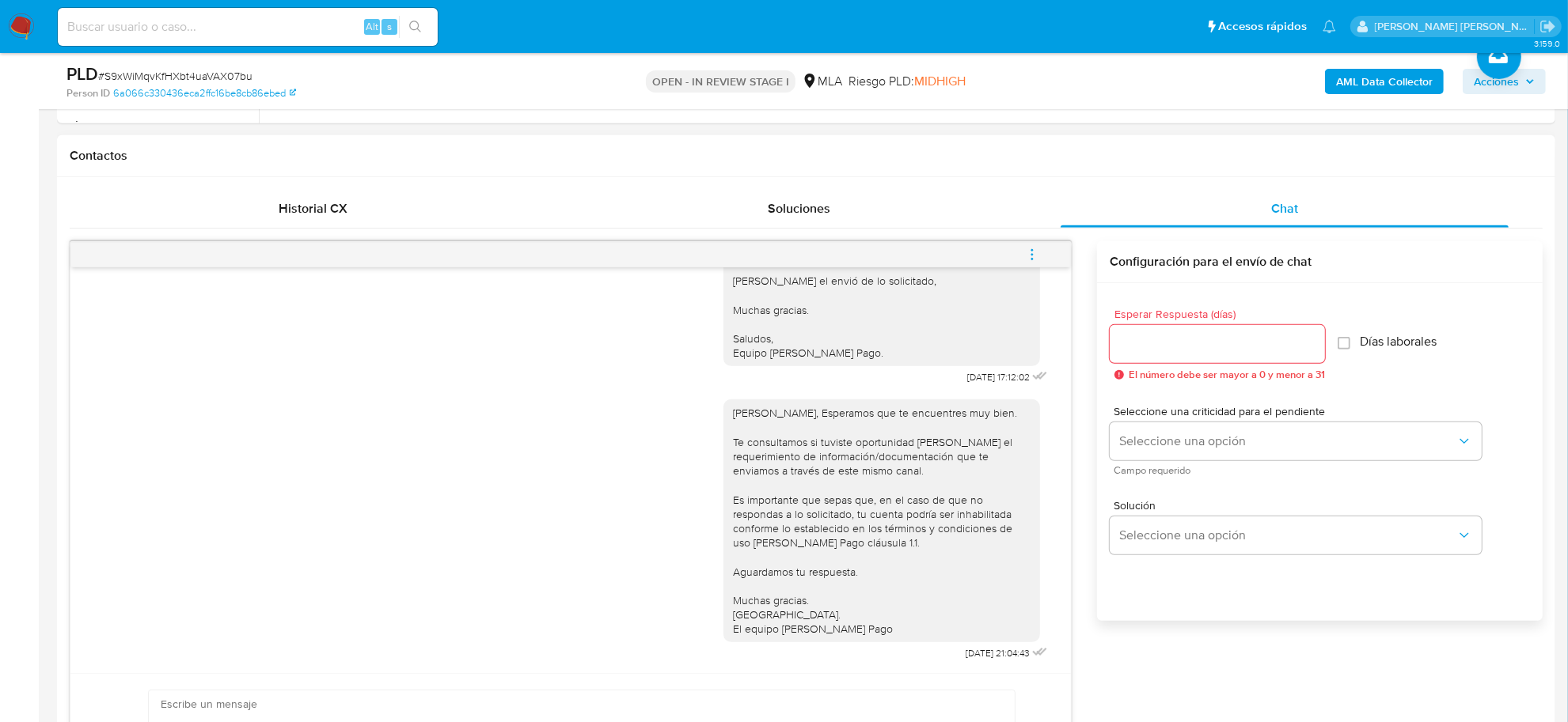
click at [1034, 259] on icon "menu-action" at bounding box center [1031, 254] width 14 height 14
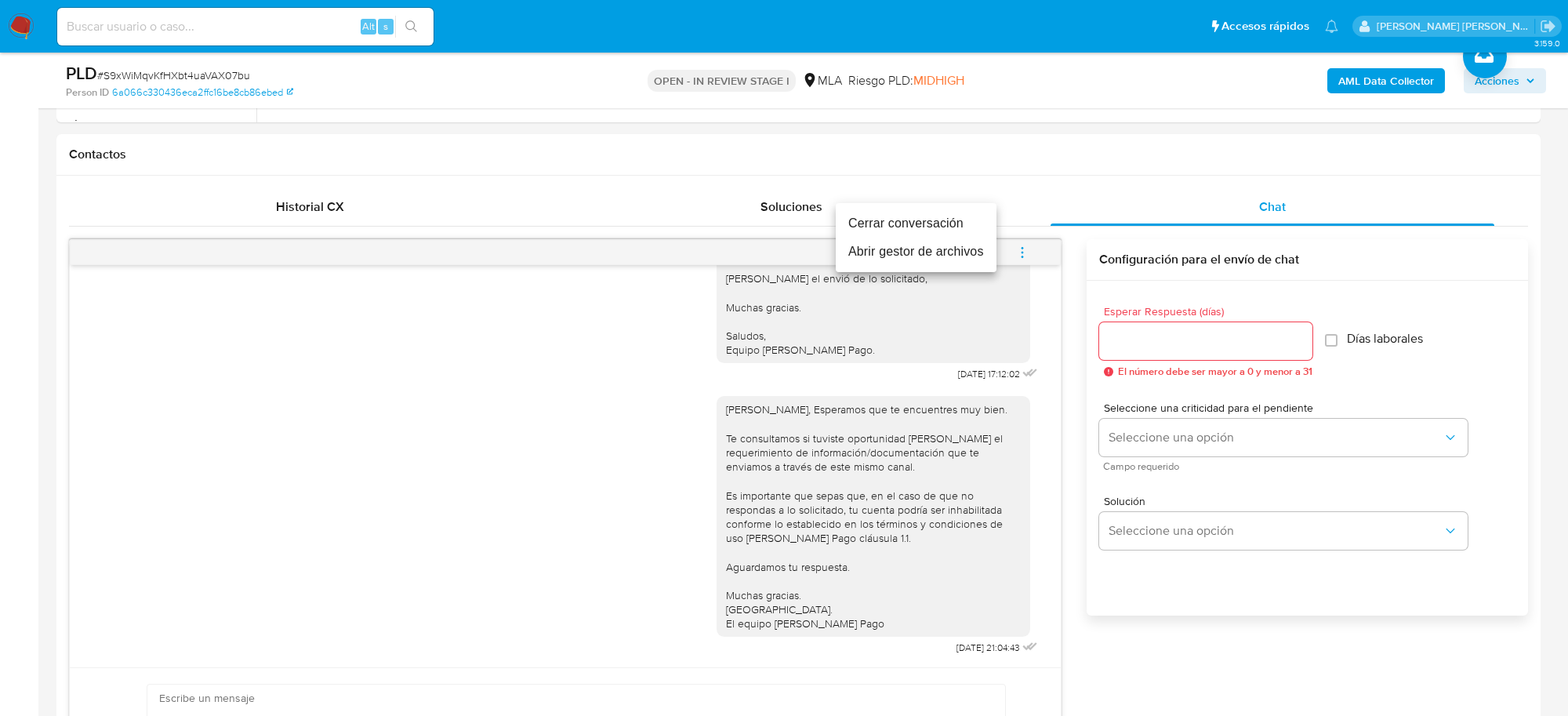
click at [913, 221] on li "Cerrar conversación" at bounding box center [916, 224] width 161 height 28
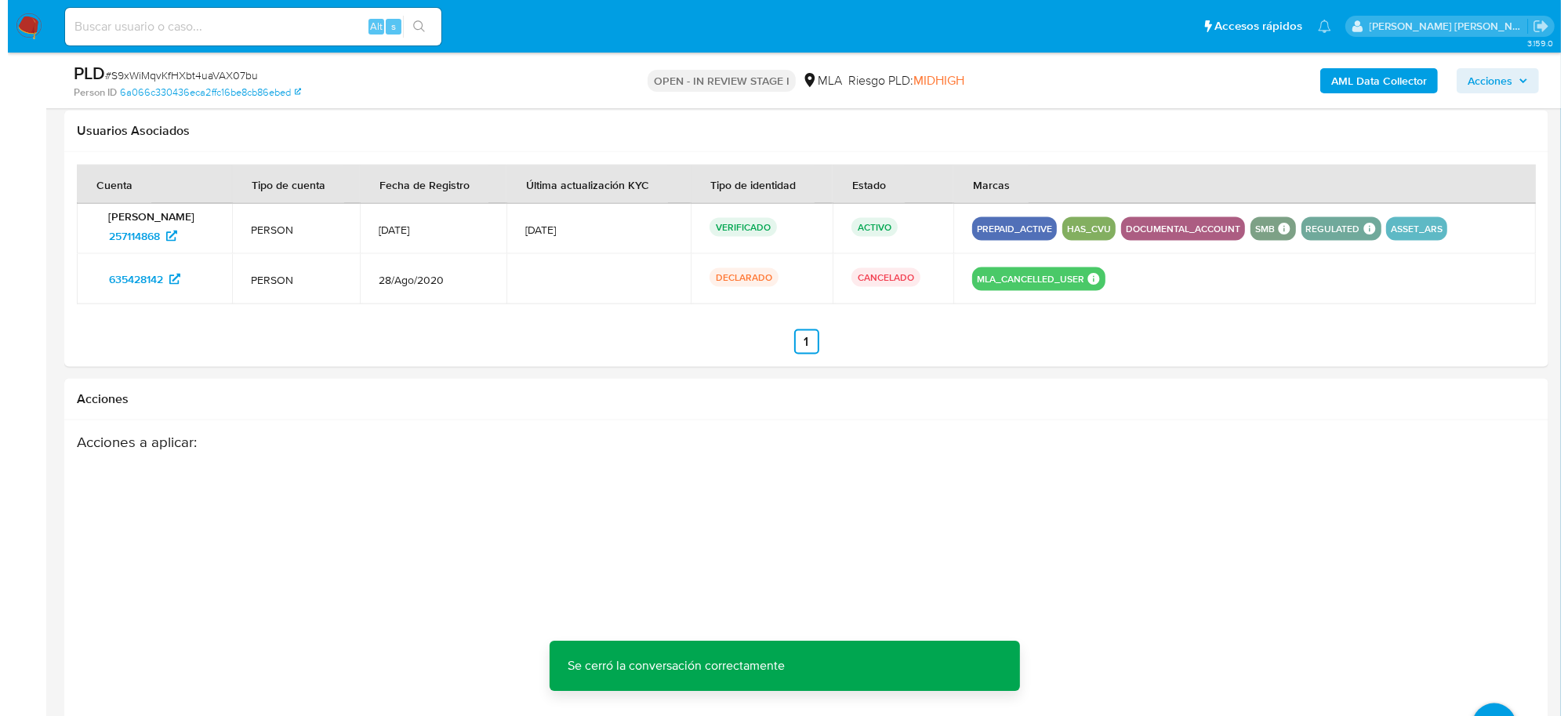
scroll to position [2456, 0]
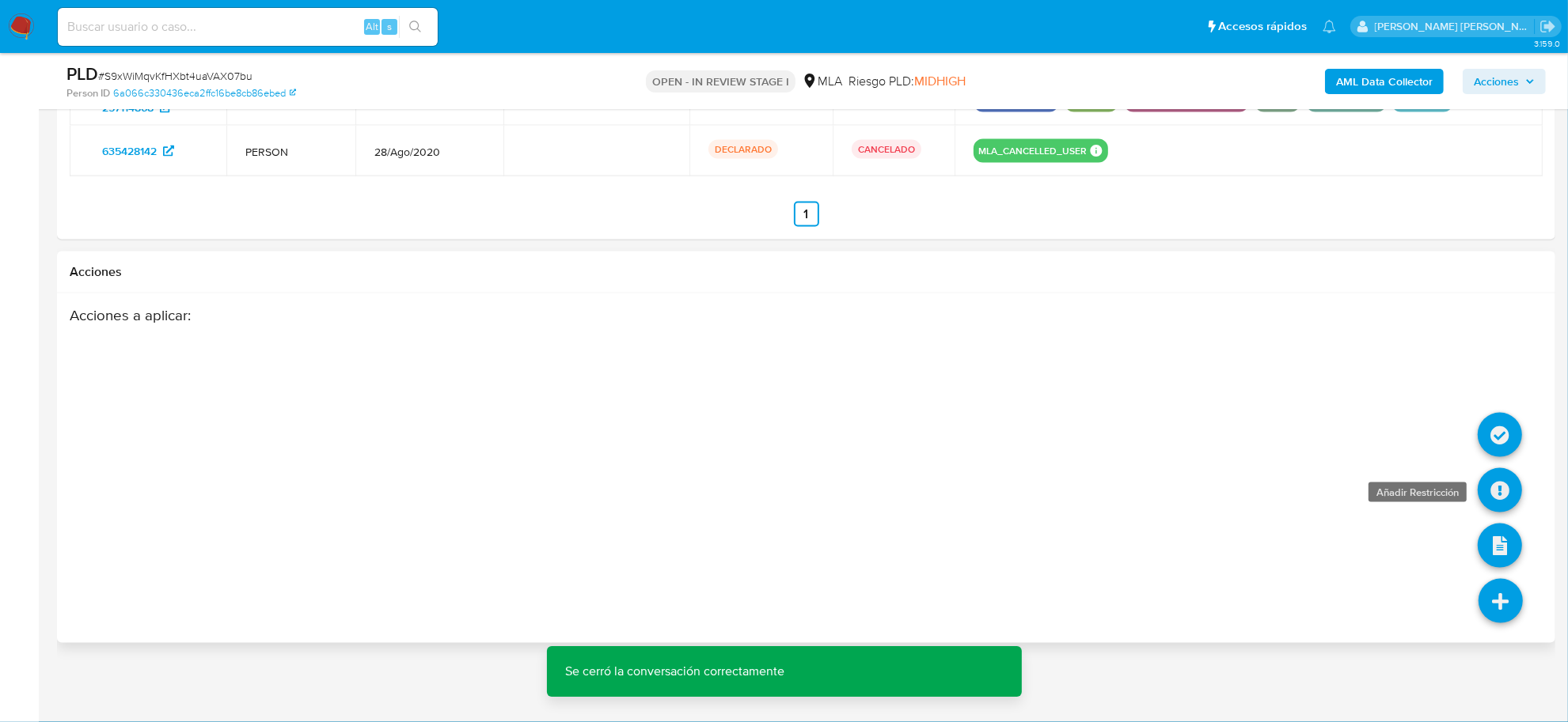
click at [1499, 496] on icon at bounding box center [1499, 490] width 44 height 44
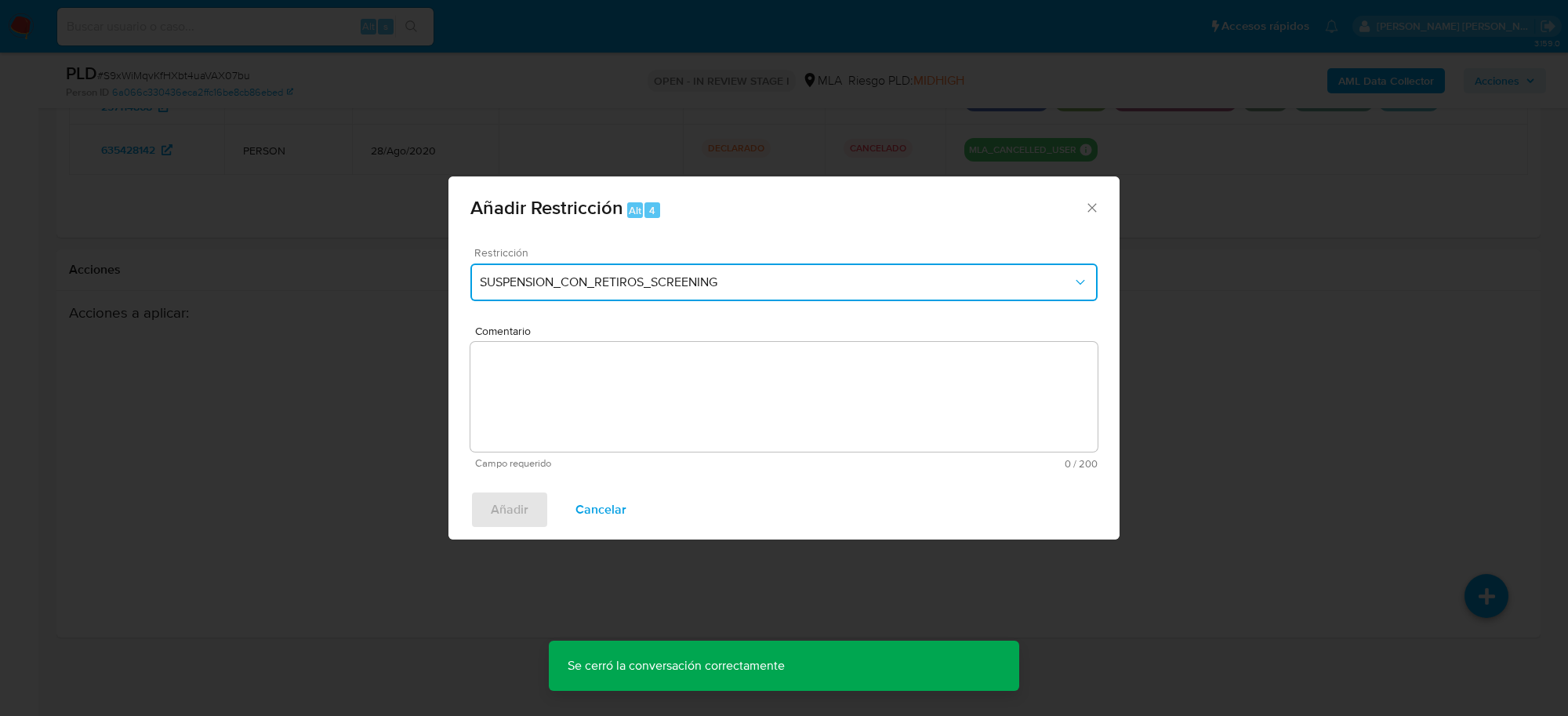
click at [643, 291] on button "SUSPENSION_CON_RETIROS_SCREENING" at bounding box center [784, 282] width 627 height 37
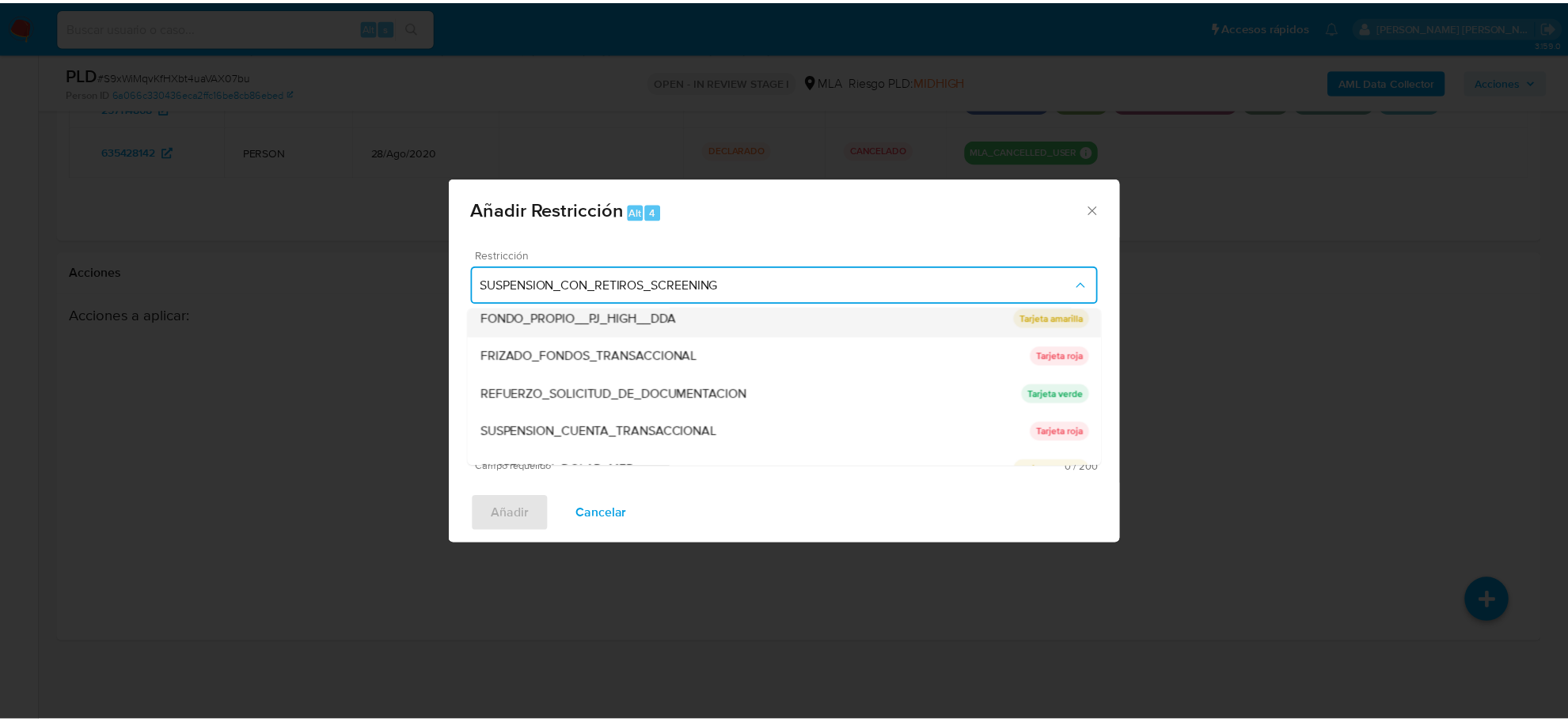
scroll to position [296, 0]
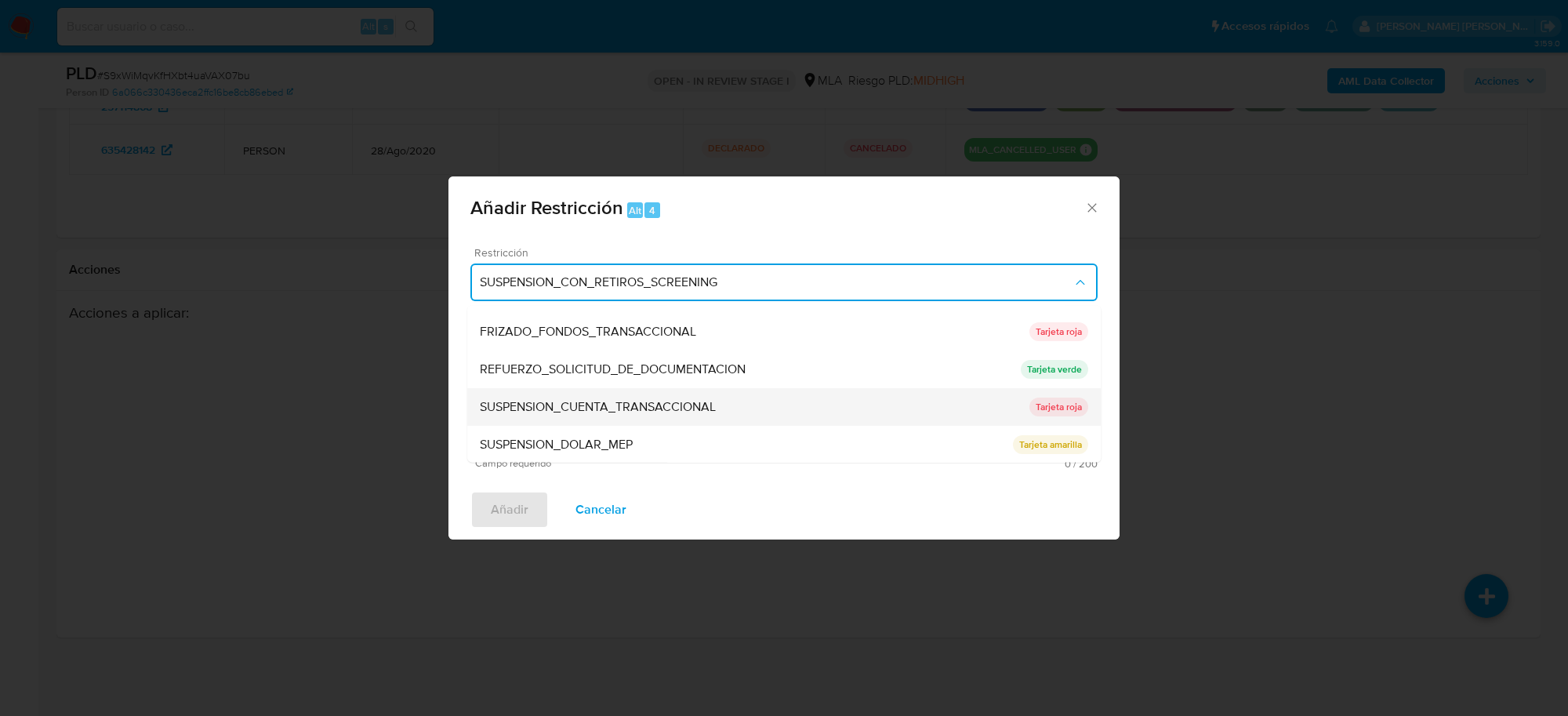
click at [588, 404] on span "SUSPENSION_CUENTA_TRANSACCIONAL" at bounding box center [598, 407] width 236 height 15
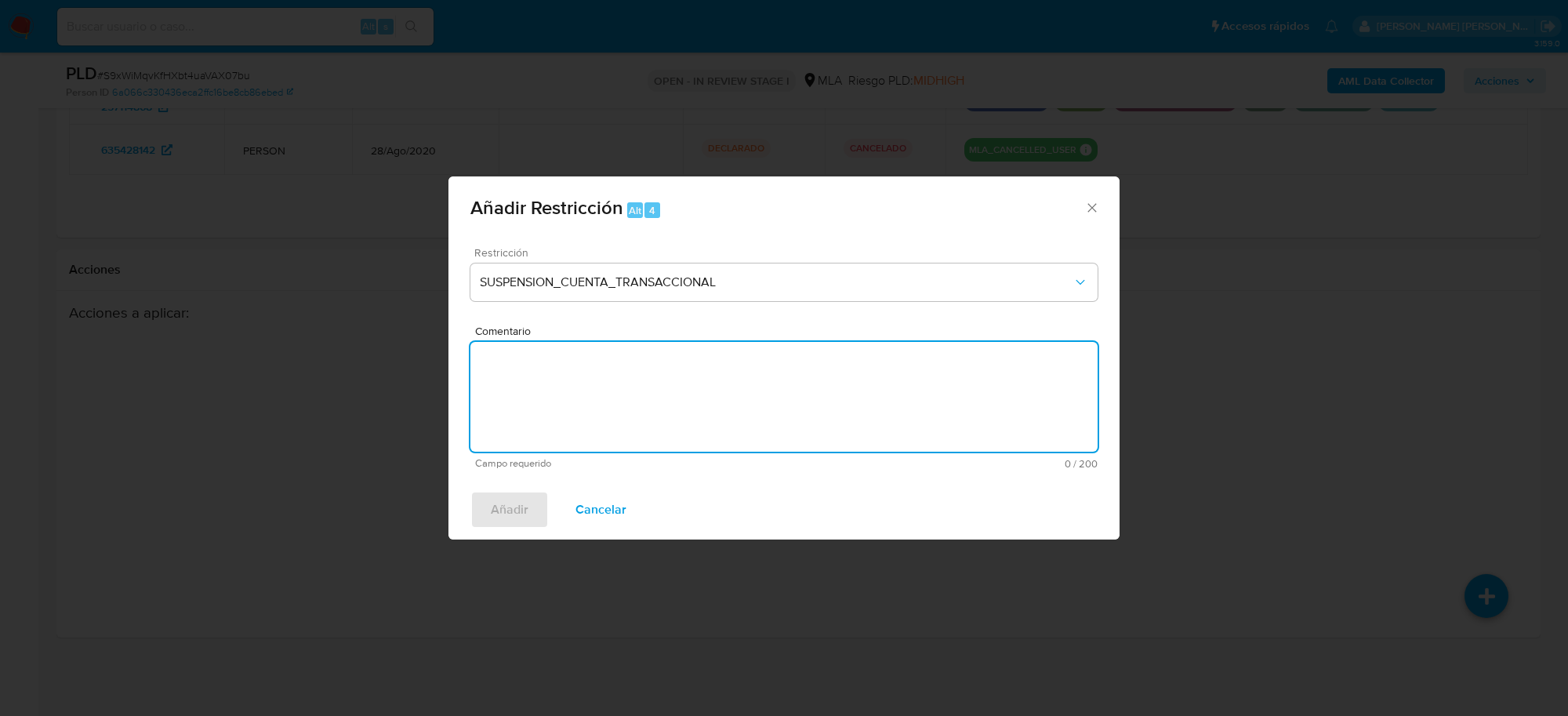
click at [588, 404] on textarea "Comentario" at bounding box center [784, 397] width 627 height 110
type textarea "AML"
click at [495, 527] on span "Añadir" at bounding box center [509, 509] width 37 height 35
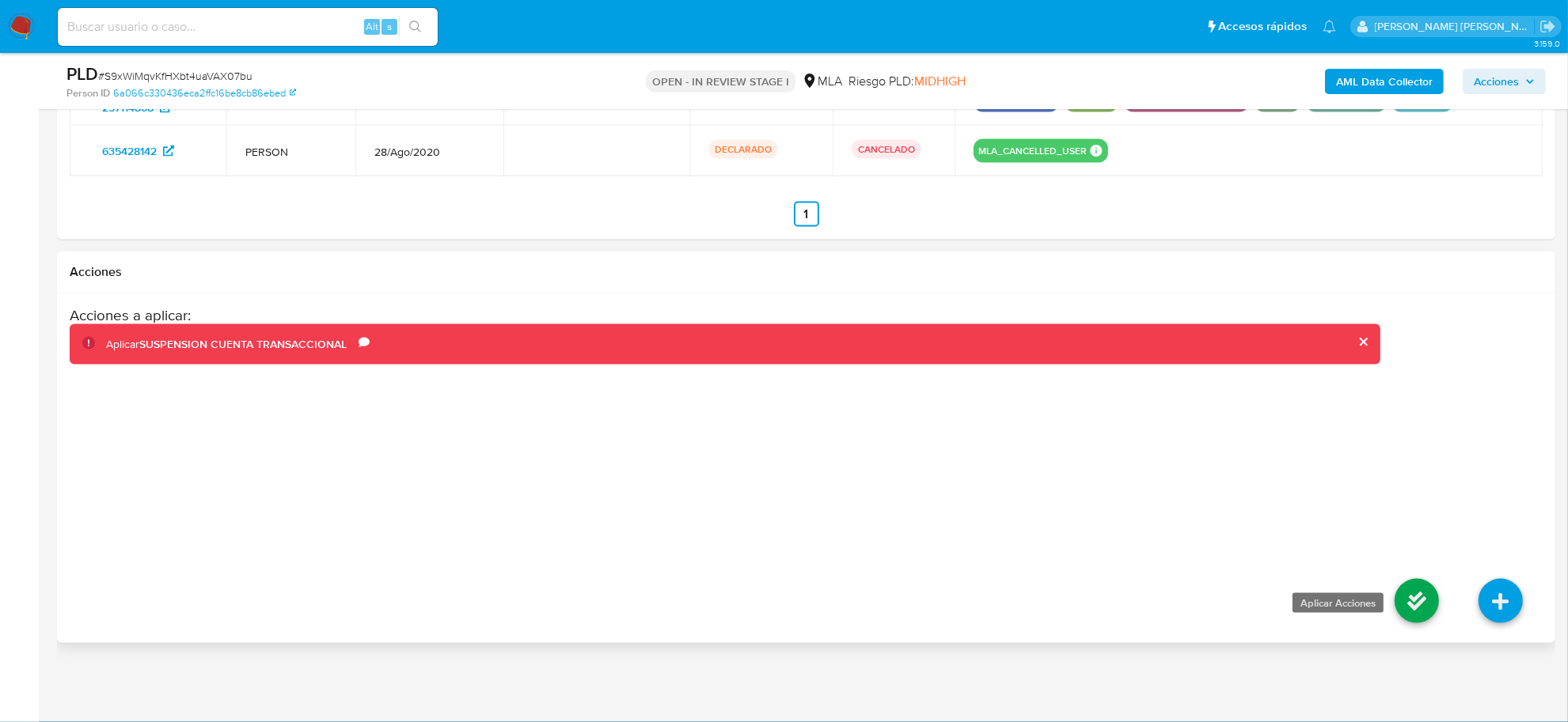
click at [1407, 591] on icon at bounding box center [1417, 601] width 44 height 44
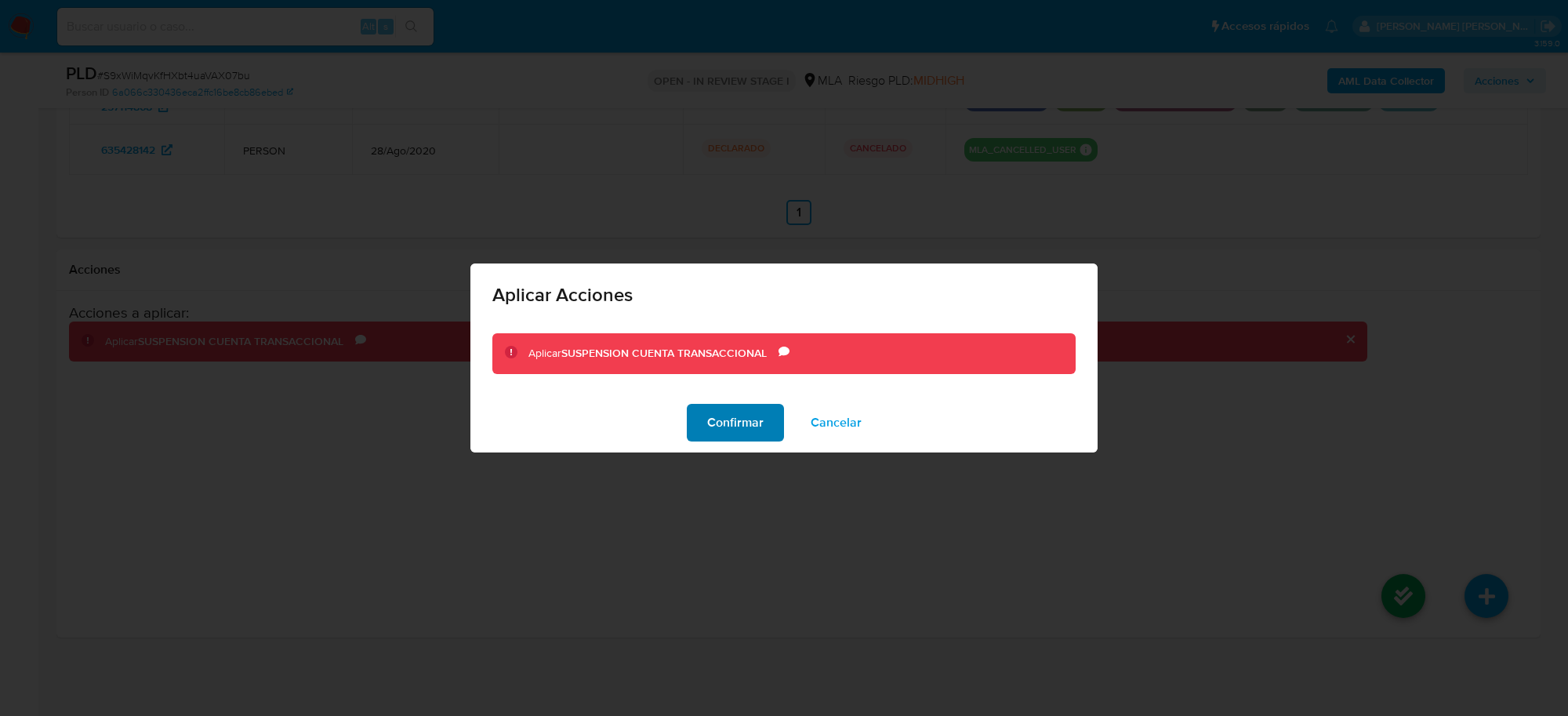
click at [751, 413] on span "Confirmar" at bounding box center [736, 423] width 57 height 35
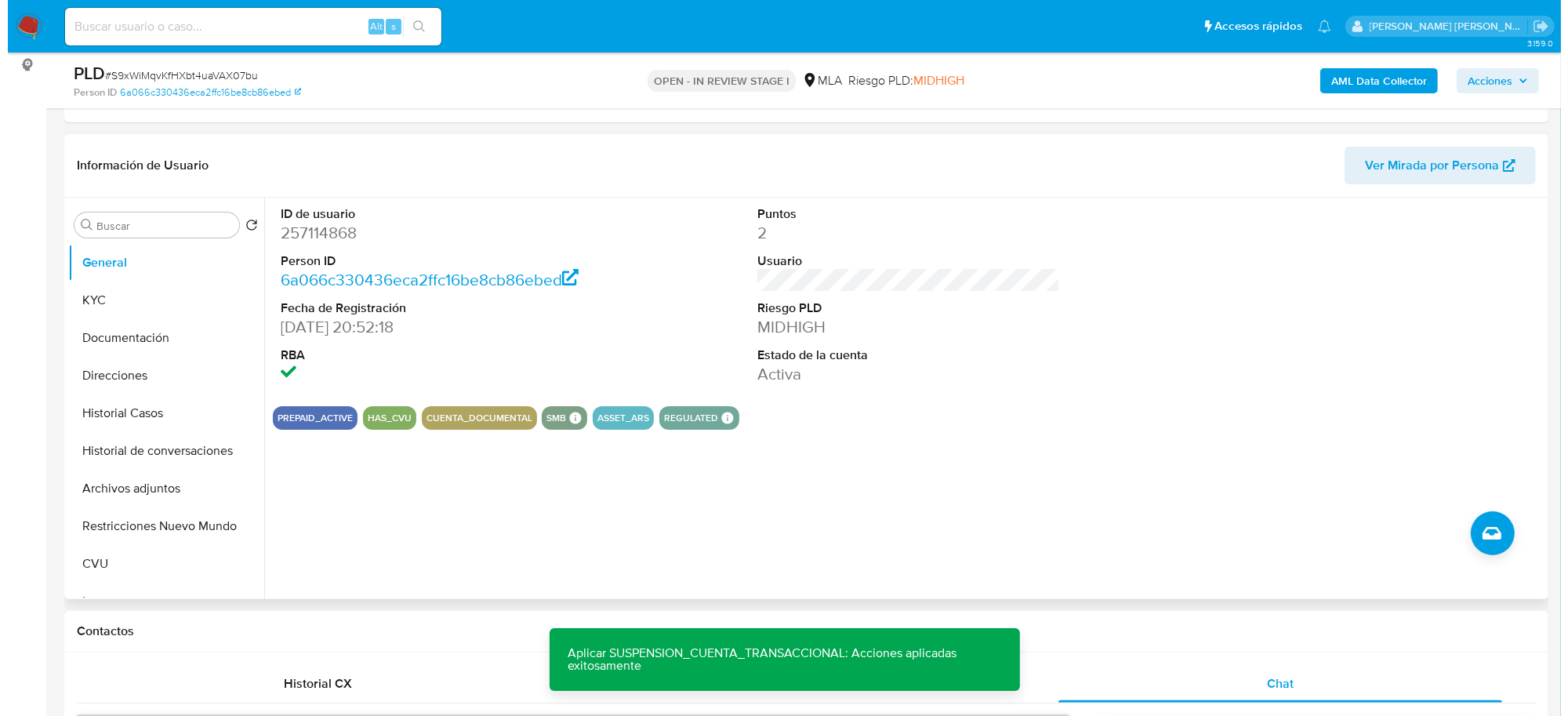
scroll to position [102, 0]
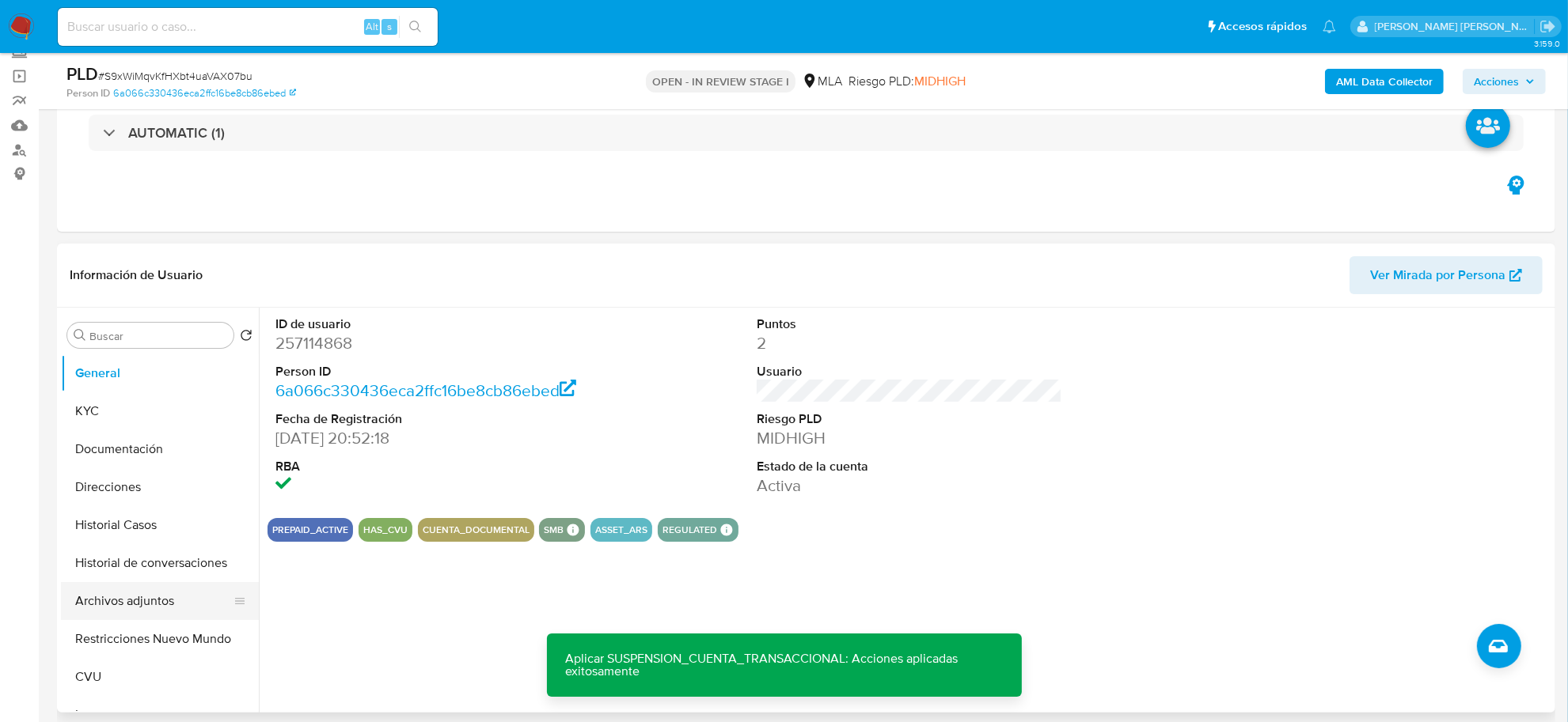
click at [139, 606] on button "Archivos adjuntos" at bounding box center [154, 601] width 185 height 38
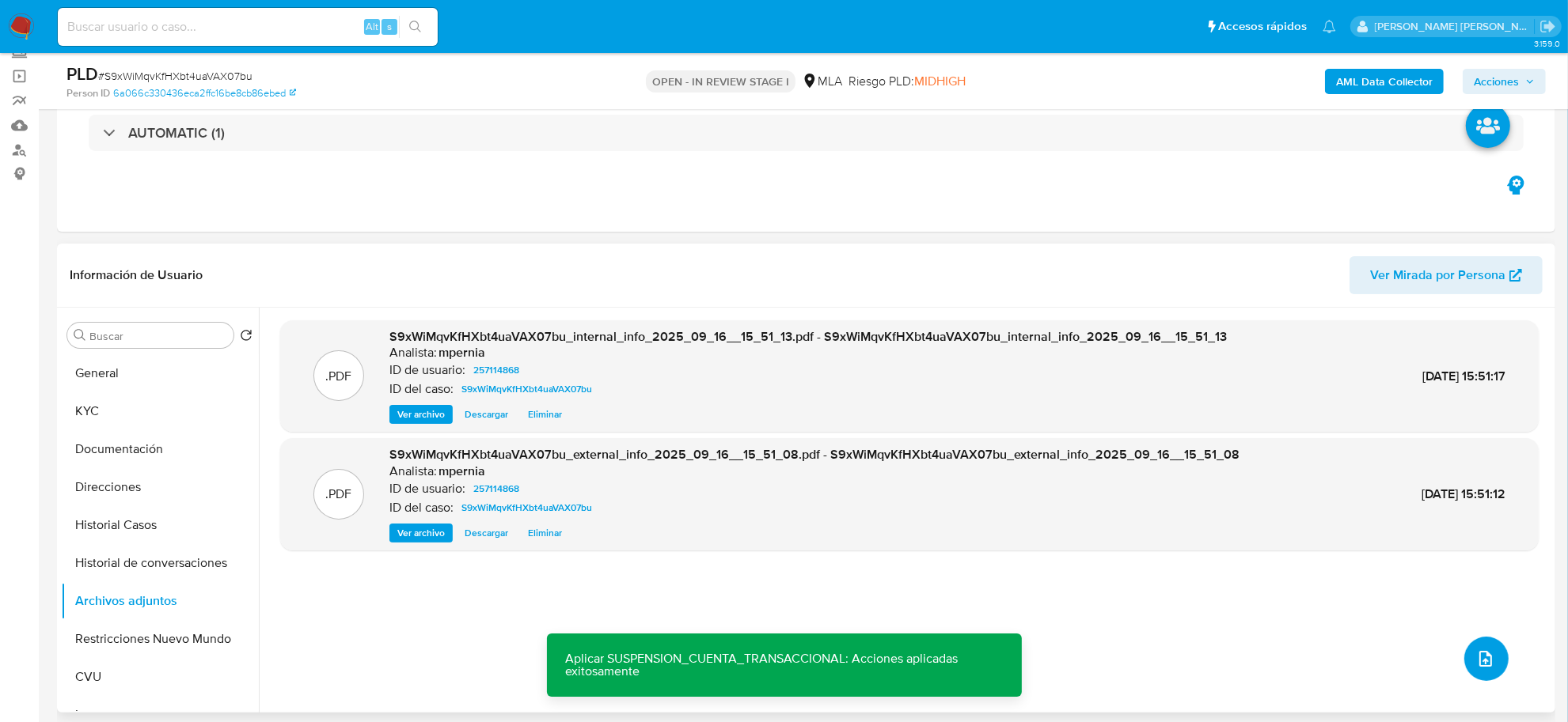
click at [1464, 650] on button "upload-file" at bounding box center [1486, 659] width 44 height 44
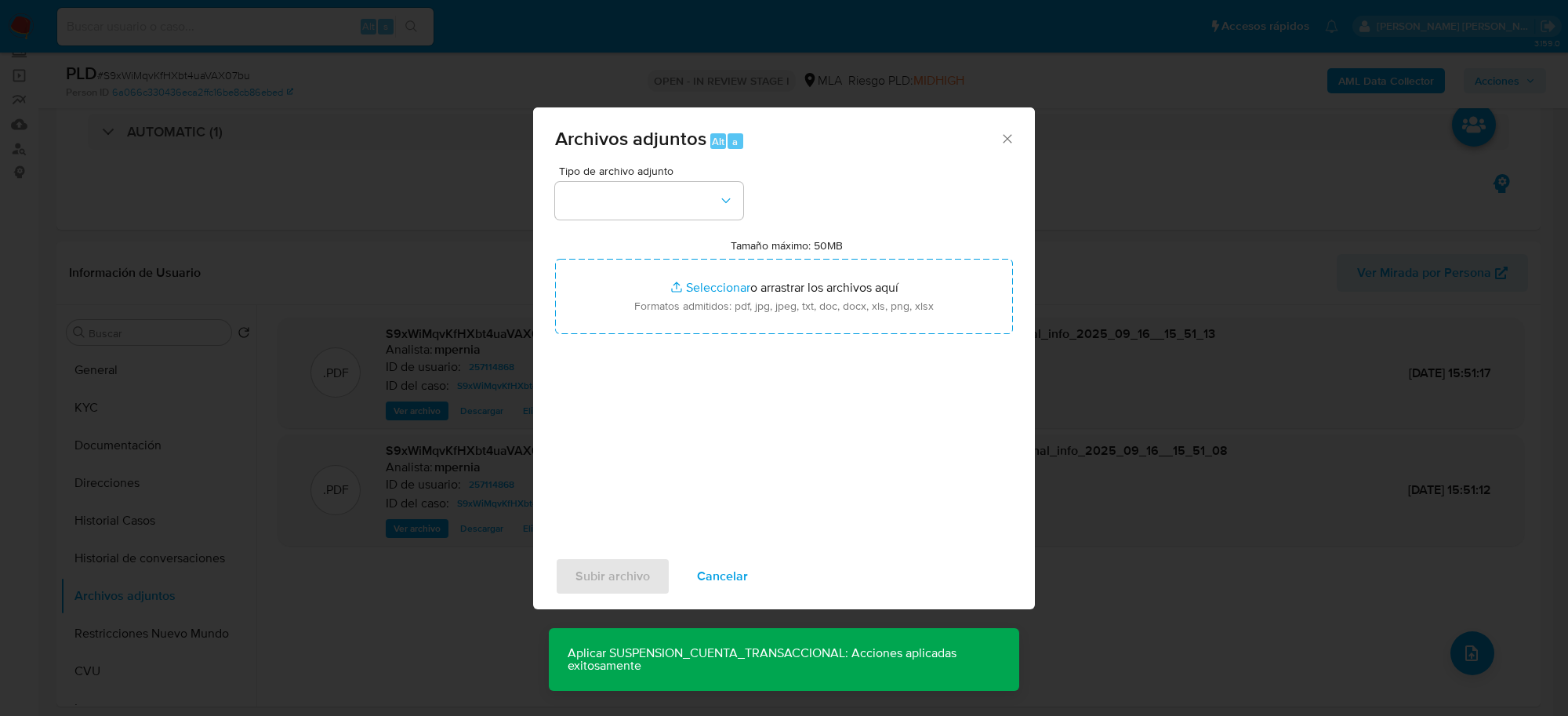
click at [657, 220] on div "Tipo de archivo adjunto Tamaño máximo: 50MB Seleccionar archivos Seleccionar o …" at bounding box center [784, 350] width 458 height 370
click at [652, 208] on button "button" at bounding box center [649, 201] width 188 height 37
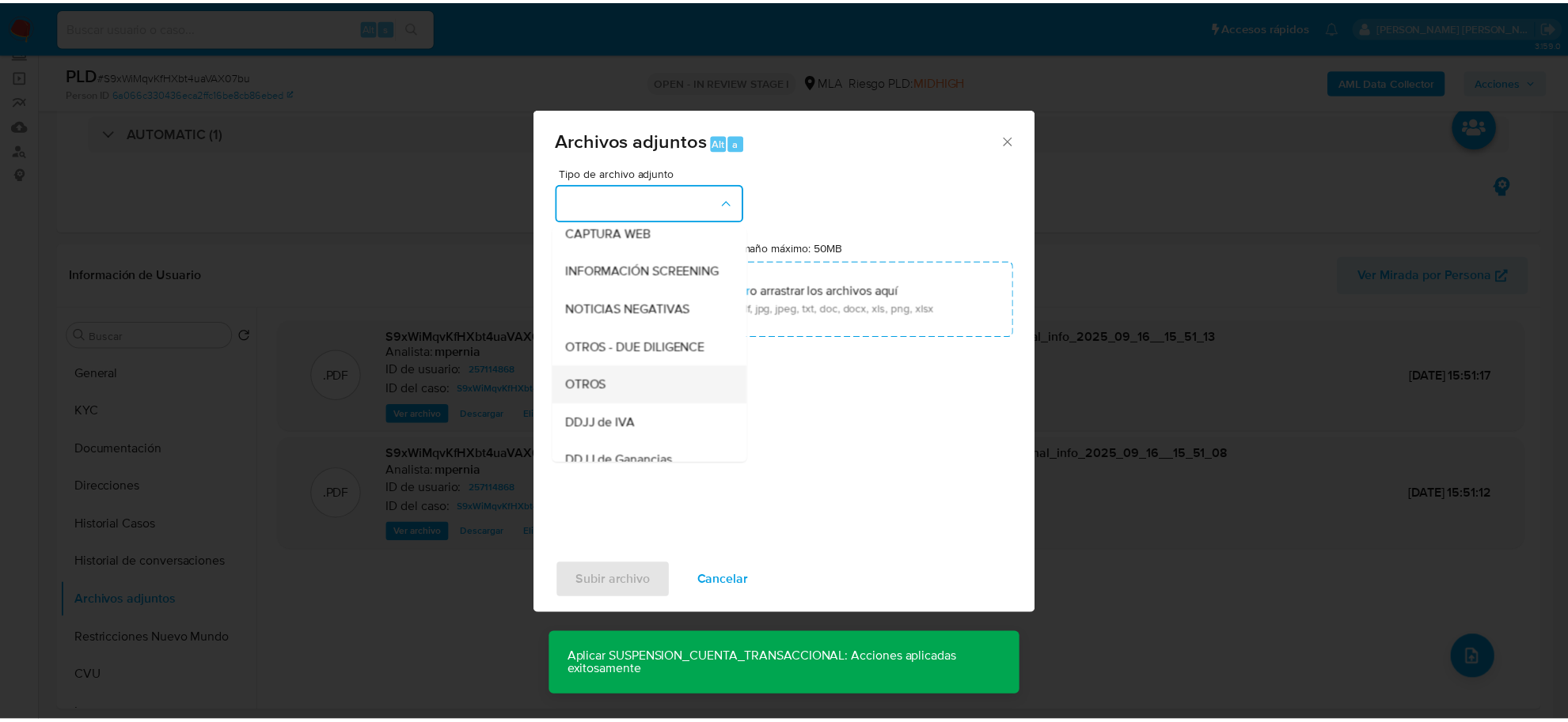
scroll to position [198, 0]
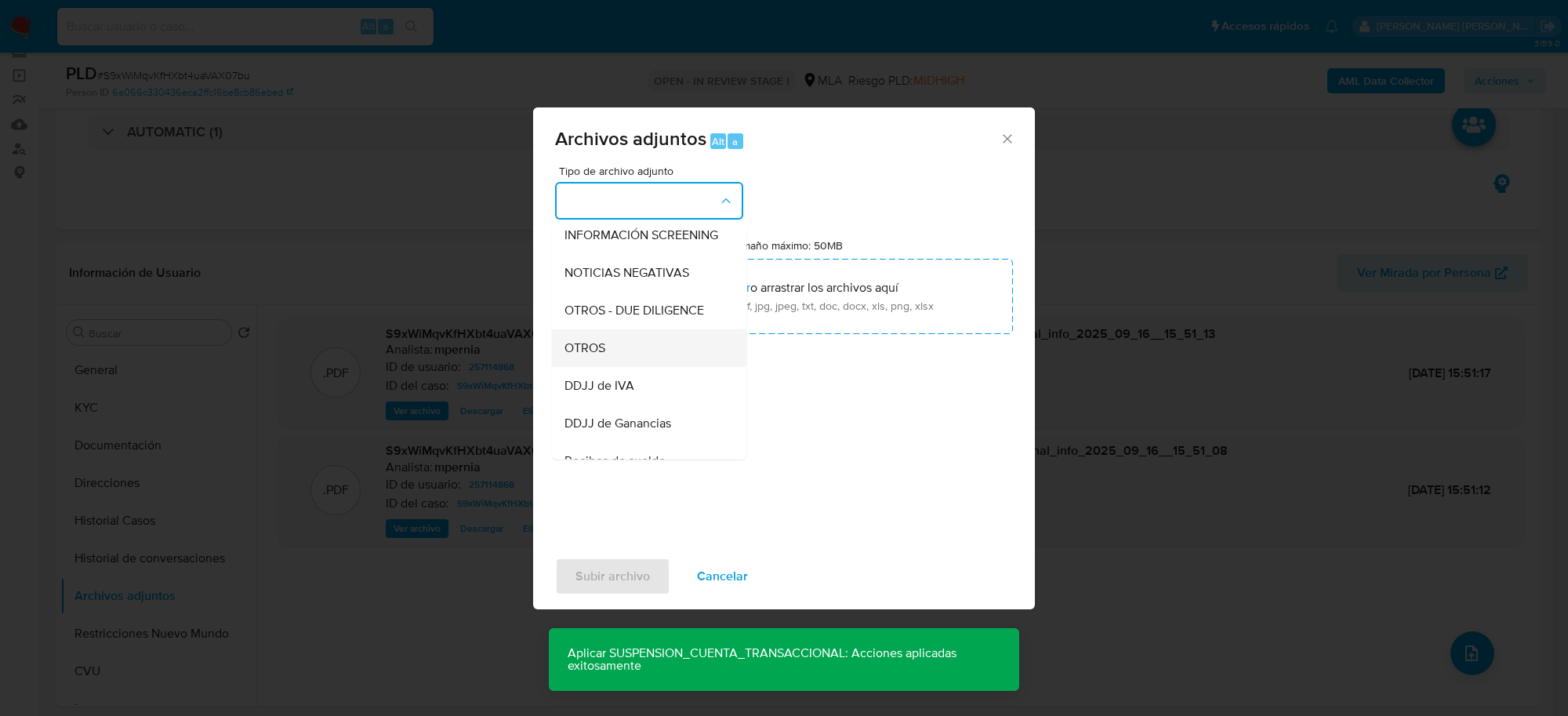
click at [616, 362] on div "OTROS" at bounding box center [644, 348] width 160 height 37
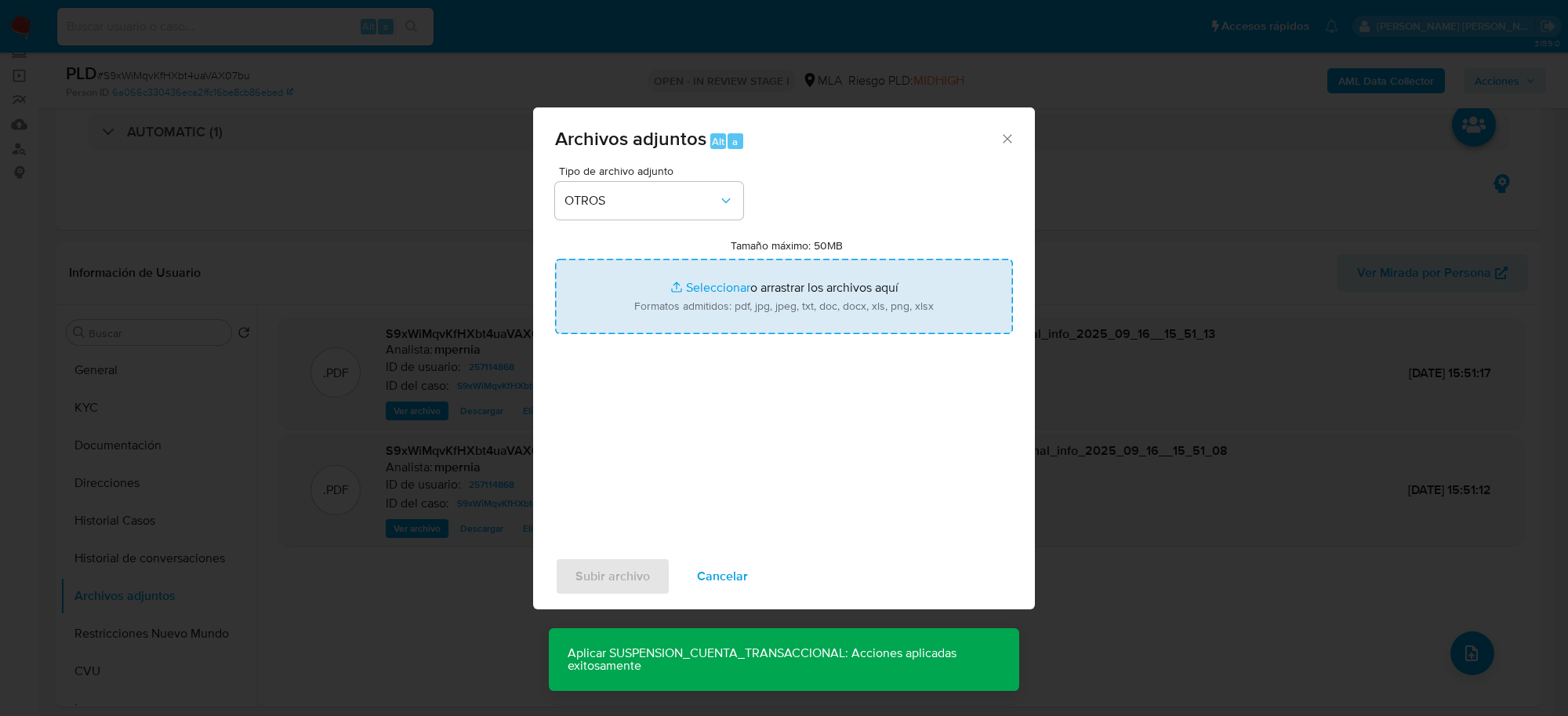
type input "C:\fakepath\Caselog S9xWiMqvKfHXbt4uaVAX07bu_2025_08_19_09_41_55.docx"
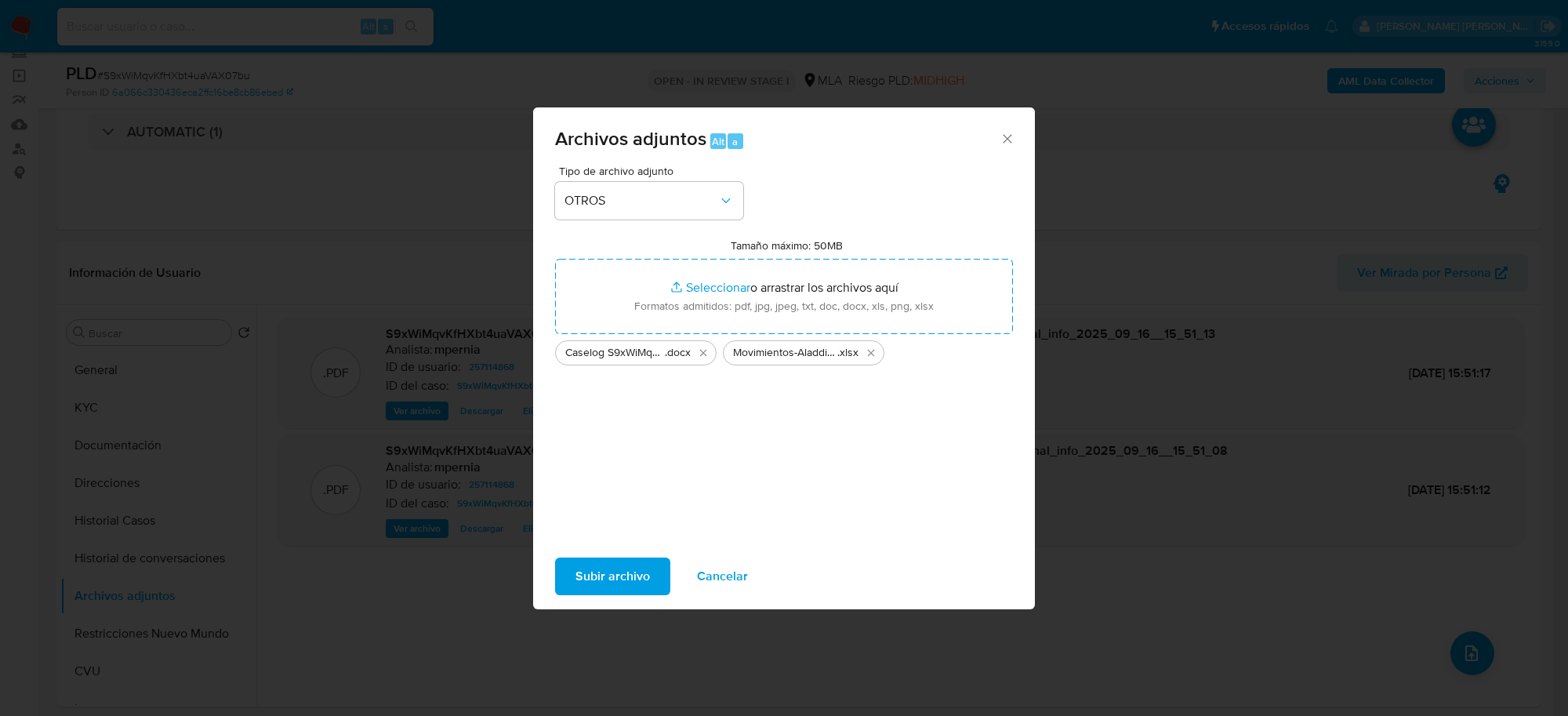
click at [621, 577] on span "Subir archivo" at bounding box center [613, 577] width 74 height 35
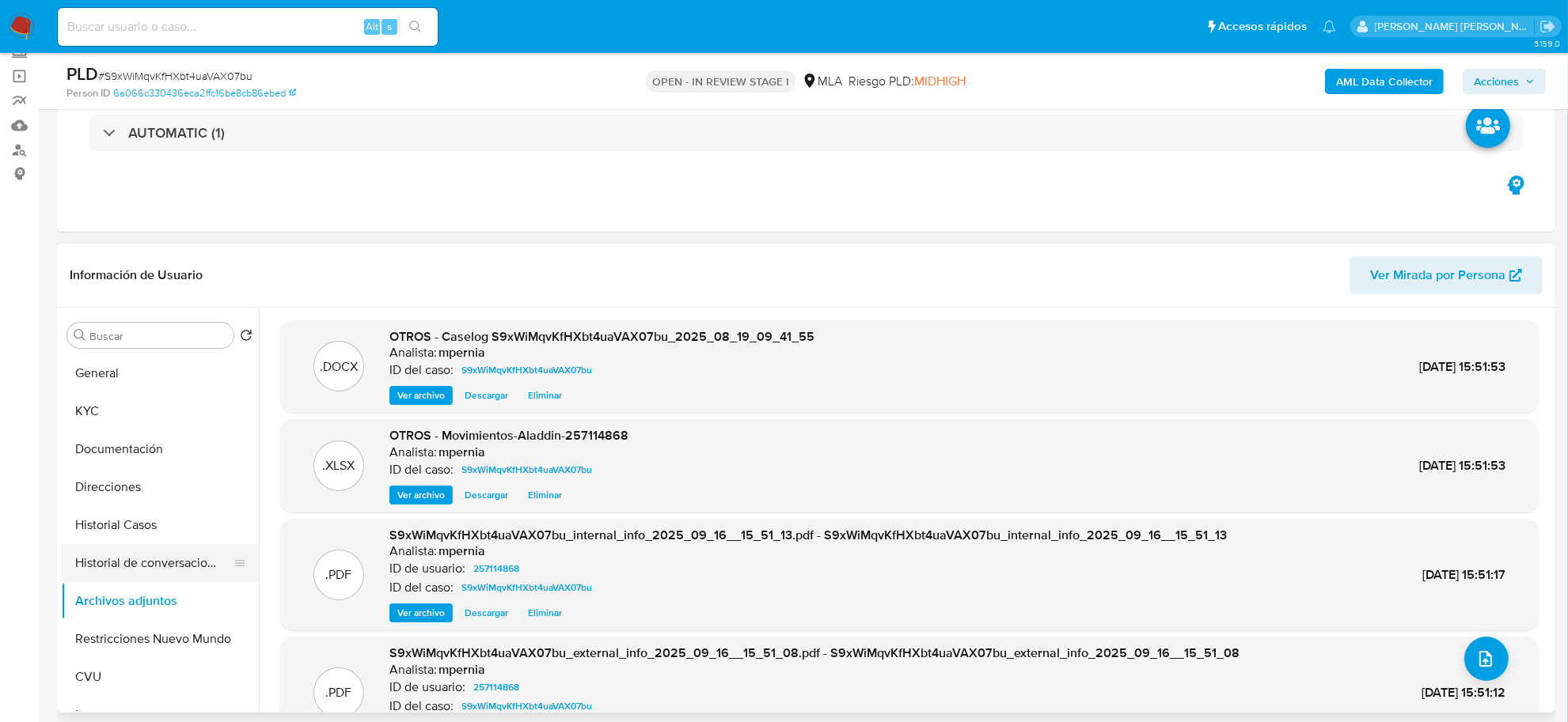
click at [160, 558] on button "Historial de conversaciones" at bounding box center [154, 563] width 185 height 38
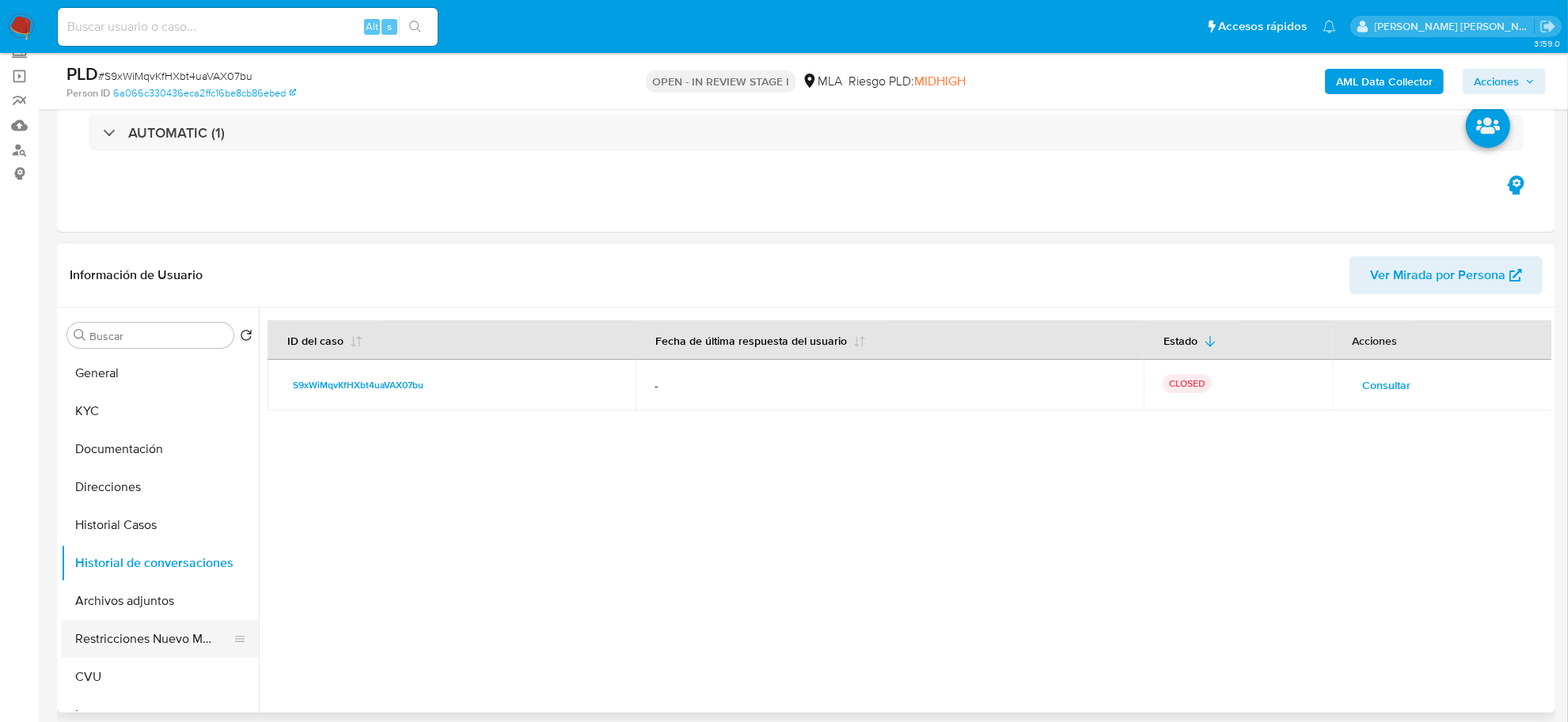
click at [115, 642] on button "Restricciones Nuevo Mundo" at bounding box center [154, 639] width 185 height 38
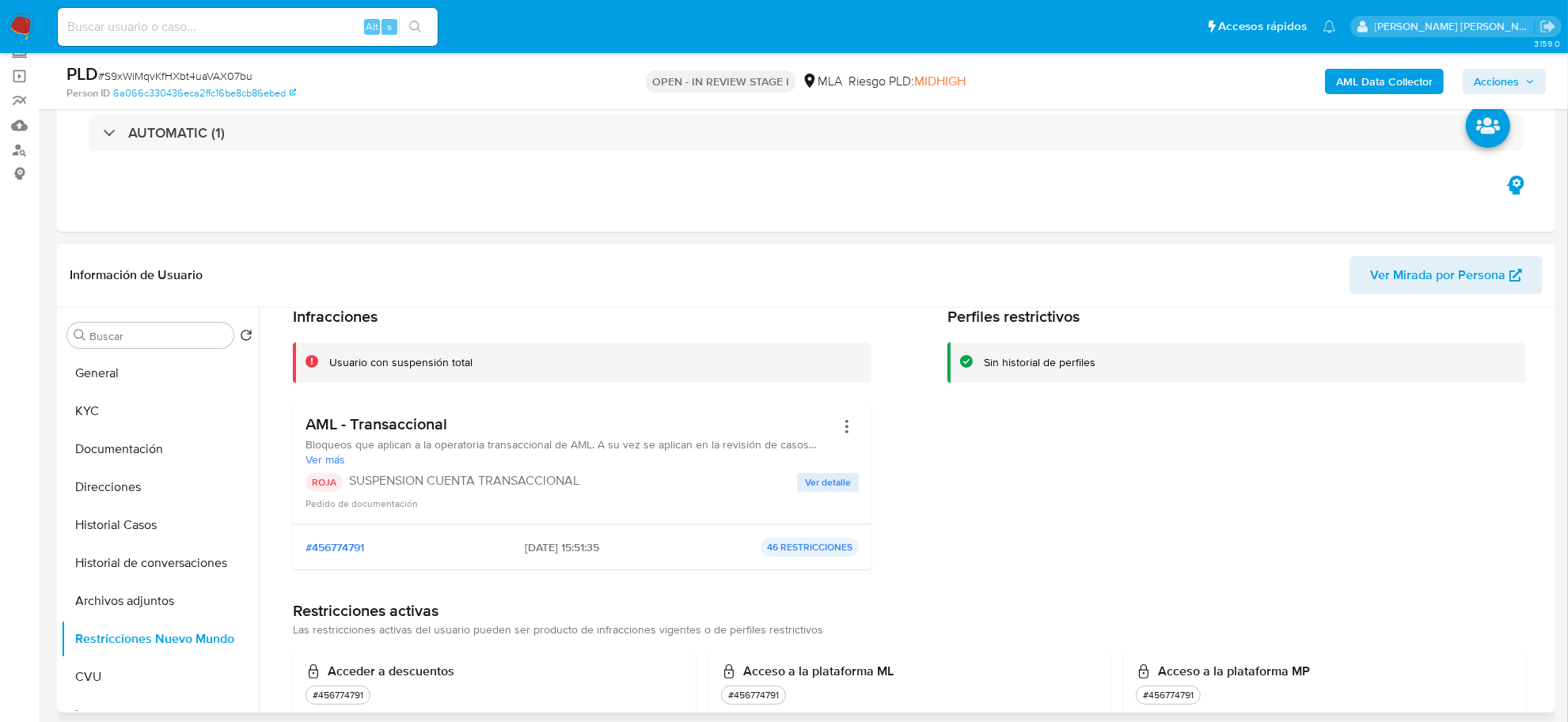
scroll to position [99, 0]
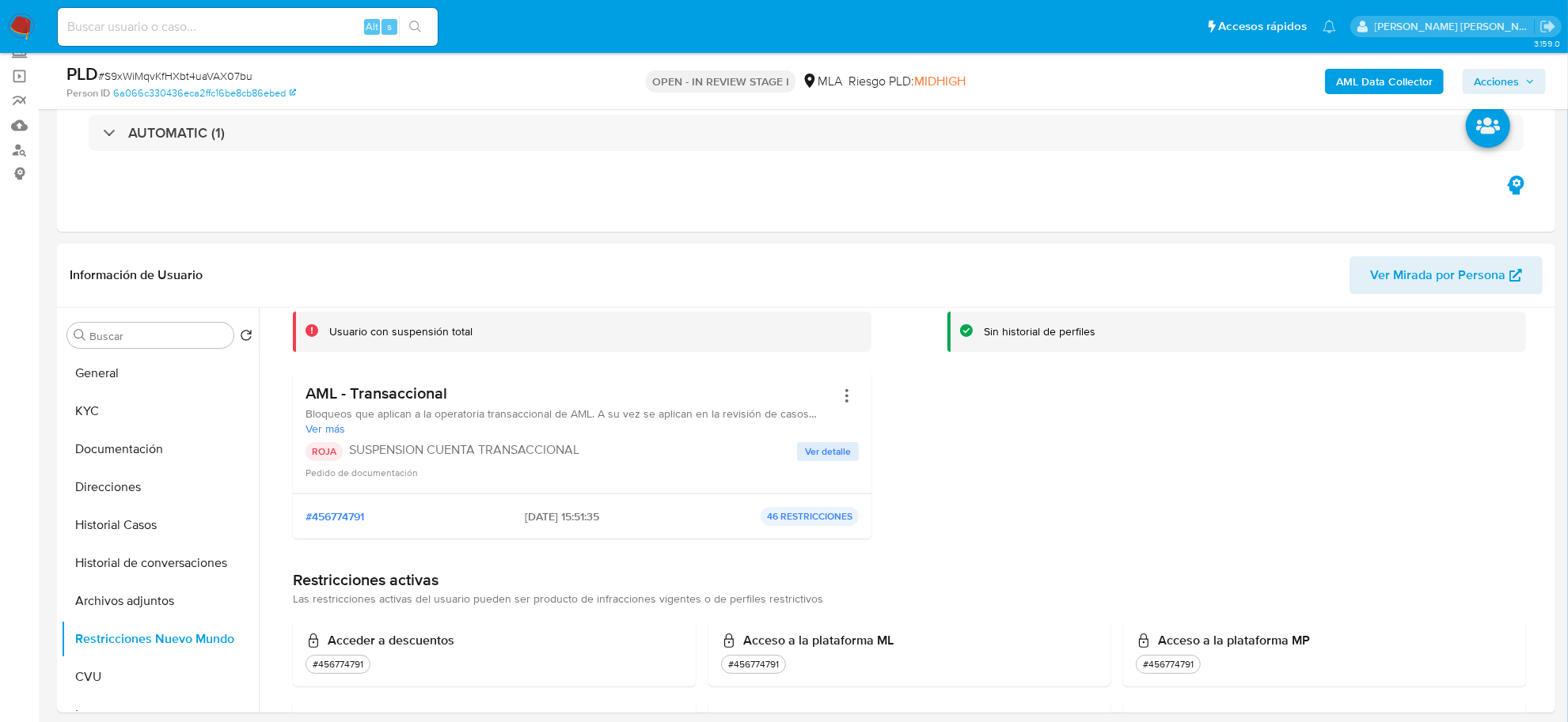
click at [1512, 74] on span "Acciones" at bounding box center [1495, 81] width 45 height 25
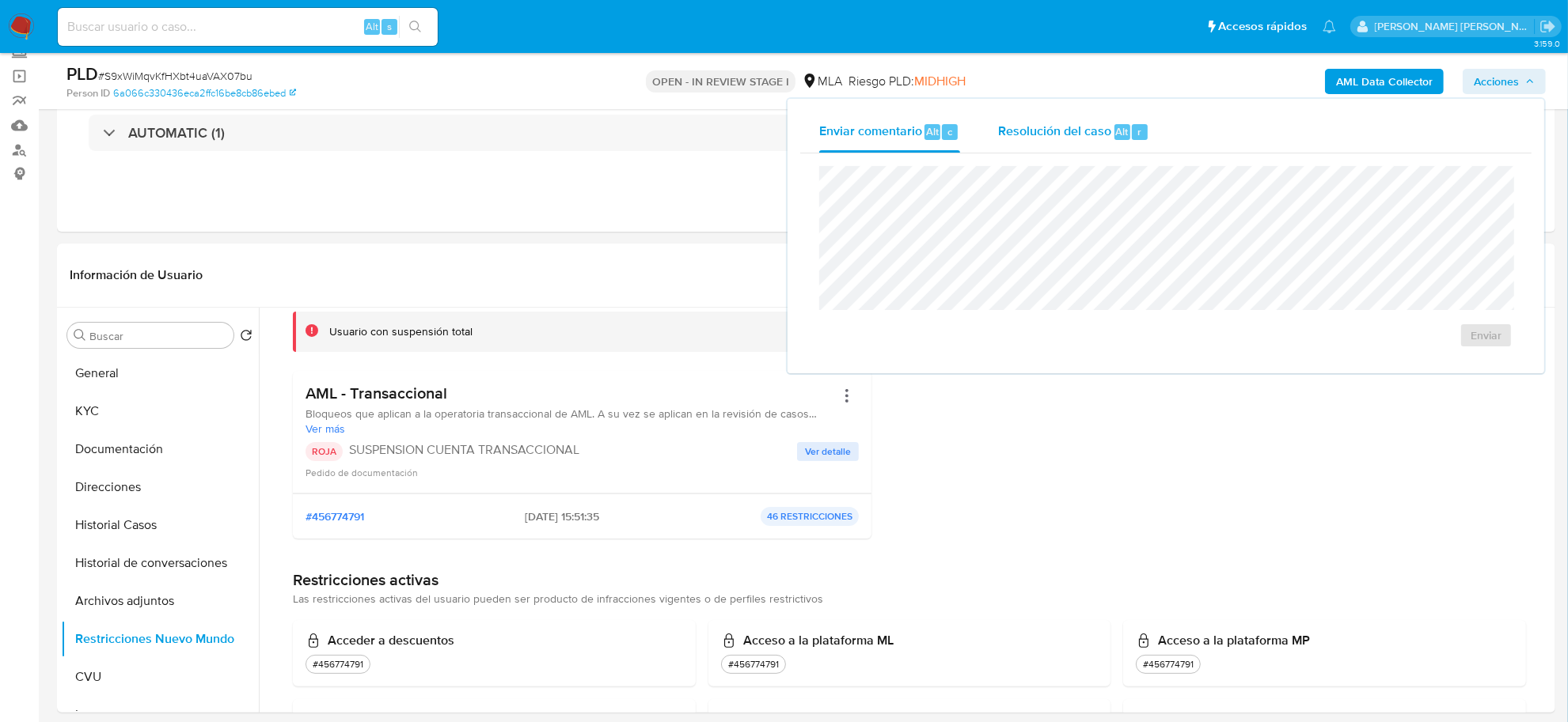
click at [1094, 133] on span "Resolución del caso" at bounding box center [1054, 131] width 114 height 18
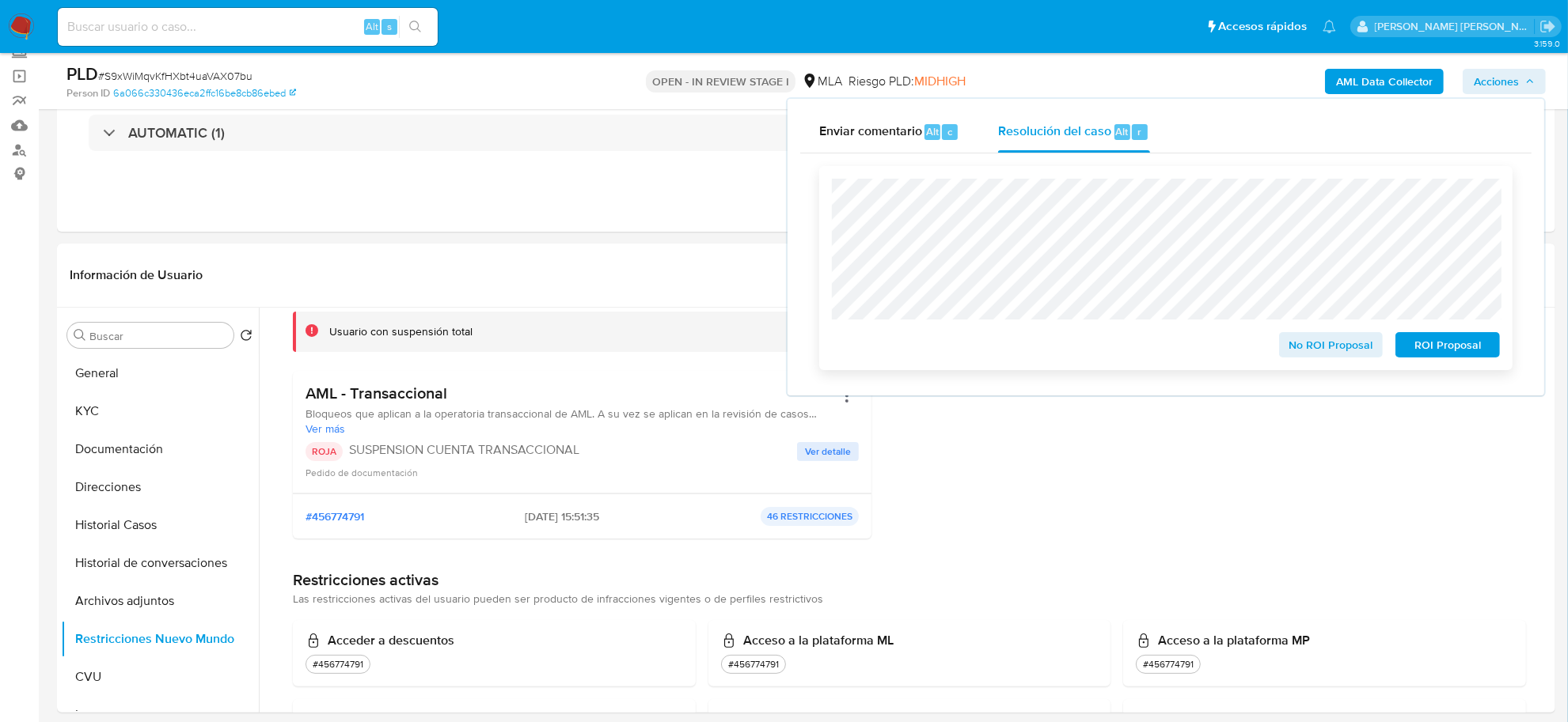
click at [1428, 345] on span "ROI Proposal" at bounding box center [1447, 345] width 83 height 22
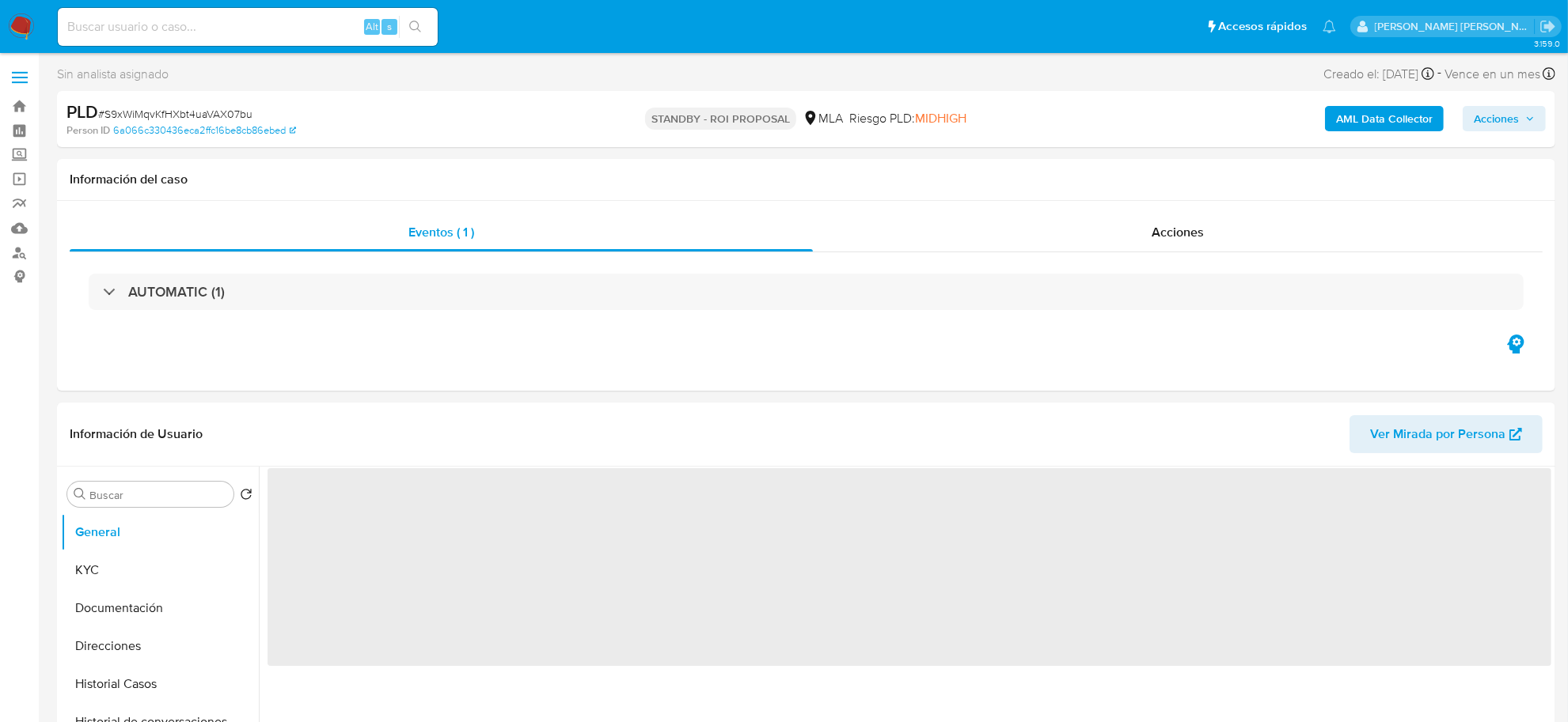
select select "10"
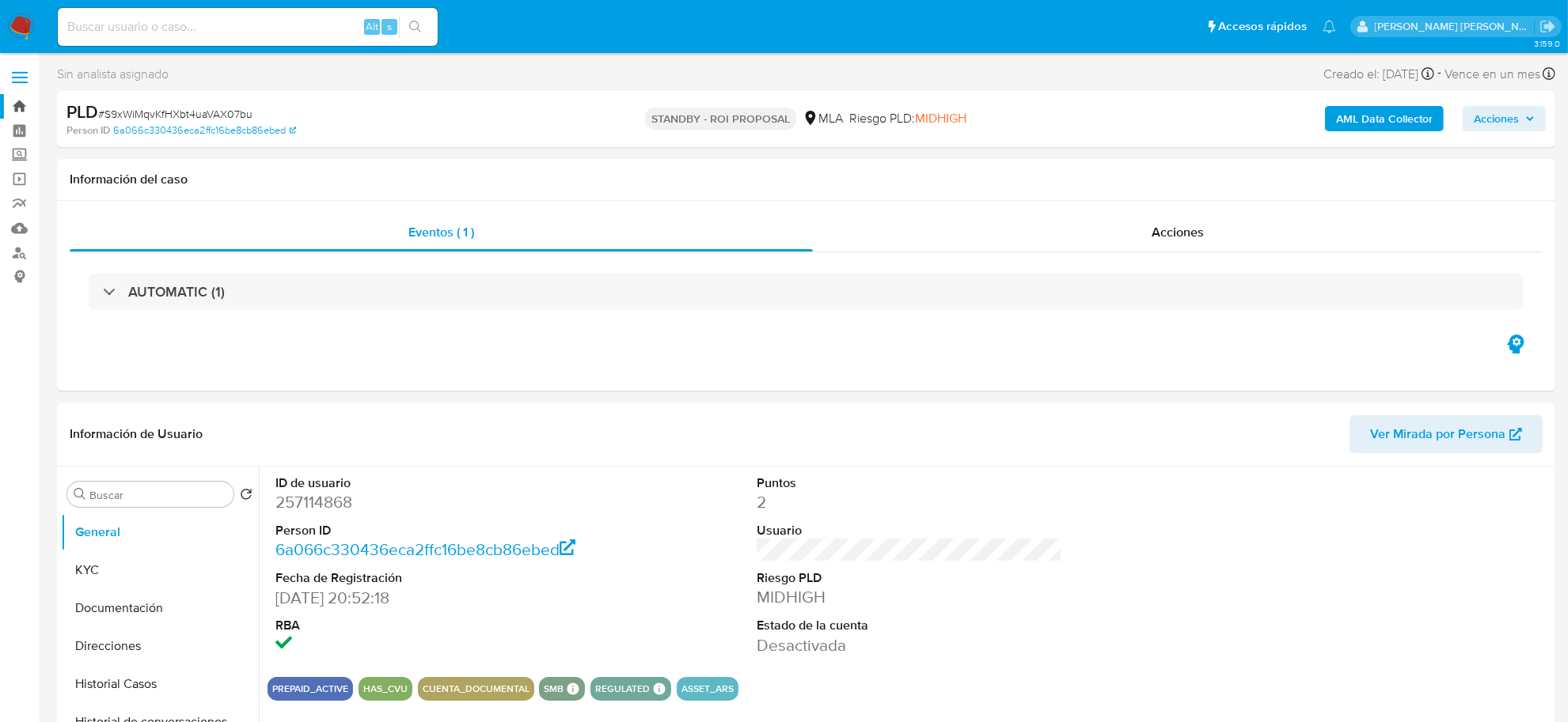
click at [20, 113] on link "Bandeja" at bounding box center [94, 106] width 189 height 25
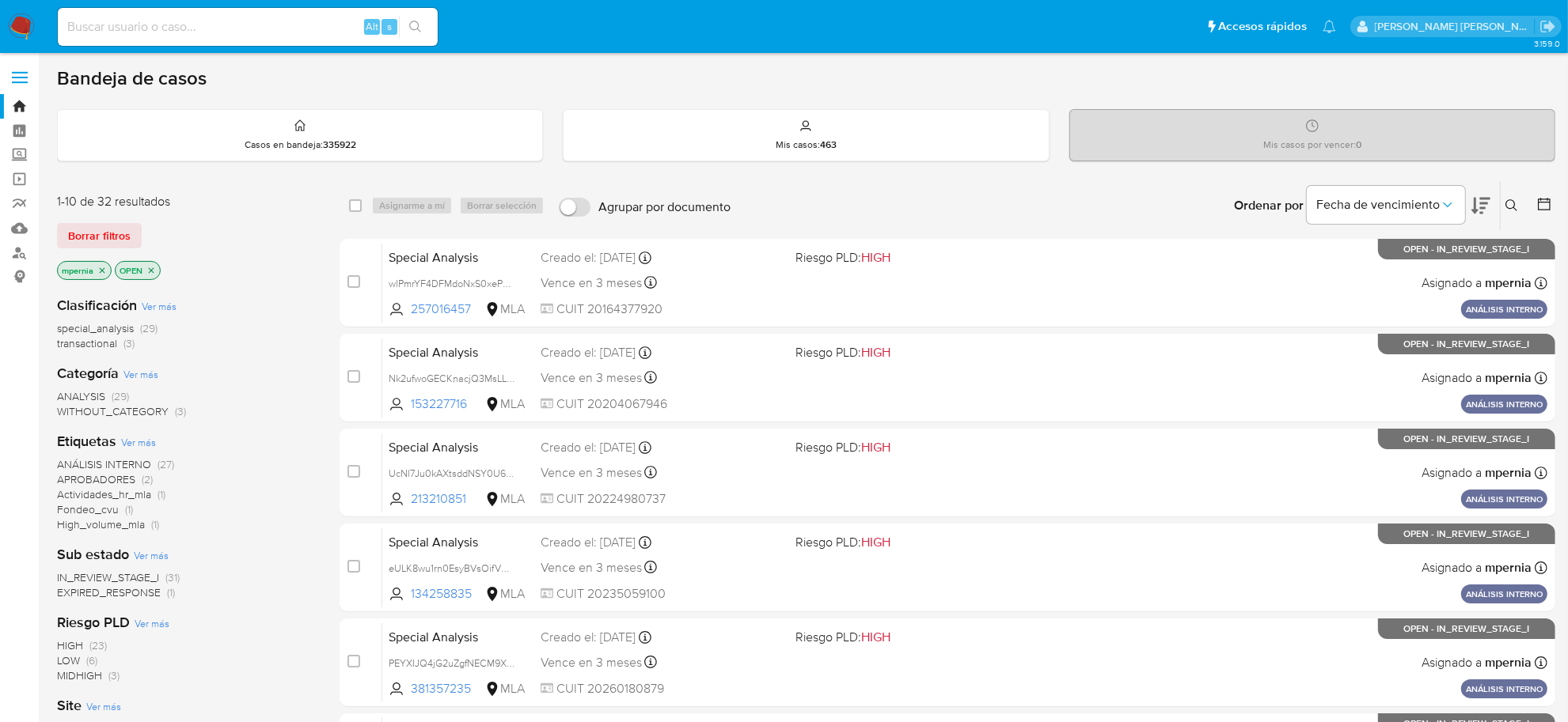
click at [204, 20] on input at bounding box center [248, 26] width 380 height 20
paste input "5930242"
type input "5930242"
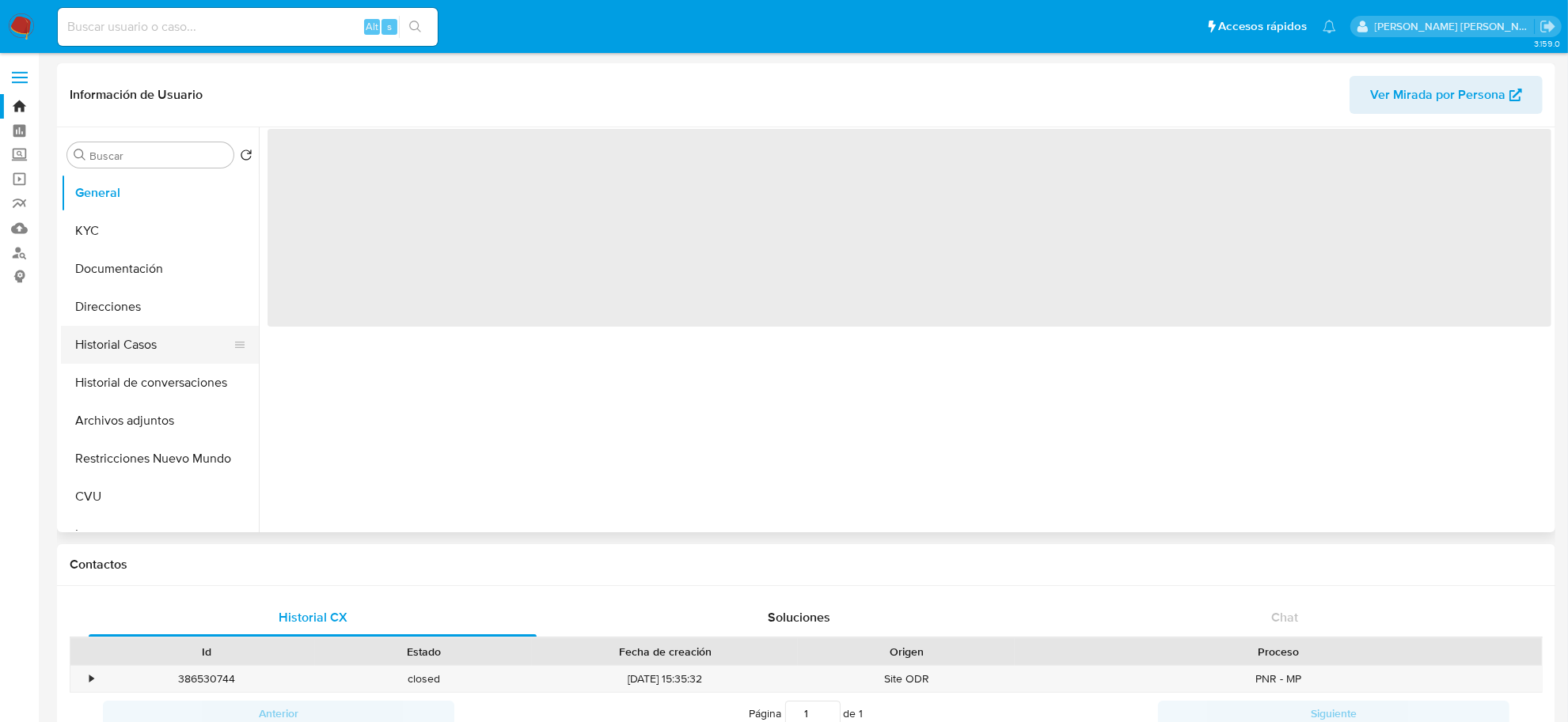
click at [114, 344] on button "Historial Casos" at bounding box center [154, 345] width 185 height 38
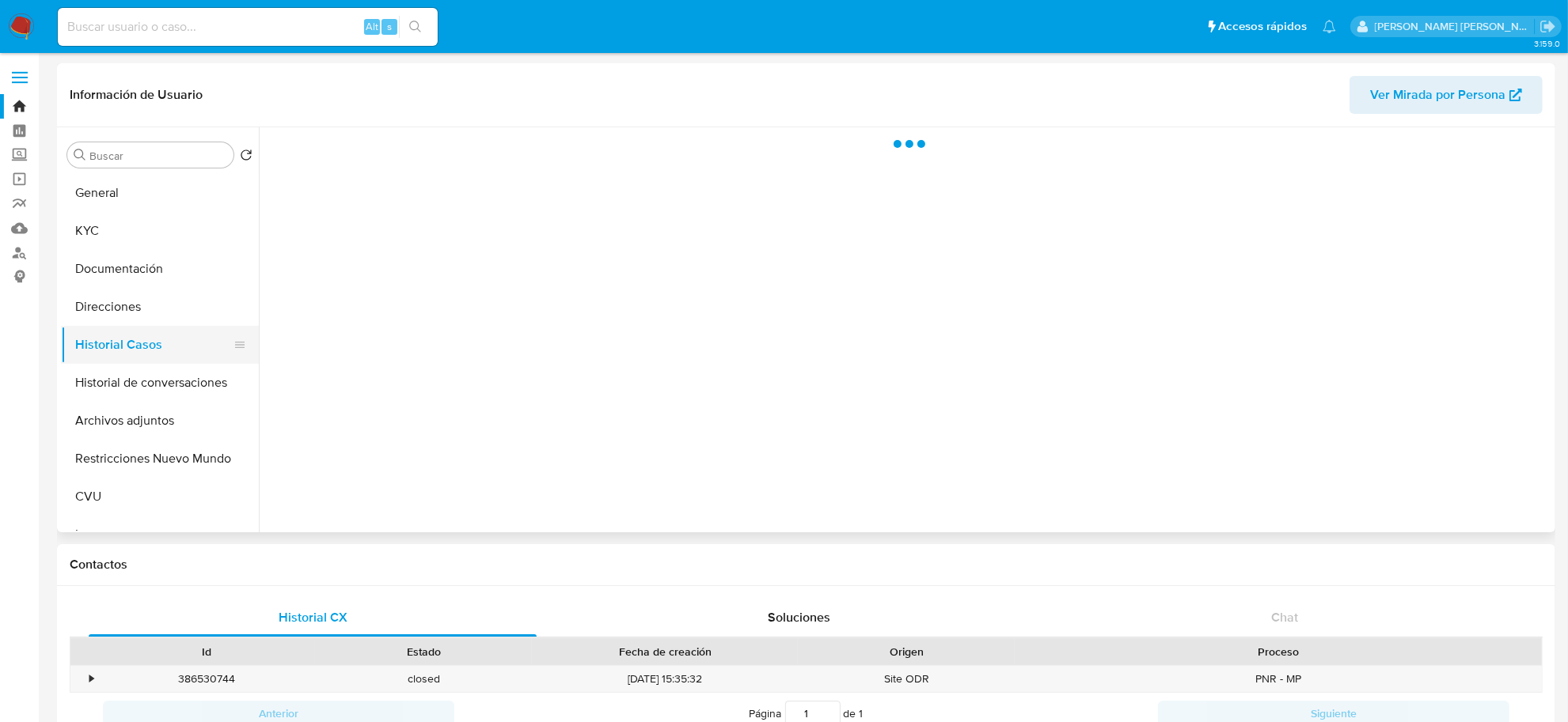
select select "10"
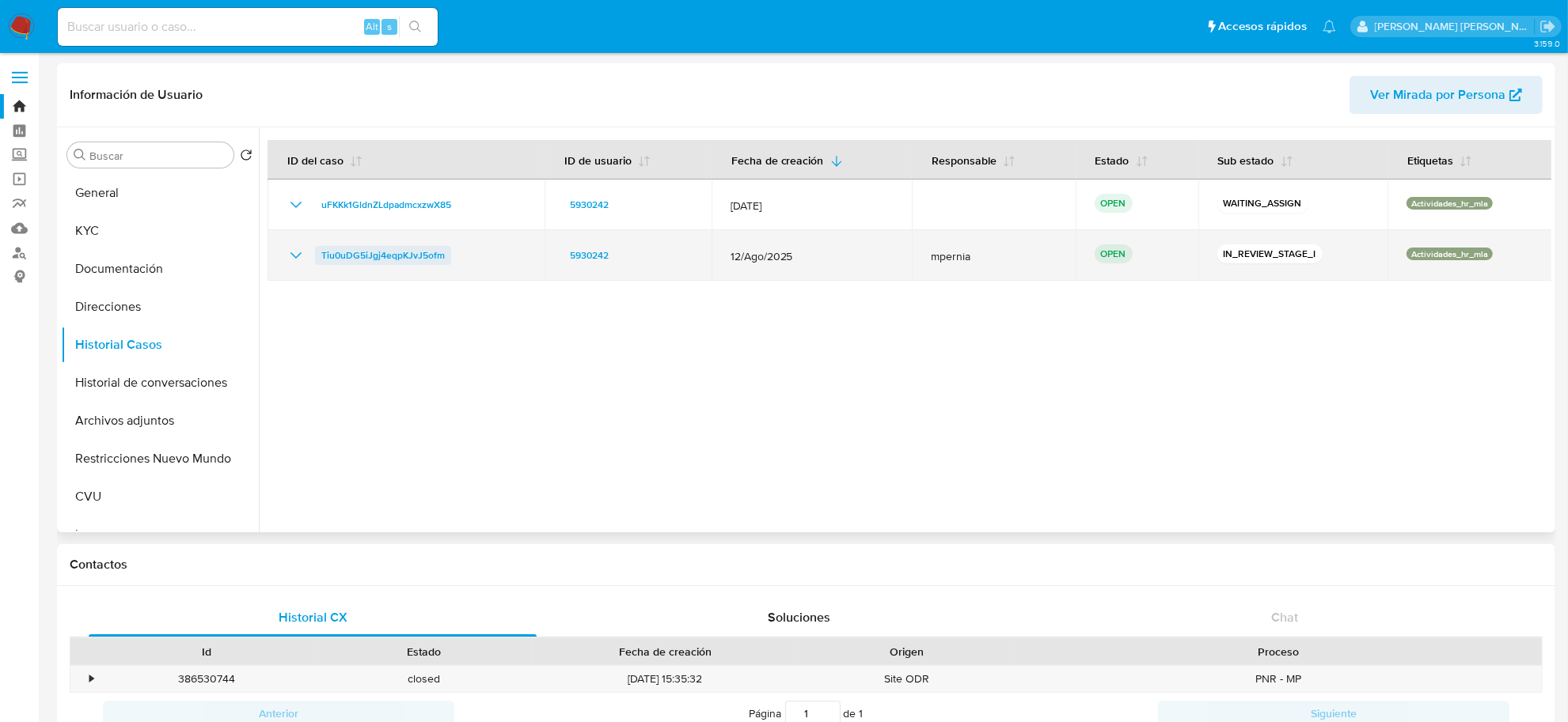
click at [409, 256] on span "Tiu0uDG5iJgj4eqpKJvJ5ofm" at bounding box center [382, 255] width 123 height 19
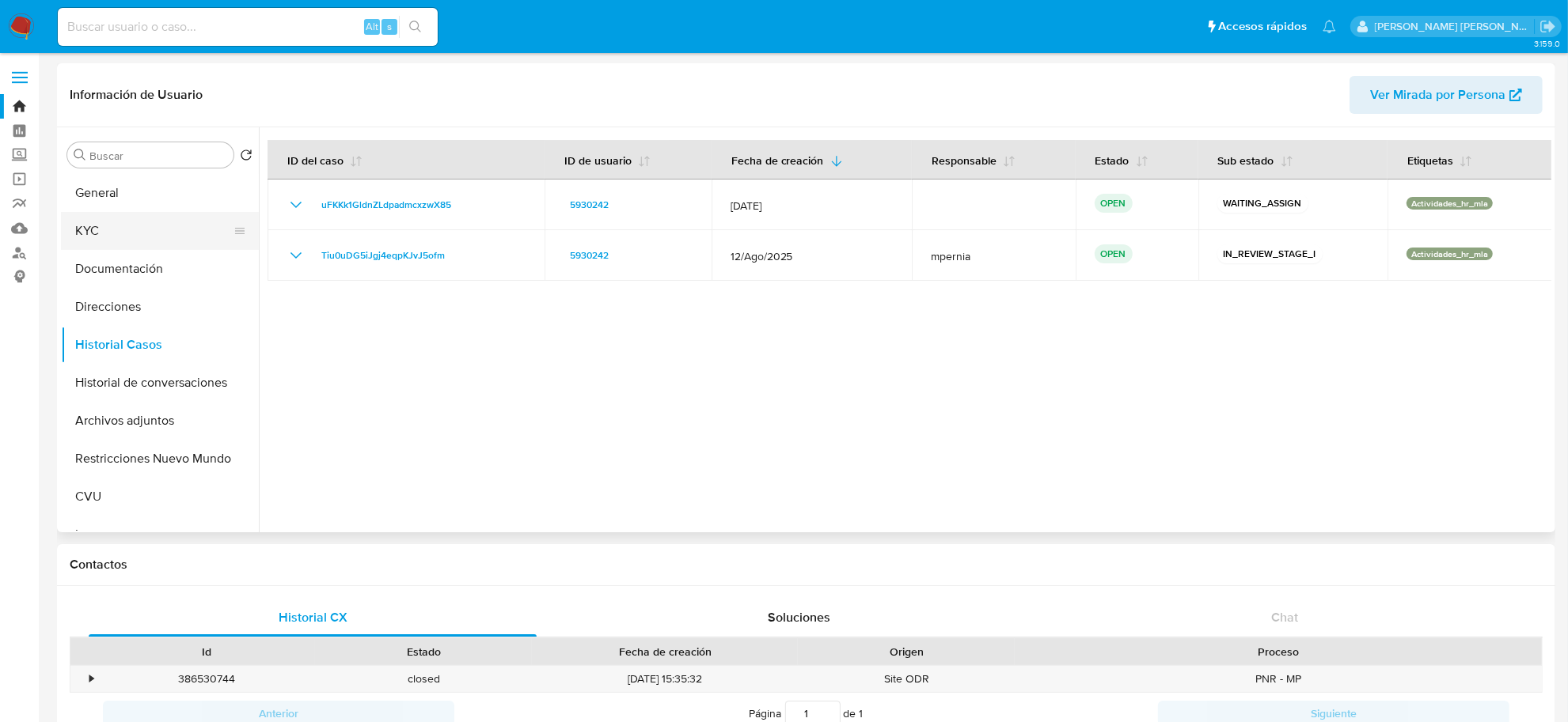
click at [146, 230] on button "KYC" at bounding box center [154, 231] width 185 height 38
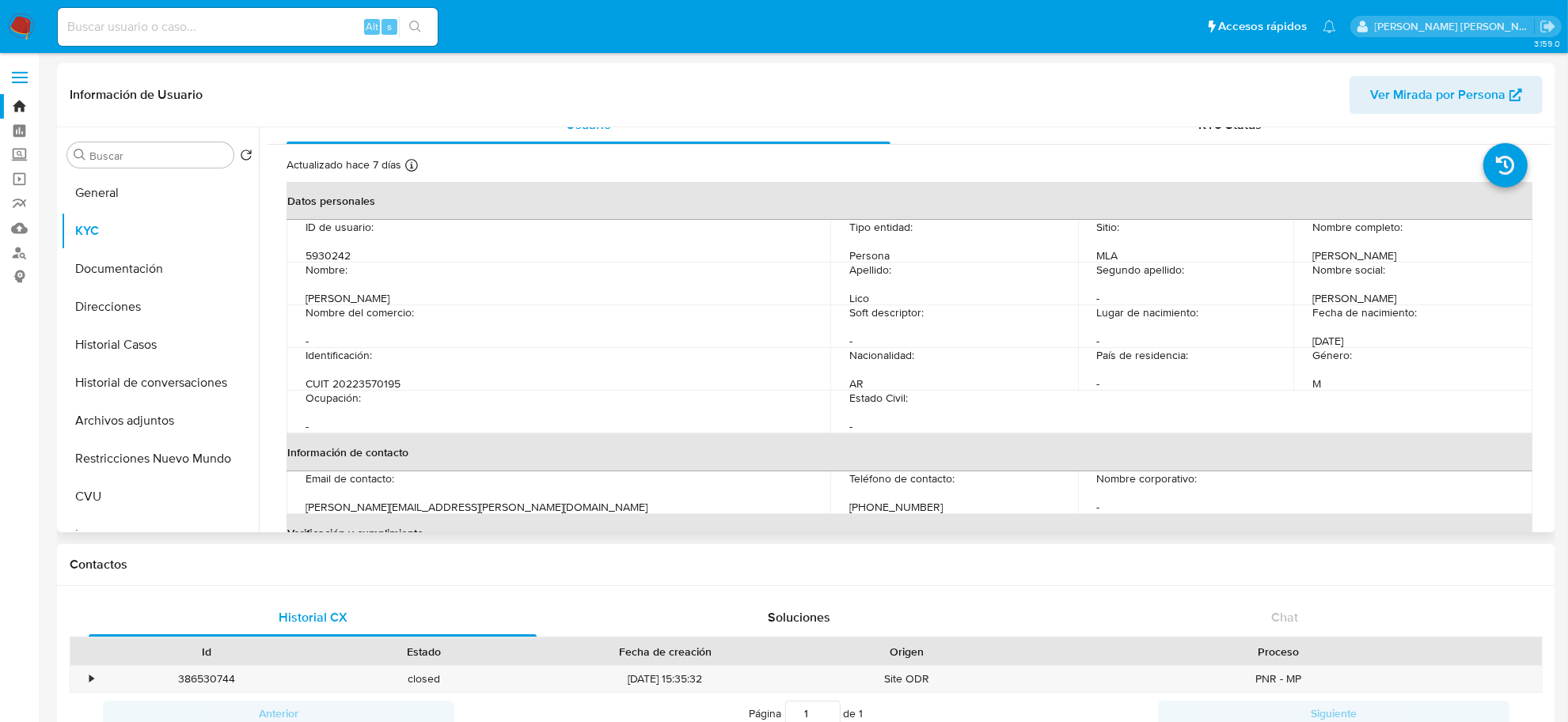
scroll to position [12, 0]
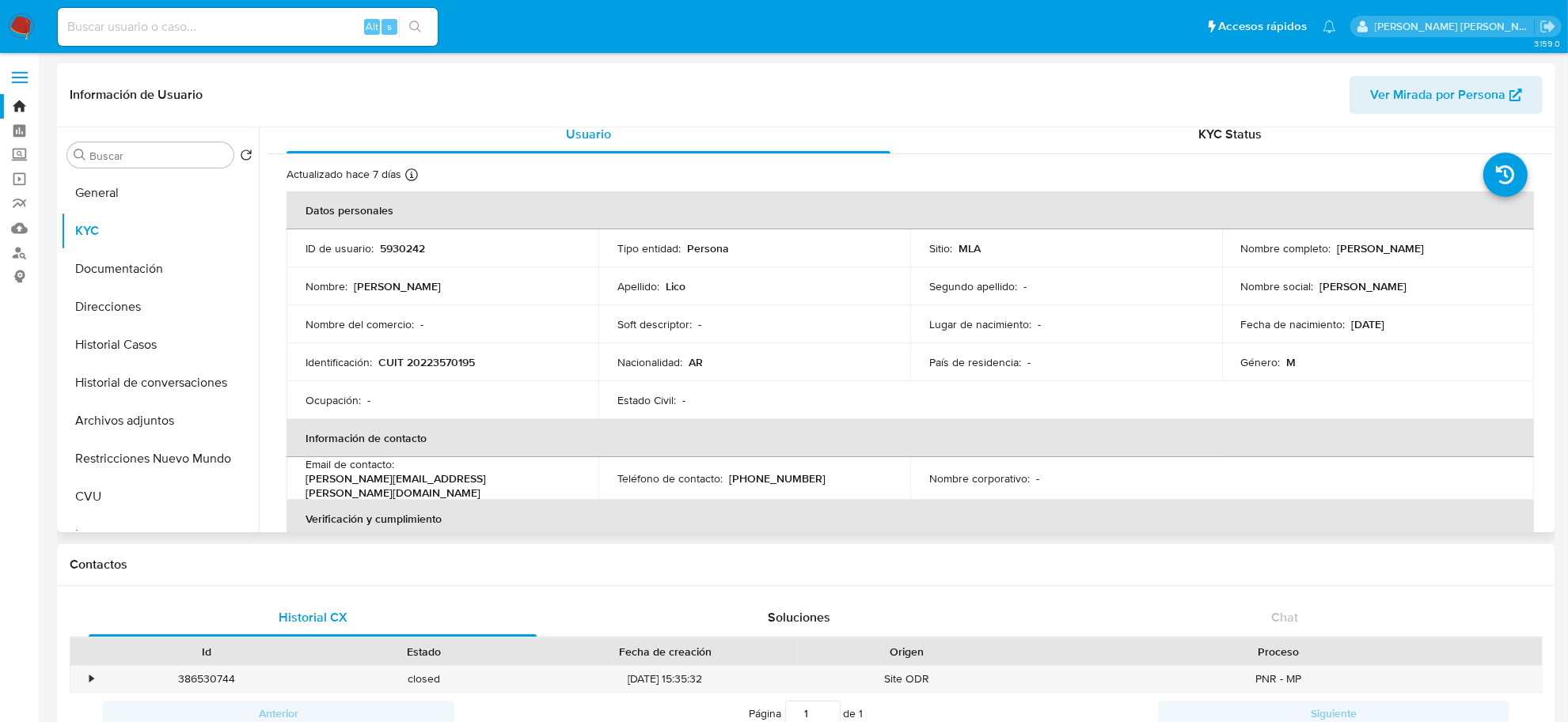
click at [455, 479] on p "alejandro.lico@gmail.com" at bounding box center [439, 485] width 267 height 29
drag, startPoint x: 536, startPoint y: 472, endPoint x: 400, endPoint y: 475, distance: 136.0
click at [400, 475] on div "Email de contacto : alejandro.lico@gmail.com" at bounding box center [442, 479] width 274 height 42
copy p "alejandro.lico@gmail.com"
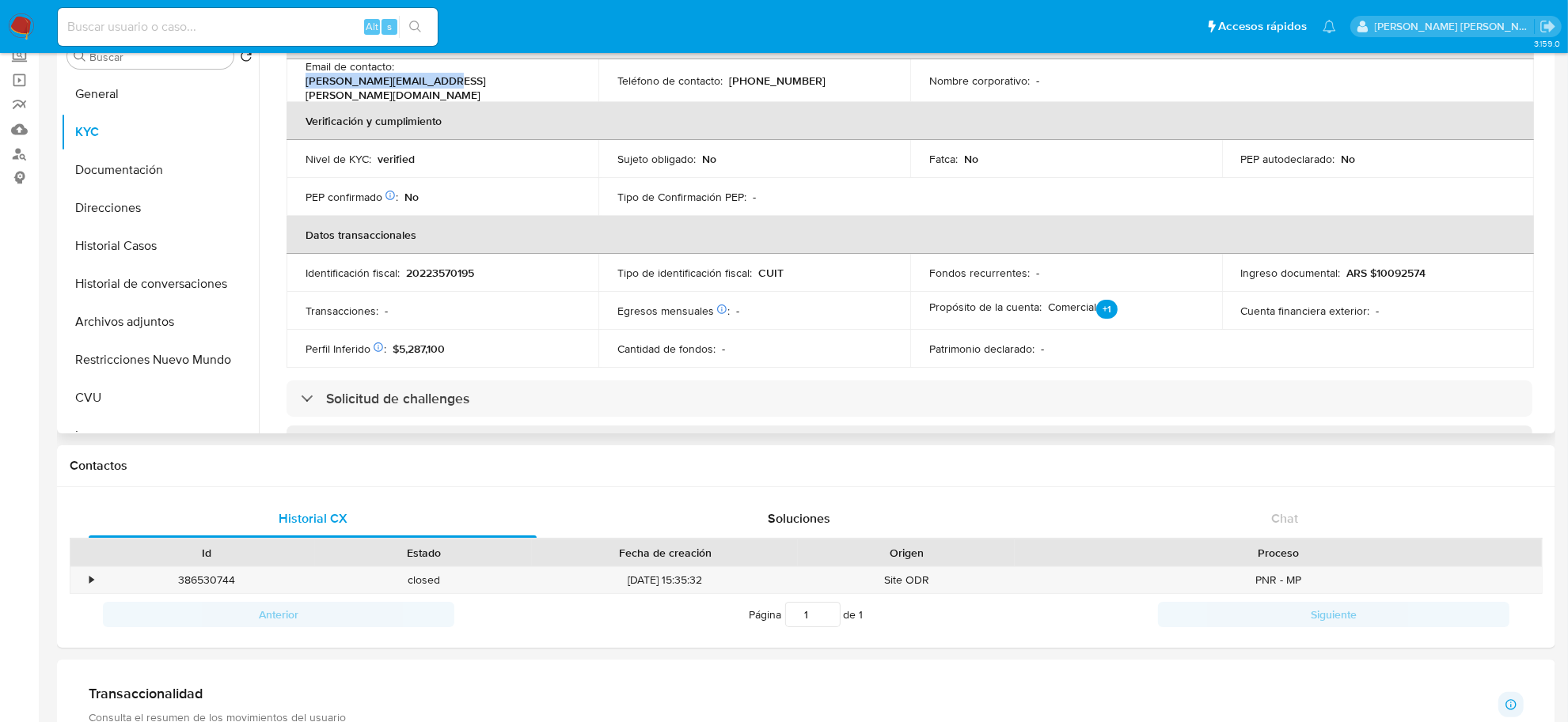
scroll to position [111, 0]
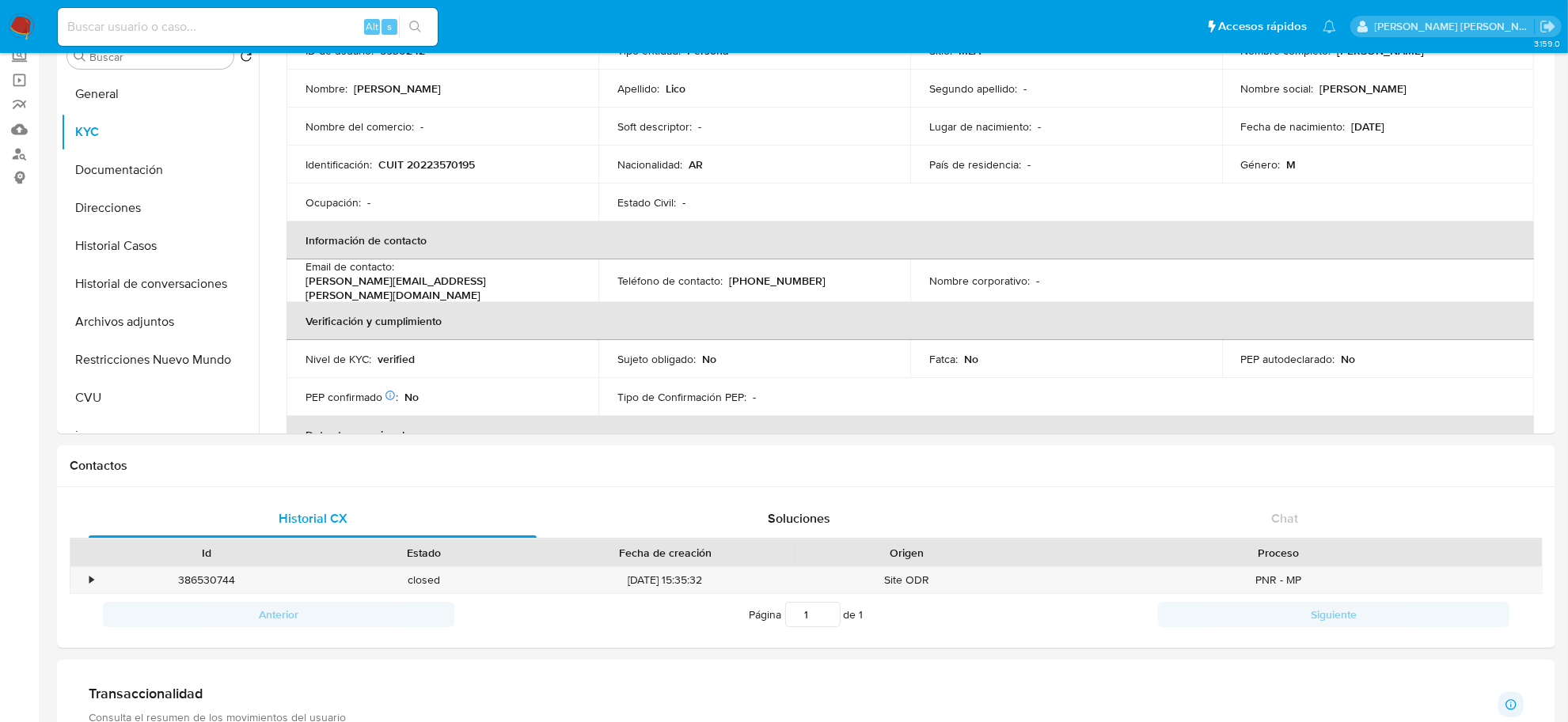
click at [185, 28] on input at bounding box center [248, 26] width 380 height 20
paste input "45199030"
type input "45199030"
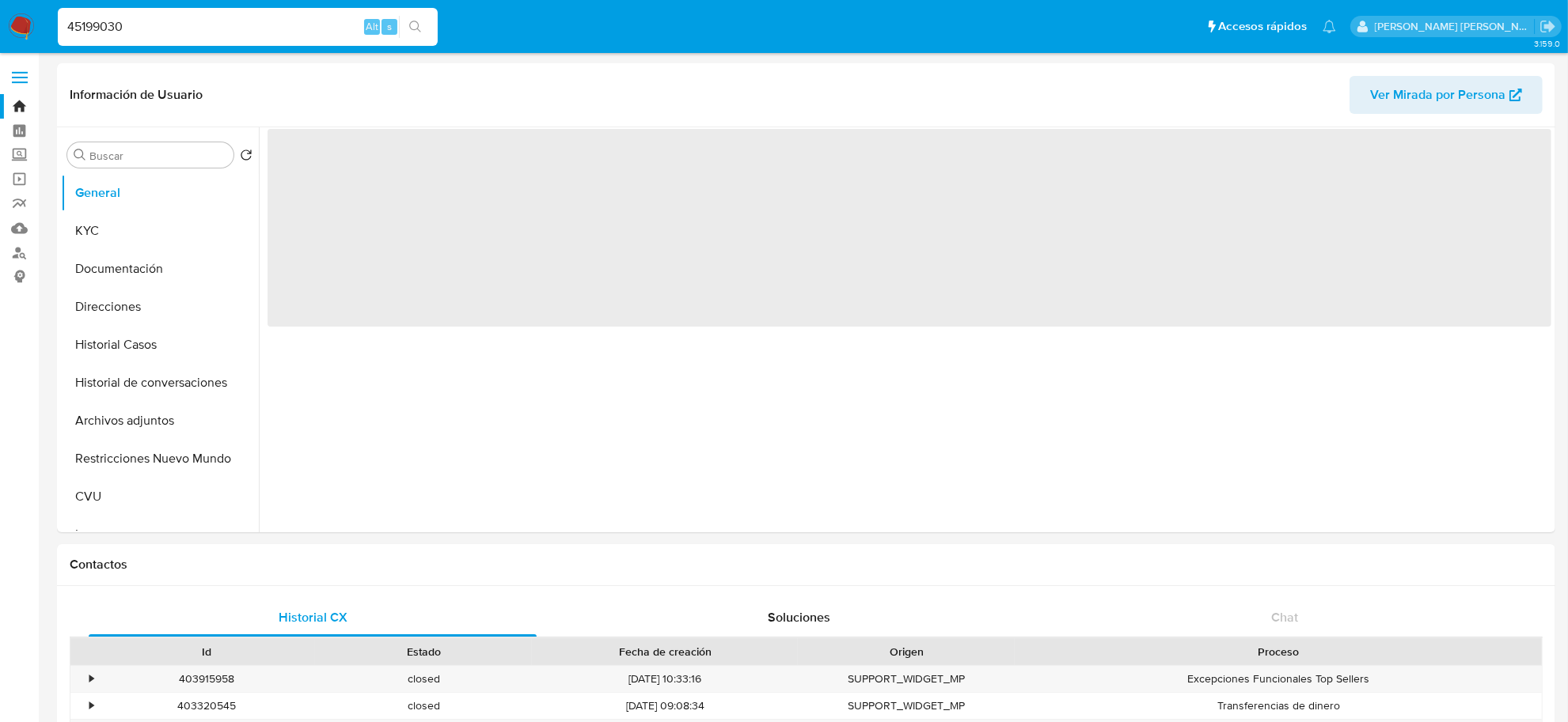
select select "10"
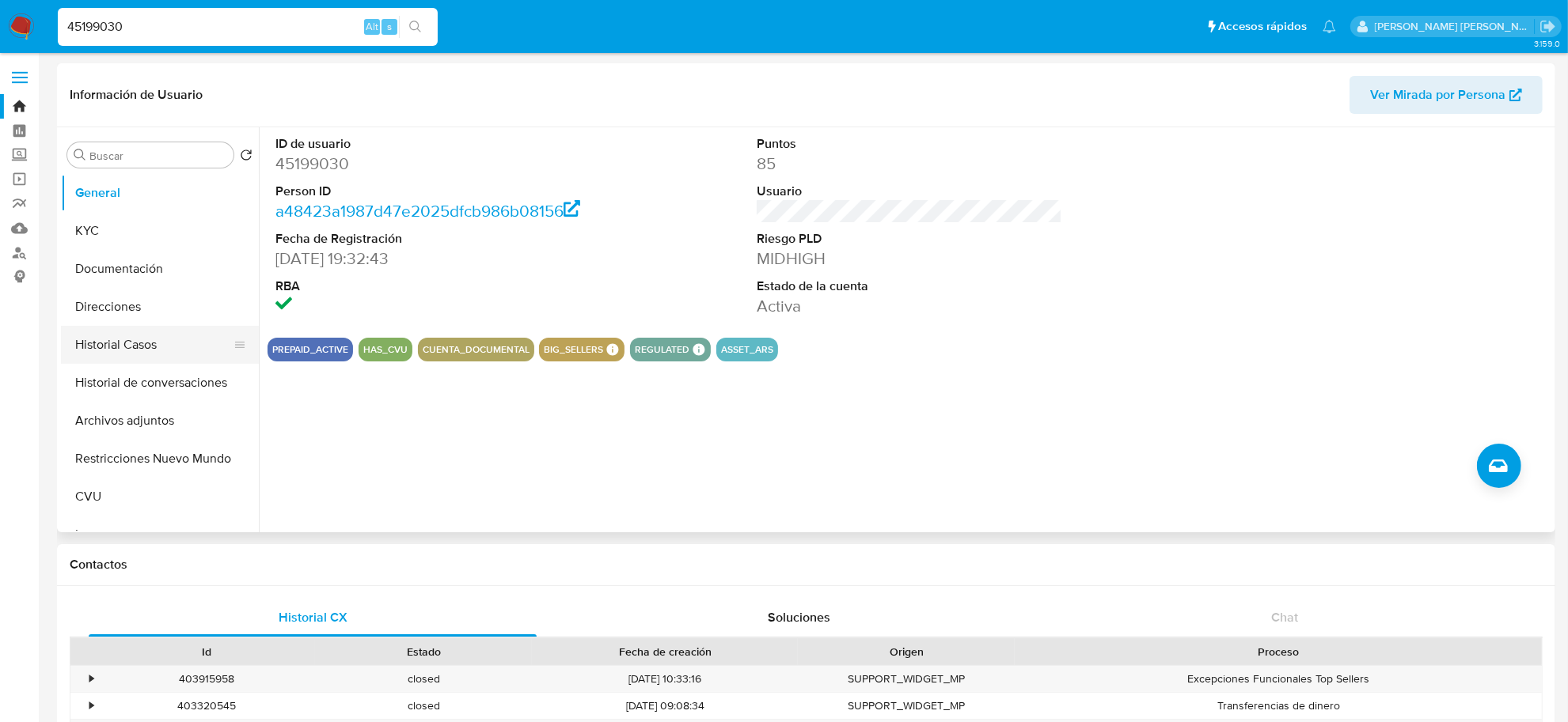
click at [142, 345] on button "Historial Casos" at bounding box center [154, 345] width 185 height 38
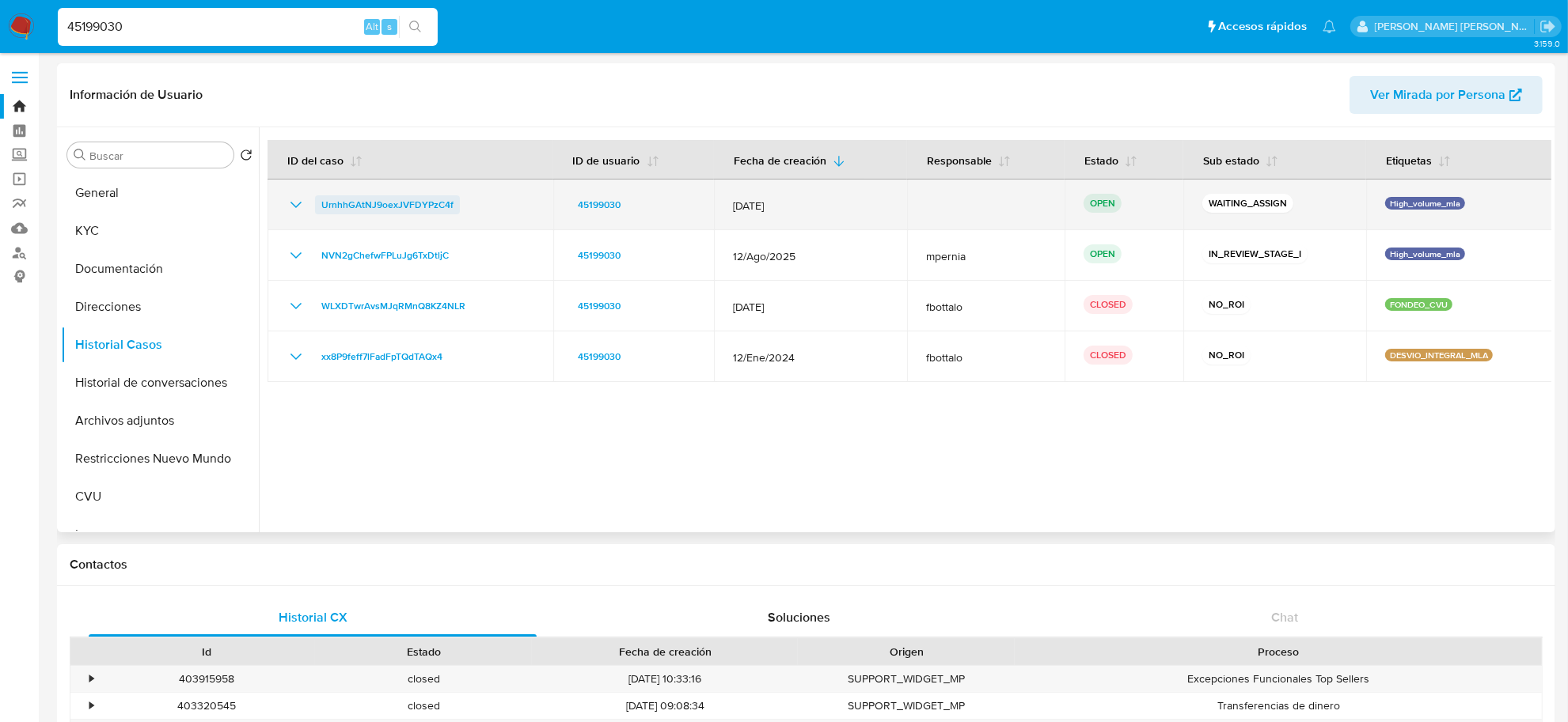
drag, startPoint x: 436, startPoint y: 196, endPoint x: 320, endPoint y: 200, distance: 116.1
click at [320, 200] on div "UrnhhGAtNJ9oexJVFDYPzC4f" at bounding box center [410, 204] width 248 height 19
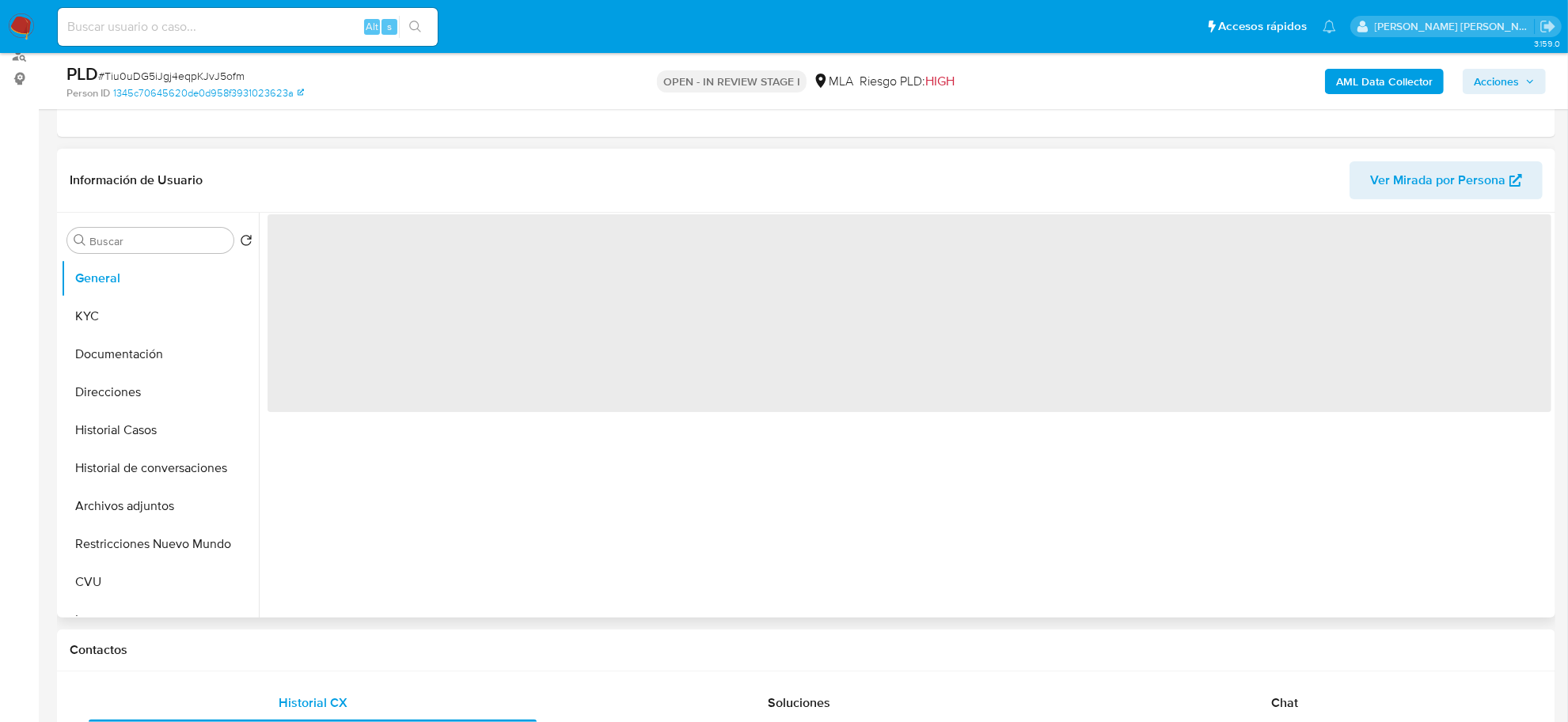
select select "10"
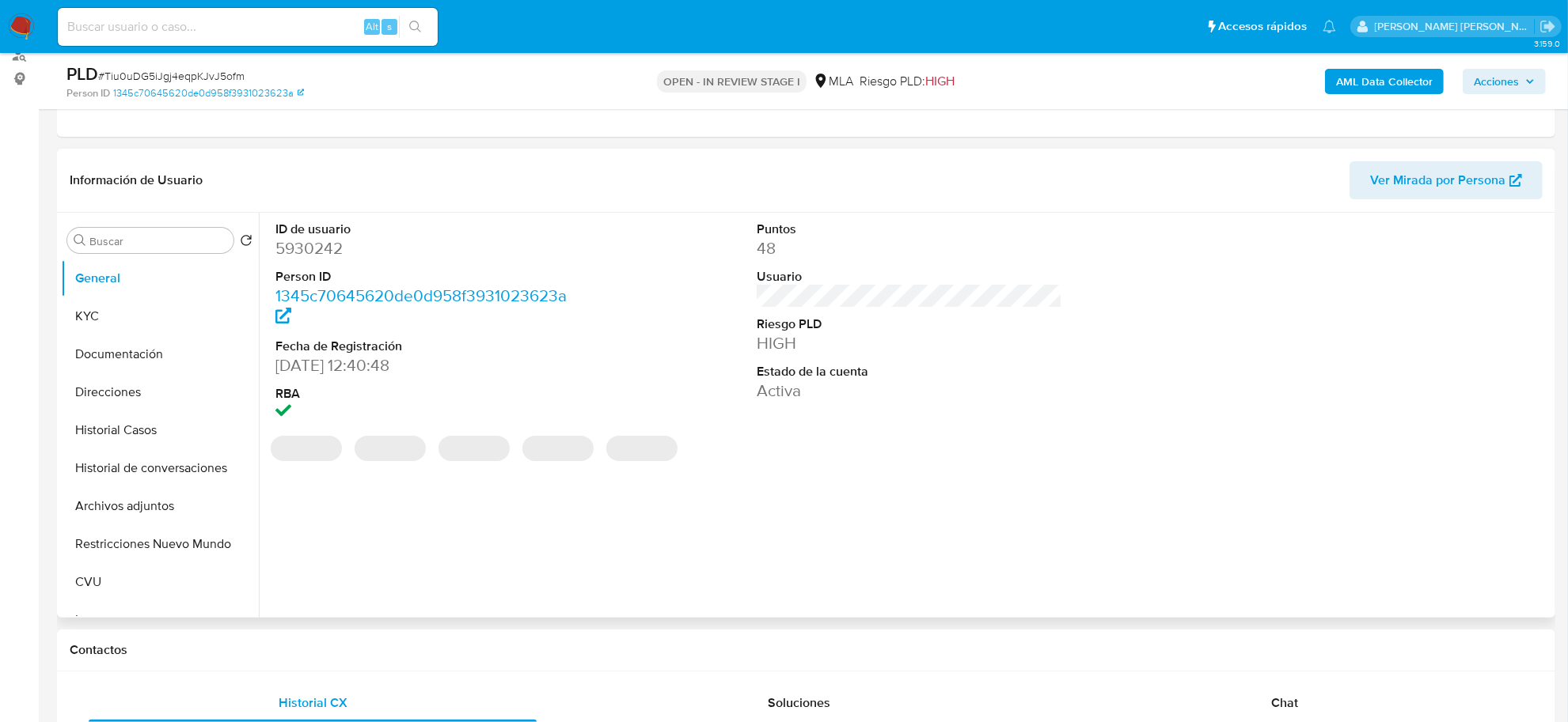
scroll to position [494, 0]
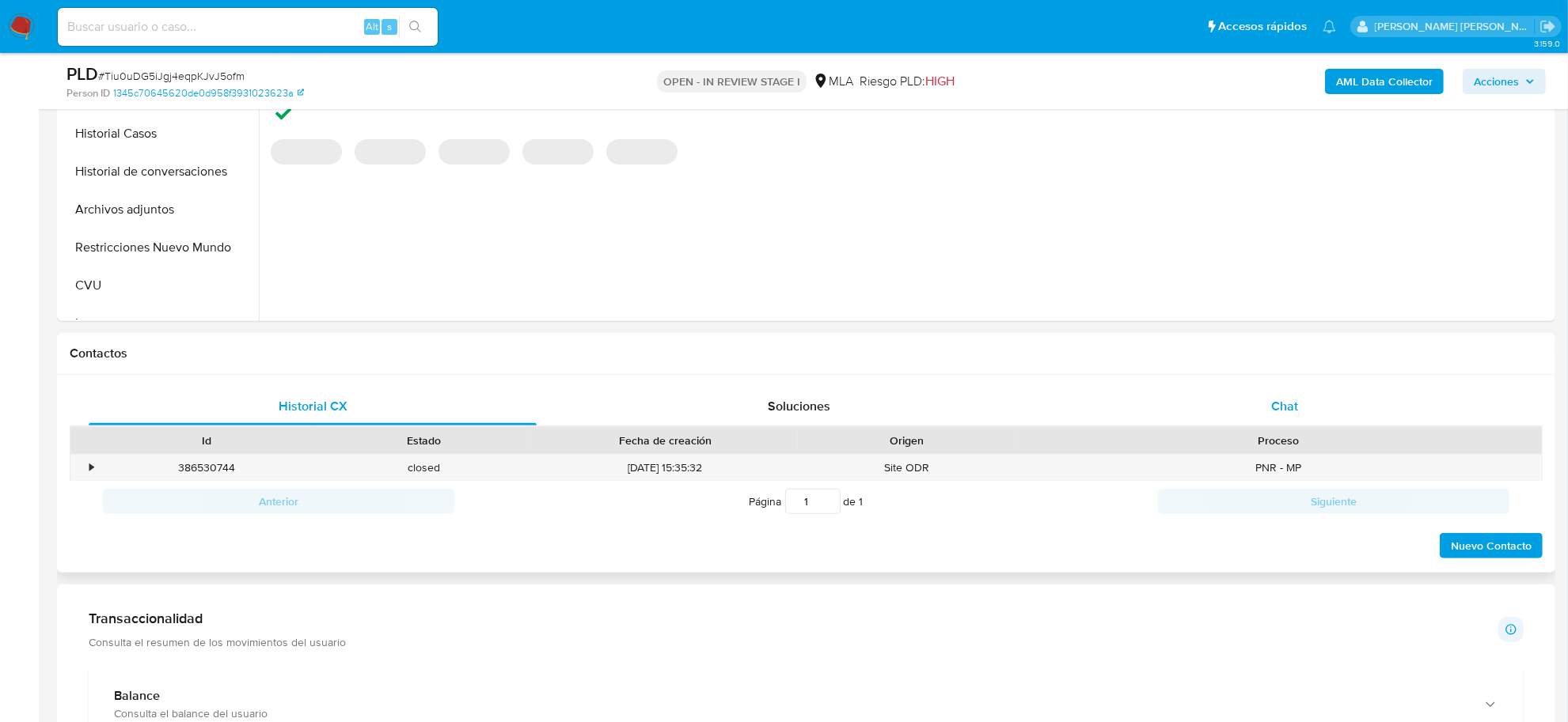
click at [1284, 408] on span "Chat" at bounding box center [1284, 406] width 27 height 18
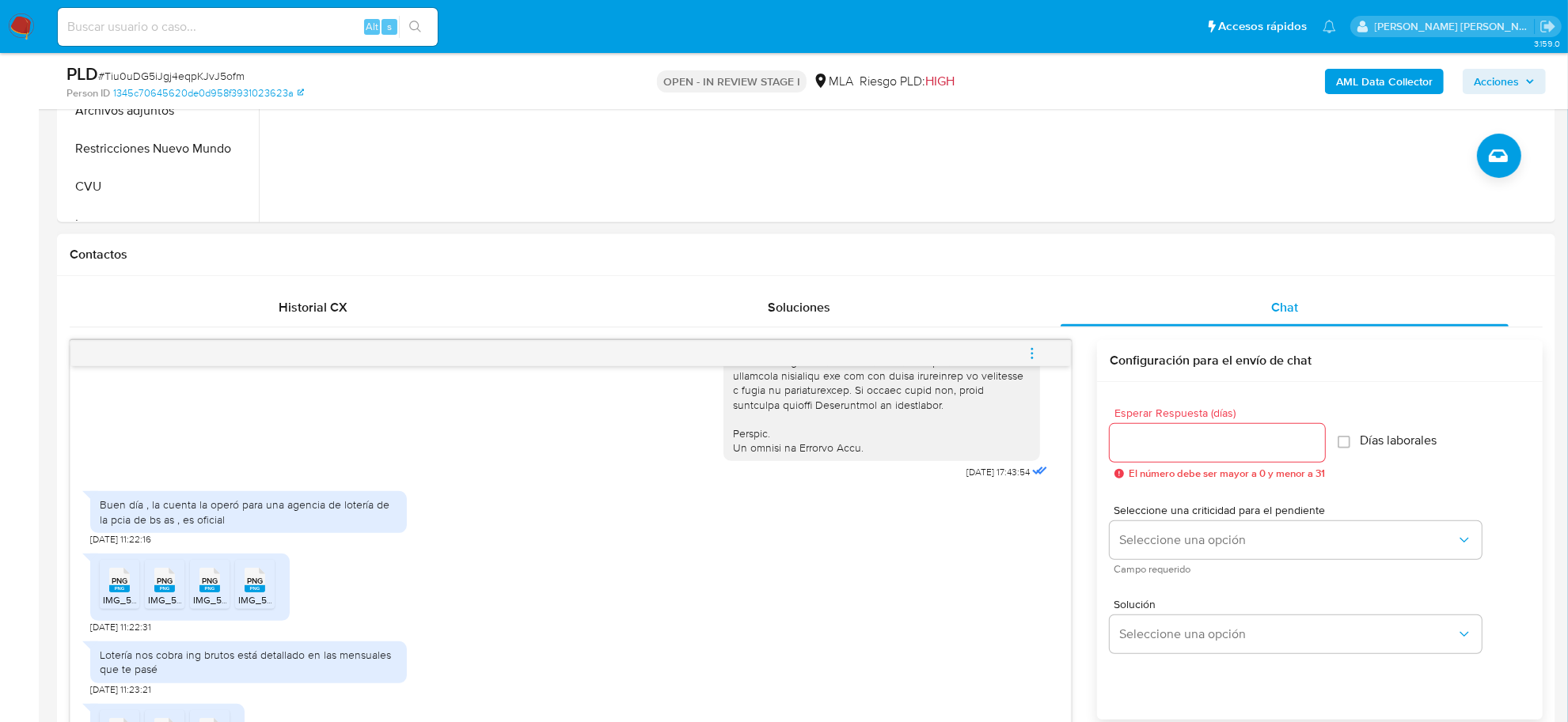
scroll to position [791, 0]
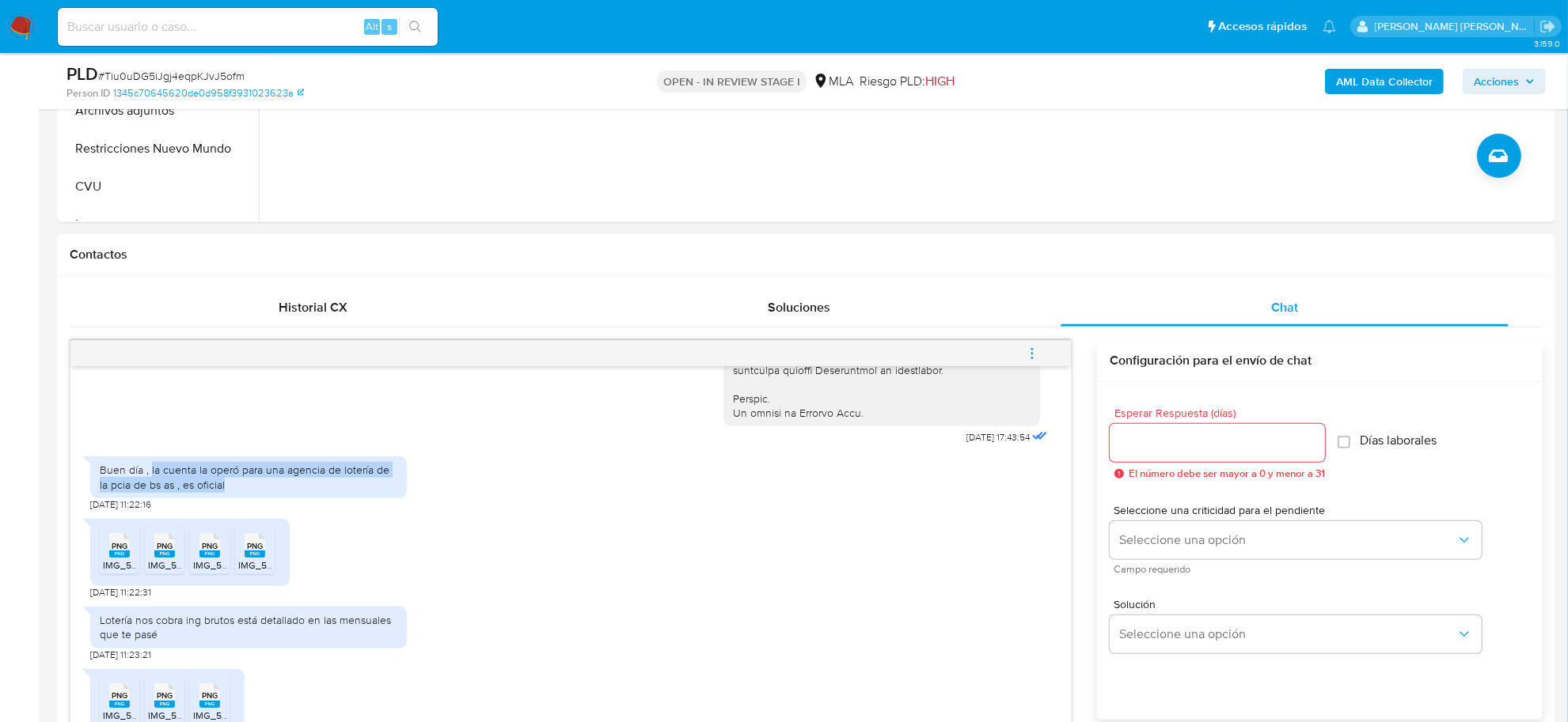
drag, startPoint x: 149, startPoint y: 502, endPoint x: 226, endPoint y: 516, distance: 78.3
click at [226, 491] on div "Buen día , la cuenta la operó para una agencia de lotería de la pcia de bs as ,…" at bounding box center [248, 477] width 297 height 29
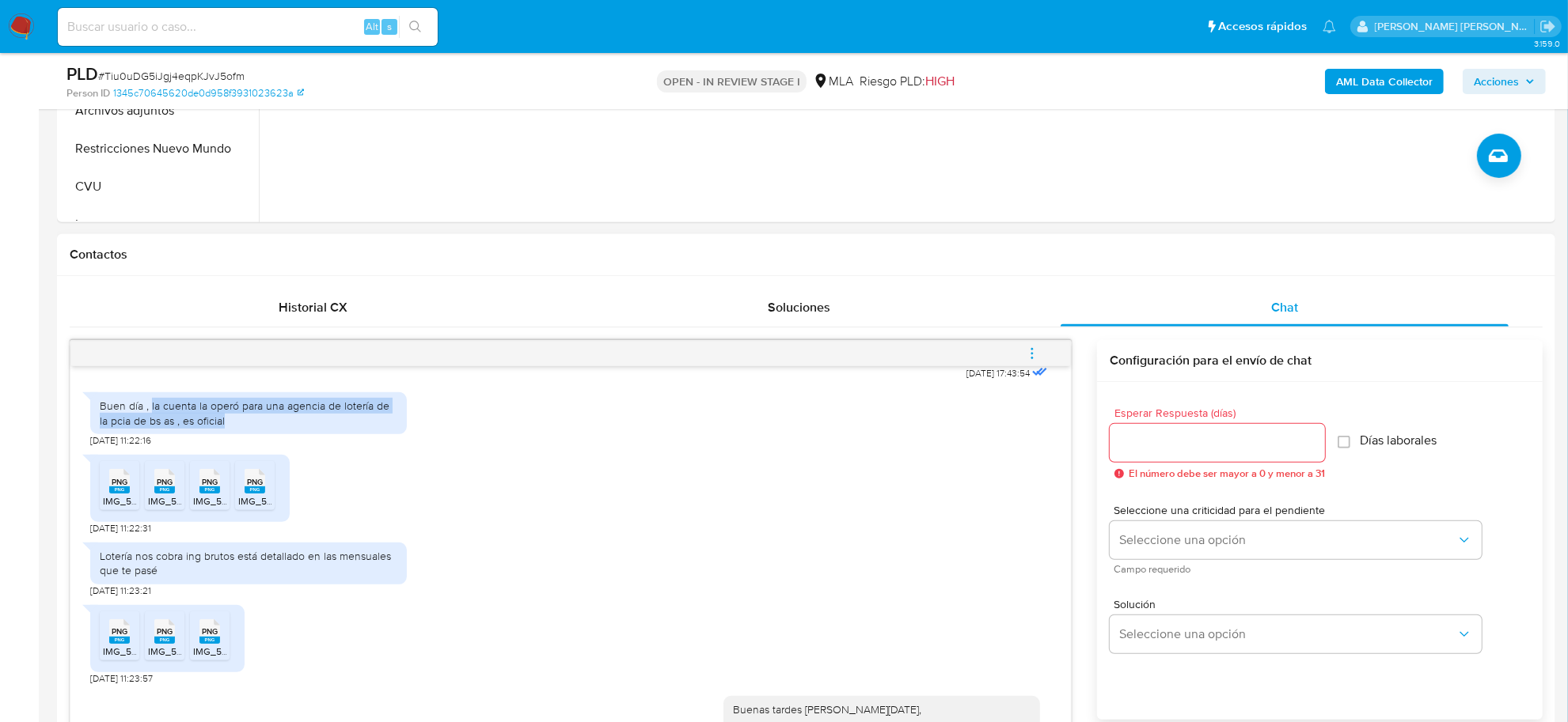
scroll to position [890, 0]
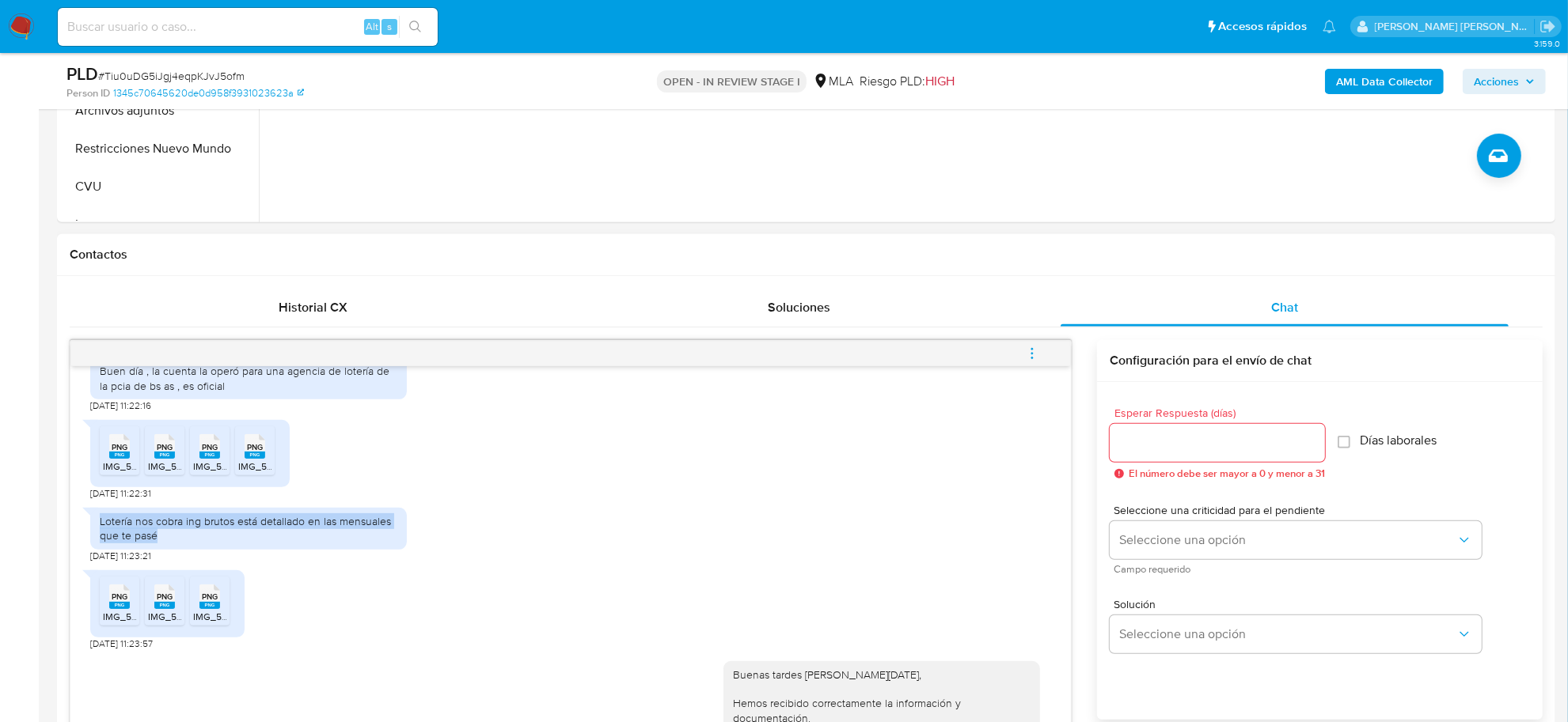
drag, startPoint x: 163, startPoint y: 568, endPoint x: 92, endPoint y: 558, distance: 71.7
click at [92, 549] on div "Lotería nos cobra ing brutos está detallado en las mensuales que te pasé" at bounding box center [248, 528] width 316 height 41
copy div "Lotería nos cobra ing brutos está detallado en las mensuales que te pasé"
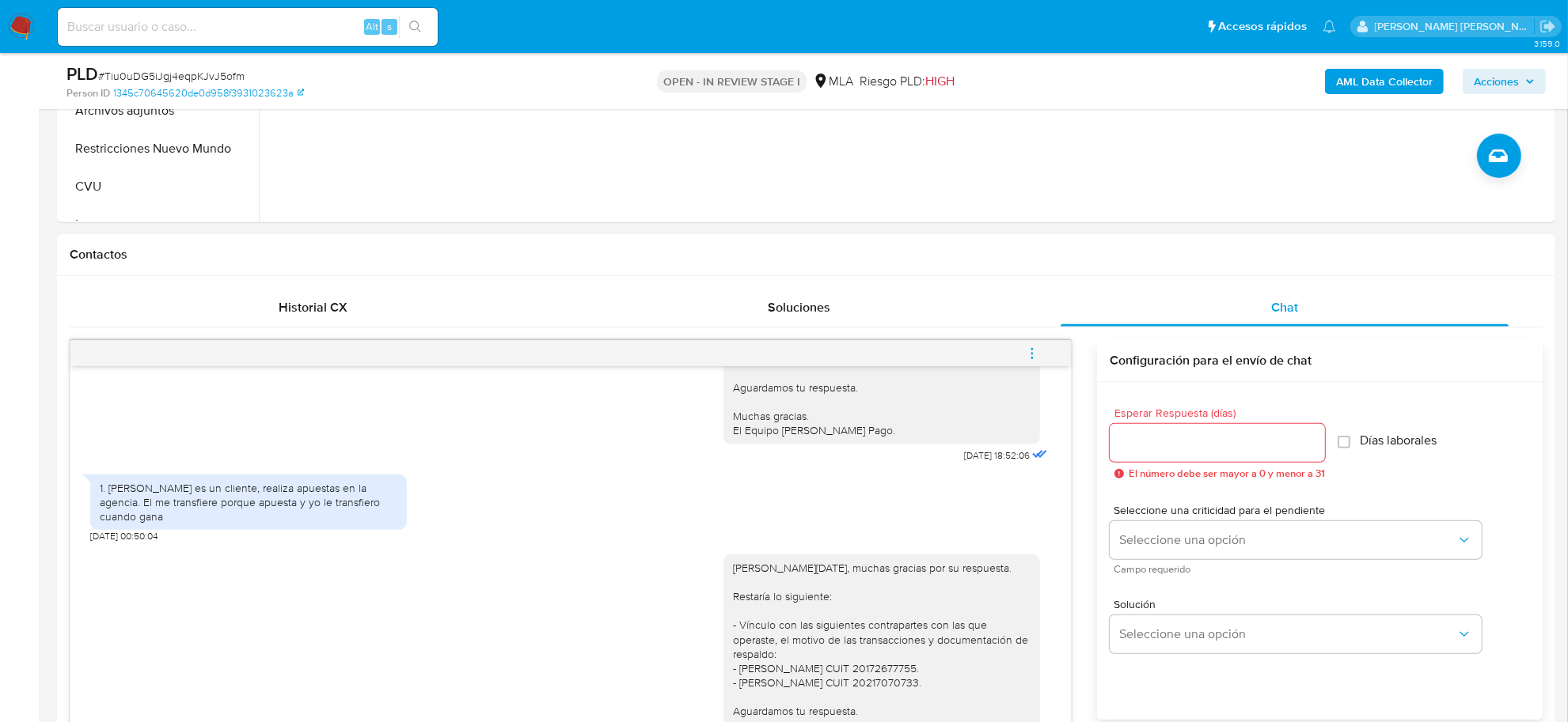
scroll to position [1483, 0]
drag, startPoint x: 180, startPoint y: 550, endPoint x: 108, endPoint y: 516, distance: 79.6
click at [108, 516] on div "1. [PERSON_NAME] es un cliente, realiza apuestas en la agencia. El me transfier…" at bounding box center [248, 498] width 297 height 43
copy div "[PERSON_NAME] es un cliente, realiza apuestas en la agencia. El me transfiere p…"
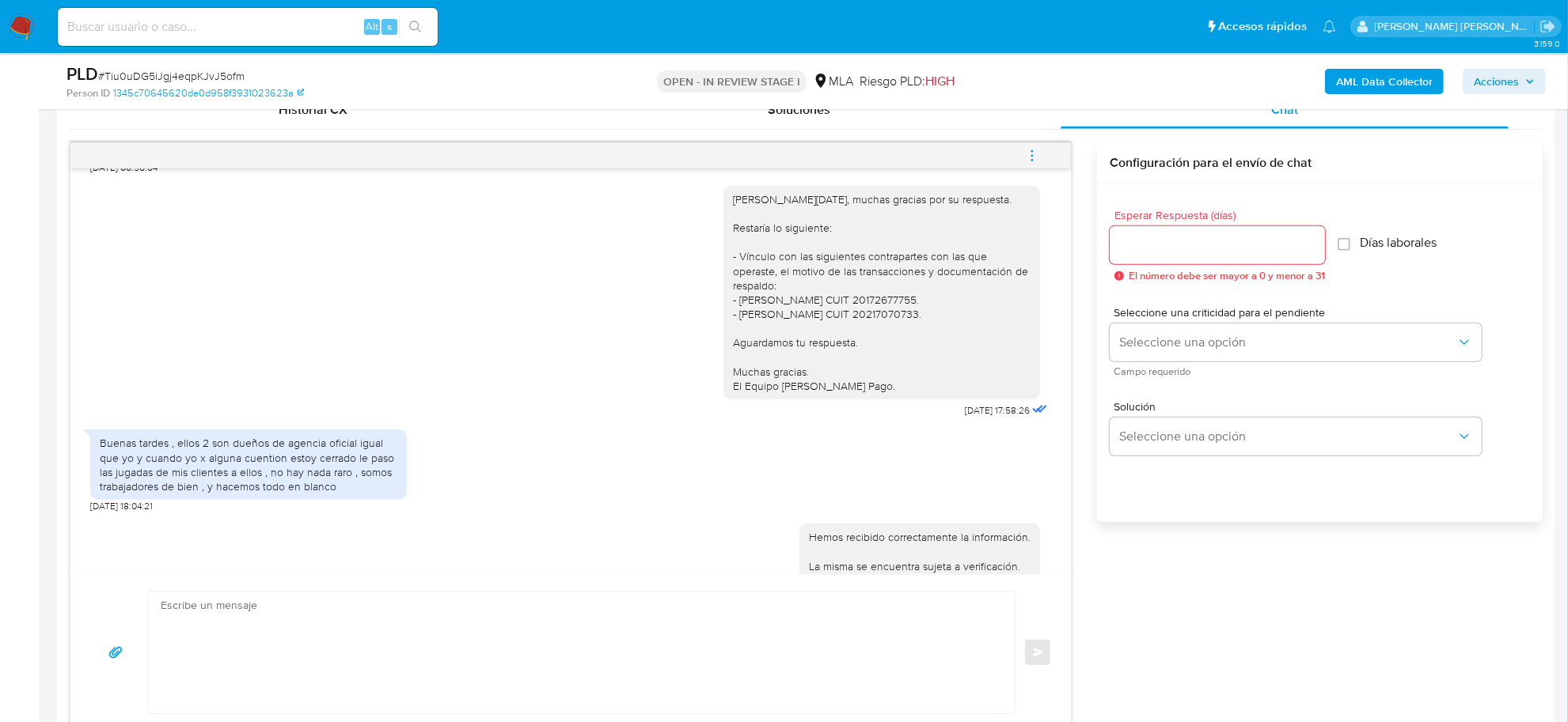
scroll to position [1681, 0]
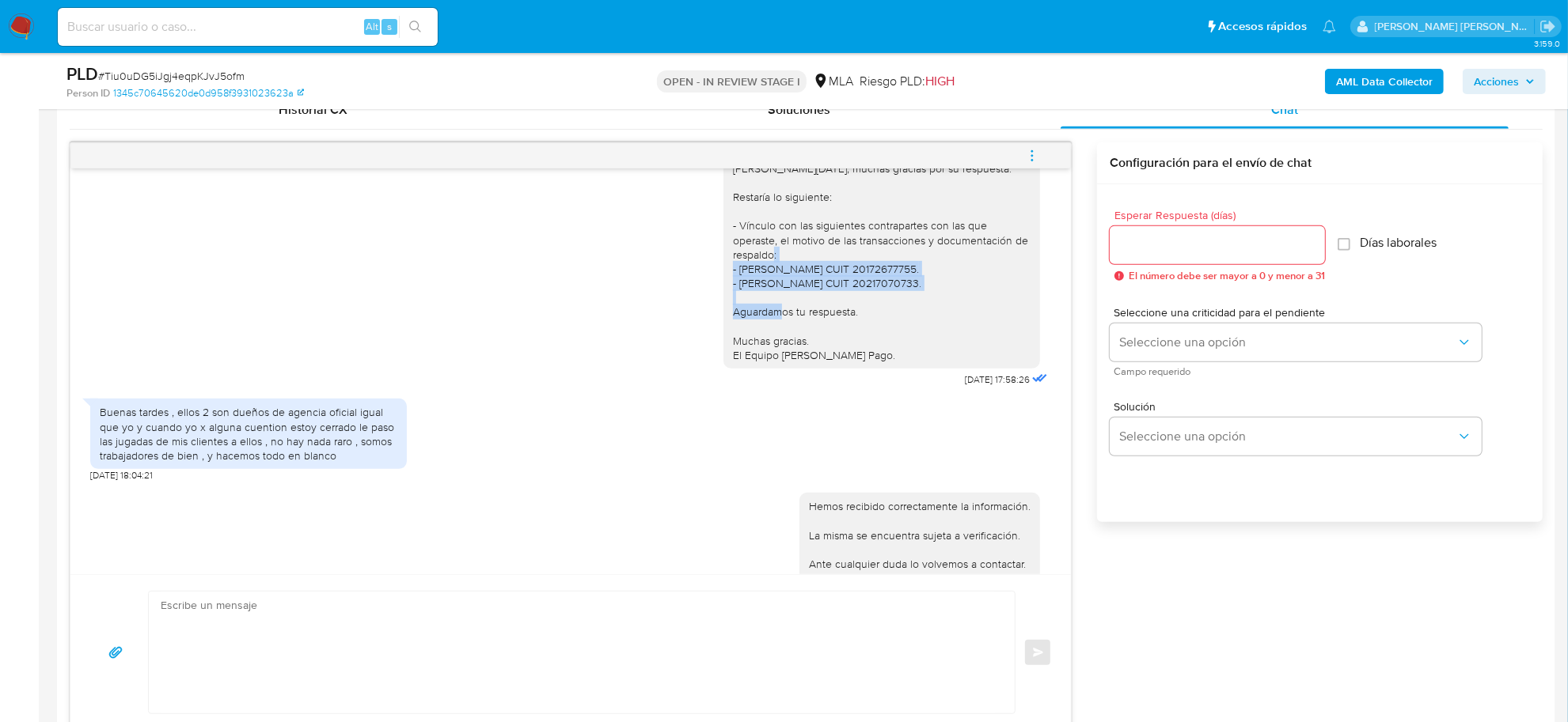
drag, startPoint x: 718, startPoint y: 303, endPoint x: 922, endPoint y: 314, distance: 204.3
click at [922, 314] on div "[PERSON_NAME][DATE], muchas gracias por su respuesta. Restaría lo siguiente: - …" at bounding box center [882, 262] width 297 height 202
copy div "- [PERSON_NAME] CUIT 20172677755. - [PERSON_NAME] CUIT 20217070733"
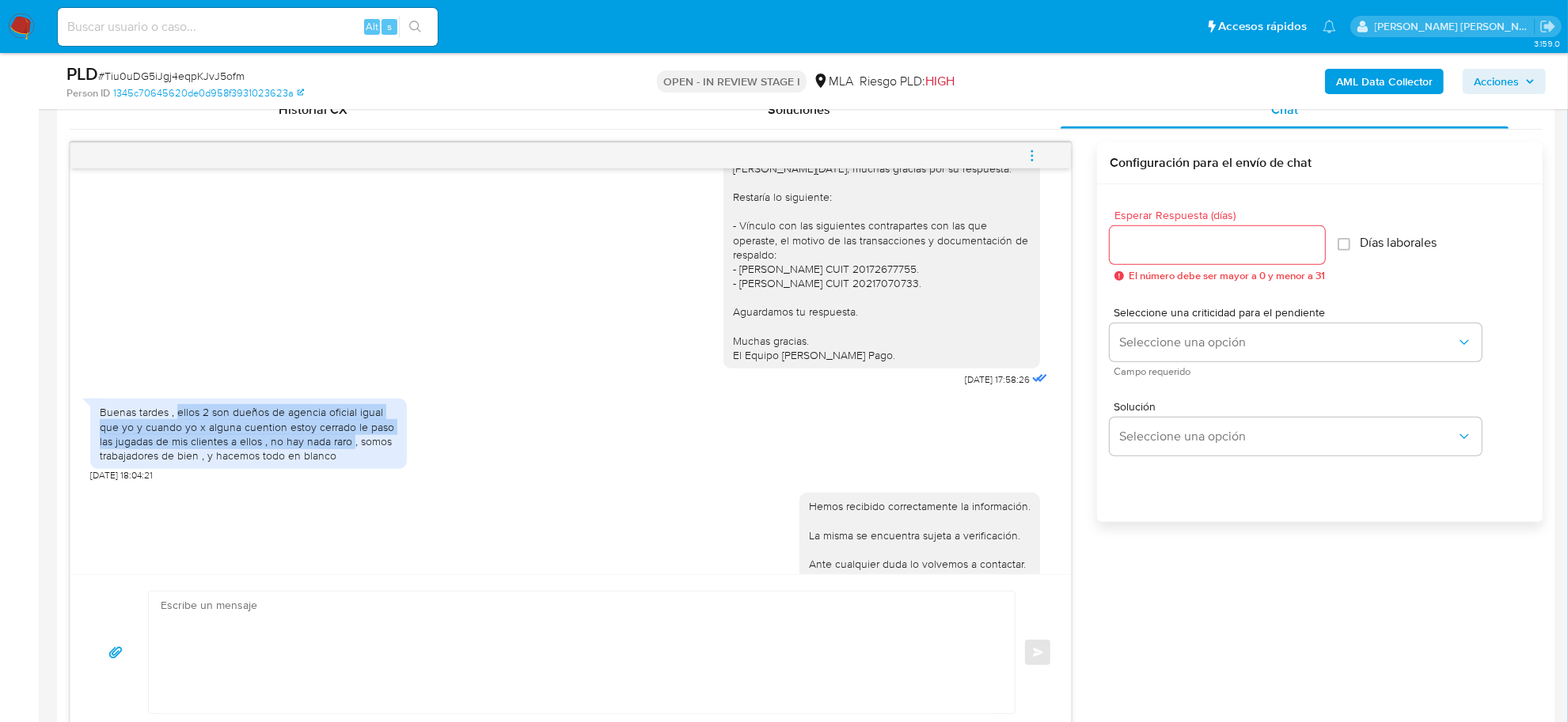
drag, startPoint x: 176, startPoint y: 447, endPoint x: 353, endPoint y: 471, distance: 178.6
click at [353, 463] on div "Buenas tardes , ellos 2 son dueños de agencia oficial igual que yo y cuando yo …" at bounding box center [248, 434] width 297 height 58
copy div "ellos 2 son dueños de agencia oficial igual que yo y cuando yo x alguna cuentio…"
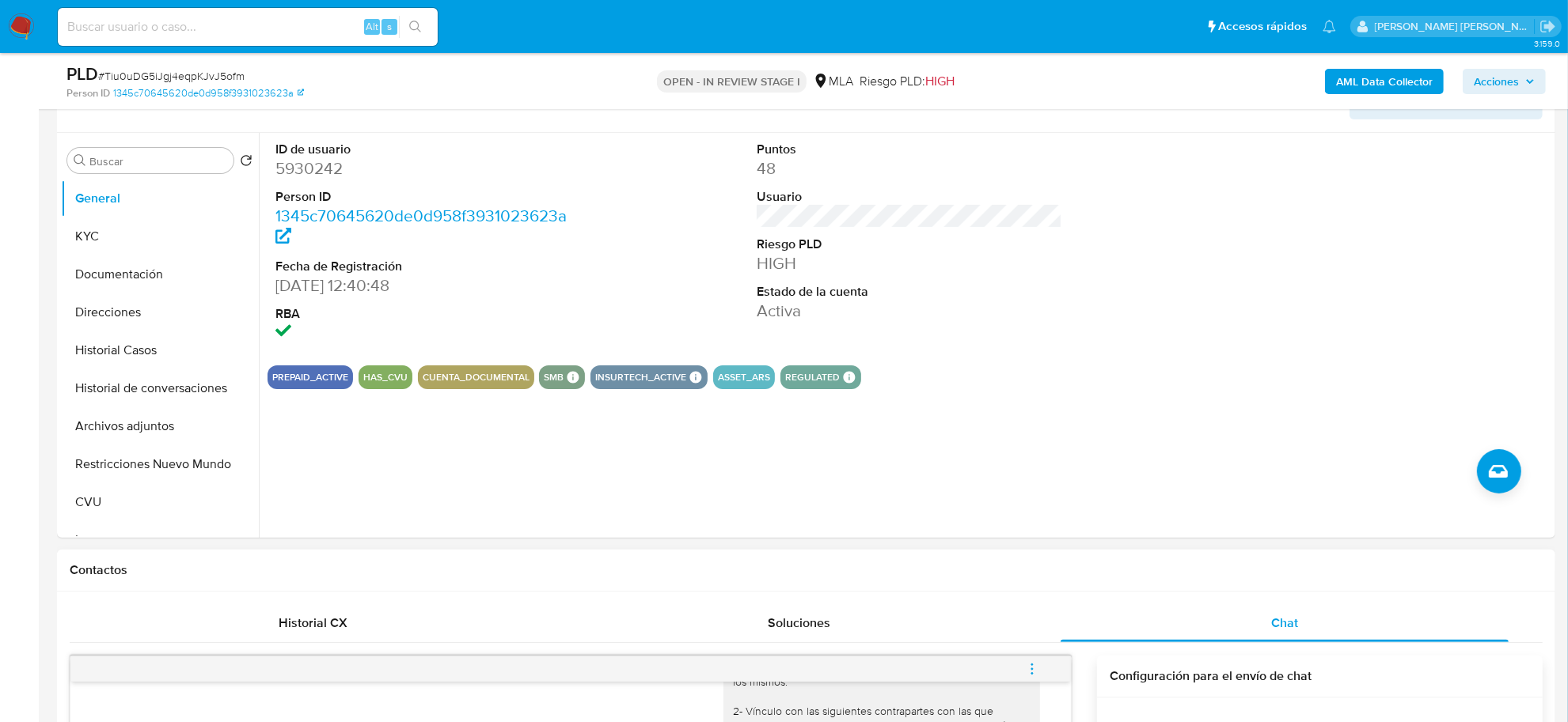
scroll to position [99, 0]
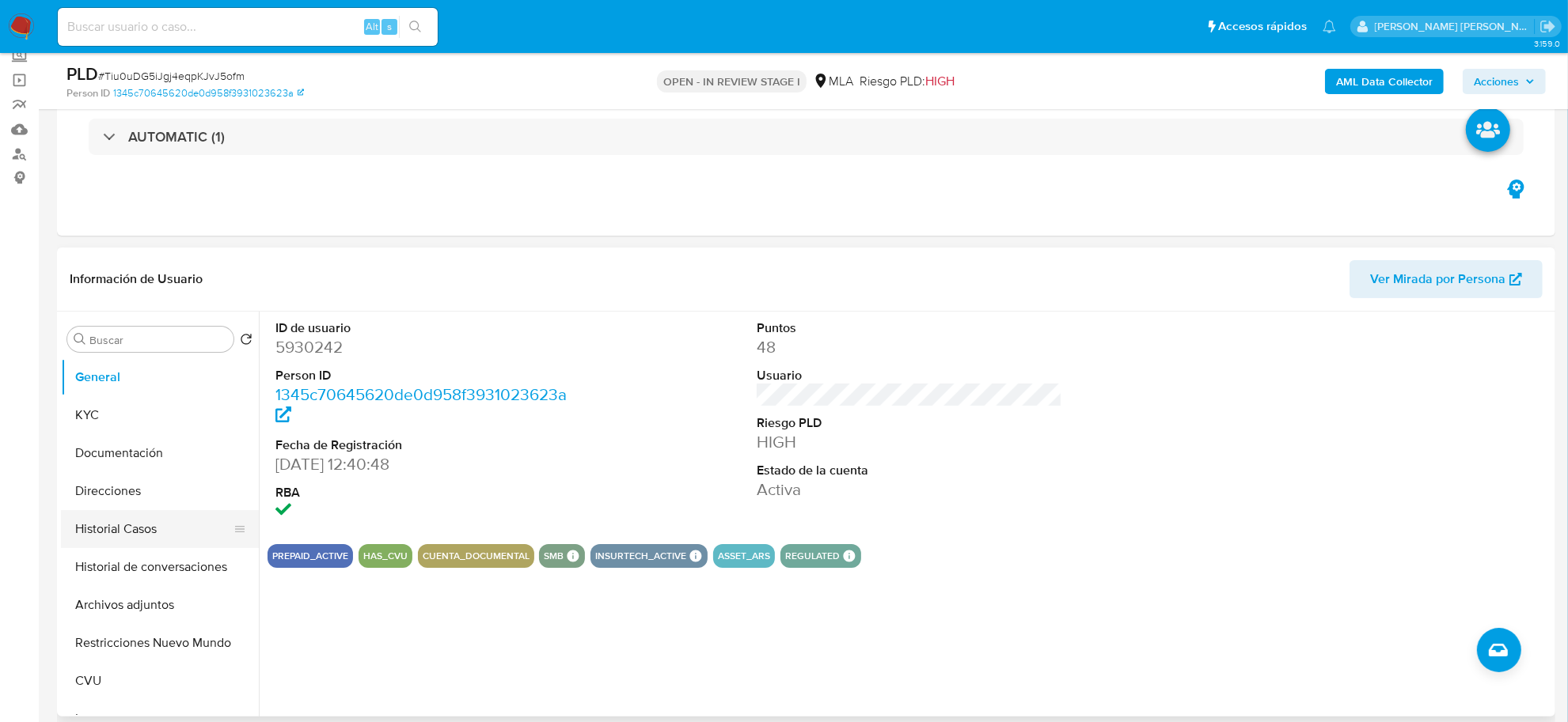
click at [129, 515] on button "Historial Casos" at bounding box center [154, 529] width 185 height 38
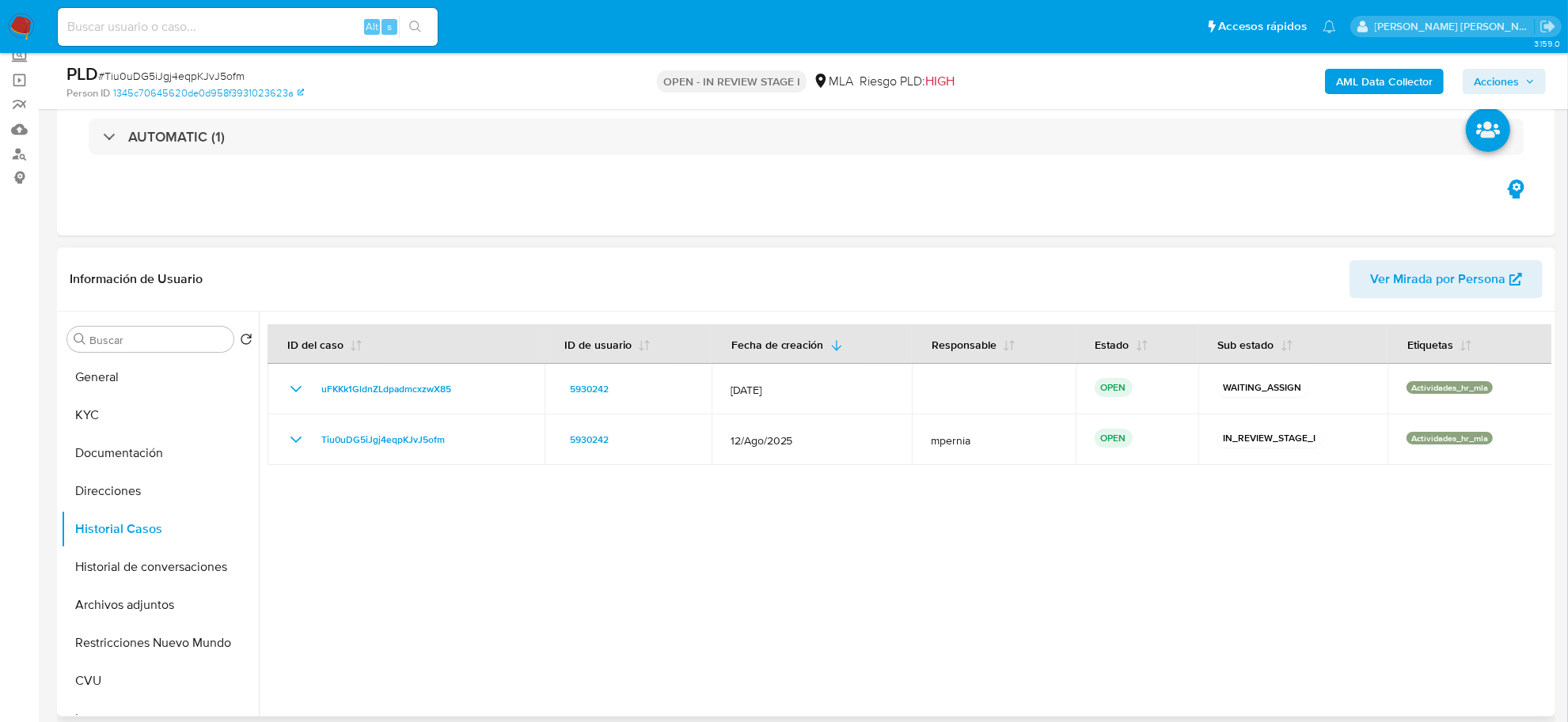
click at [456, 502] on div at bounding box center [905, 515] width 1293 height 405
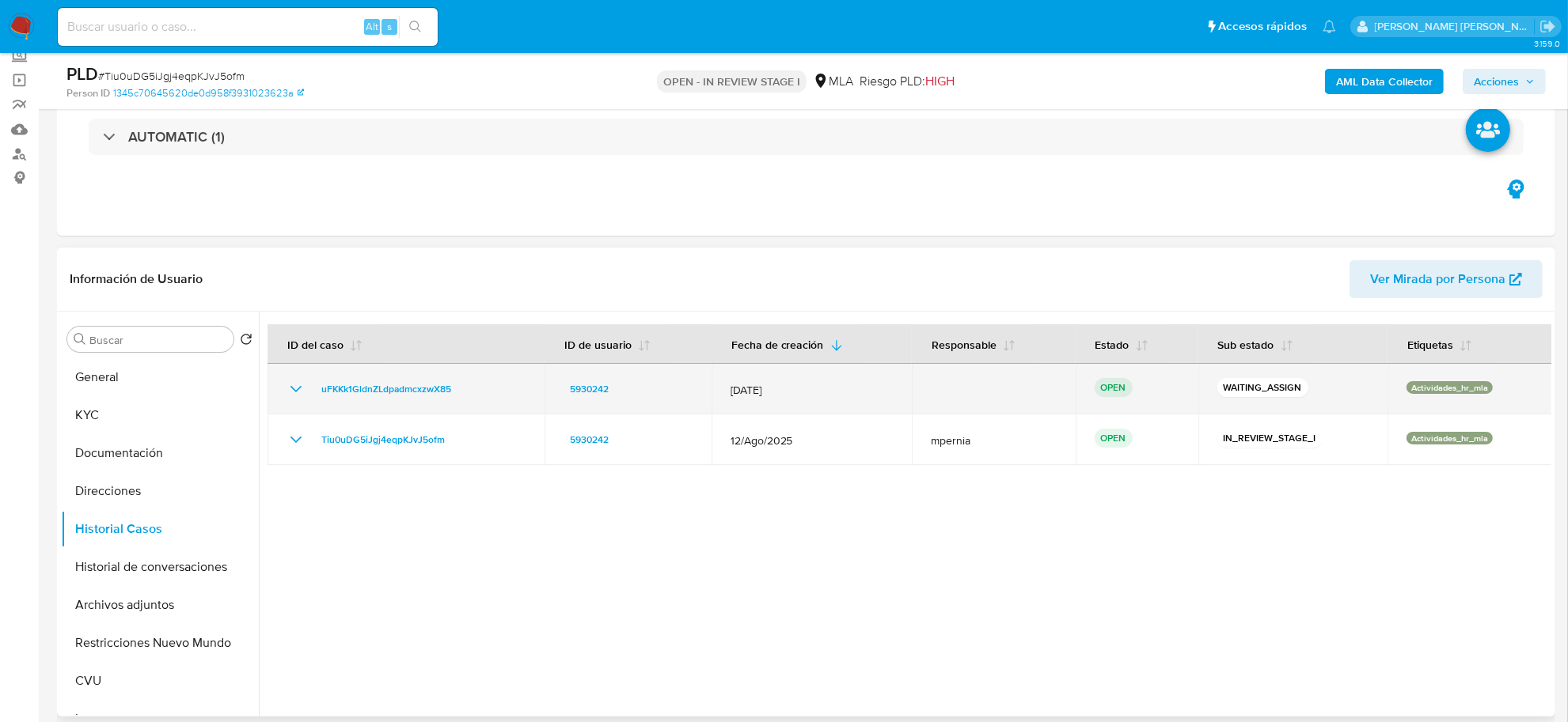
drag, startPoint x: 468, startPoint y: 386, endPoint x: 311, endPoint y: 384, distance: 157.0
click at [311, 384] on div "uFKKk1GldnZLdpadmcxzwX85" at bounding box center [406, 389] width 239 height 19
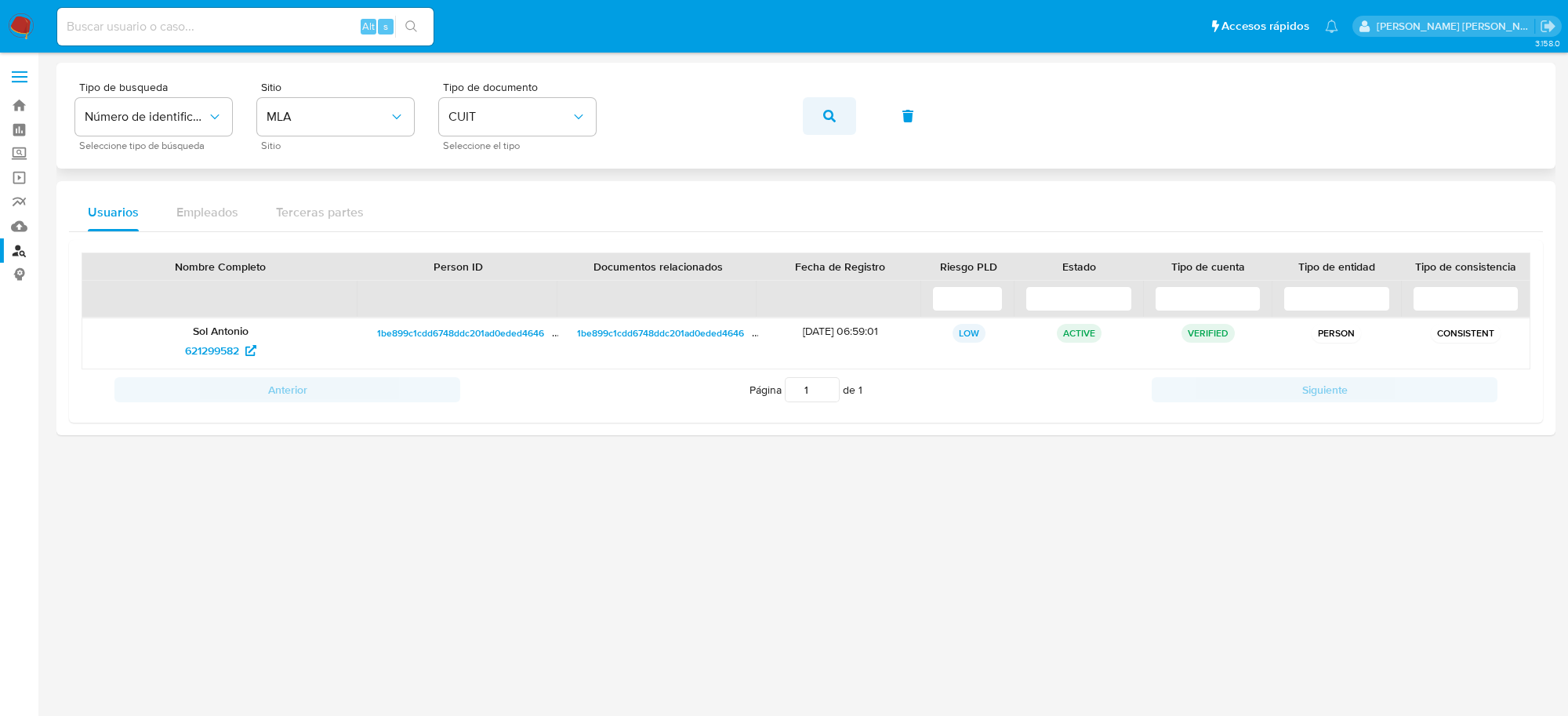
click at [829, 115] on icon "button" at bounding box center [829, 116] width 12 height 12
click at [206, 353] on span "5482350" at bounding box center [211, 350] width 45 height 25
click at [821, 111] on button "button" at bounding box center [830, 116] width 53 height 37
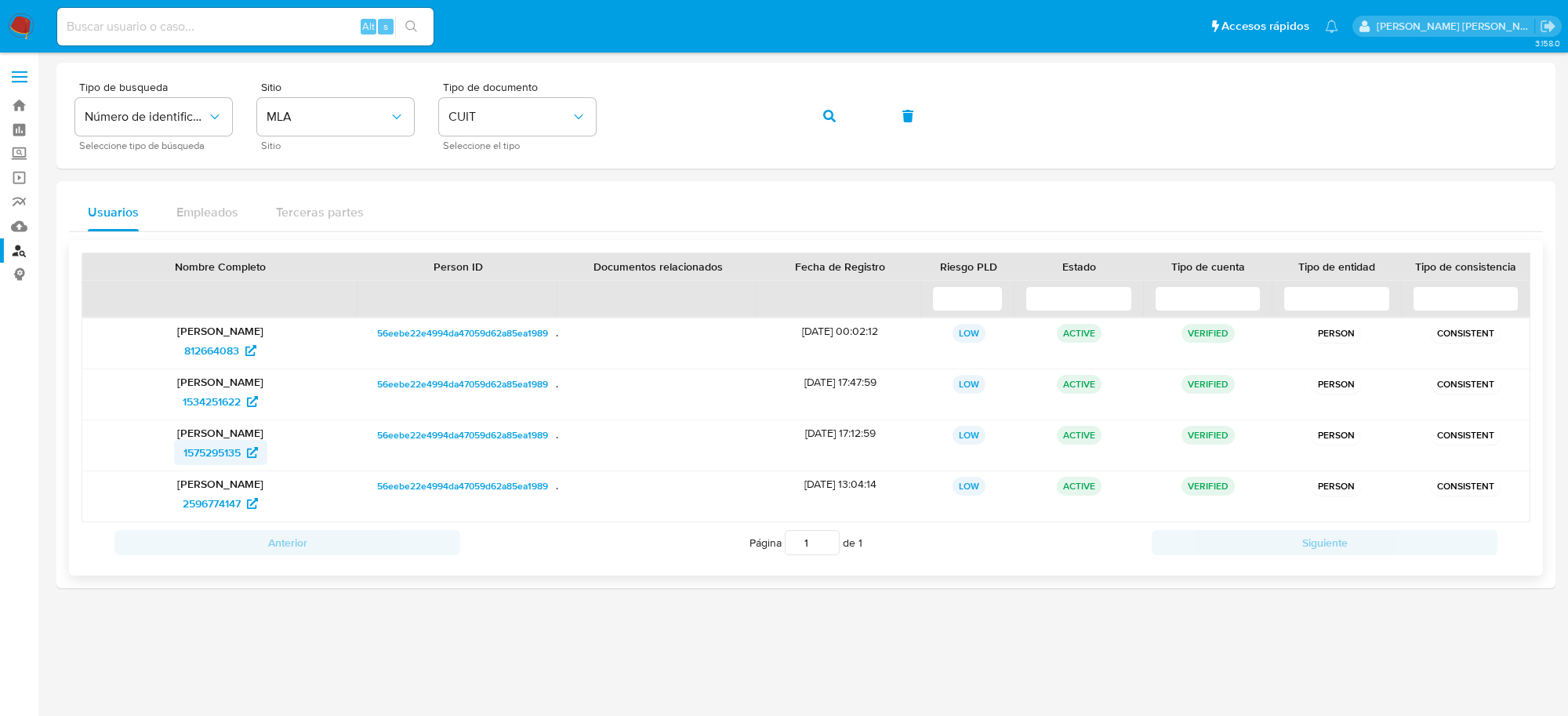
click at [227, 451] on span "1575295135" at bounding box center [212, 452] width 57 height 25
click at [834, 118] on icon "button" at bounding box center [829, 116] width 12 height 12
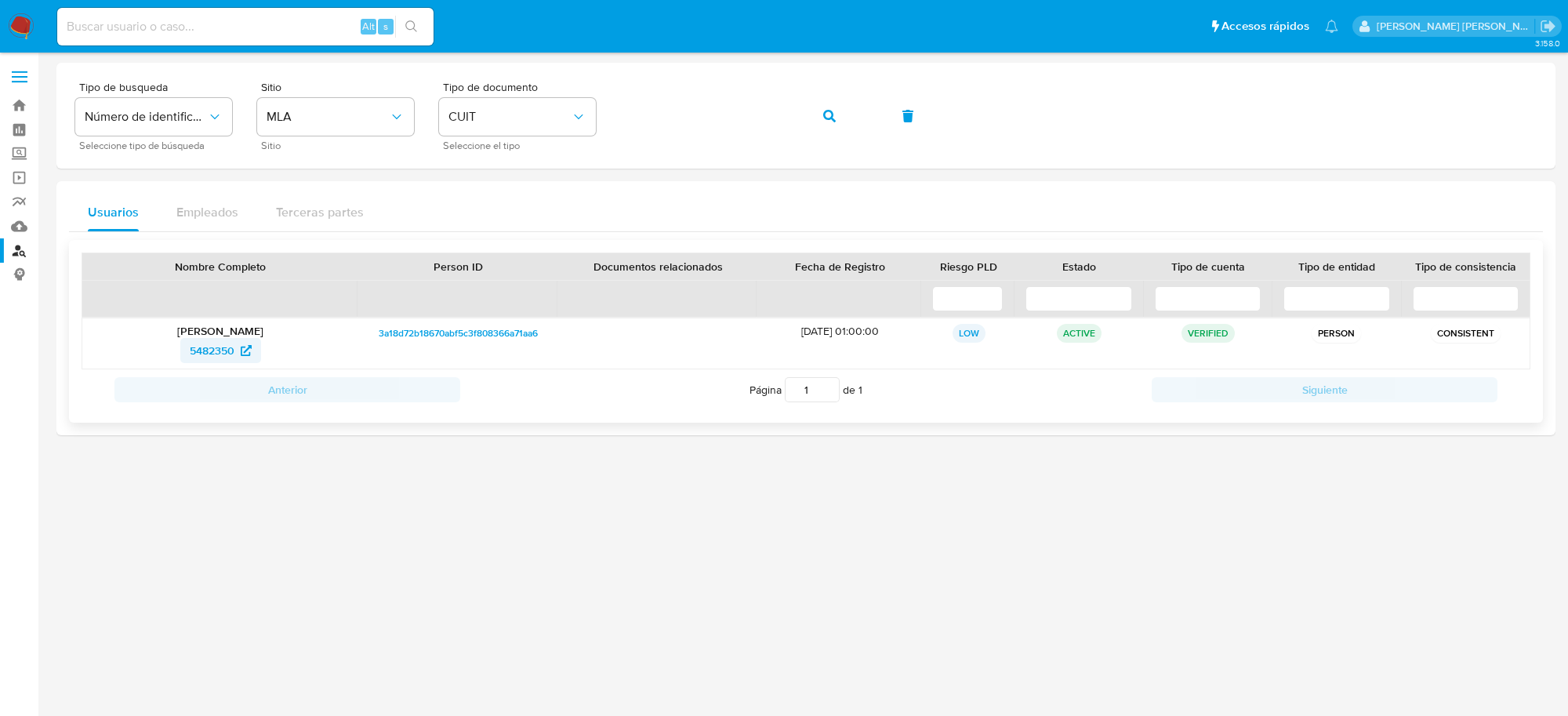
click at [222, 347] on span "5482350" at bounding box center [211, 350] width 45 height 25
click at [814, 113] on button "button" at bounding box center [830, 116] width 53 height 37
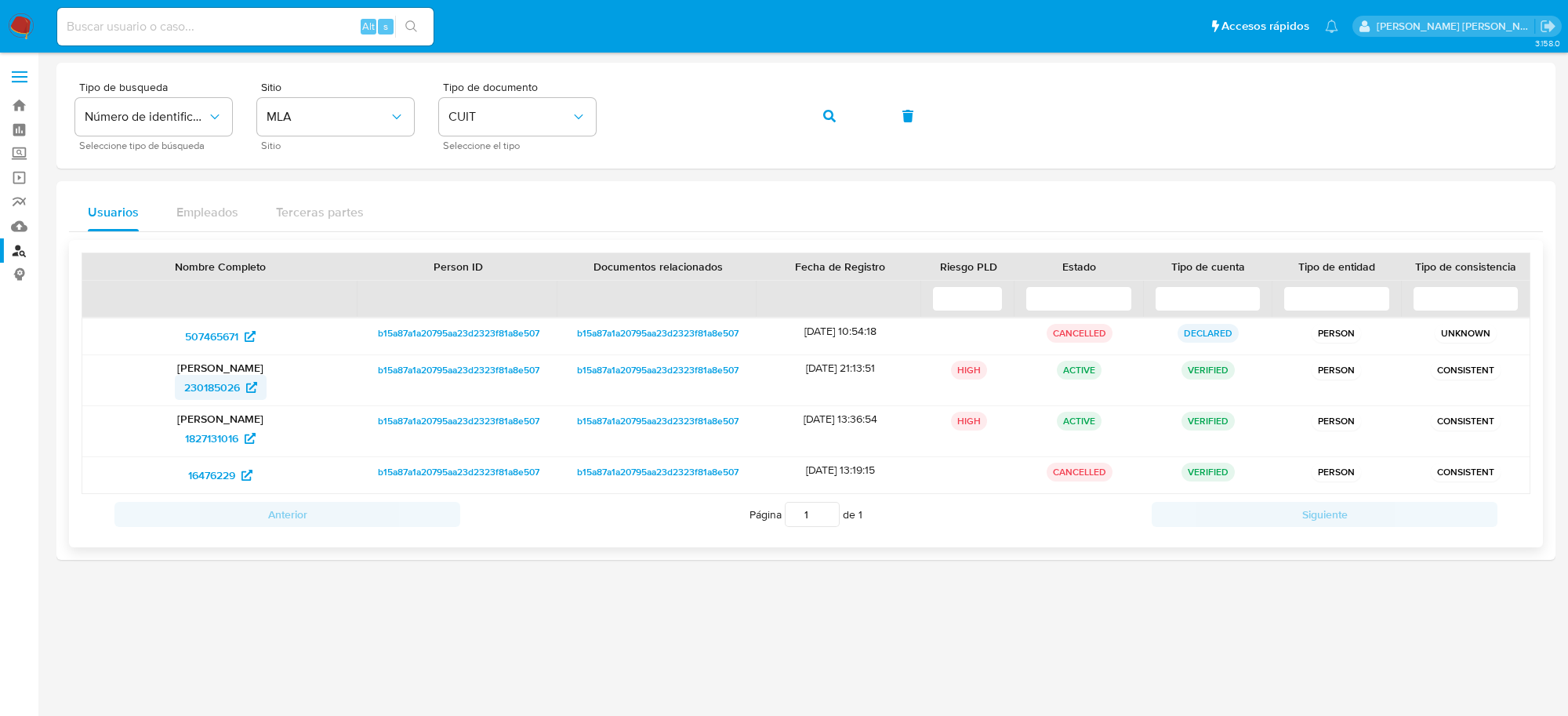
click at [210, 387] on span "230185026" at bounding box center [212, 387] width 56 height 25
click at [835, 126] on span "button" at bounding box center [829, 116] width 12 height 35
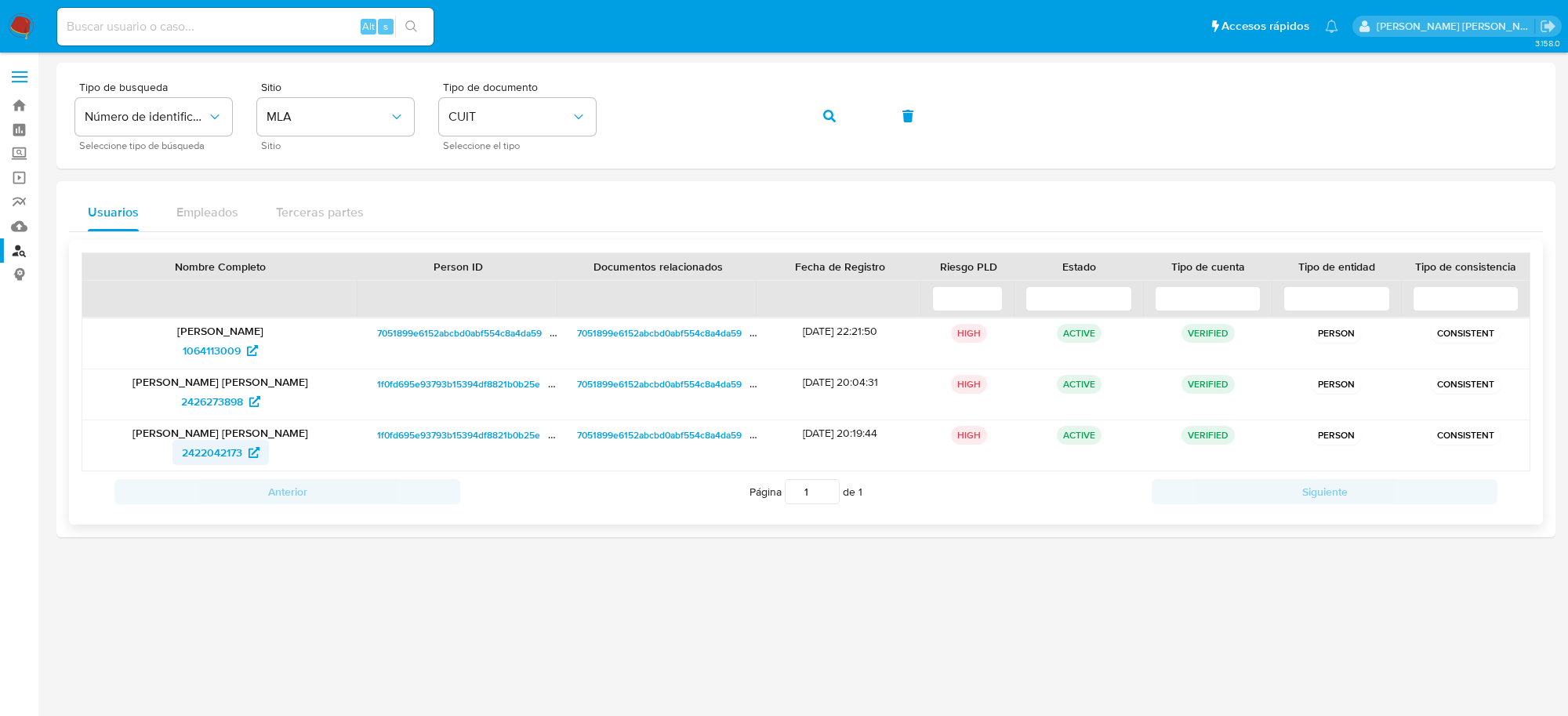
click at [194, 445] on span "2422042173" at bounding box center [212, 452] width 61 height 25
click at [819, 116] on button "button" at bounding box center [830, 116] width 53 height 37
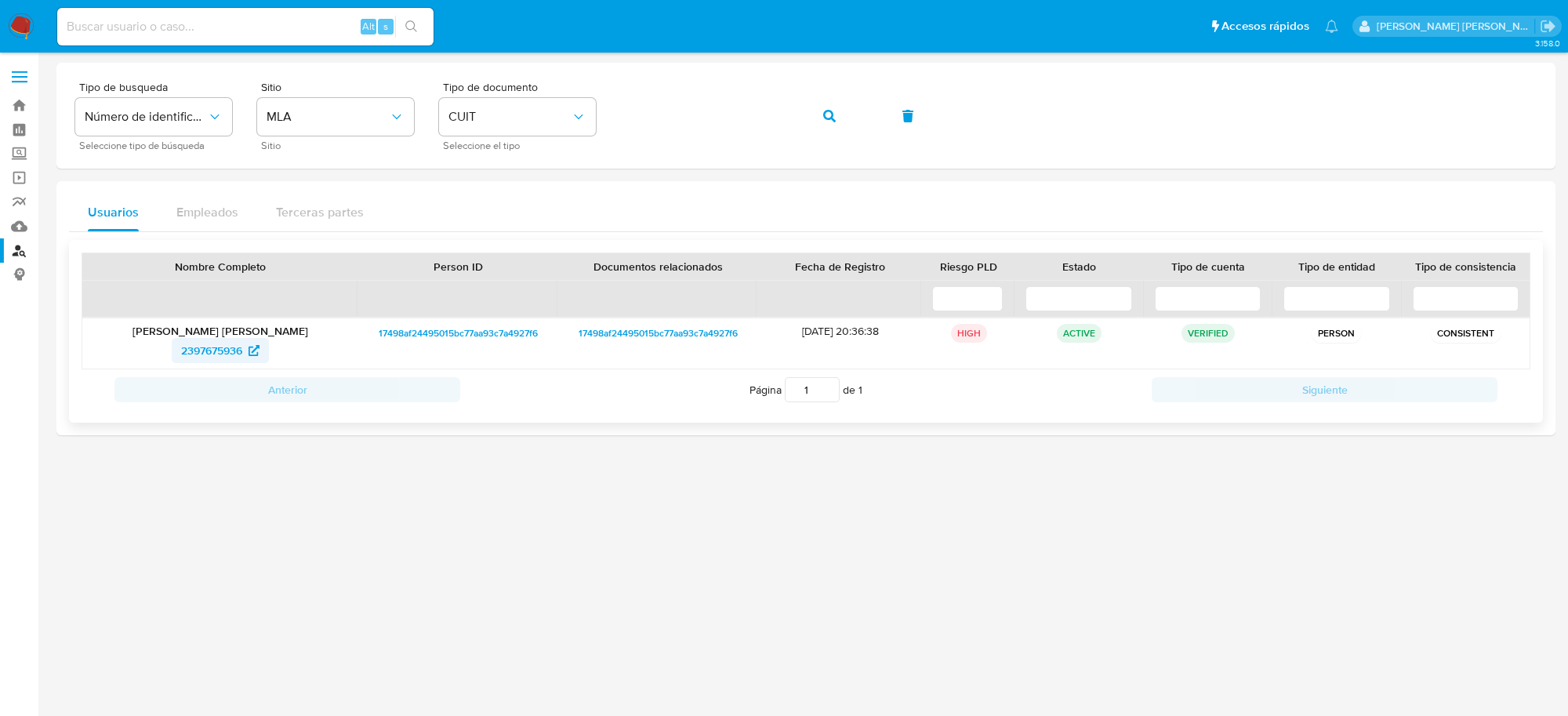
click at [213, 352] on span "2397675936" at bounding box center [212, 350] width 62 height 25
click at [821, 115] on button "button" at bounding box center [830, 116] width 53 height 37
click at [183, 350] on span "1990164956" at bounding box center [212, 350] width 59 height 25
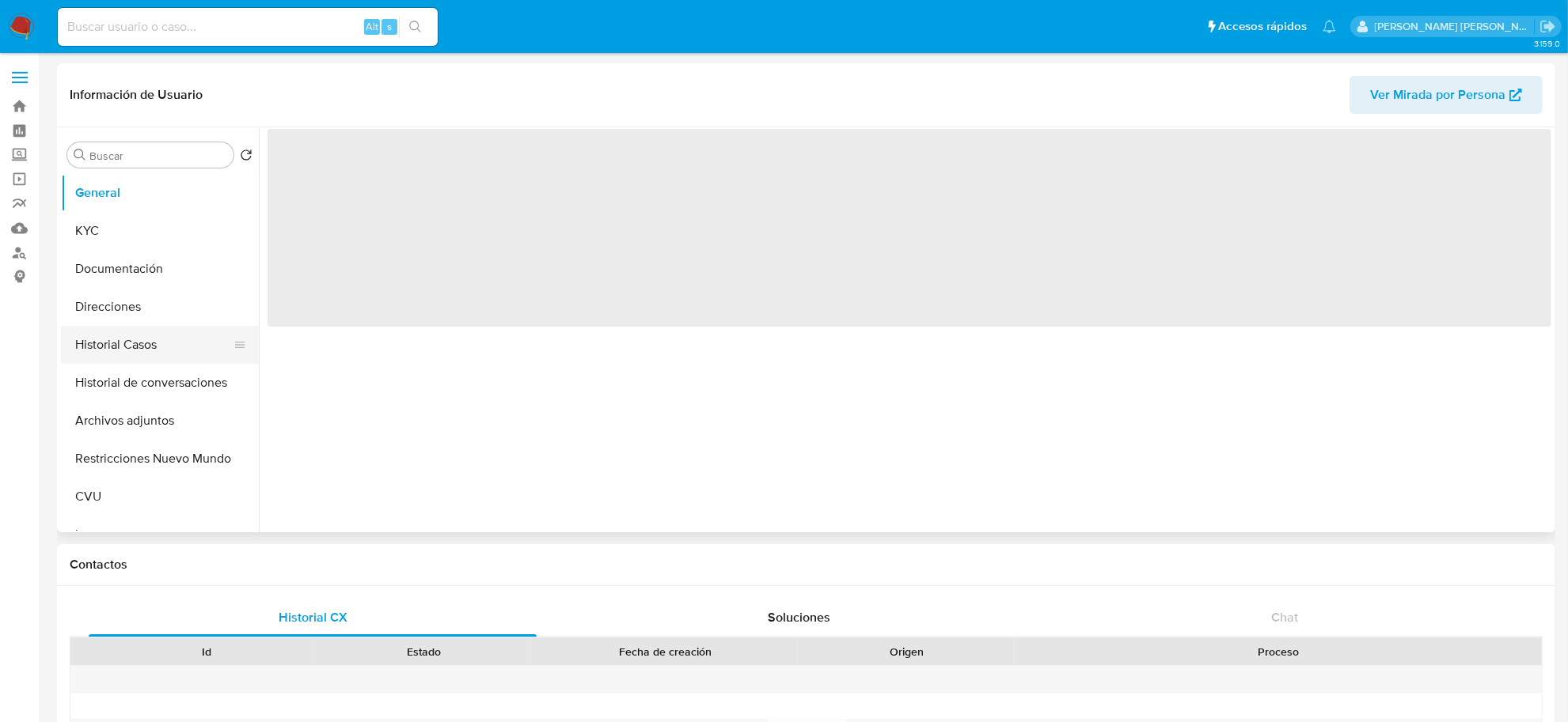
click at [131, 334] on button "Historial Casos" at bounding box center [154, 345] width 185 height 38
select select "10"
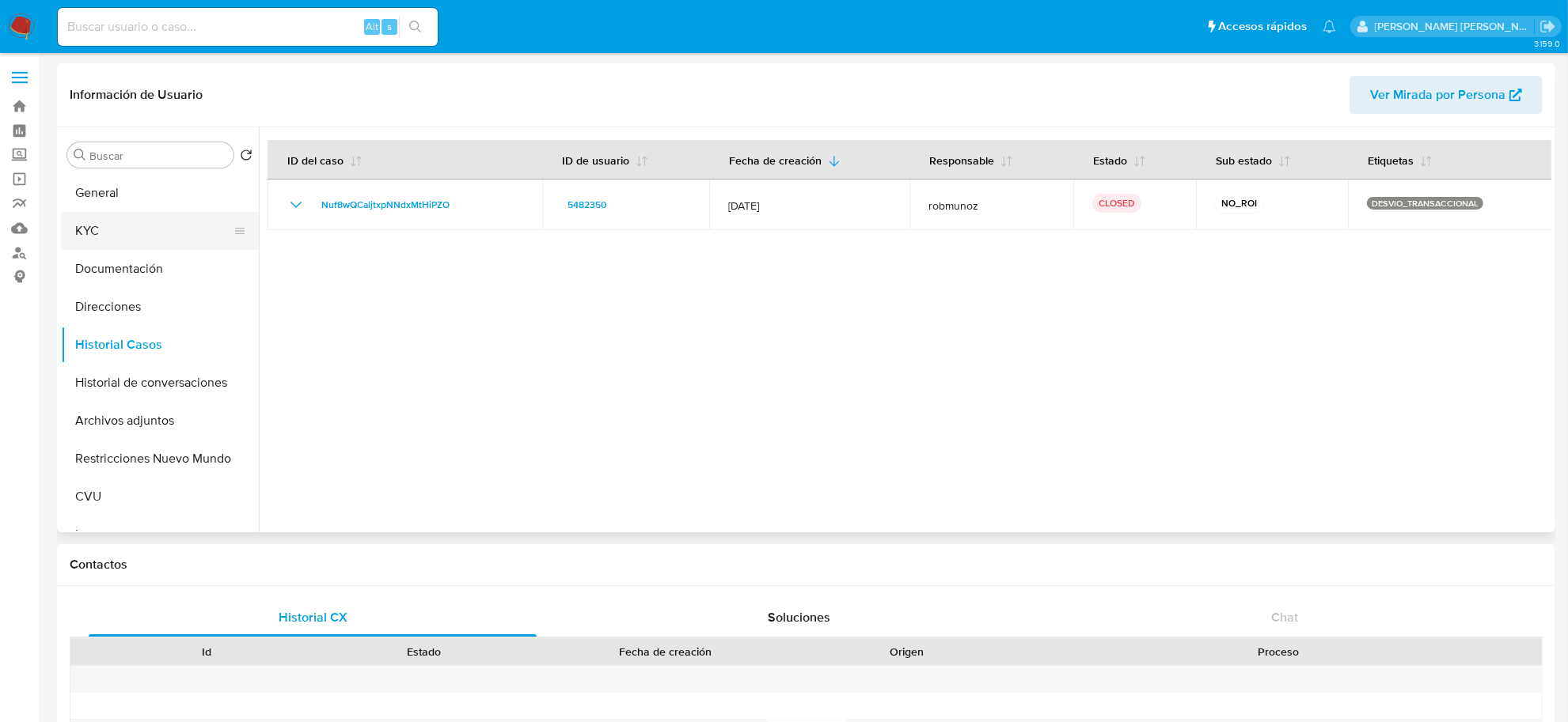
click at [131, 221] on button "KYC" at bounding box center [154, 231] width 185 height 38
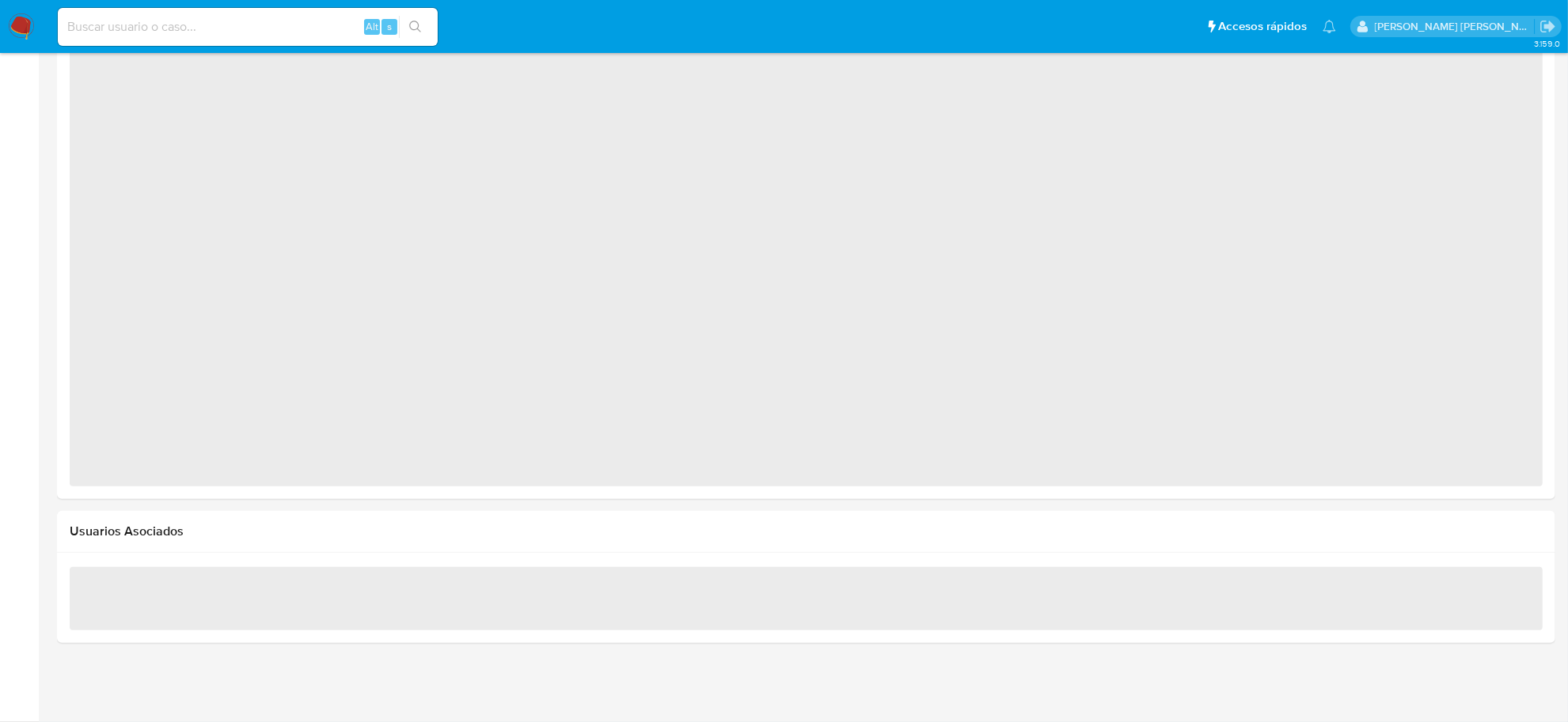
select select "10"
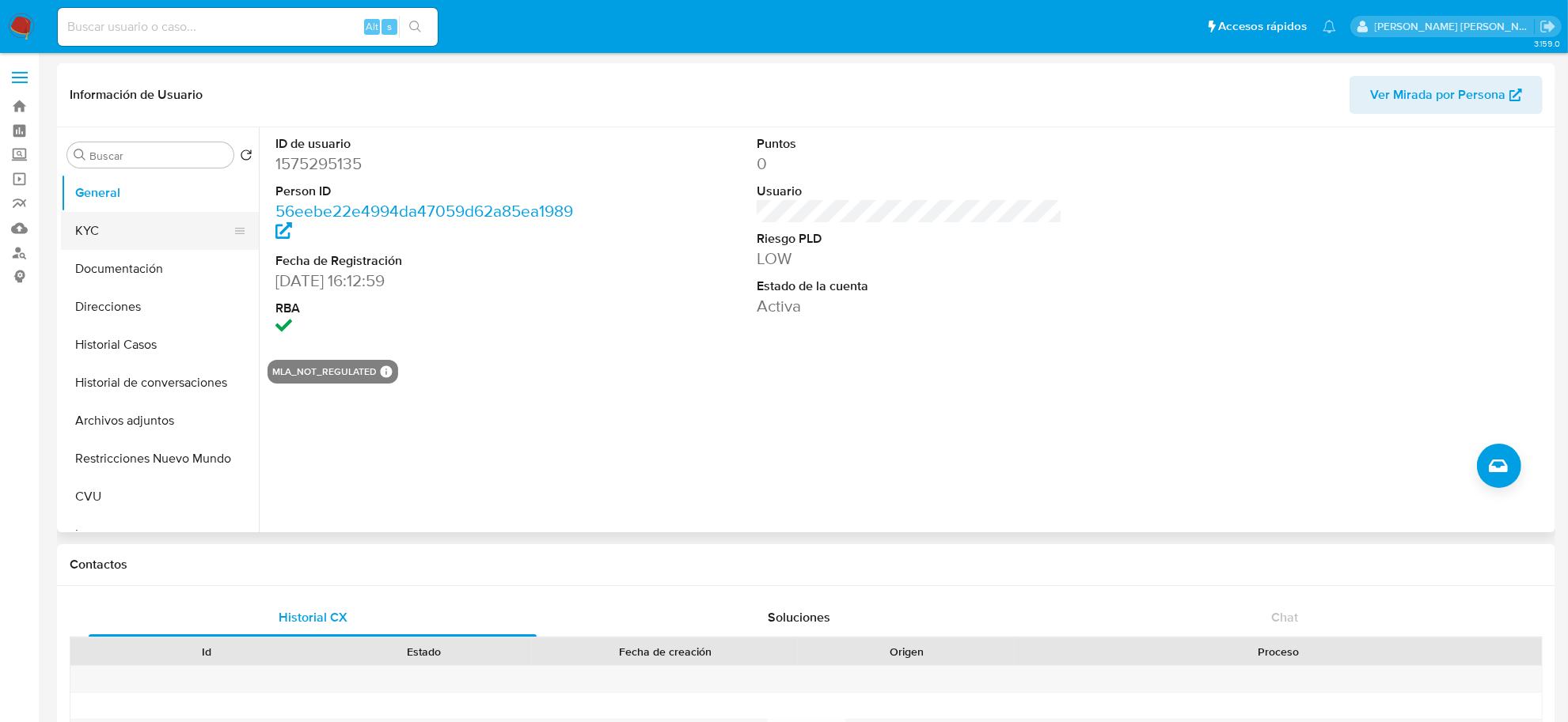
click at [92, 227] on button "KYC" at bounding box center [154, 231] width 185 height 38
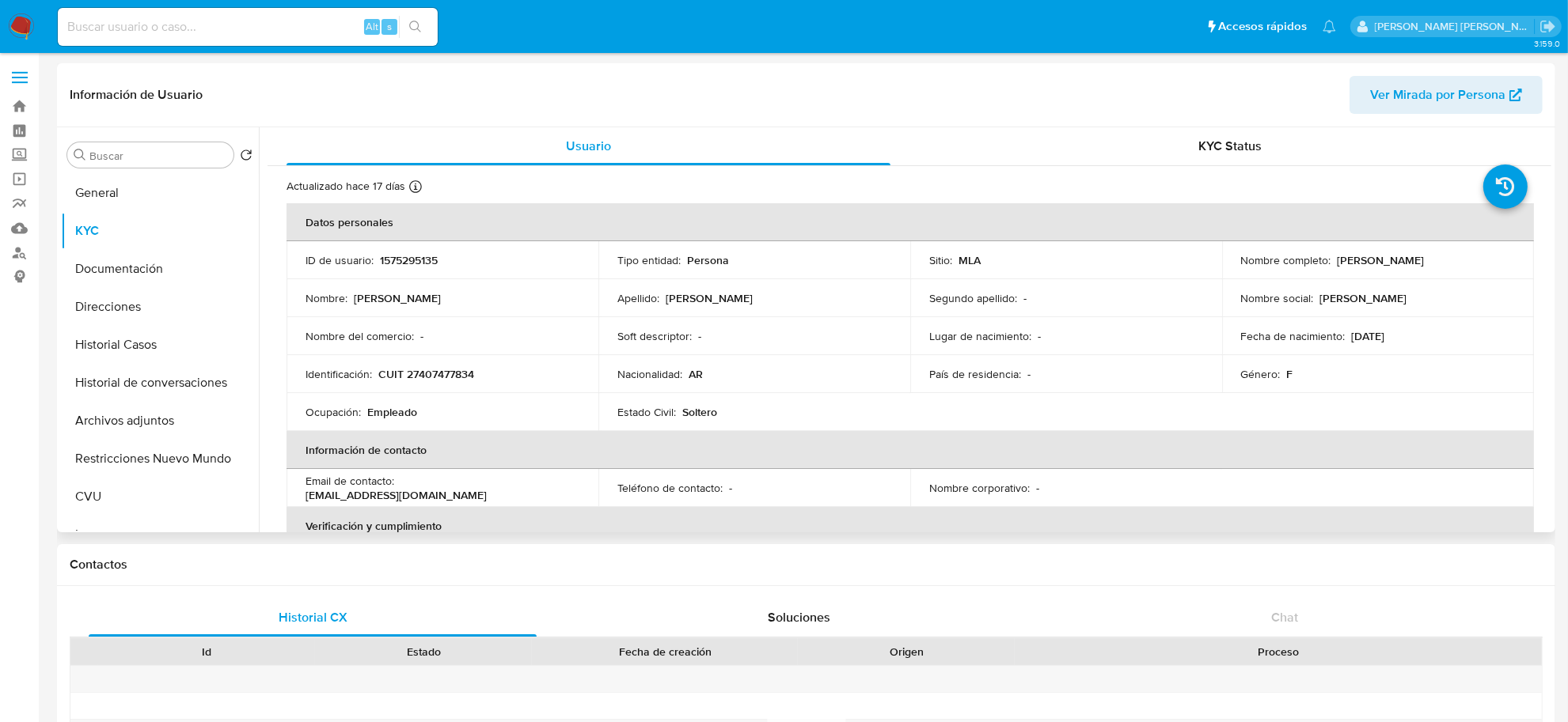
click at [1398, 101] on span "Ver Mirada por Persona" at bounding box center [1438, 95] width 136 height 38
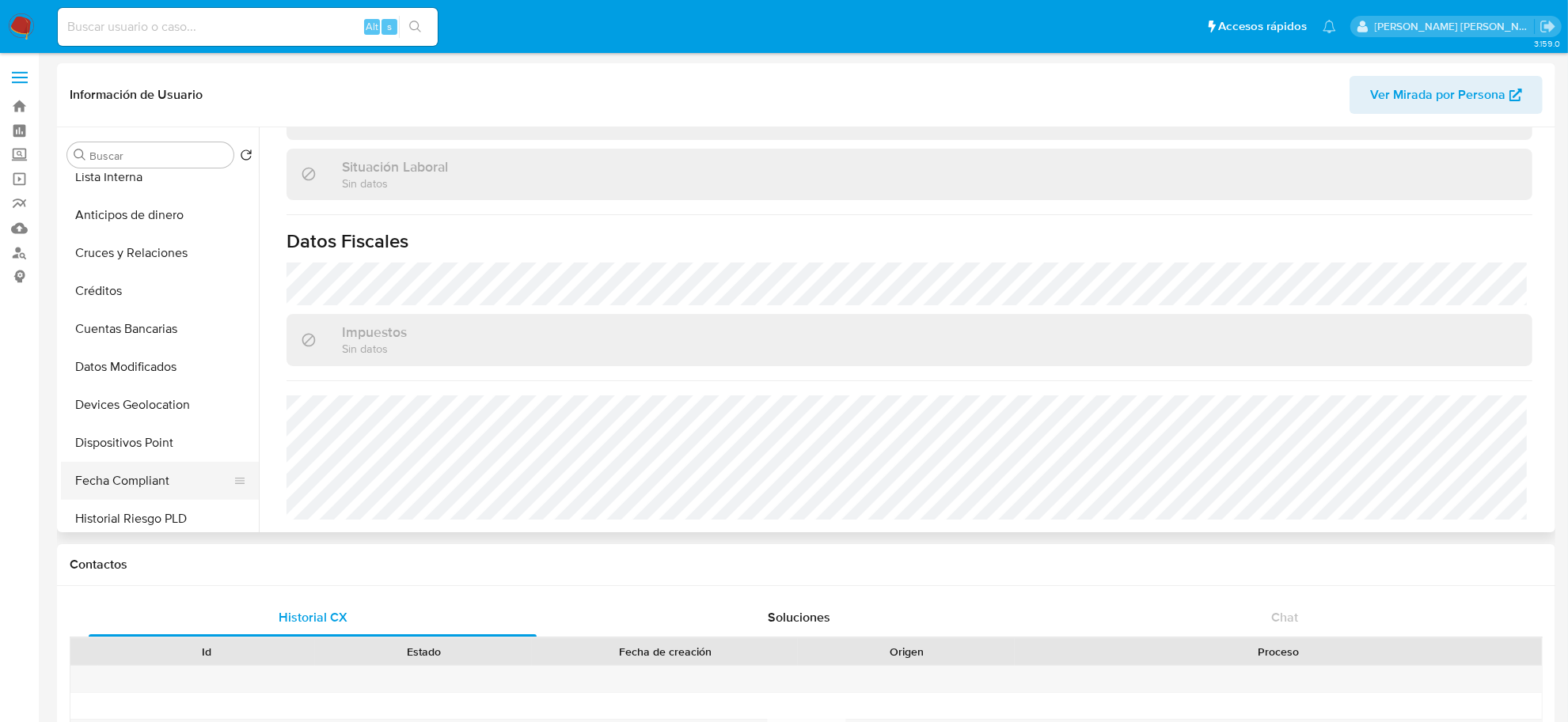
scroll to position [494, 0]
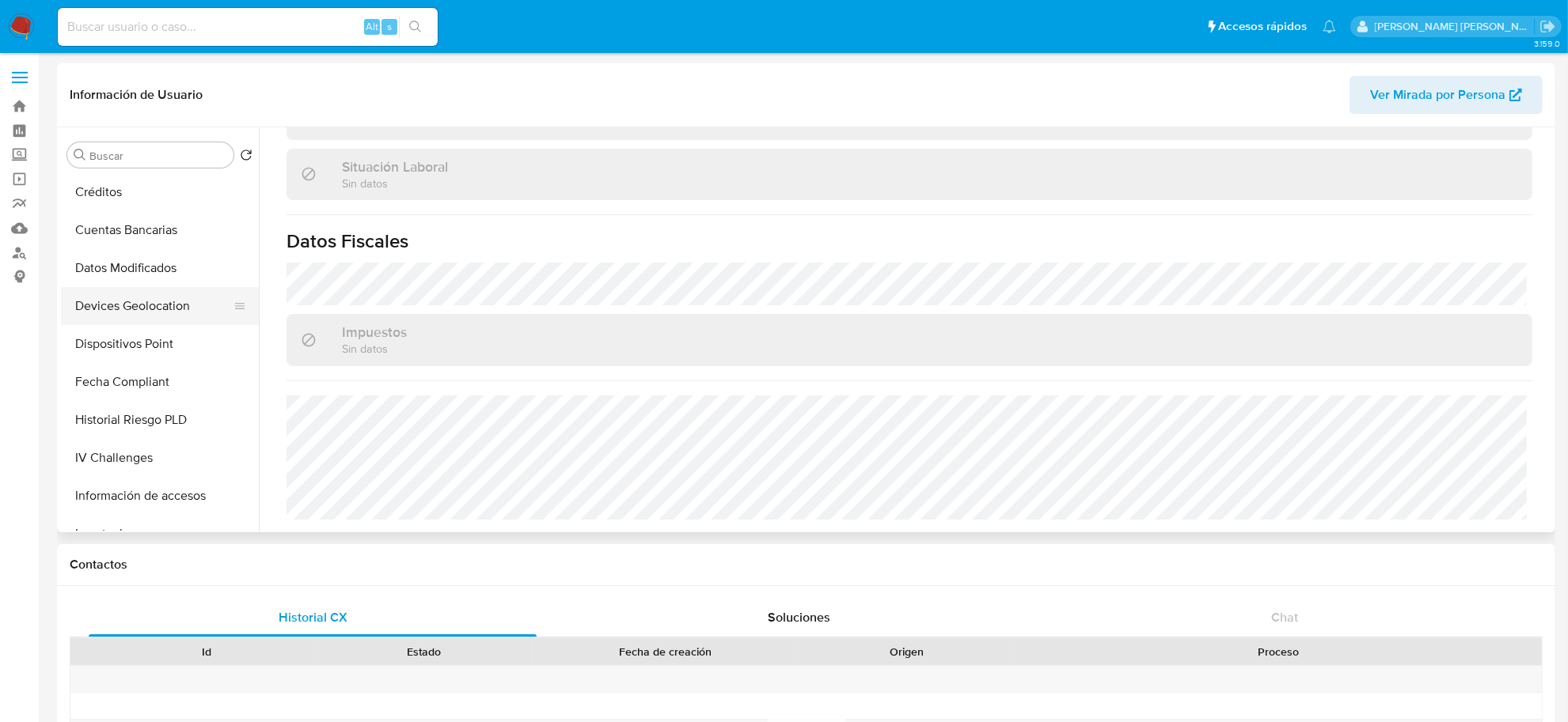
click at [124, 302] on button "Devices Geolocation" at bounding box center [154, 306] width 185 height 38
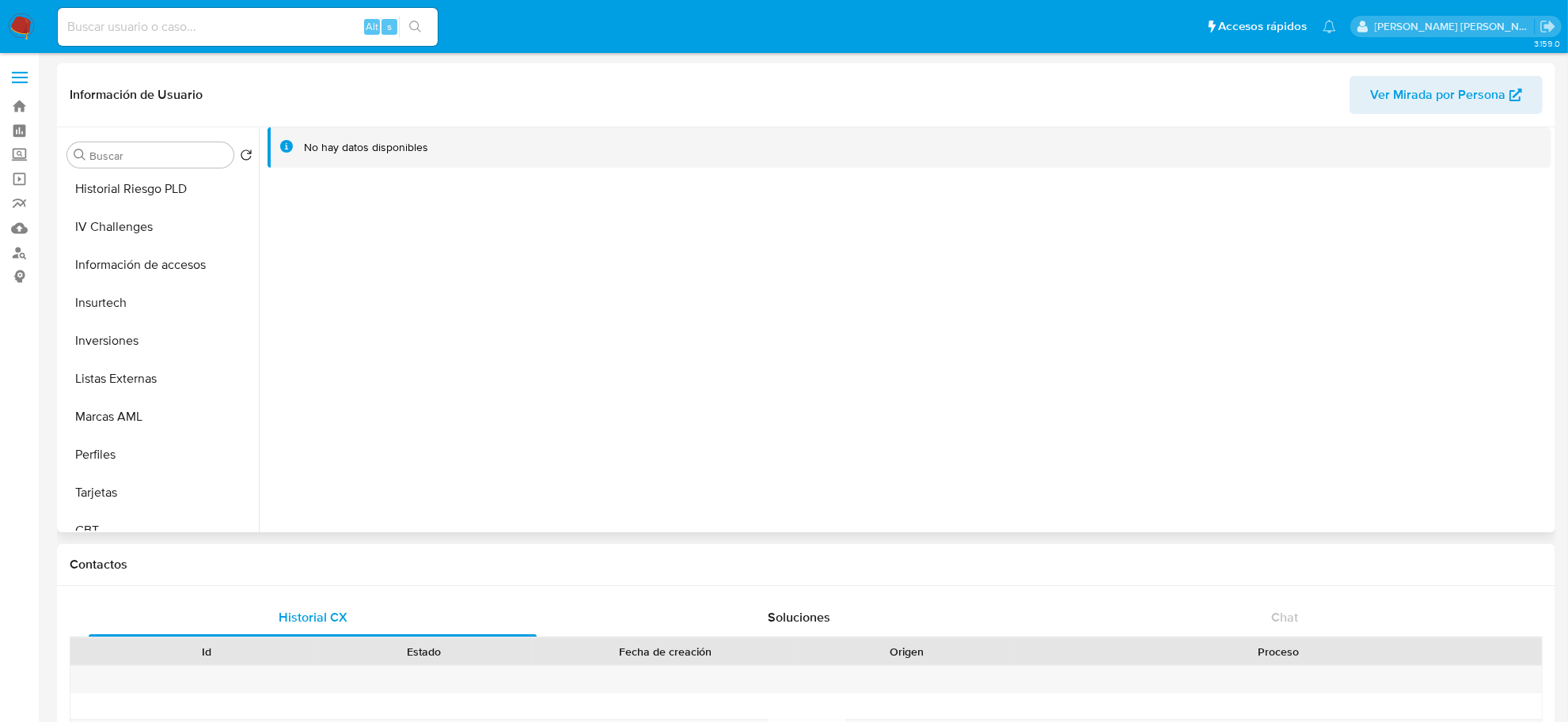
scroll to position [743, 0]
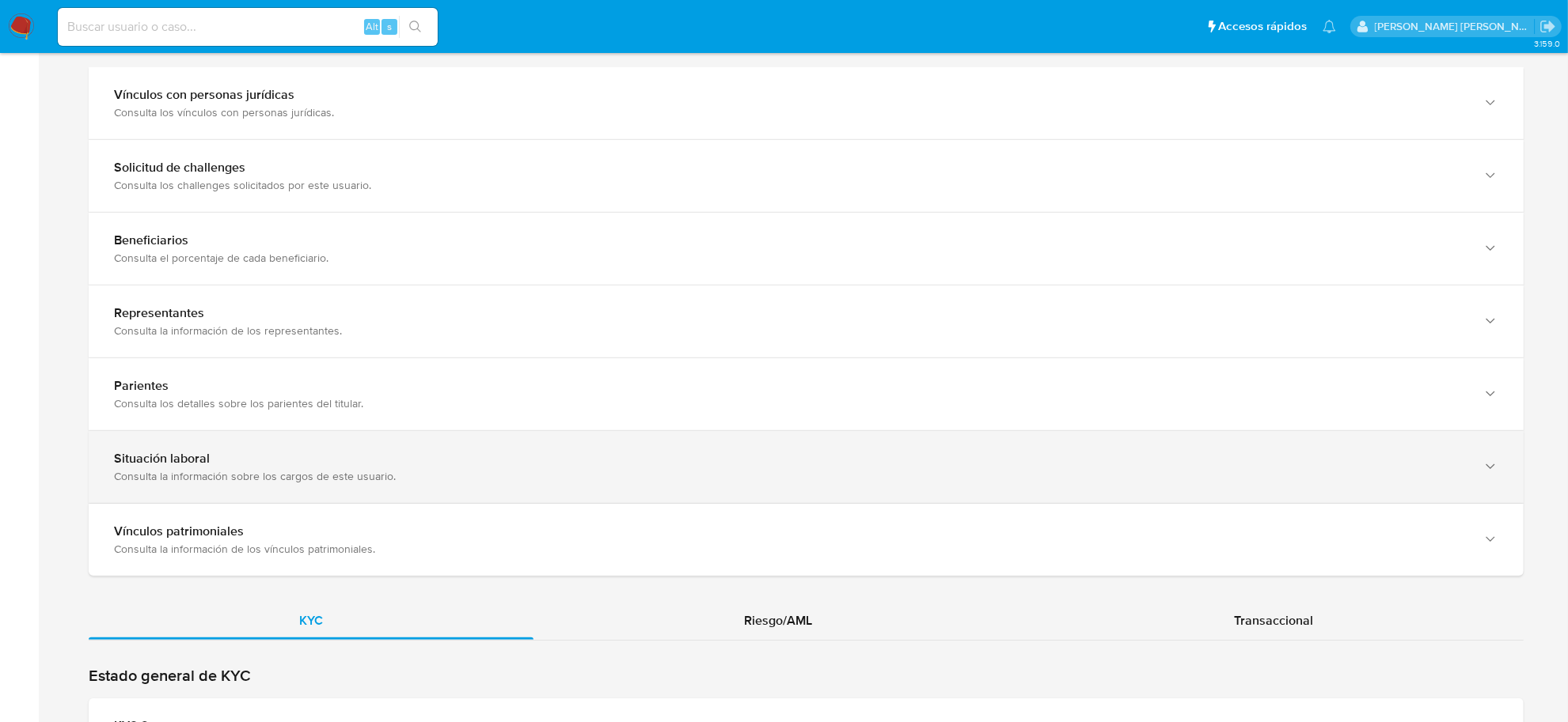
scroll to position [989, 0]
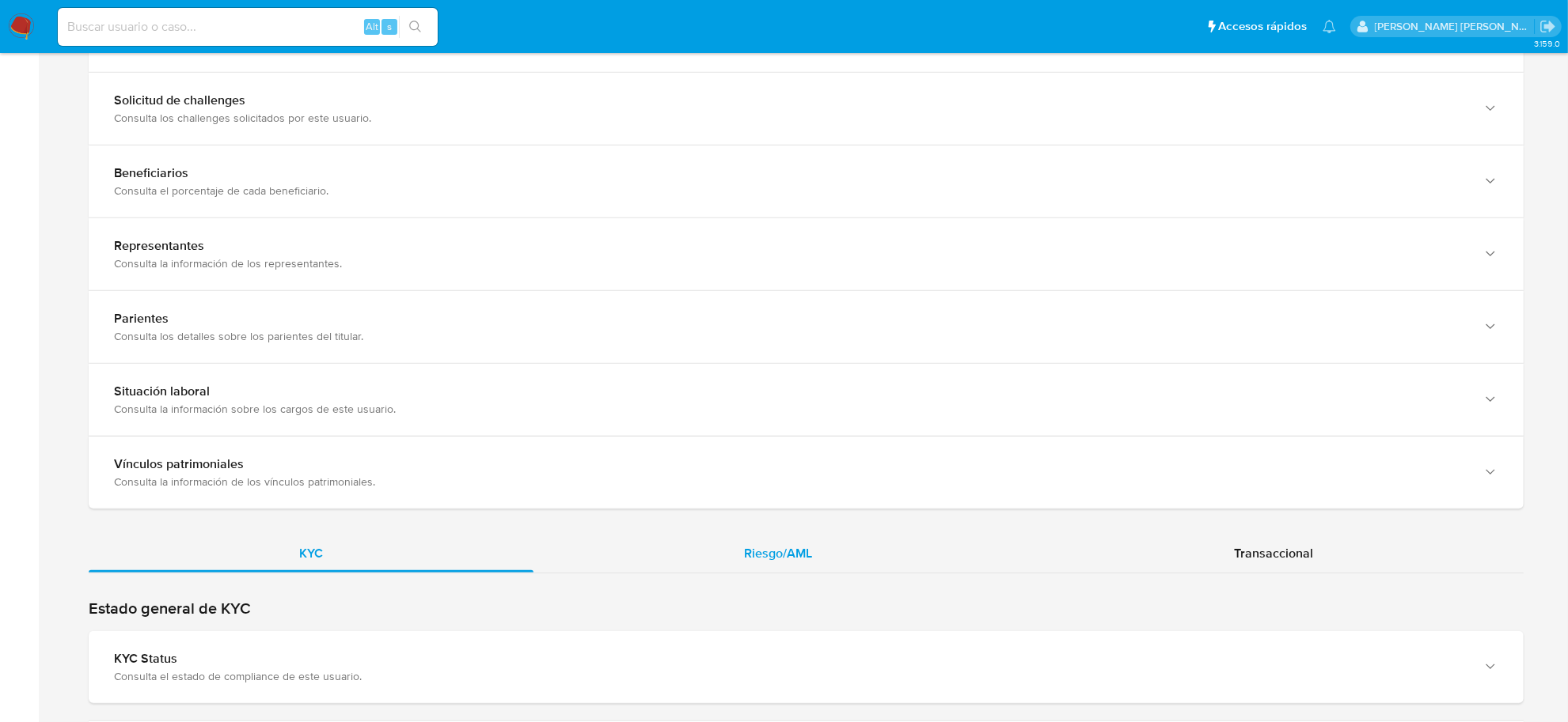
click at [814, 564] on div "Riesgo/AML" at bounding box center [778, 554] width 489 height 38
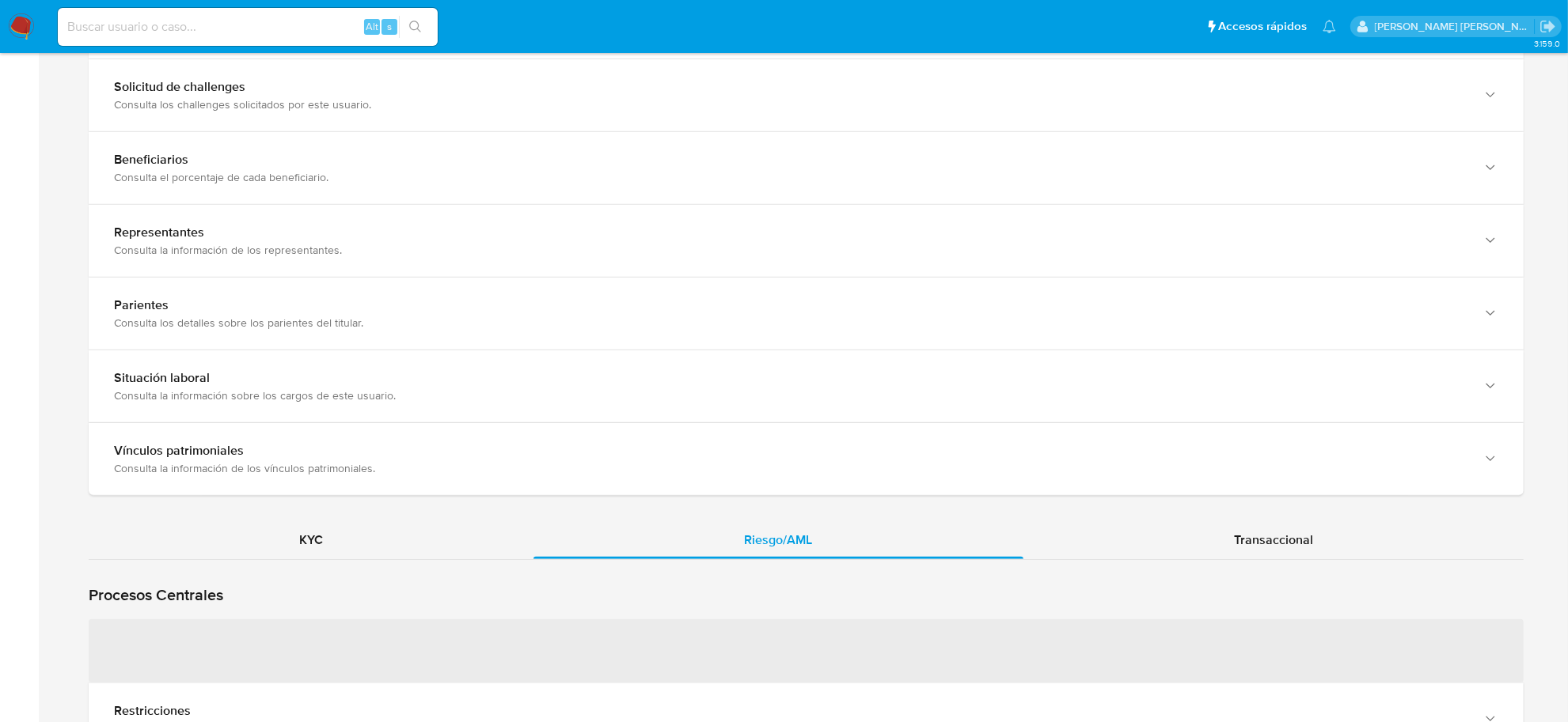
scroll to position [1286, 0]
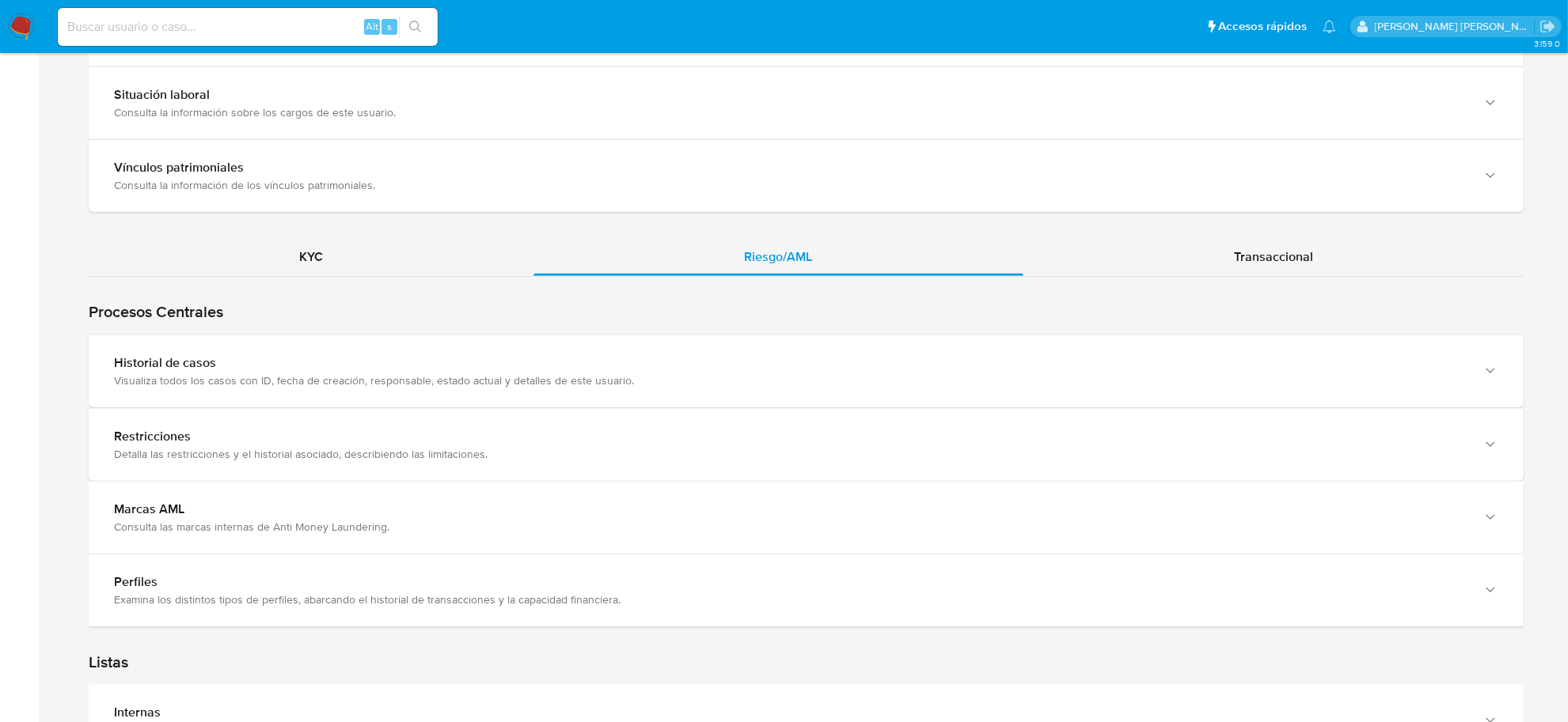
click at [266, 380] on div "Visualiza todos los casos con ID, fecha de creación, responsable, estado actual…" at bounding box center [789, 380] width 1352 height 14
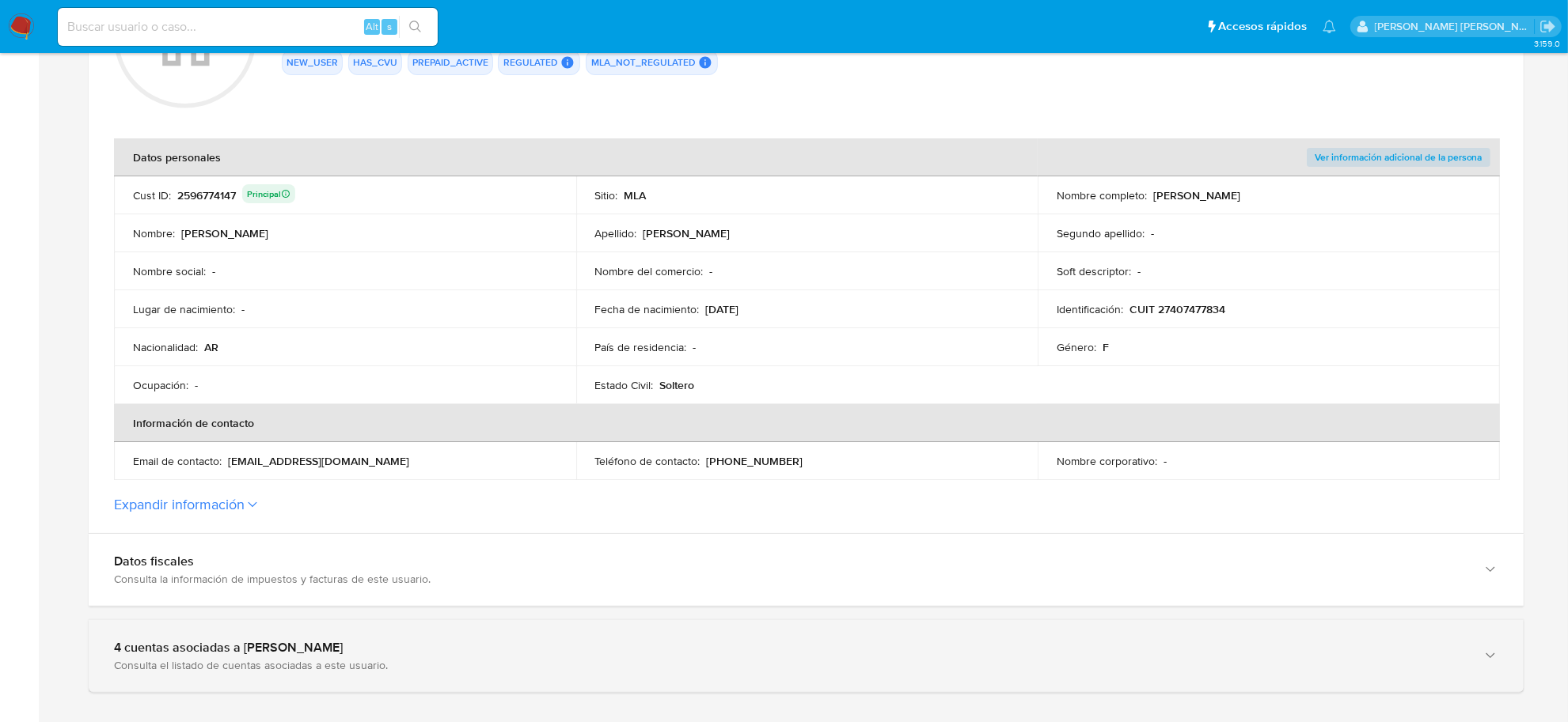
scroll to position [198, 0]
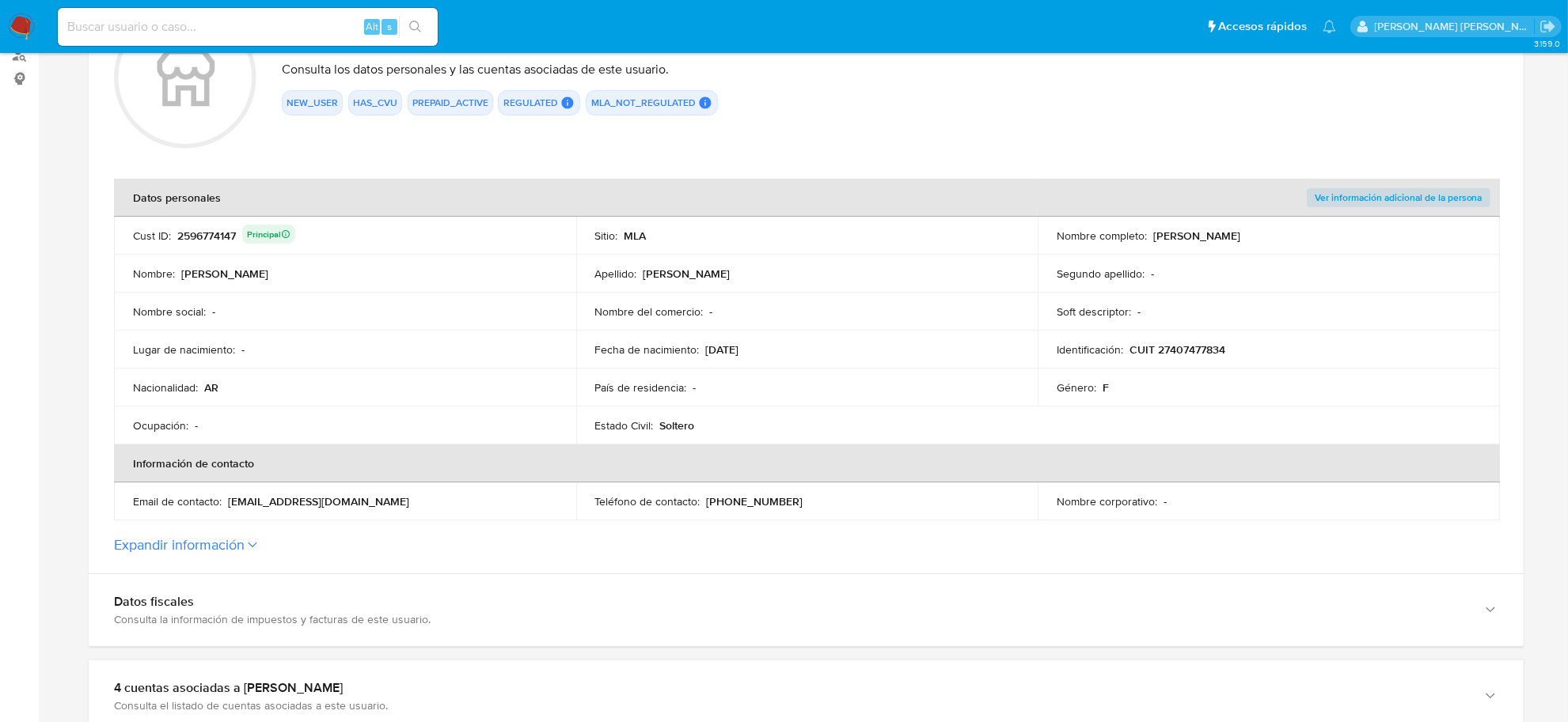
click at [215, 543] on button "Expandir información" at bounding box center [179, 545] width 131 height 17
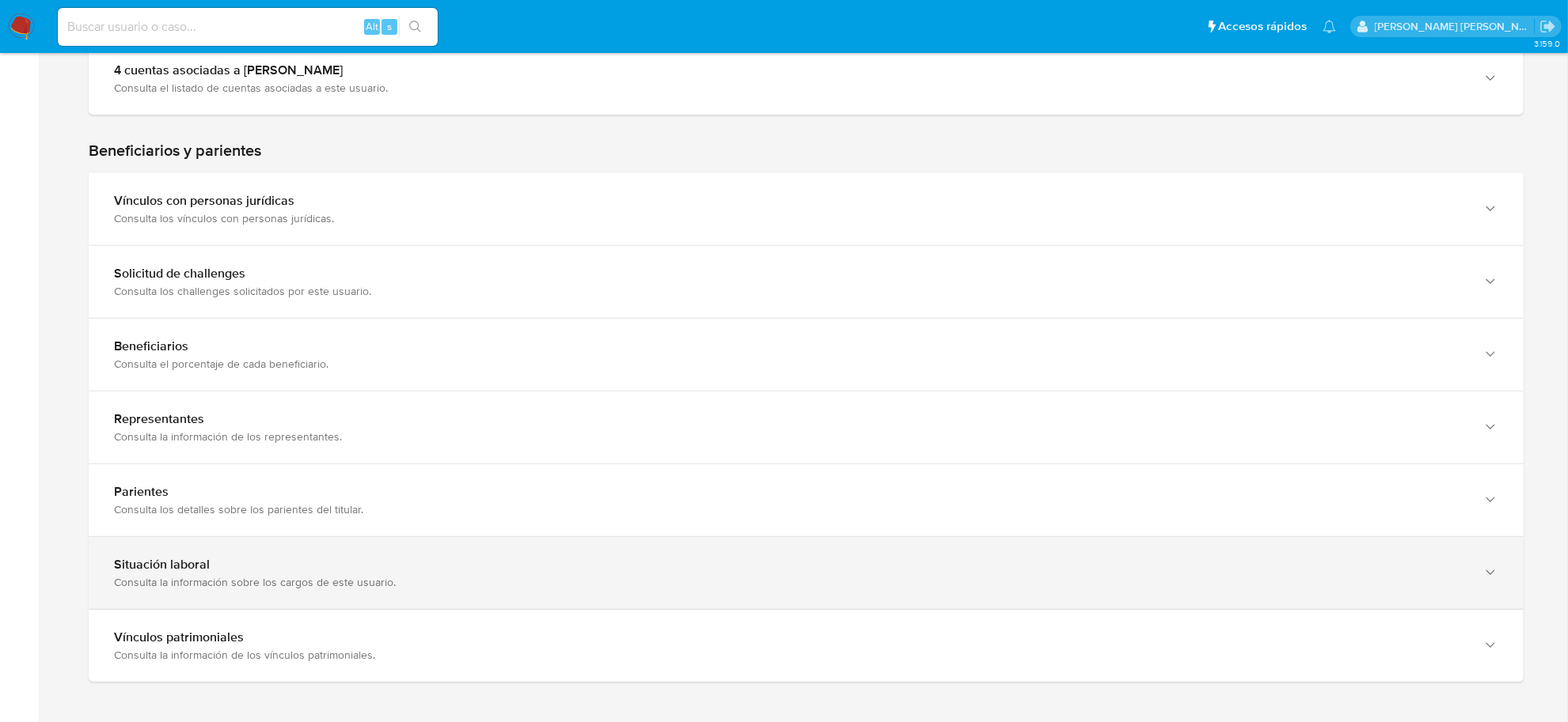
scroll to position [989, 0]
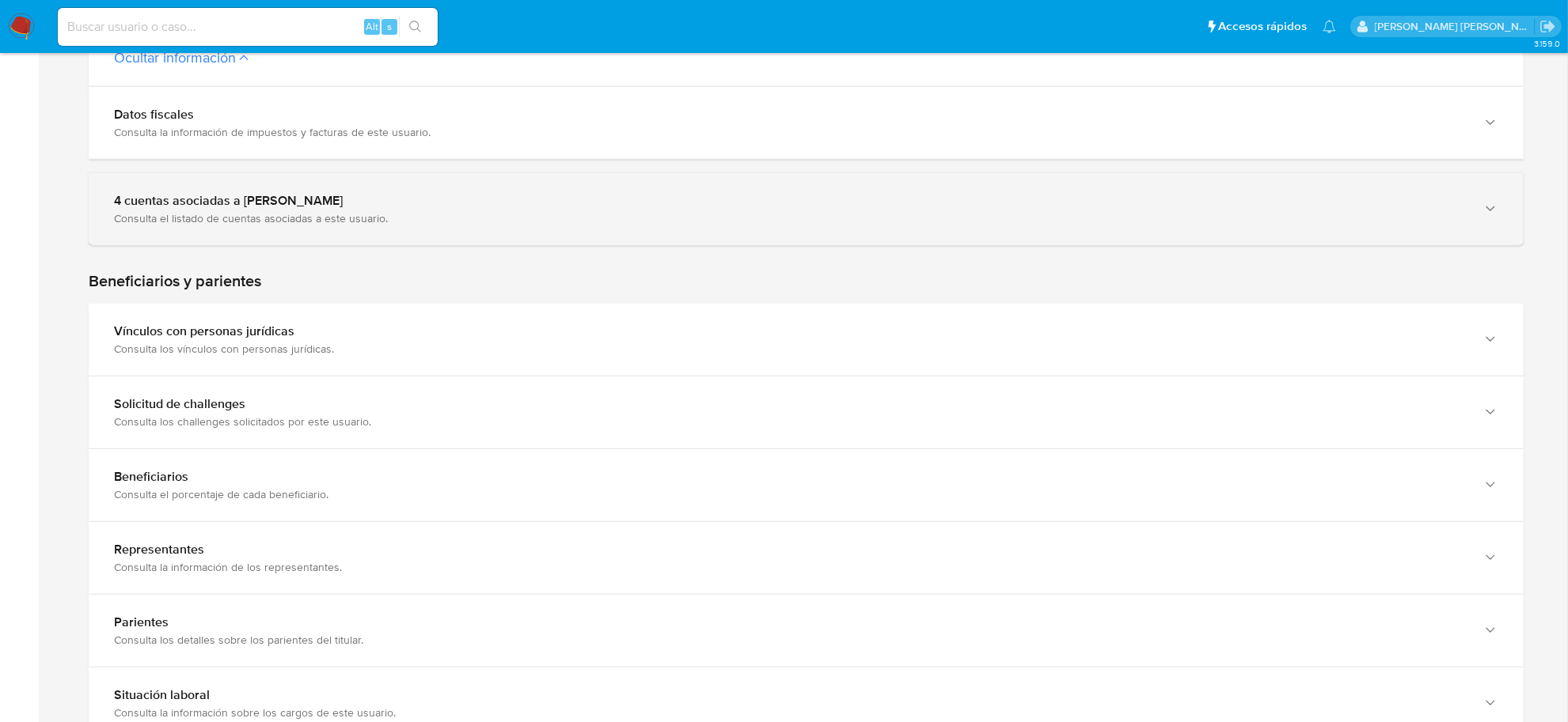
click at [302, 227] on div "4 cuentas asociadas a Carla Estrella Herrera Consulta el listado de cuentas aso…" at bounding box center [806, 209] width 1435 height 72
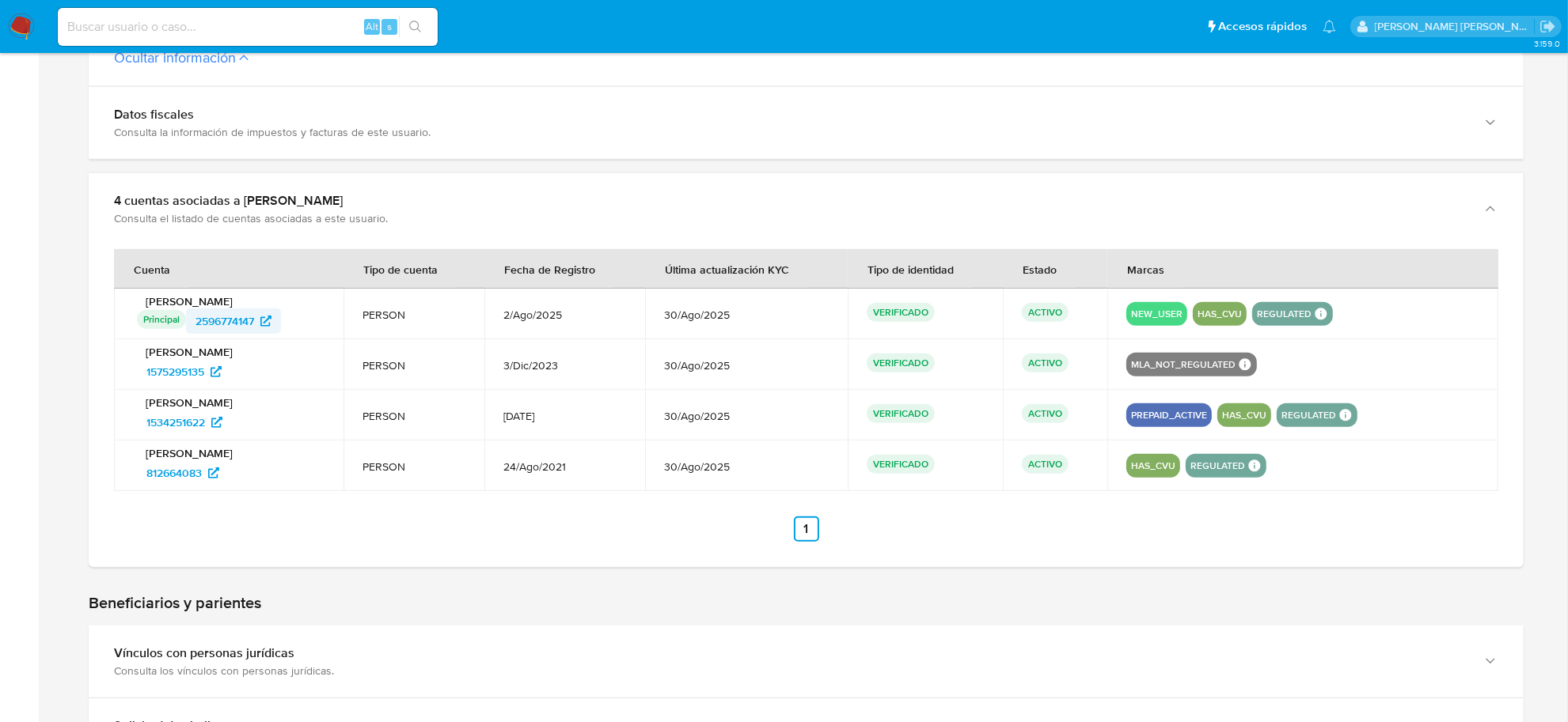
click at [239, 322] on span "2596774147" at bounding box center [225, 321] width 59 height 25
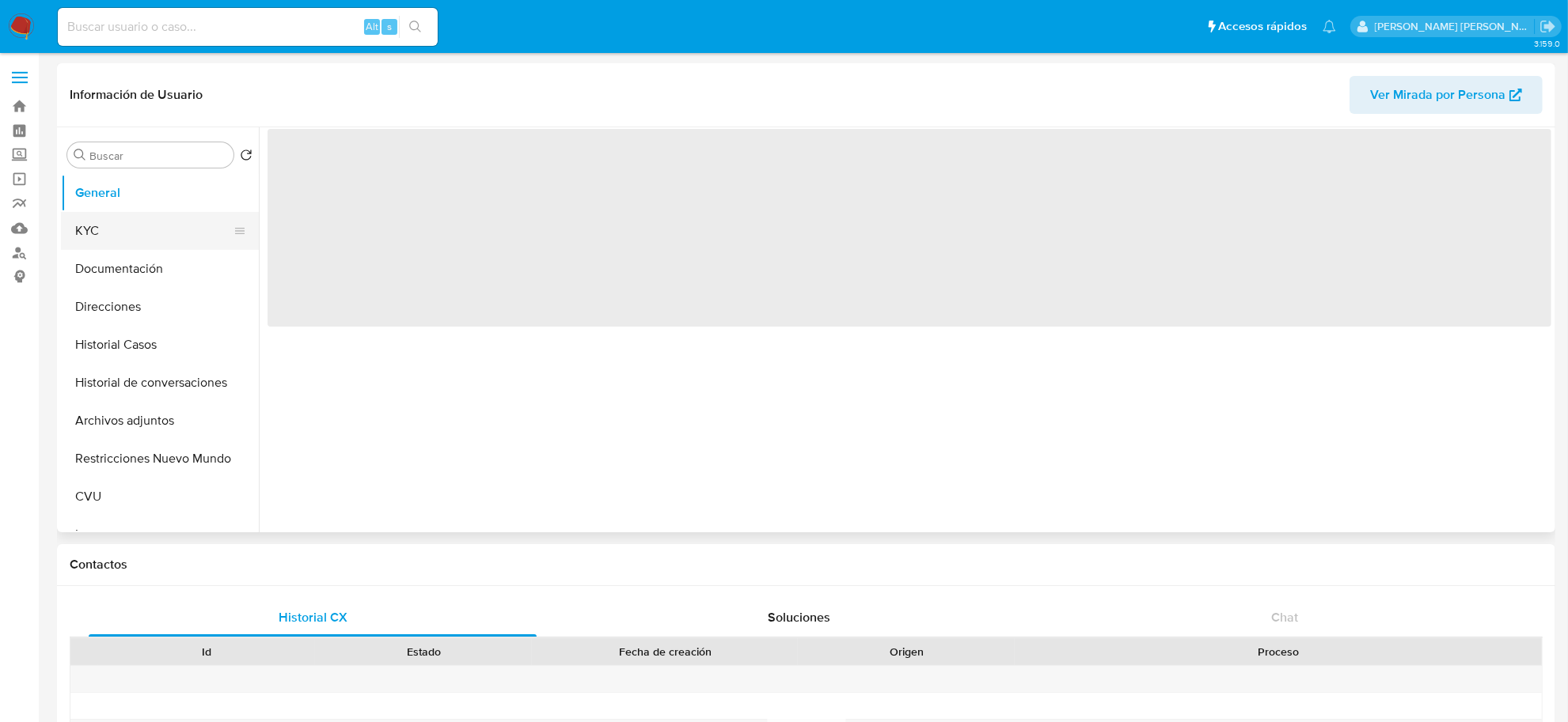
select select "10"
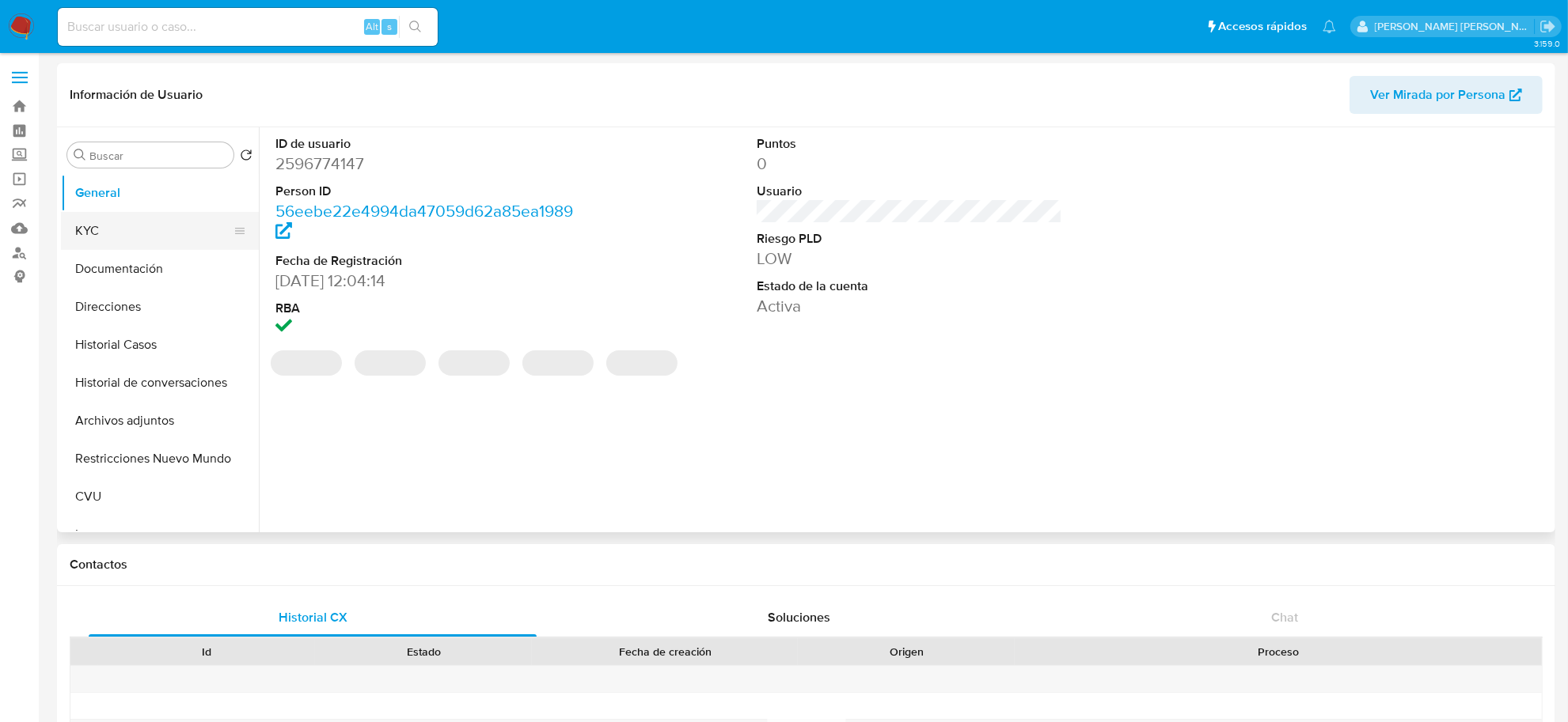
click at [123, 239] on button "KYC" at bounding box center [154, 231] width 185 height 38
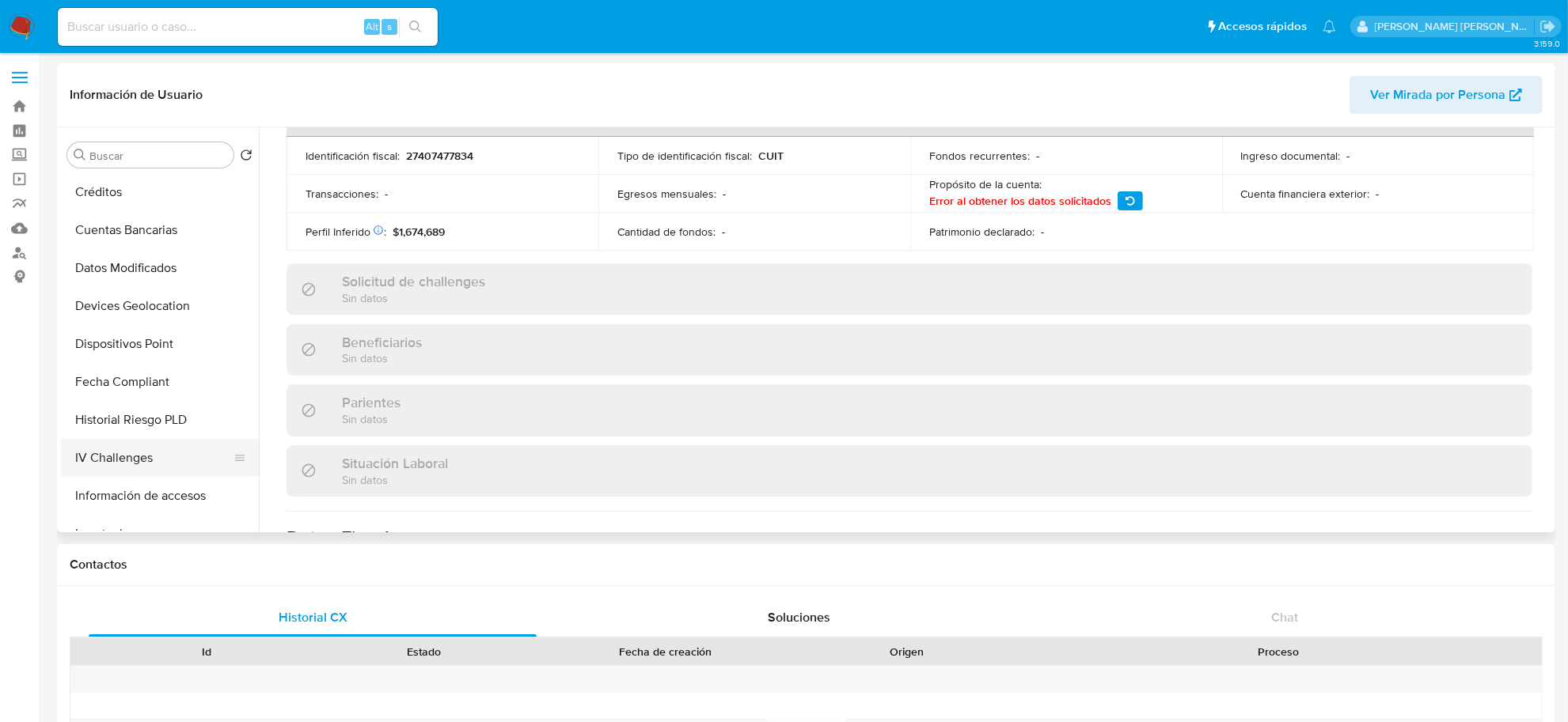
scroll to position [593, 0]
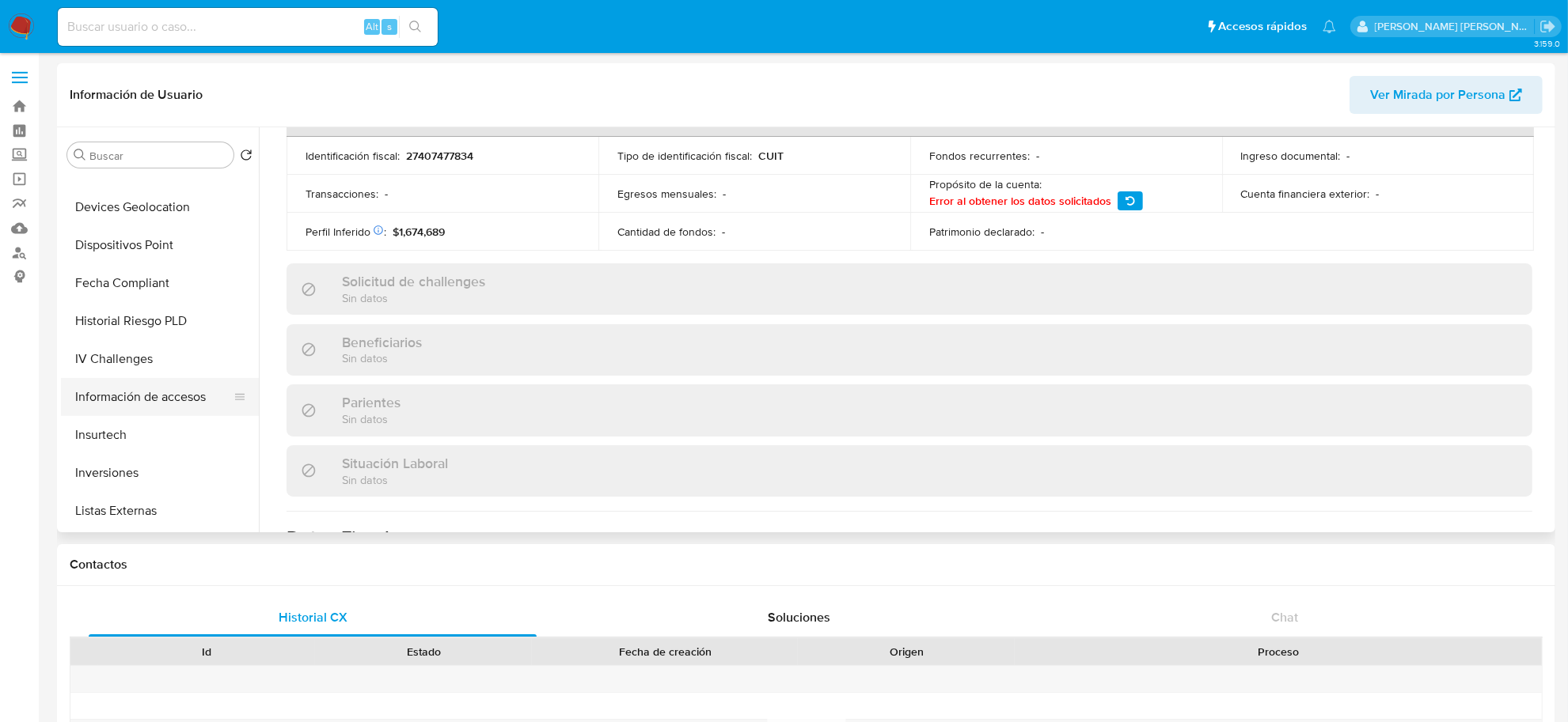
click at [147, 404] on button "Información de accesos" at bounding box center [154, 397] width 185 height 38
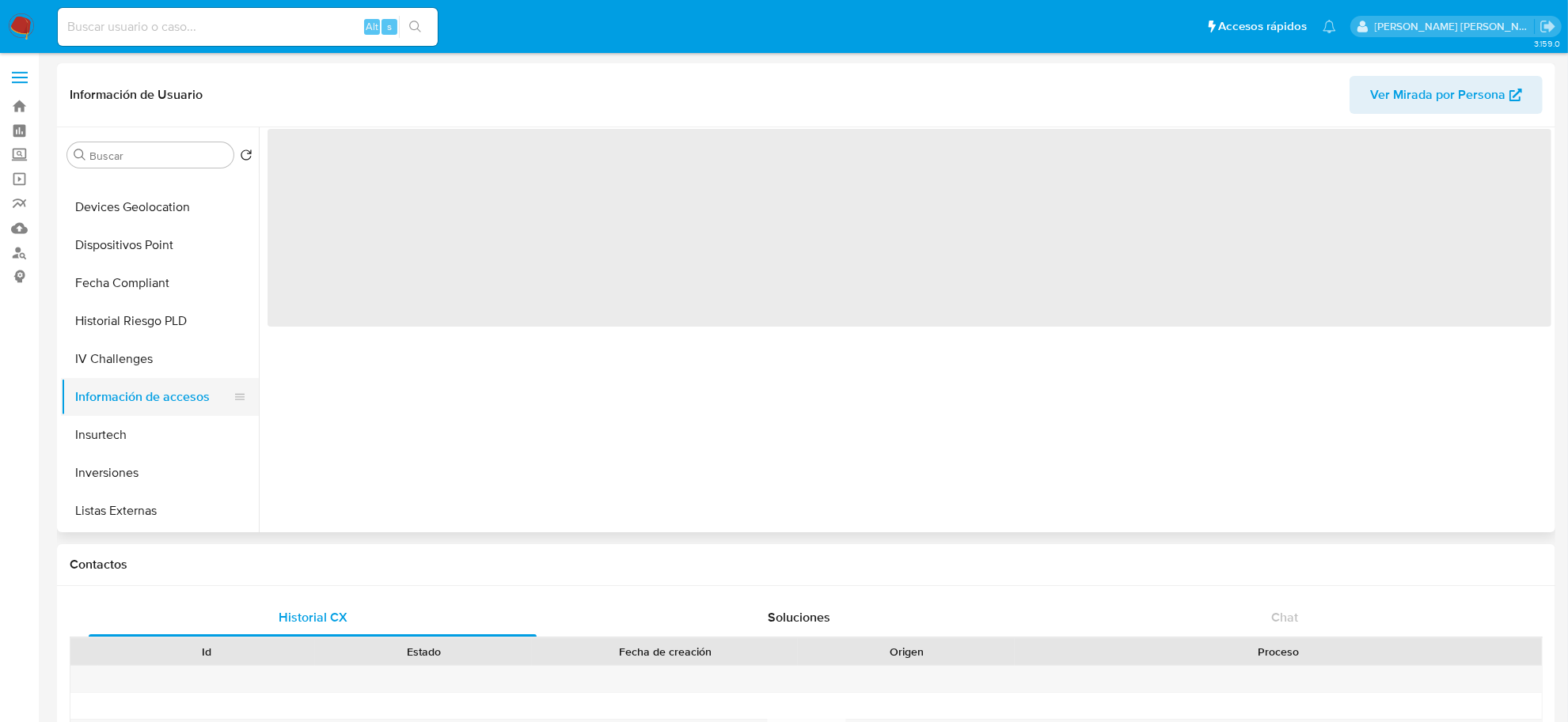
scroll to position [0, 0]
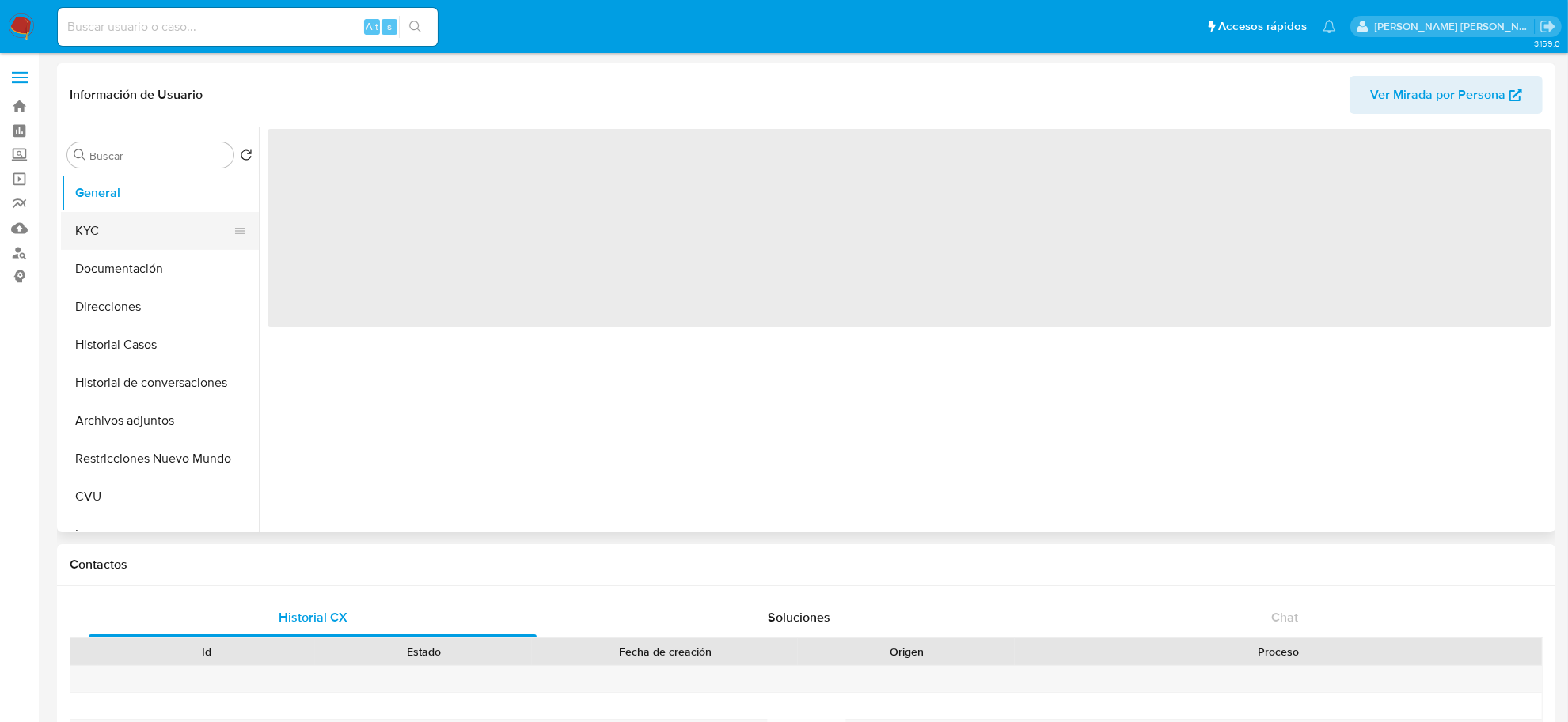
click at [144, 225] on button "KYC" at bounding box center [154, 231] width 185 height 38
select select "10"
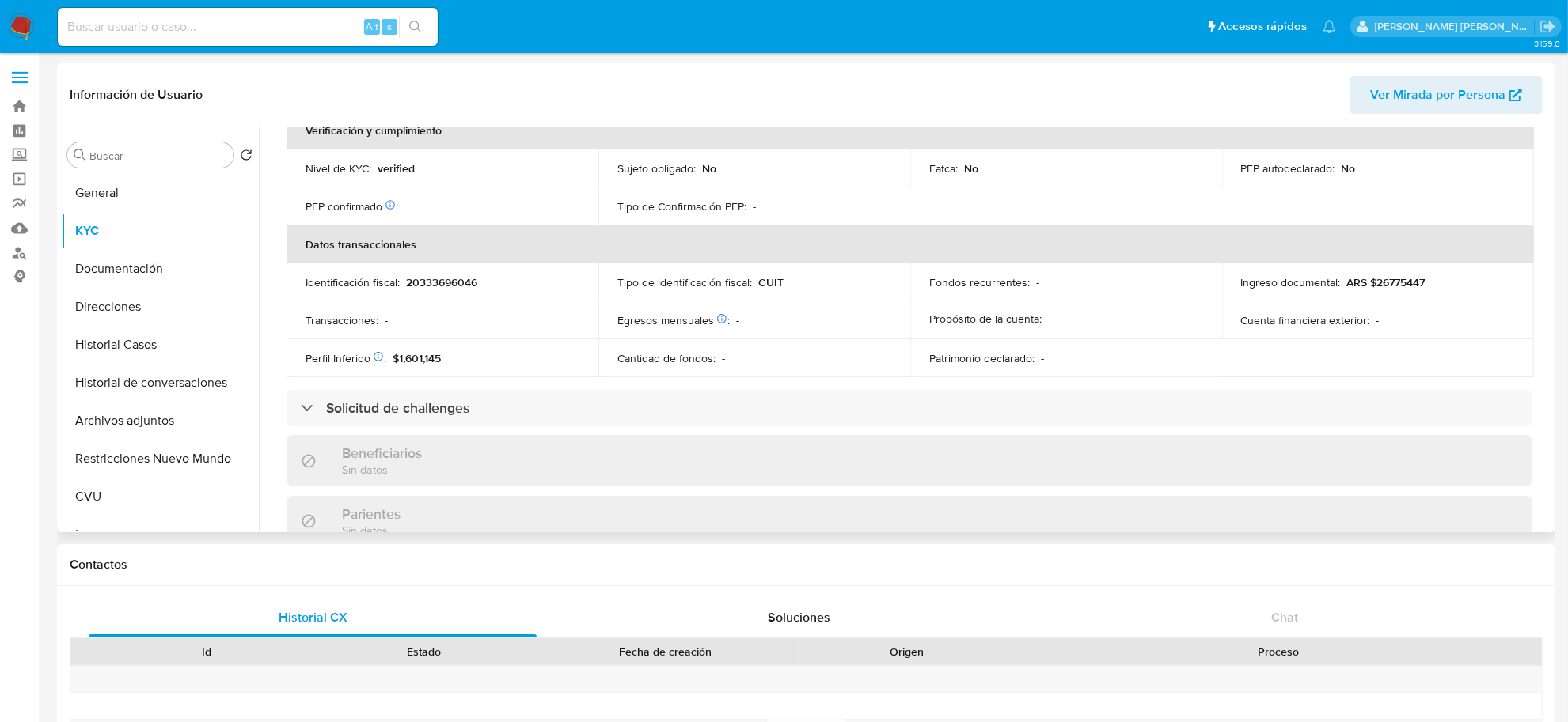
scroll to position [769, 0]
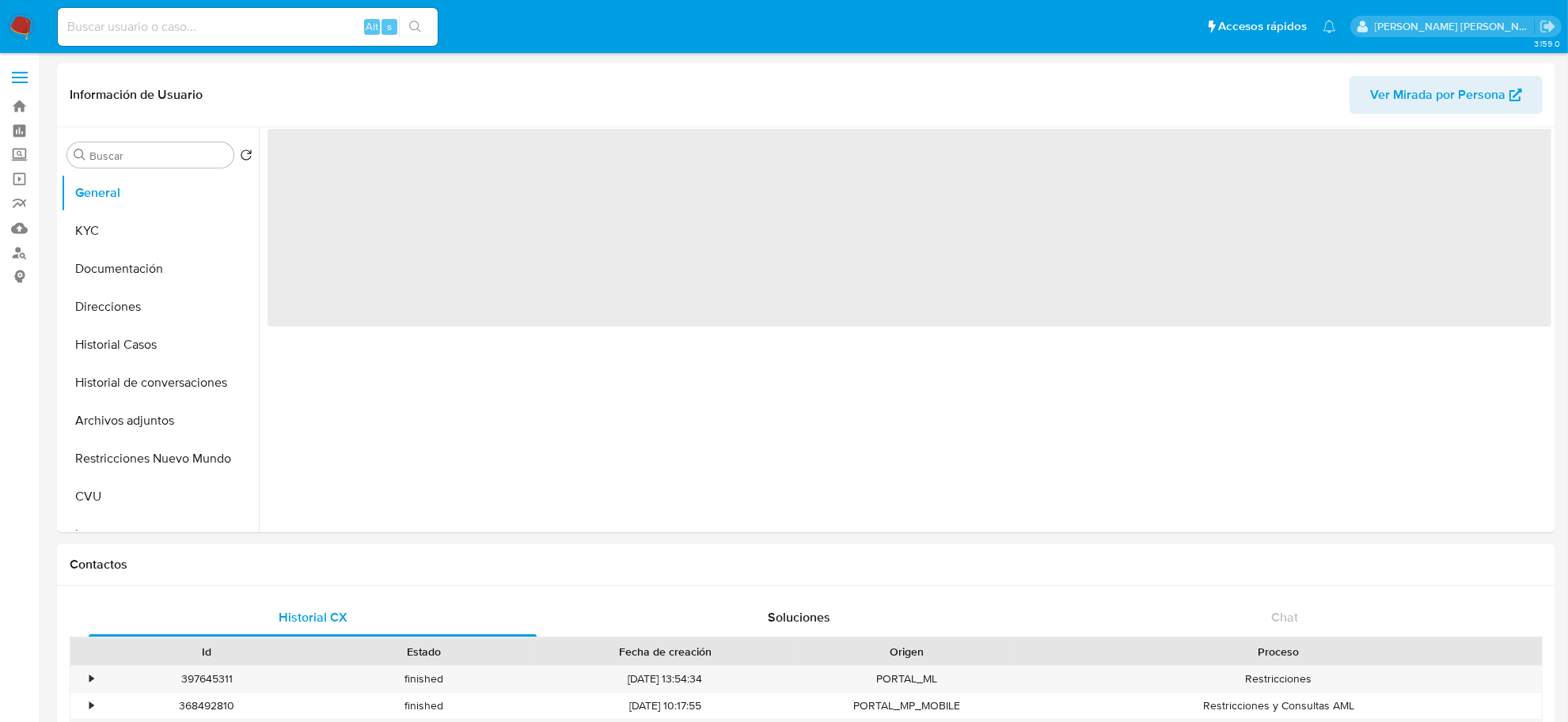
select select "10"
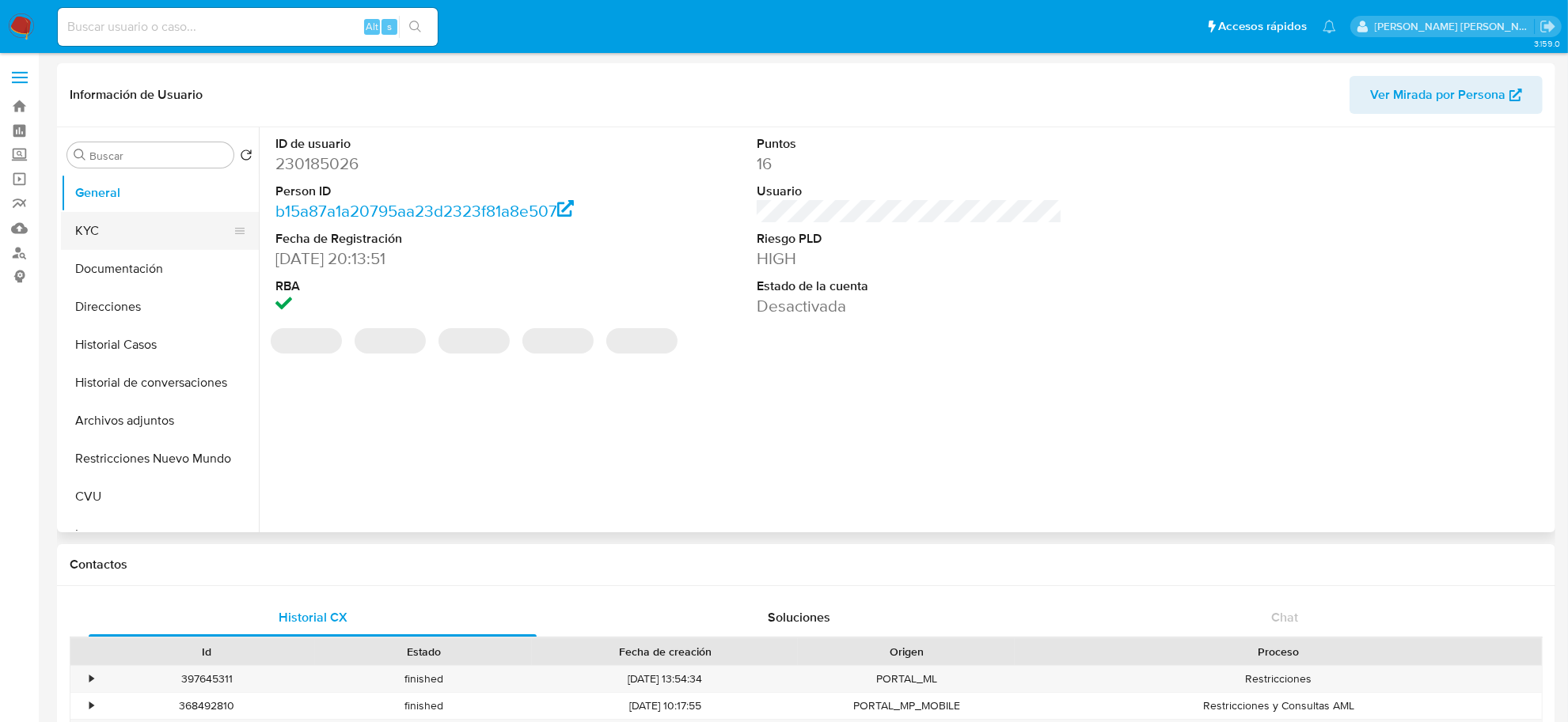
click at [93, 234] on button "KYC" at bounding box center [154, 231] width 185 height 38
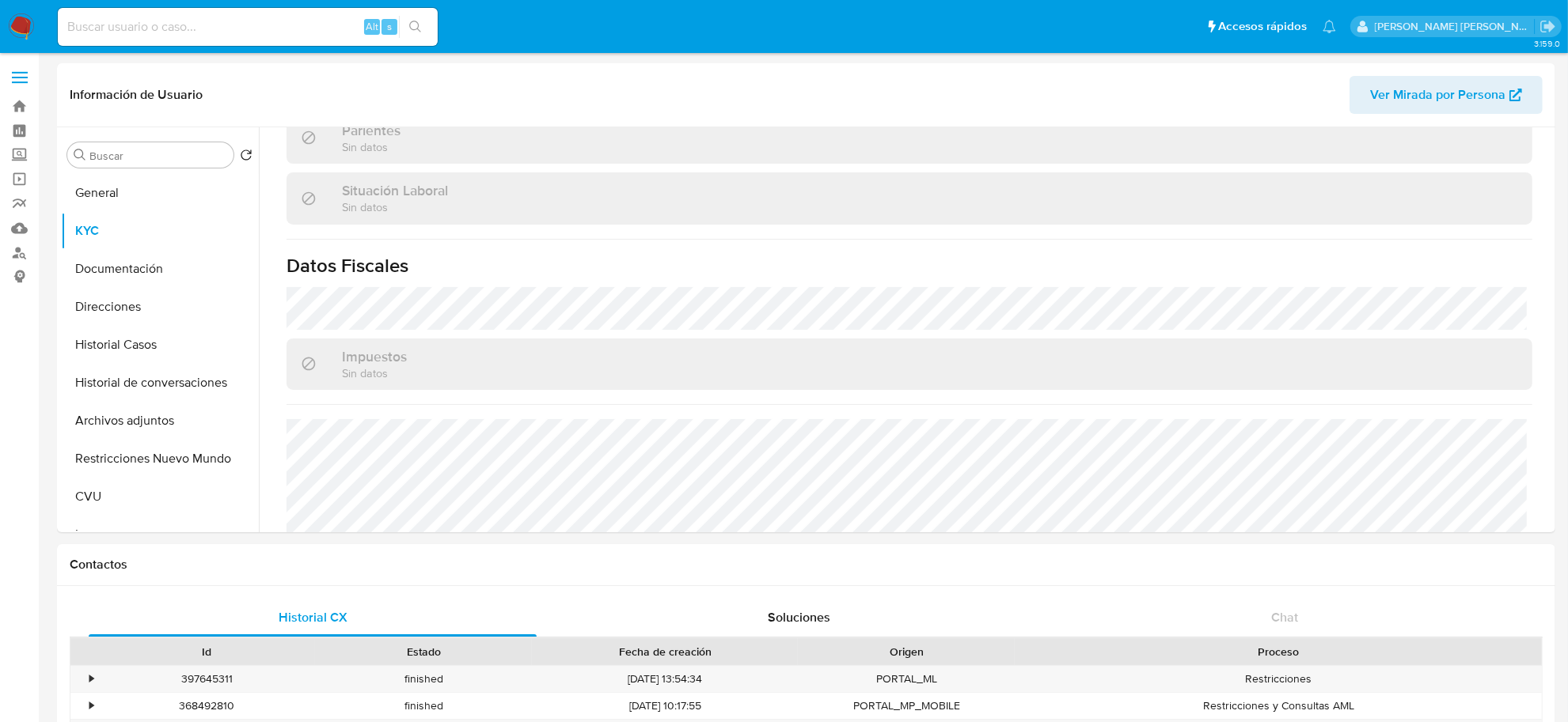
scroll to position [791, 0]
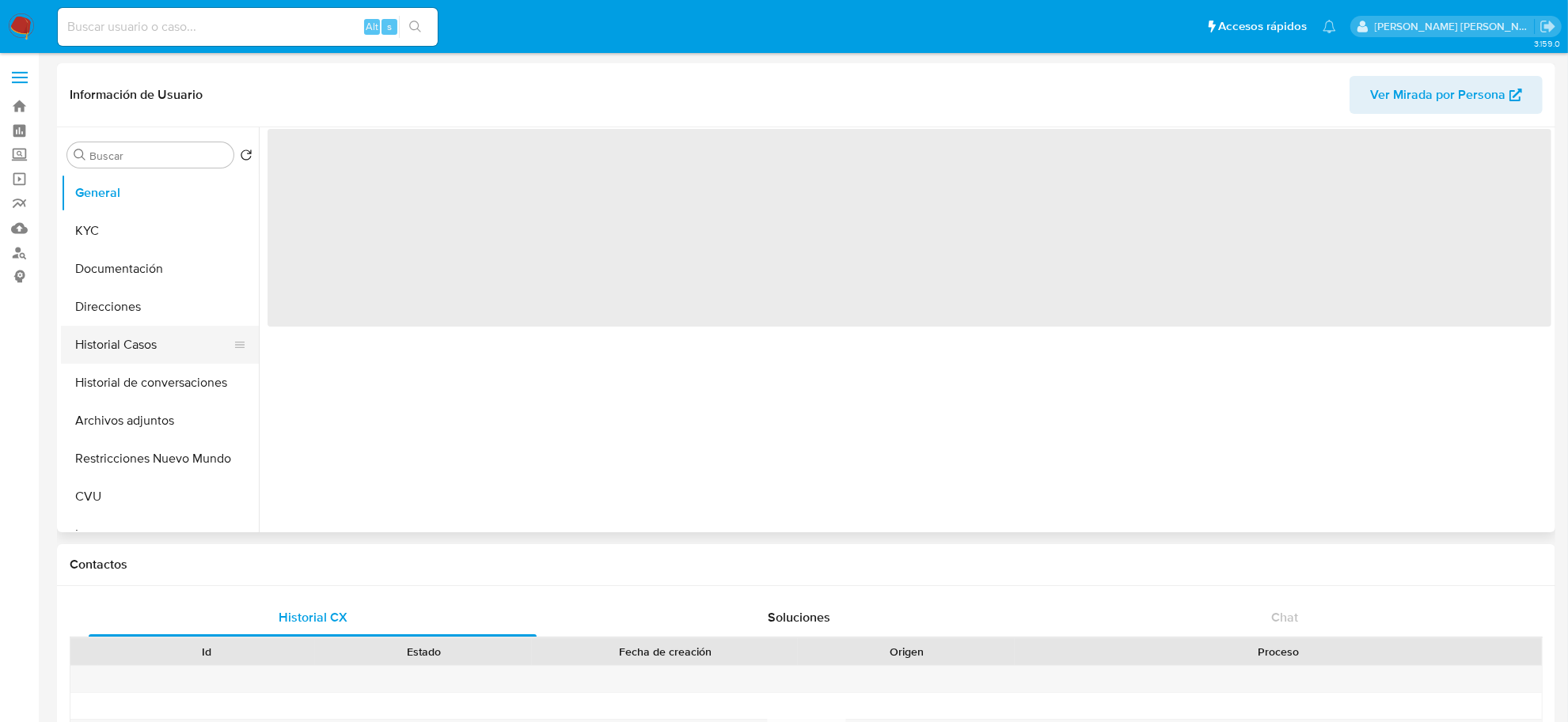
click at [137, 341] on button "Historial Casos" at bounding box center [154, 345] width 185 height 38
select select "10"
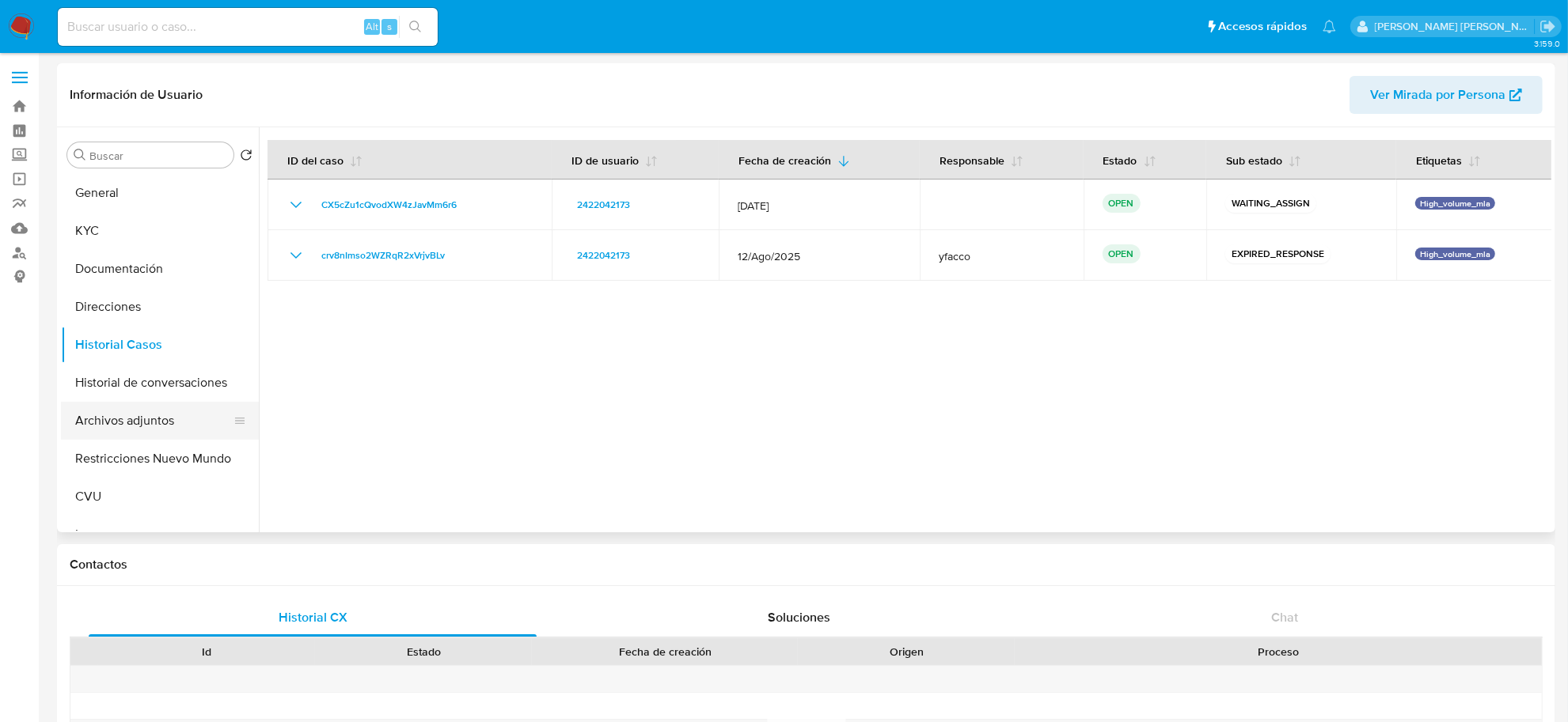
click at [96, 410] on button "Archivos adjuntos" at bounding box center [154, 421] width 185 height 38
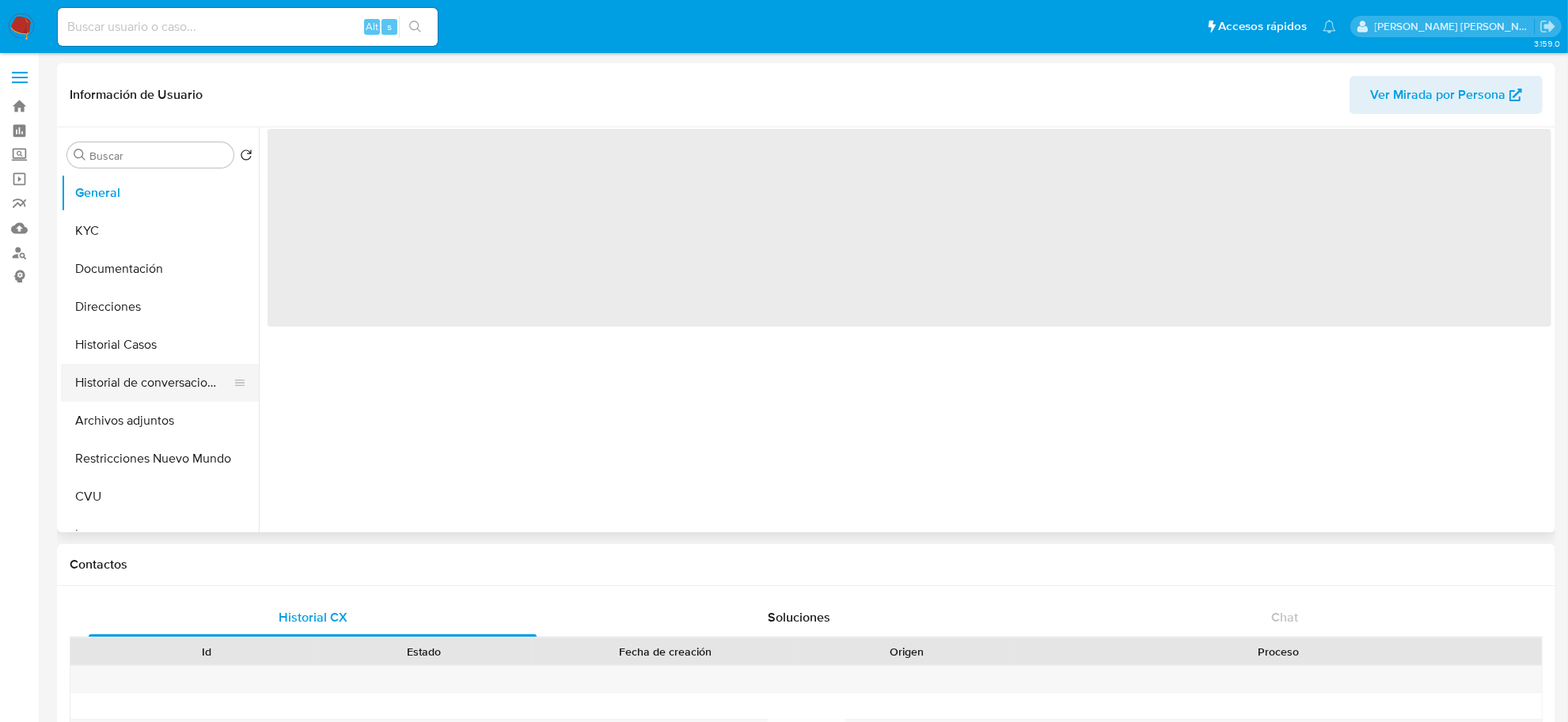
select select "10"
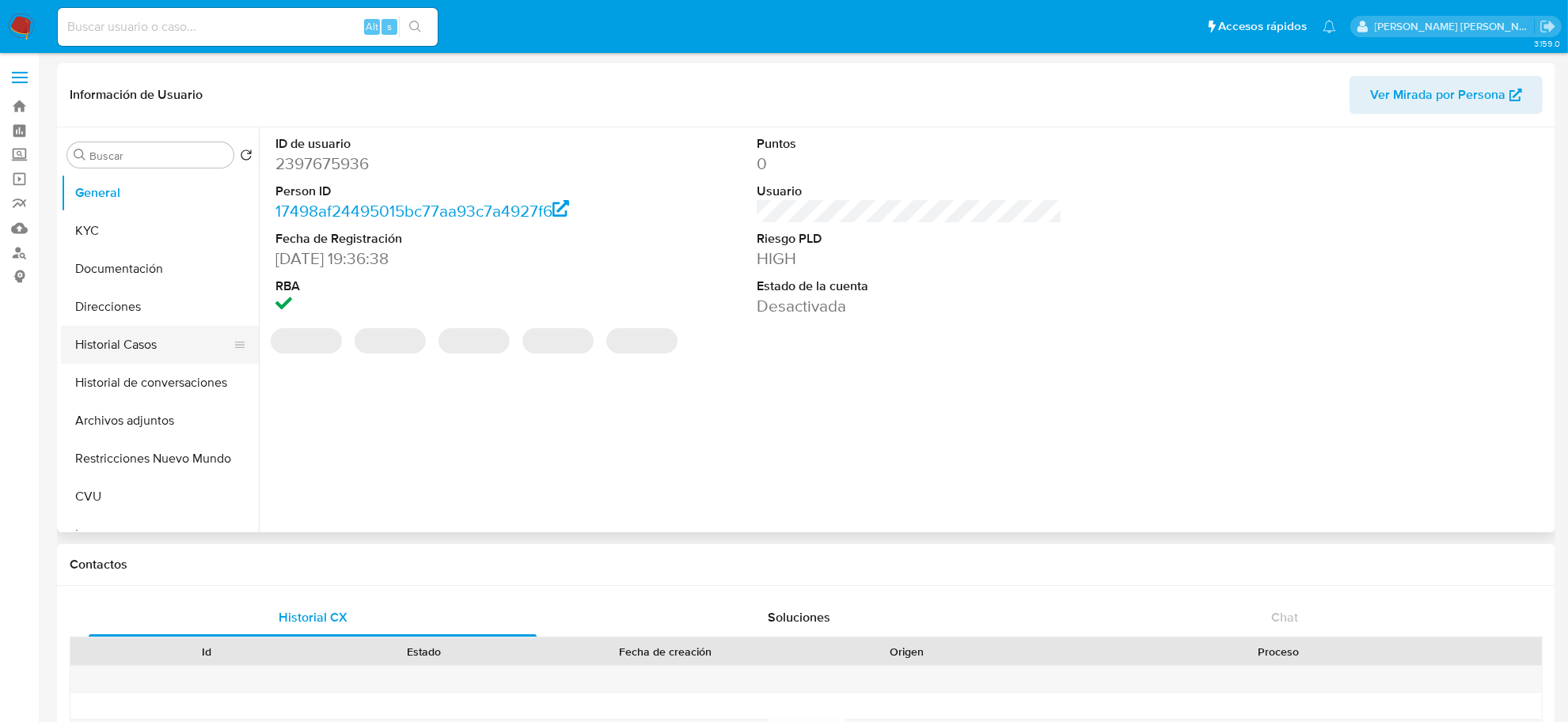
click at [114, 348] on button "Historial Casos" at bounding box center [154, 345] width 185 height 38
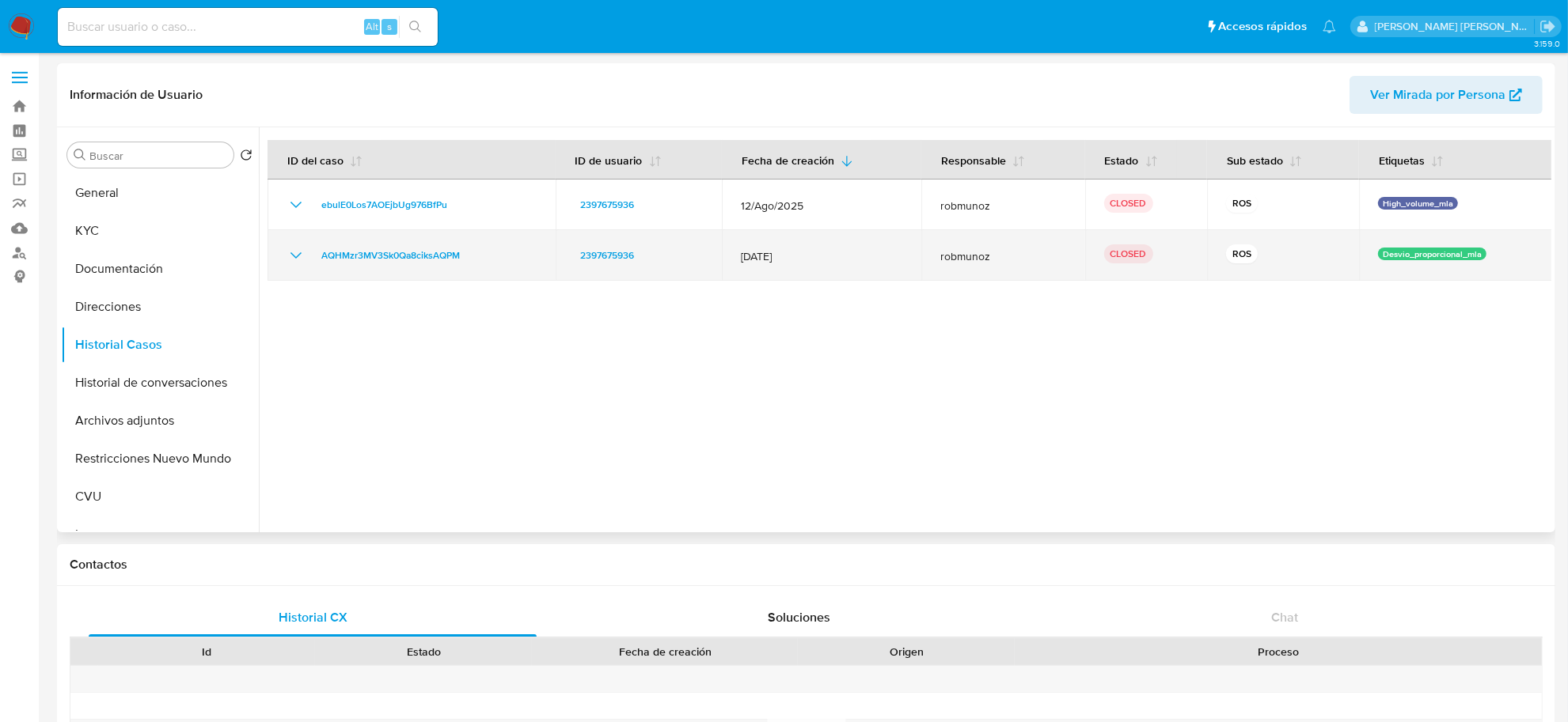
click at [295, 260] on icon "Mostrar/Ocultar" at bounding box center [296, 255] width 19 height 19
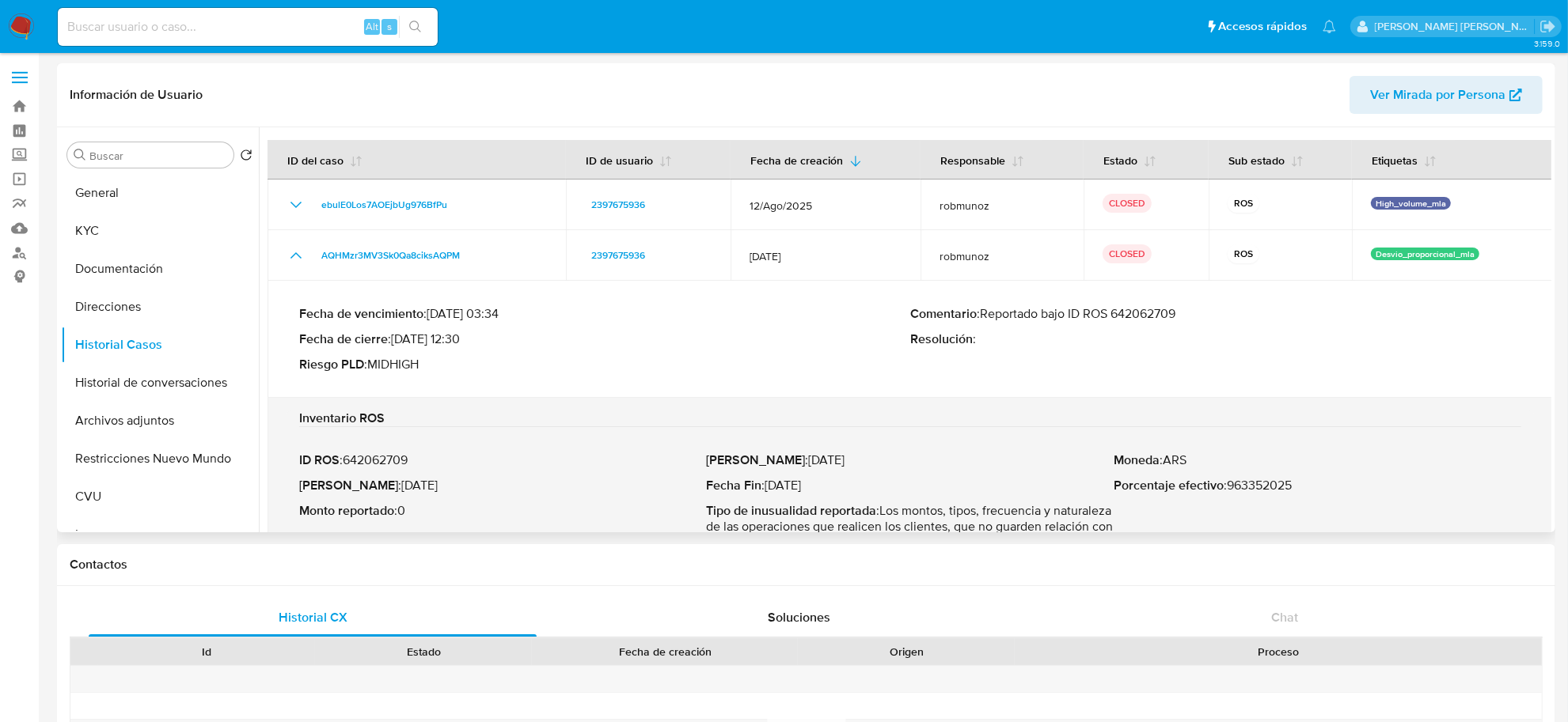
drag, startPoint x: 982, startPoint y: 314, endPoint x: 1187, endPoint y: 310, distance: 205.0
click at [1187, 310] on p "Comentario : Reportado bajo ID ROS 642062709" at bounding box center [1216, 314] width 611 height 16
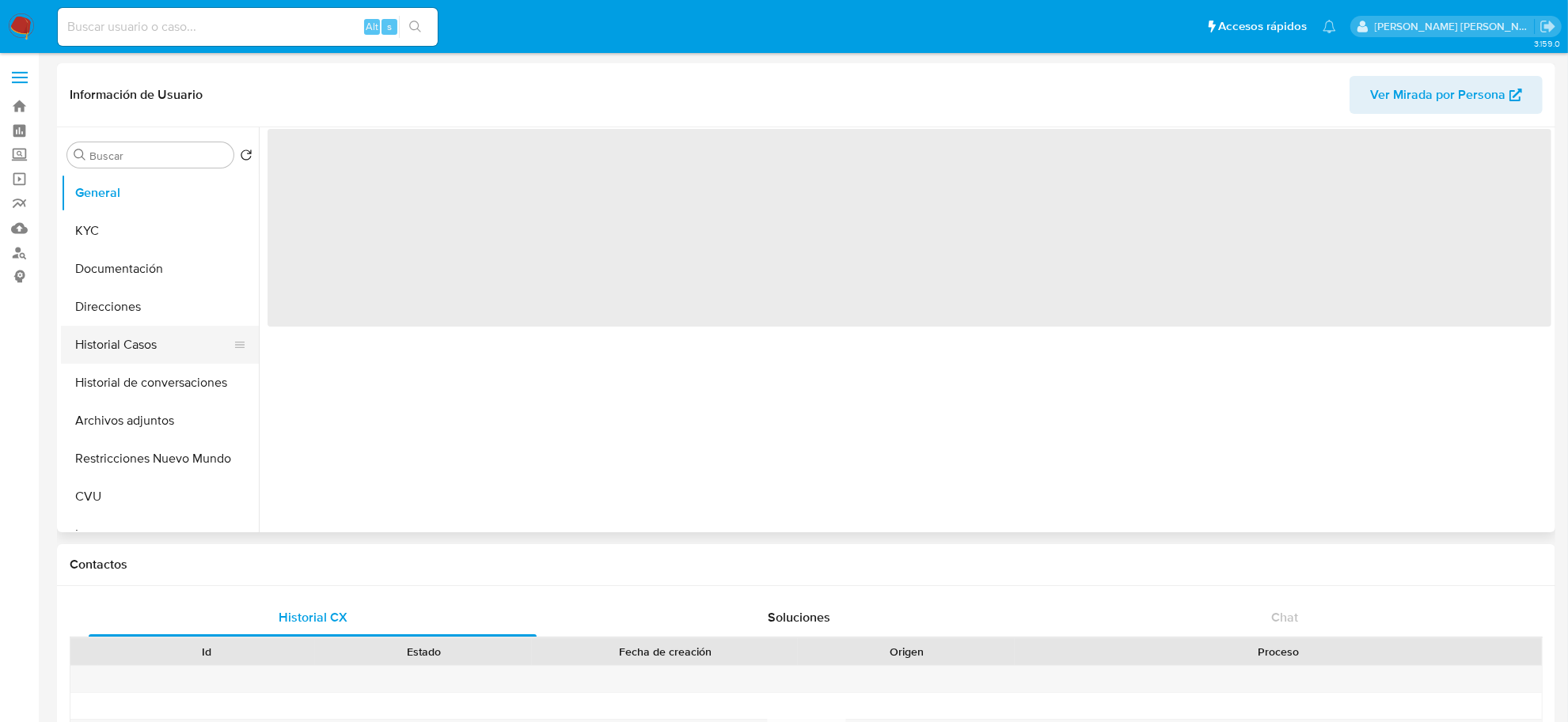
click at [119, 342] on button "Historial Casos" at bounding box center [154, 345] width 185 height 38
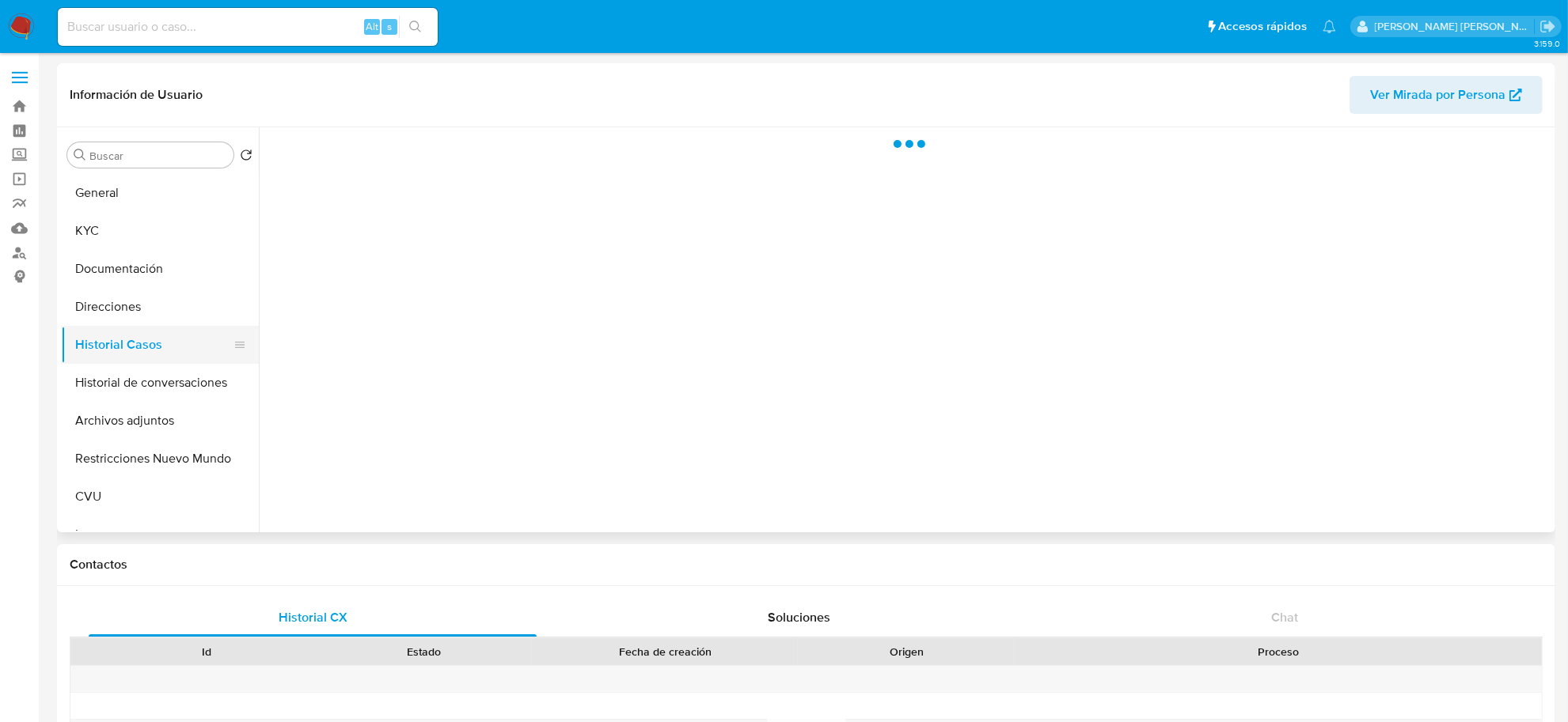
select select "10"
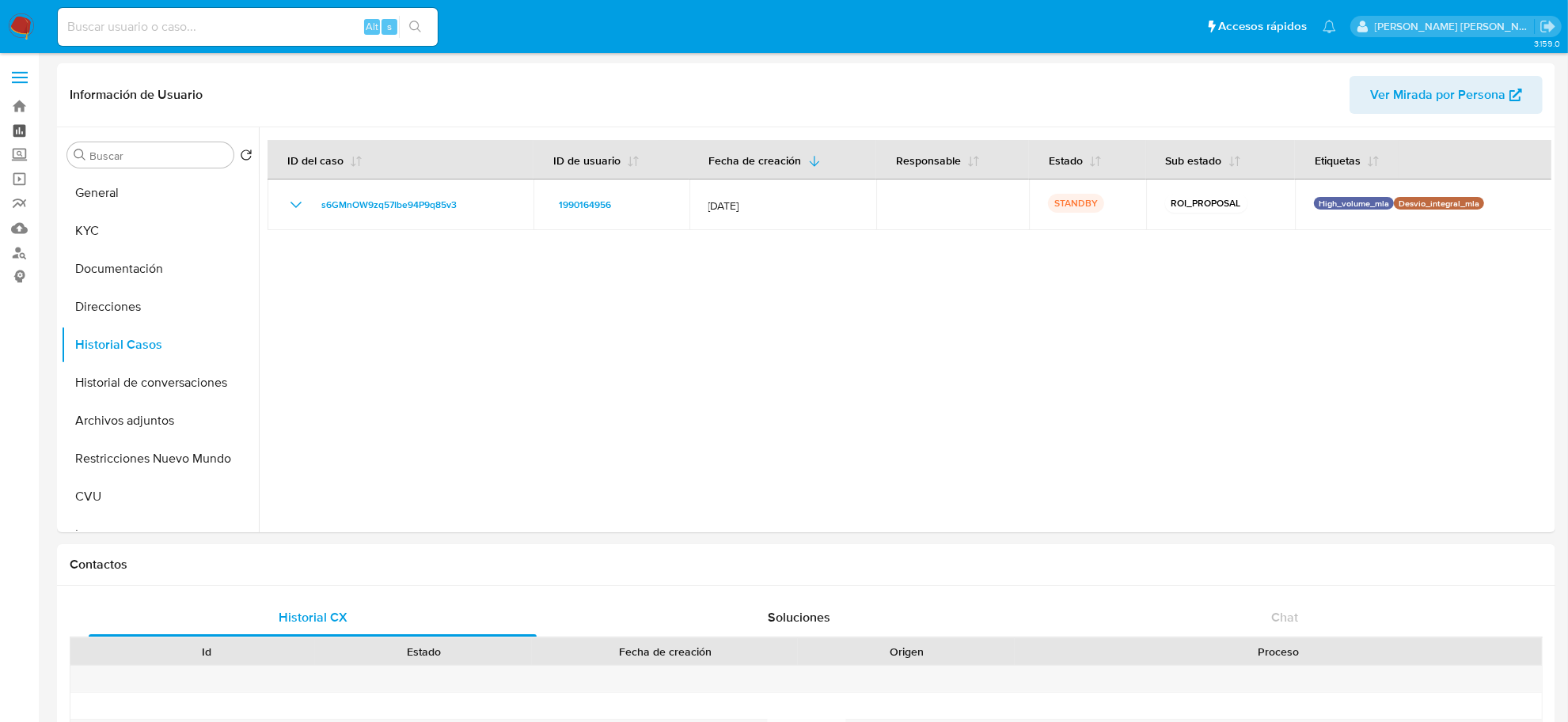
click at [16, 118] on link "Tablero" at bounding box center [94, 131] width 189 height 25
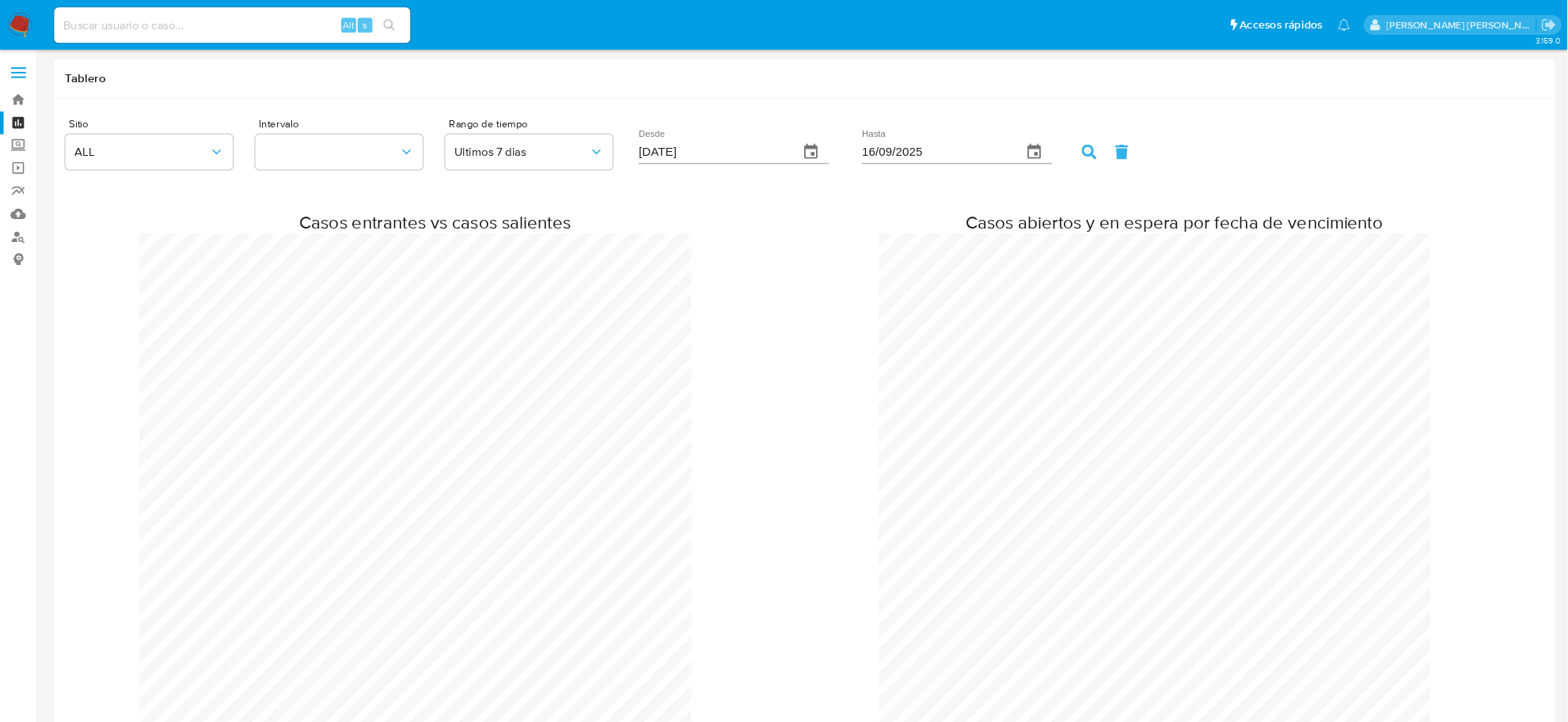
scroll to position [3153, 1568]
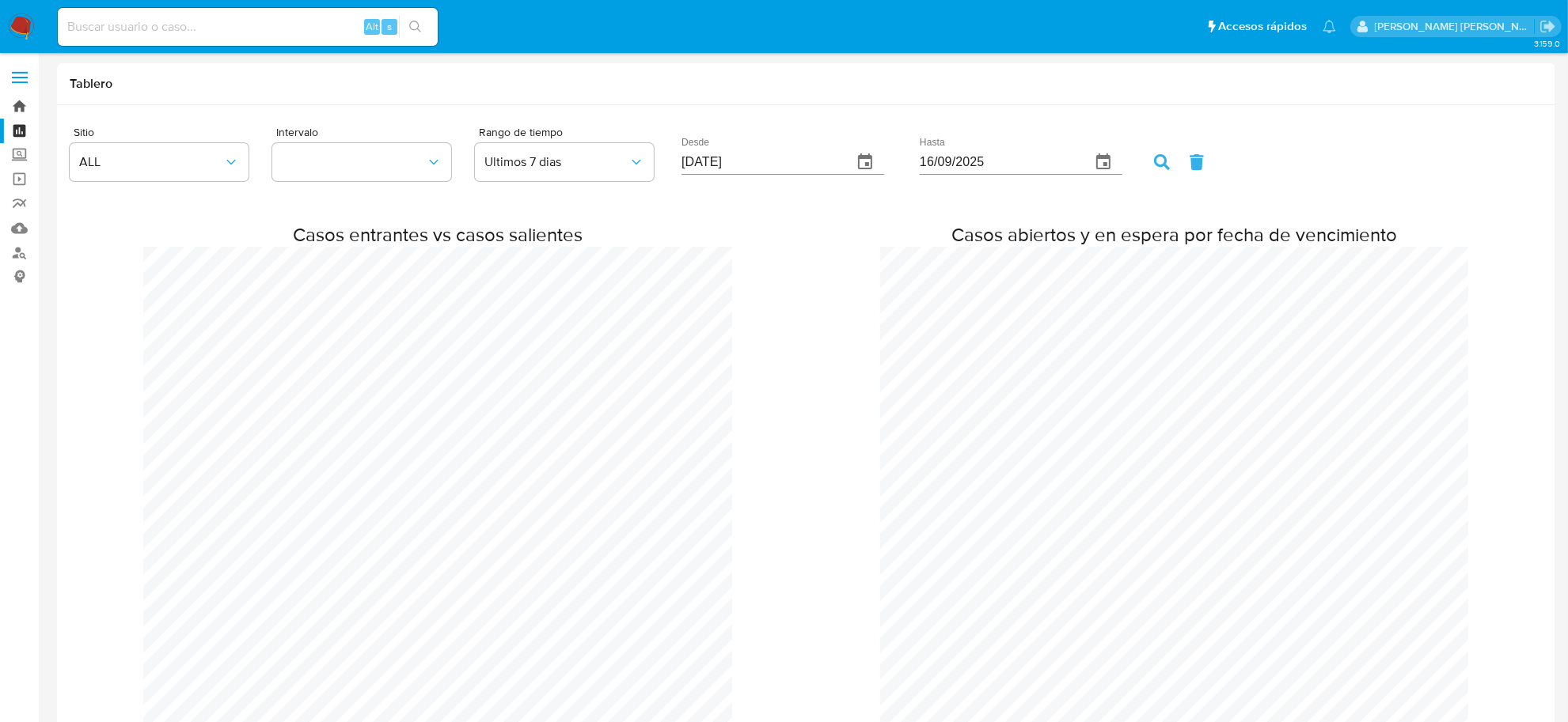
drag, startPoint x: 511, startPoint y: 8, endPoint x: 20, endPoint y: 99, distance: 499.4
click at [20, 99] on link "Bandeja" at bounding box center [94, 106] width 189 height 25
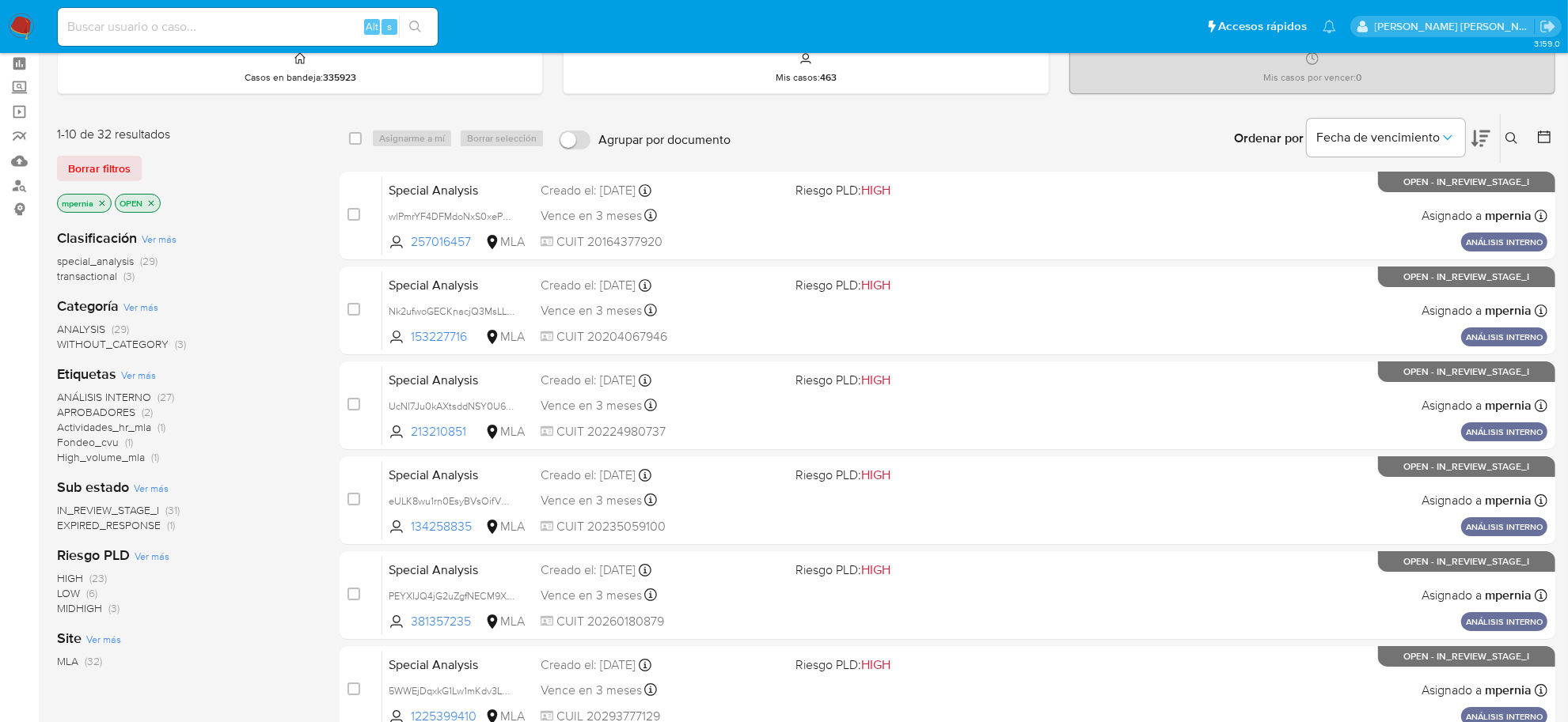
scroll to position [99, 0]
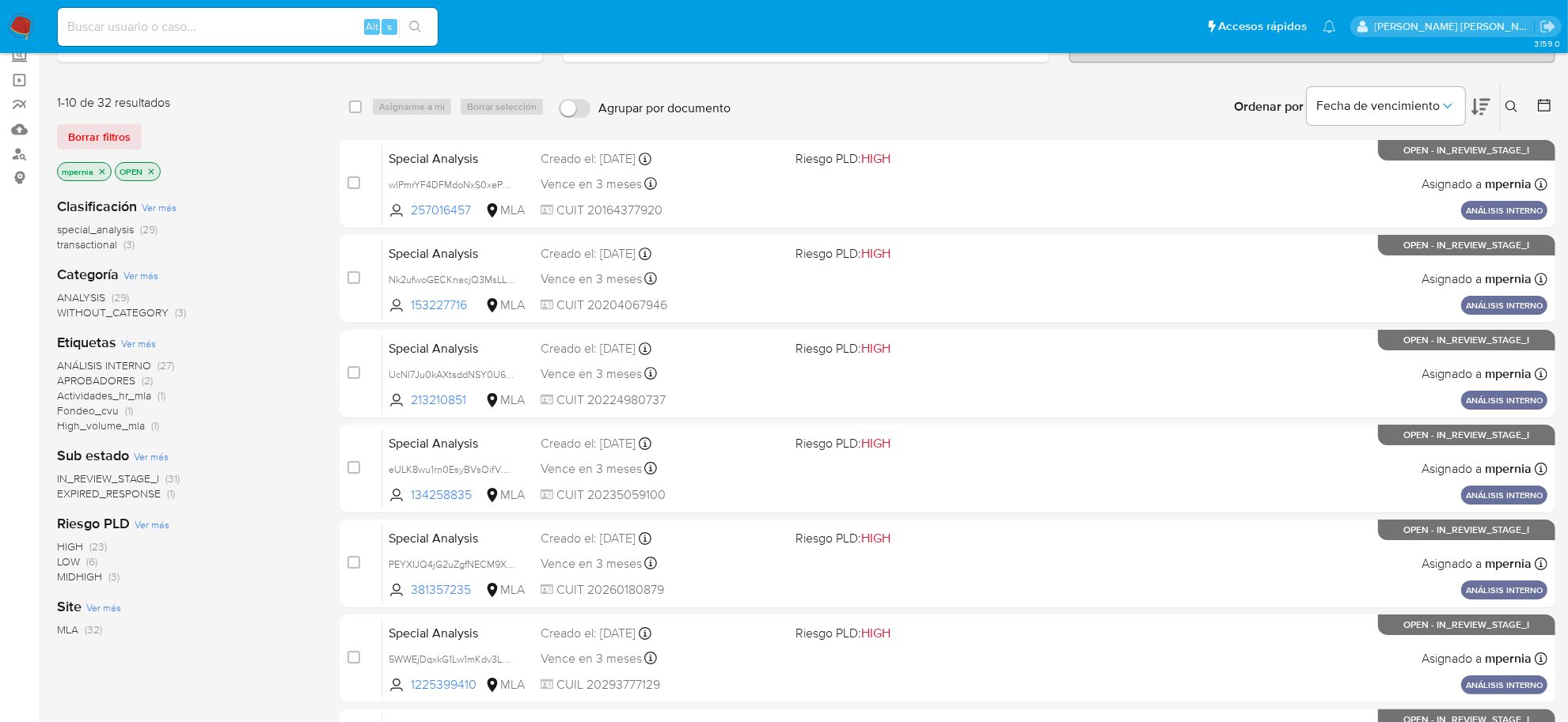
click at [99, 243] on span "transactional" at bounding box center [87, 244] width 60 height 16
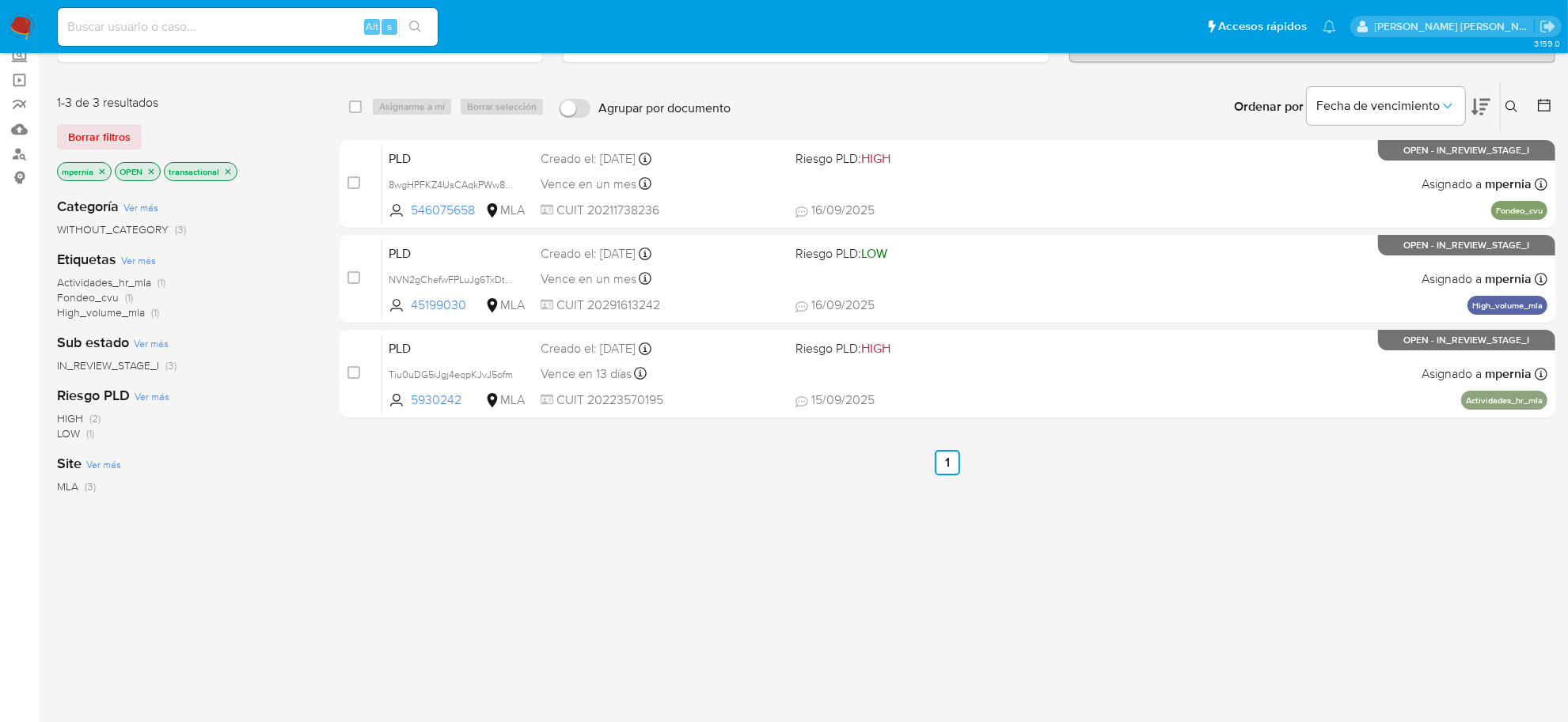
click at [228, 171] on icon "close-filter" at bounding box center [228, 171] width 6 height 6
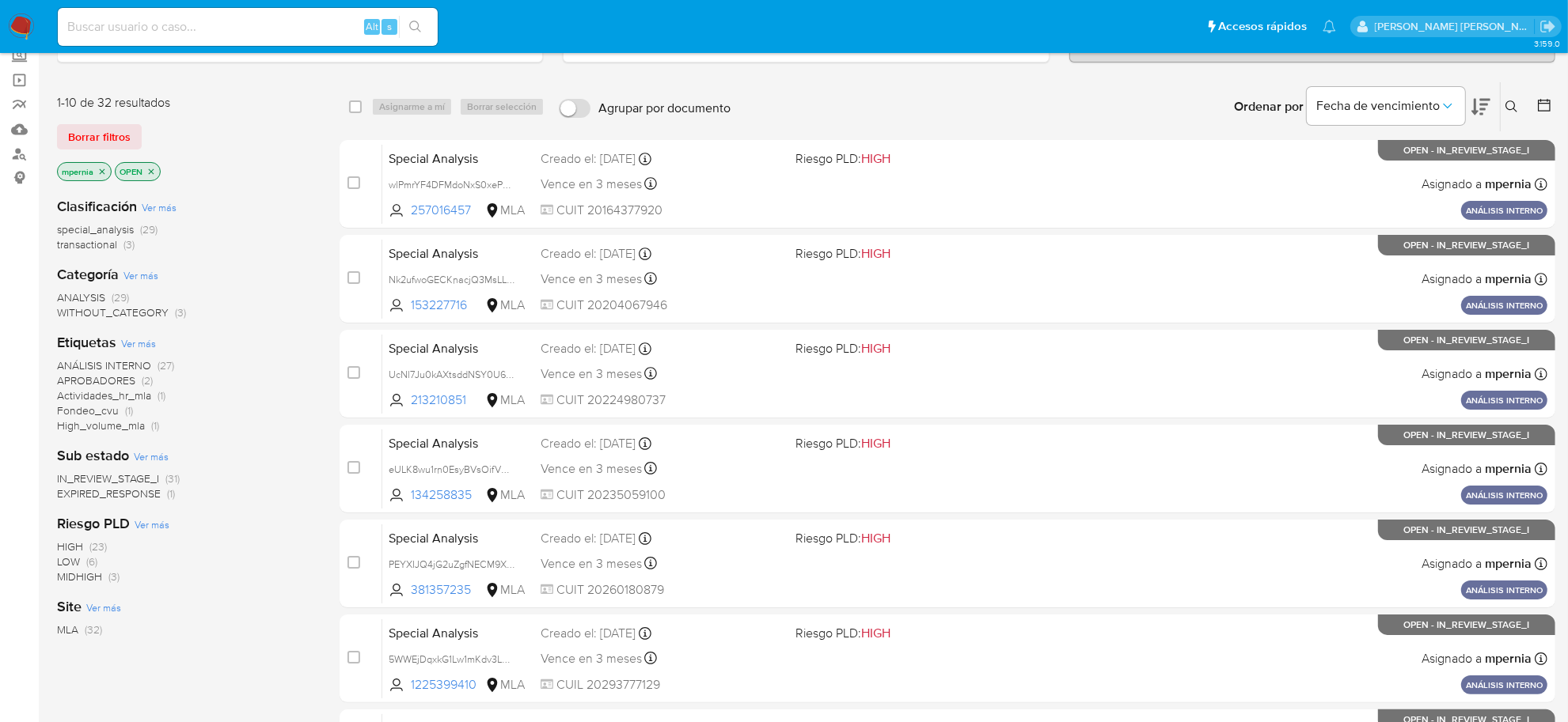
click at [96, 245] on span "transactional" at bounding box center [87, 244] width 60 height 16
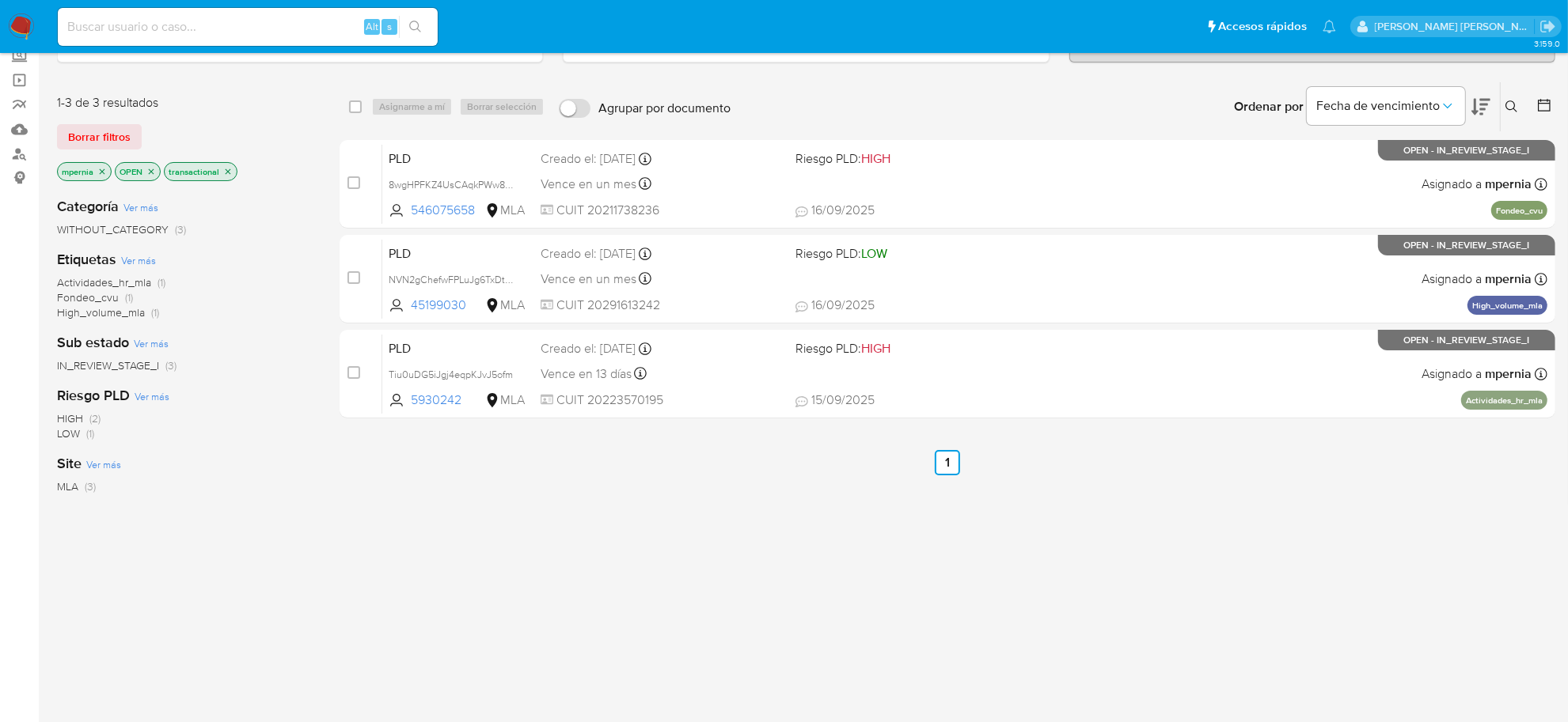
click at [101, 174] on icon "close-filter" at bounding box center [102, 172] width 10 height 10
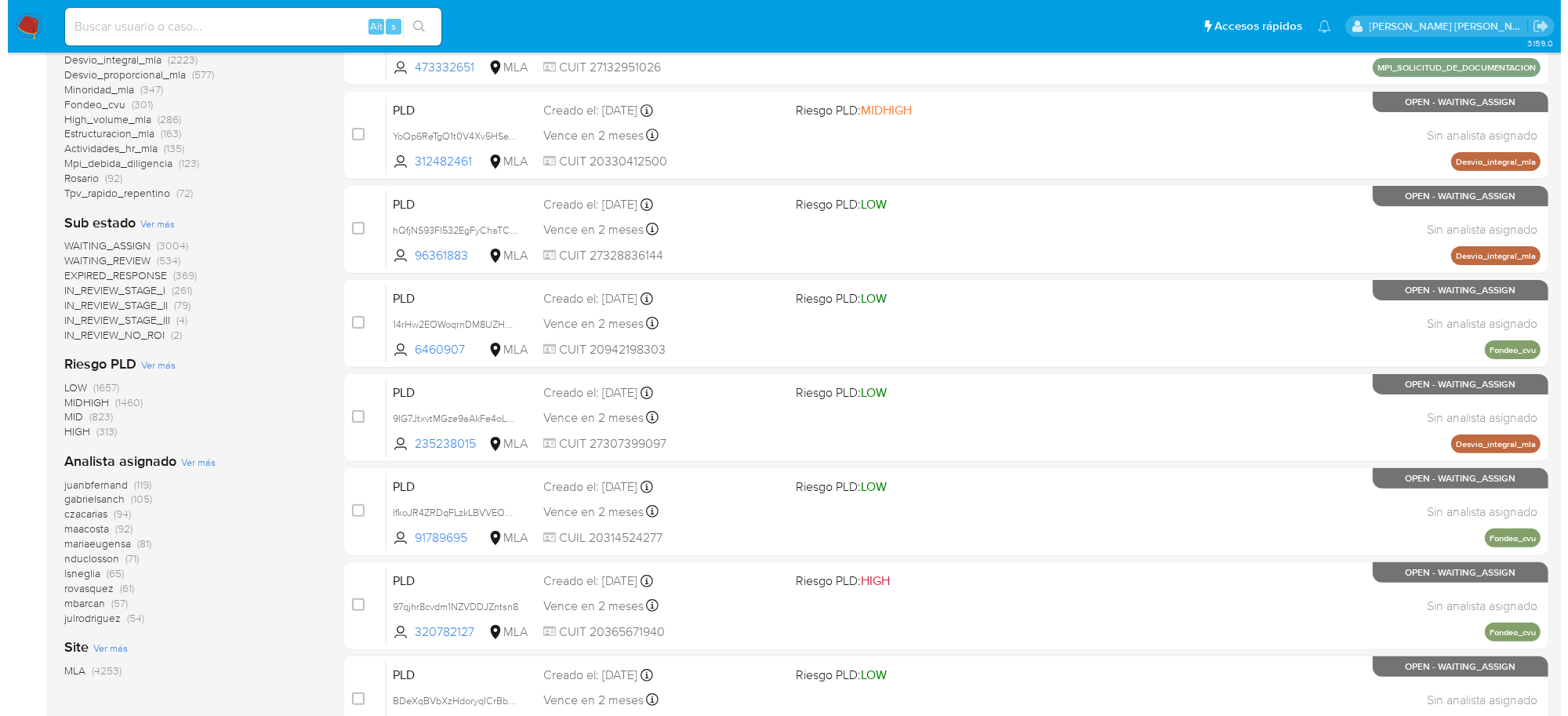
scroll to position [392, 0]
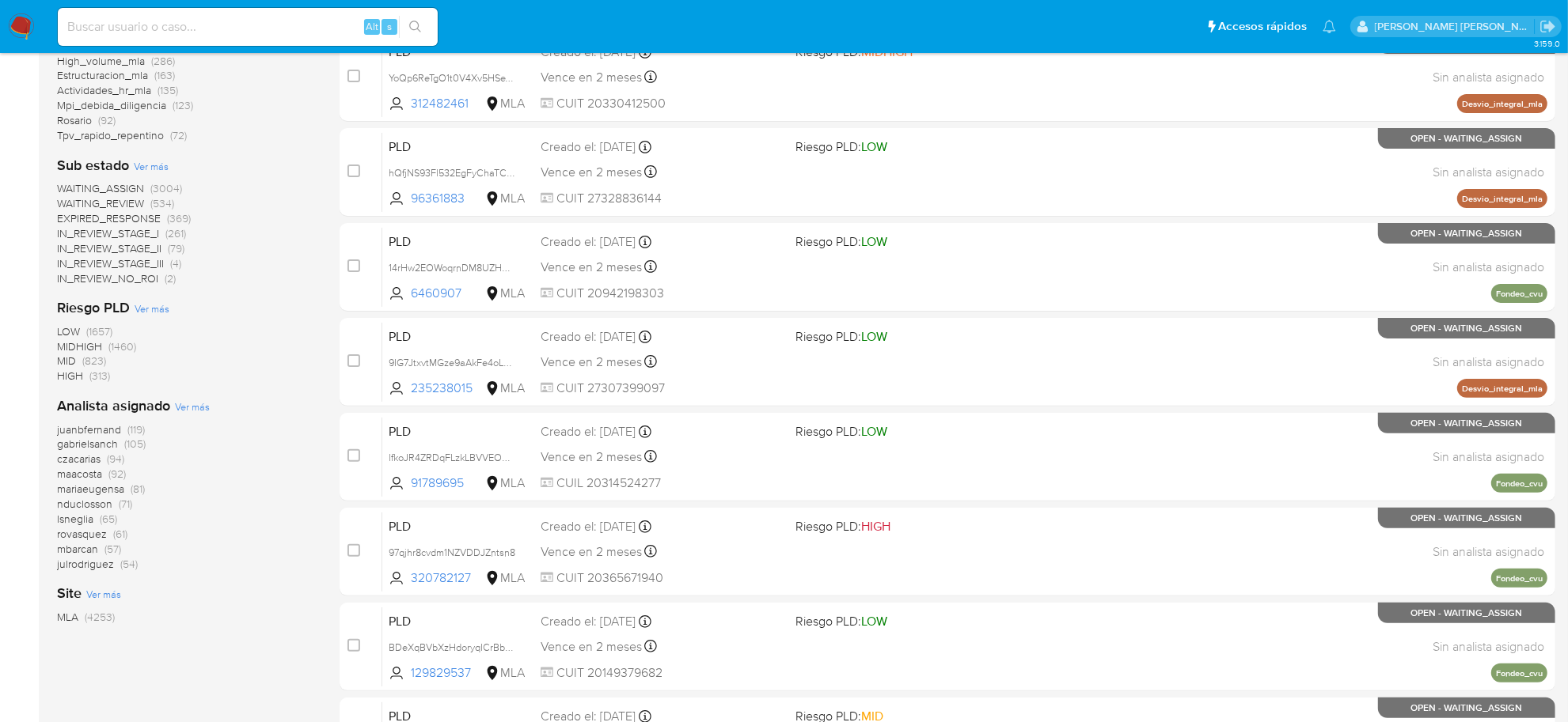
click at [190, 405] on span "Ver más" at bounding box center [192, 406] width 35 height 14
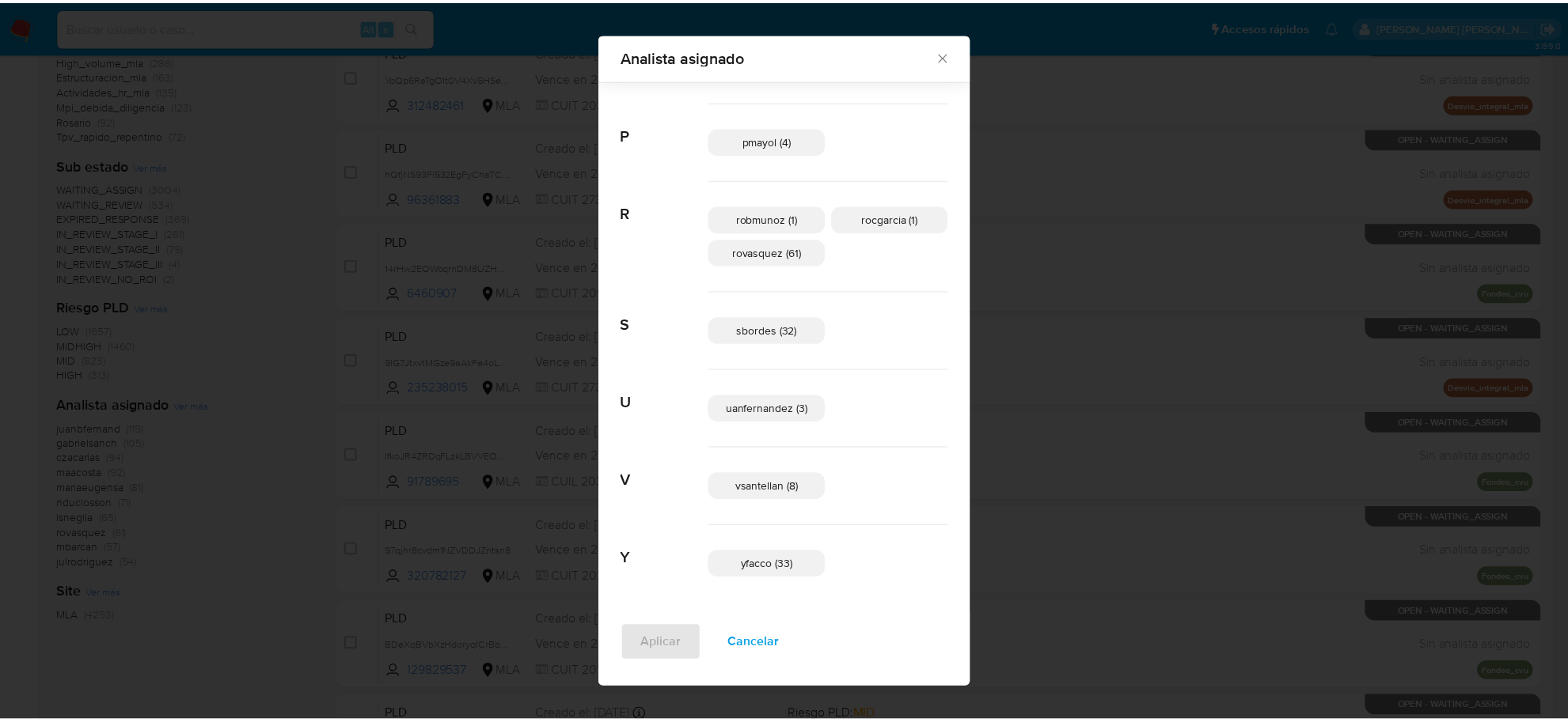
scroll to position [978, 0]
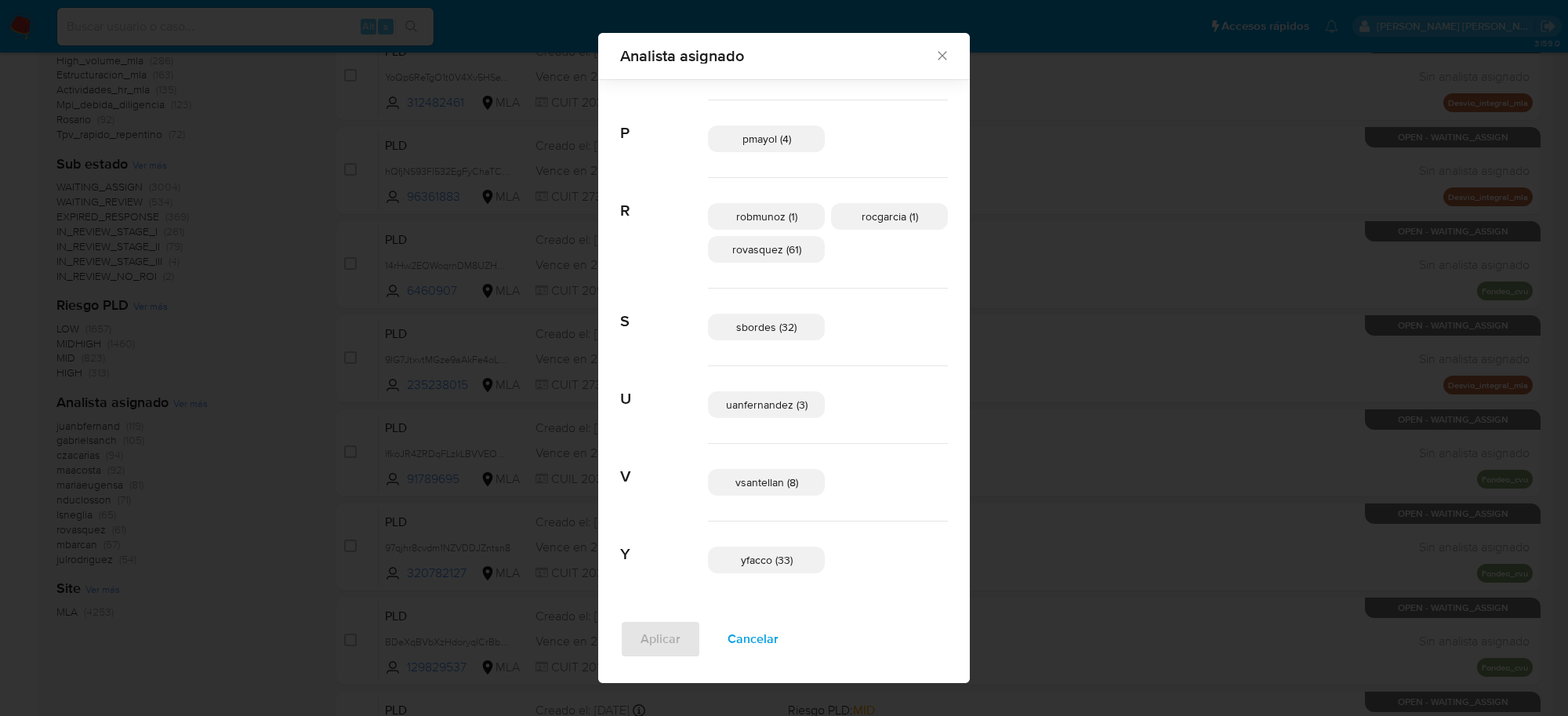
click at [935, 59] on icon "Cerrar" at bounding box center [942, 55] width 15 height 15
